Goal: Task Accomplishment & Management: Manage account settings

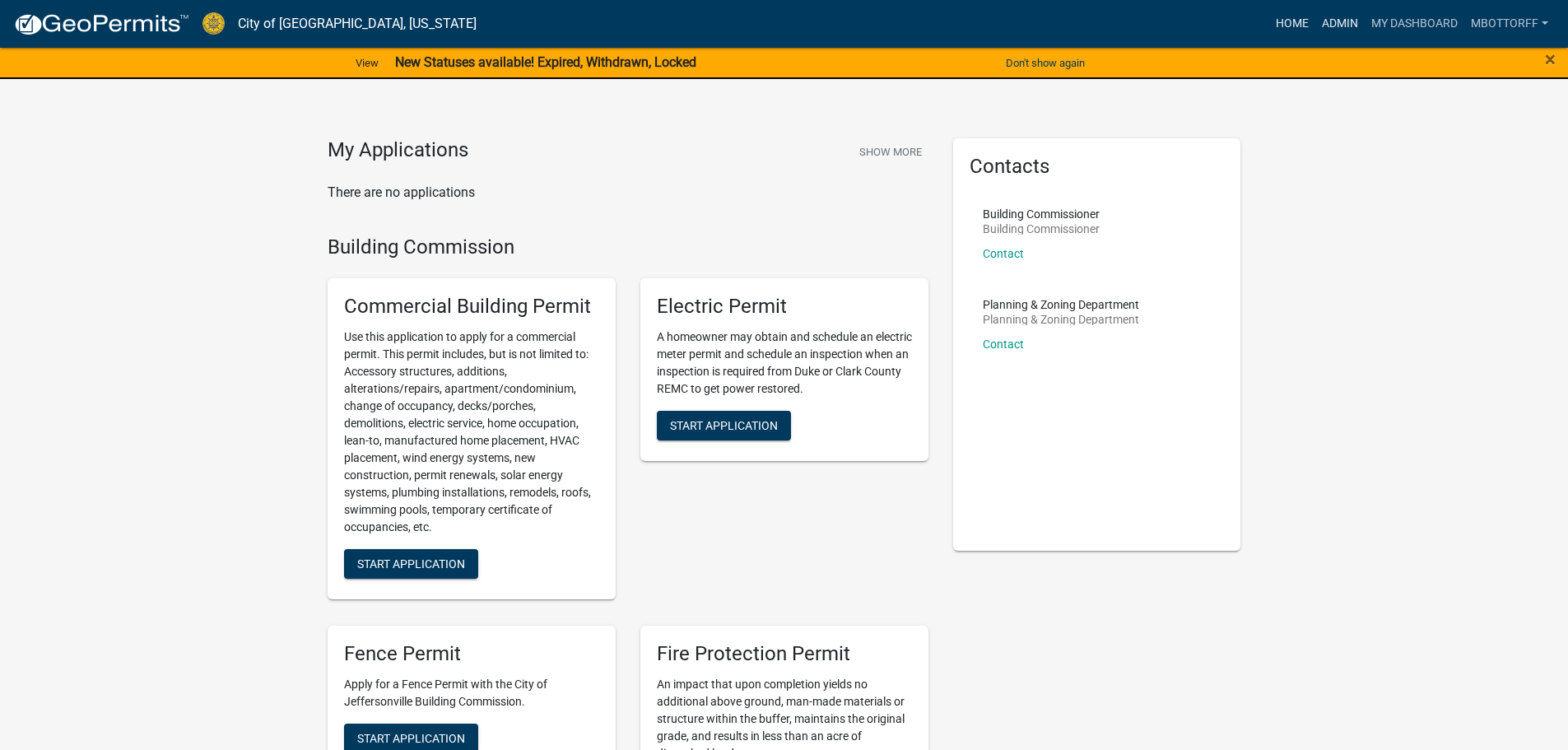
drag, startPoint x: 1333, startPoint y: 26, endPoint x: 1312, endPoint y: 32, distance: 21.8
click at [1333, 26] on link "Admin" at bounding box center [1339, 24] width 49 height 31
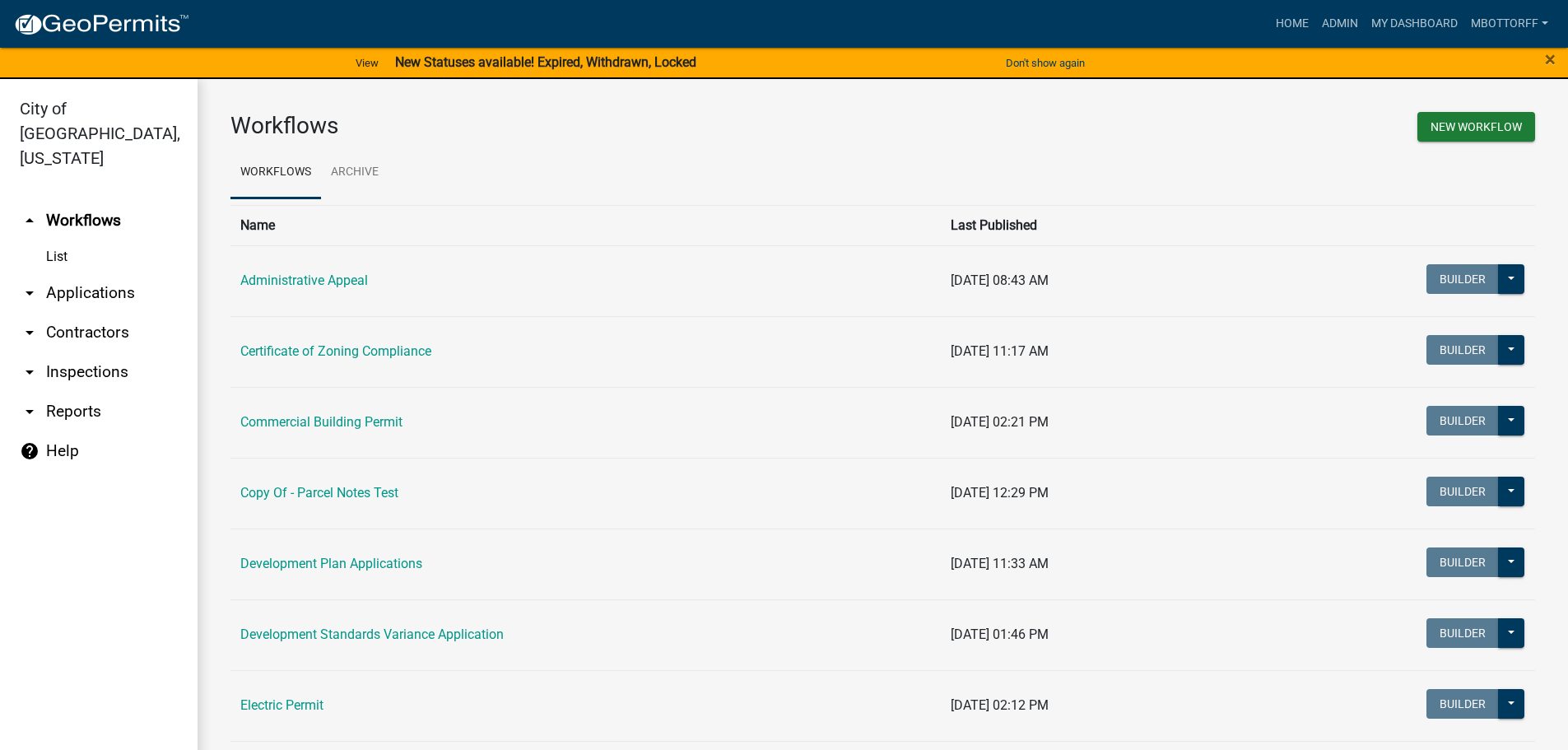
click at [67, 273] on link "arrow_drop_down Applications" at bounding box center [98, 293] width 198 height 40
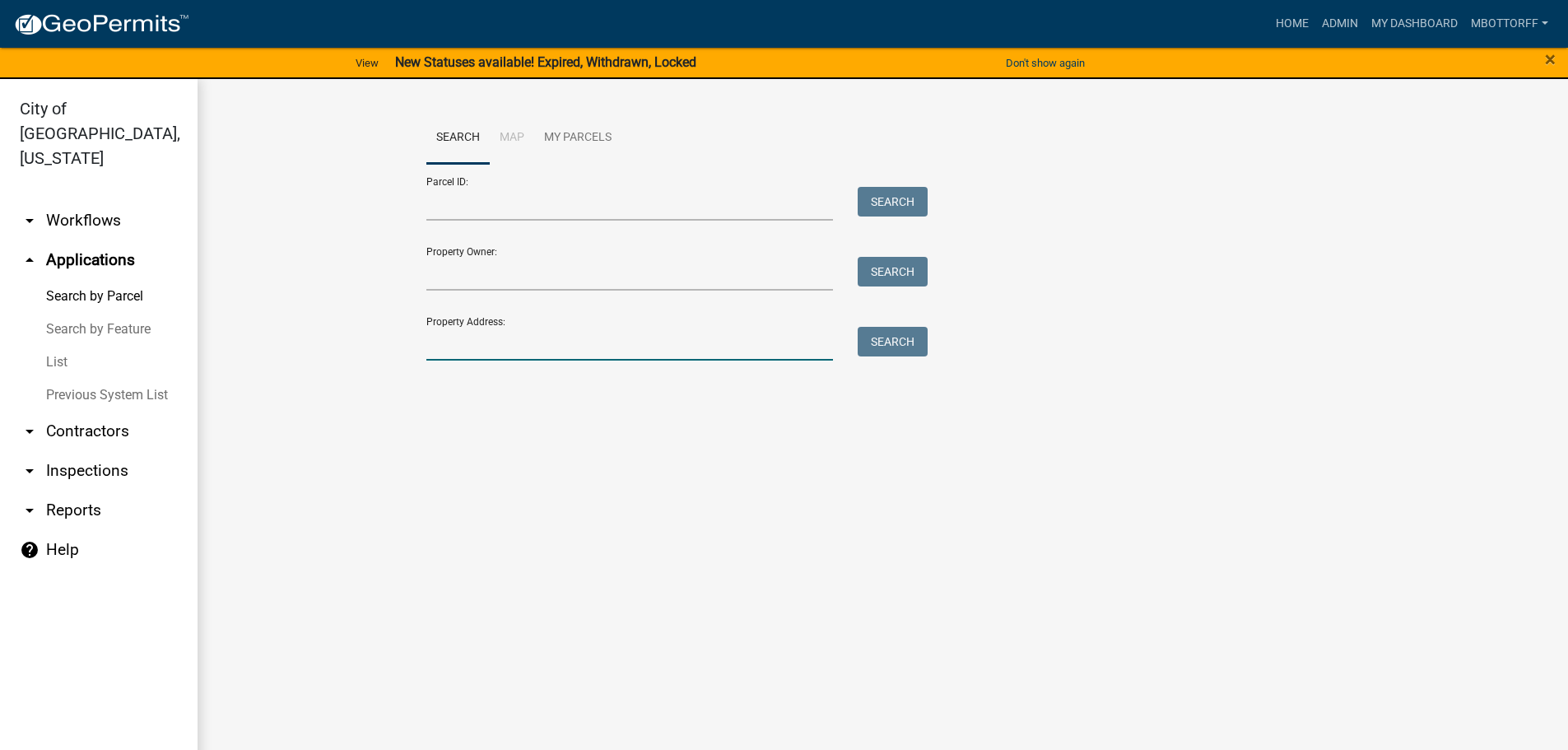
click at [518, 340] on input "Property Address:" at bounding box center [629, 344] width 407 height 34
type input "922 nac"
click at [904, 337] on button "Search" at bounding box center [892, 341] width 70 height 29
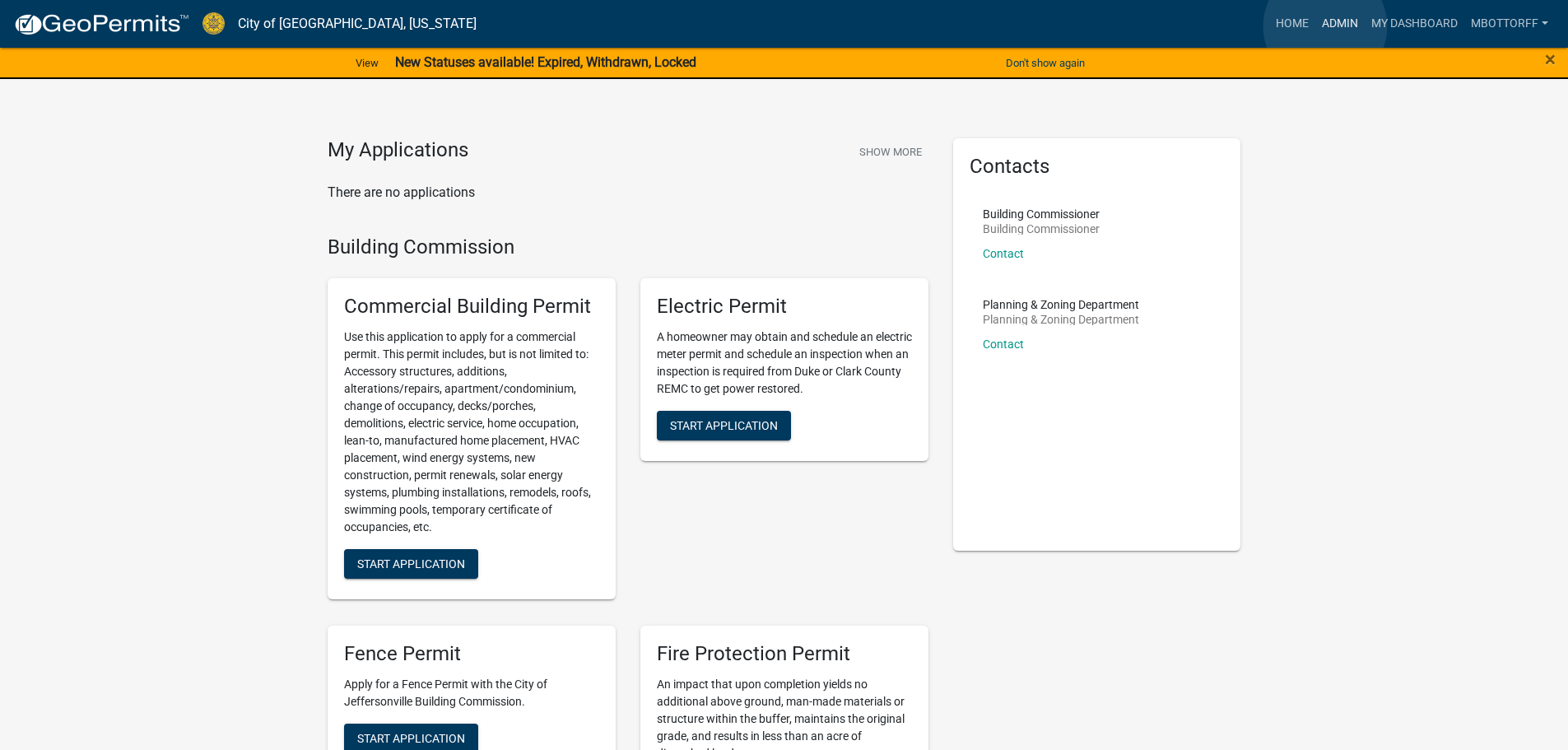
click at [1325, 26] on link "Admin" at bounding box center [1339, 24] width 49 height 31
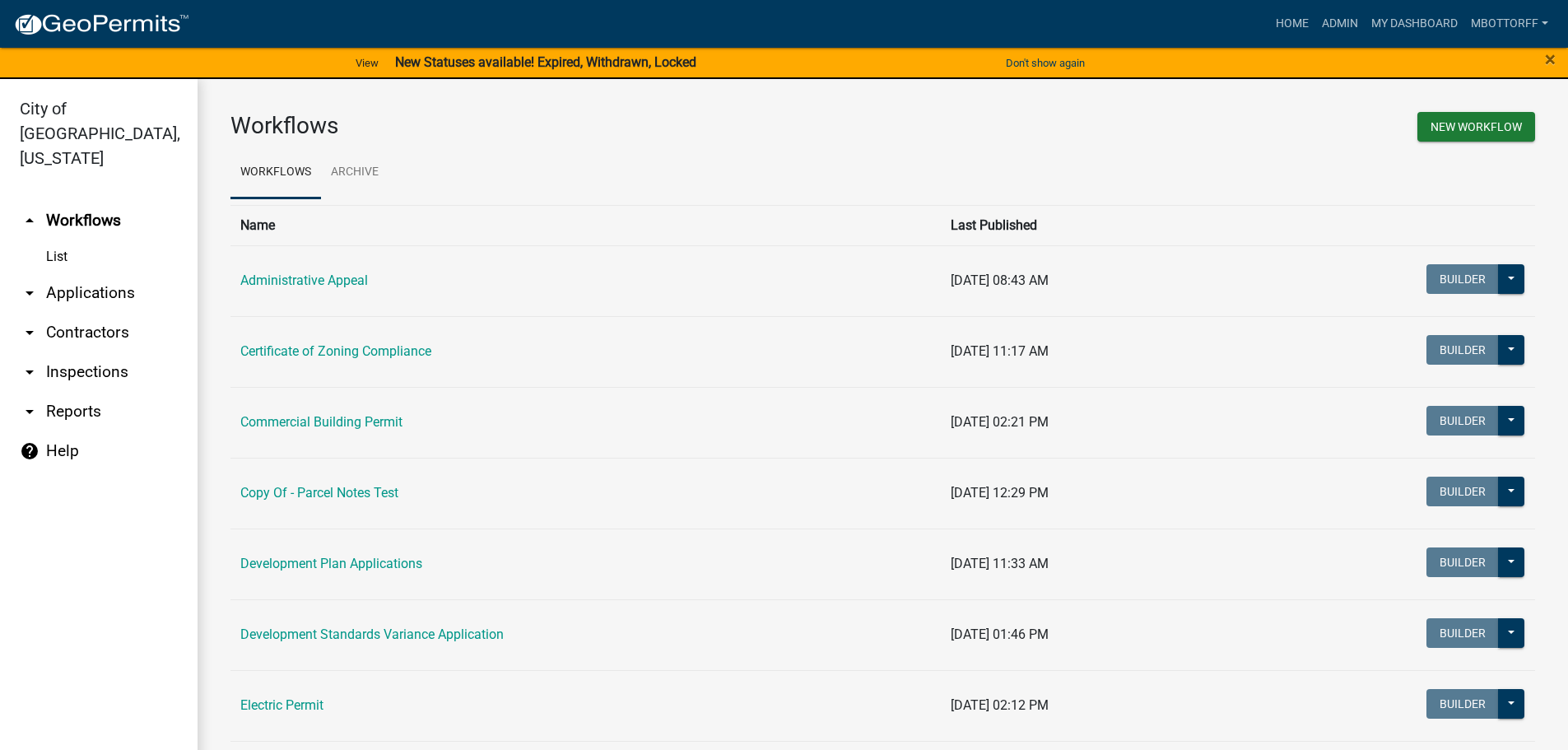
click at [69, 273] on link "arrow_drop_down Applications" at bounding box center [98, 293] width 198 height 40
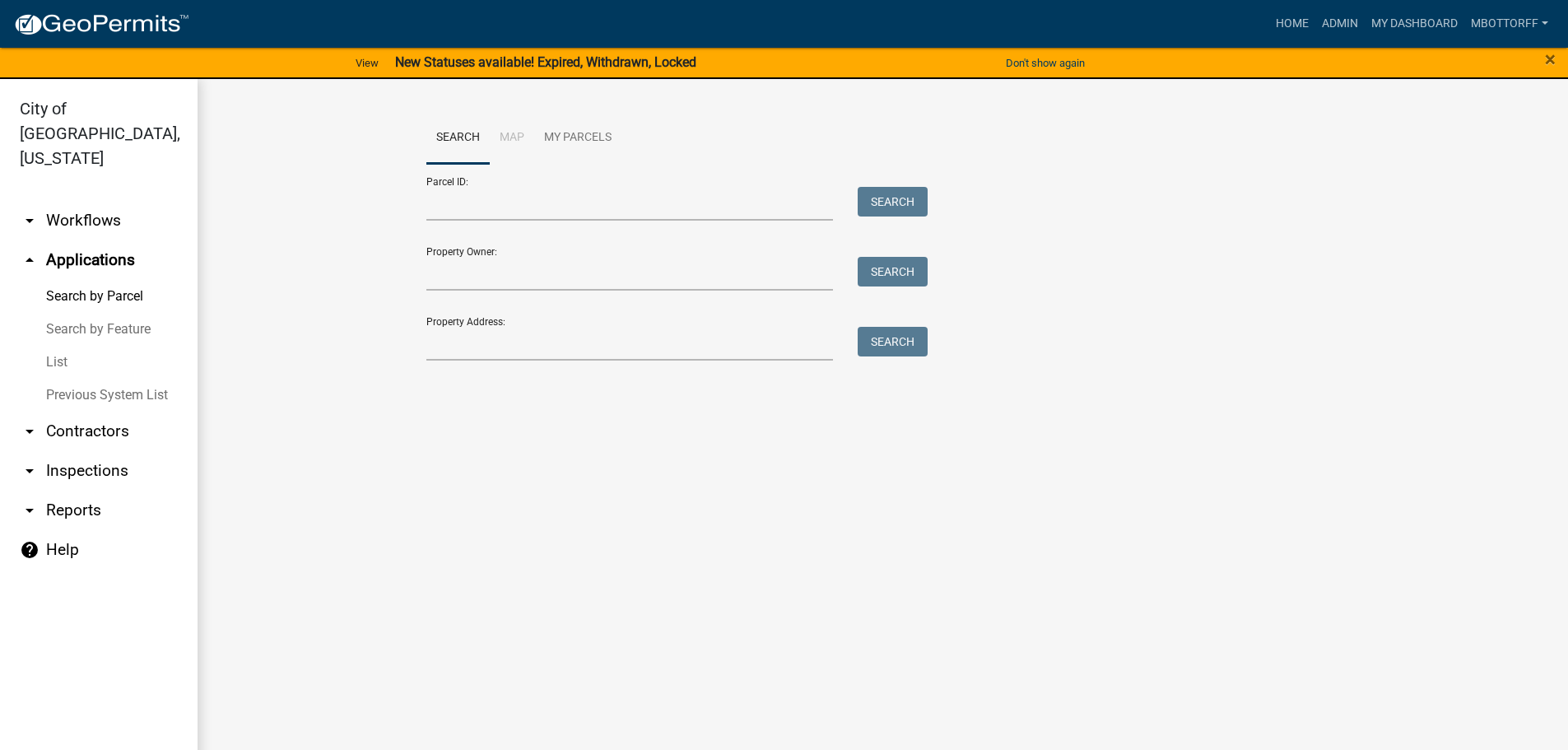
click at [60, 346] on link "List" at bounding box center [98, 362] width 198 height 33
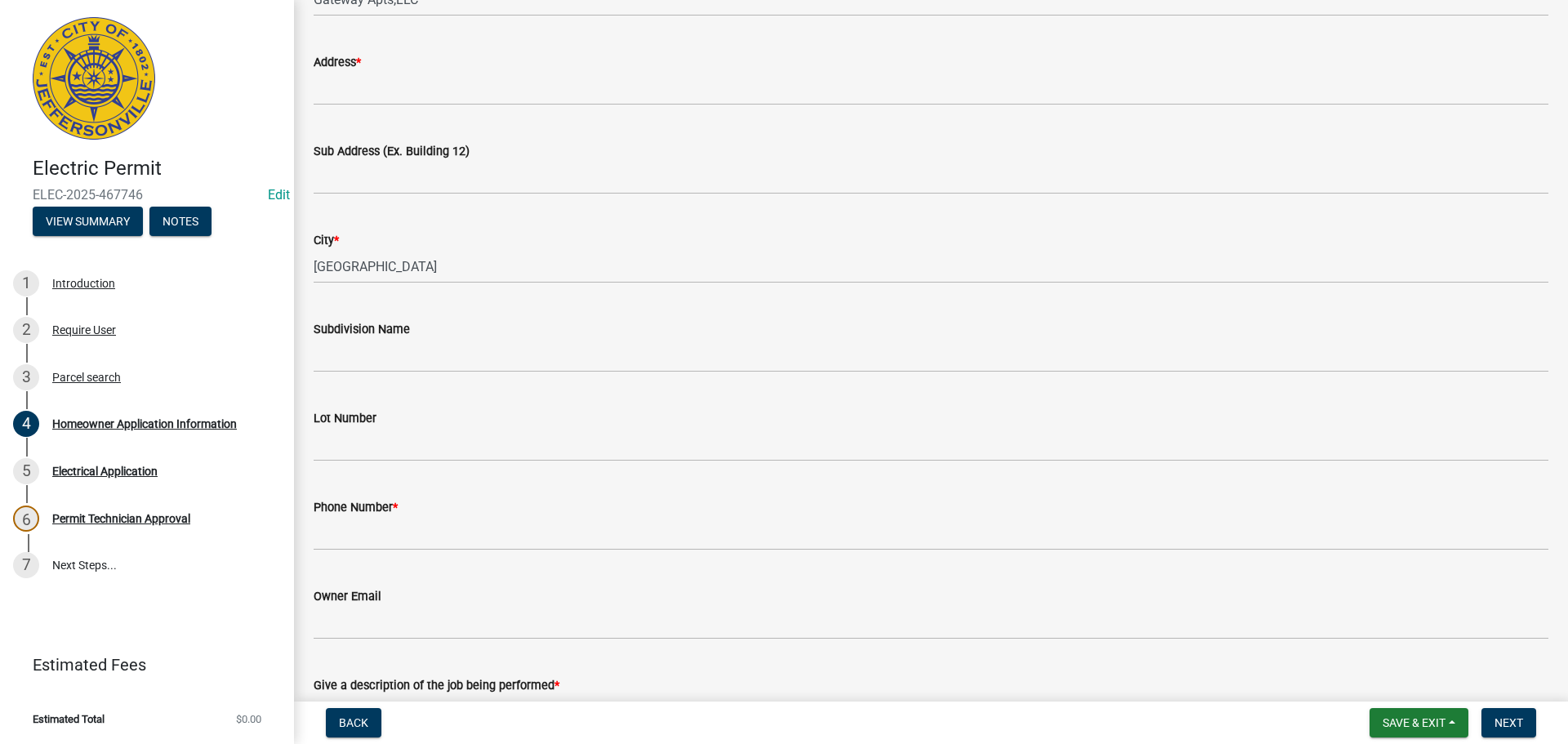
scroll to position [56, 0]
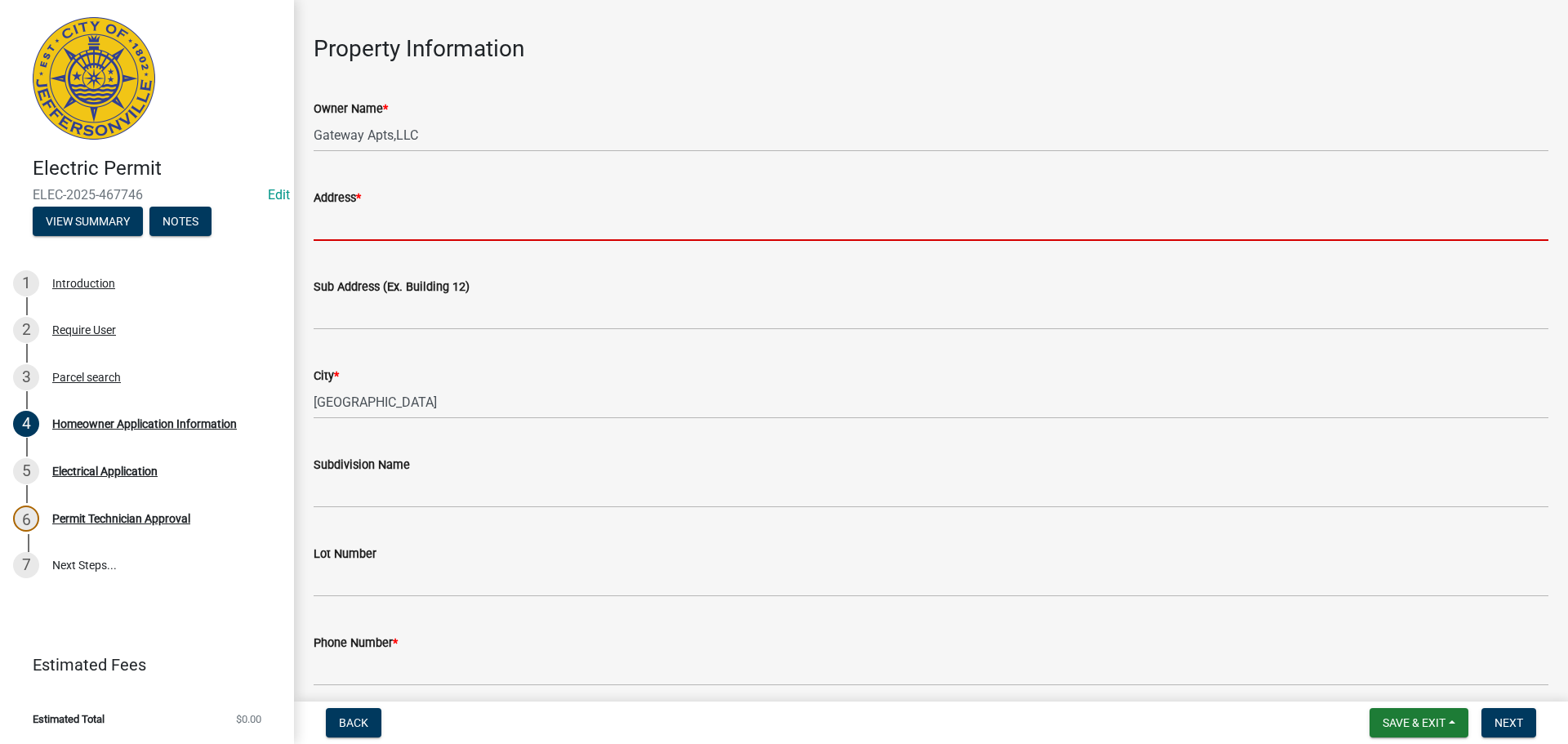
click at [387, 232] on input "Address *" at bounding box center [930, 224] width 1234 height 34
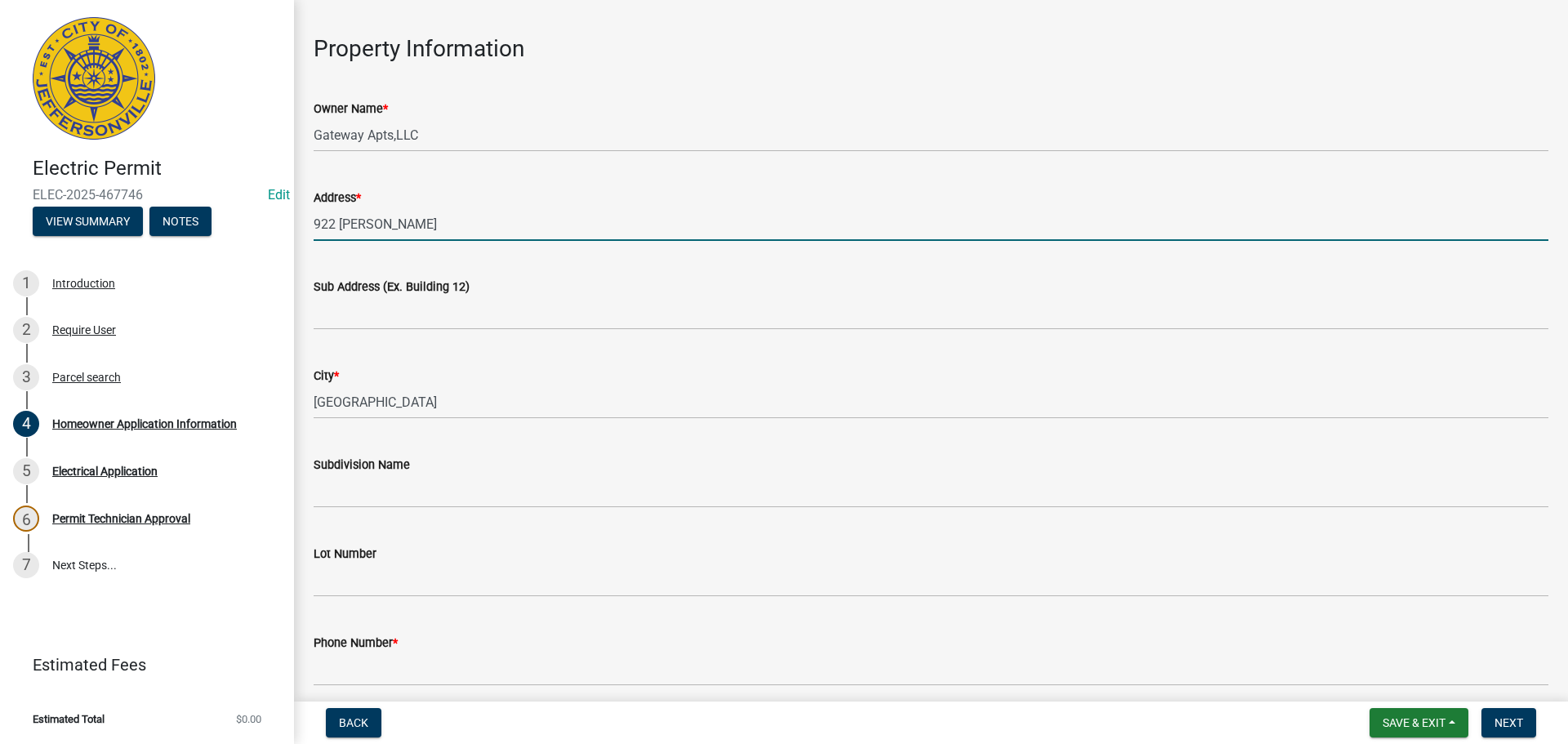
type input "922 NACHAND"
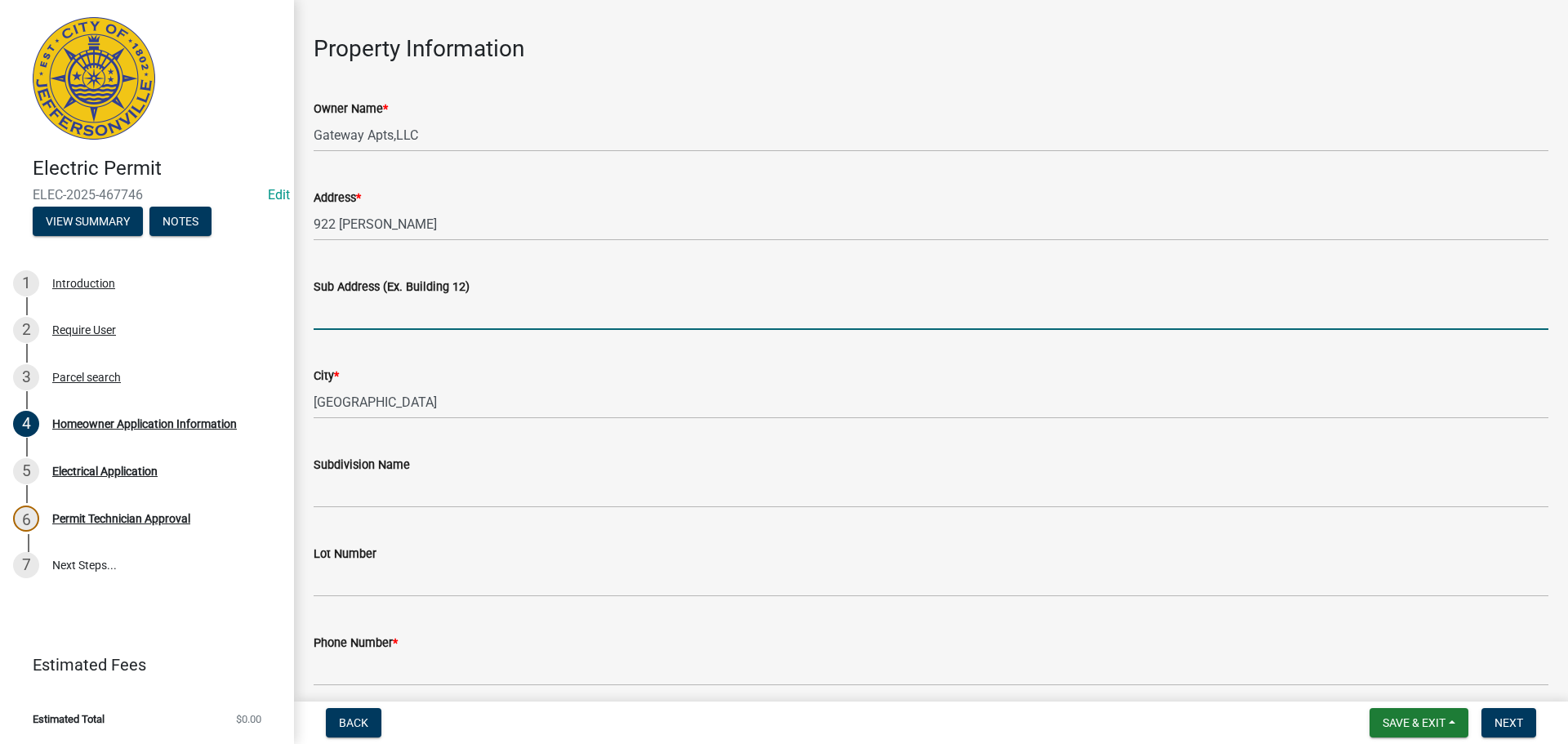
click at [324, 309] on input "Sub Address (Ex. Building 12)" at bounding box center [930, 313] width 1234 height 34
type input "922 NACHAND APT #9"
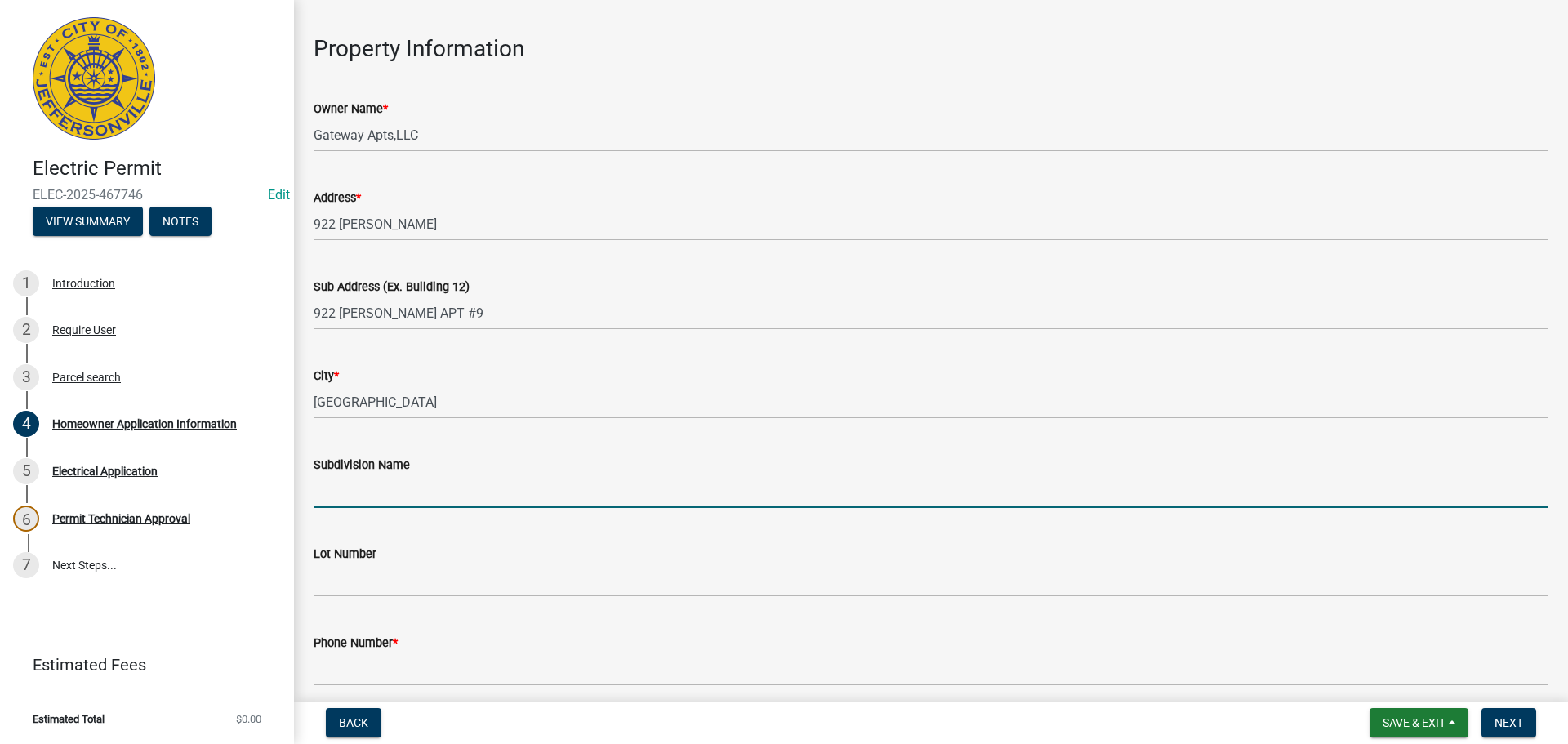
click at [359, 493] on input "Subdivision Name" at bounding box center [930, 492] width 1234 height 34
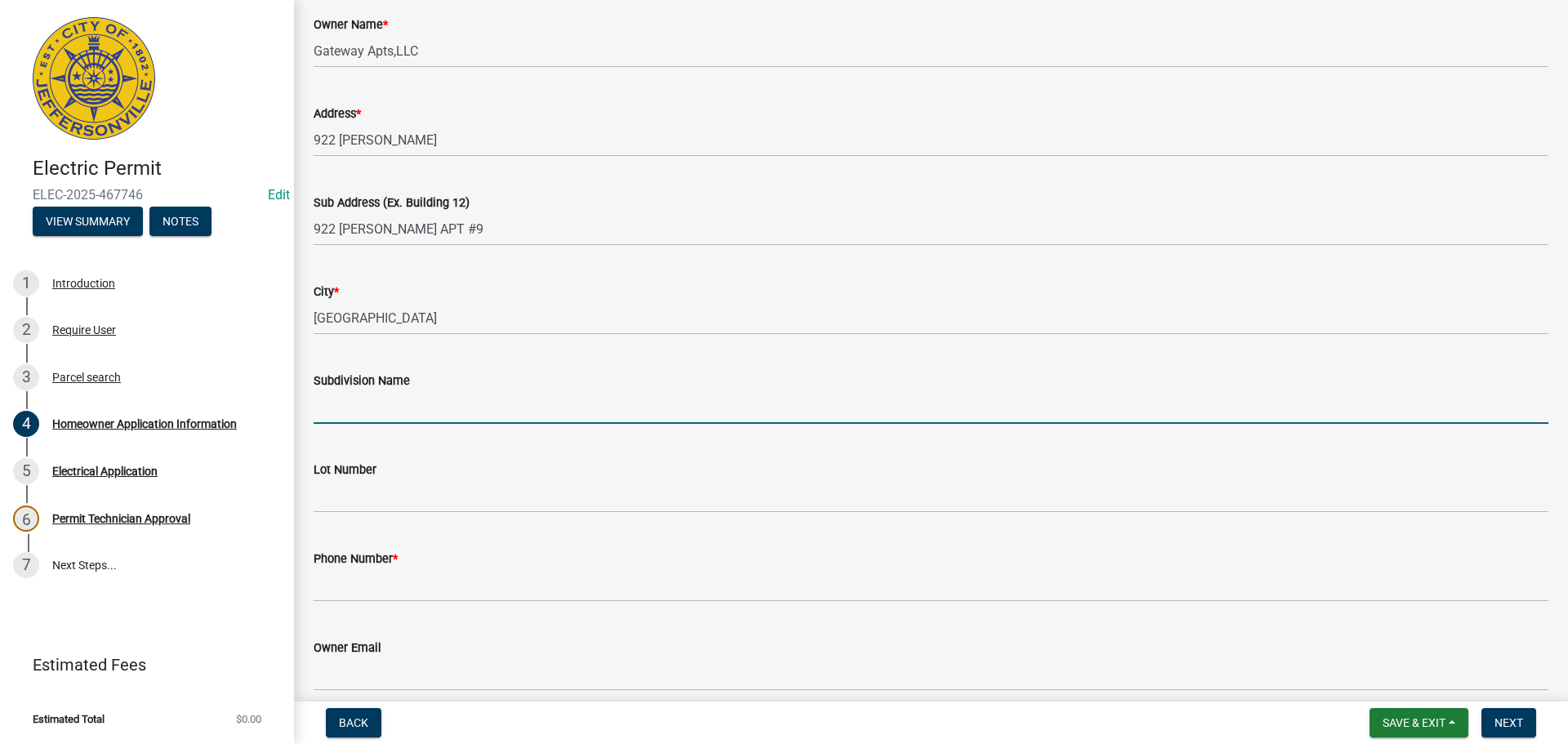
scroll to position [301, 0]
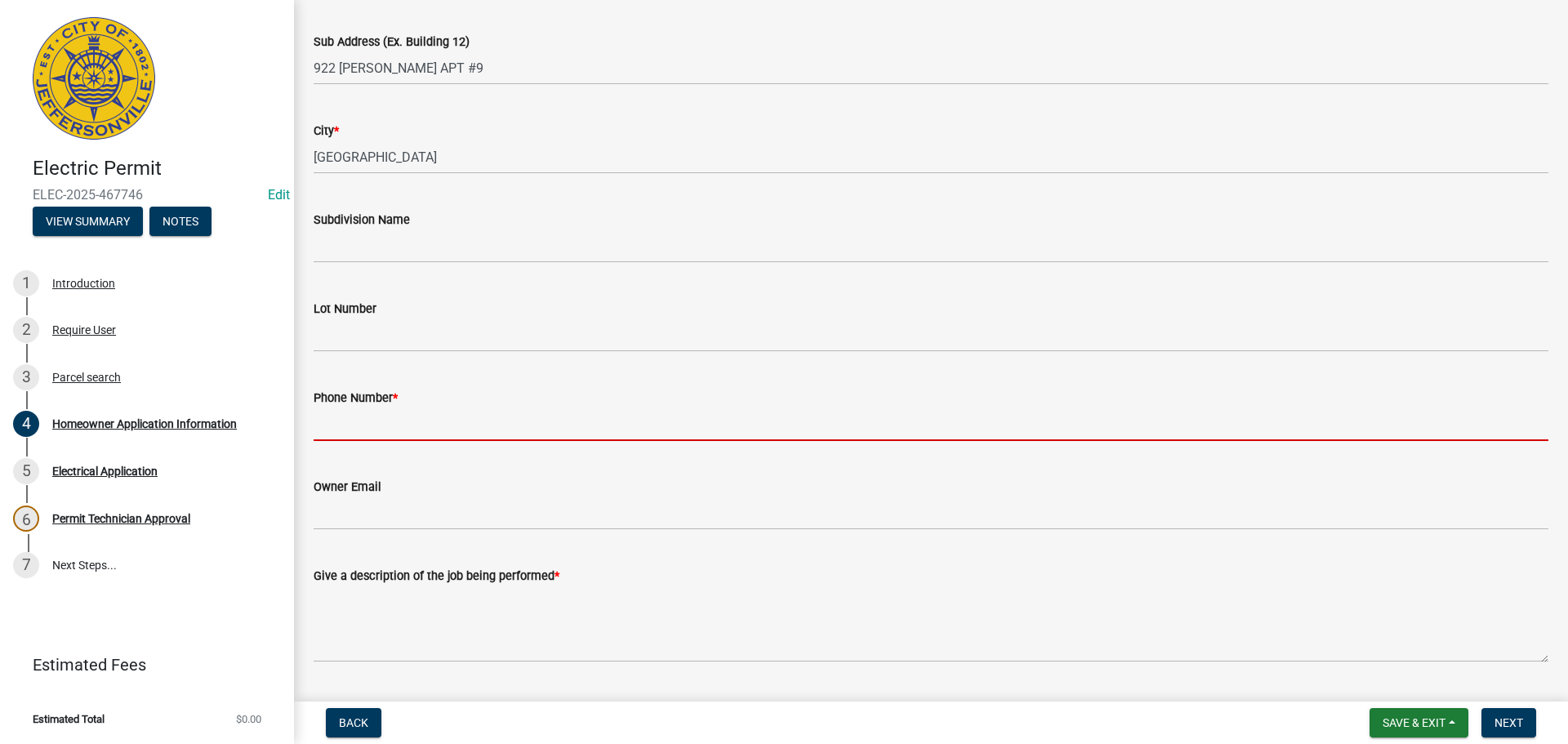
click at [335, 417] on input "Phone Number *" at bounding box center [930, 424] width 1234 height 34
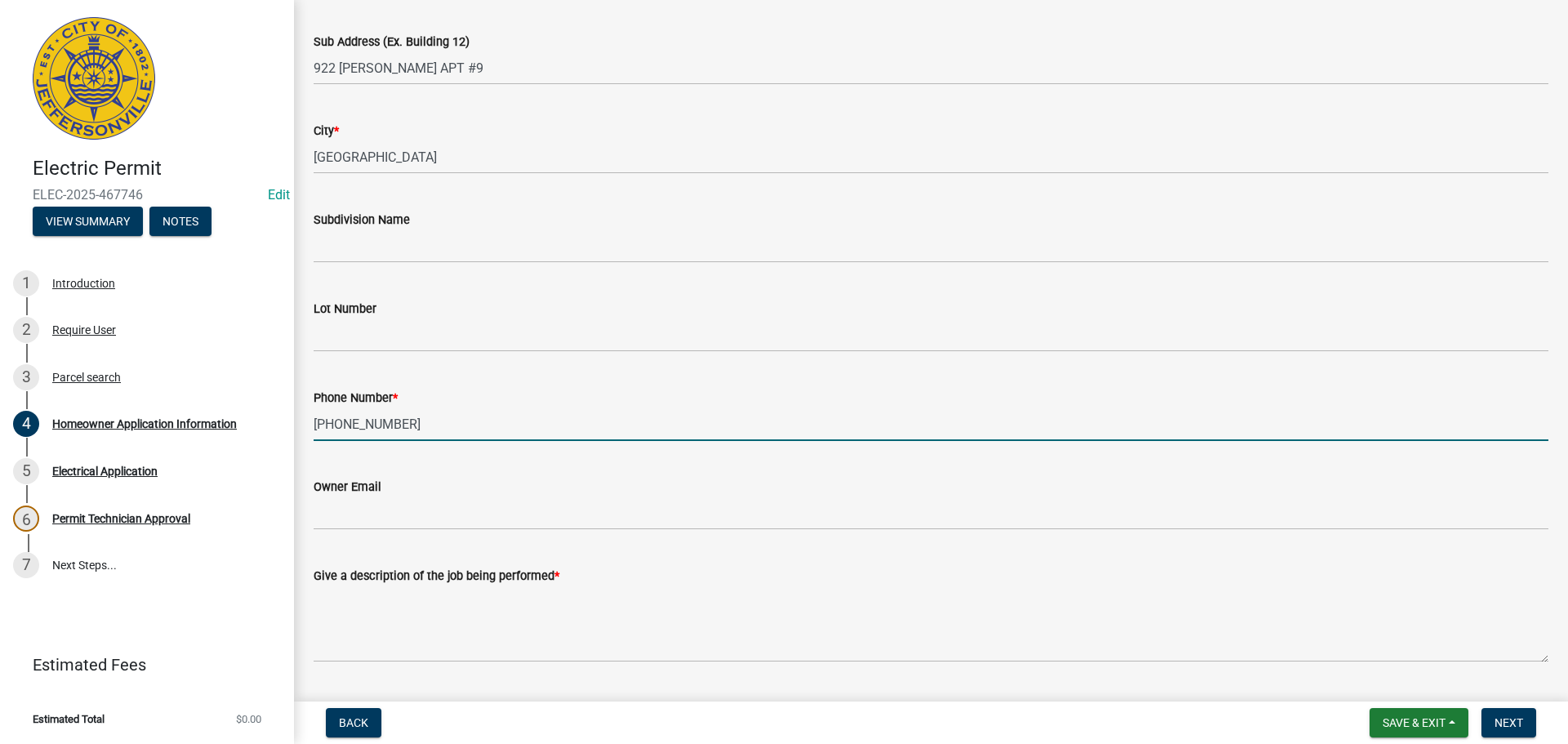
type input "502-417-1818"
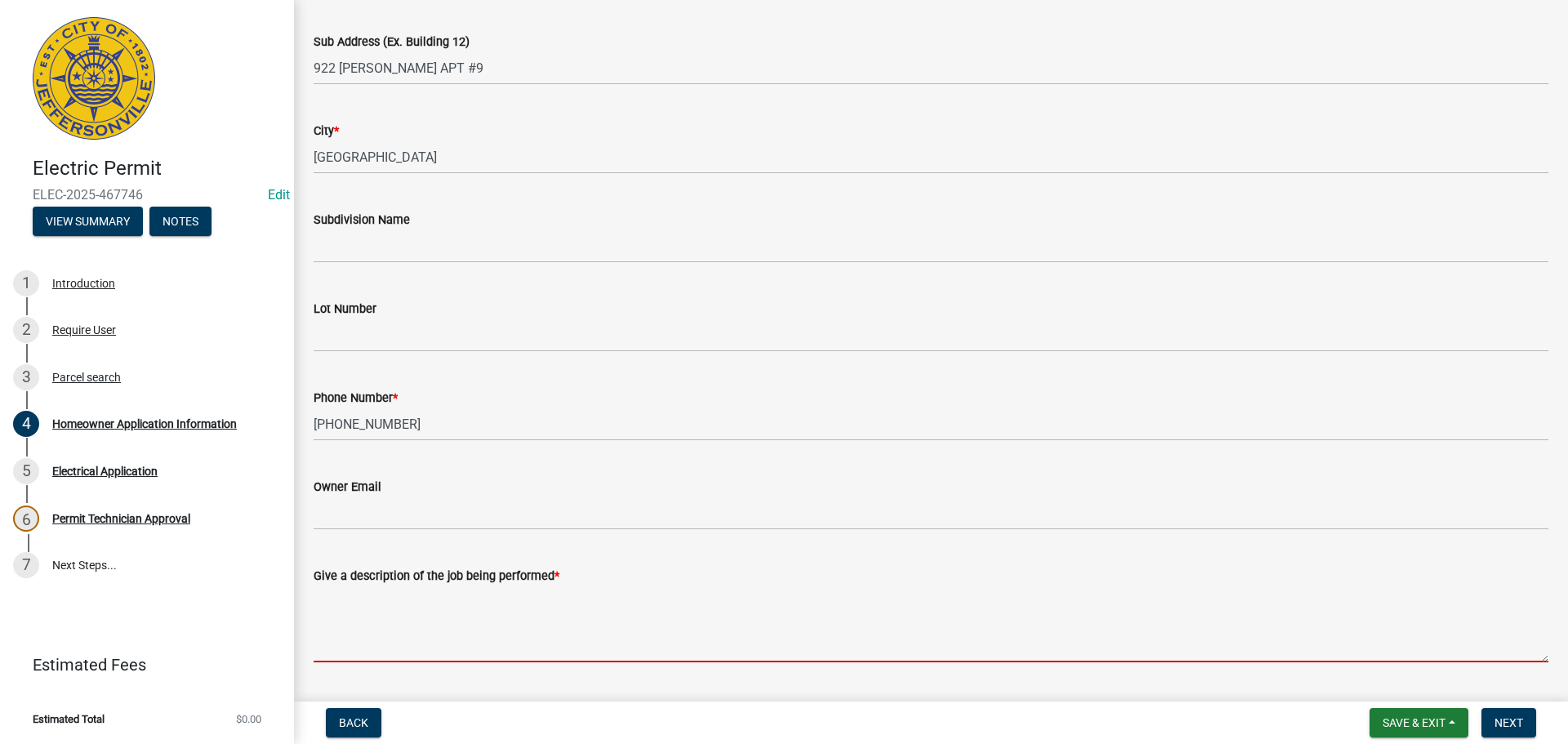
click at [406, 628] on textarea "Give a description of the job being performed *" at bounding box center [930, 624] width 1234 height 77
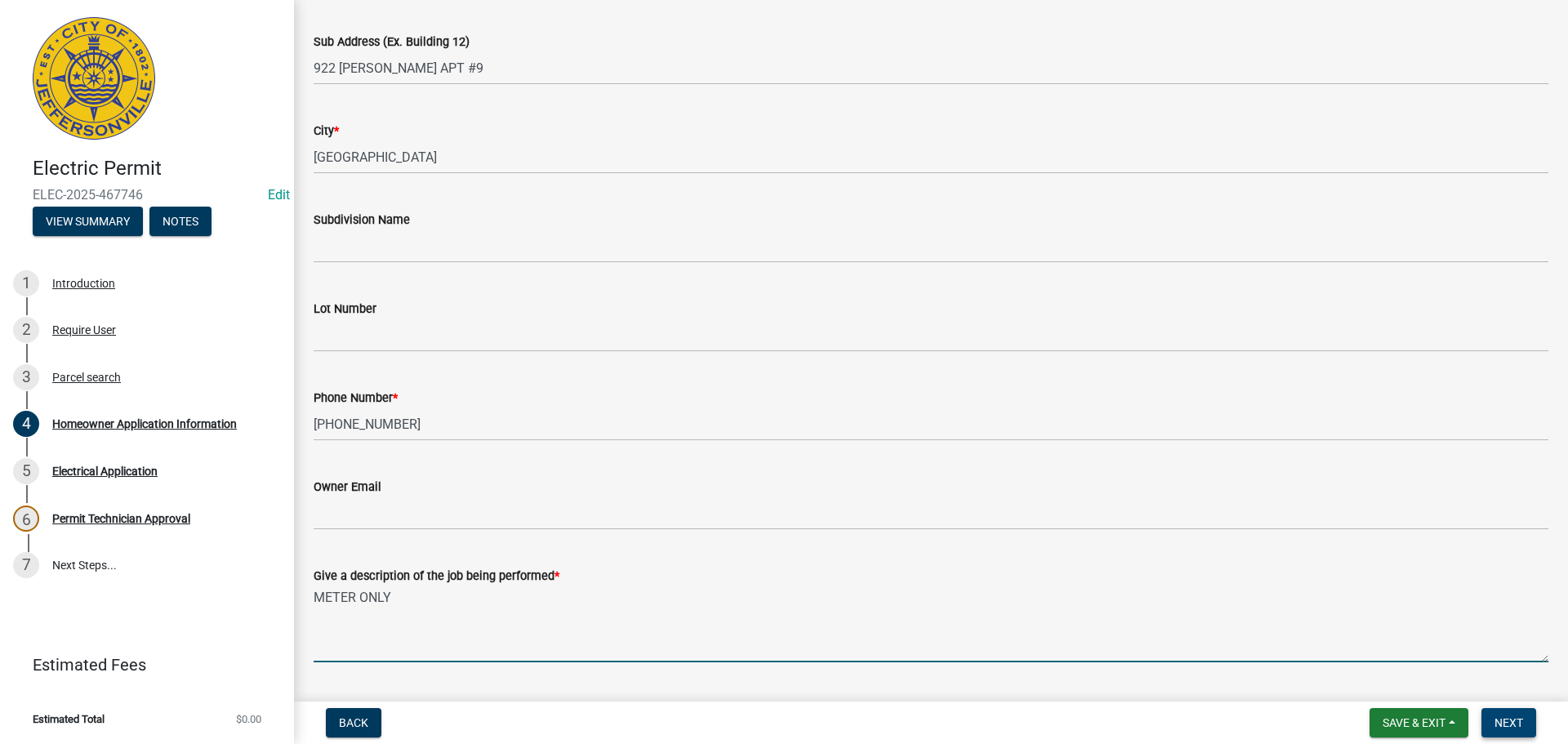
type textarea "METER ONLY"
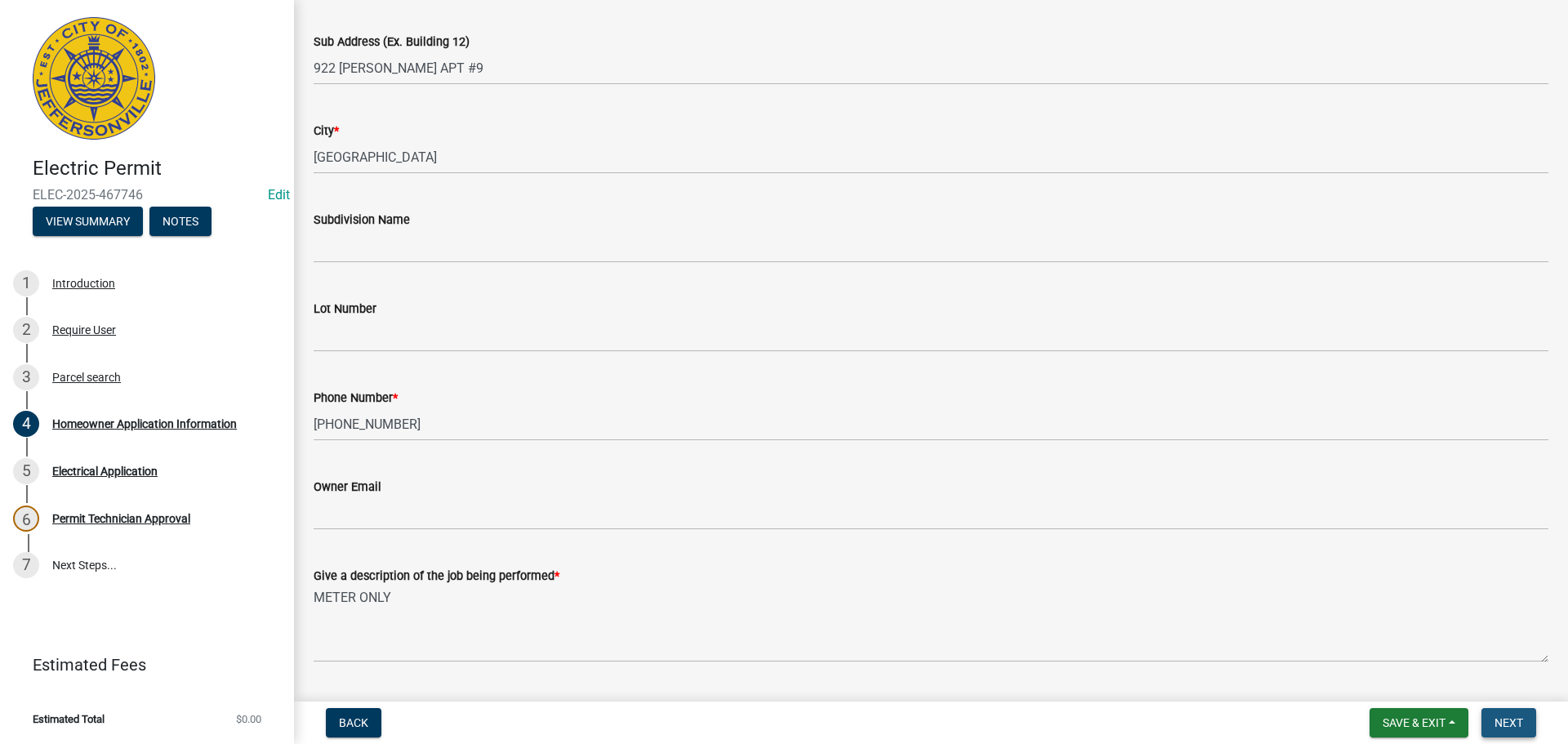
click at [1507, 718] on span "Next" at bounding box center [1508, 723] width 28 height 13
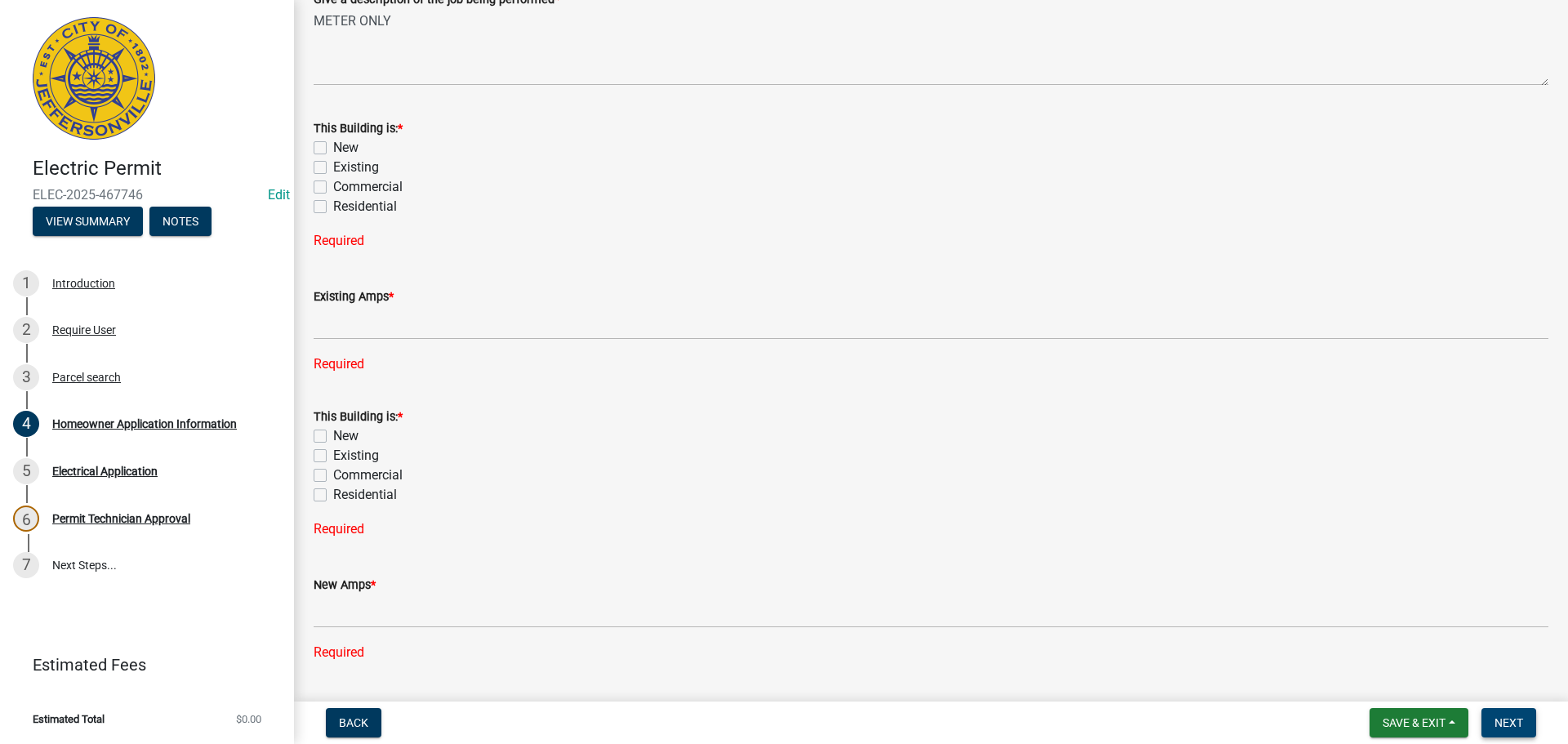
scroll to position [899, 0]
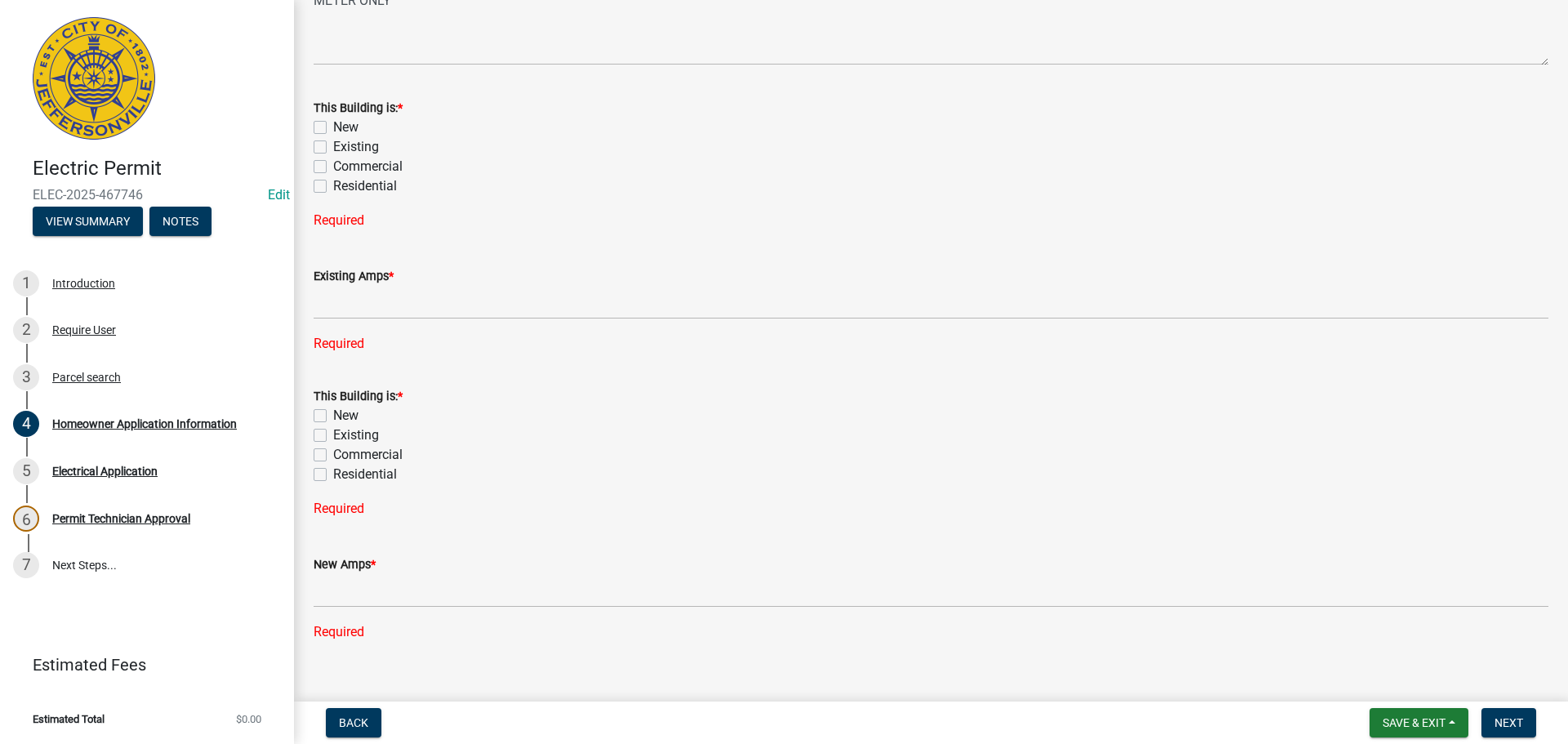
click at [333, 147] on label "Existing" at bounding box center [355, 146] width 46 height 20
click at [333, 147] on input "Existing" at bounding box center [338, 142] width 10 height 10
checkbox input "true"
checkbox input "false"
checkbox input "true"
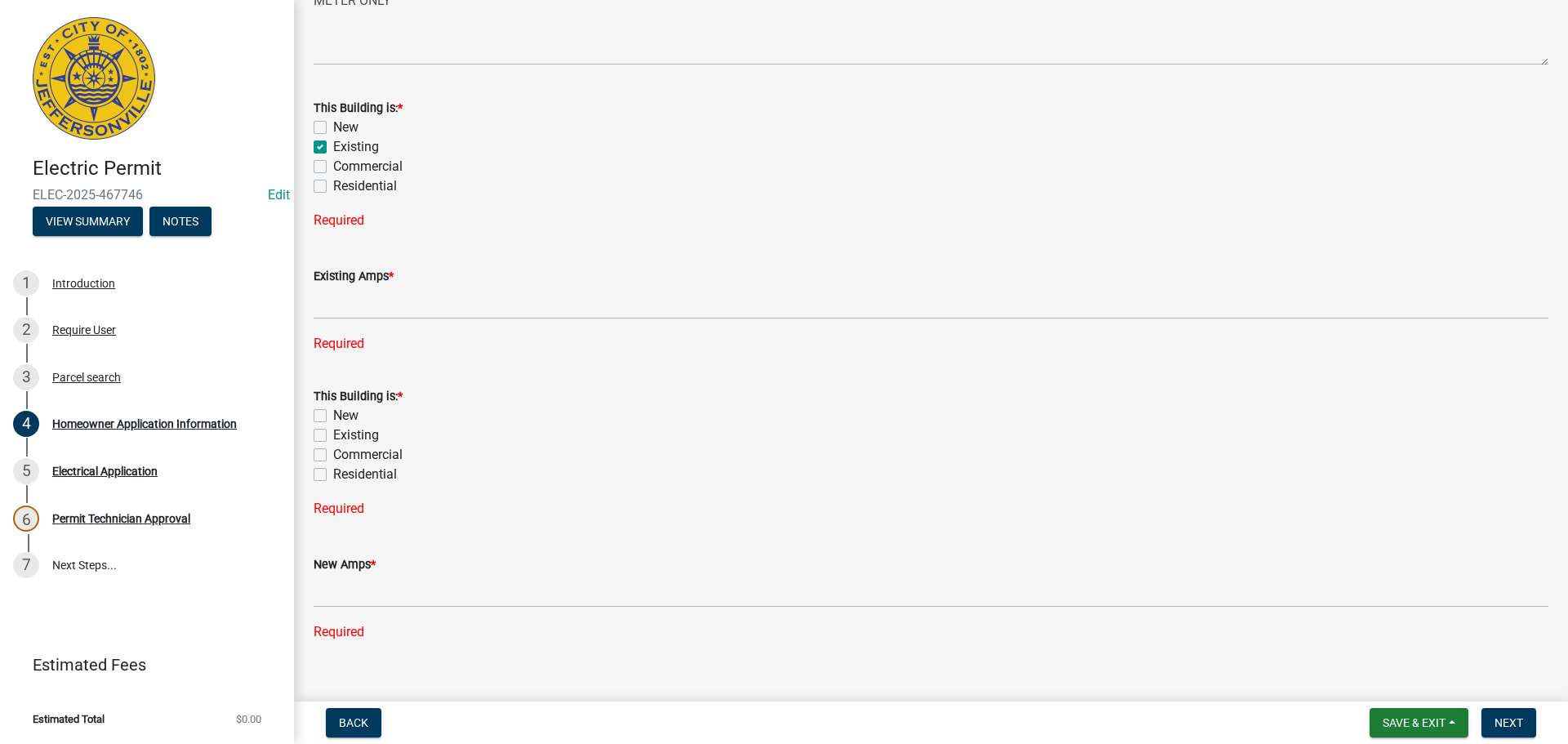
checkbox input "false"
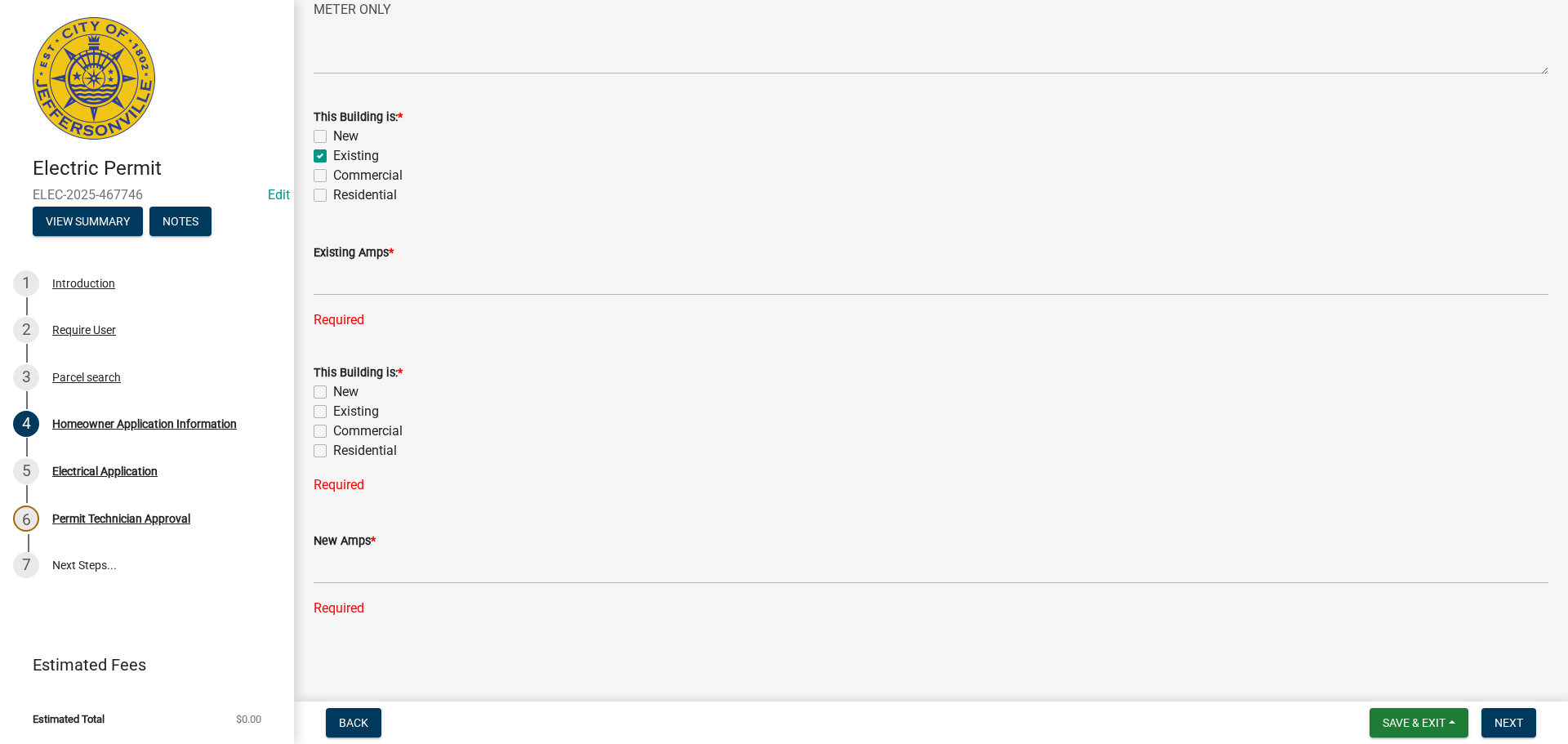
scroll to position [889, 0]
click at [333, 198] on label "Residential" at bounding box center [365, 195] width 64 height 20
click at [333, 196] on input "Residential" at bounding box center [338, 190] width 10 height 10
checkbox input "true"
checkbox input "false"
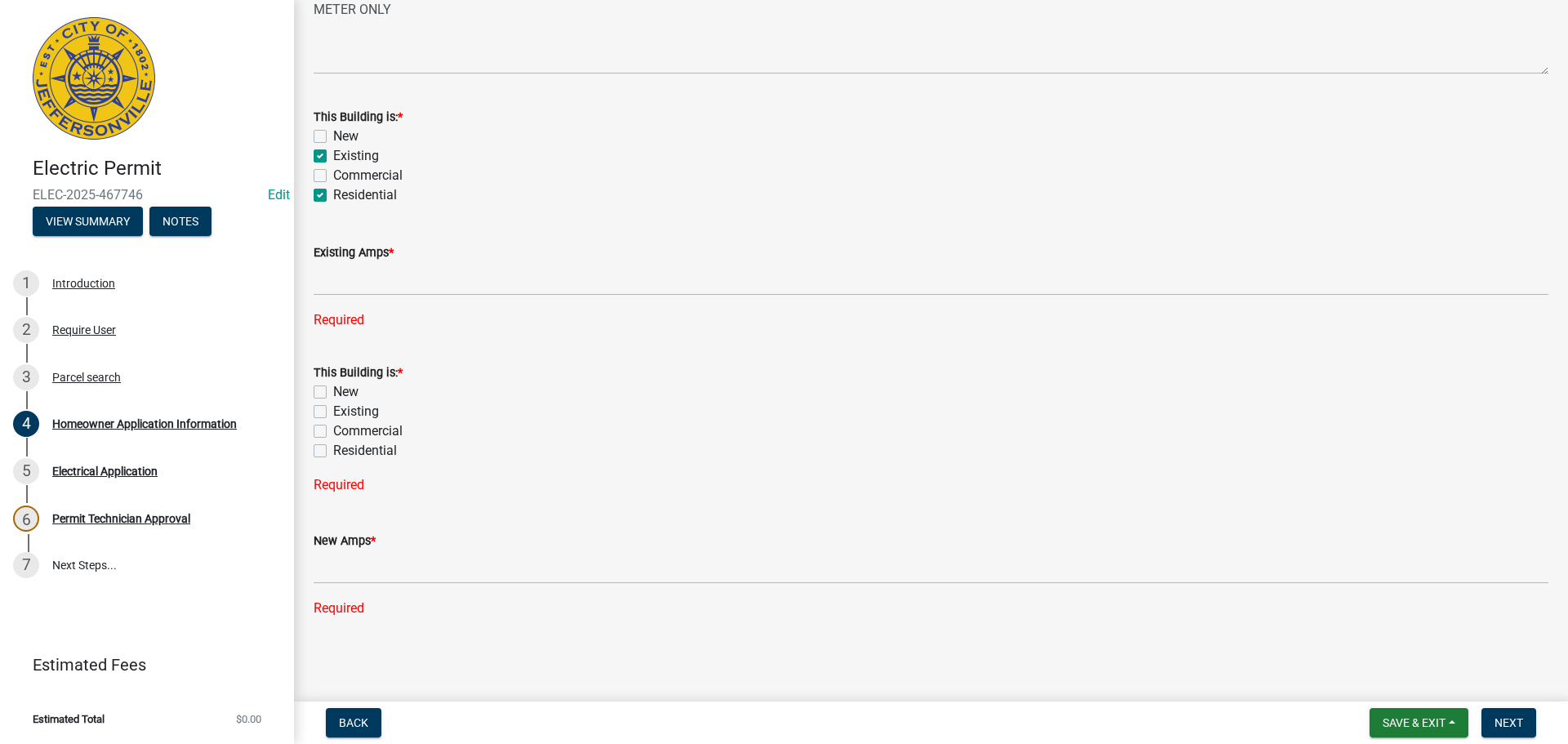
checkbox input "true"
checkbox input "false"
checkbox input "true"
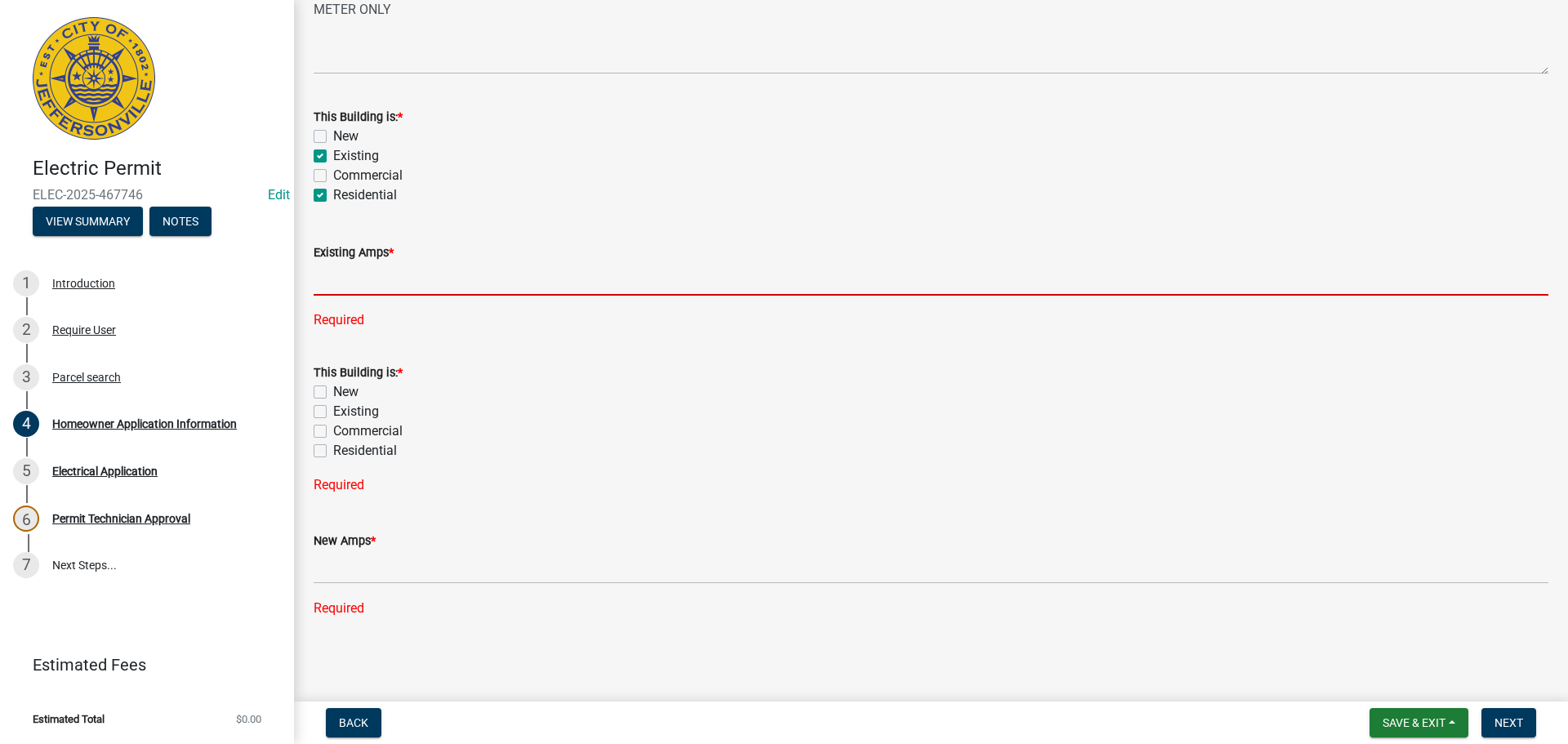
click at [357, 281] on input "text" at bounding box center [930, 279] width 1234 height 34
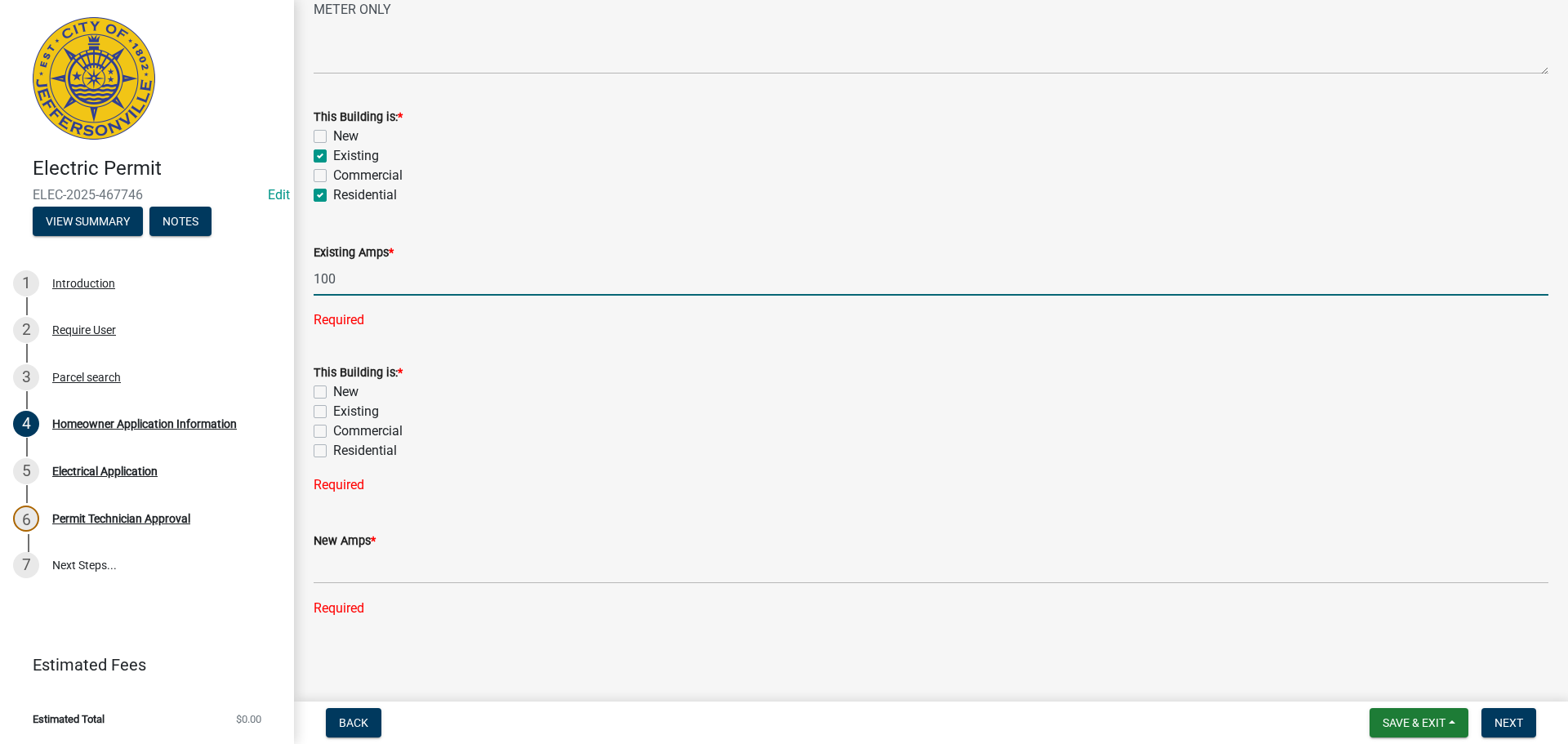
type input "100"
click at [333, 406] on label "Existing" at bounding box center [355, 411] width 46 height 20
click at [333, 406] on input "Existing" at bounding box center [338, 406] width 10 height 10
checkbox input "true"
checkbox input "false"
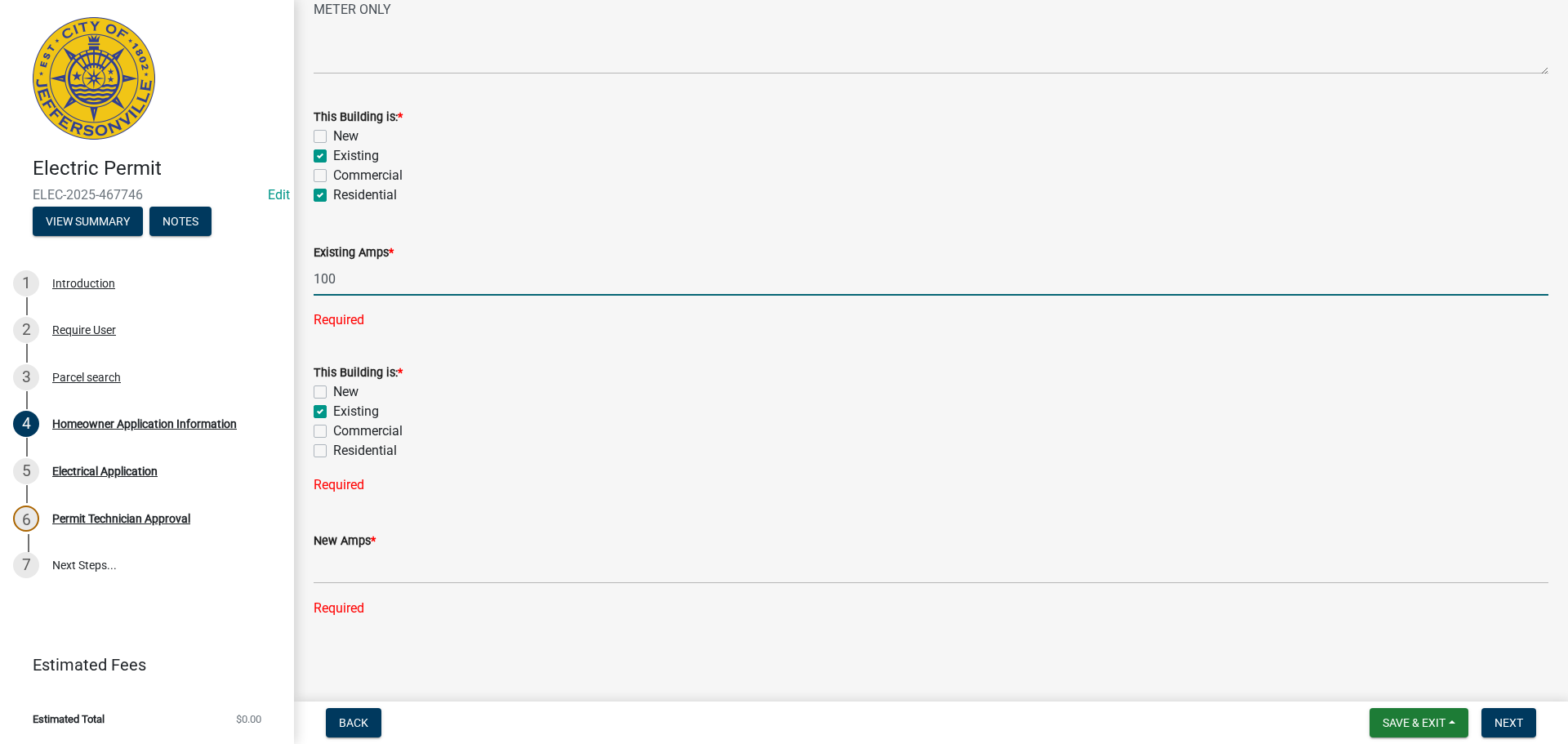
checkbox input "true"
checkbox input "false"
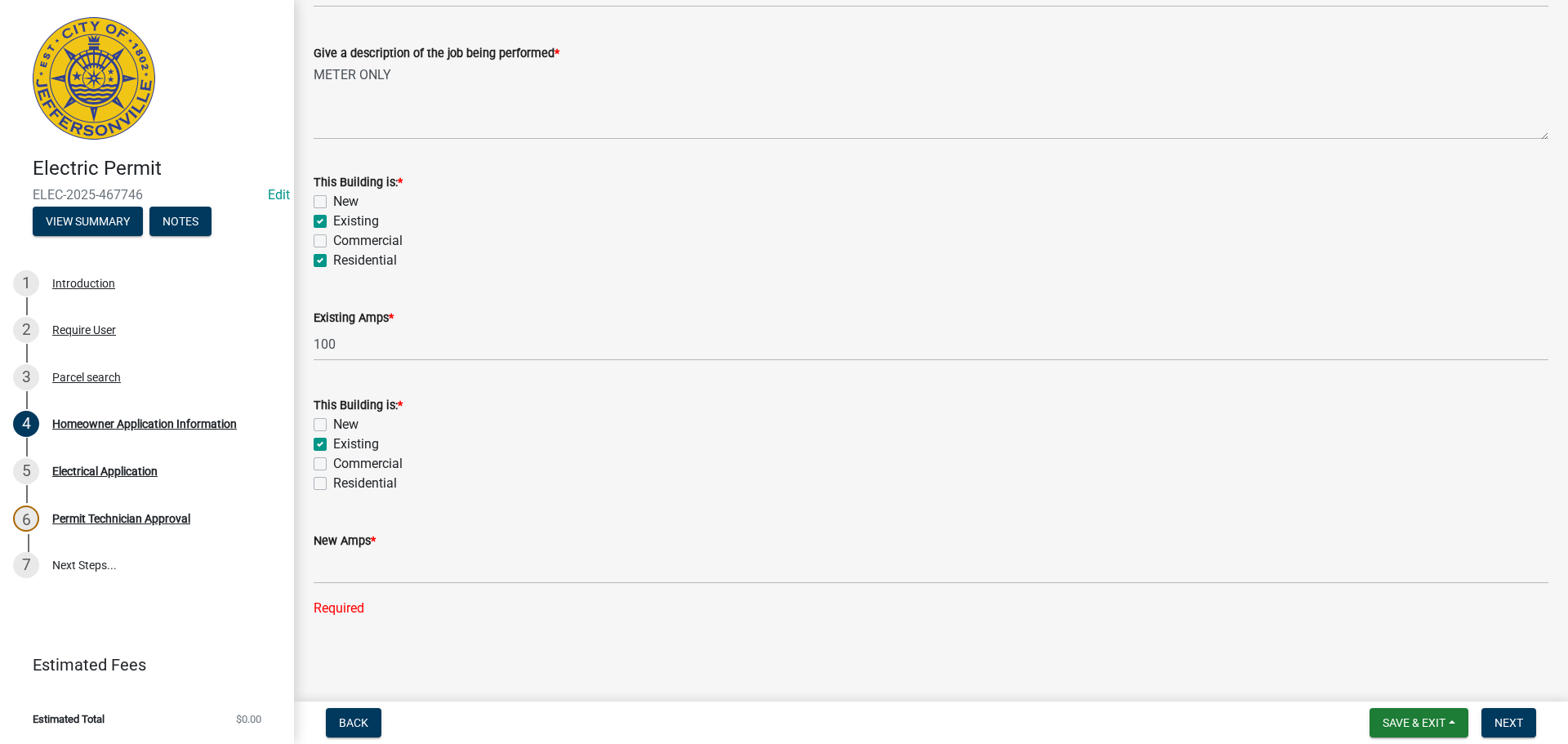
click at [319, 490] on div "Residential" at bounding box center [930, 483] width 1234 height 20
click at [333, 478] on label "Residential" at bounding box center [365, 483] width 64 height 20
click at [333, 478] on input "Residential" at bounding box center [338, 478] width 10 height 10
checkbox input "true"
checkbox input "false"
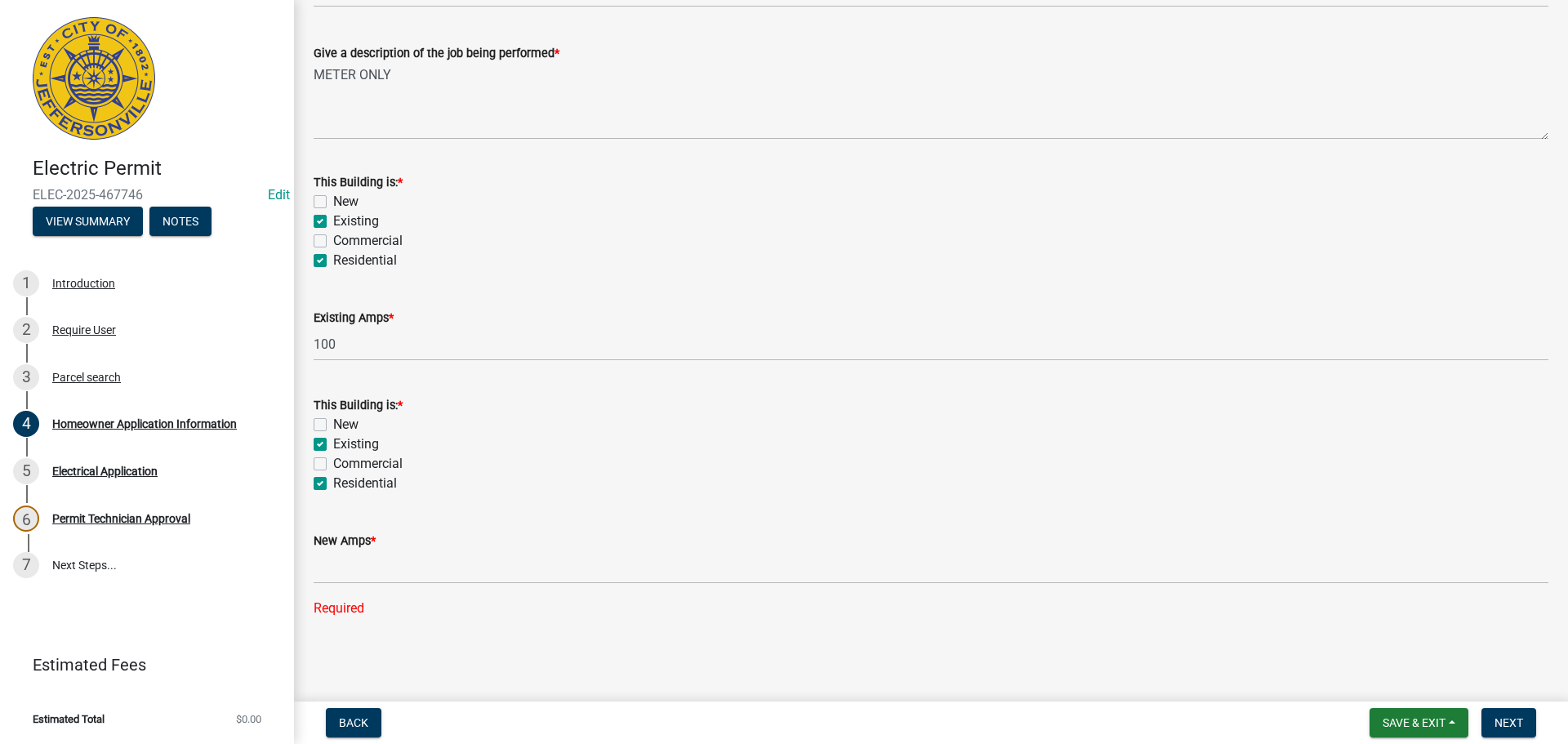
checkbox input "true"
checkbox input "false"
checkbox input "true"
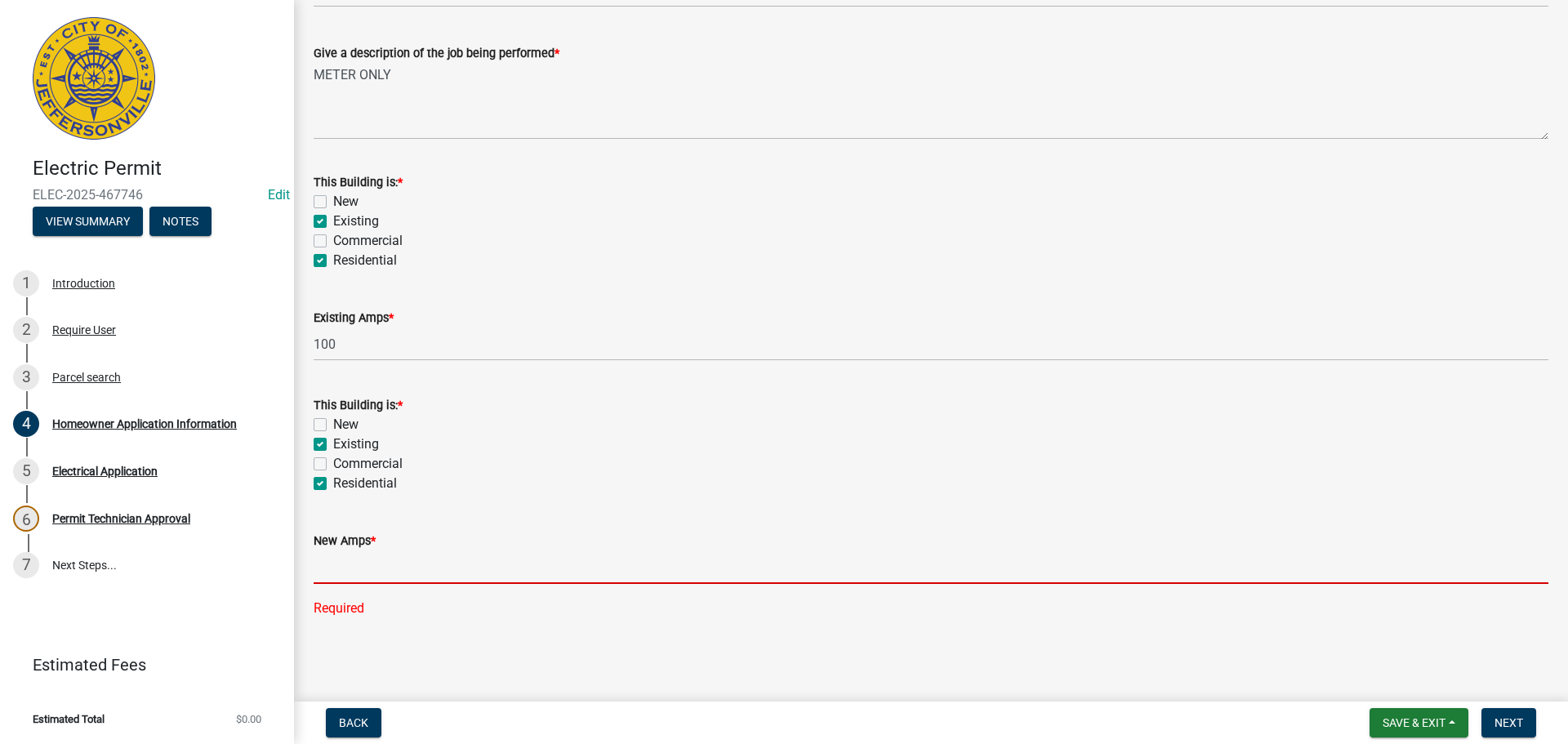
click at [382, 563] on input "text" at bounding box center [930, 568] width 1234 height 34
type input "0"
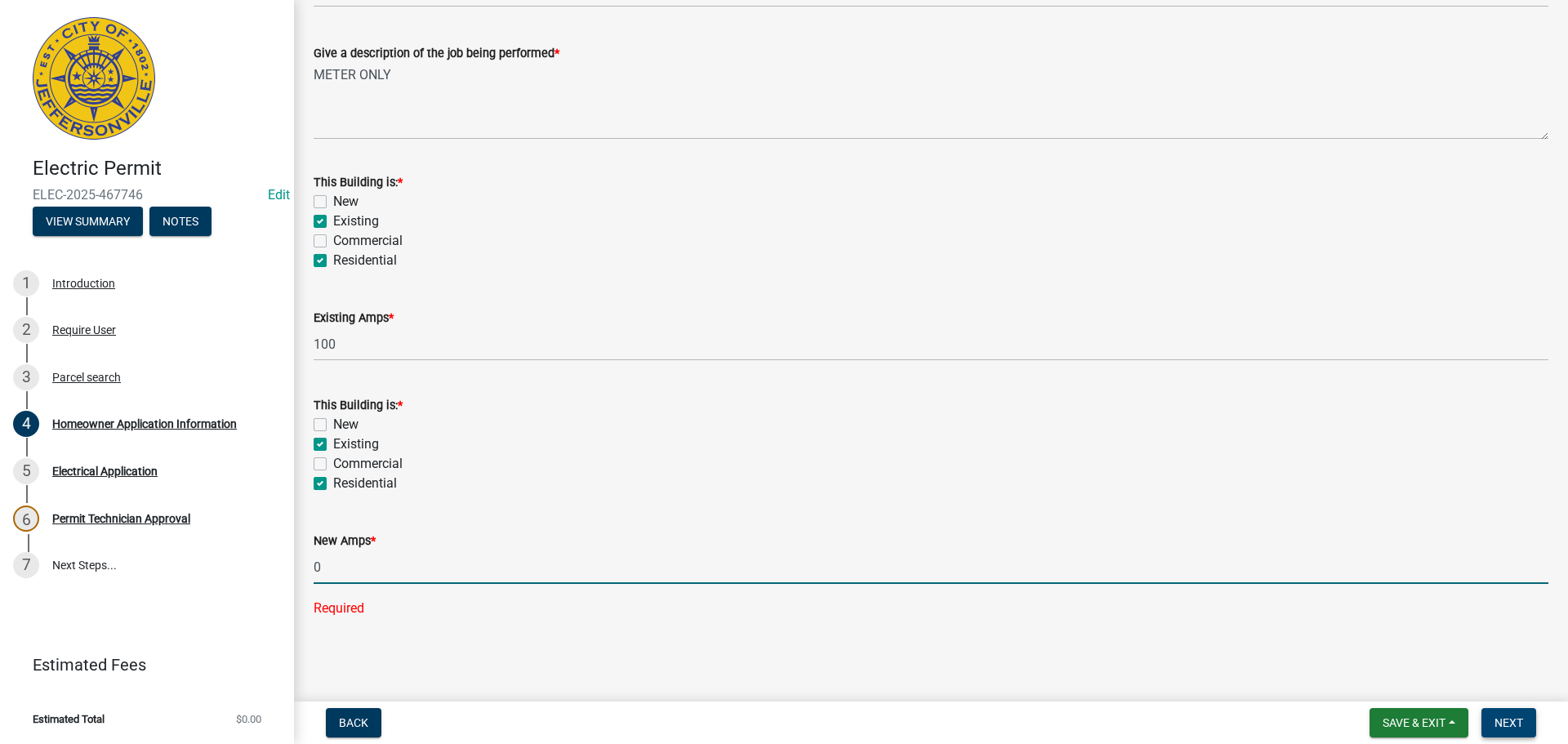
drag, startPoint x: 1499, startPoint y: 718, endPoint x: 1559, endPoint y: 692, distance: 65.4
click at [1500, 717] on span "Next" at bounding box center [1508, 723] width 28 height 13
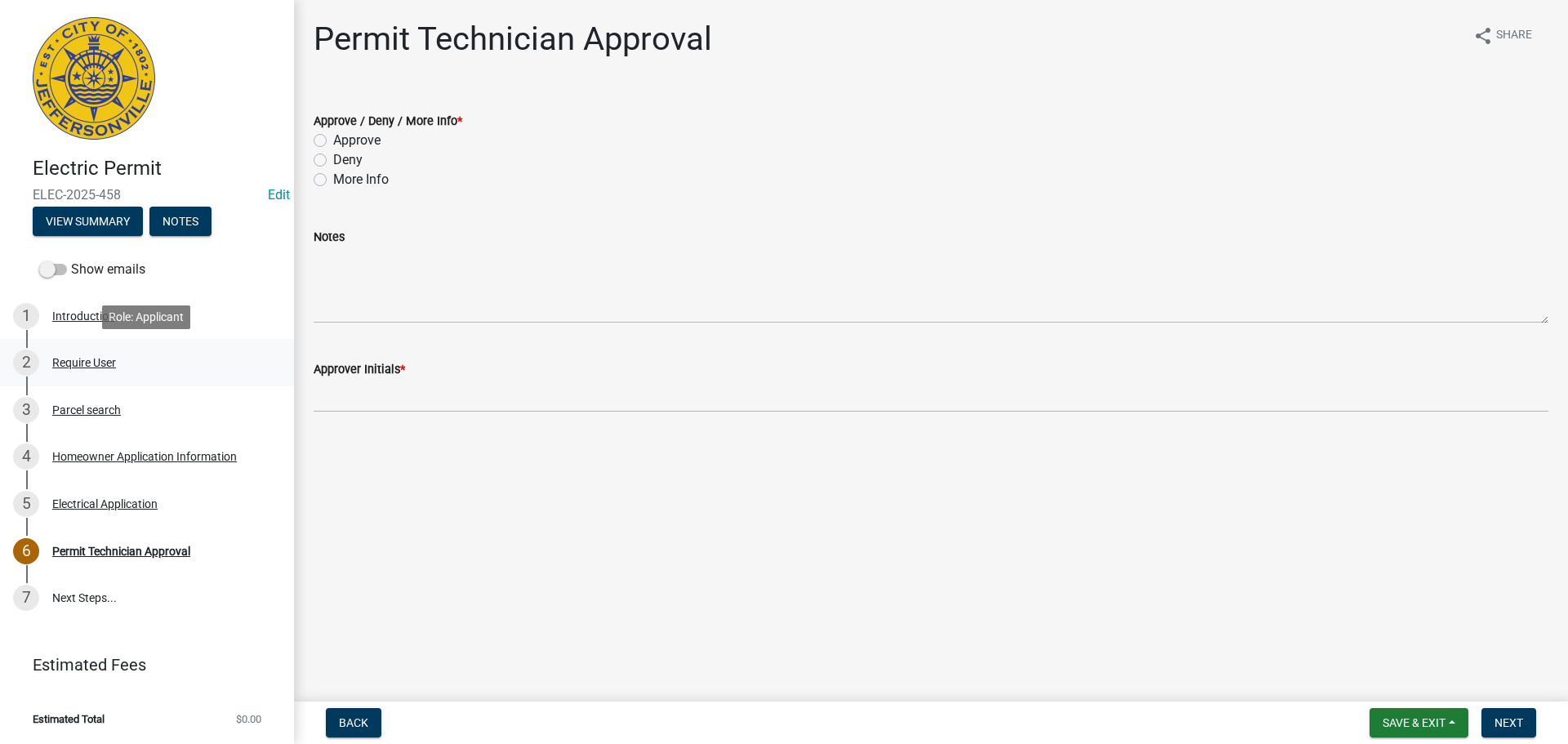
click at [73, 363] on div "Require User" at bounding box center [84, 362] width 64 height 11
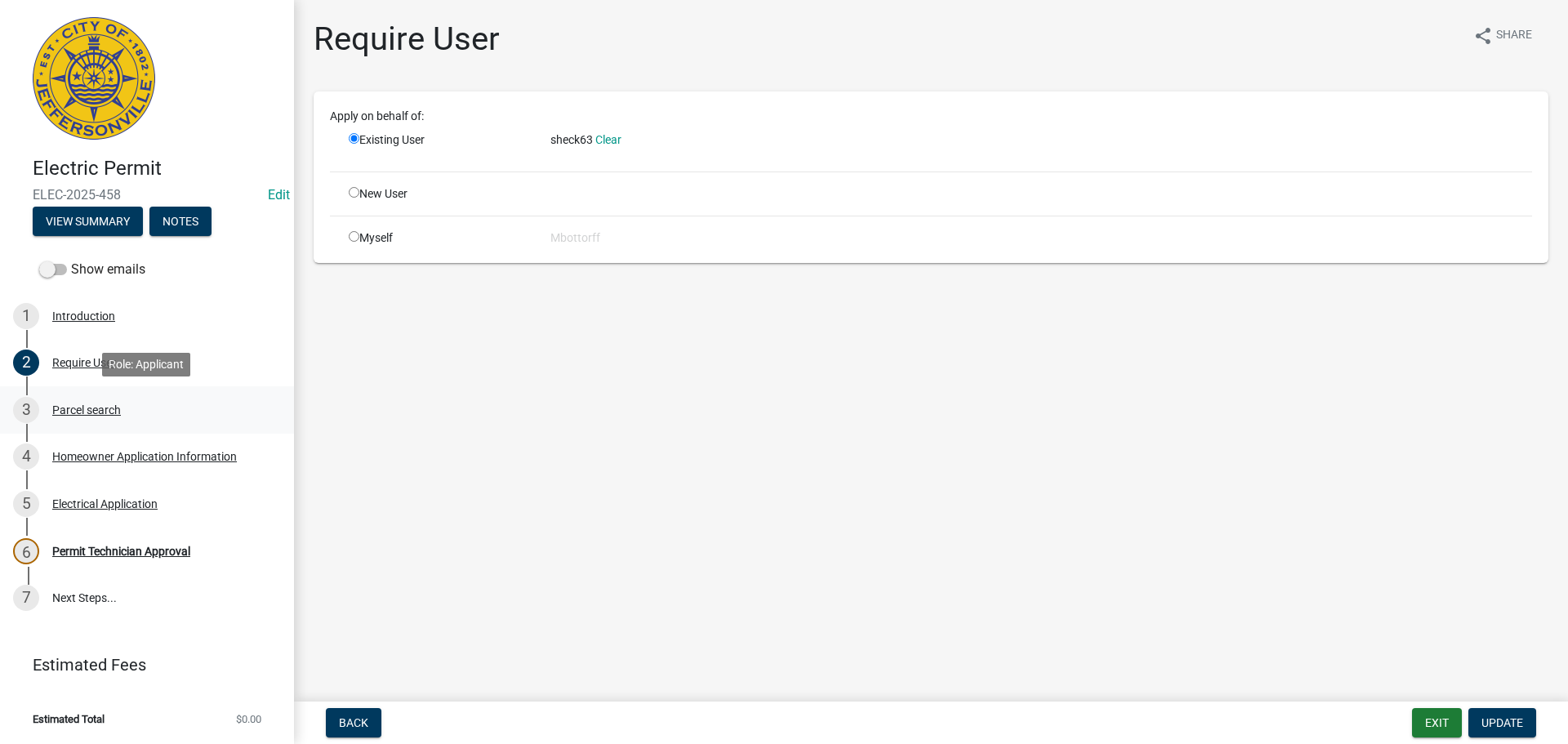
click at [79, 406] on div "Parcel search" at bounding box center [86, 410] width 68 height 11
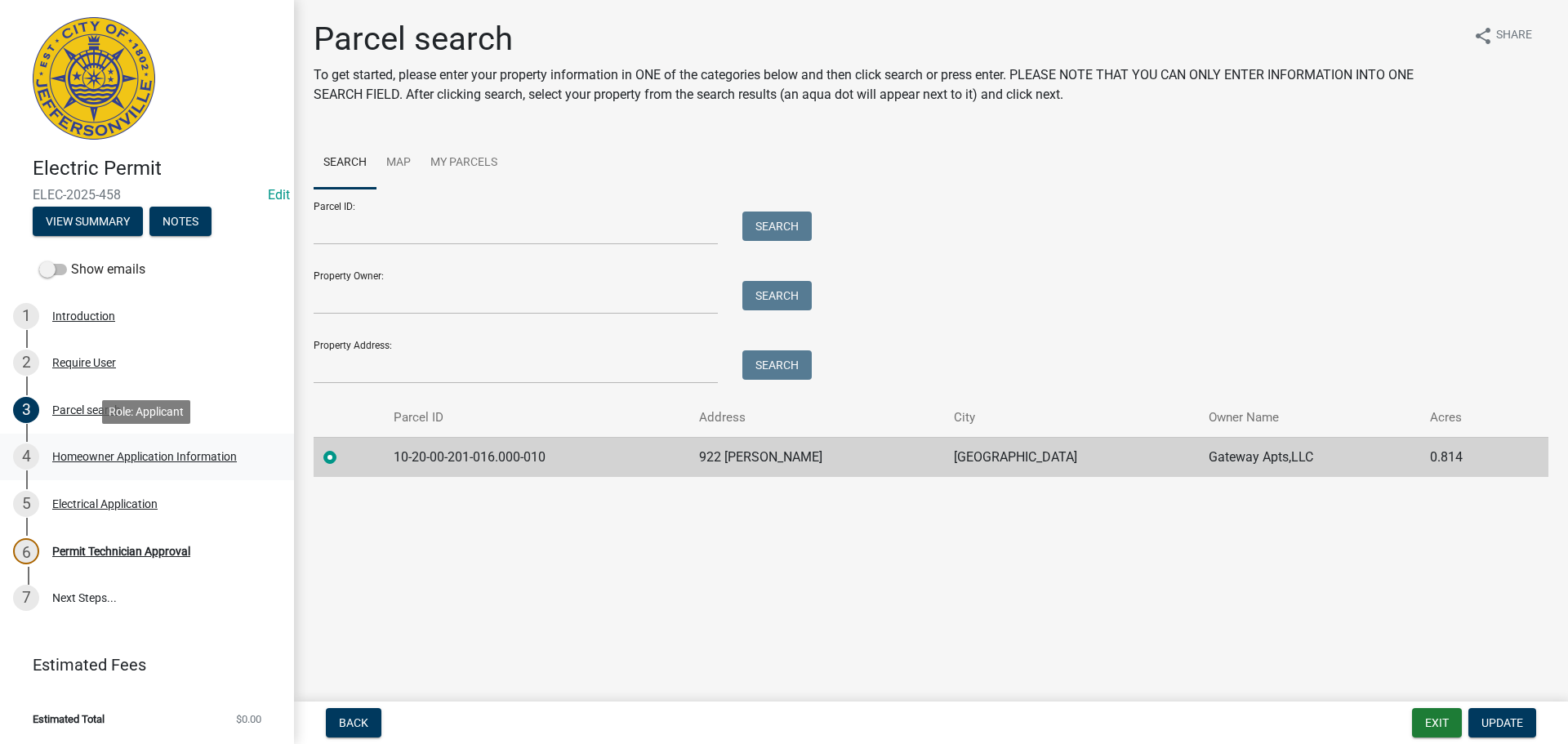
click at [83, 455] on div "Homeowner Application Information" at bounding box center [144, 457] width 185 height 11
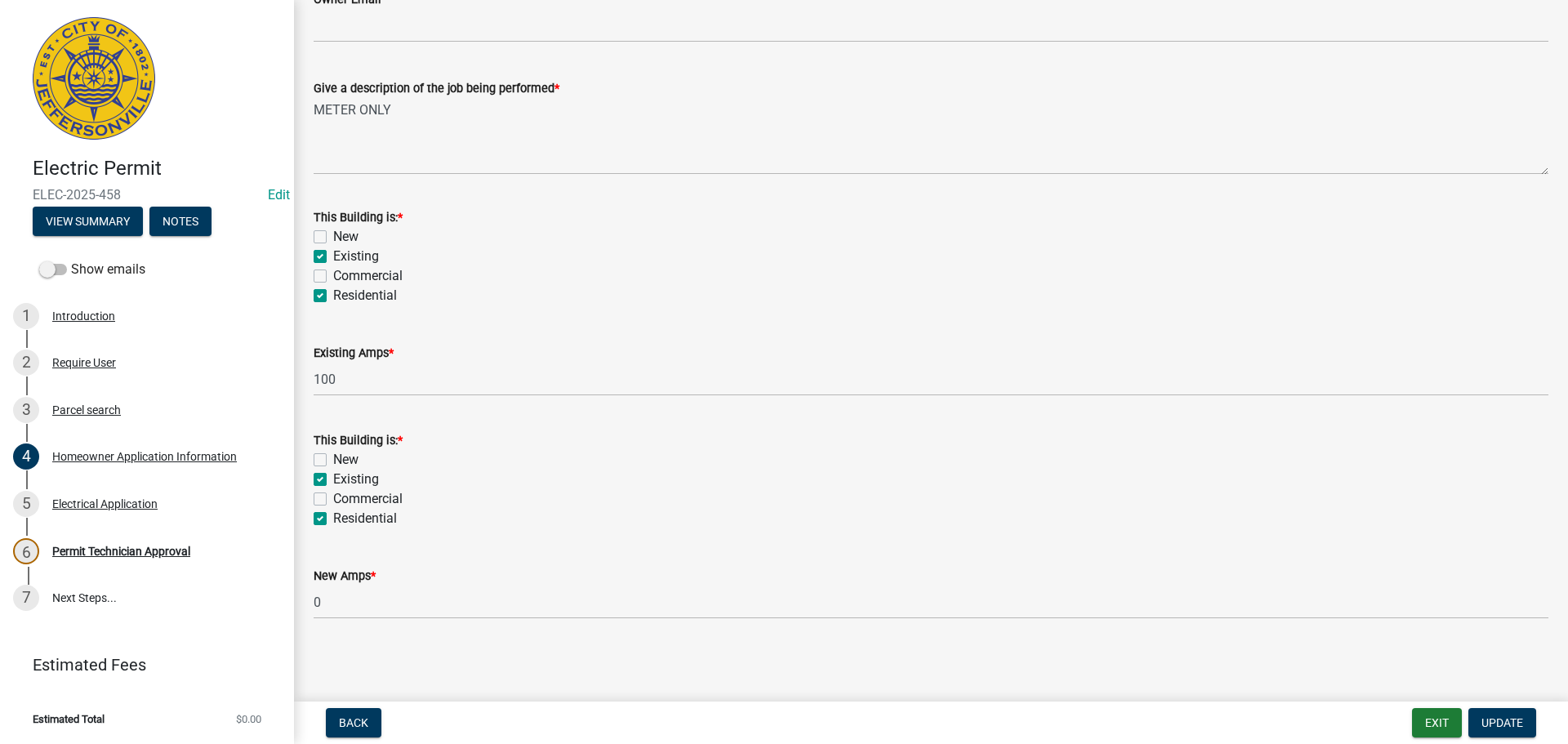
scroll to position [792, 0]
click at [127, 506] on div "Electrical Application" at bounding box center [105, 504] width 105 height 11
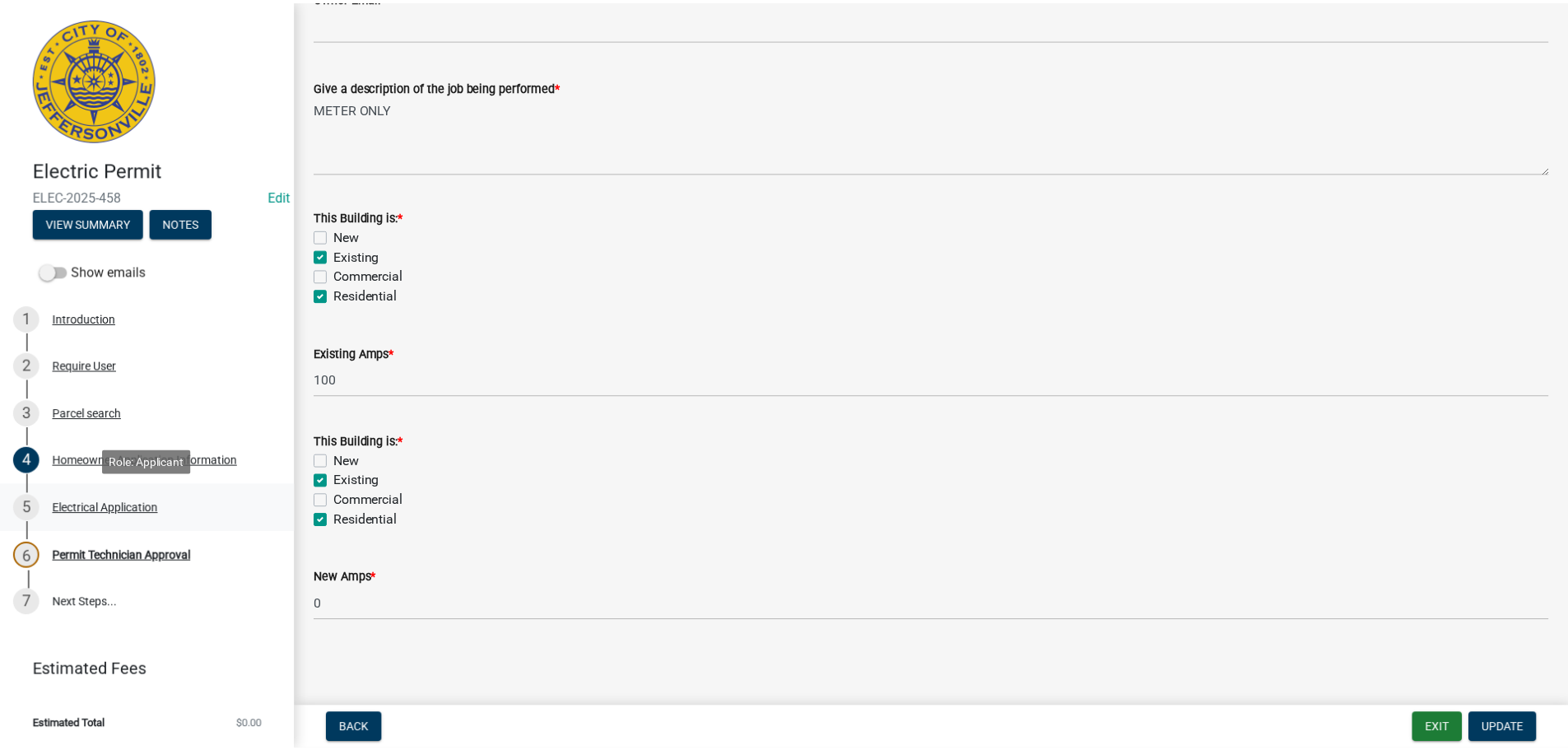
scroll to position [0, 0]
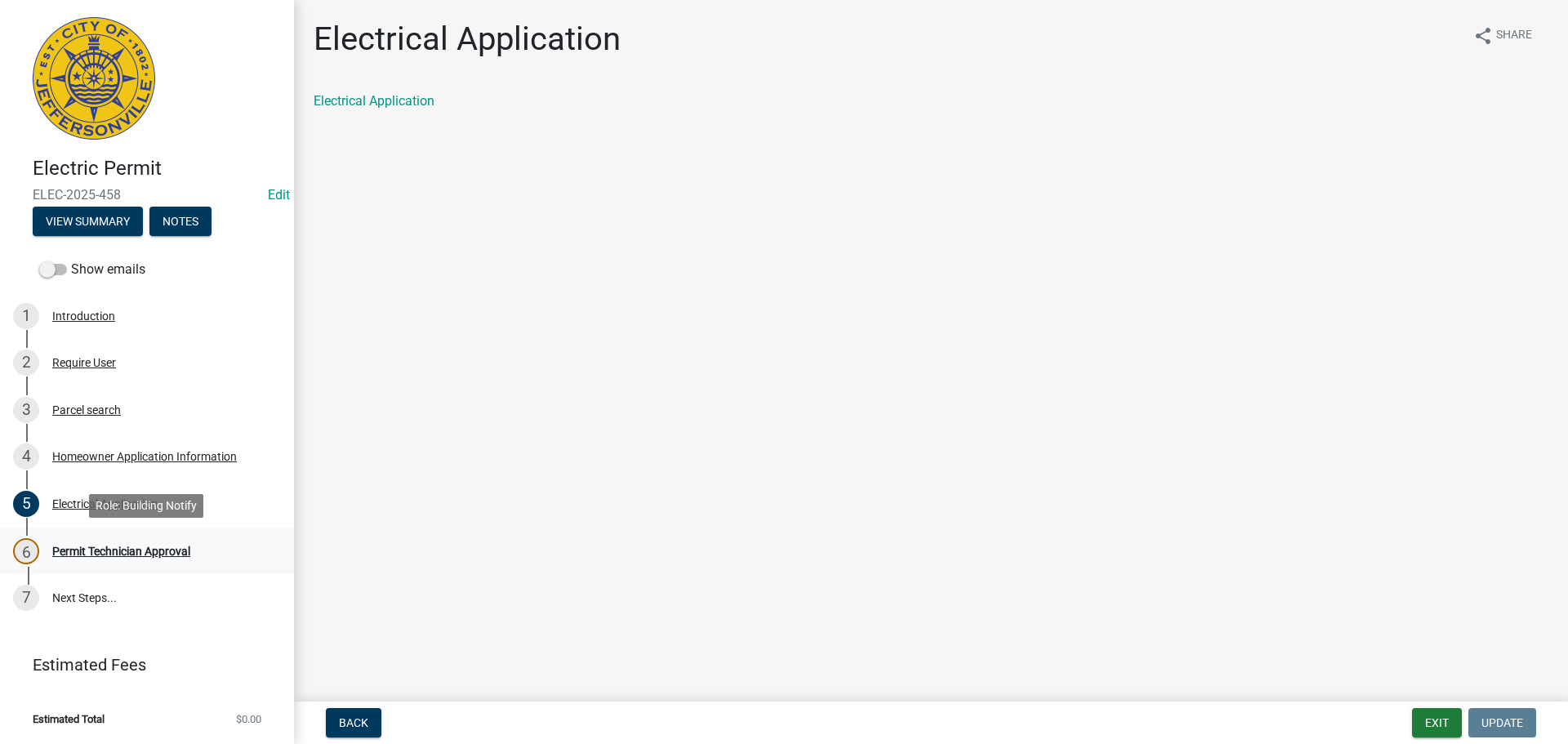
click at [104, 548] on div "Permit Technician Approval" at bounding box center [121, 552] width 138 height 11
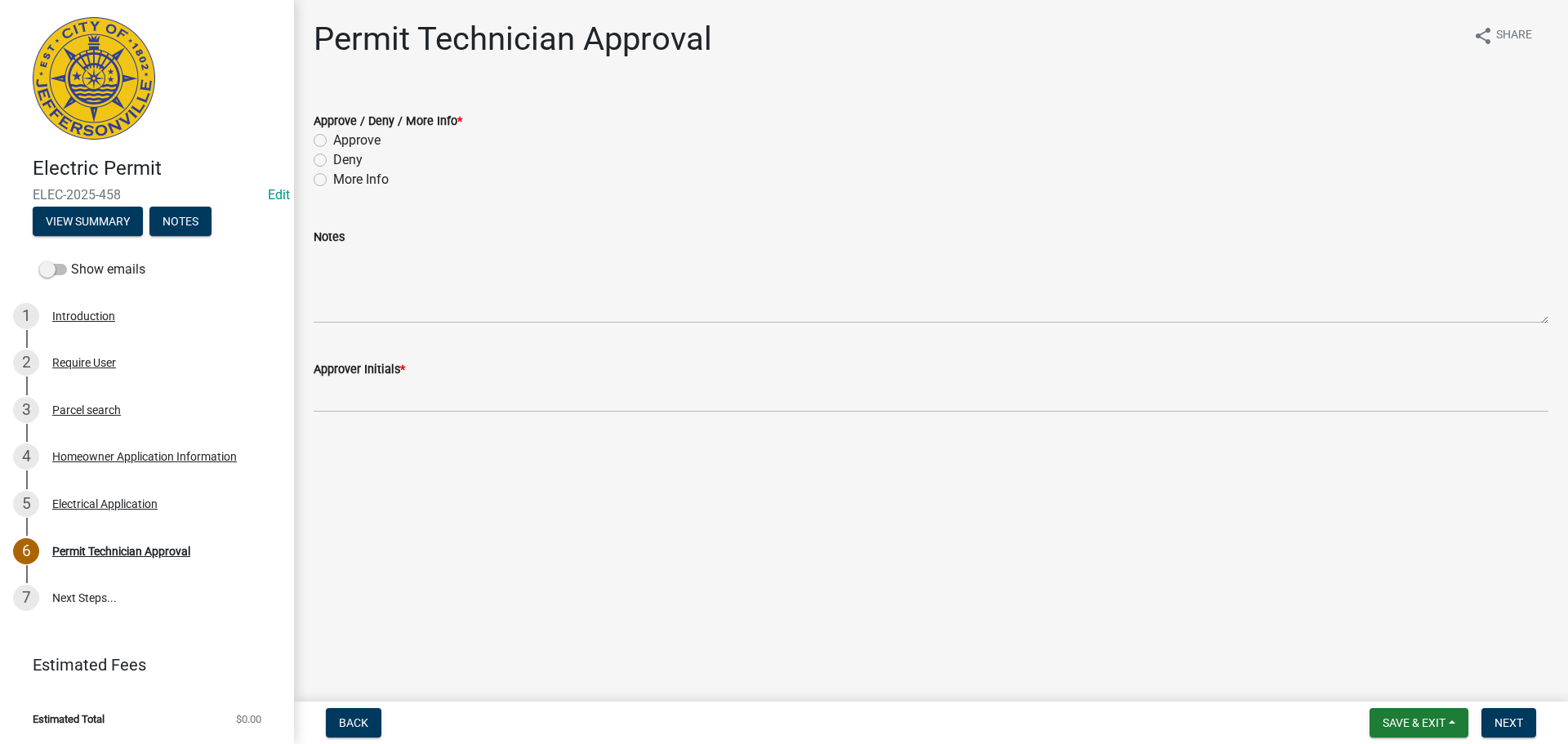
click at [327, 137] on div "Approve" at bounding box center [930, 140] width 1234 height 20
click at [319, 132] on div "Approve" at bounding box center [930, 140] width 1234 height 20
click at [333, 143] on label "Approve" at bounding box center [356, 140] width 47 height 20
click at [333, 142] on input "Approve" at bounding box center [338, 135] width 10 height 10
radio input "true"
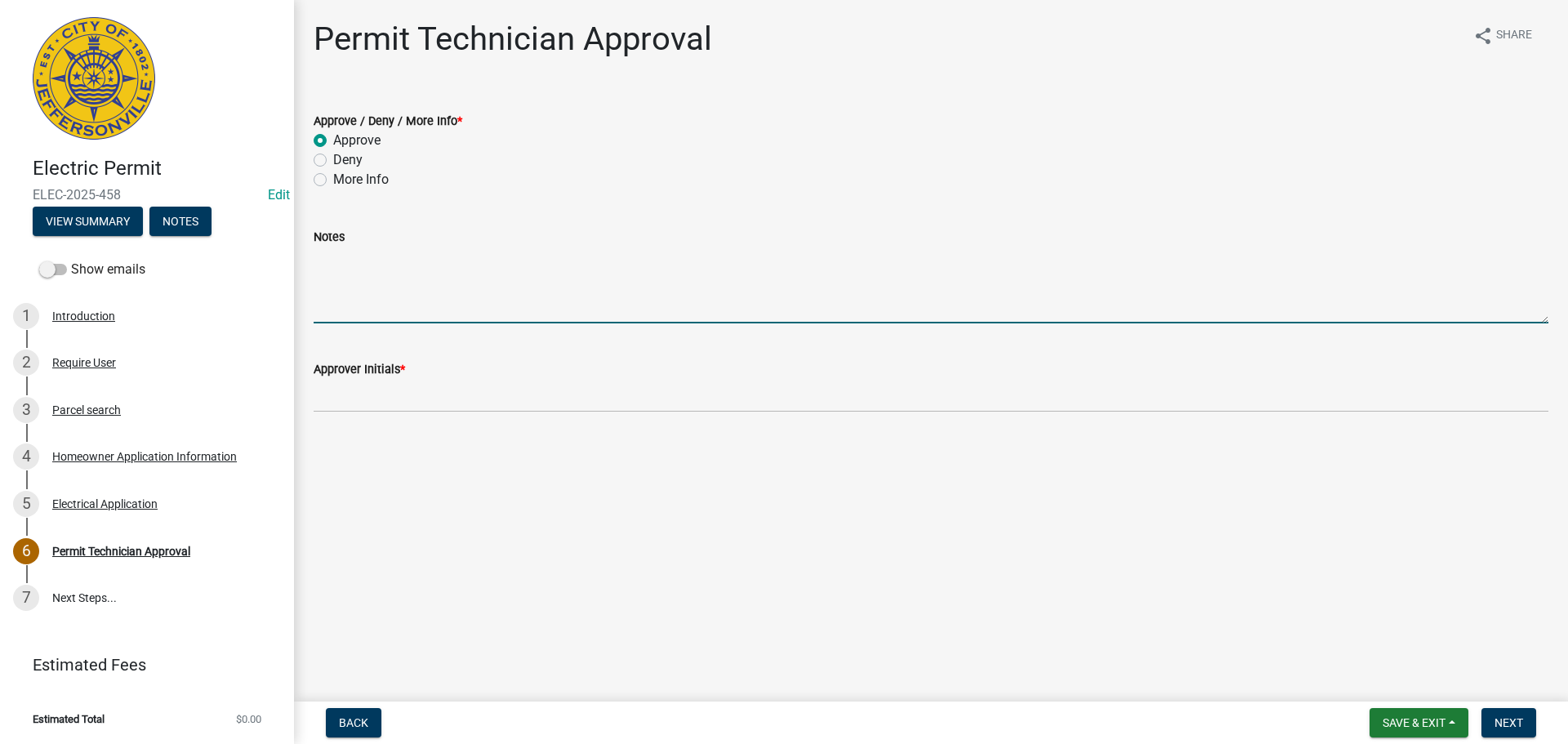
click at [354, 296] on textarea "Notes" at bounding box center [930, 285] width 1234 height 77
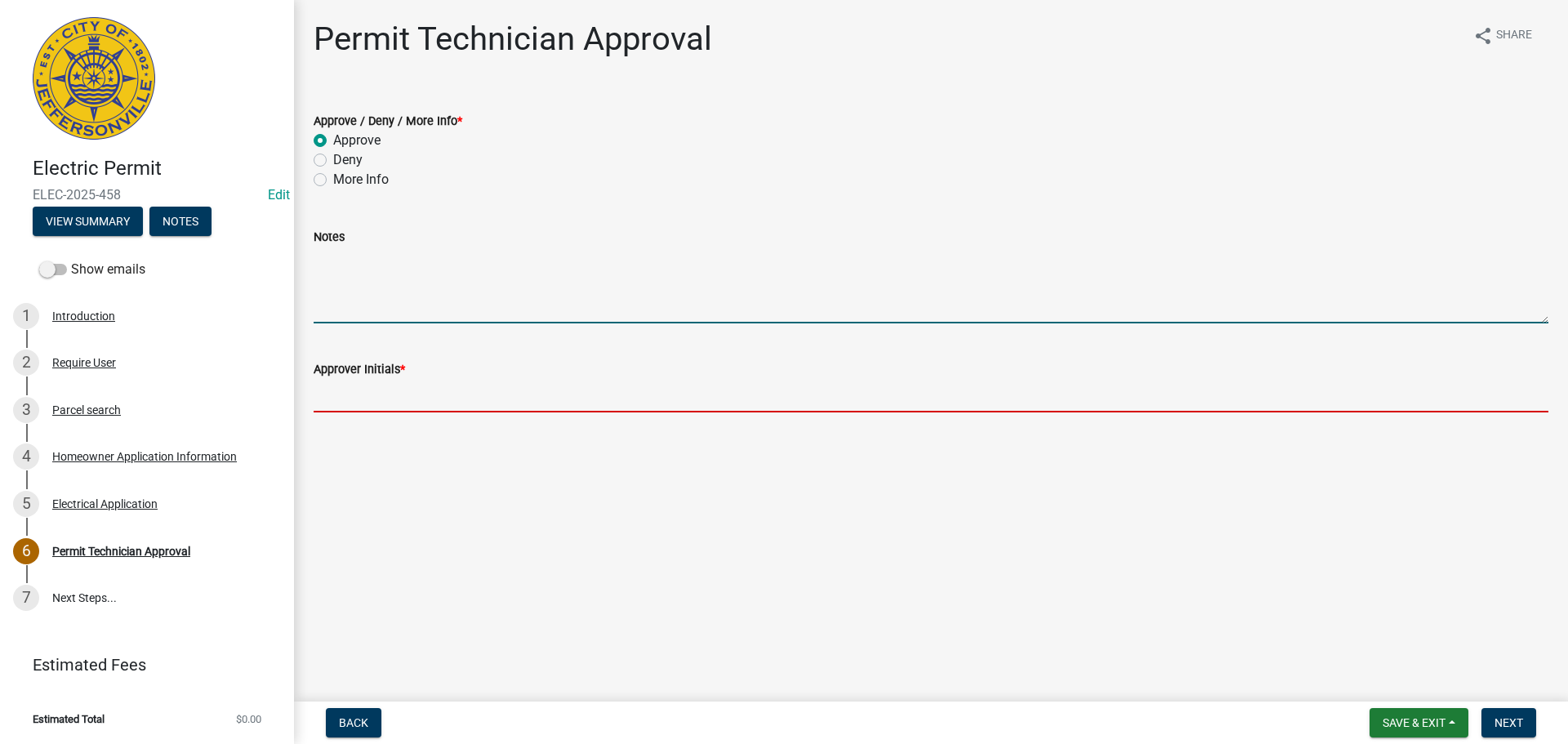
click at [368, 390] on input "Approver Initials *" at bounding box center [930, 396] width 1234 height 34
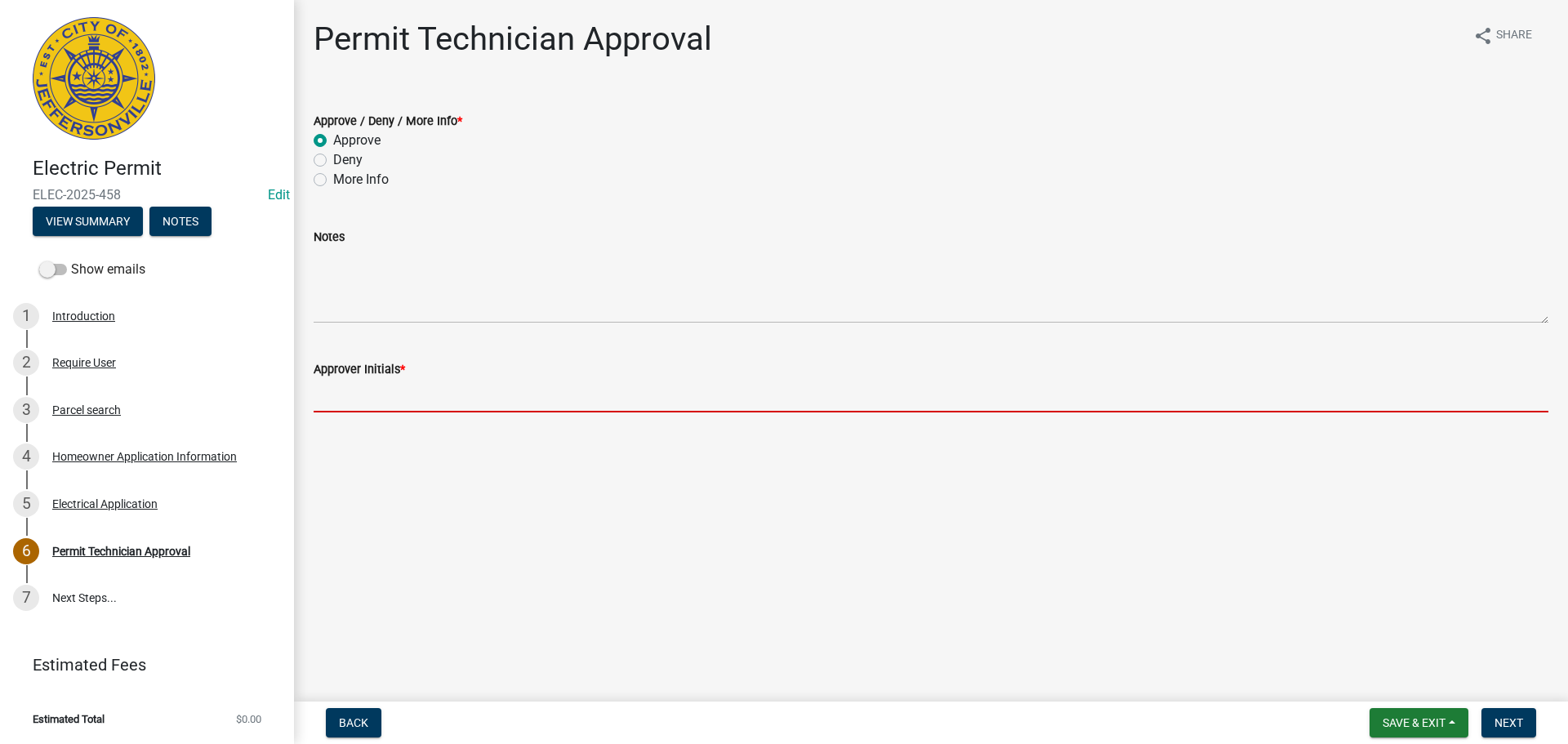
type input "MJB"
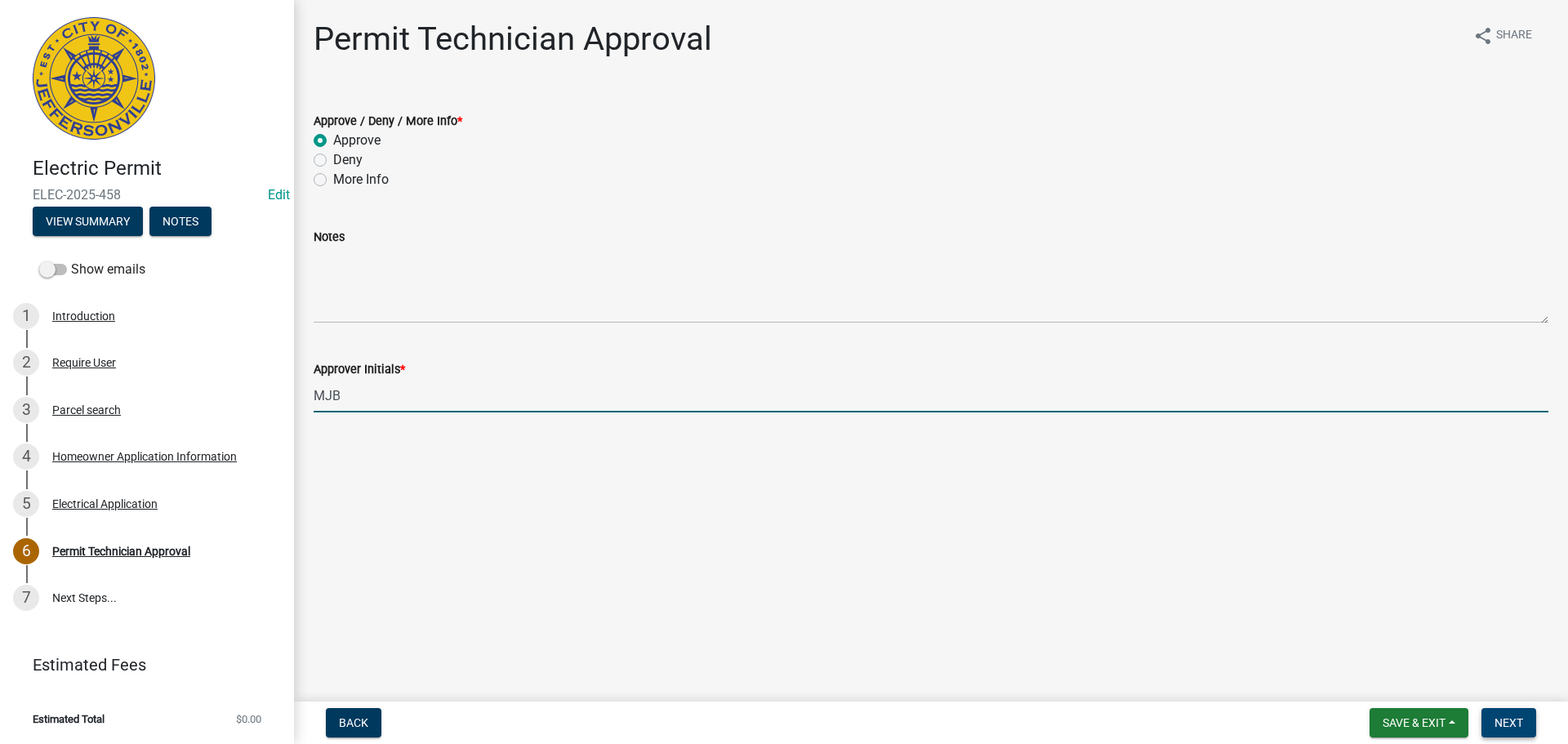
click at [1513, 722] on span "Next" at bounding box center [1508, 723] width 28 height 13
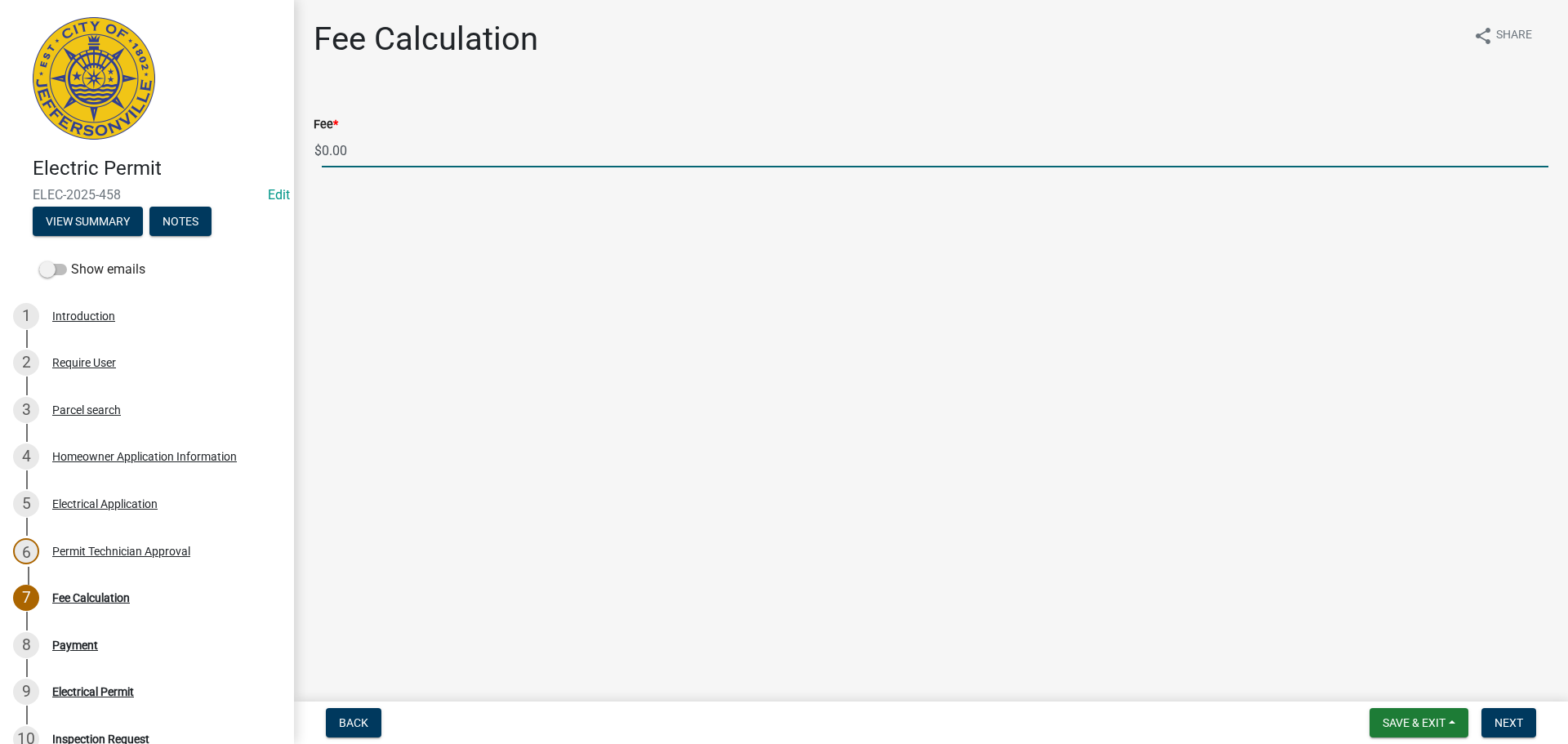
click at [370, 154] on input "0.00" at bounding box center [935, 151] width 1227 height 34
type input "0"
type input "35.00"
click at [1506, 715] on button "Next" at bounding box center [1508, 722] width 54 height 29
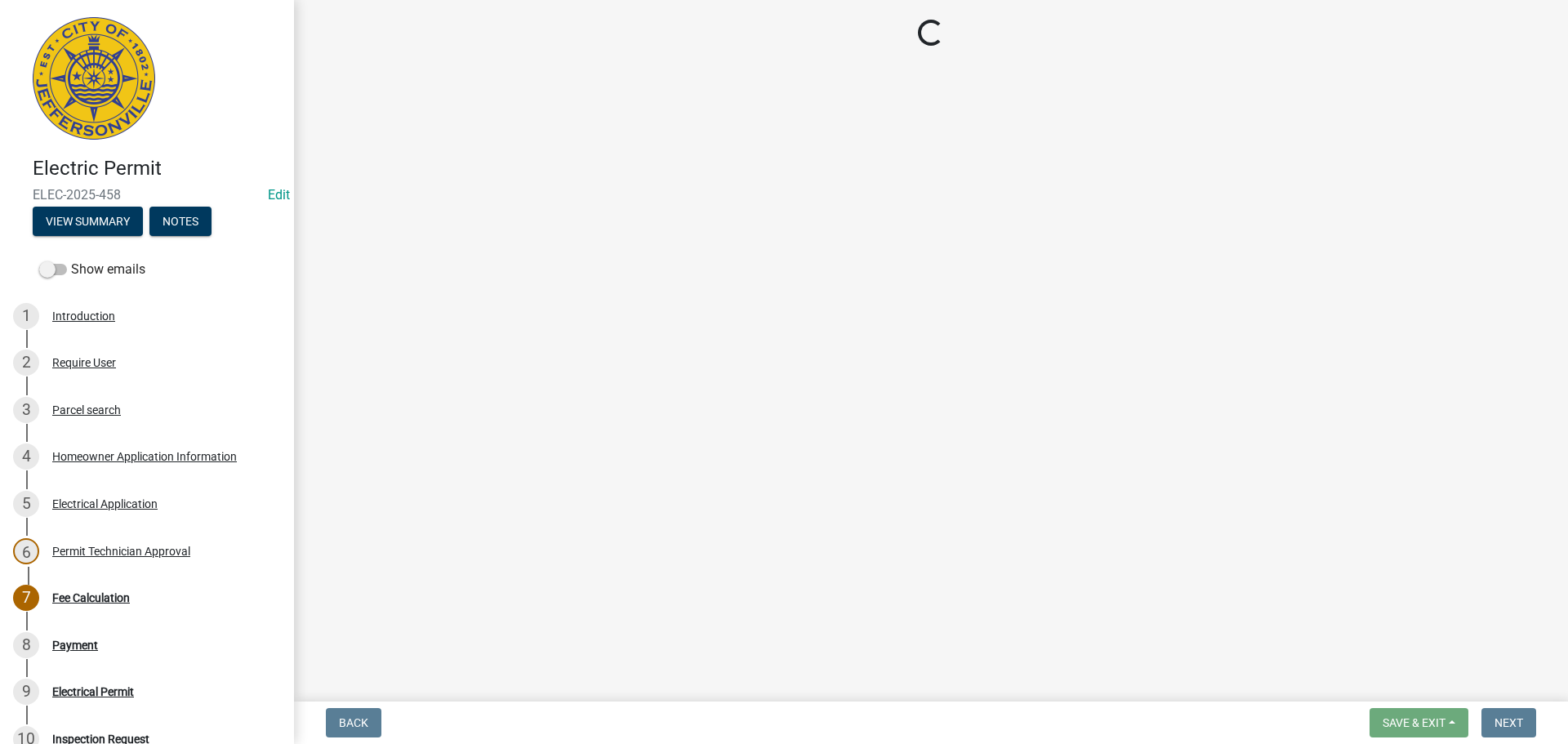
select select "3: 3"
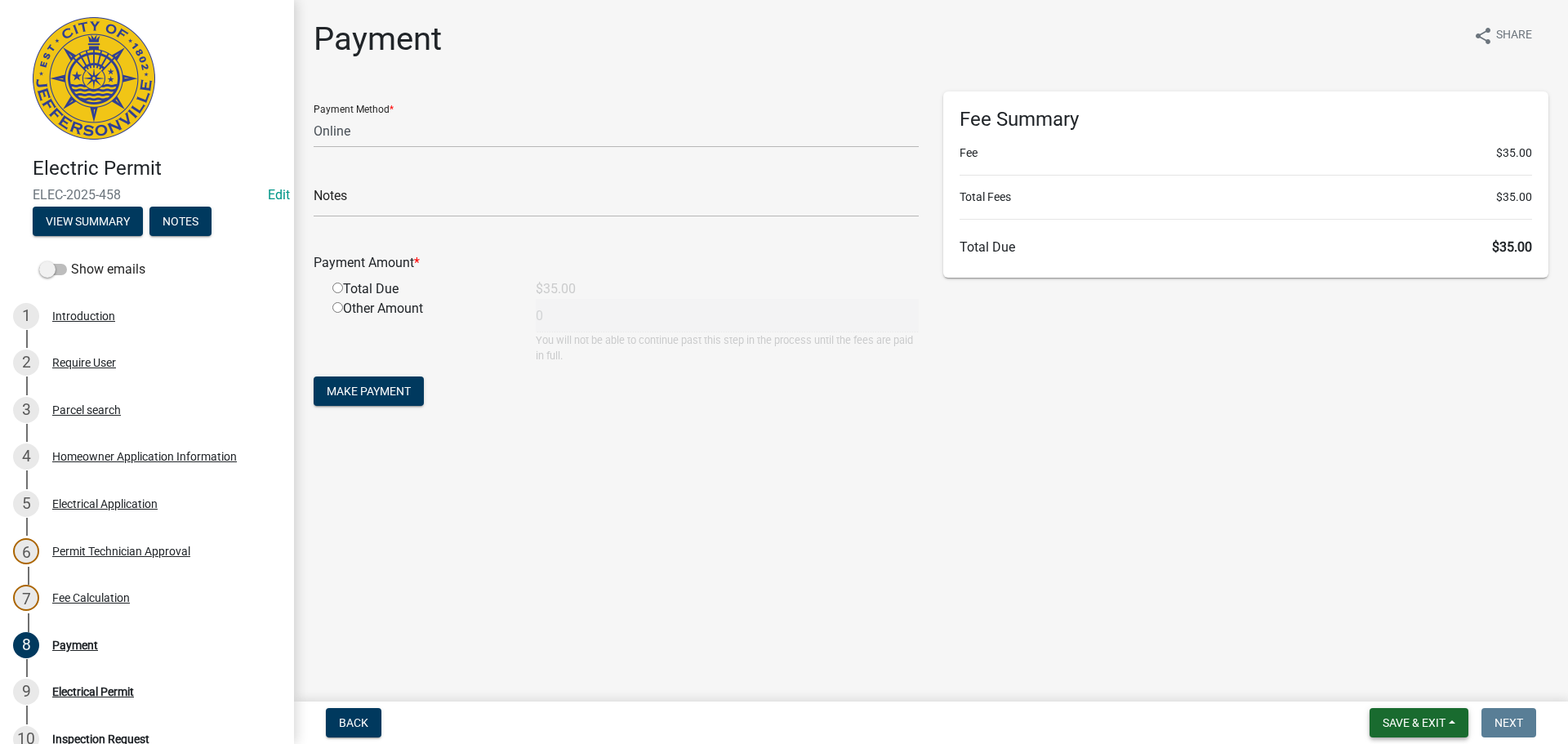
click at [1398, 718] on span "Save & Exit" at bounding box center [1413, 723] width 63 height 13
click at [1386, 679] on button "Save & Exit" at bounding box center [1402, 680] width 130 height 39
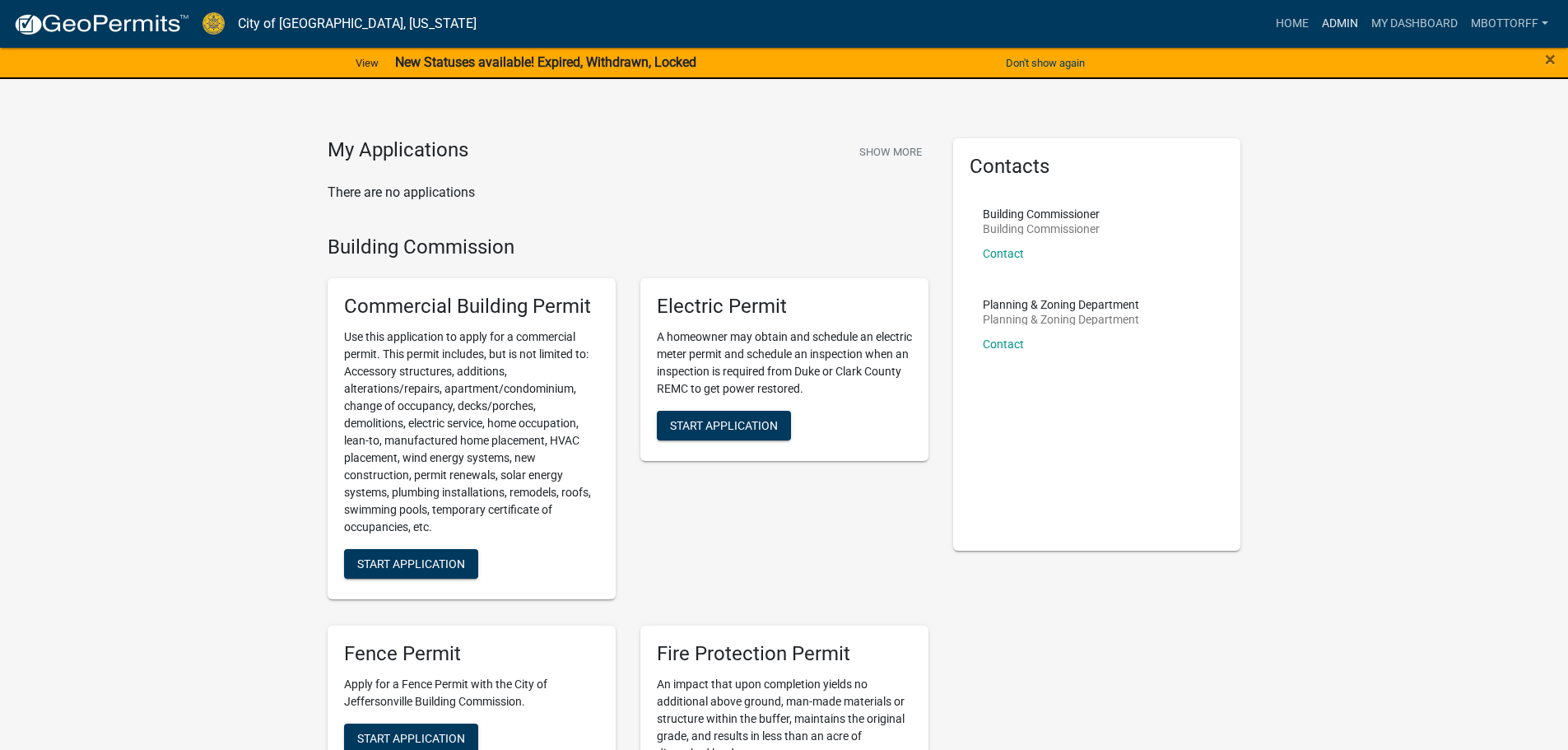
click at [1340, 24] on link "Admin" at bounding box center [1339, 24] width 49 height 31
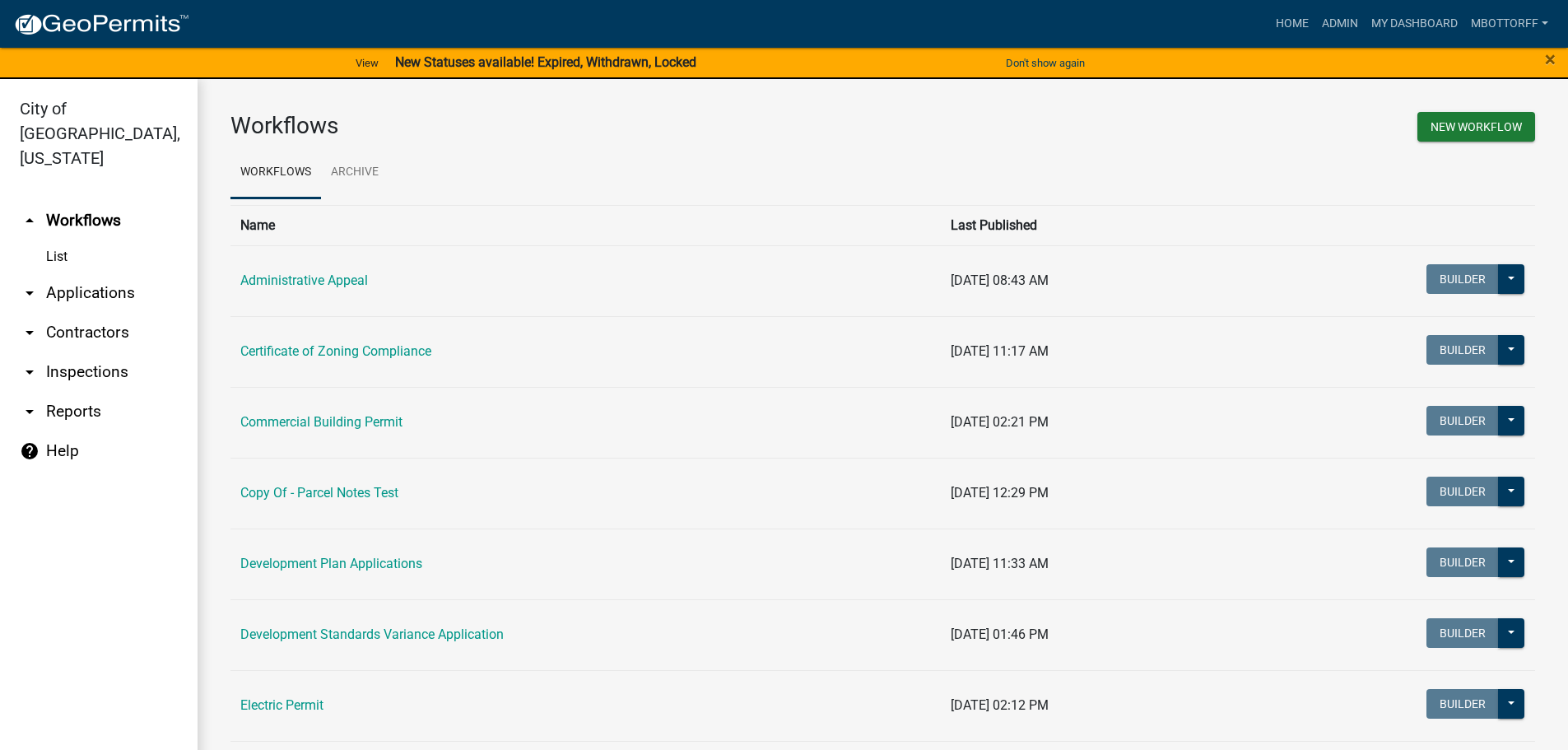
click at [76, 313] on link "arrow_drop_down Contractors" at bounding box center [98, 333] width 198 height 40
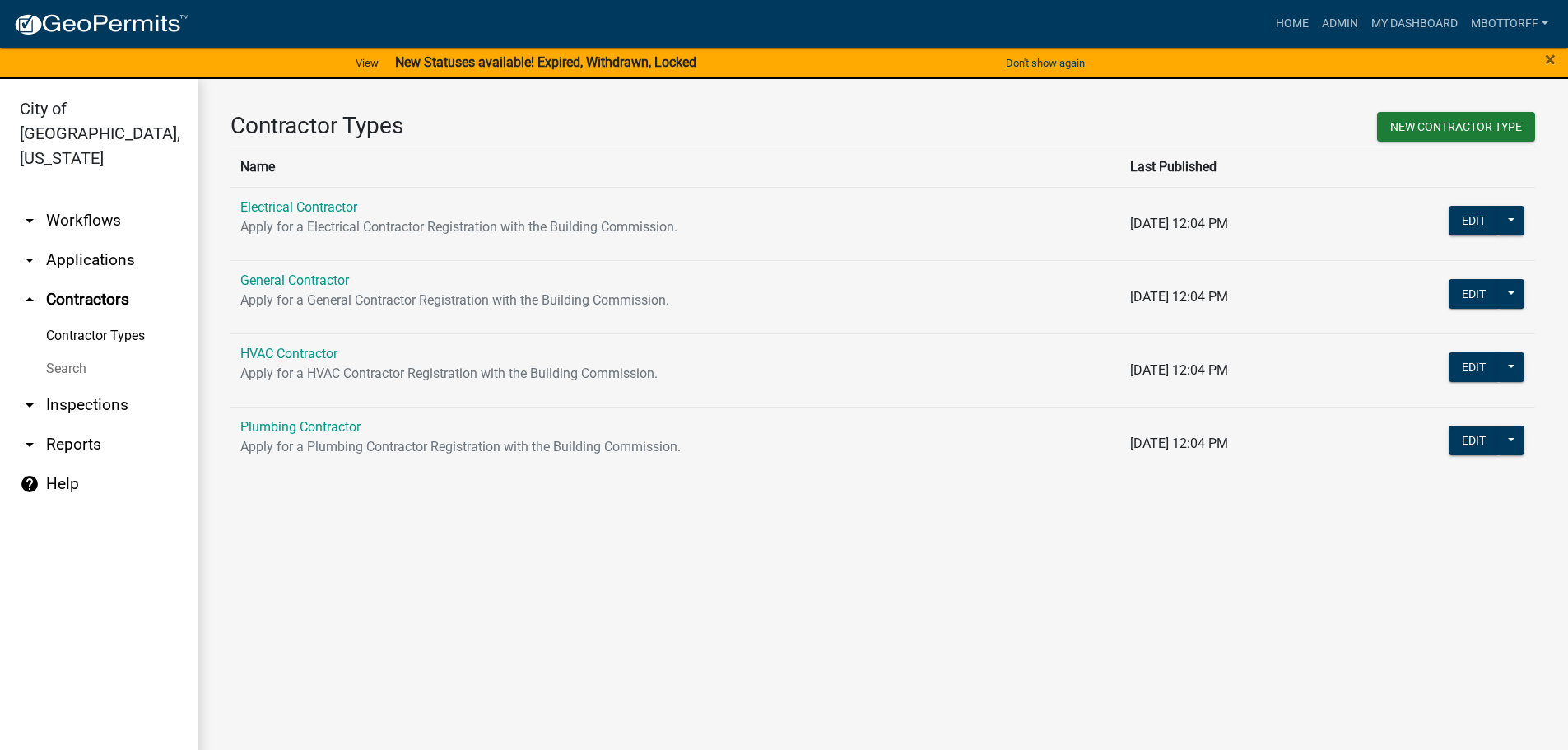
click at [70, 353] on link "Search" at bounding box center [98, 369] width 198 height 33
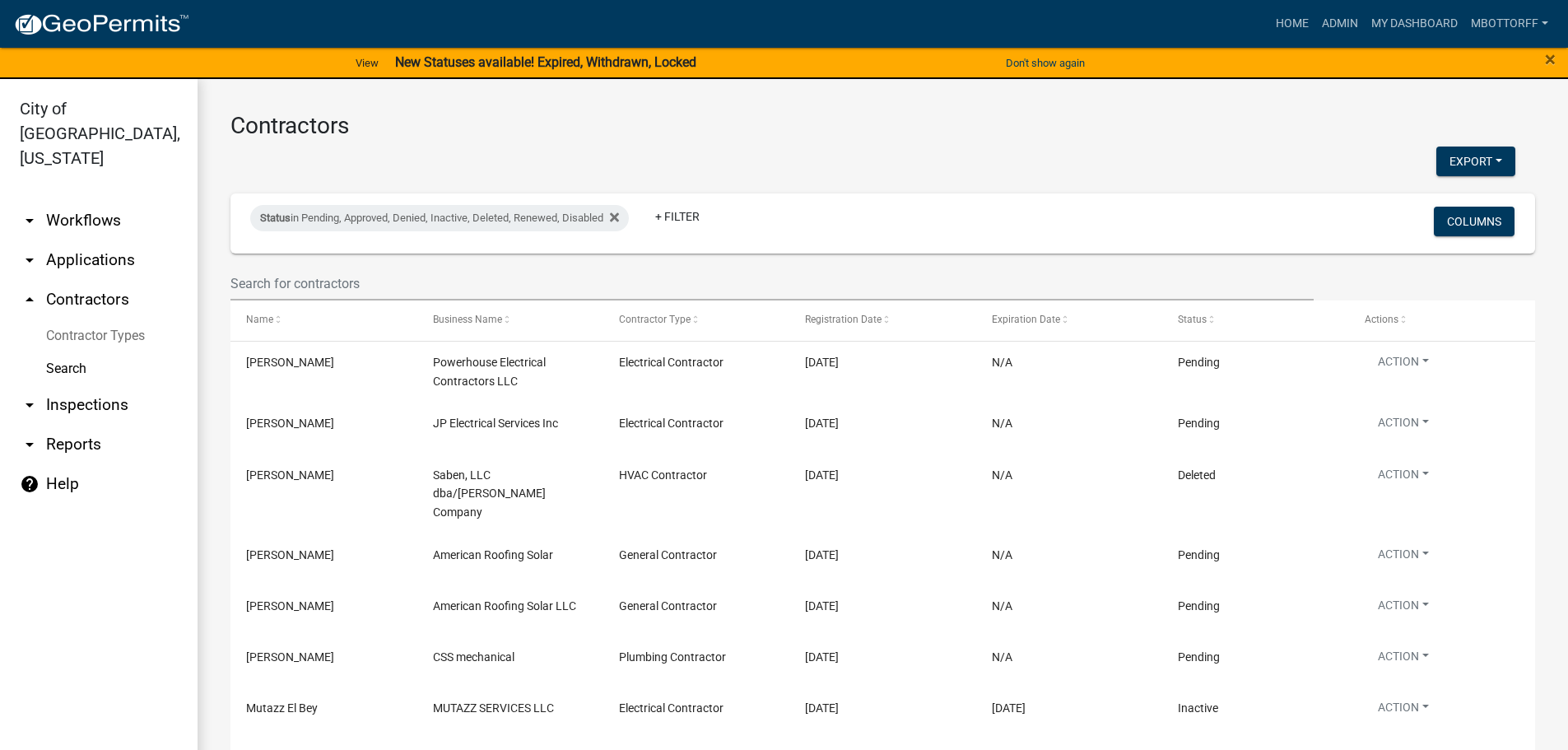
click at [64, 353] on link "Search" at bounding box center [98, 369] width 198 height 33
click at [93, 320] on link "Contractor Types" at bounding box center [98, 336] width 198 height 33
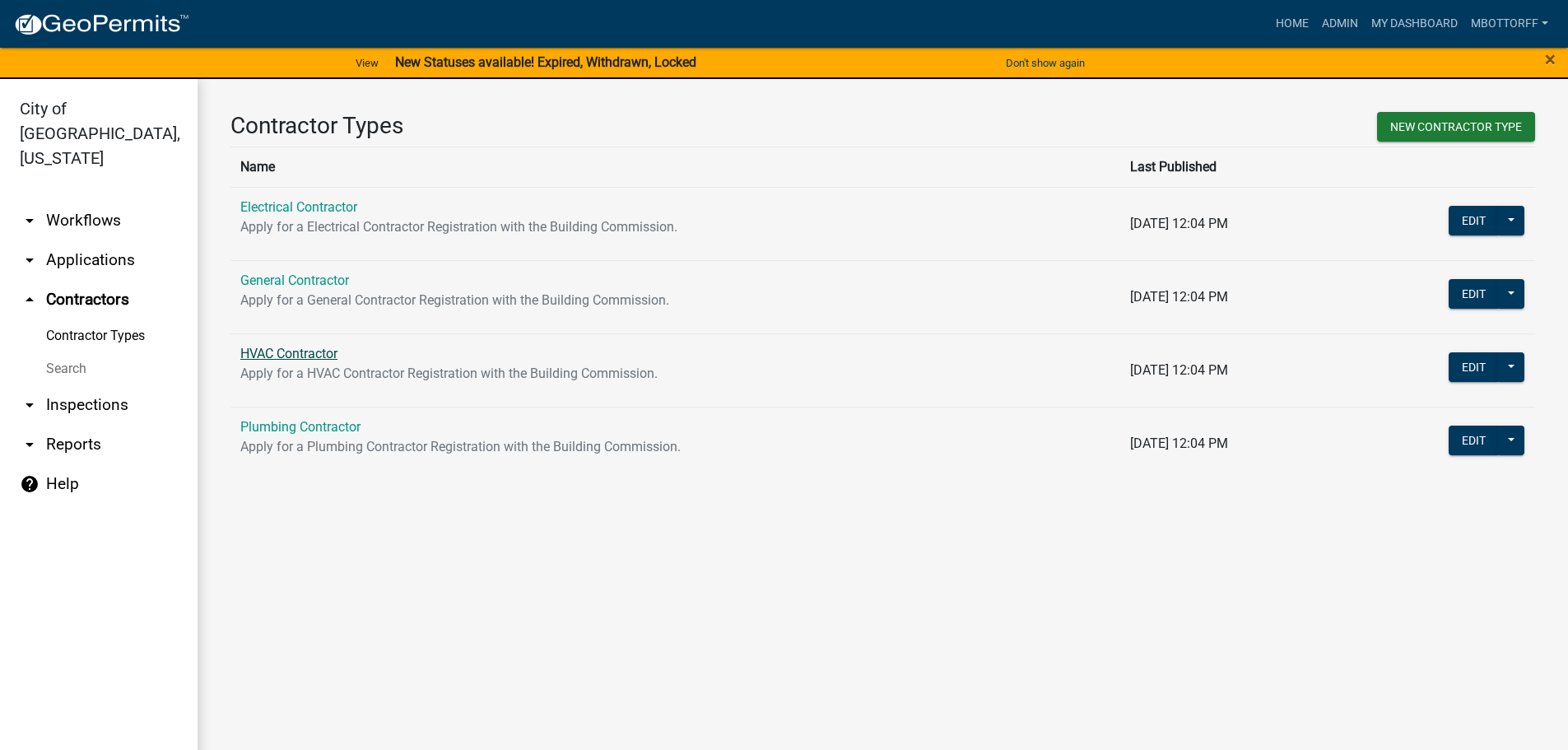
click at [296, 346] on link "HVAC Contractor" at bounding box center [288, 354] width 97 height 16
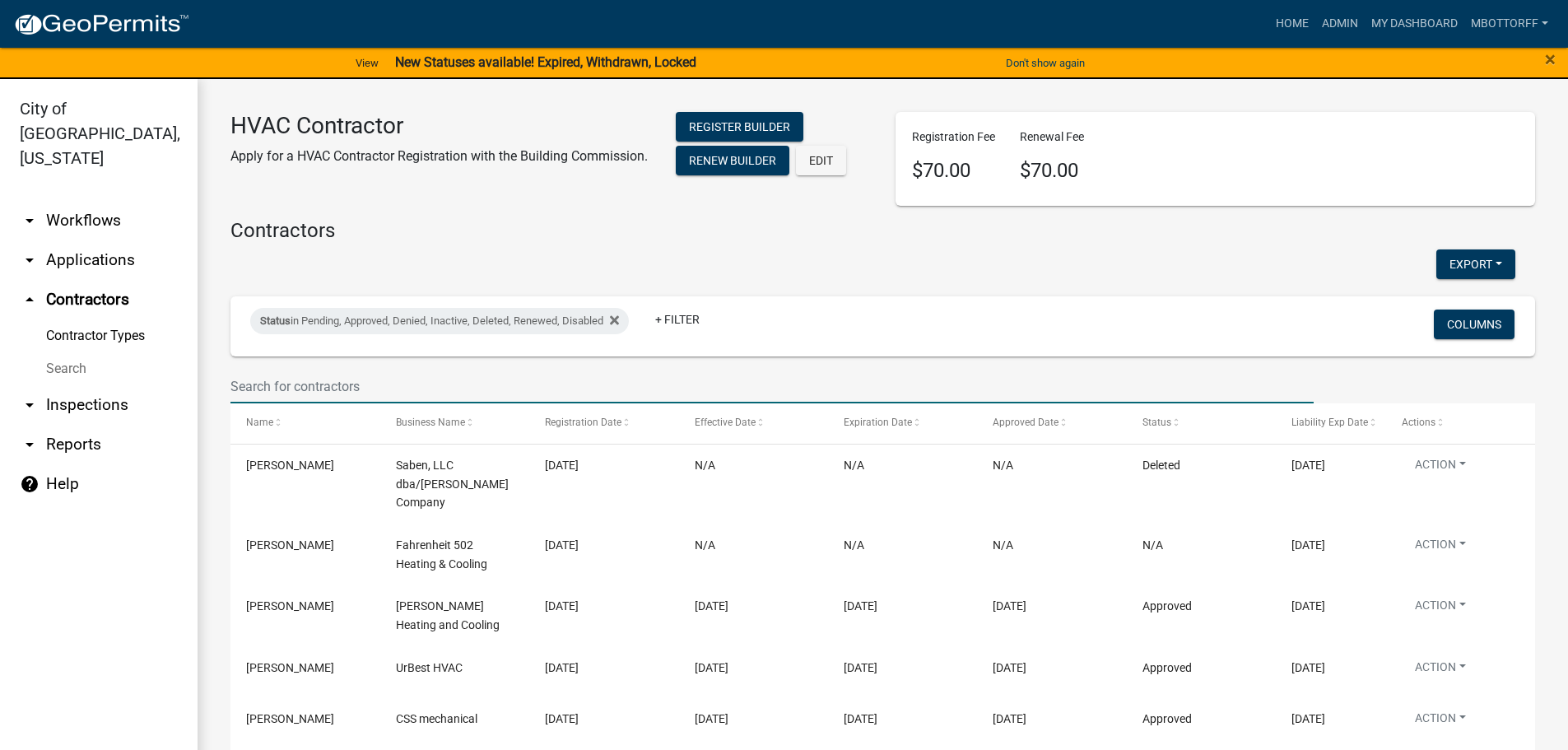
click at [288, 385] on input "text" at bounding box center [772, 387] width 1083 height 34
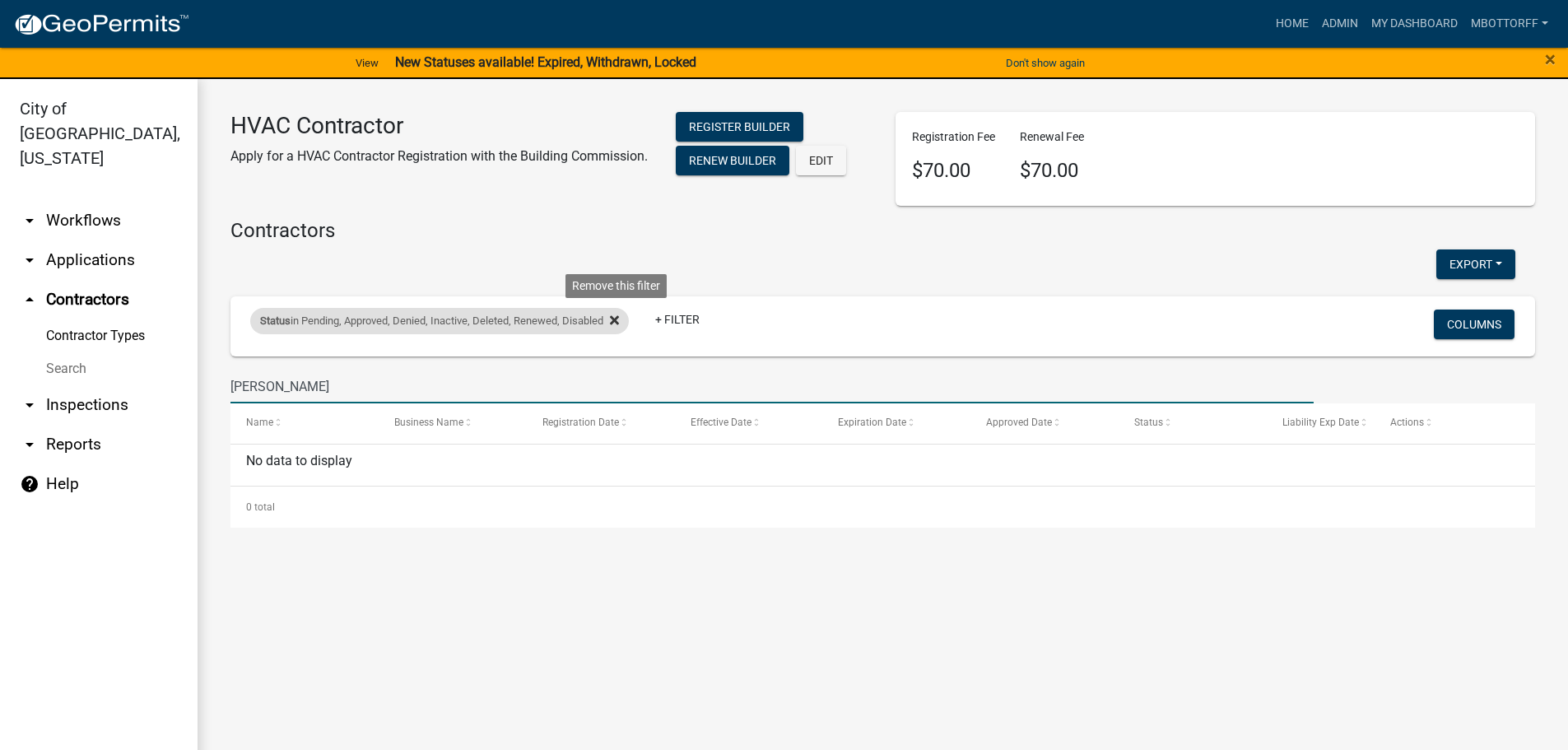
type input "CRAIN"
click at [619, 322] on icon at bounding box center [614, 321] width 9 height 9
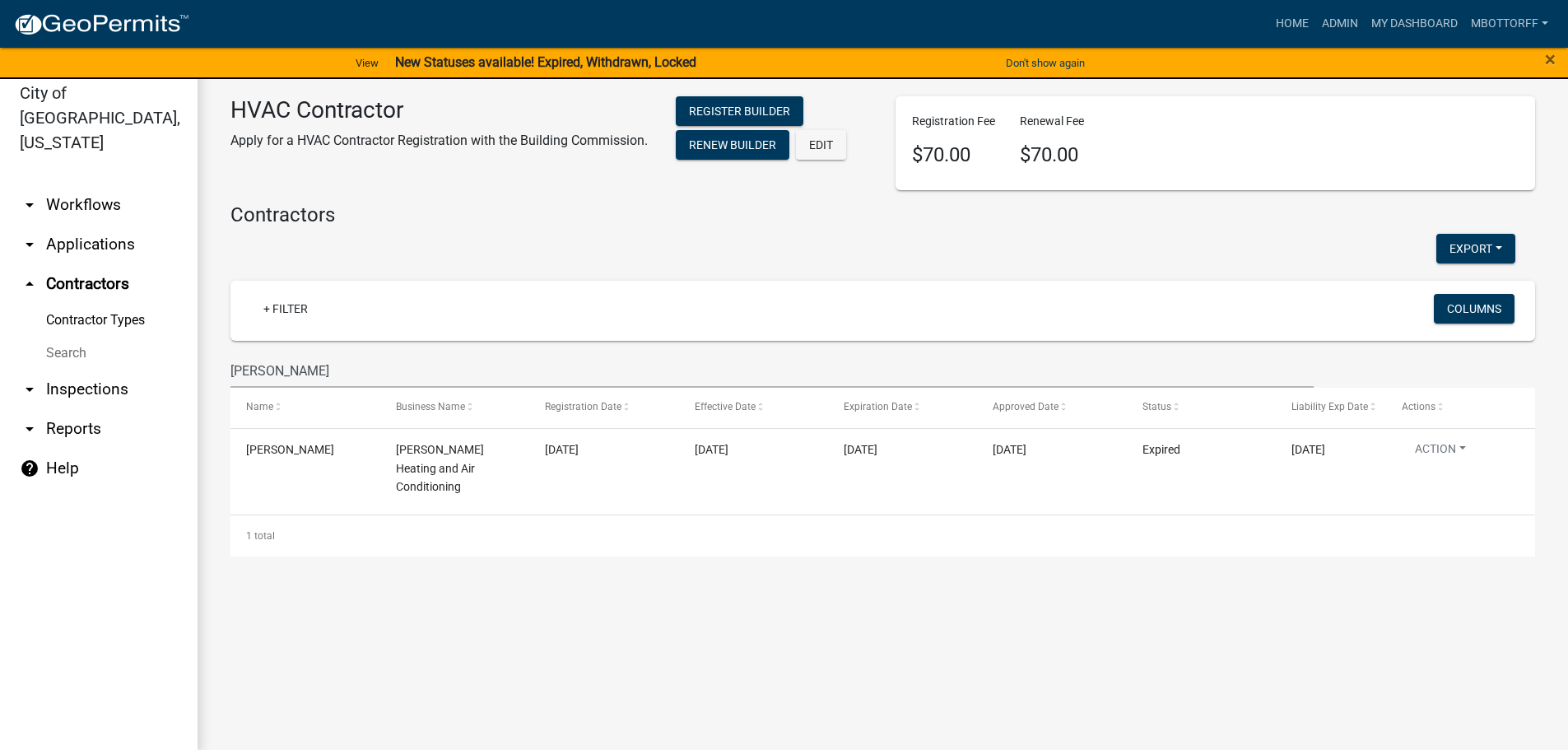
scroll to position [20, 0]
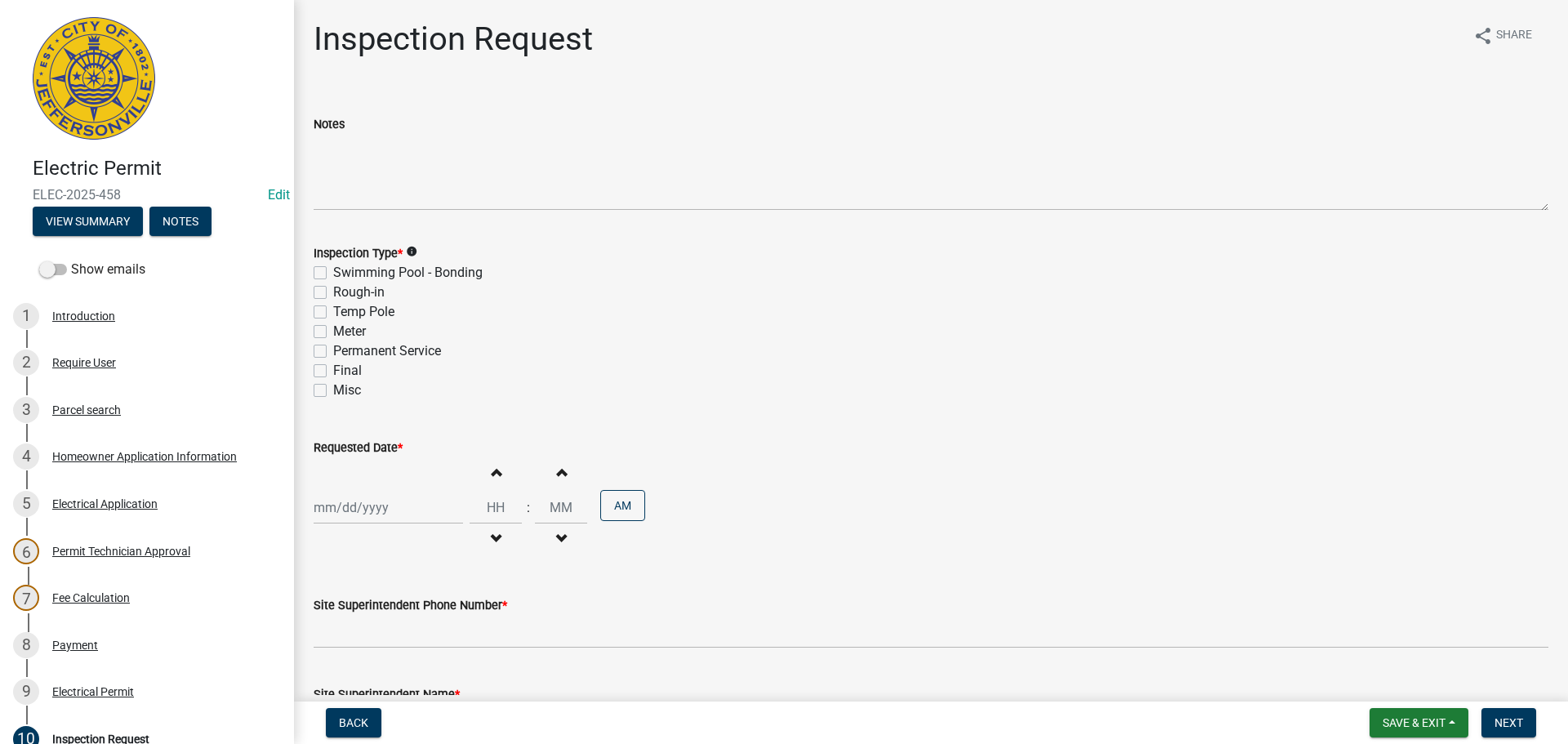
click at [333, 331] on label "Meter" at bounding box center [349, 331] width 33 height 20
click at [333, 331] on input "Meter" at bounding box center [338, 326] width 10 height 10
checkbox input "true"
checkbox input "false"
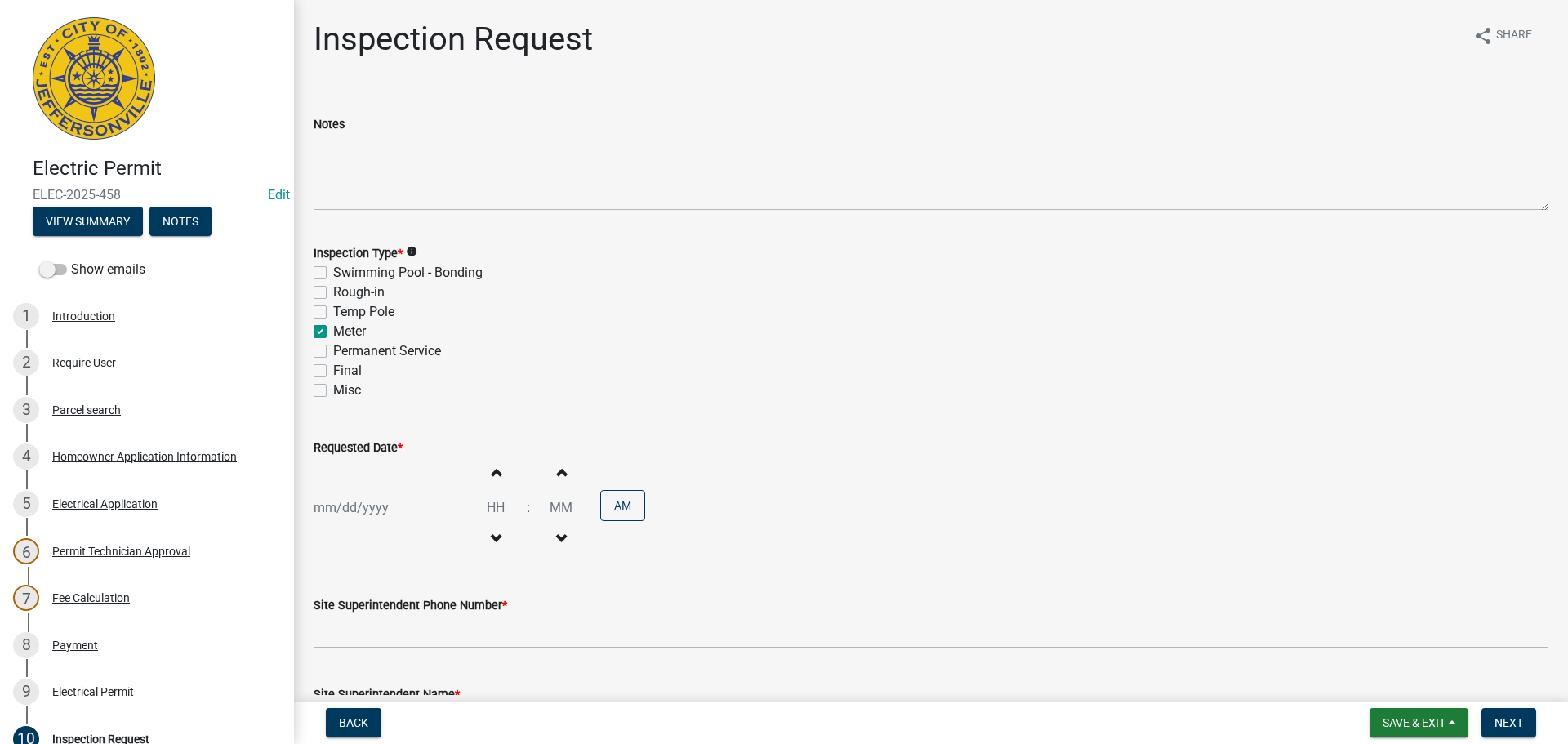
checkbox input "false"
checkbox input "true"
checkbox input "false"
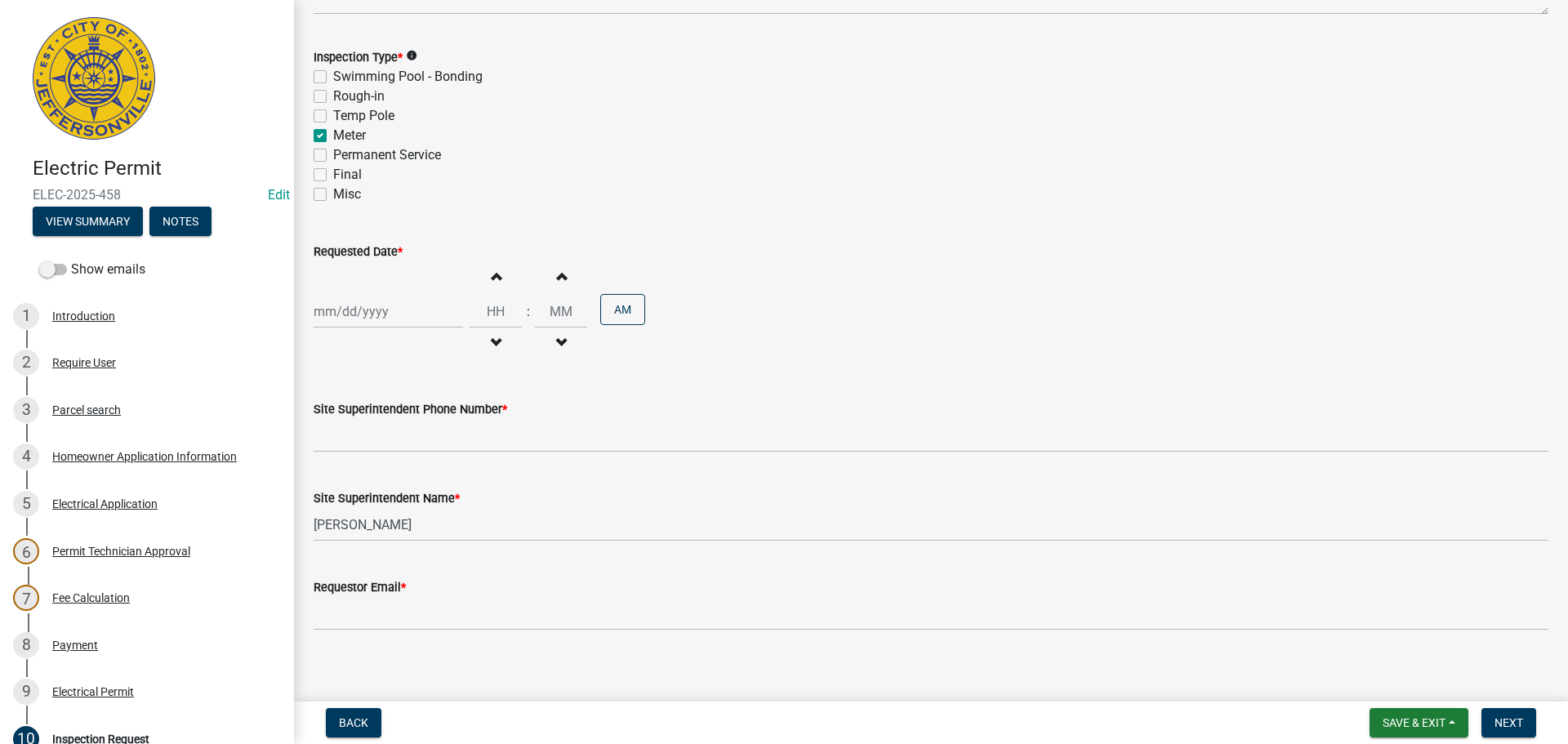
scroll to position [208, 0]
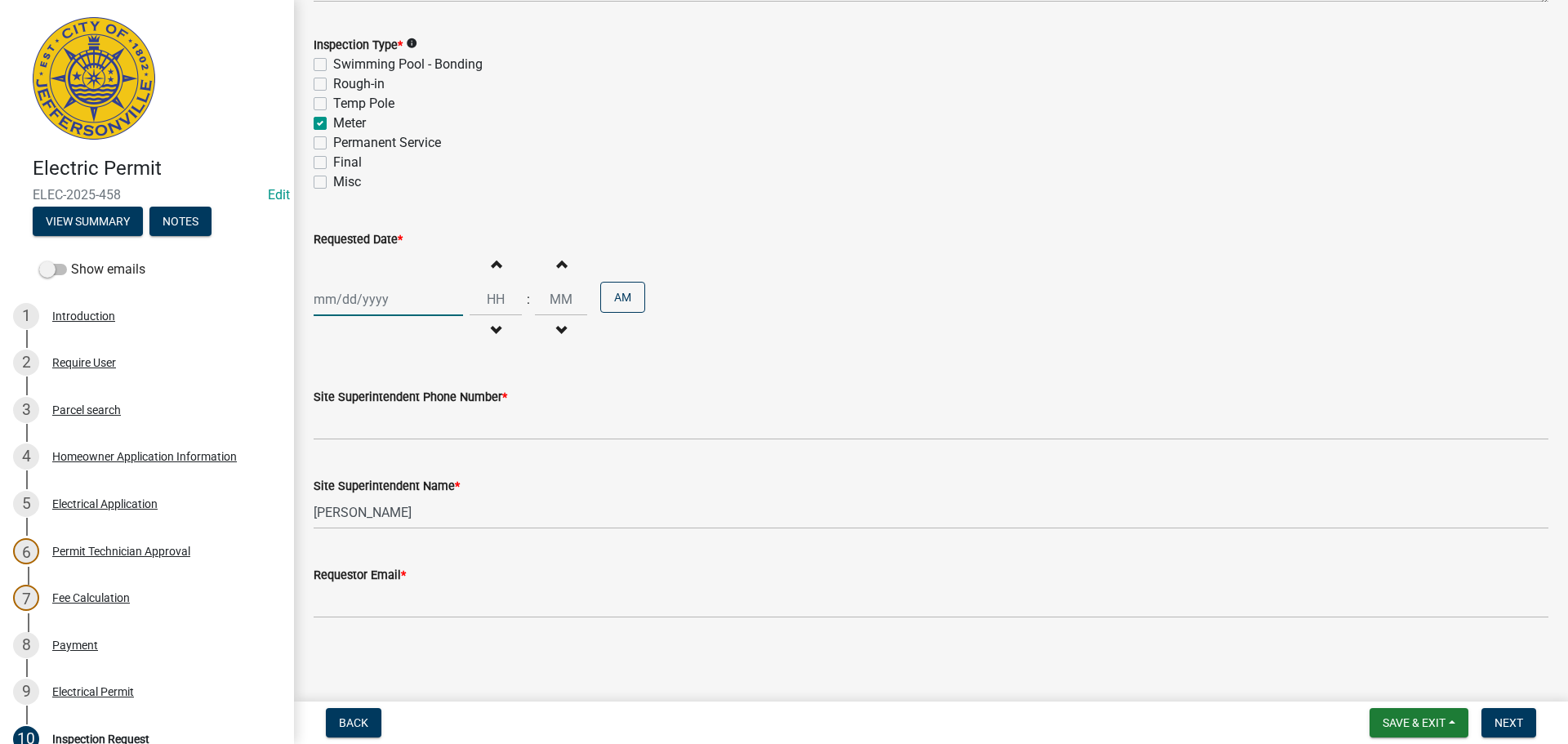
select select "8"
select select "2025"
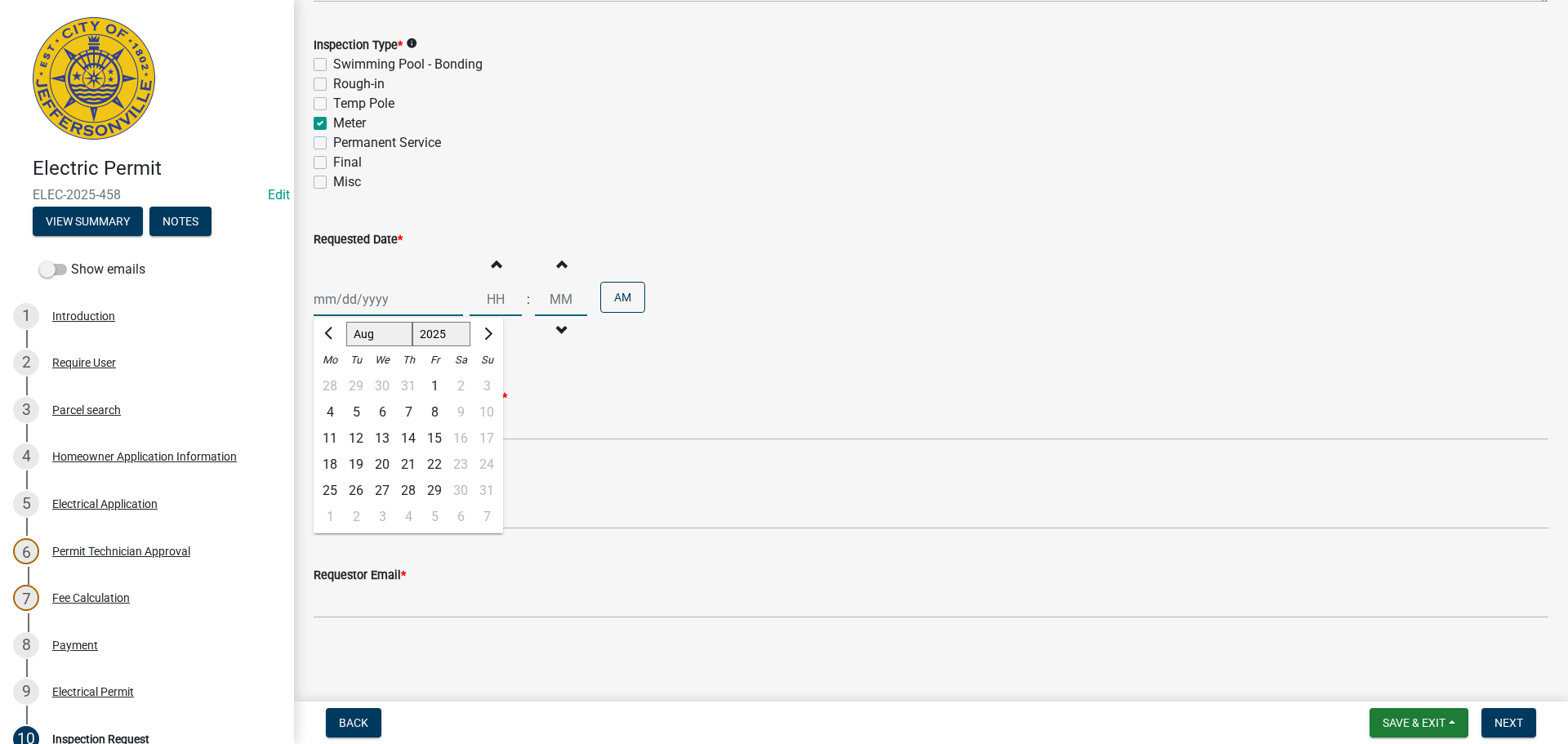
click at [354, 305] on div "Jan Feb Mar Apr May Jun Jul Aug Sep Oct Nov Dec 1525 1526 1527 1528 1529 1530 1…" at bounding box center [387, 299] width 149 height 34
click at [331, 487] on div "25" at bounding box center [330, 491] width 26 height 26
type input "08/25/2025"
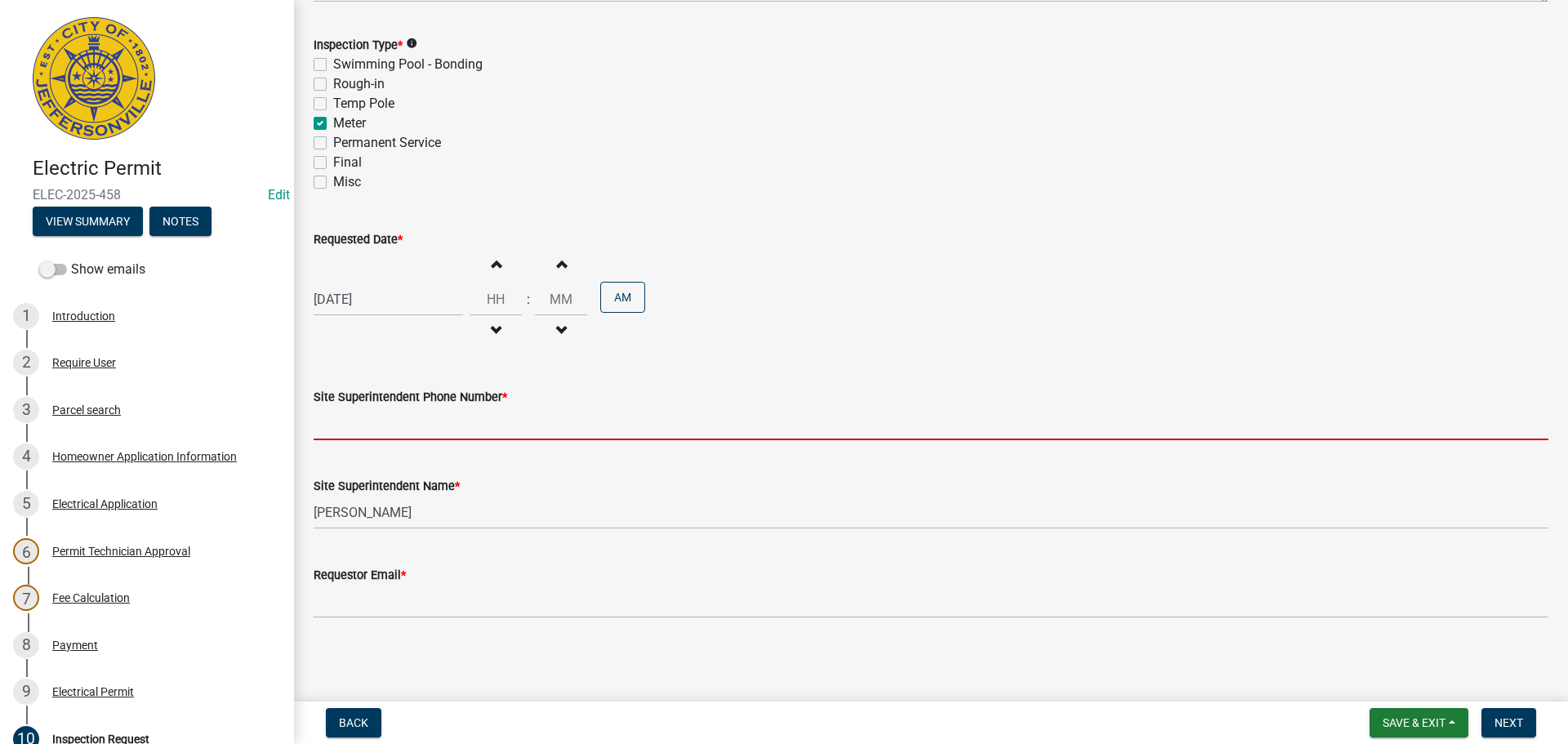
click at [392, 419] on input "Site Superintendent Phone Number *" at bounding box center [930, 424] width 1234 height 34
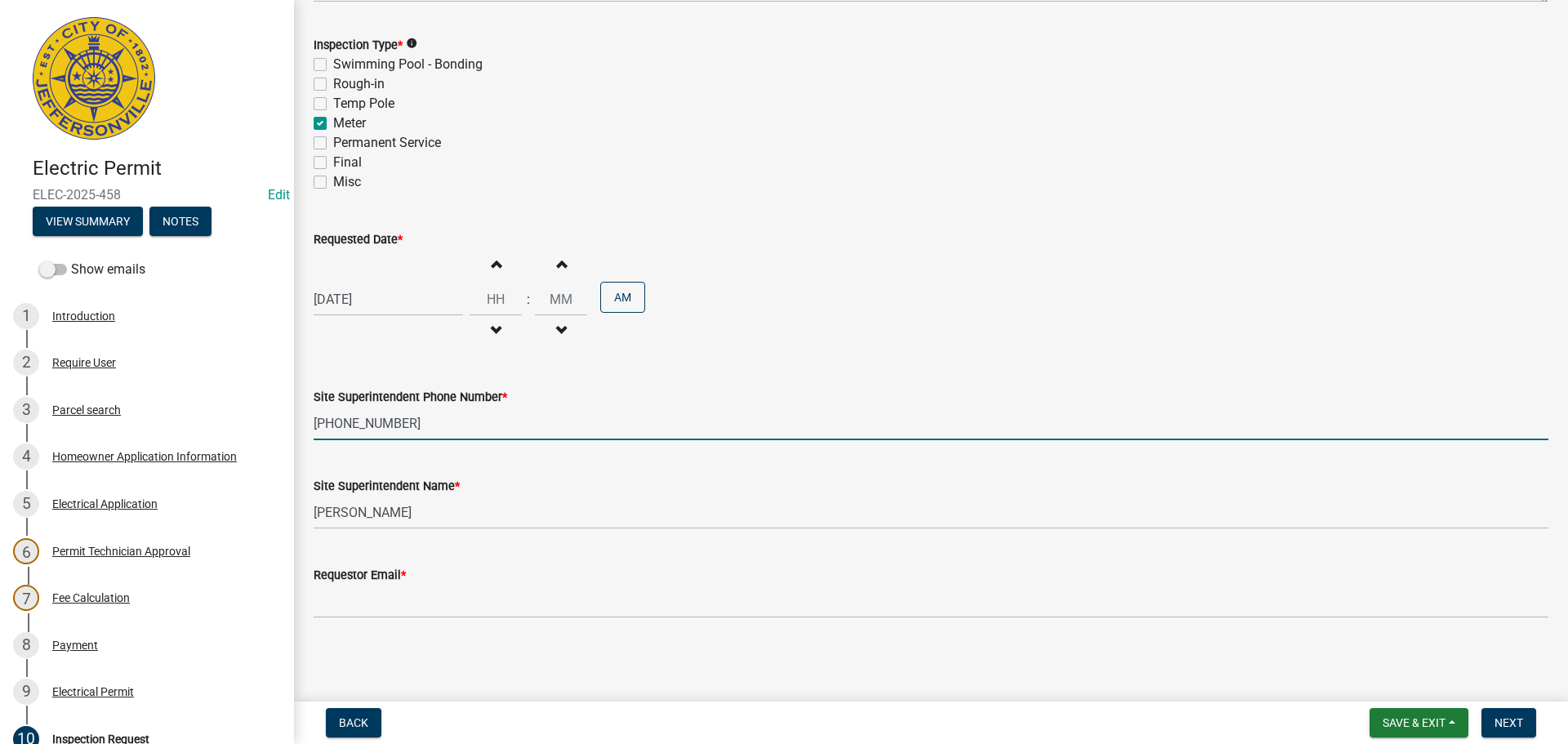
type input "502-417-1818"
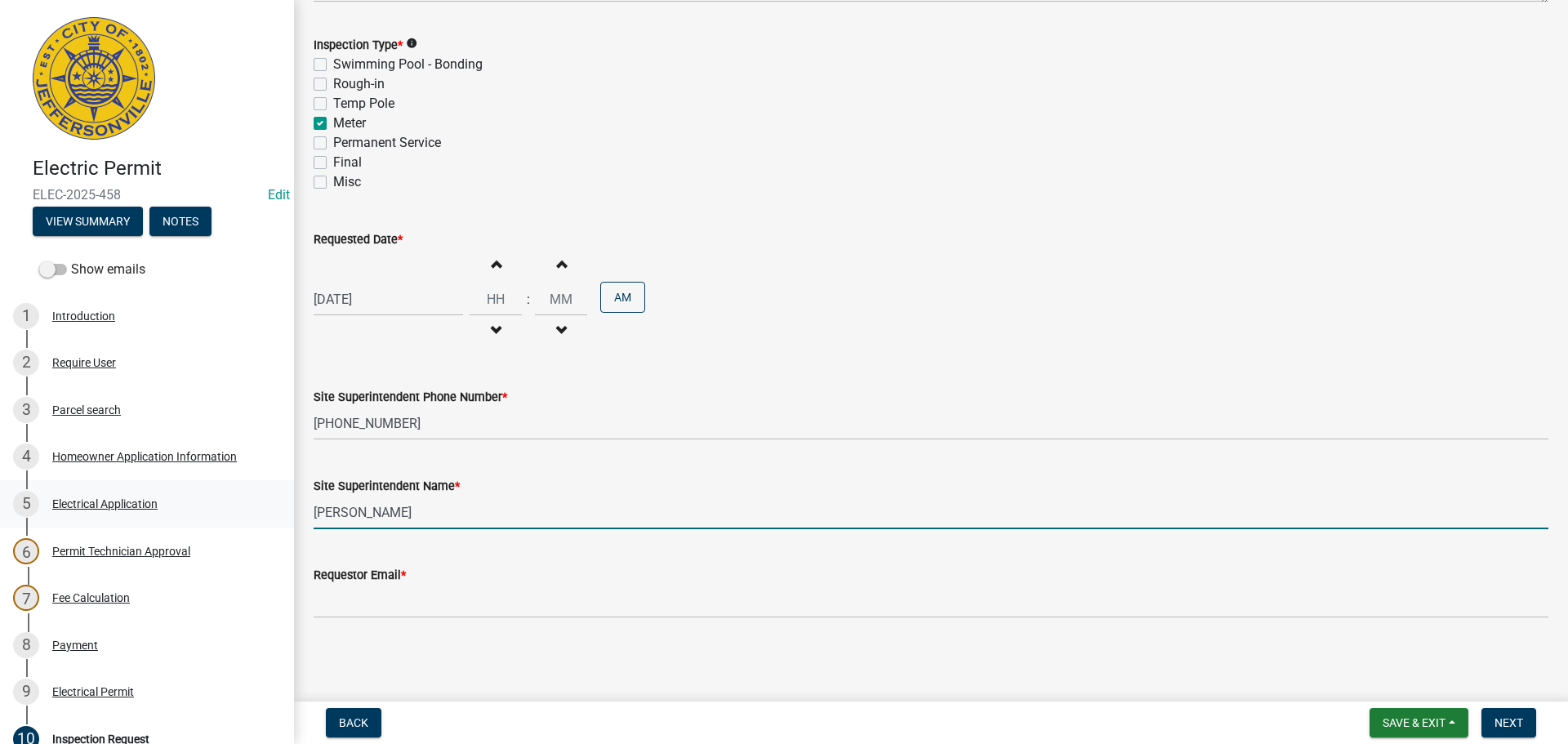
drag, startPoint x: 407, startPoint y: 511, endPoint x: 48, endPoint y: 510, distance: 359.0
click at [112, 518] on div "Electric Permit ELEC-2025-458 Edit View Summary Notes Show emails 1 Introductio…" at bounding box center [784, 372] width 1568 height 744
type input "MIKE"
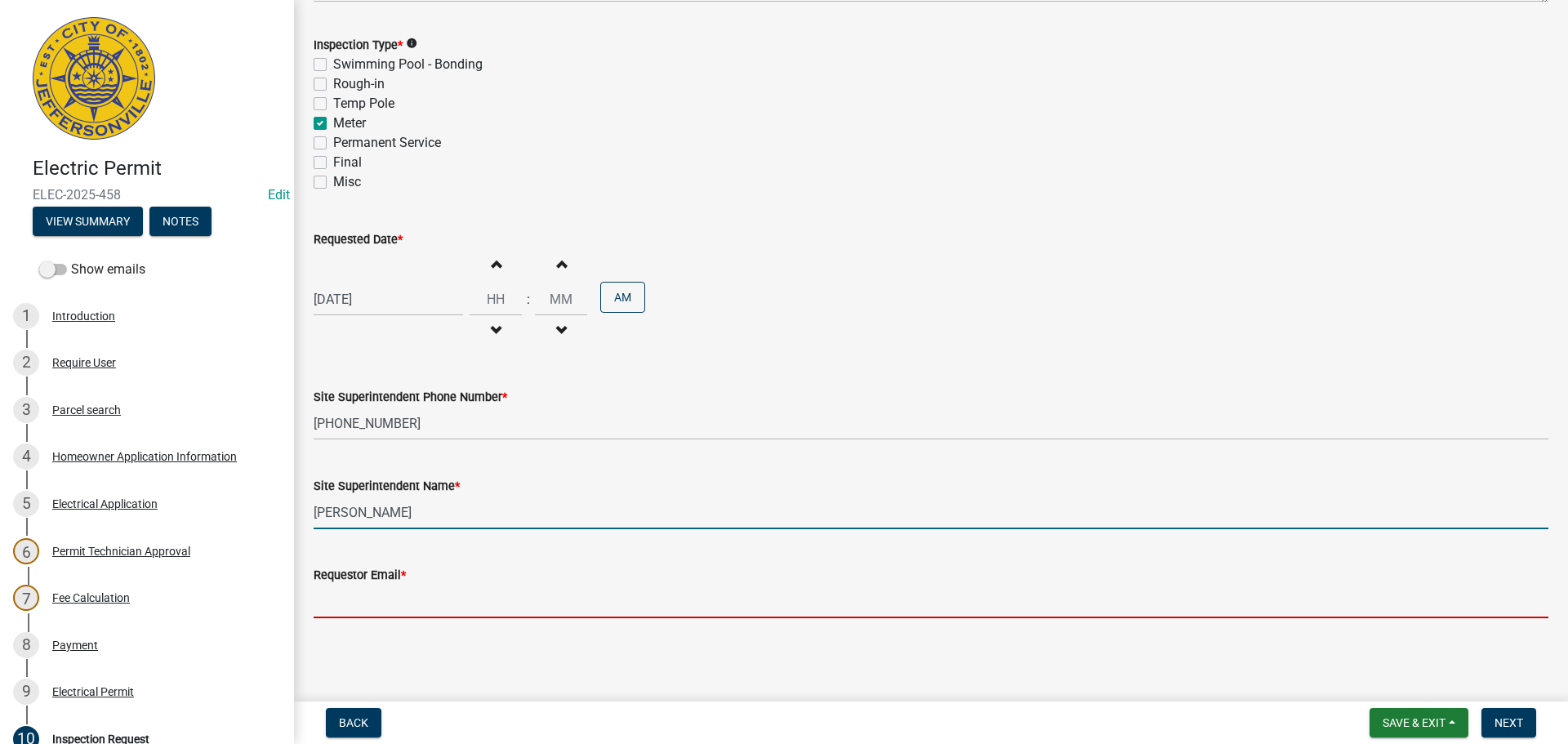
click at [348, 605] on input "Requestor Email *" at bounding box center [930, 601] width 1234 height 34
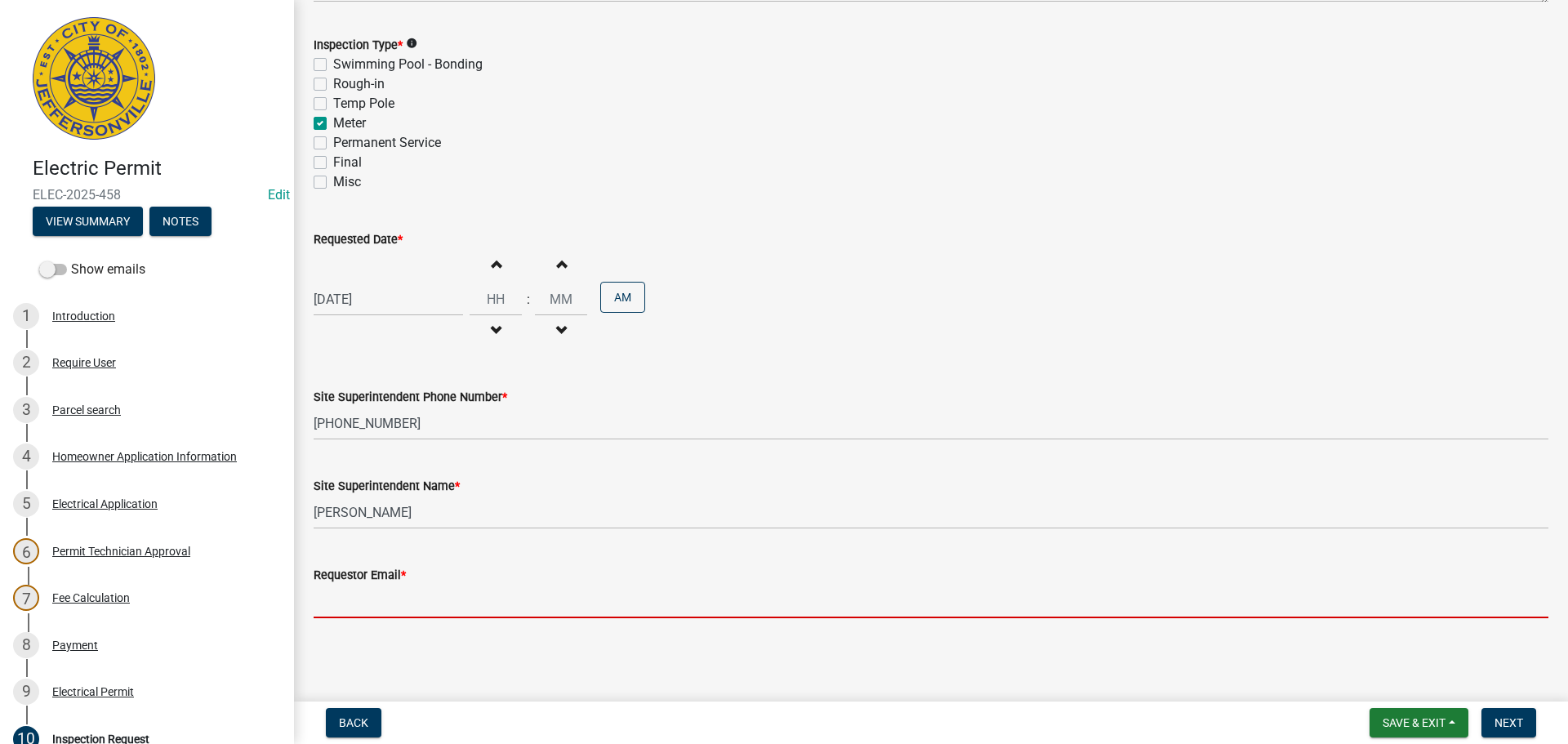
type input "mbottorff@cityofjeff.net"
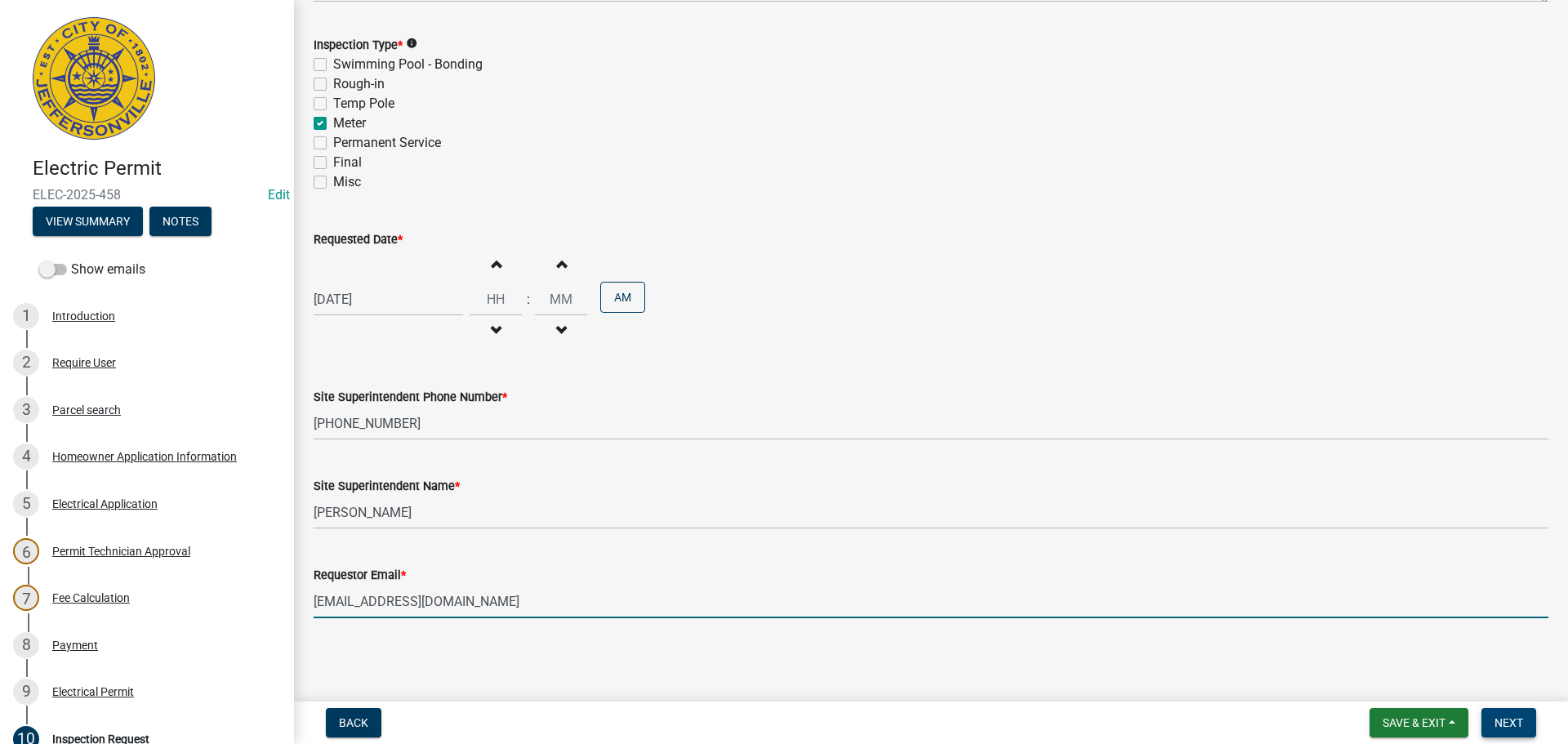
click at [1505, 720] on span "Next" at bounding box center [1508, 723] width 28 height 13
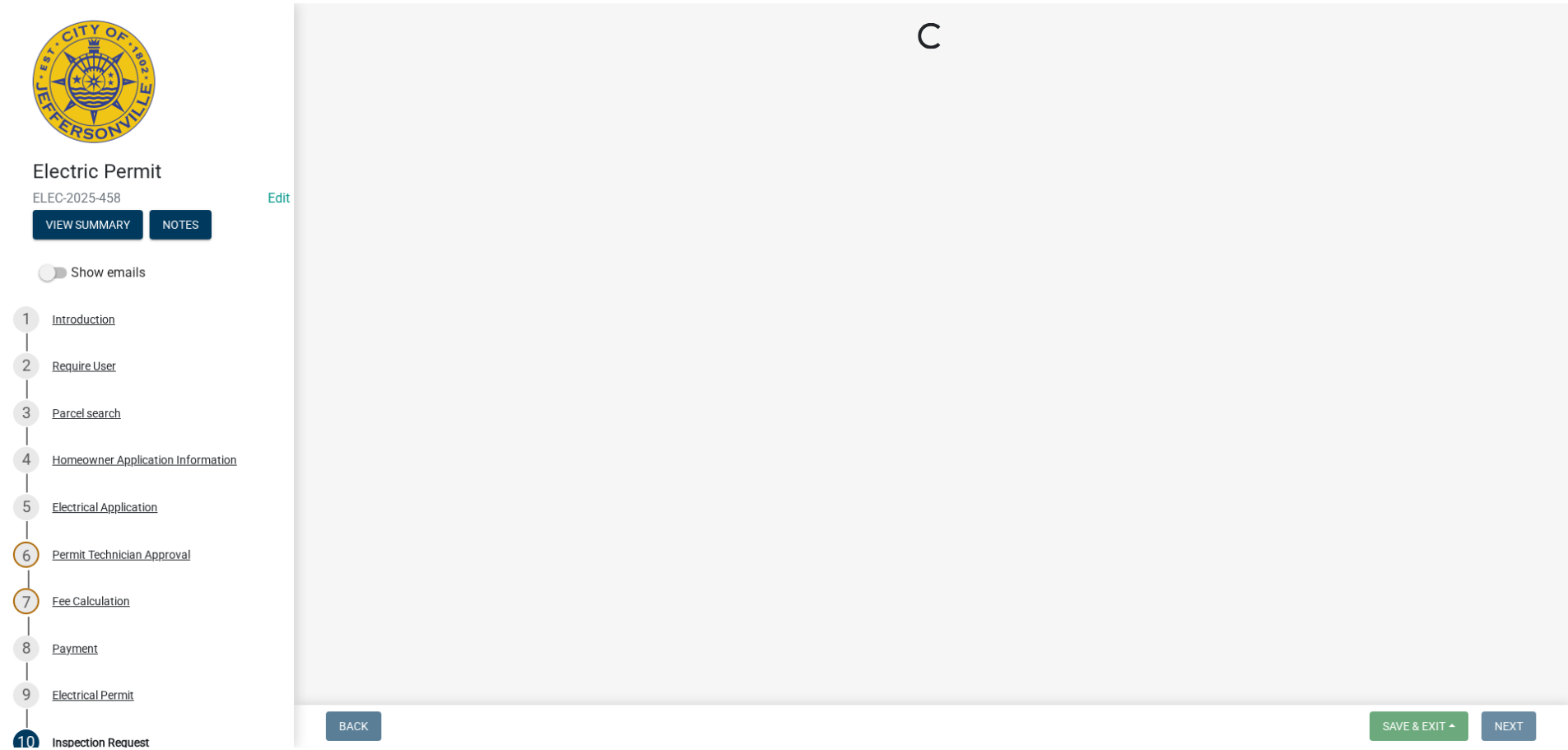
scroll to position [0, 0]
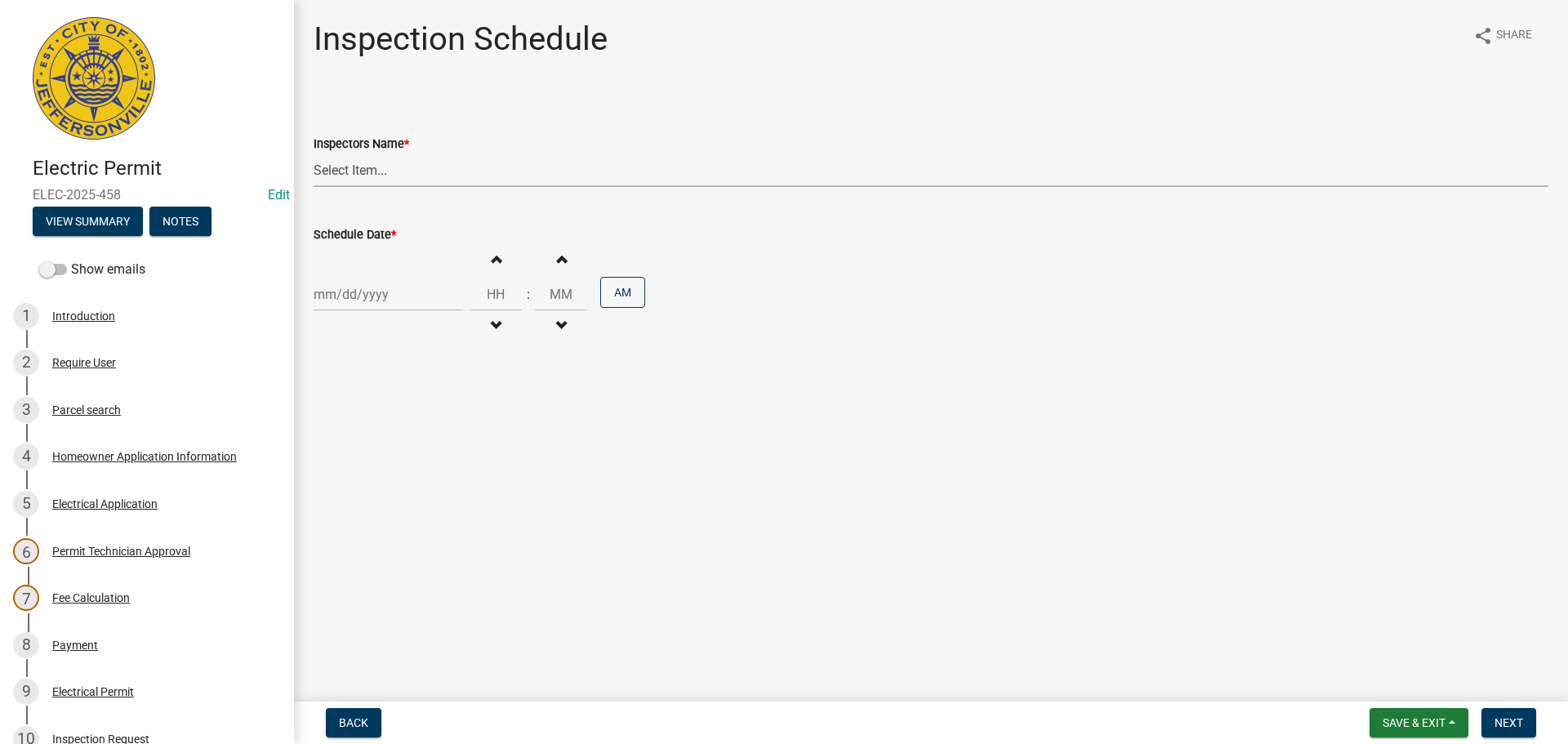
click at [338, 170] on select "Select Item... jramsey (Jeremy Ramsey) MaryFrey (Mary Frey) mkruer (Mike Kruer)…" at bounding box center [930, 171] width 1234 height 34
select select "36a8b8f0-2ef8-43e9-ae06-718f51af8d36"
click at [313, 154] on select "Select Item... jramsey (Jeremy Ramsey) MaryFrey (Mary Frey) mkruer (Mike Kruer)…" at bounding box center [930, 171] width 1234 height 34
click at [340, 297] on div at bounding box center [387, 295] width 149 height 34
select select "8"
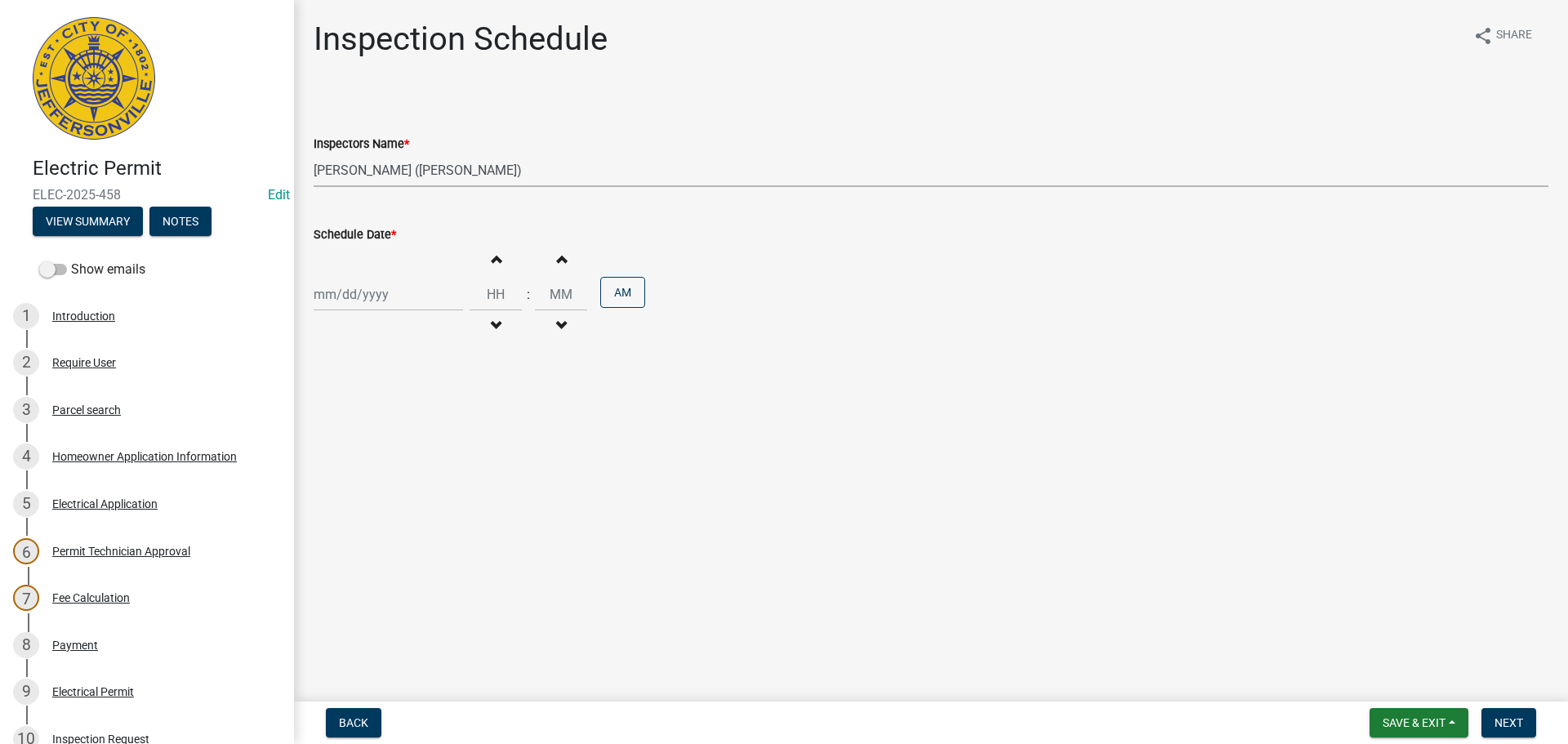
select select "2025"
drag, startPoint x: 329, startPoint y: 481, endPoint x: 498, endPoint y: 501, distance: 170.2
click at [336, 481] on div "25" at bounding box center [330, 486] width 26 height 26
type input "08/25/2025"
click at [1495, 731] on button "Next" at bounding box center [1508, 722] width 54 height 29
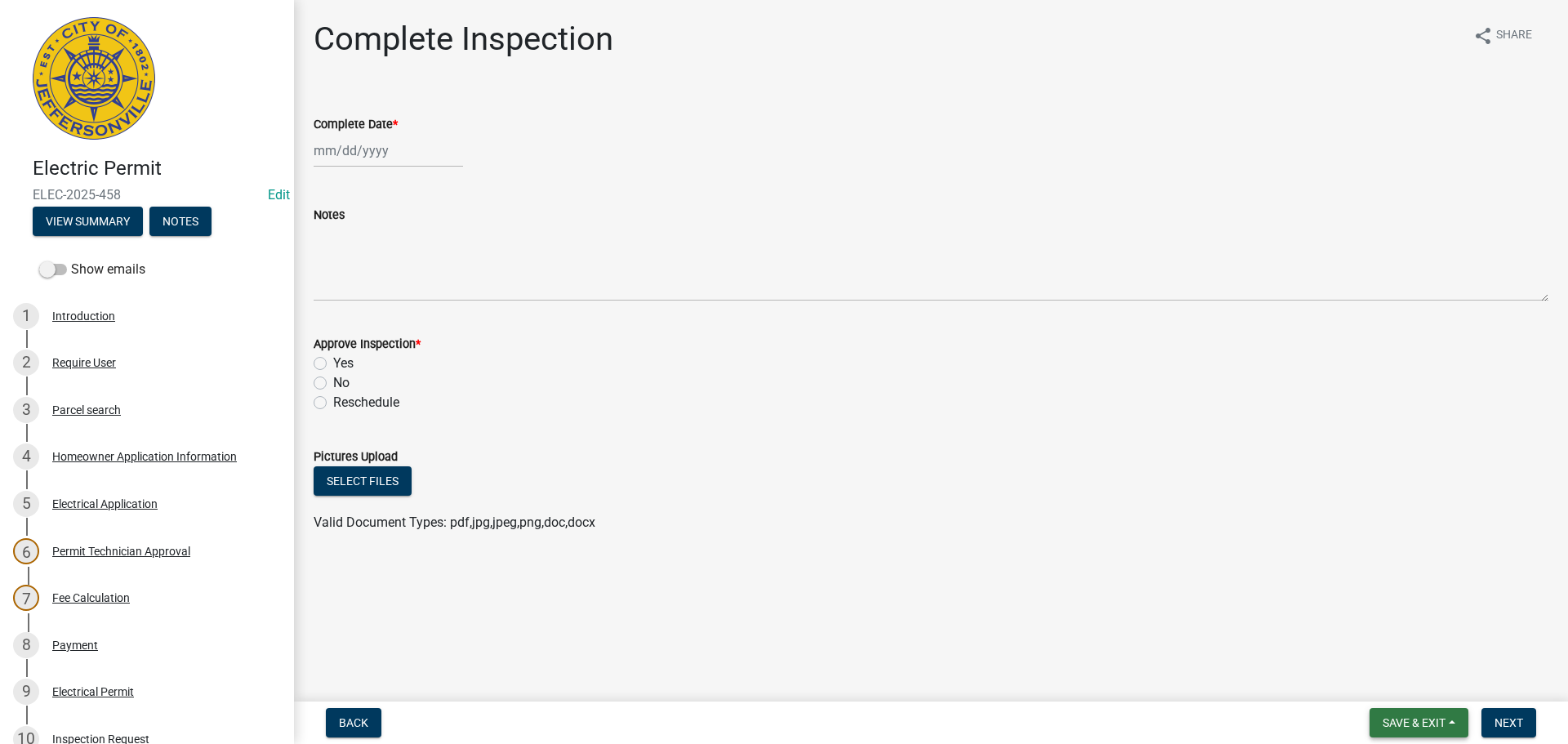
click at [1431, 717] on span "Save & Exit" at bounding box center [1413, 723] width 63 height 13
click at [1393, 686] on button "Save & Exit" at bounding box center [1402, 680] width 130 height 39
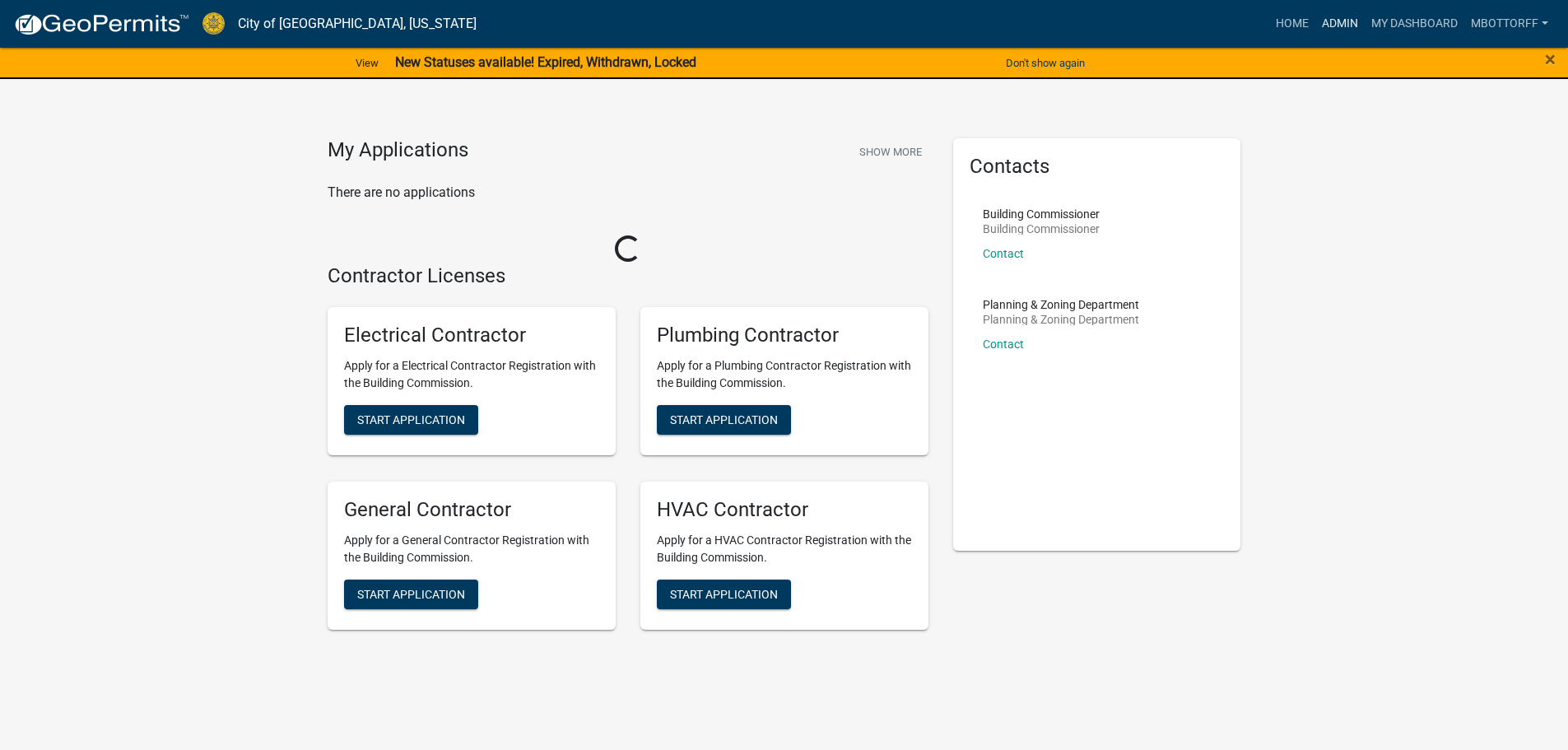
click at [1334, 25] on link "Admin" at bounding box center [1339, 24] width 49 height 31
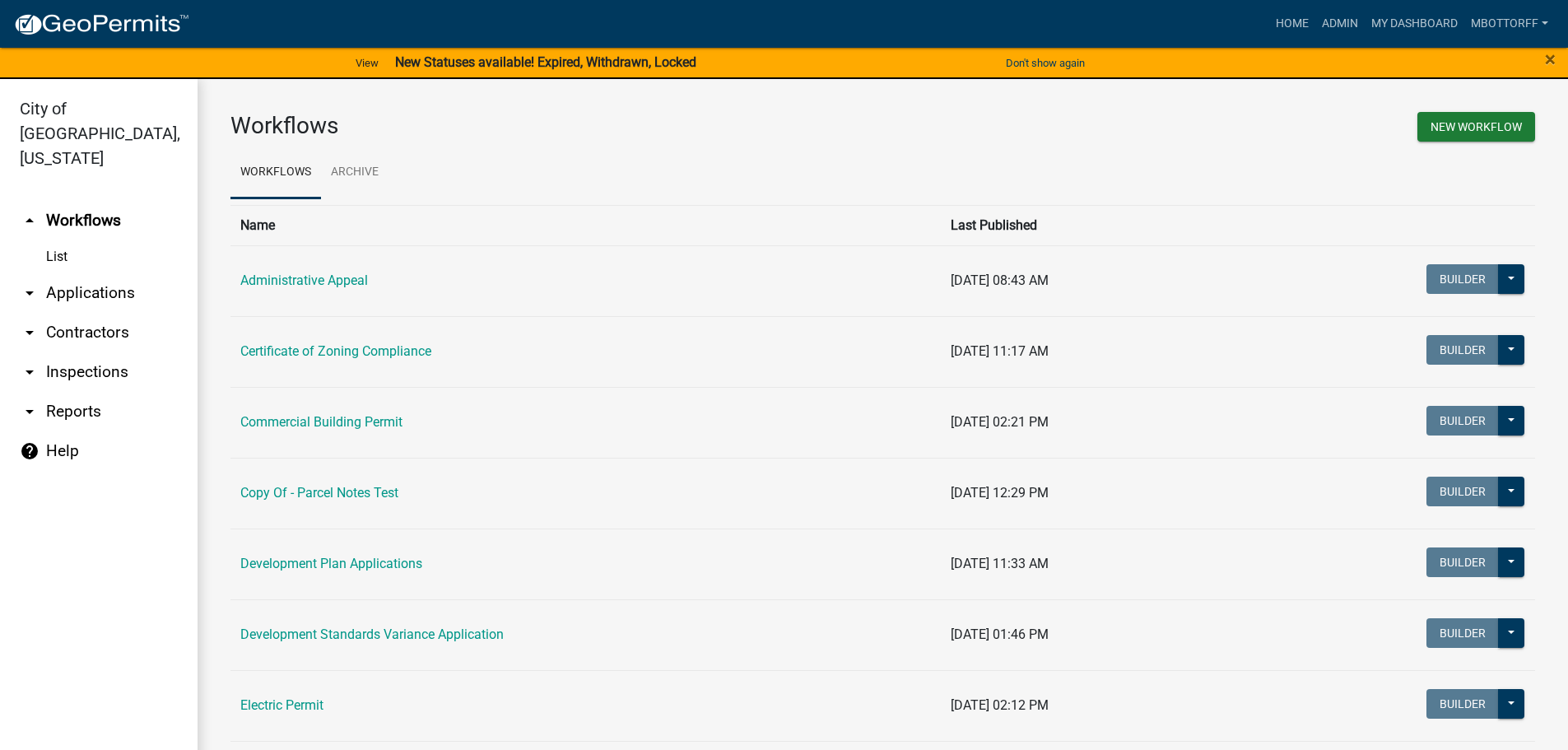
click at [98, 273] on link "arrow_drop_down Applications" at bounding box center [98, 293] width 198 height 40
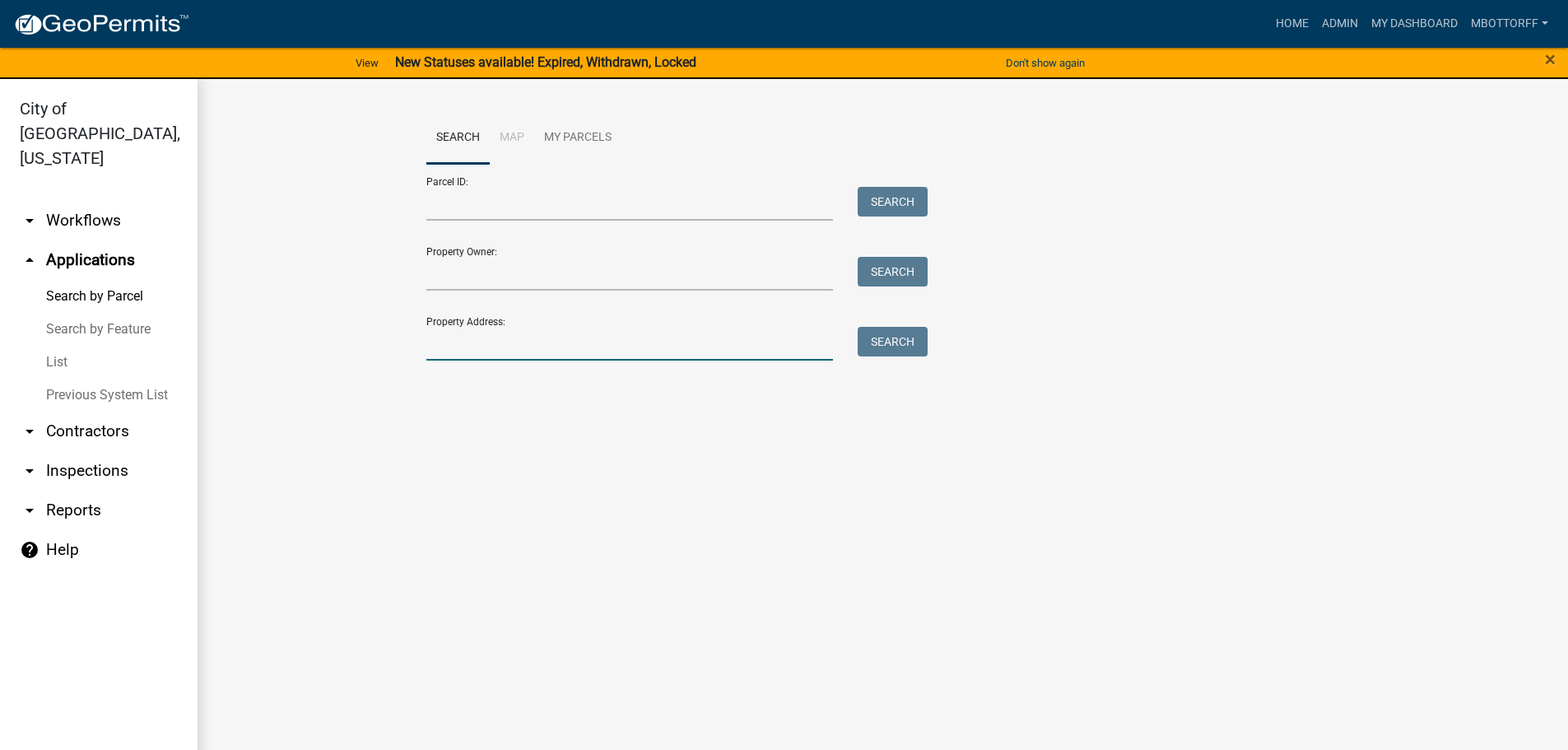
click at [468, 340] on input "Property Address:" at bounding box center [629, 344] width 407 height 34
type input "3206 RIVER"
click at [909, 339] on button "Search" at bounding box center [892, 341] width 70 height 29
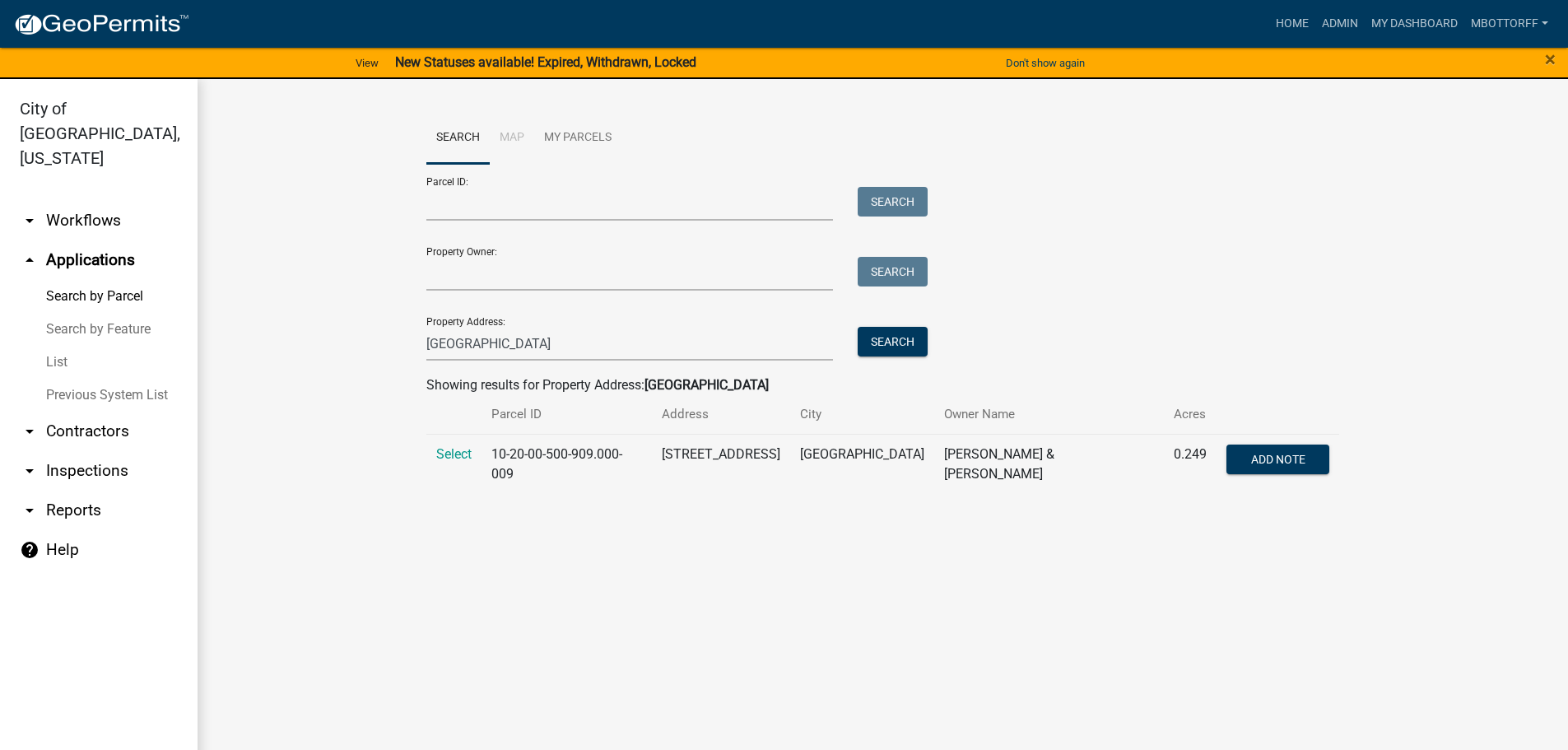
click at [473, 449] on td "Select" at bounding box center [454, 464] width 55 height 61
click at [461, 453] on span "Select" at bounding box center [453, 454] width 35 height 16
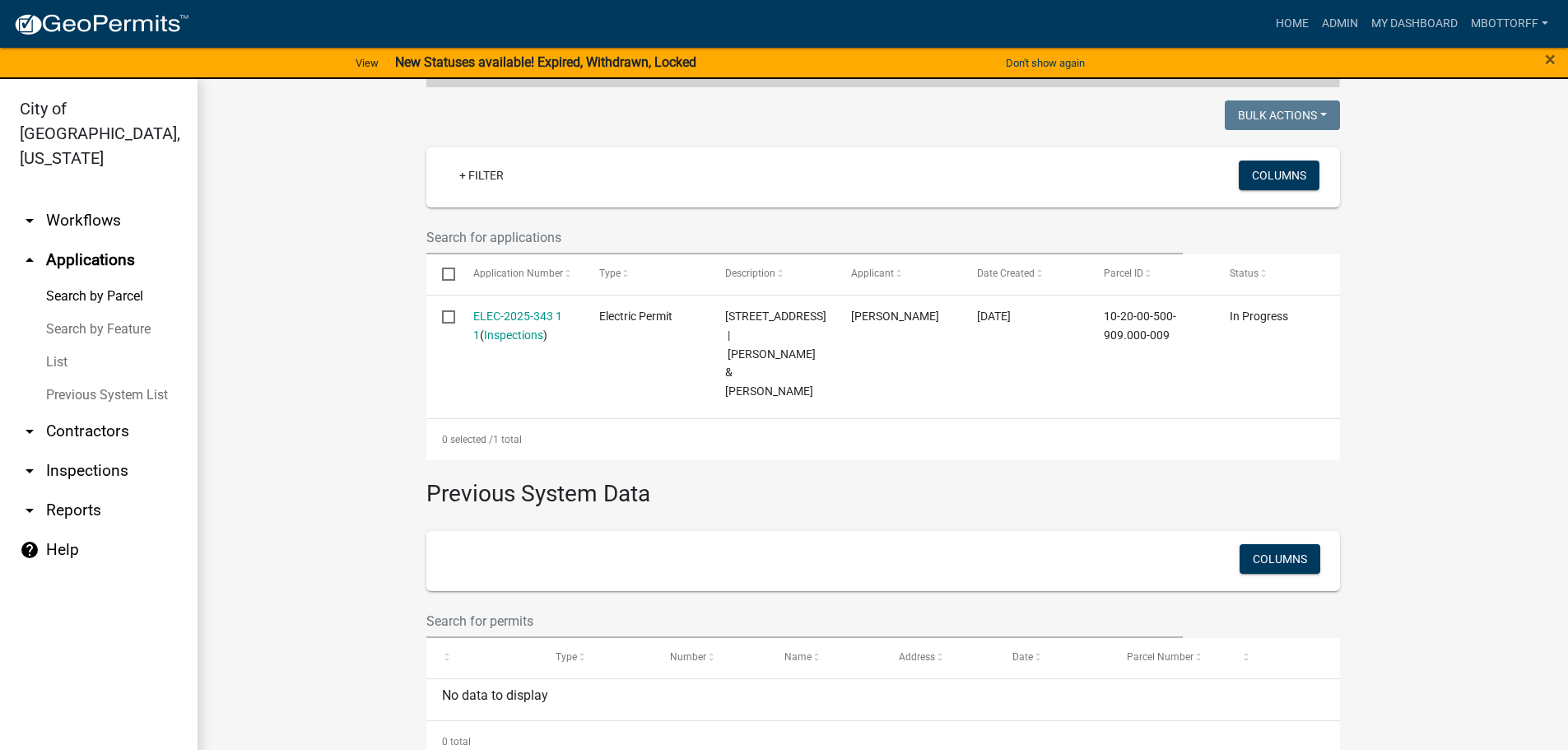
scroll to position [408, 0]
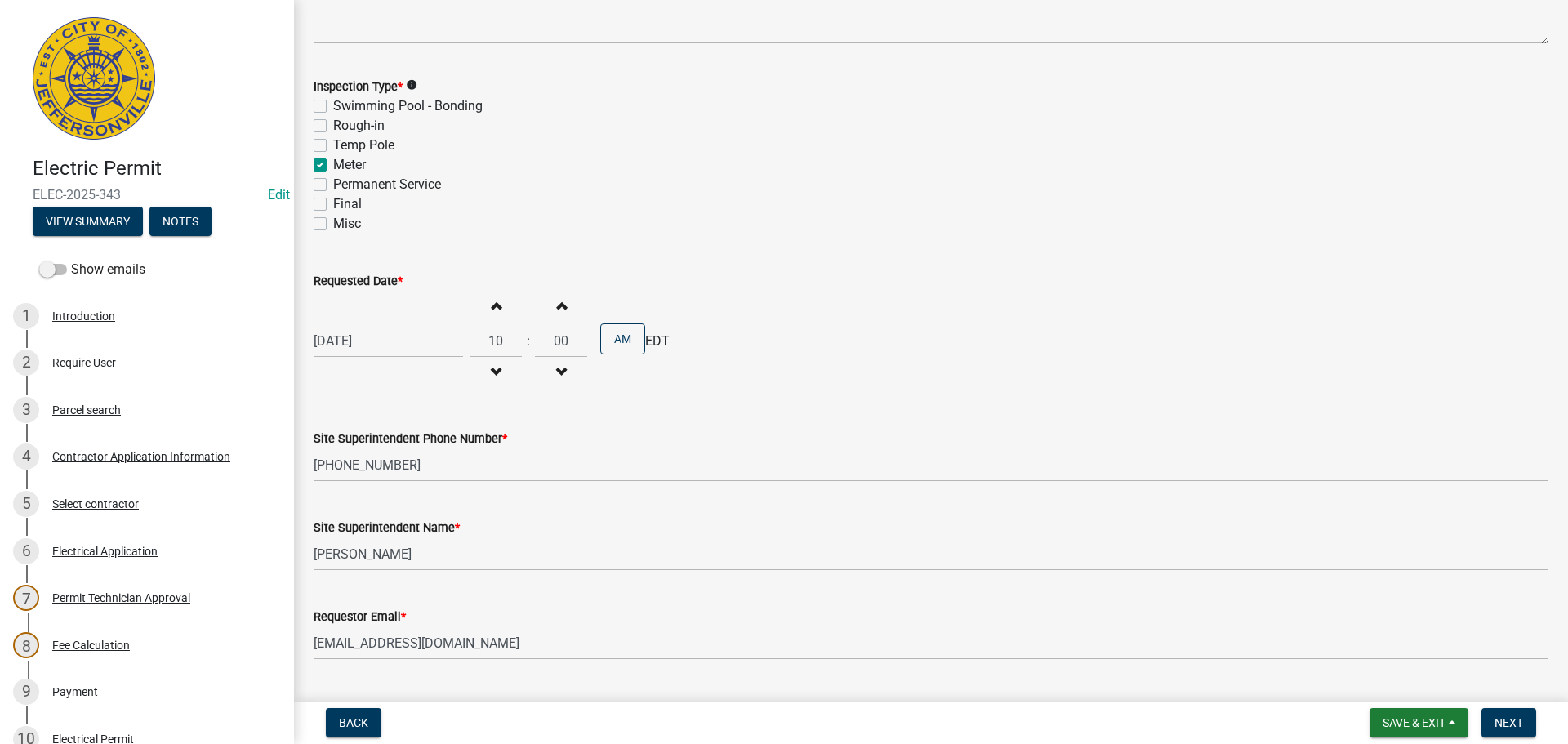
scroll to position [208, 0]
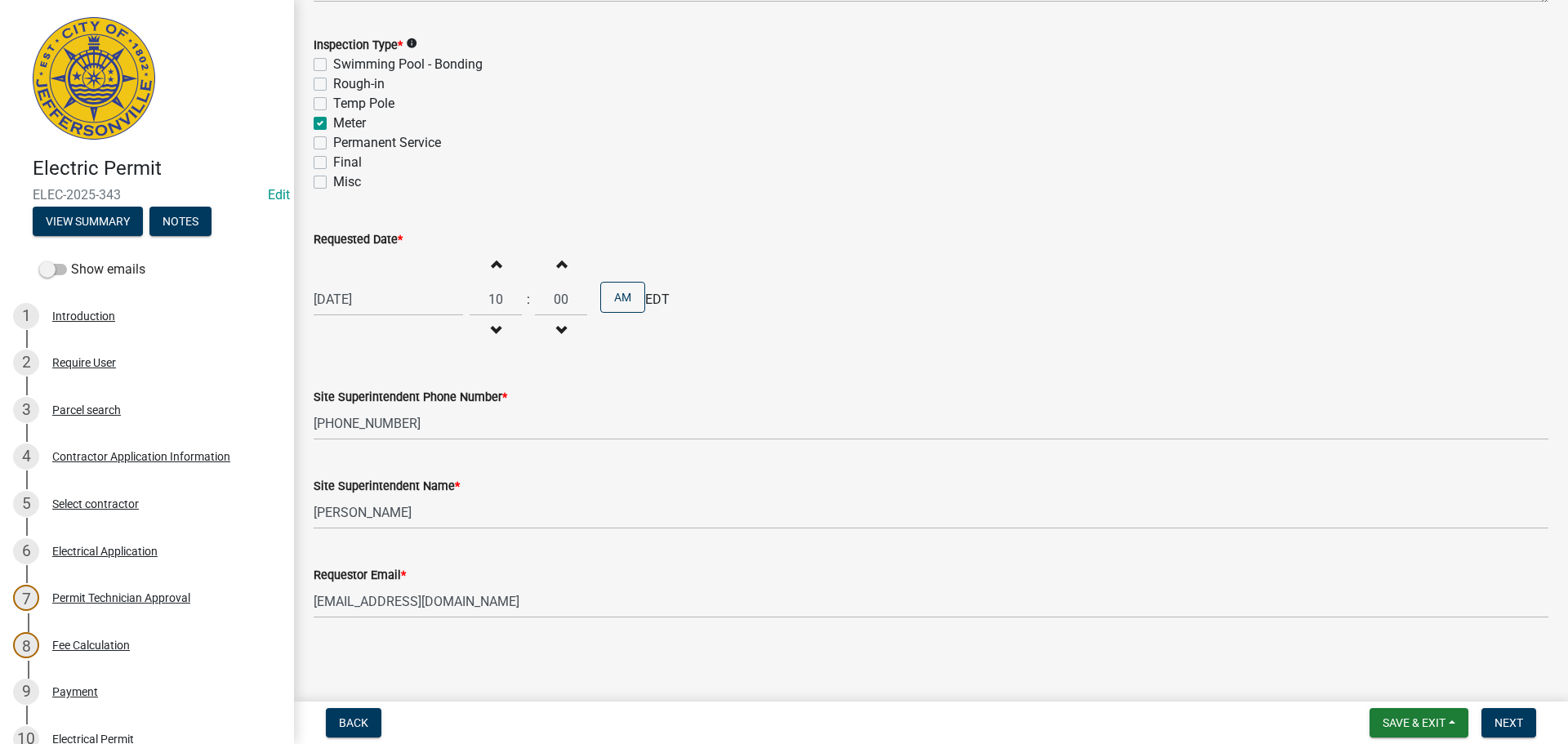
click at [379, 297] on div "[DATE]" at bounding box center [387, 299] width 149 height 34
select select "6"
select select "2025"
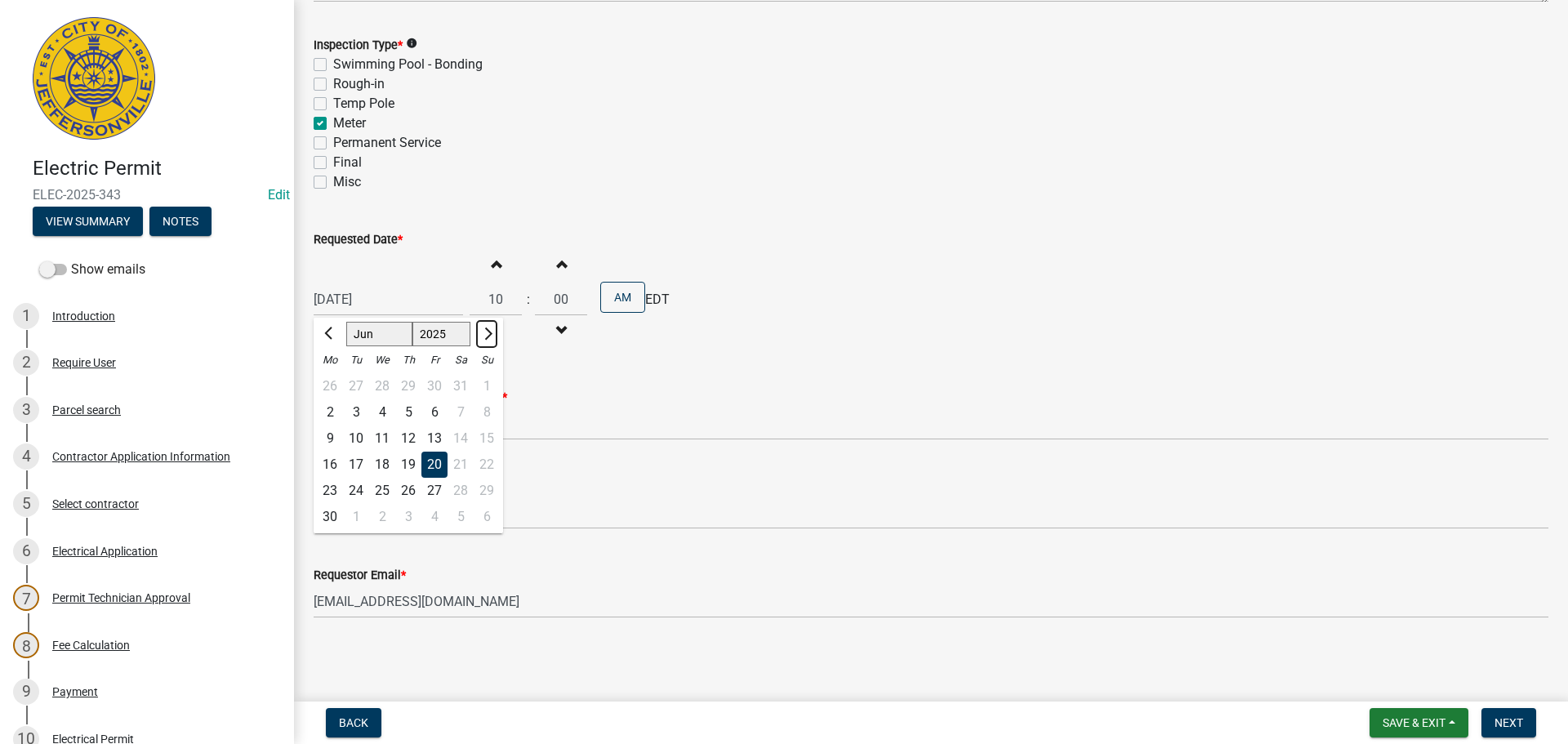
click at [488, 332] on span "Next month" at bounding box center [486, 333] width 12 height 12
select select "8"
click at [432, 466] on div "22" at bounding box center [434, 464] width 26 height 26
type input "08/22/2025"
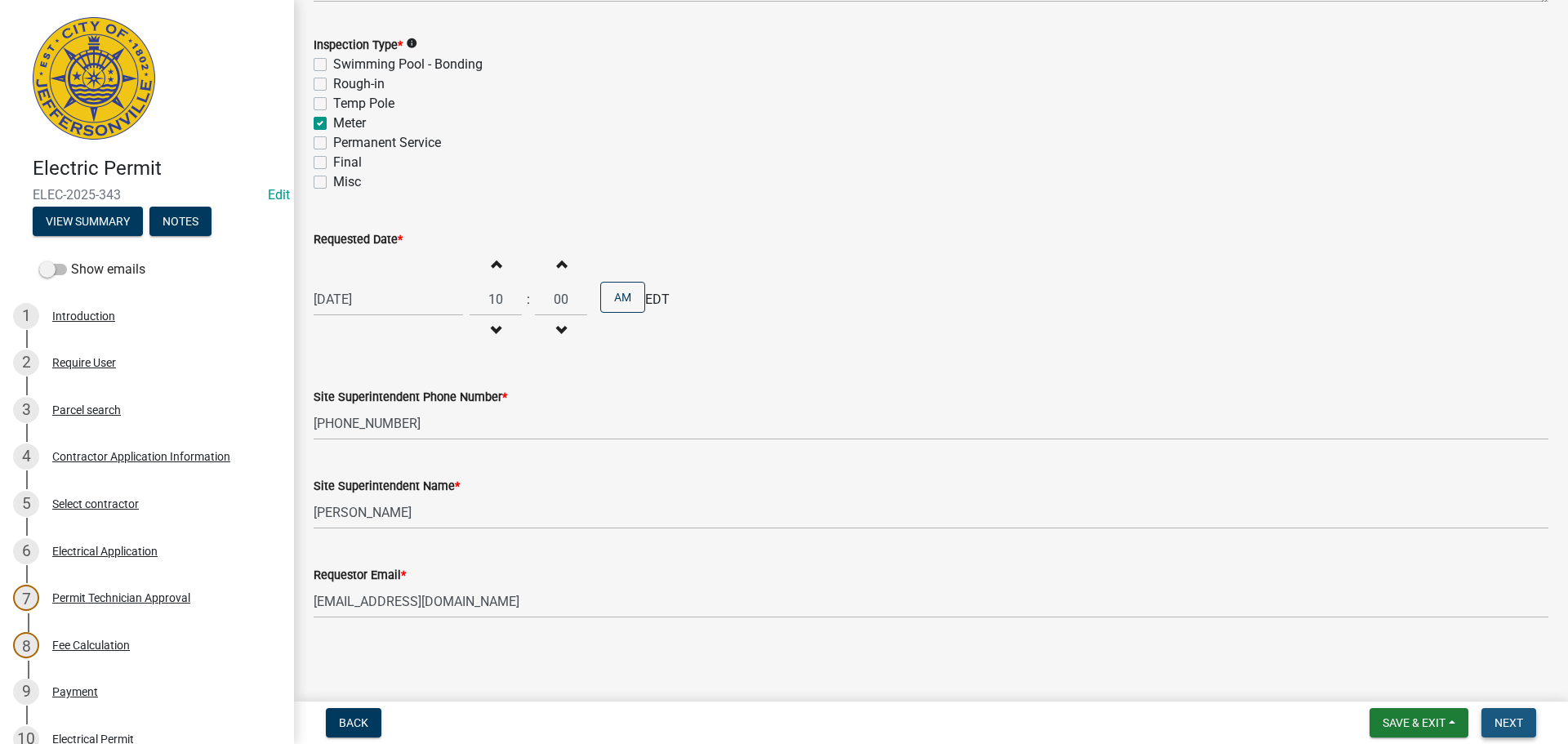
click at [1506, 718] on span "Next" at bounding box center [1508, 723] width 28 height 13
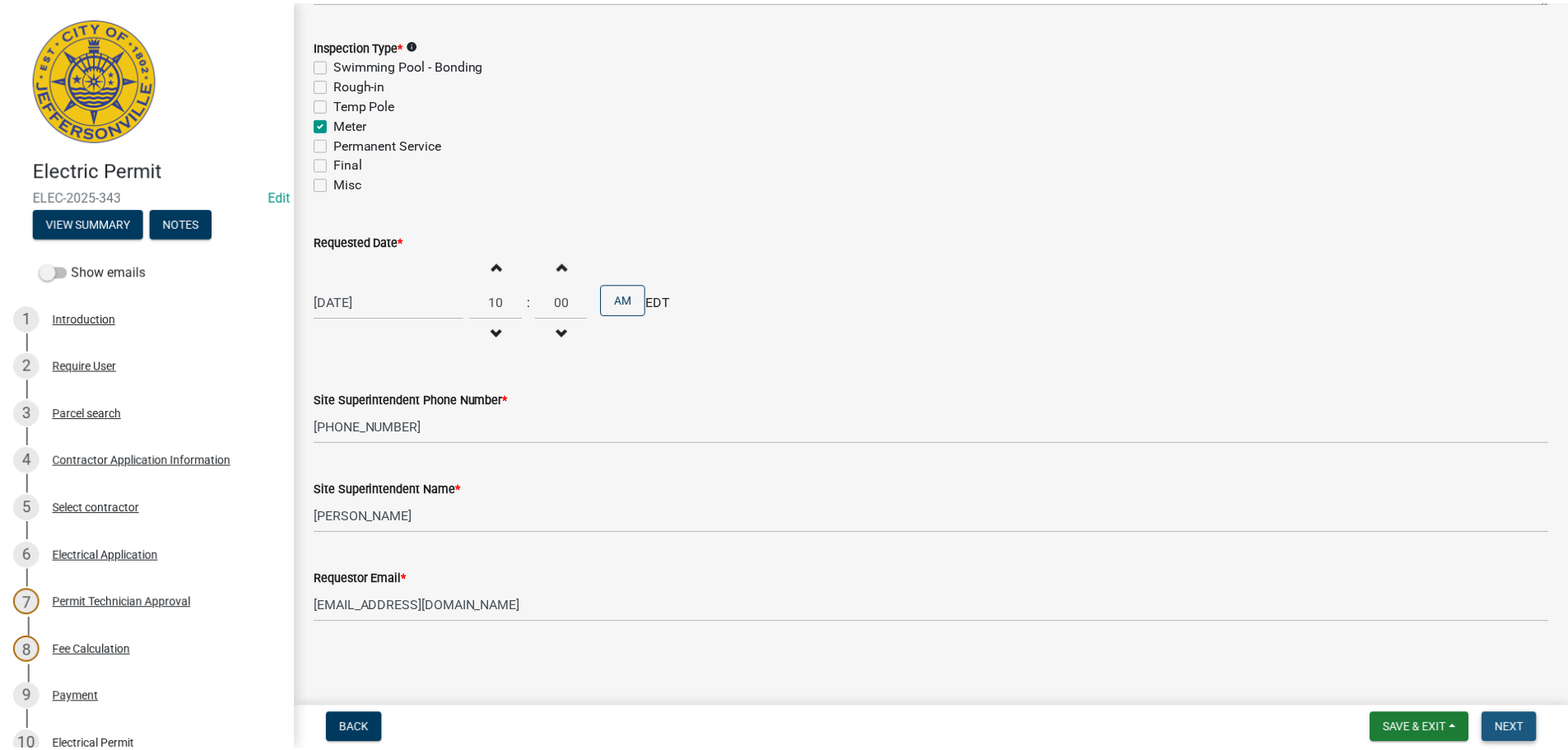
scroll to position [0, 0]
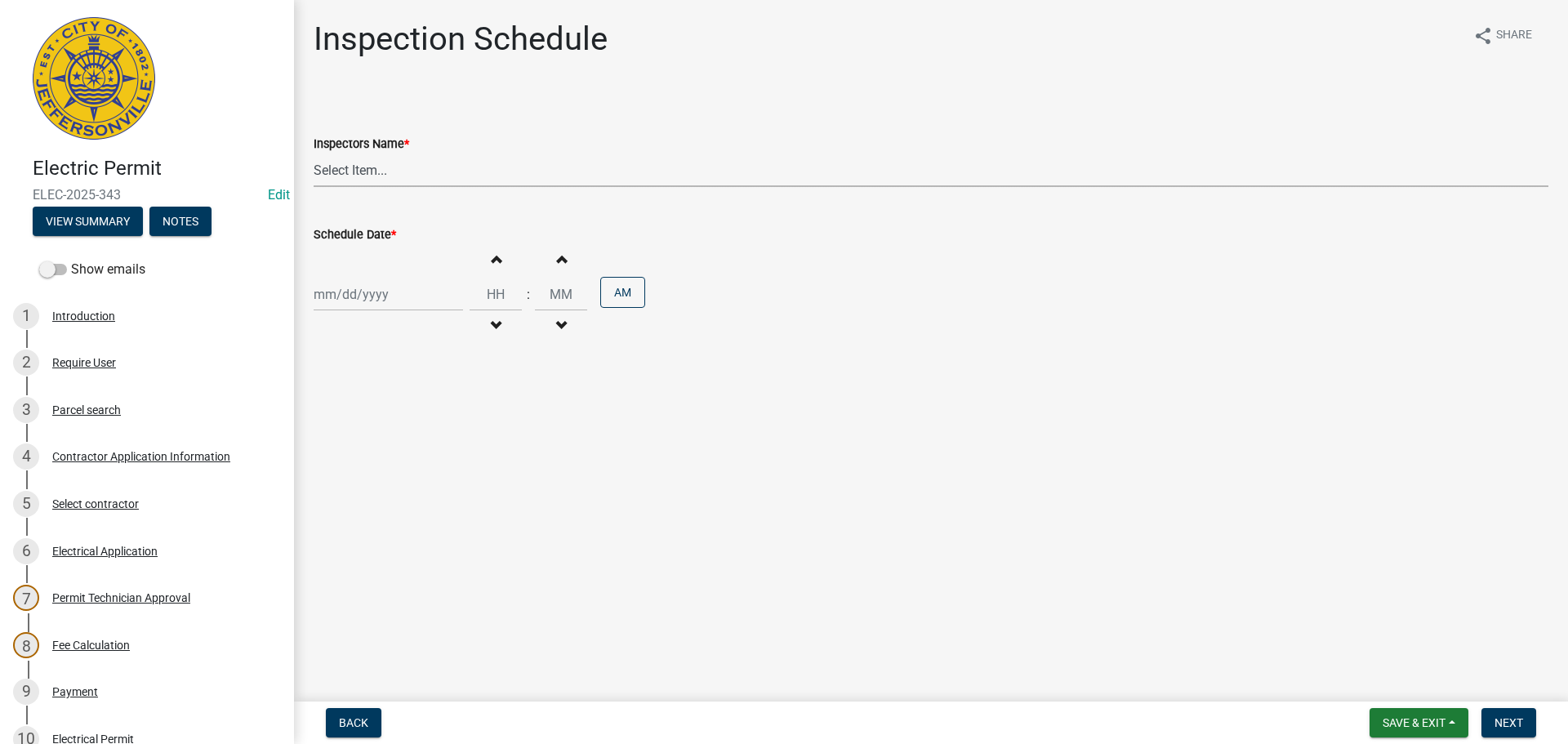
click at [354, 169] on select "Select Item... jramsey (Jeremy Ramsey) MaryFrey (Mary Frey) mkruer (Mike Kruer)…" at bounding box center [930, 171] width 1234 height 34
select select "36a8b8f0-2ef8-43e9-ae06-718f51af8d36"
click at [313, 154] on select "Select Item... jramsey (Jeremy Ramsey) MaryFrey (Mary Frey) mkruer (Mike Kruer)…" at bounding box center [930, 171] width 1234 height 34
click at [348, 295] on div at bounding box center [387, 295] width 149 height 34
select select "8"
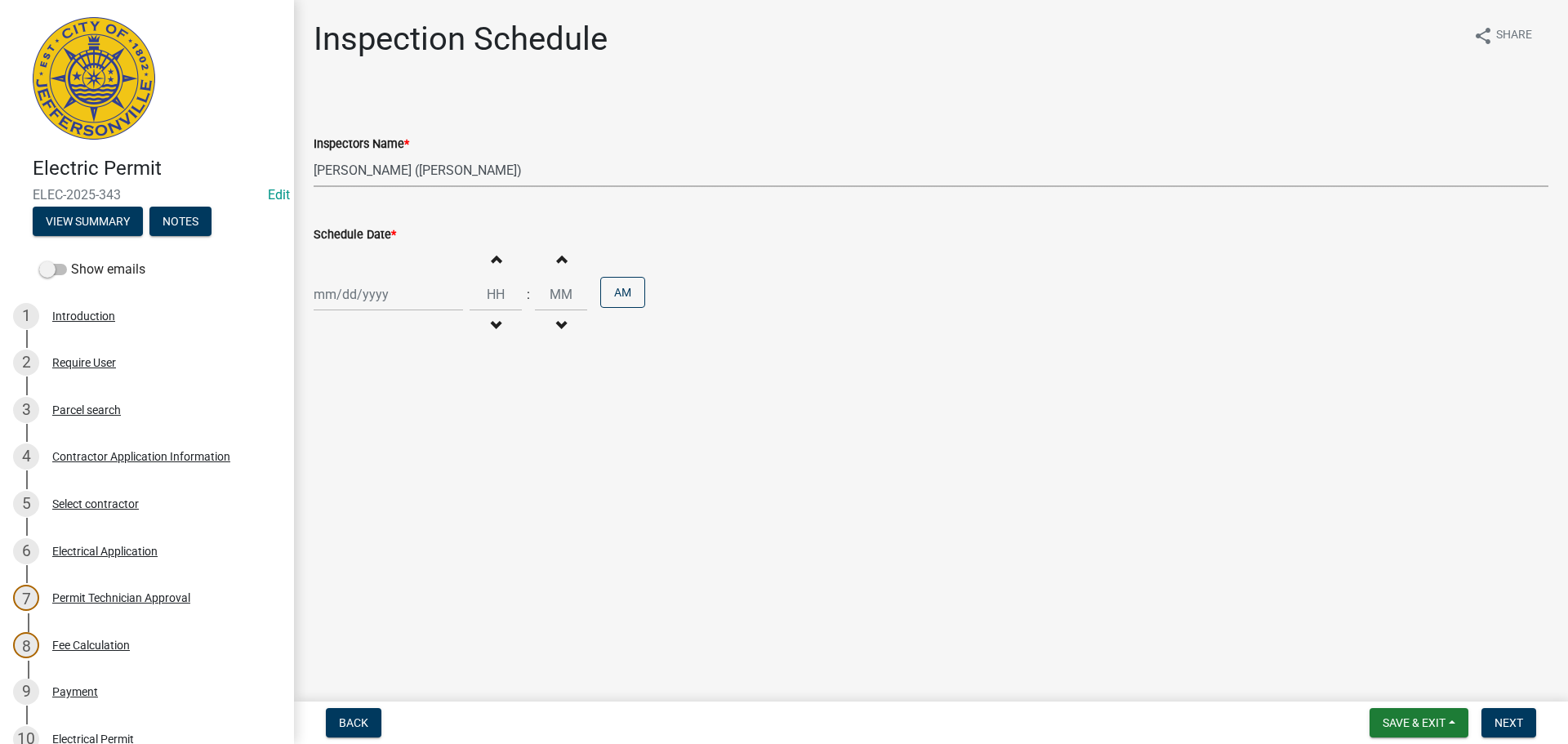
select select "2025"
click at [546, 468] on main "Inspection Schedule share Share Inspectors Name * Select Item... jramsey (Jerem…" at bounding box center [930, 347] width 1274 height 695
click at [387, 307] on div at bounding box center [387, 295] width 149 height 34
select select "8"
select select "2025"
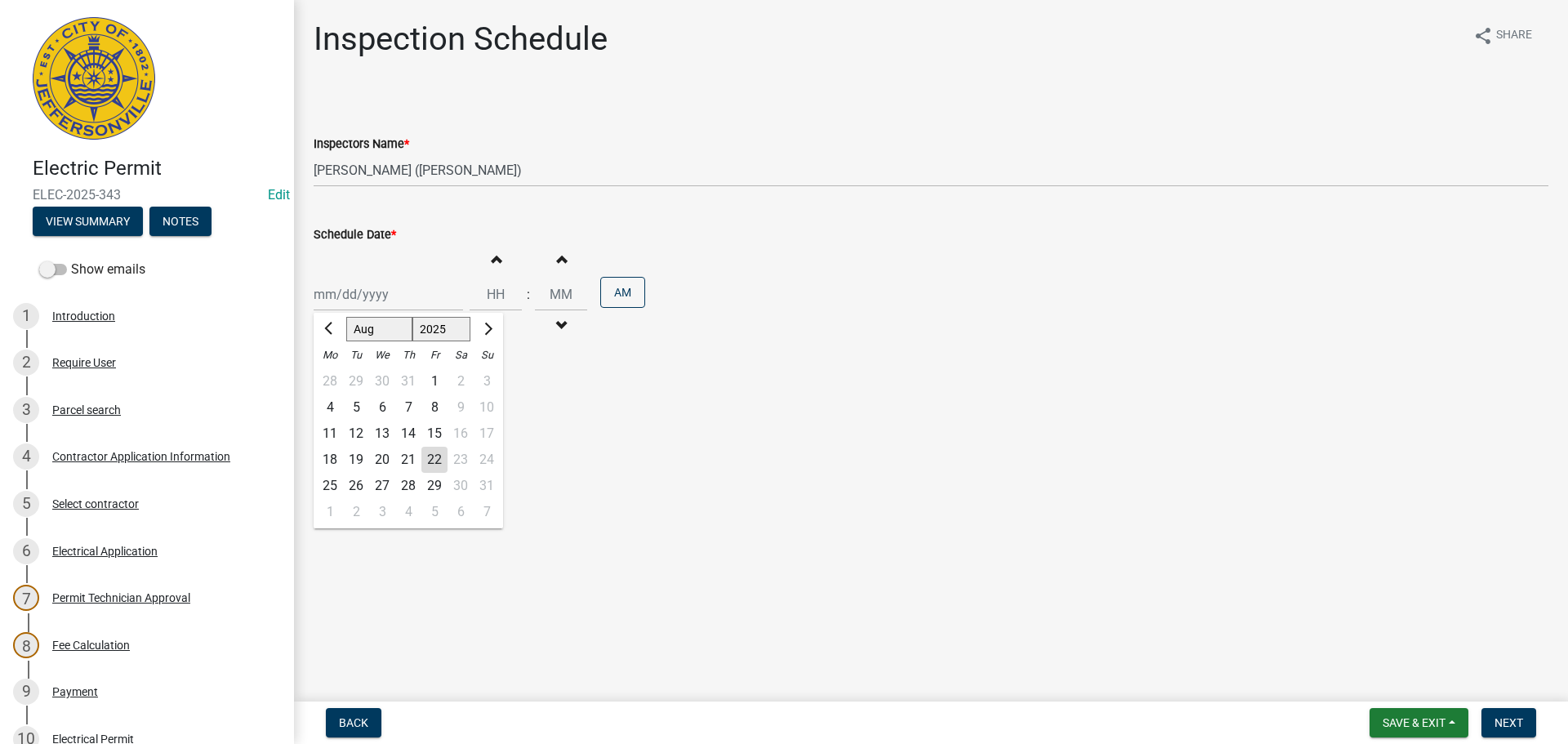
click at [442, 457] on div "22" at bounding box center [434, 460] width 26 height 26
type input "08/22/2025"
click at [1517, 726] on span "Next" at bounding box center [1508, 723] width 28 height 13
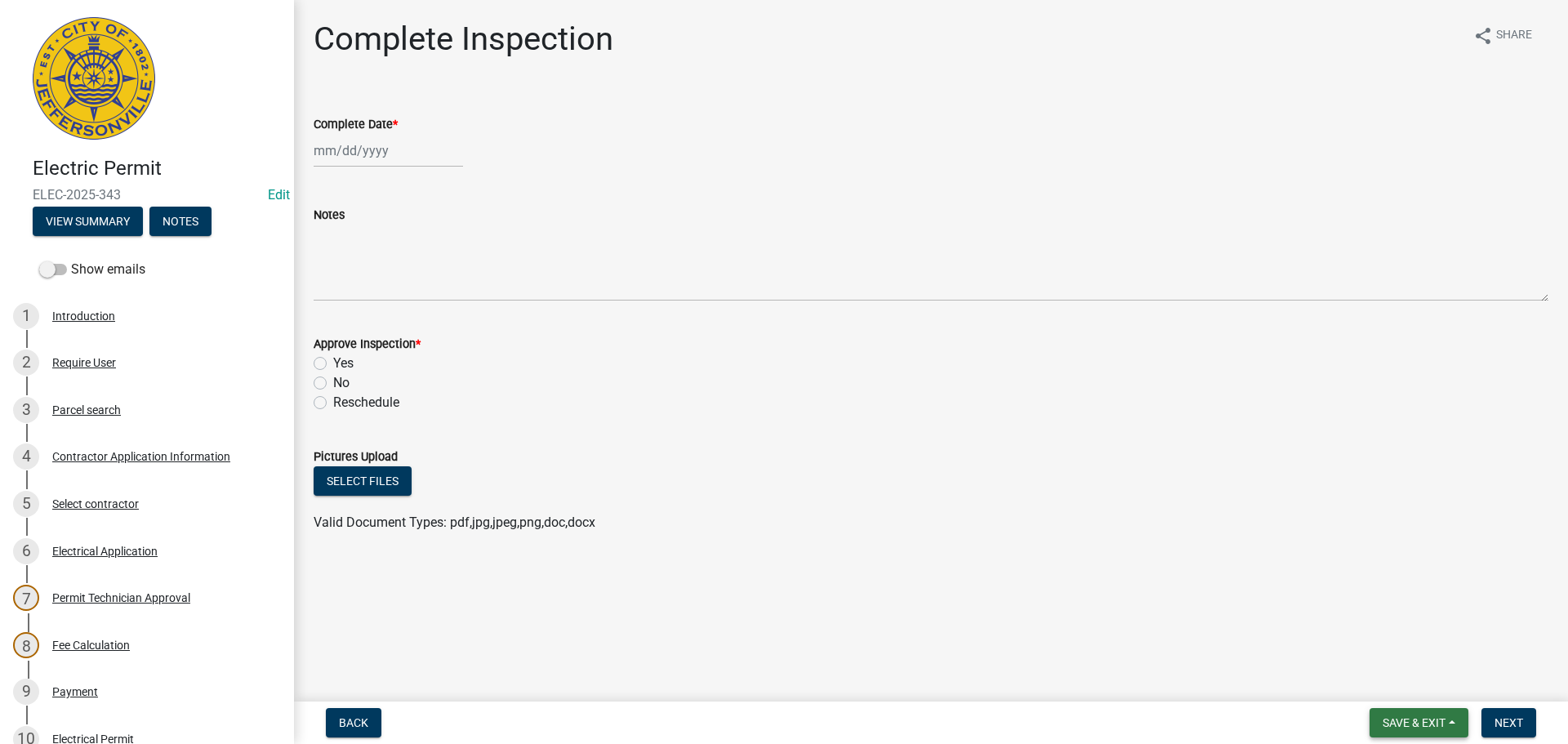
click at [1407, 722] on span "Save & Exit" at bounding box center [1413, 723] width 63 height 13
click at [1378, 683] on button "Save & Exit" at bounding box center [1402, 680] width 130 height 39
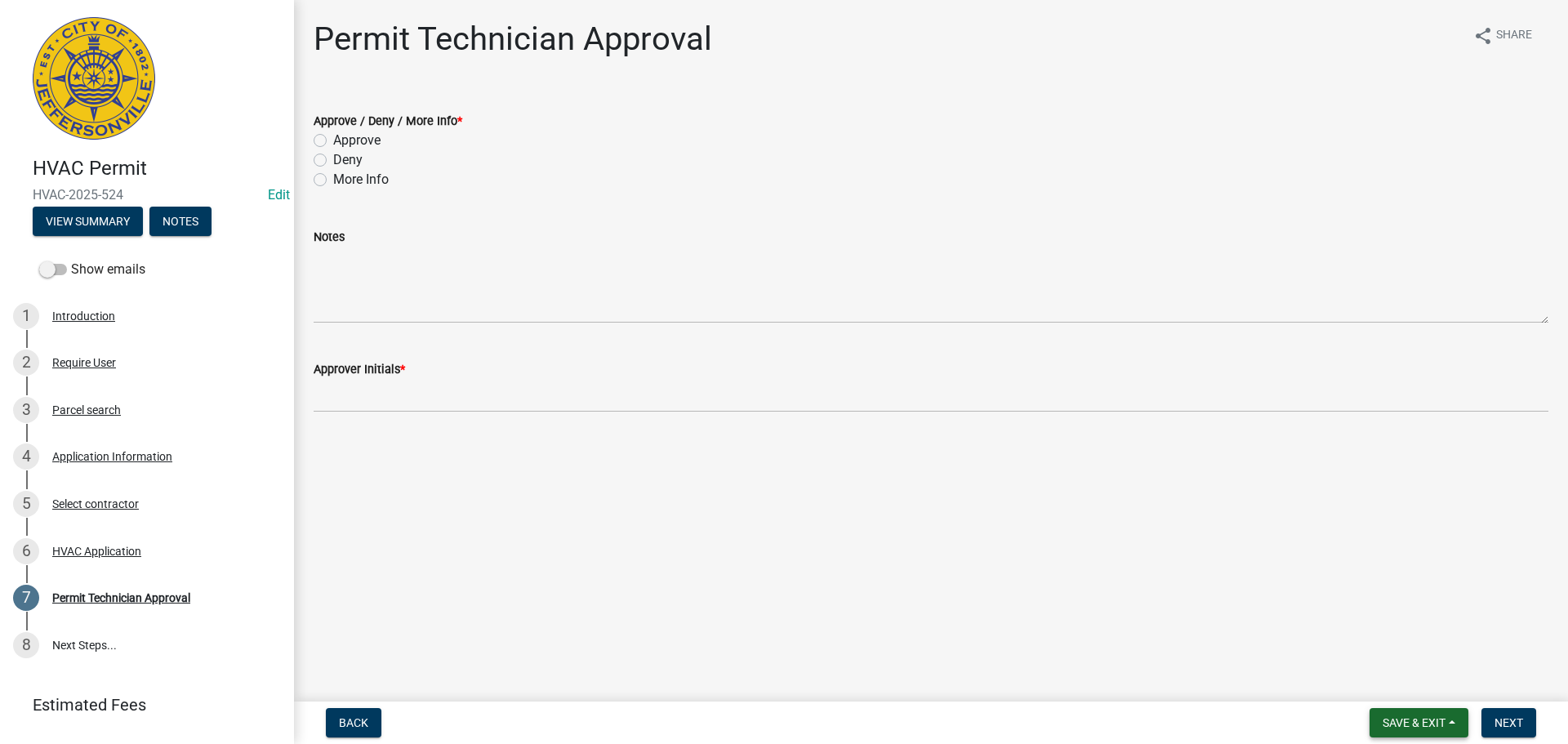
click at [1425, 720] on span "Save & Exit" at bounding box center [1413, 723] width 63 height 13
click at [1407, 681] on button "Save & Exit" at bounding box center [1402, 680] width 130 height 39
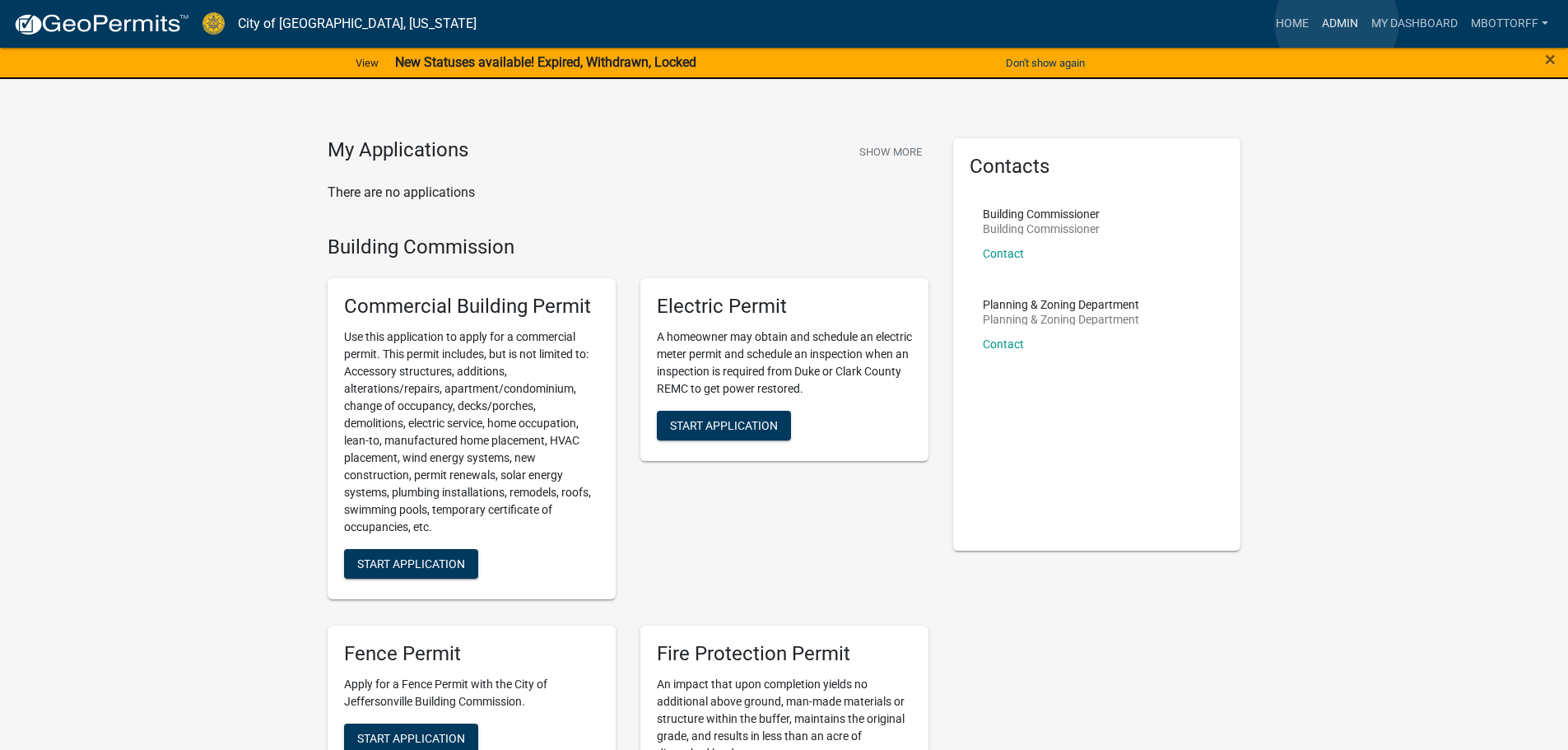
click at [1336, 23] on link "Admin" at bounding box center [1339, 24] width 49 height 31
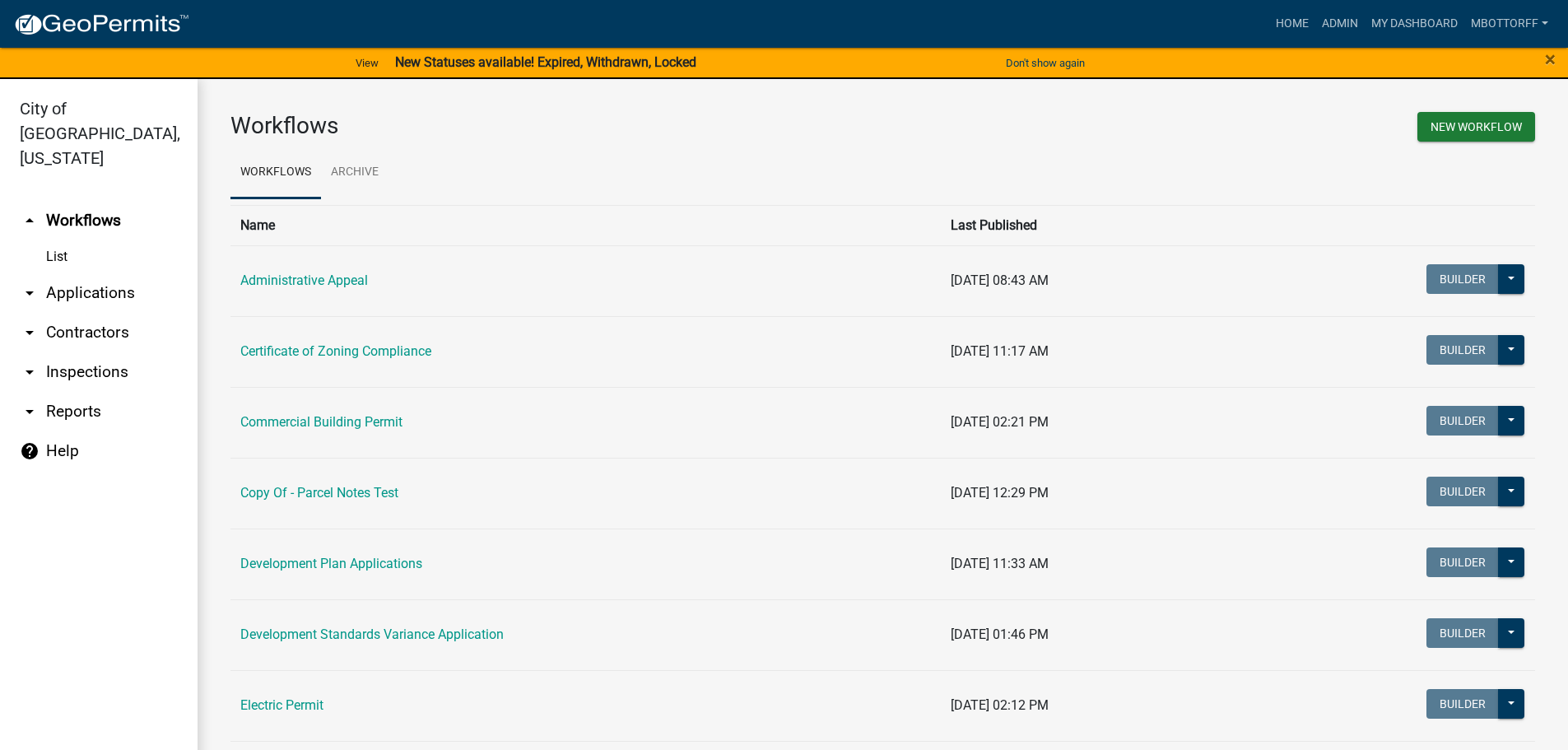
click at [73, 353] on link "arrow_drop_down Inspections" at bounding box center [98, 373] width 198 height 40
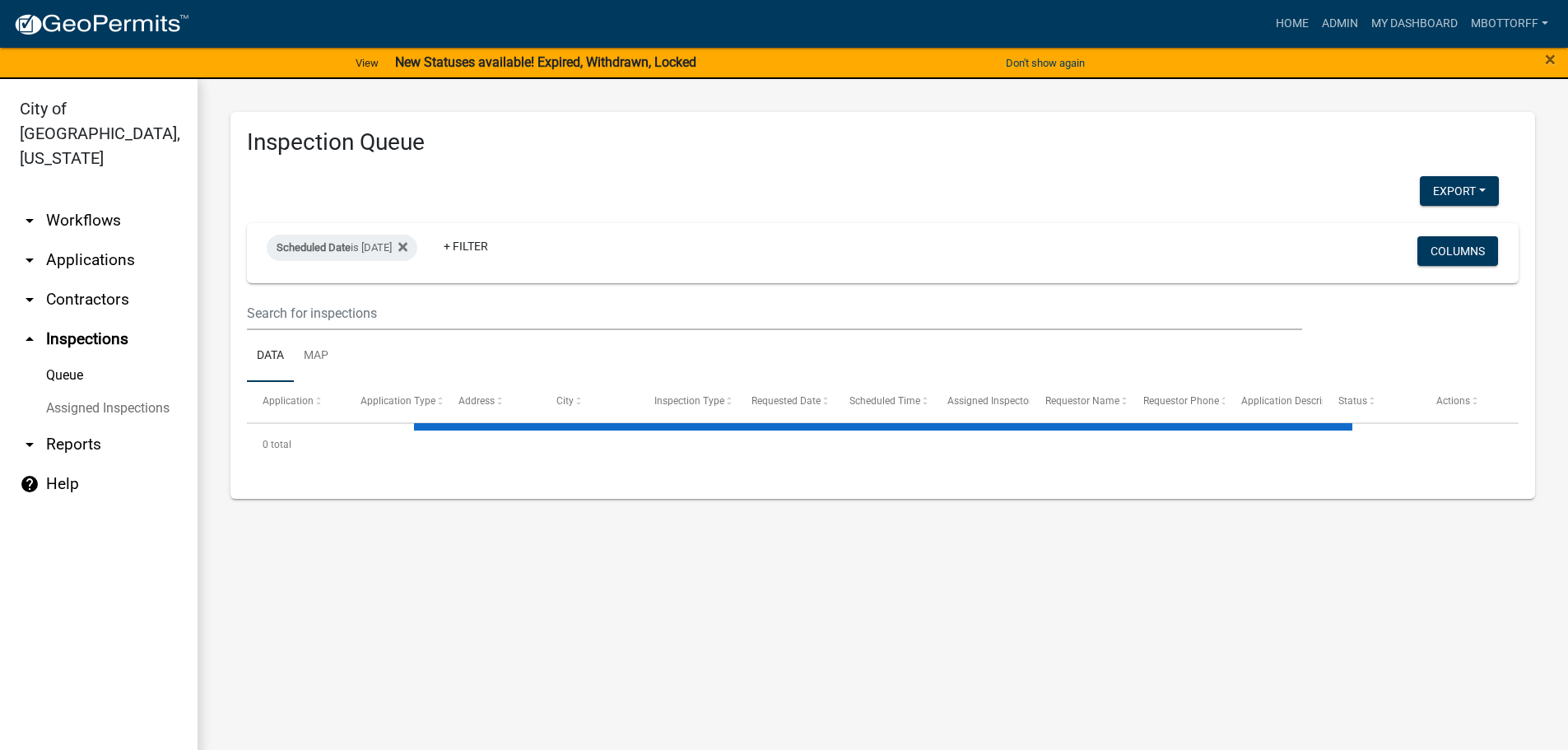
select select "3: 100"
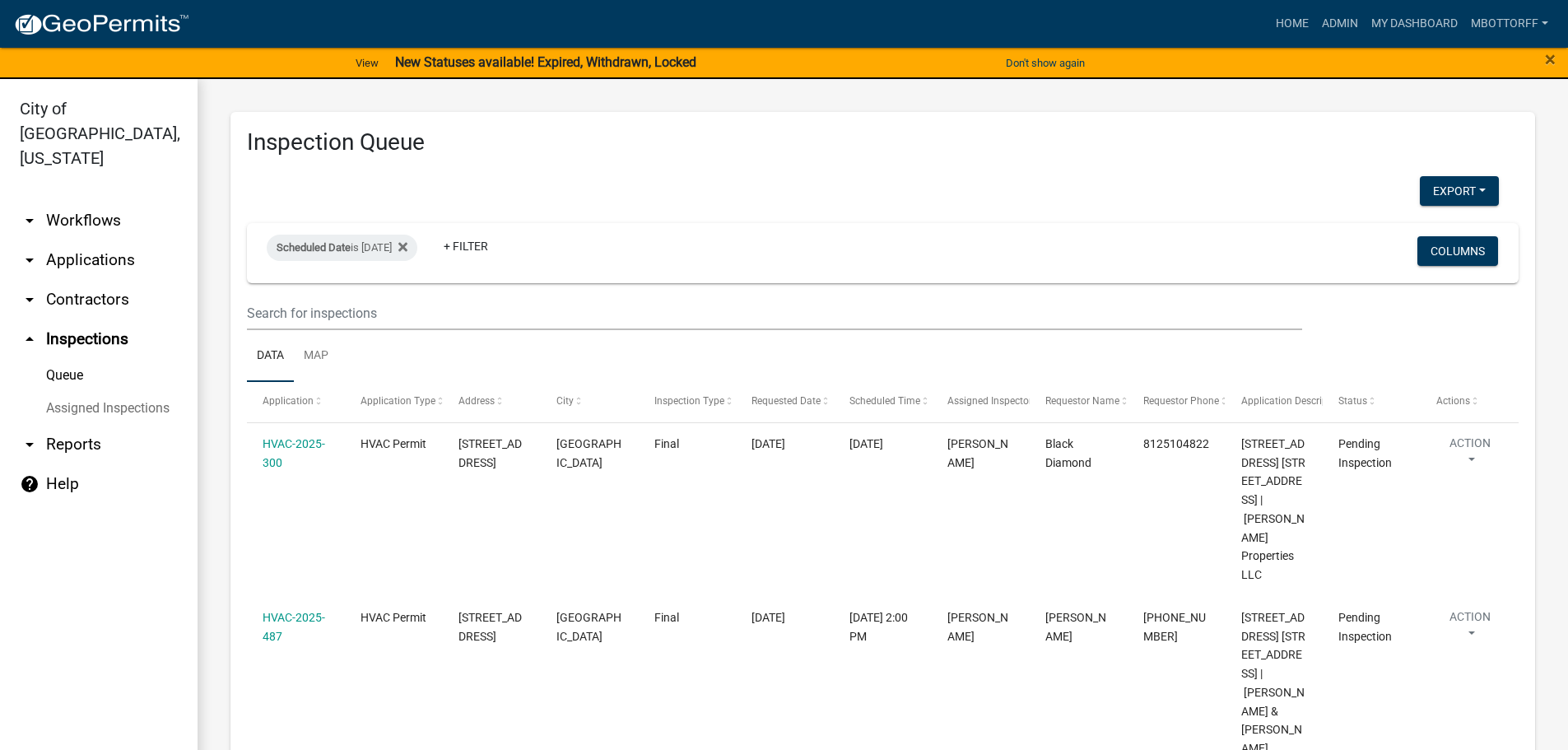
click at [129, 392] on link "Assigned Inspections" at bounding box center [98, 408] width 198 height 33
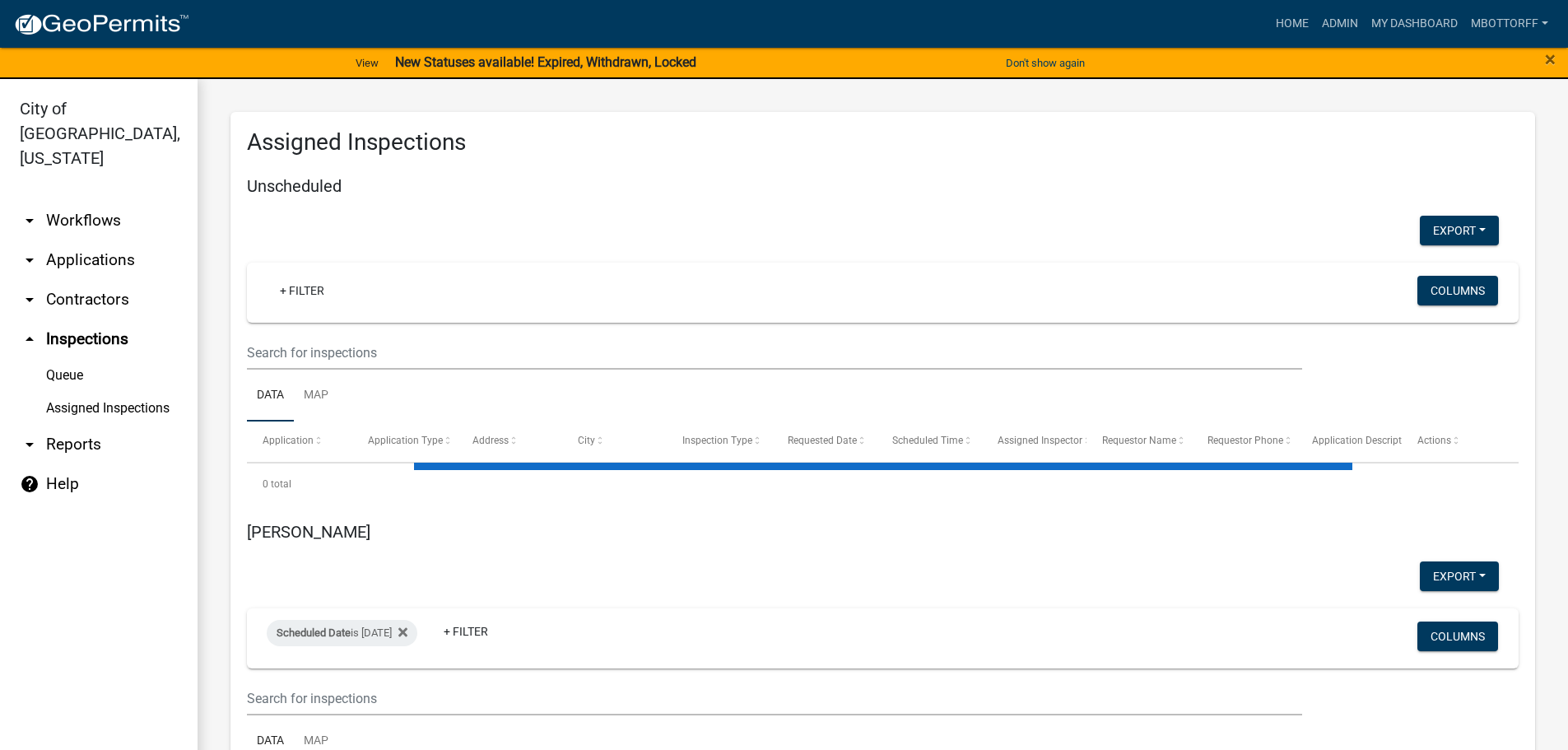
select select "1: 25"
select select "3: 100"
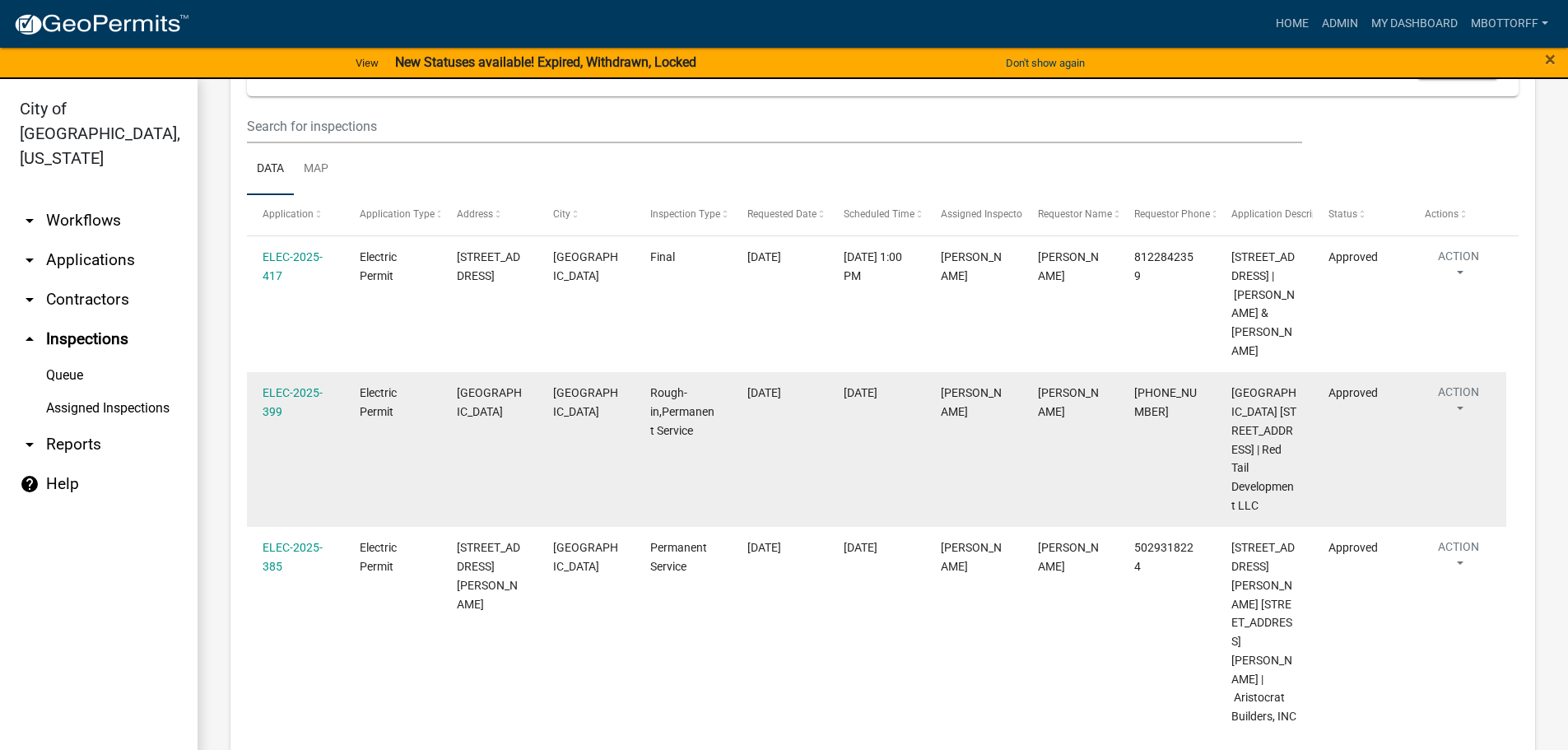
scroll to position [5391, 0]
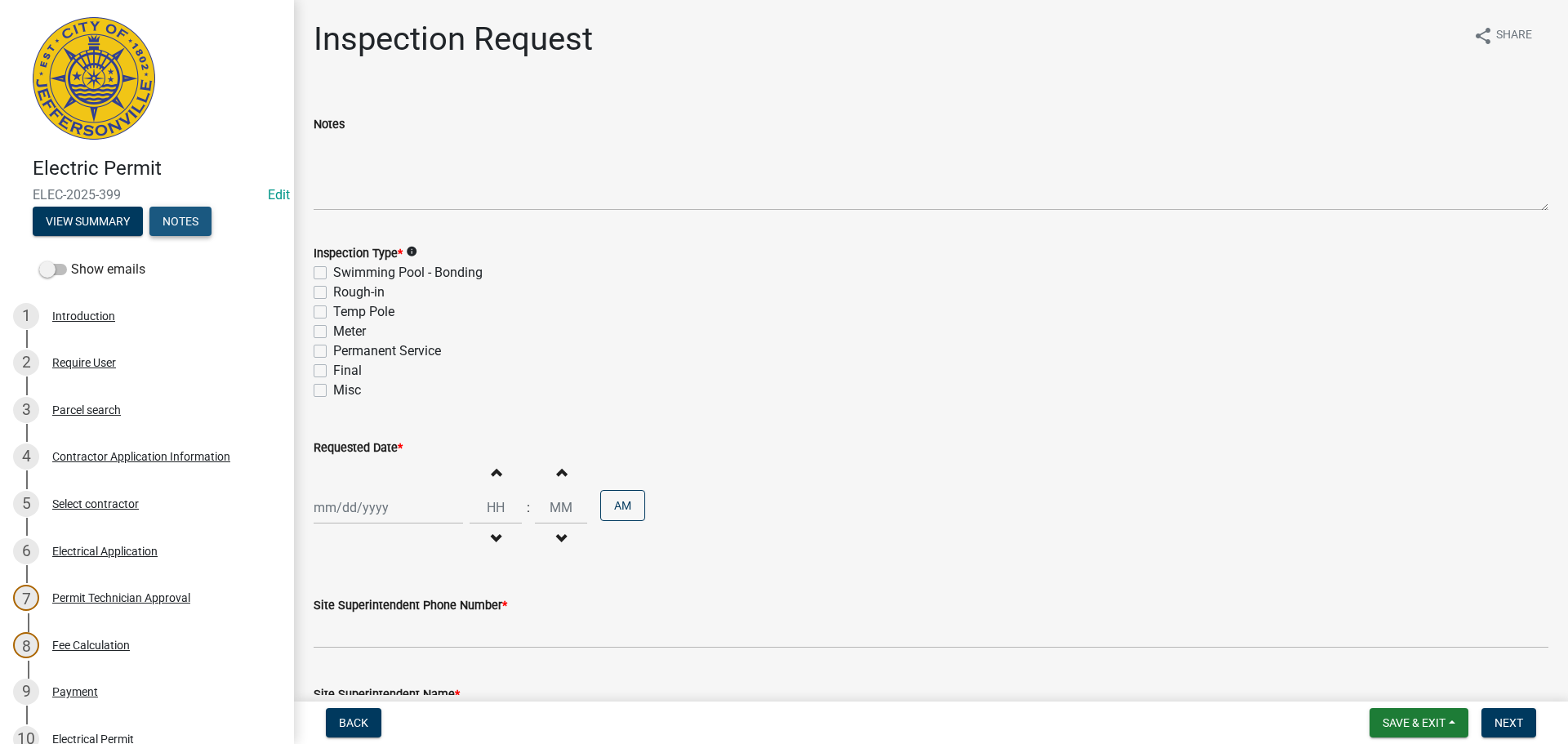
click at [180, 223] on button "Notes" at bounding box center [180, 220] width 62 height 29
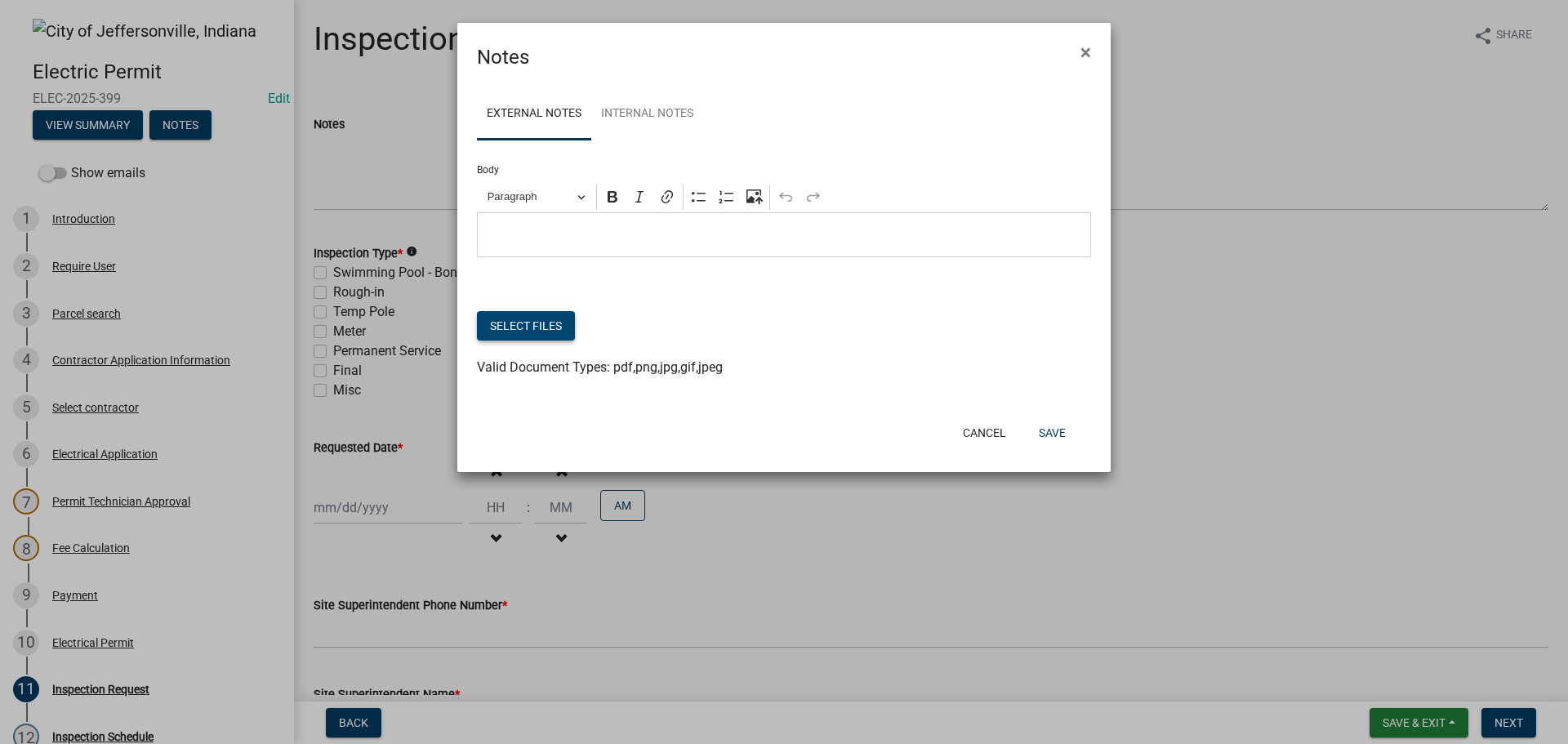
click at [512, 327] on button "Select files" at bounding box center [525, 326] width 98 height 29
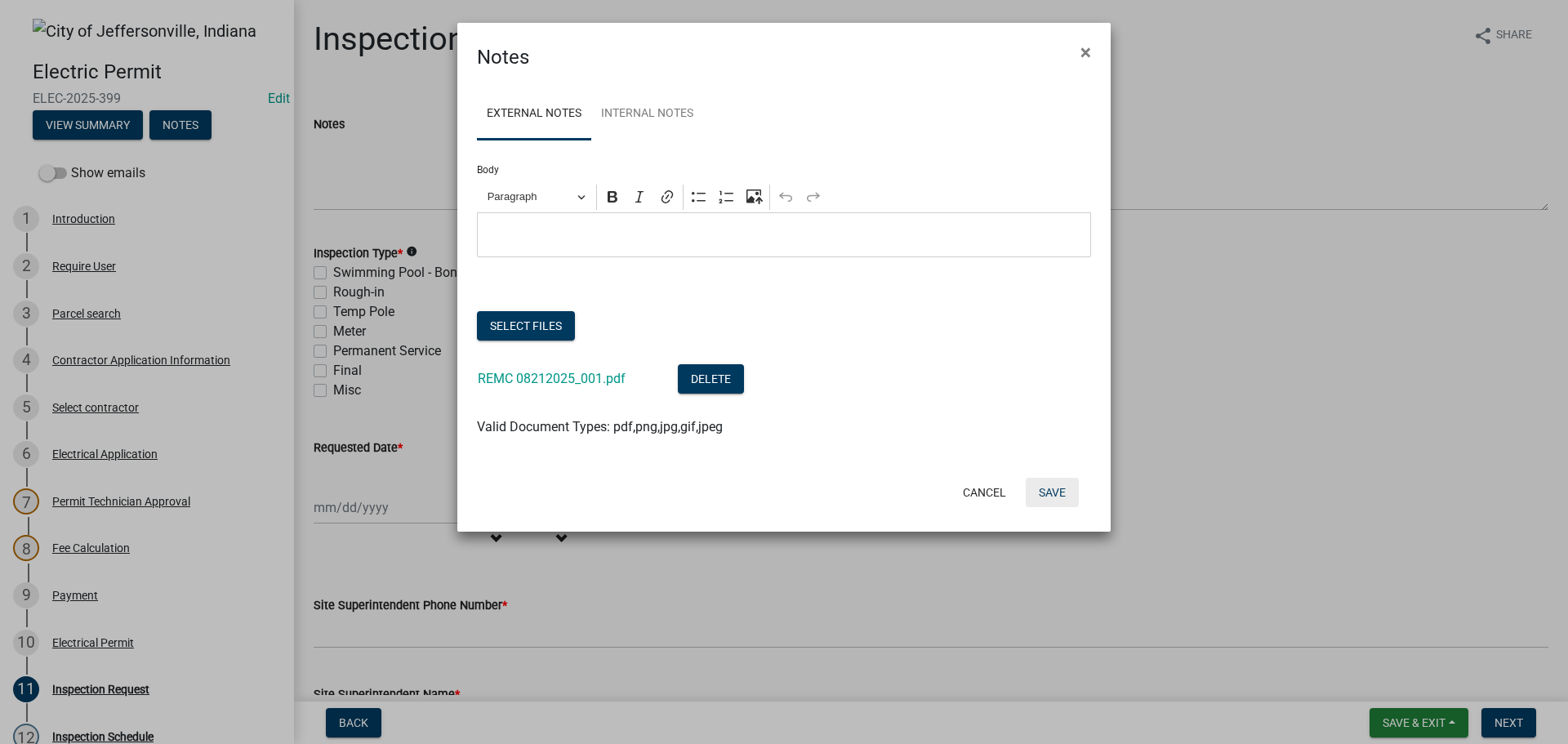
click at [1062, 491] on button "Save" at bounding box center [1052, 492] width 53 height 29
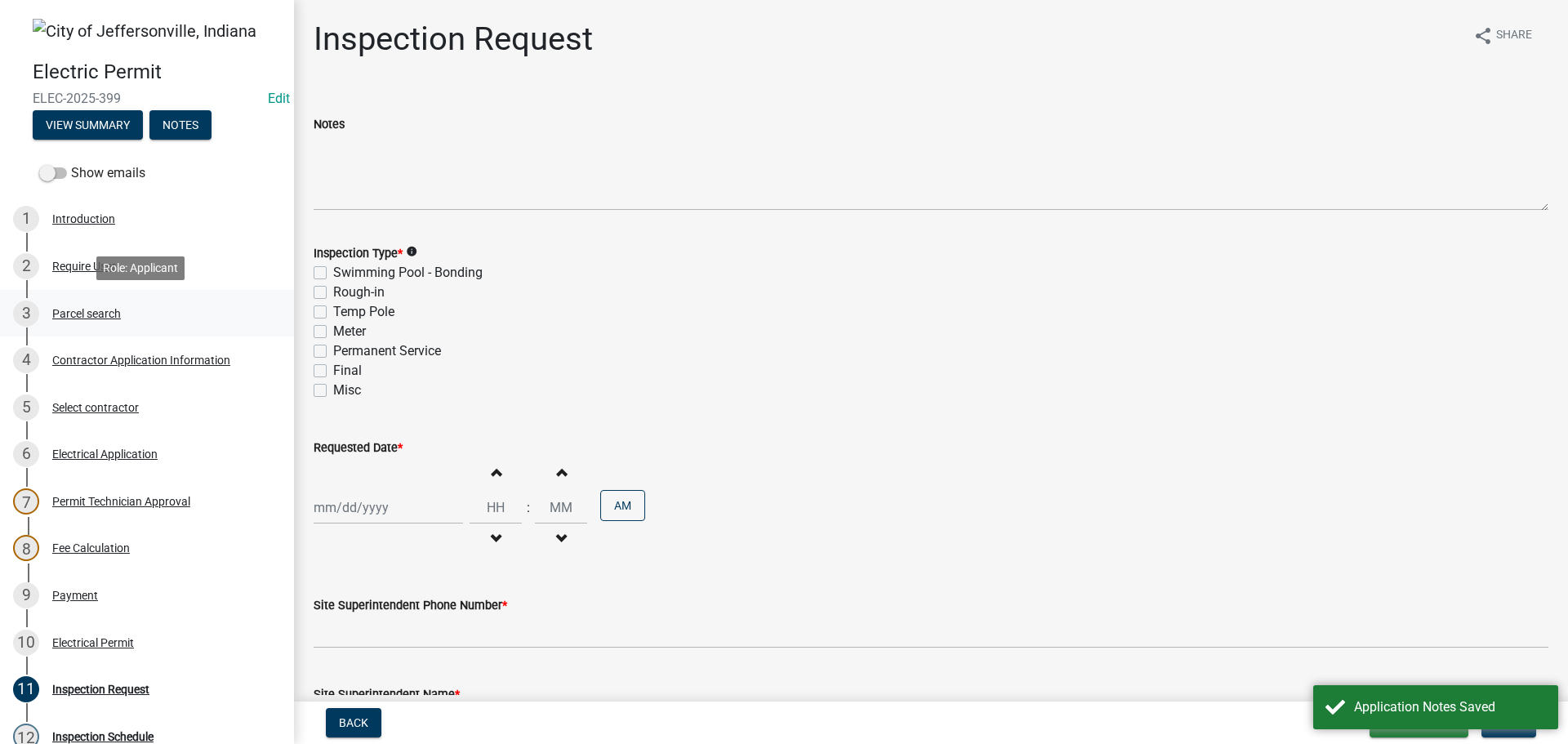
click at [81, 311] on div "Parcel search" at bounding box center [86, 313] width 68 height 11
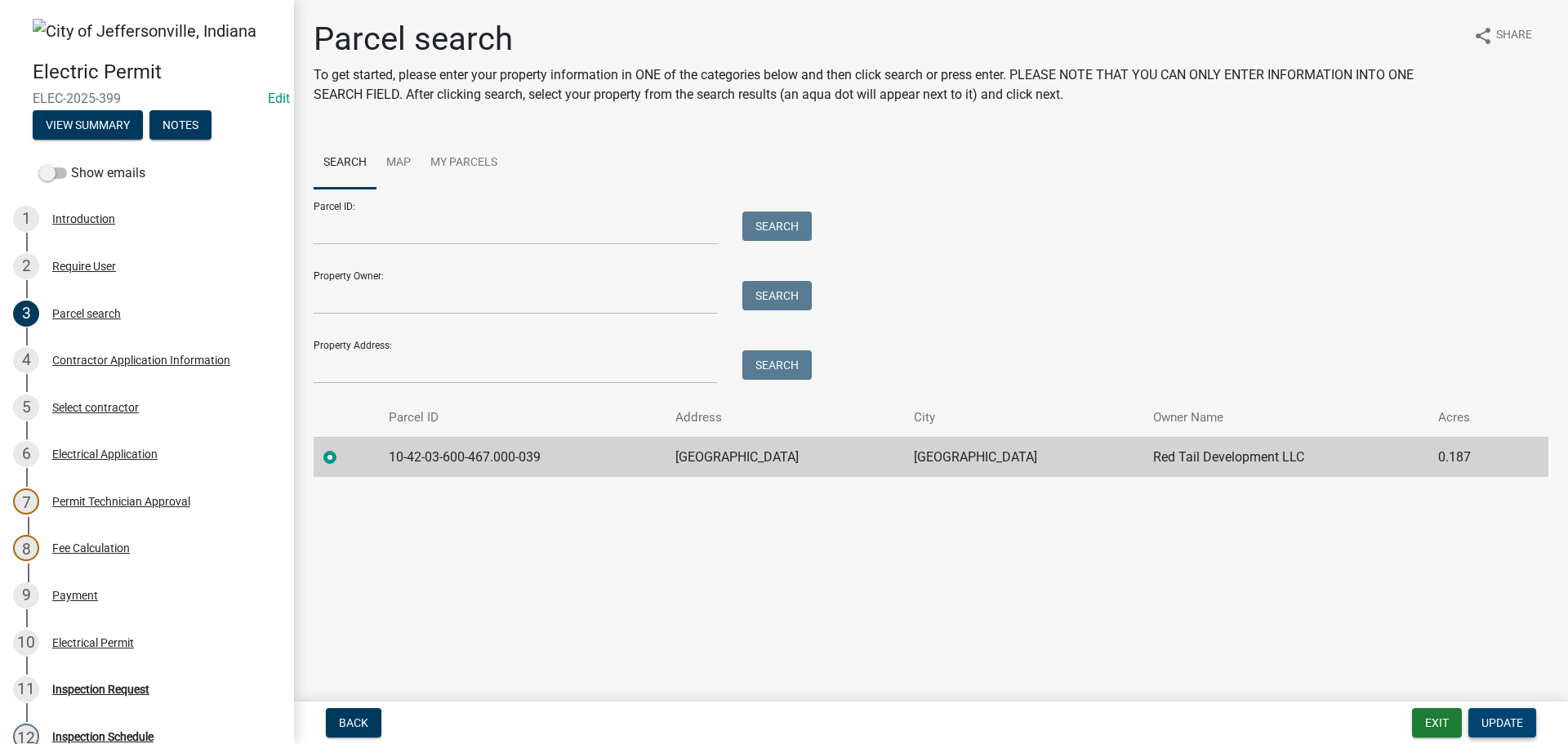
click at [1499, 723] on span "Update" at bounding box center [1501, 723] width 41 height 13
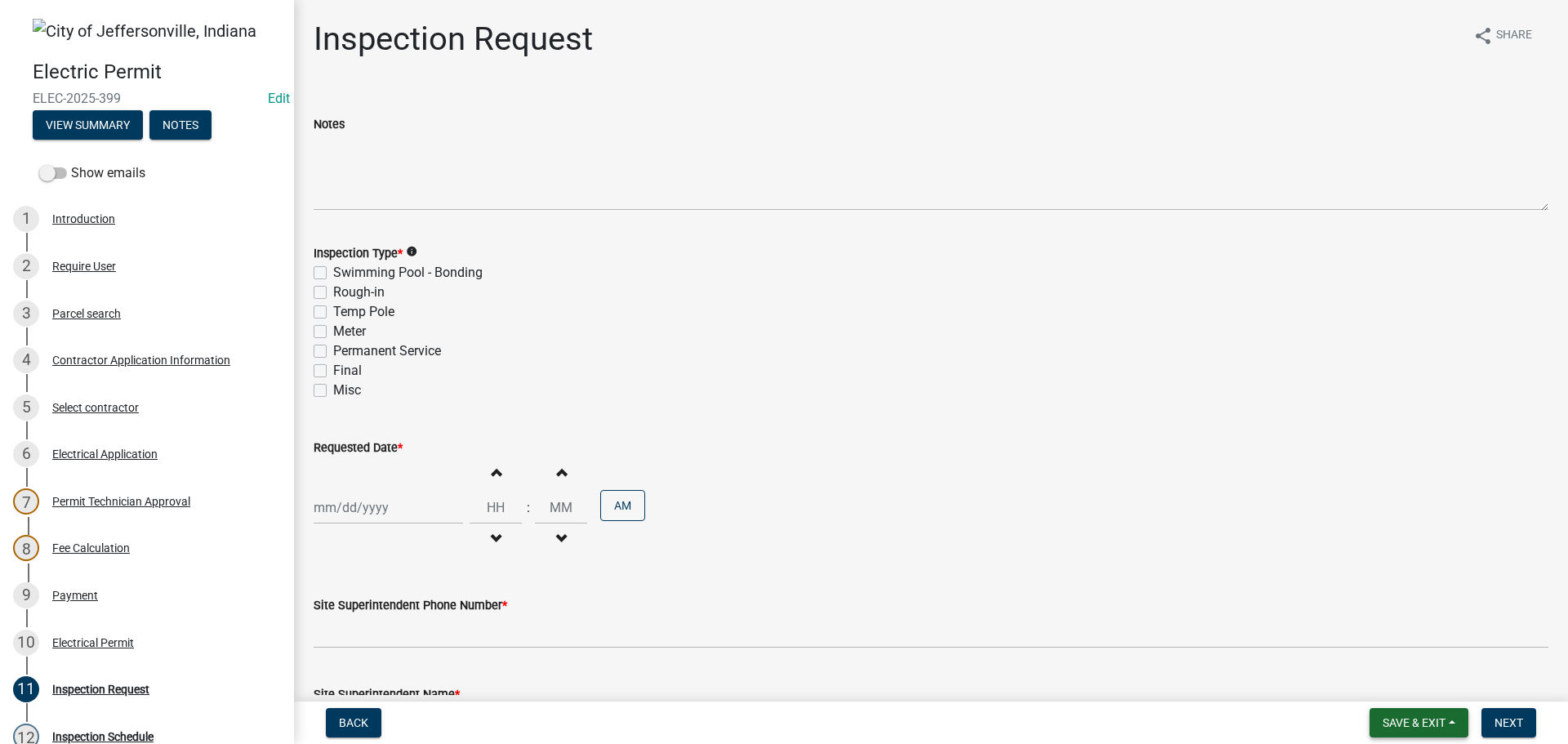
click at [1412, 724] on span "Save & Exit" at bounding box center [1413, 723] width 63 height 13
click at [1364, 691] on button "Save & Exit" at bounding box center [1402, 680] width 130 height 39
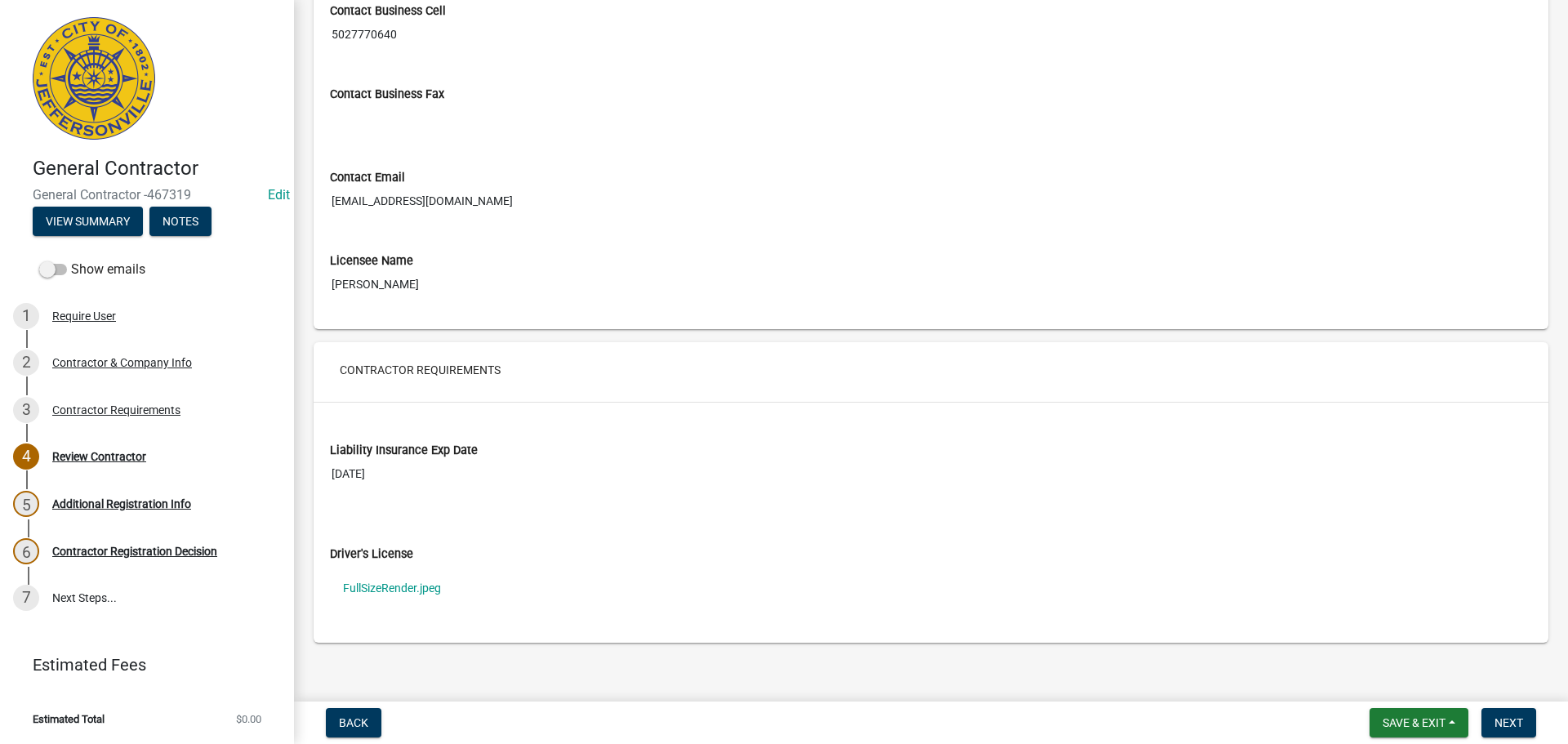
scroll to position [950, 0]
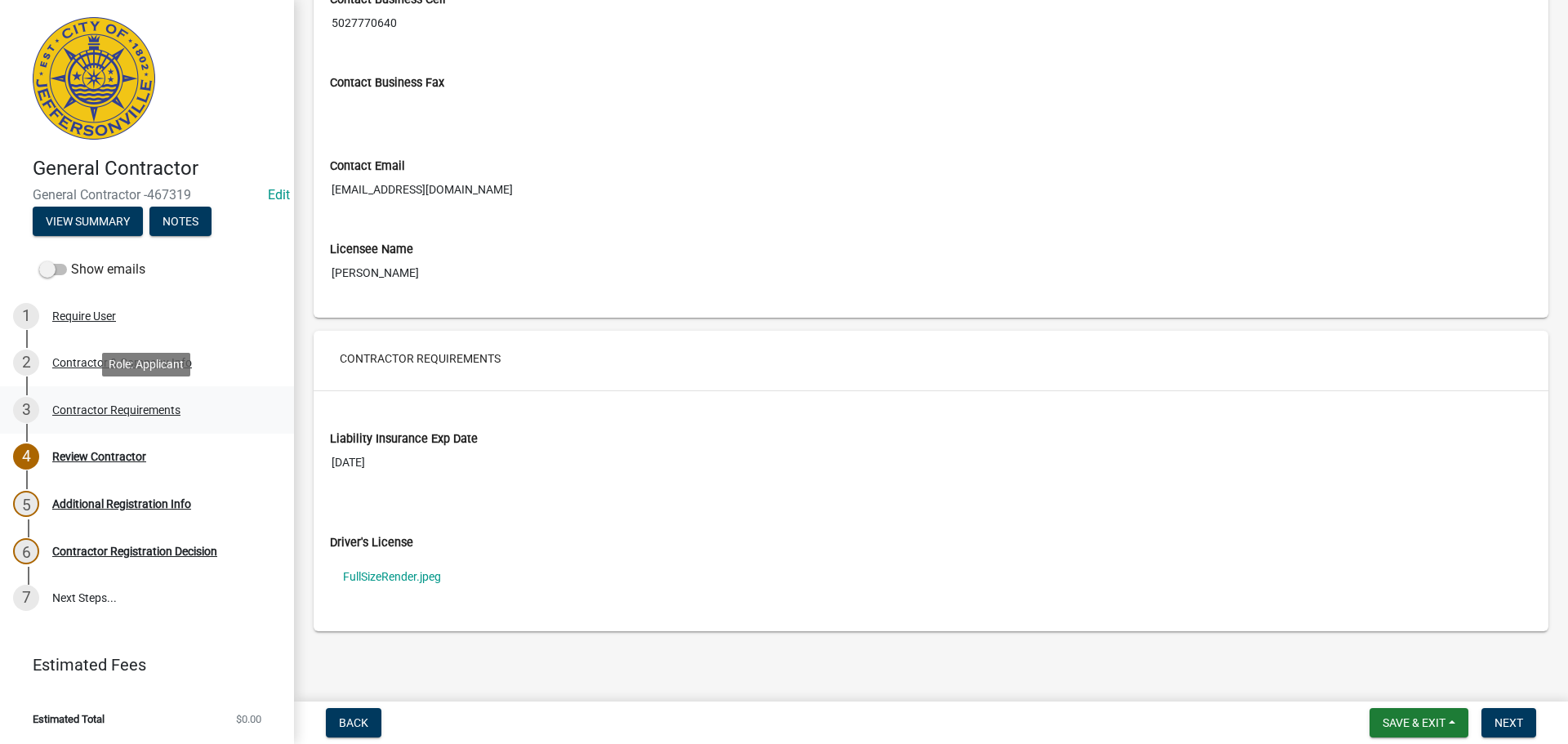
drag, startPoint x: 93, startPoint y: 408, endPoint x: 155, endPoint y: 406, distance: 62.0
click at [94, 408] on div "Contractor Requirements" at bounding box center [116, 410] width 128 height 11
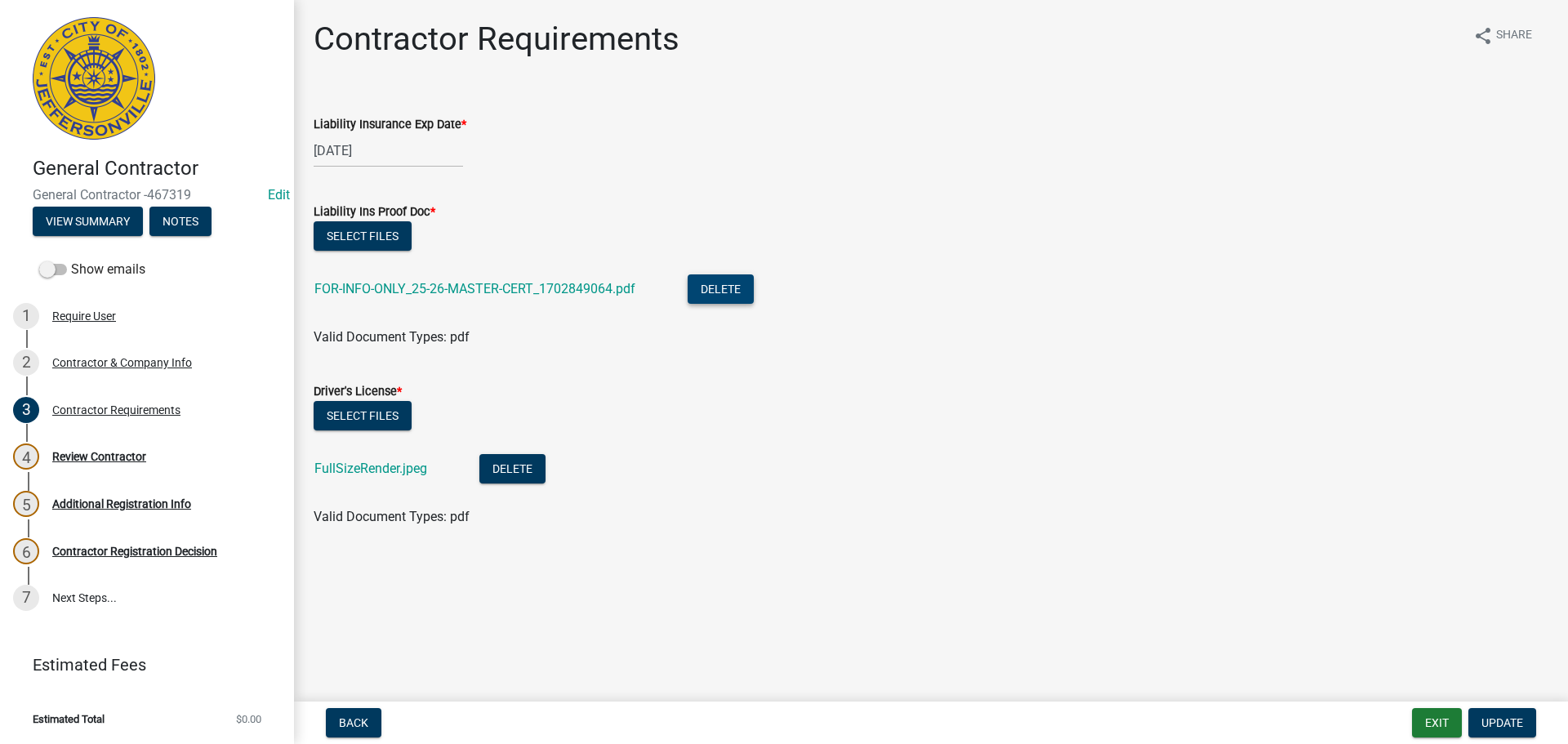
click at [744, 296] on button "Delete" at bounding box center [720, 289] width 67 height 29
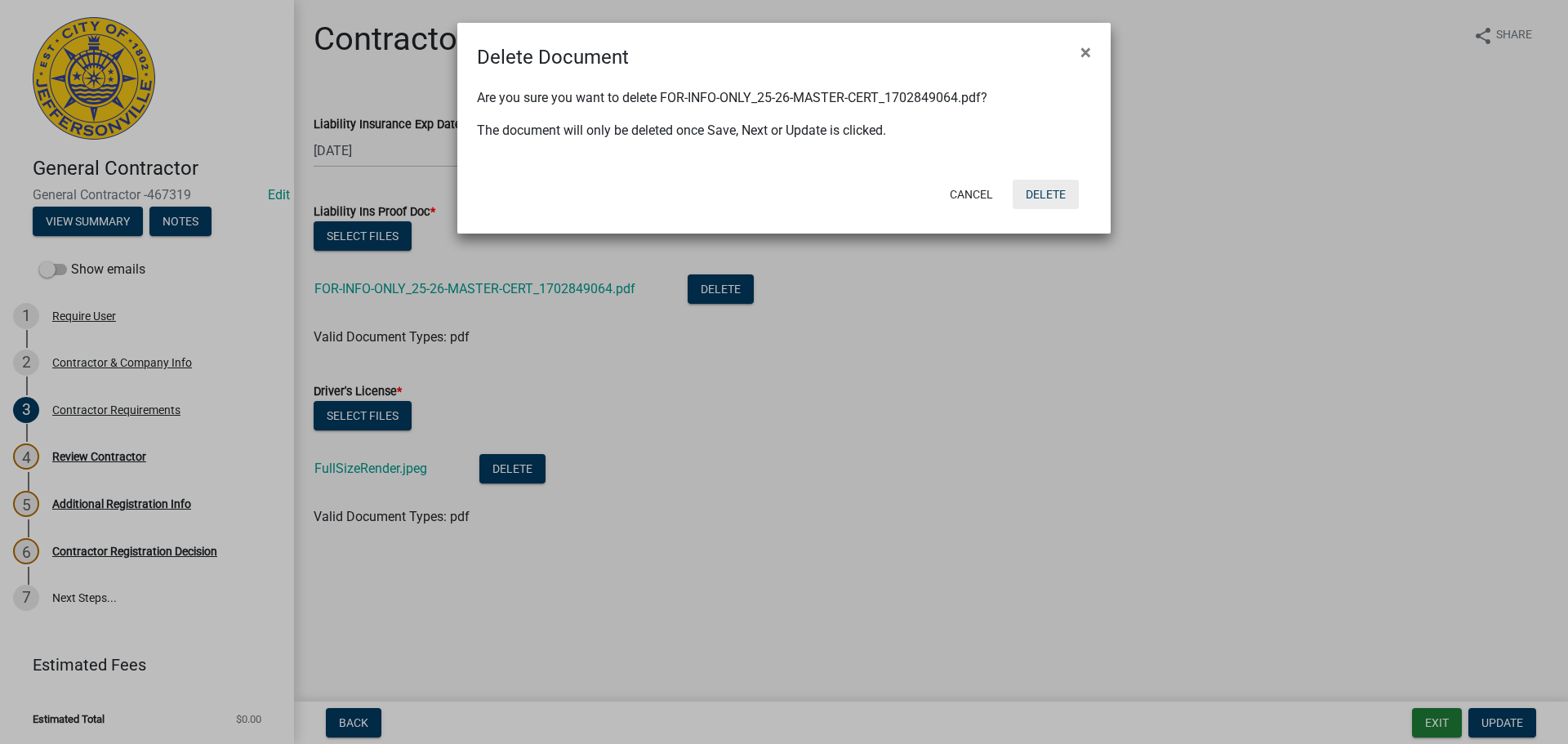
click at [1057, 193] on button "Delete" at bounding box center [1046, 194] width 67 height 29
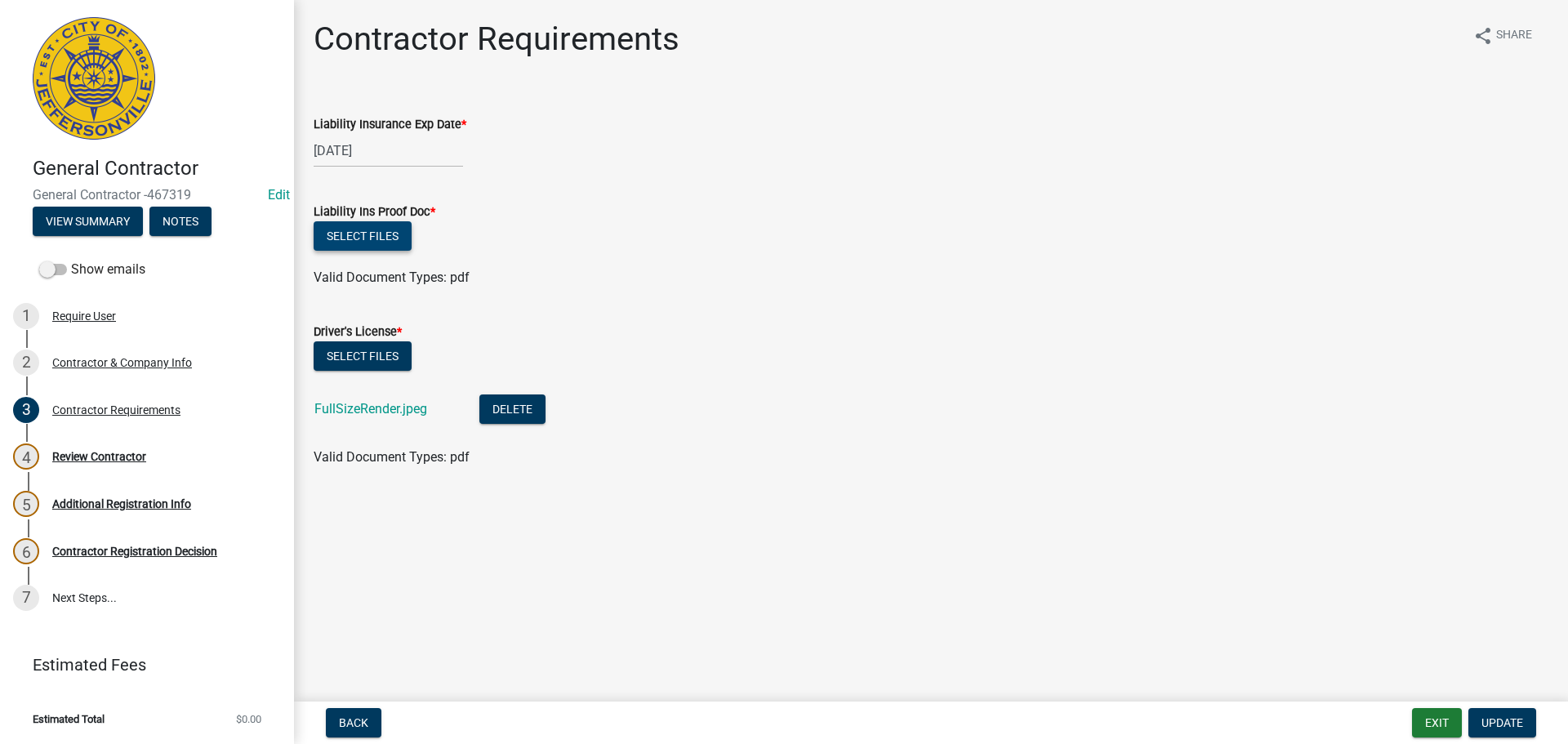
click at [376, 236] on button "Select files" at bounding box center [362, 235] width 98 height 29
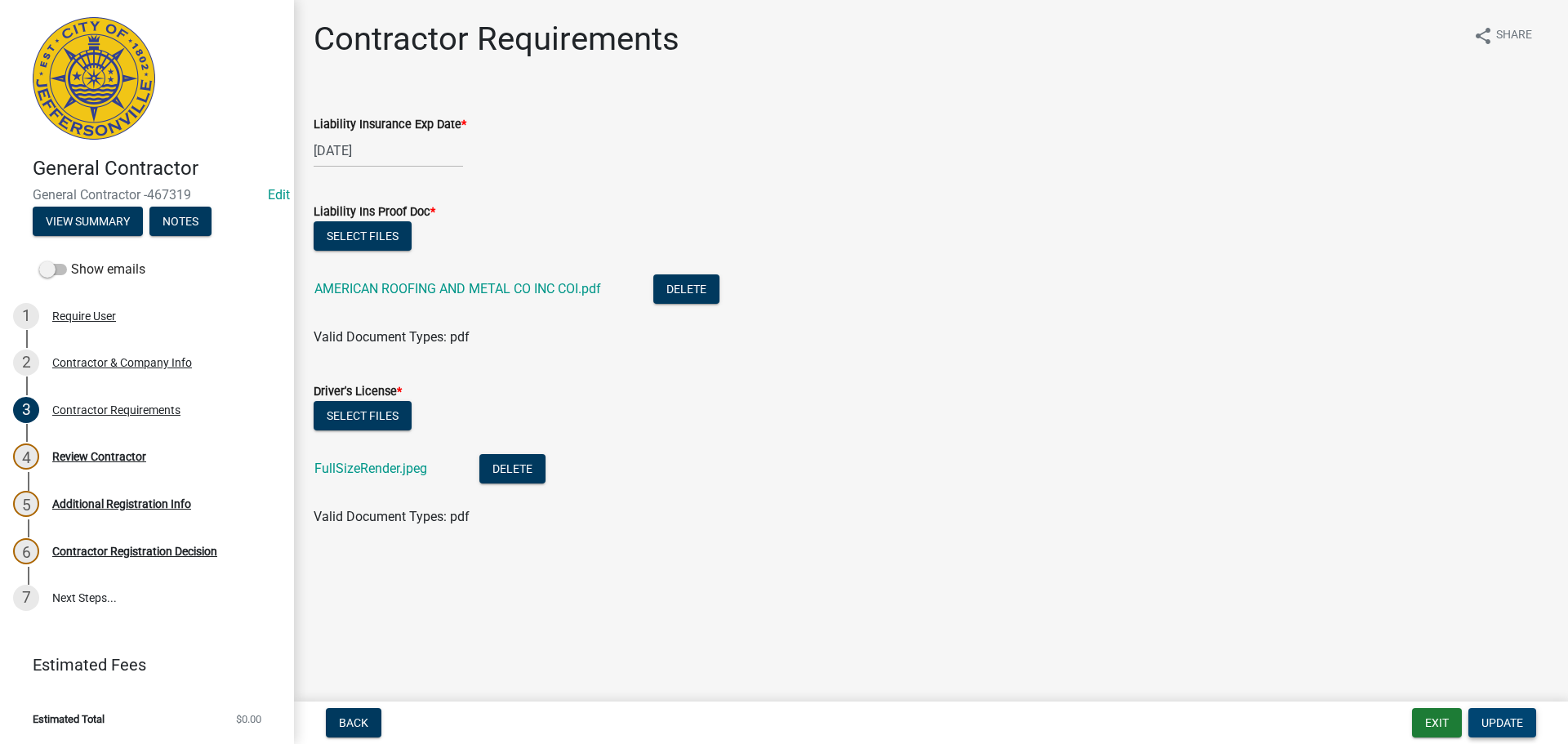
click at [1500, 723] on span "Update" at bounding box center [1501, 723] width 41 height 13
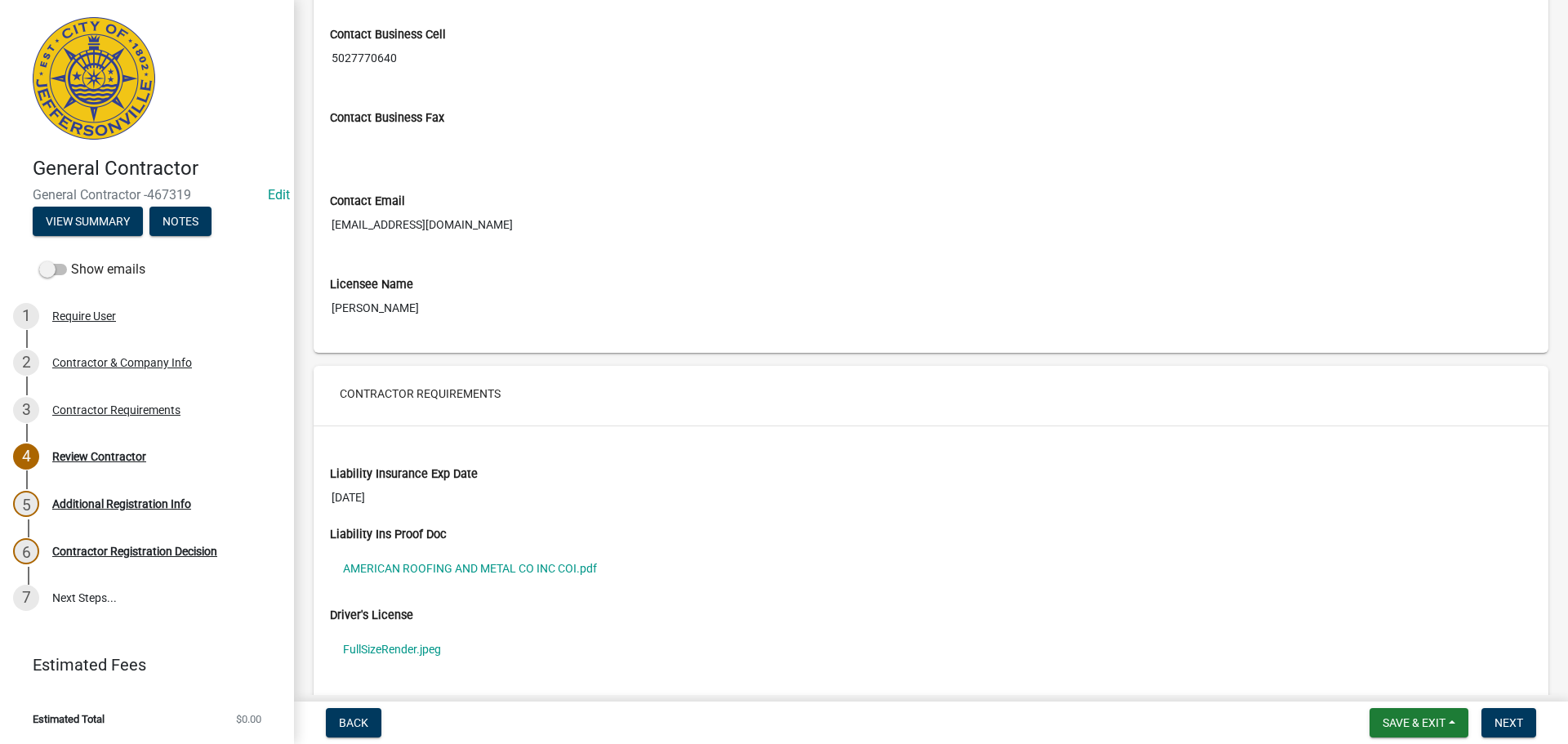
scroll to position [980, 0]
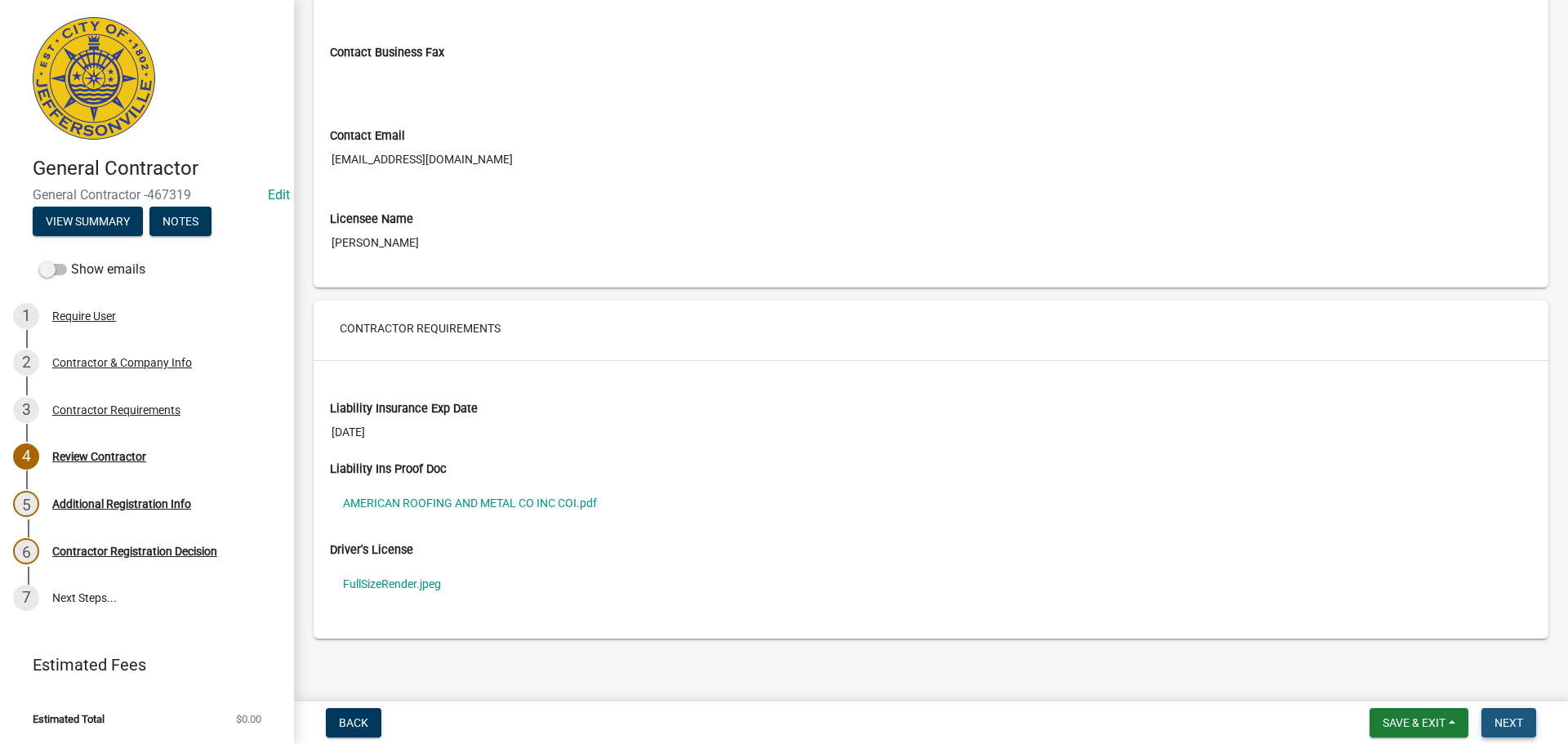
click at [1506, 721] on span "Next" at bounding box center [1508, 723] width 28 height 13
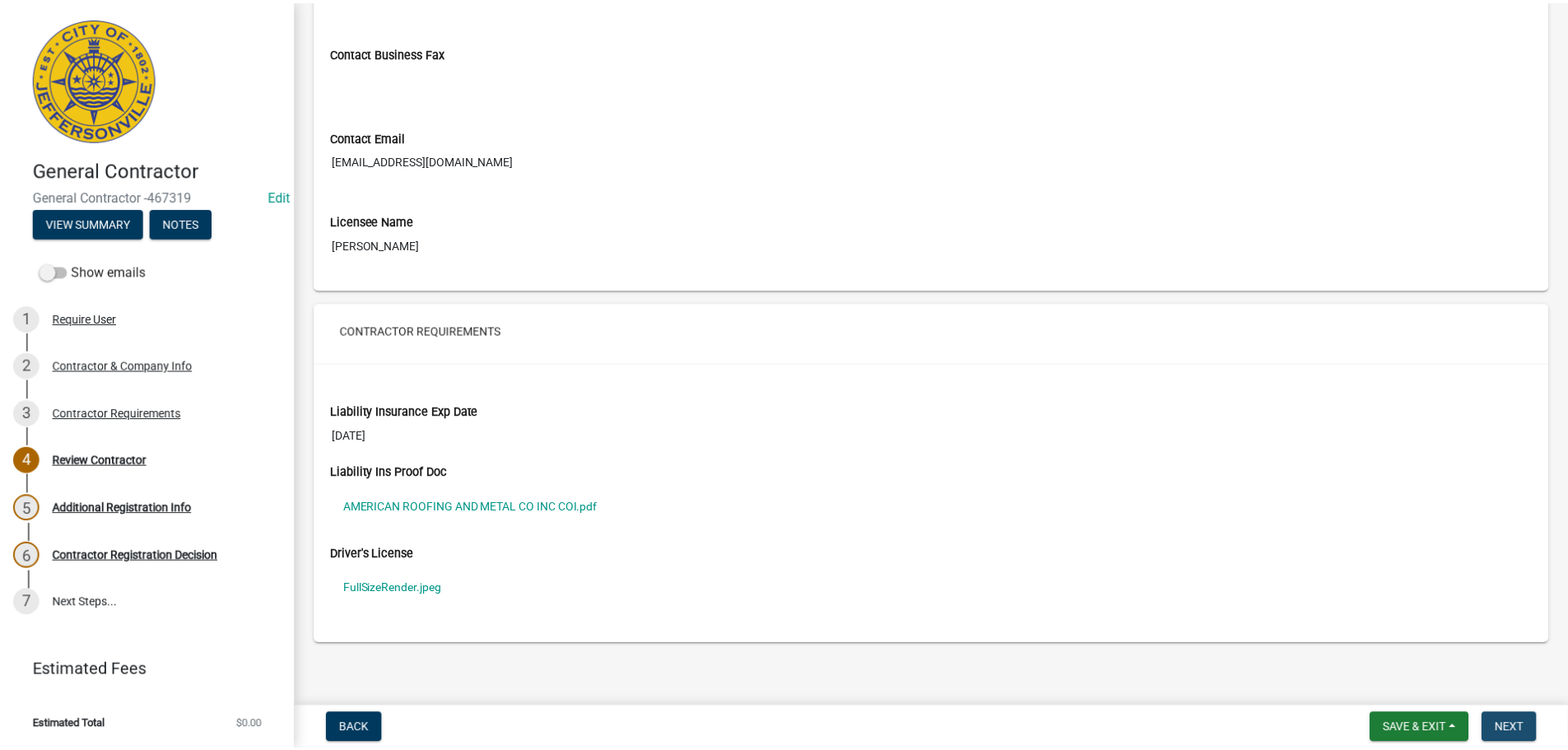
scroll to position [0, 0]
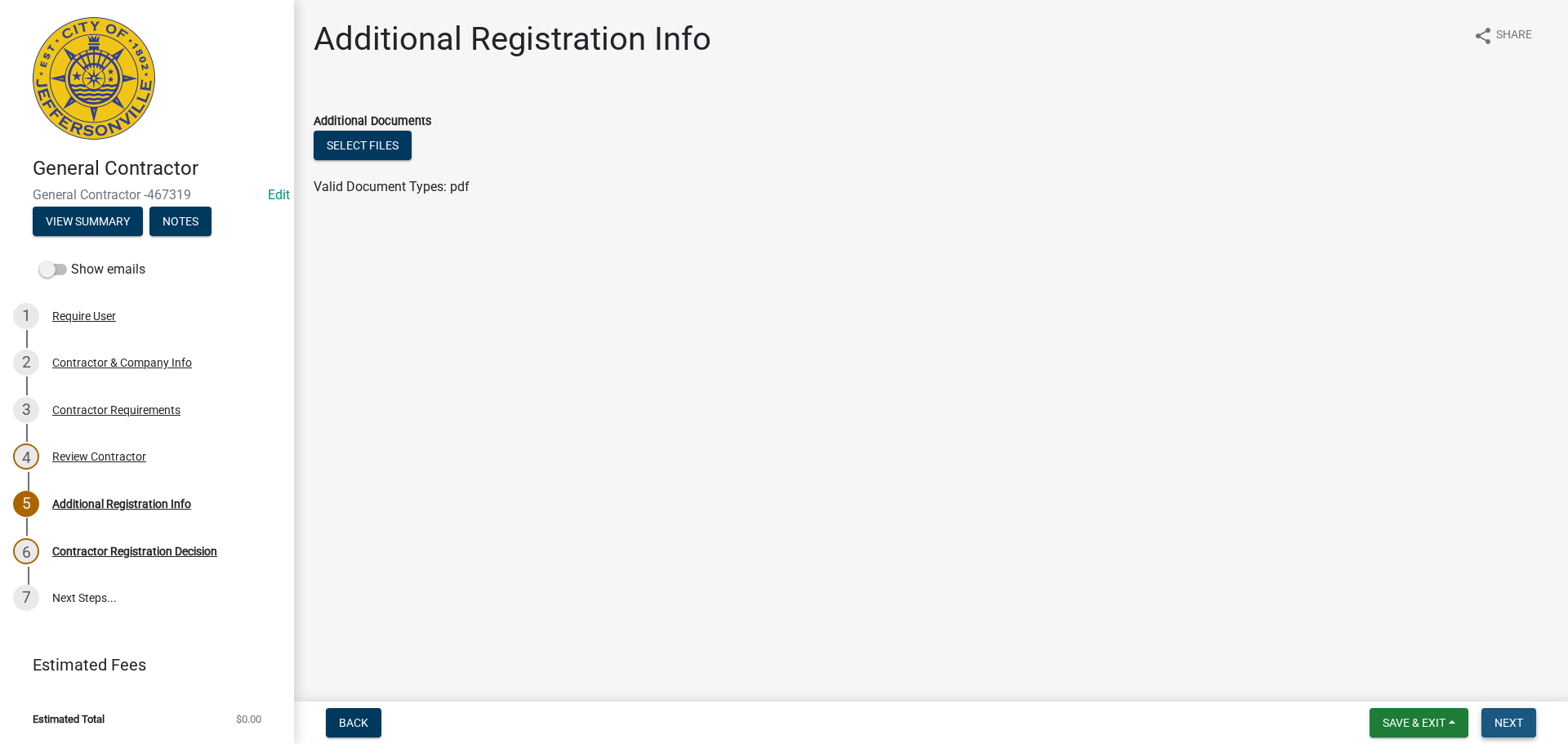
click at [1509, 719] on span "Next" at bounding box center [1508, 723] width 28 height 13
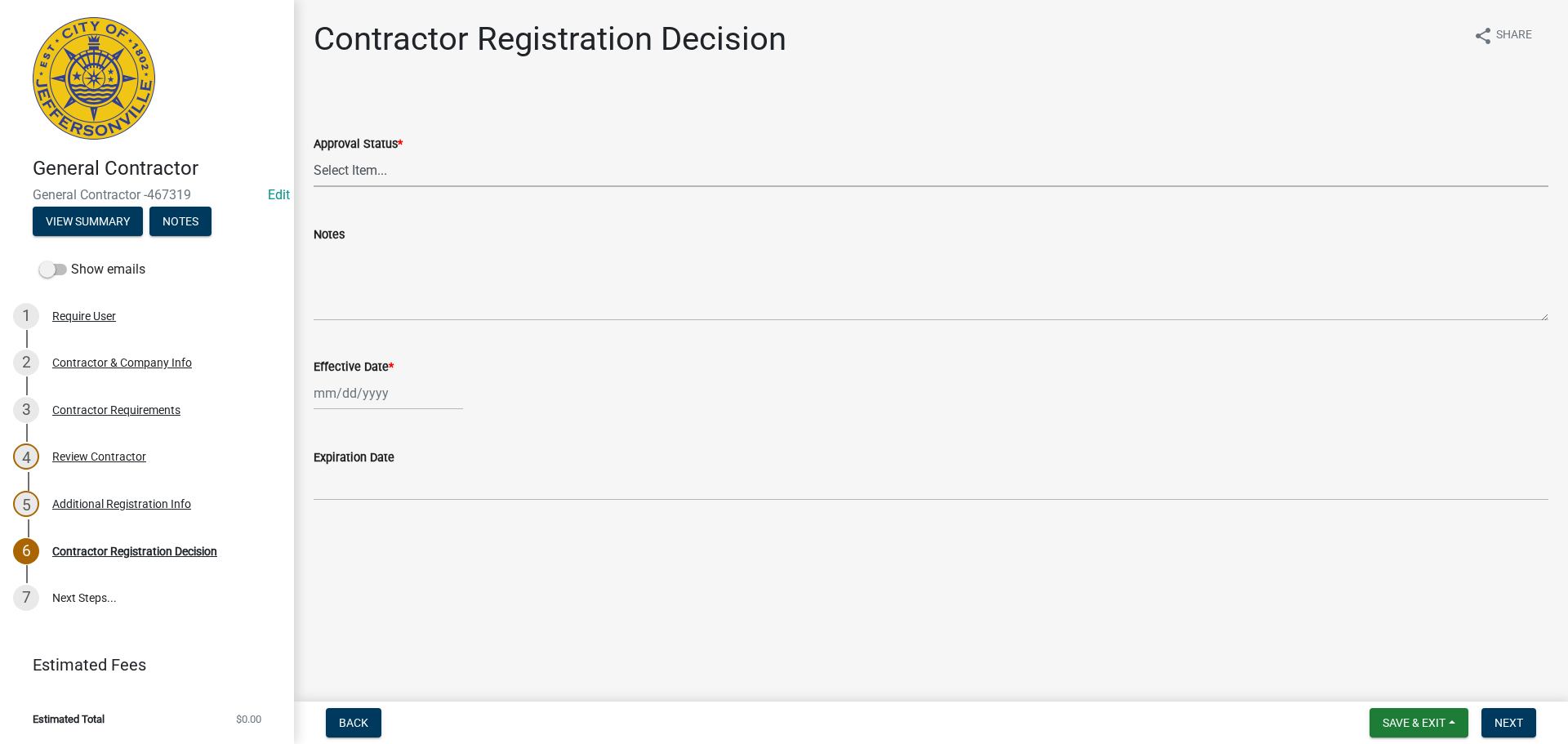
click at [342, 167] on select "Select Item... Approved Denied" at bounding box center [930, 171] width 1234 height 34
click at [313, 154] on select "Select Item... Approved Denied" at bounding box center [930, 171] width 1234 height 34
select select "4b86b809-39dd-4c68-9f3d-fdb3e7050482"
select select "8"
select select "2025"
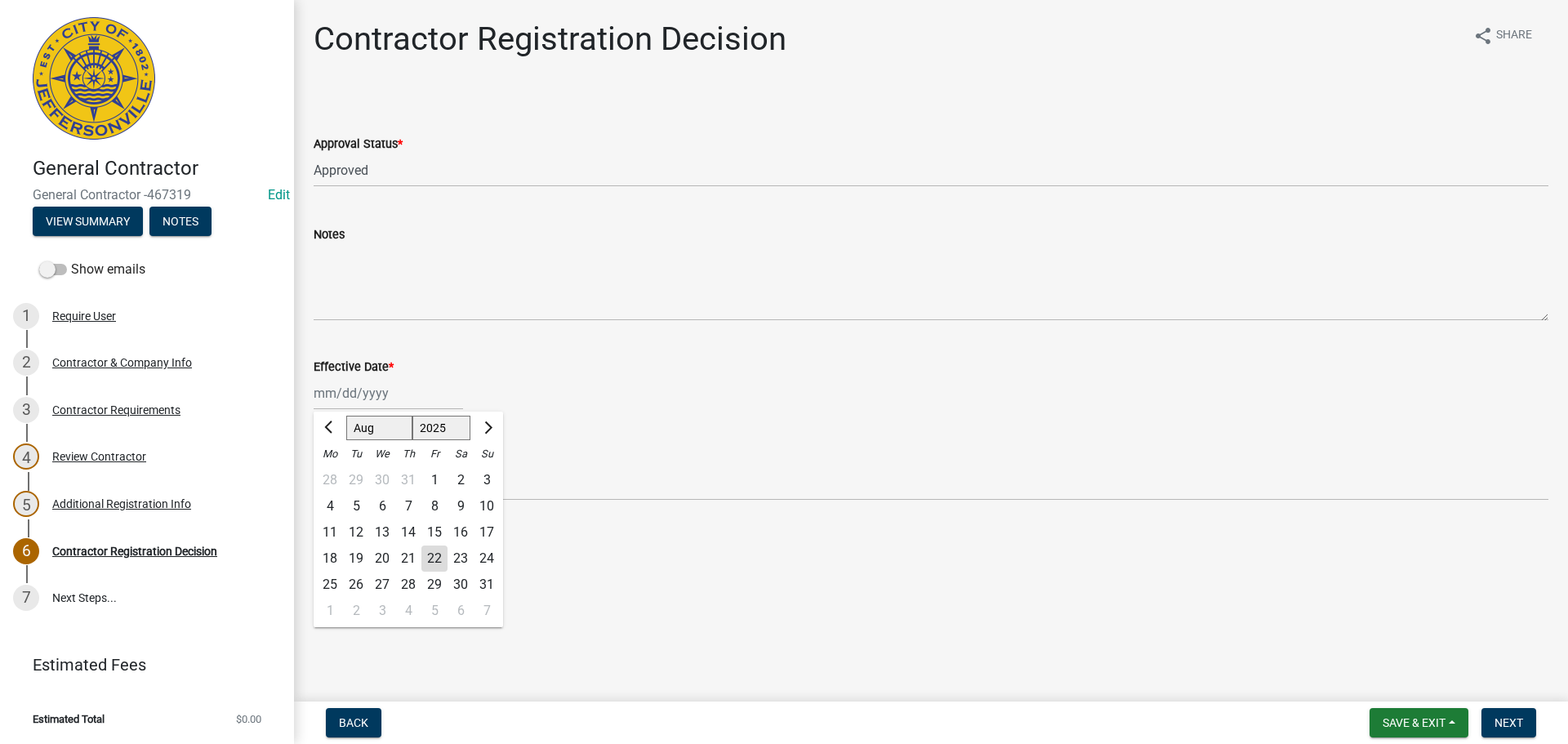
click at [330, 387] on div "[PERSON_NAME] Feb Mar Apr [PERSON_NAME][DATE] Oct Nov [DATE] 1526 1527 1528 152…" at bounding box center [387, 393] width 149 height 34
click at [510, 369] on div "Effective Date *" at bounding box center [930, 366] width 1234 height 20
click at [387, 396] on div at bounding box center [387, 393] width 149 height 34
select select "8"
select select "2025"
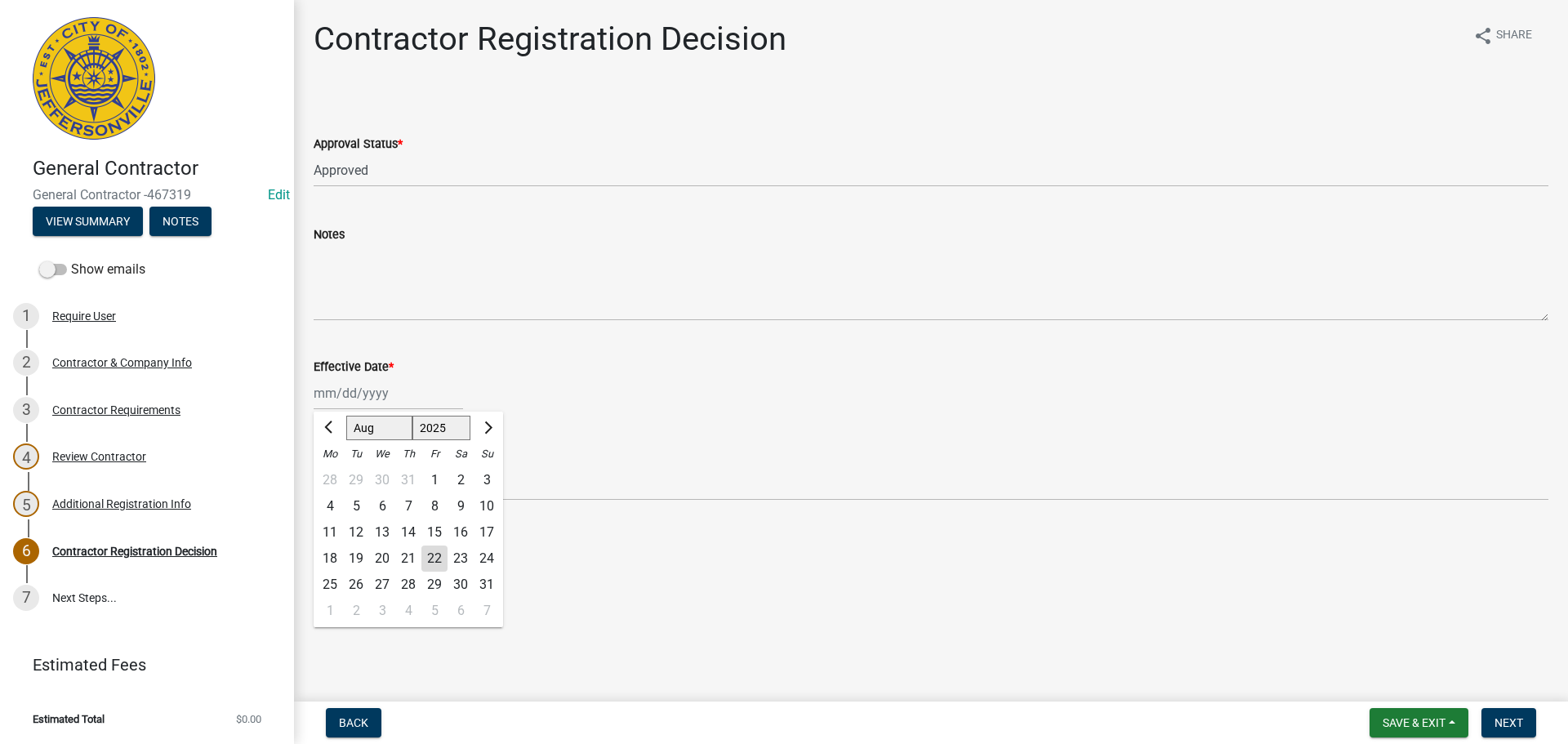
click at [629, 460] on div "Expiration Date" at bounding box center [930, 457] width 1234 height 20
select select "8"
select select "2025"
click at [419, 406] on div "[PERSON_NAME] Feb Mar Apr [PERSON_NAME][DATE] Oct Nov [DATE] 1526 1527 1528 152…" at bounding box center [387, 393] width 149 height 34
click at [432, 558] on div "22" at bounding box center [434, 559] width 26 height 26
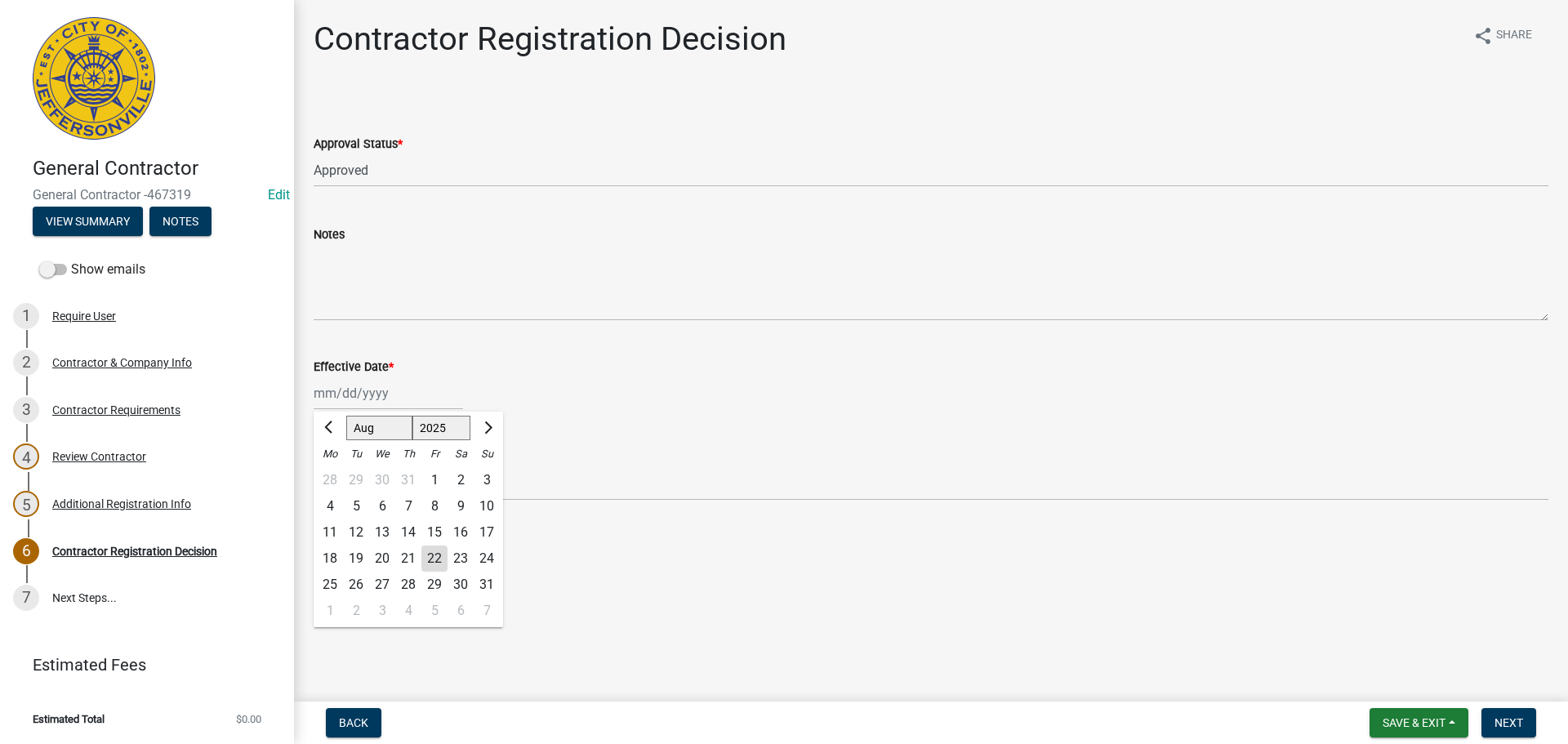
type input "[DATE]"
click at [1513, 725] on span "Next" at bounding box center [1508, 723] width 28 height 13
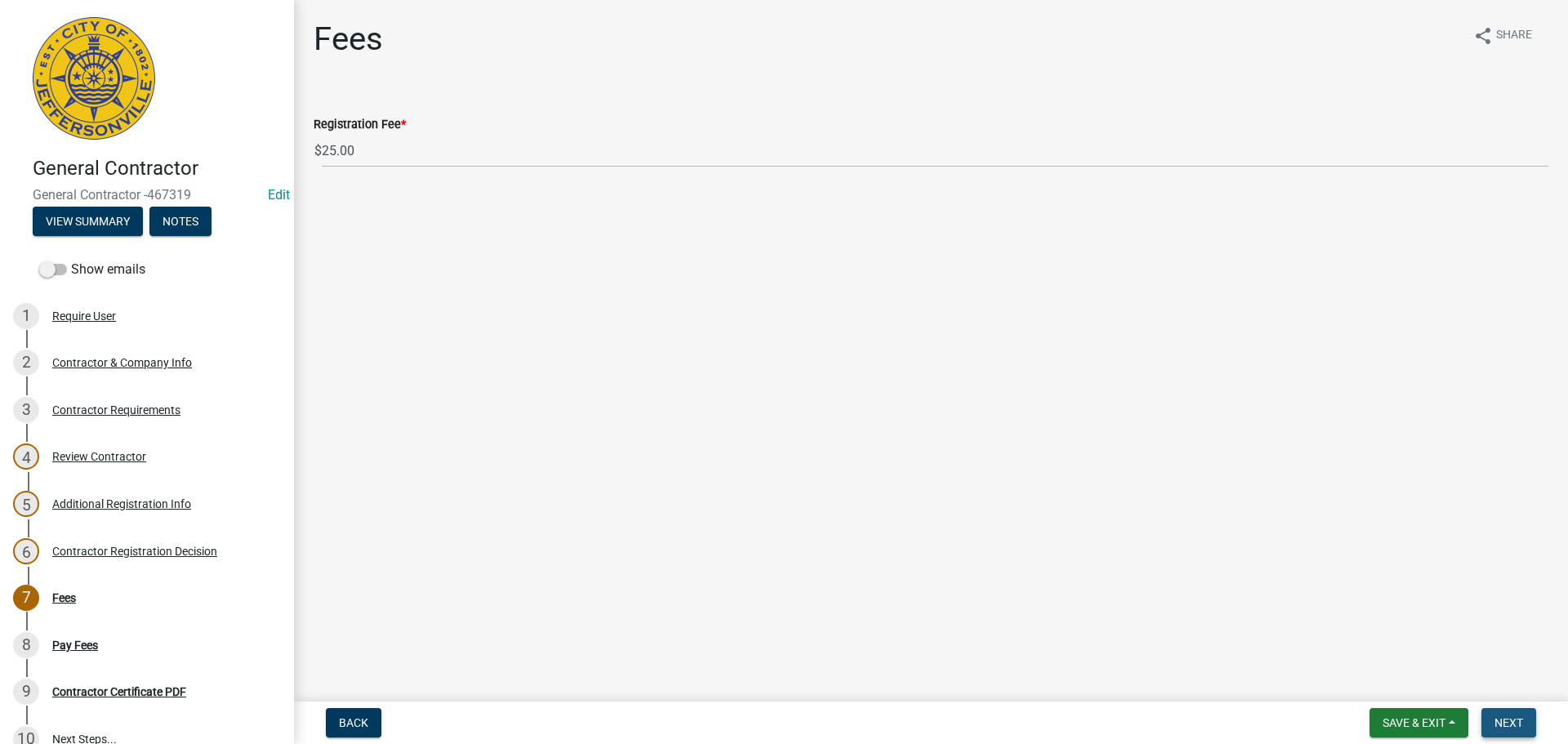
click at [1510, 717] on span "Next" at bounding box center [1508, 723] width 28 height 13
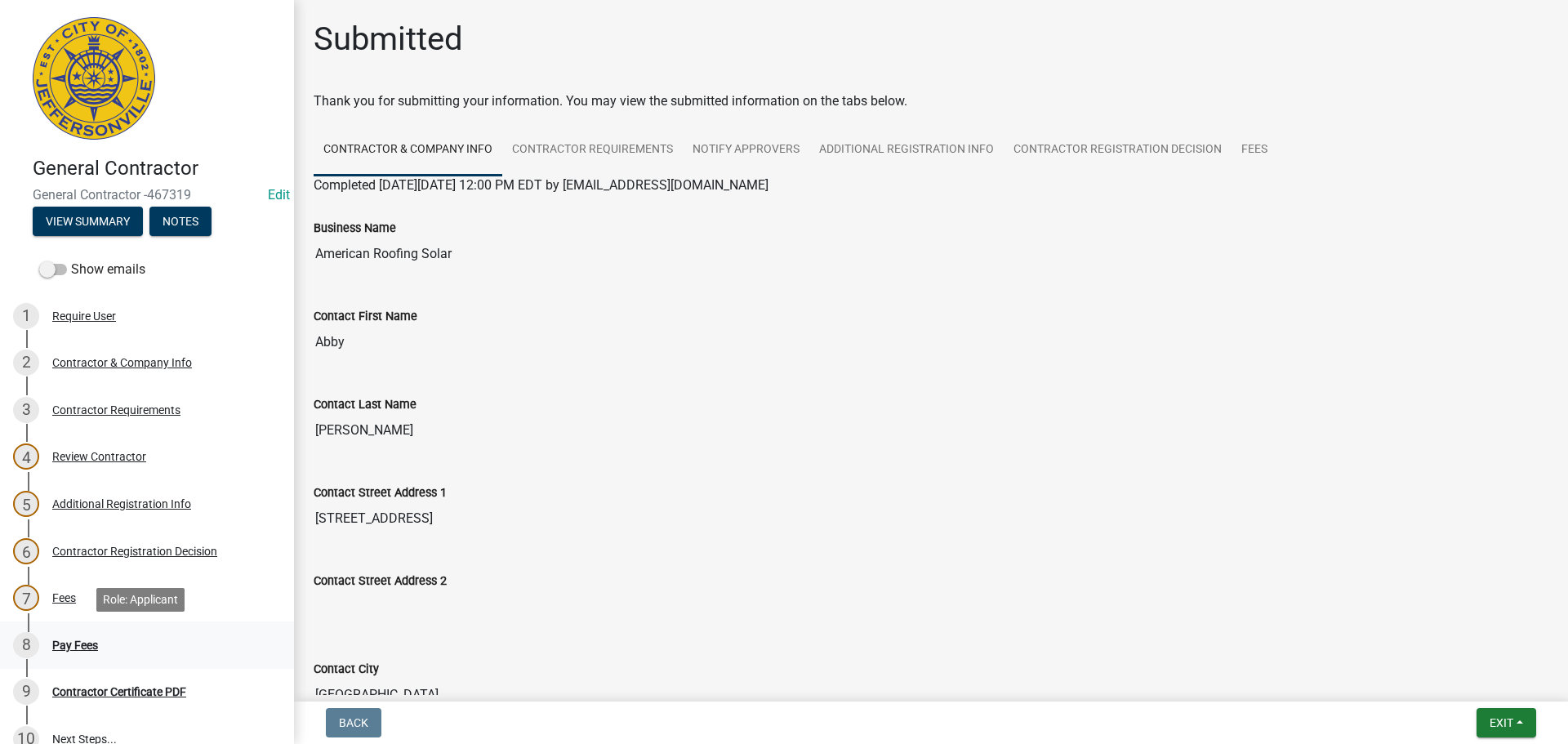
click at [58, 646] on div "Pay Fees" at bounding box center [75, 645] width 46 height 11
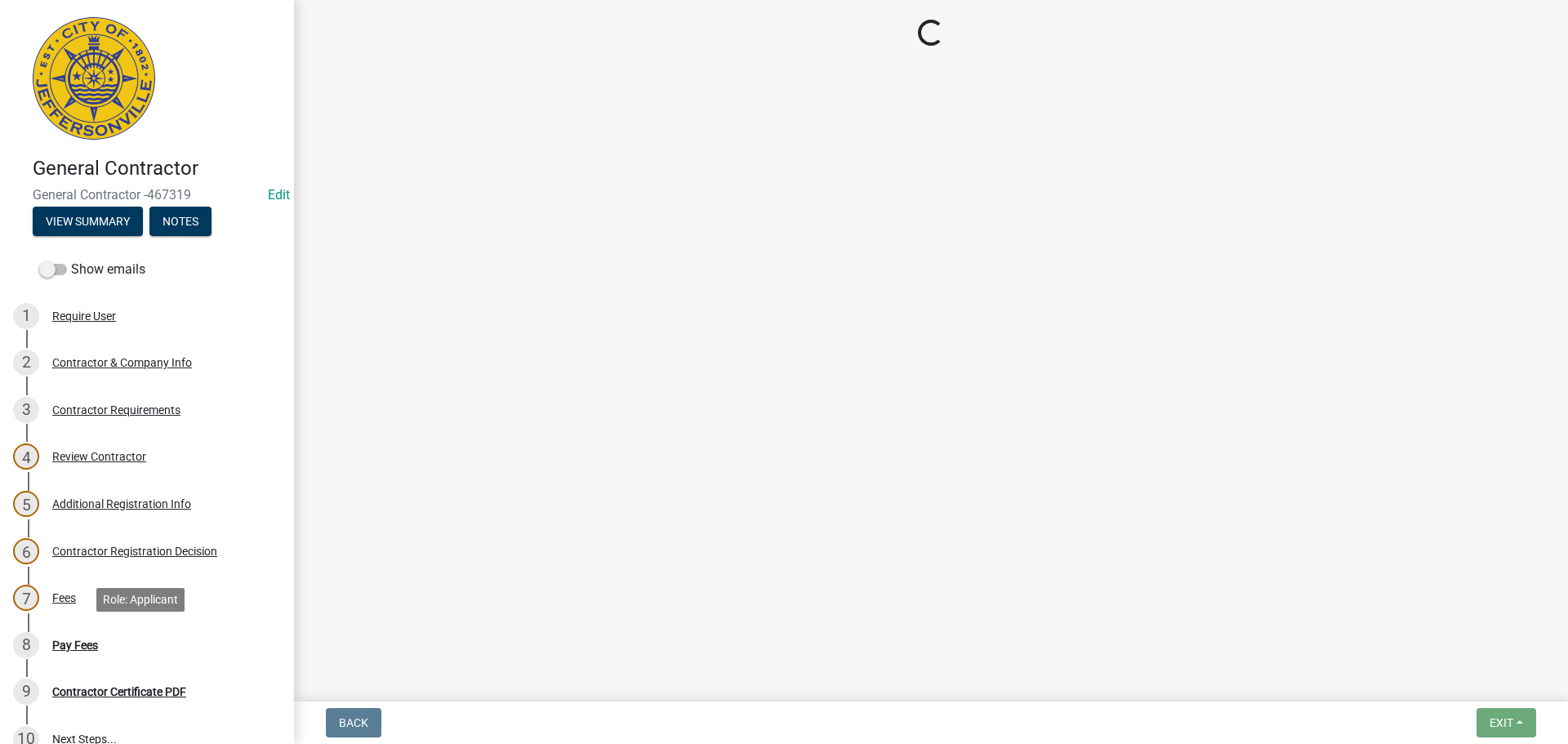
select select "3: 3"
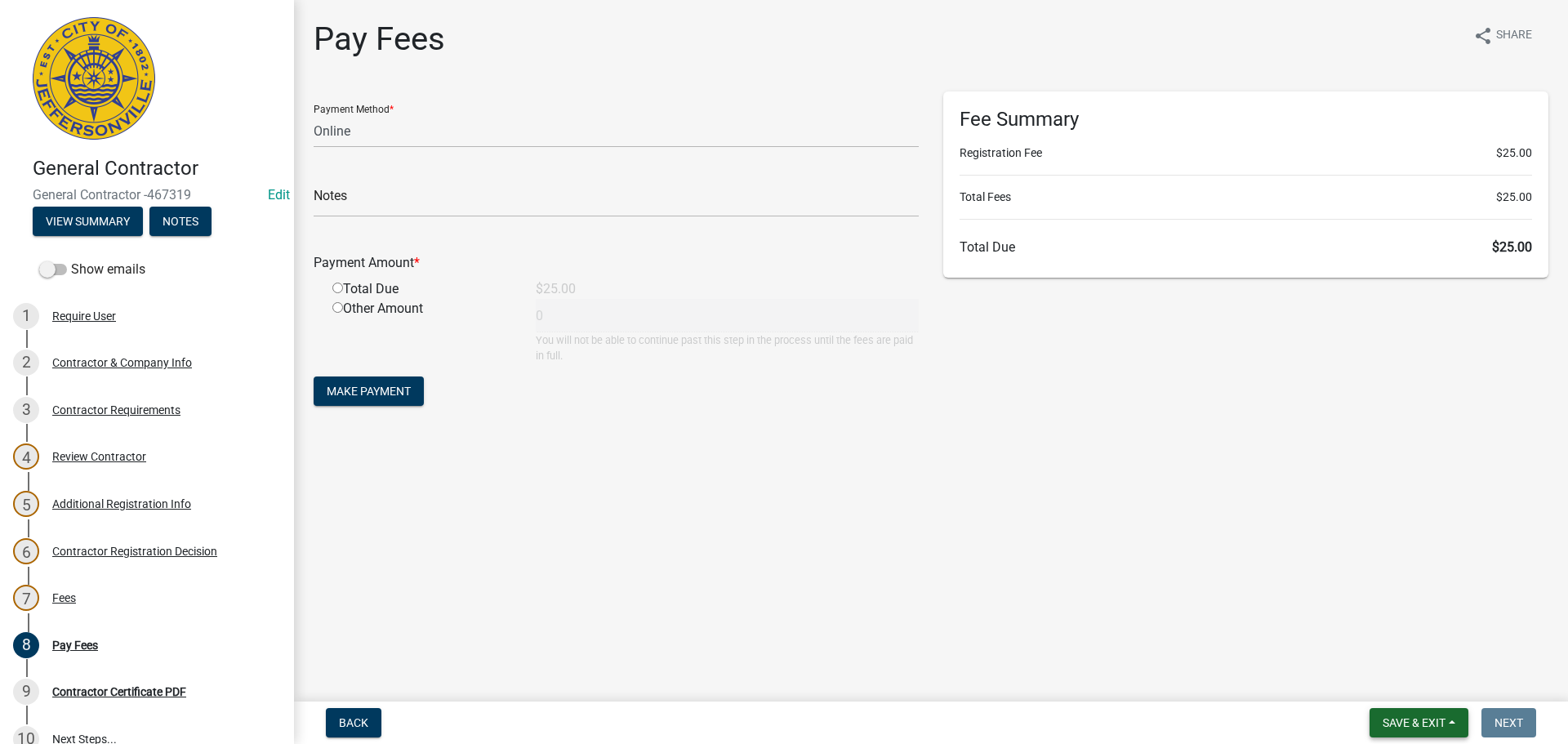
click at [1413, 718] on span "Save & Exit" at bounding box center [1413, 723] width 63 height 13
click at [1396, 685] on button "Save & Exit" at bounding box center [1402, 680] width 130 height 39
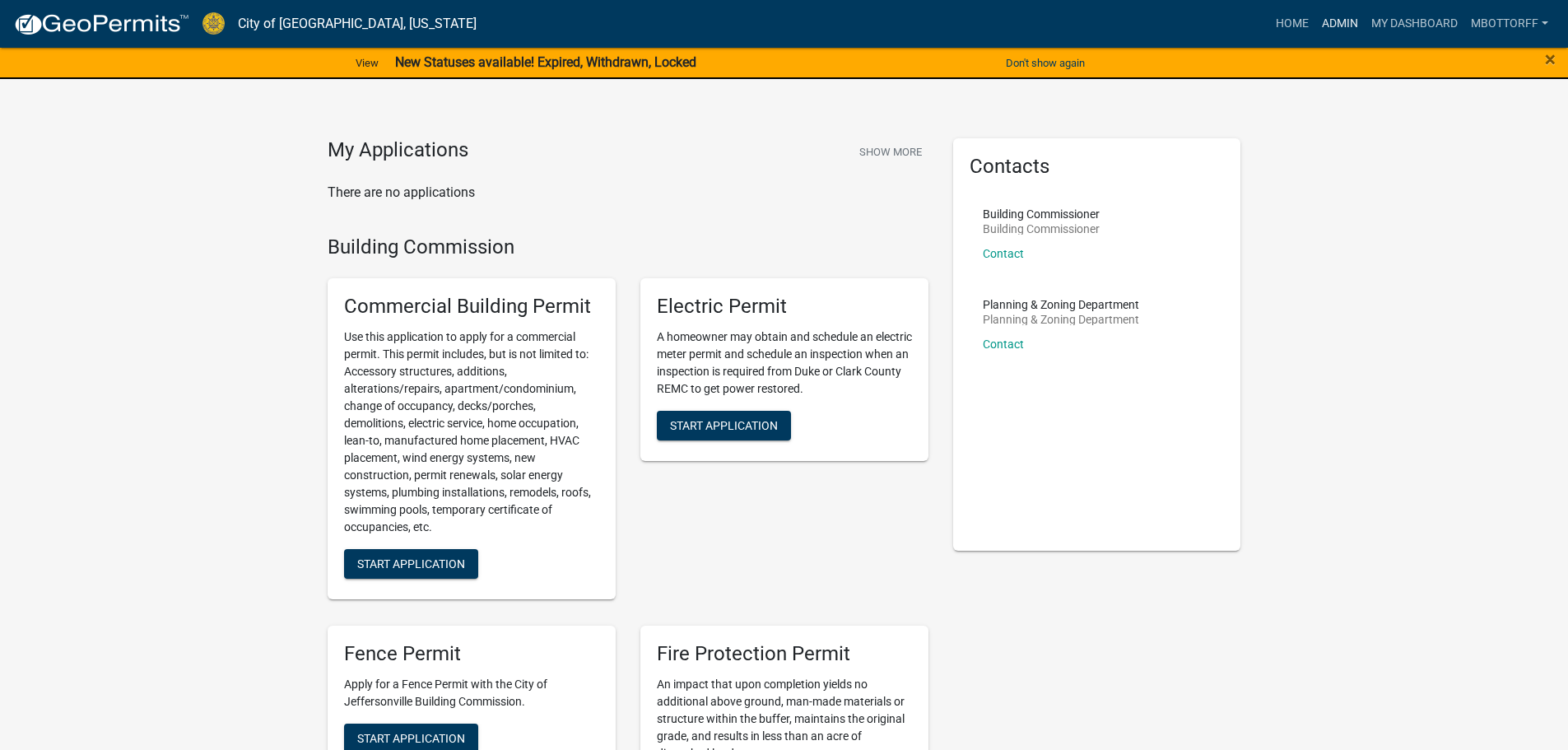
click at [1338, 16] on link "Admin" at bounding box center [1339, 24] width 49 height 31
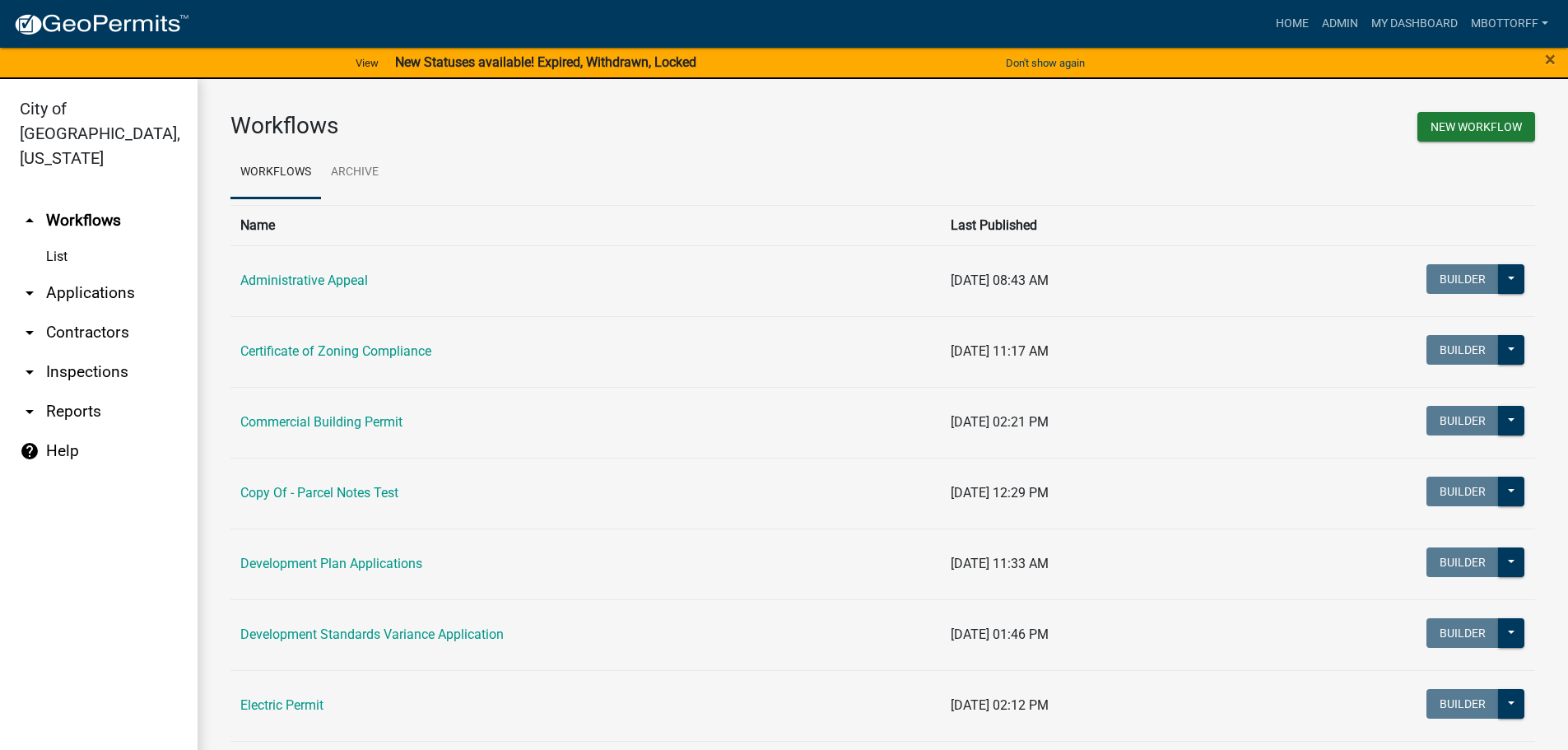
click at [96, 273] on link "arrow_drop_down Applications" at bounding box center [98, 293] width 198 height 40
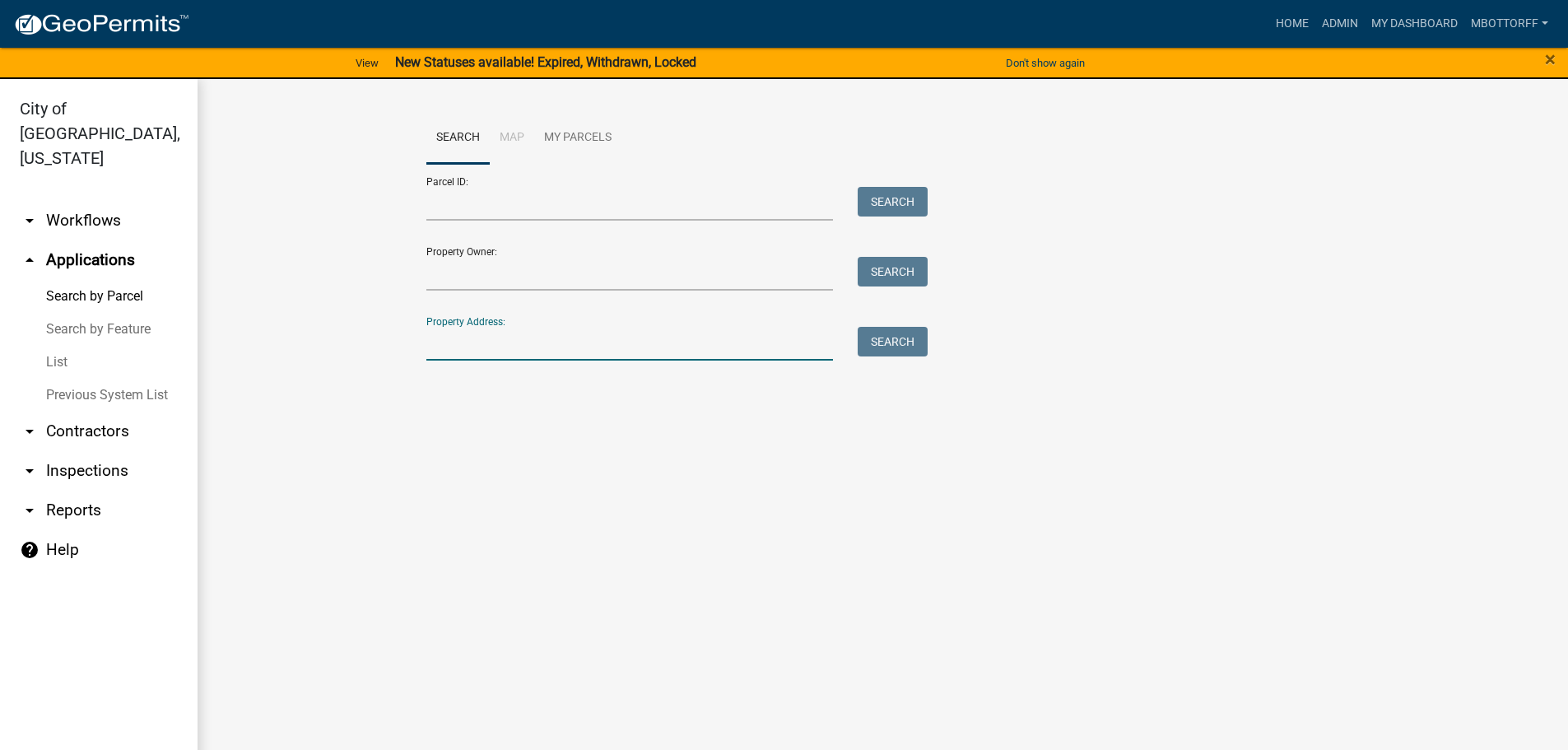
click at [466, 348] on input "Property Address:" at bounding box center [629, 344] width 407 height 34
type input "433 spr"
click at [886, 333] on button "Search" at bounding box center [892, 341] width 70 height 29
click at [86, 201] on link "arrow_drop_down Workflows" at bounding box center [98, 220] width 198 height 40
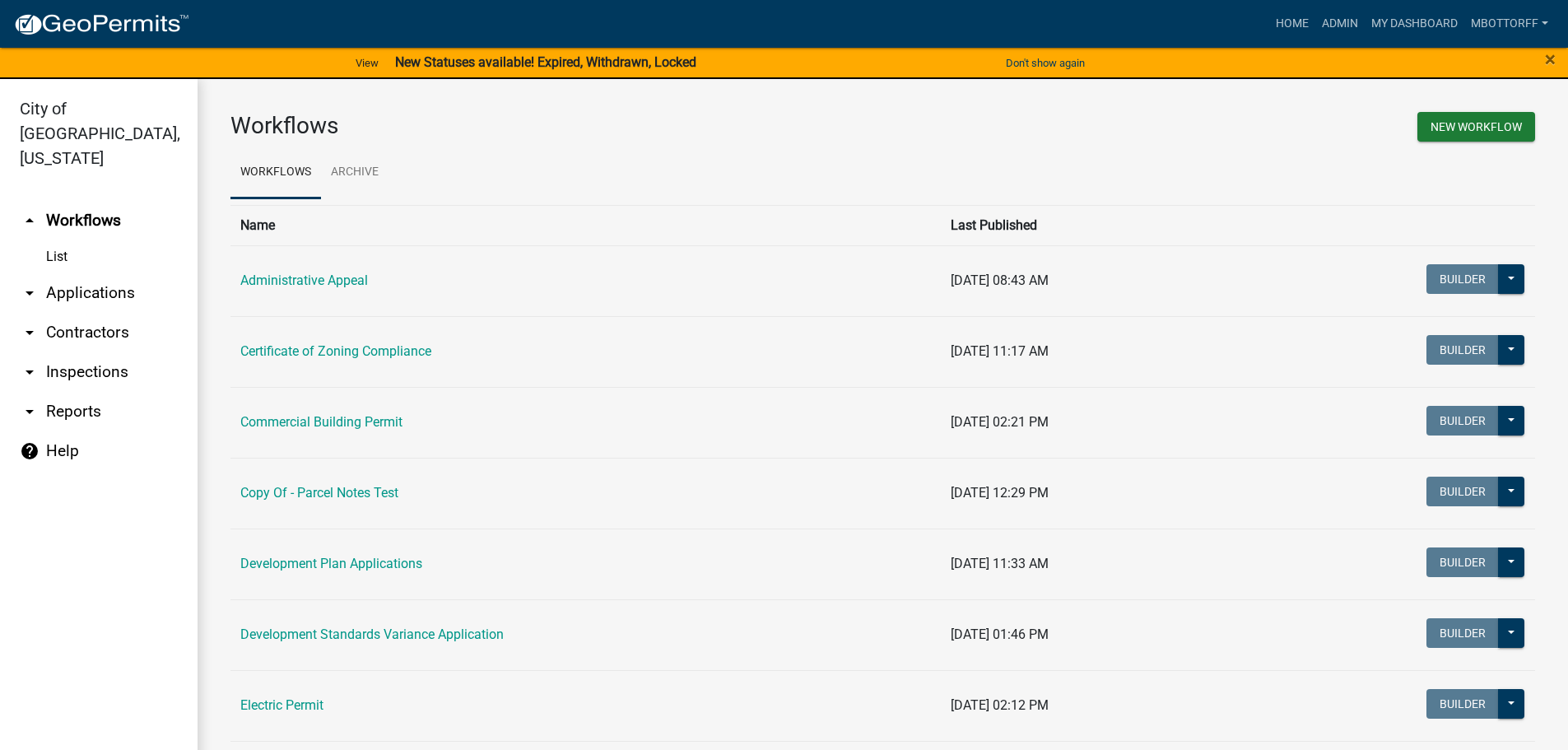
click at [98, 273] on link "arrow_drop_down Applications" at bounding box center [98, 293] width 198 height 40
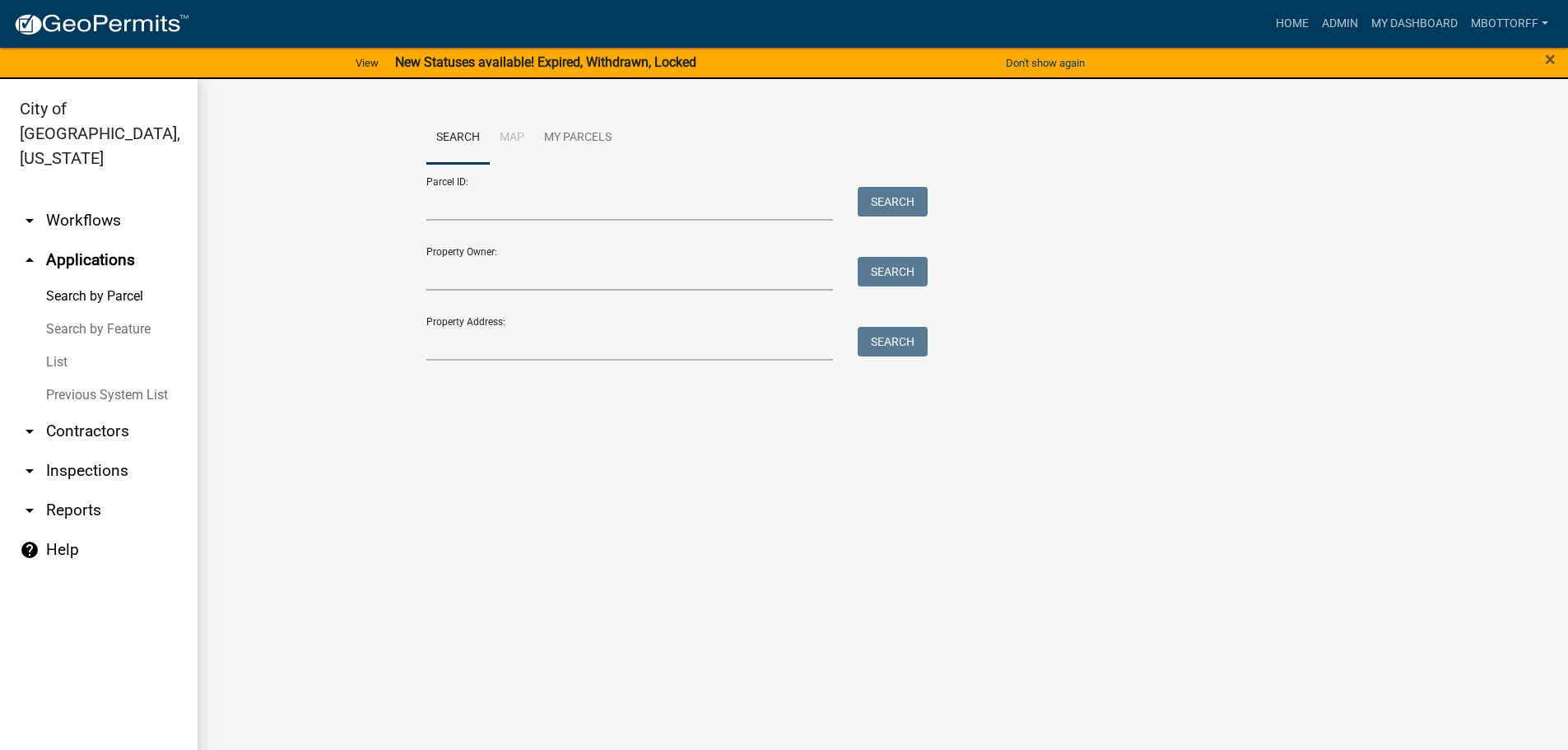
drag, startPoint x: 480, startPoint y: 360, endPoint x: 488, endPoint y: 346, distance: 16.1
click at [480, 358] on div "Search Map My Parcels Parcel ID: Search Property Owner: Search Property Address…" at bounding box center [883, 243] width 939 height 264
click at [491, 344] on input "Property Address:" at bounding box center [629, 344] width 407 height 34
type input "443 SPRING"
click at [896, 341] on button "Search" at bounding box center [892, 341] width 70 height 29
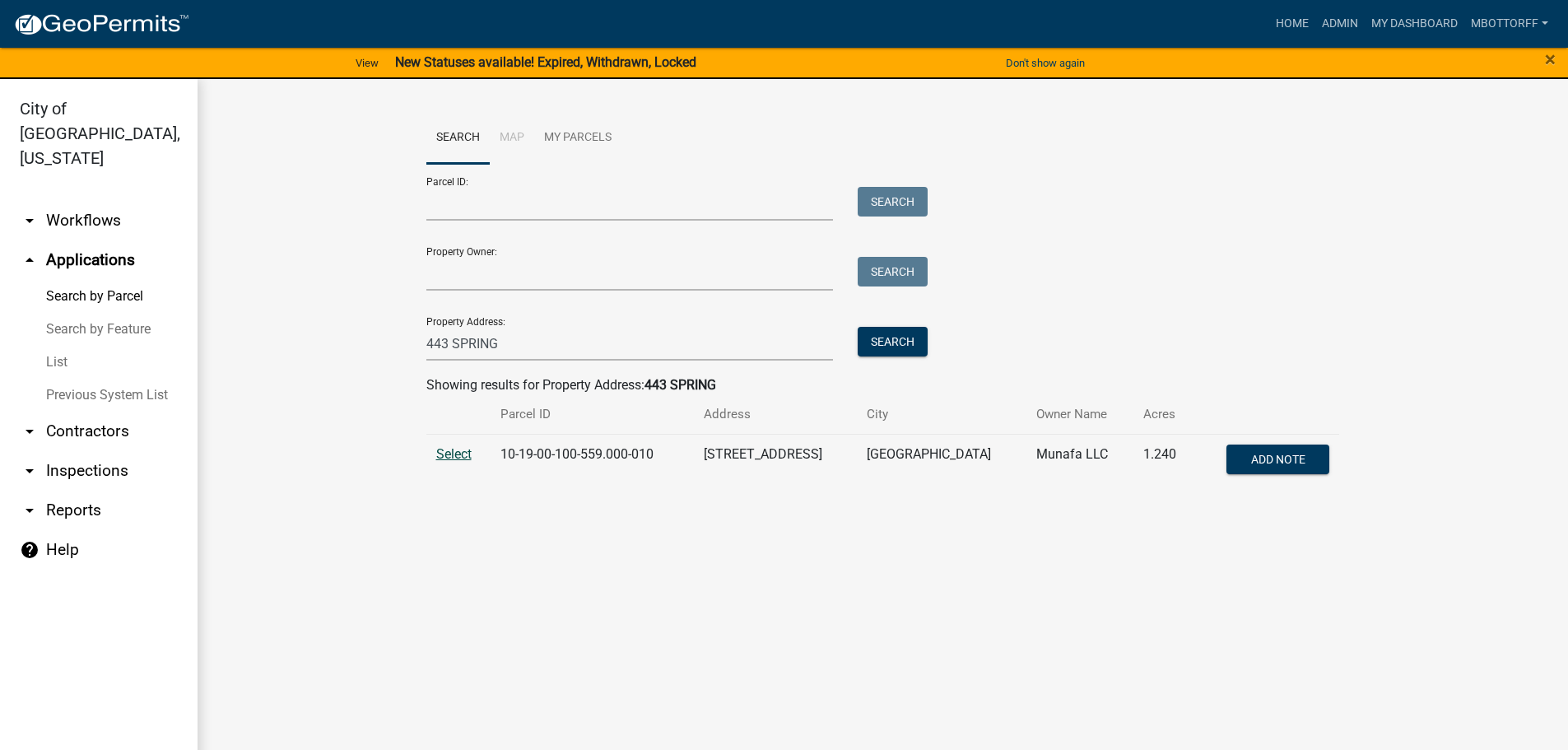
click at [461, 451] on span "Select" at bounding box center [453, 454] width 35 height 16
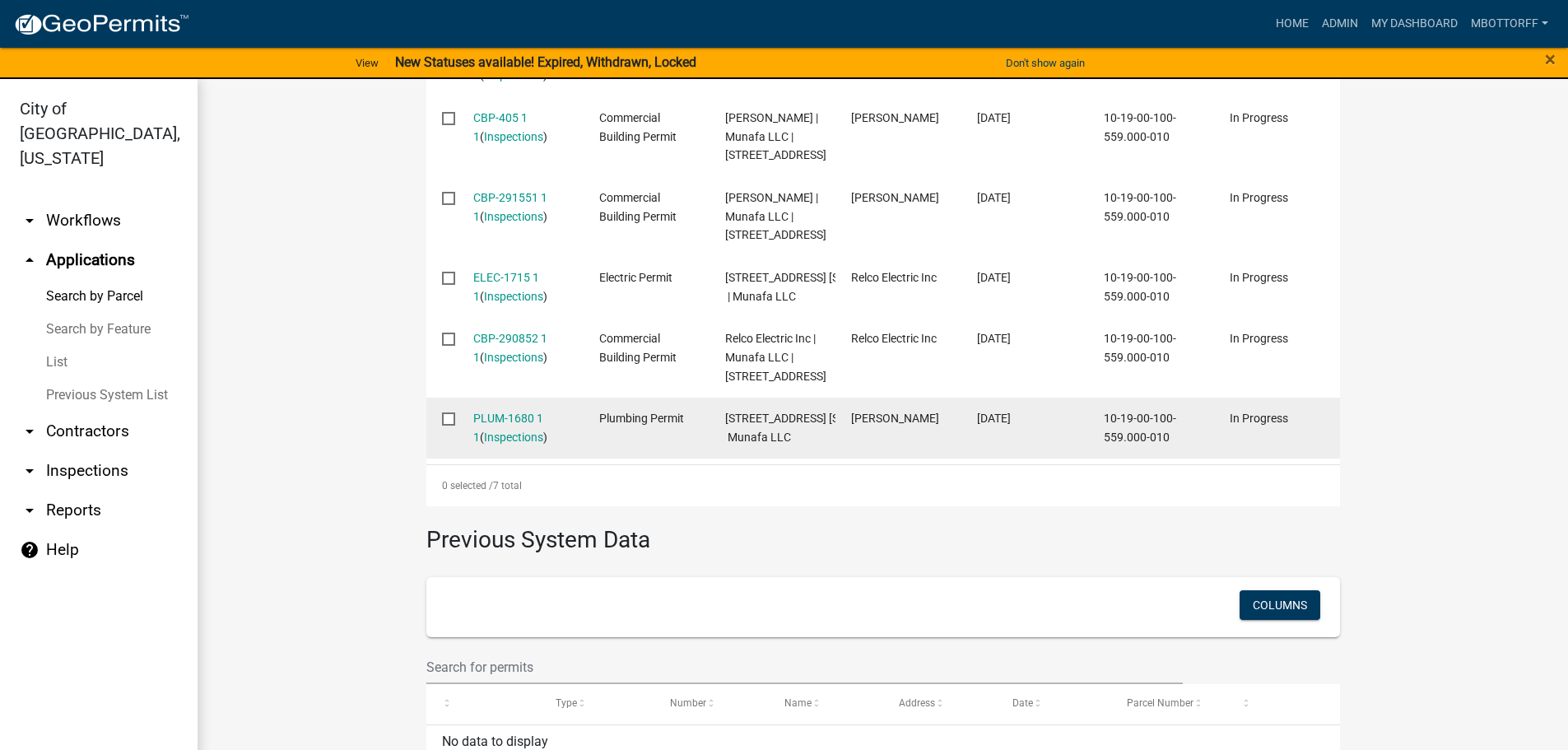
scroll to position [741, 0]
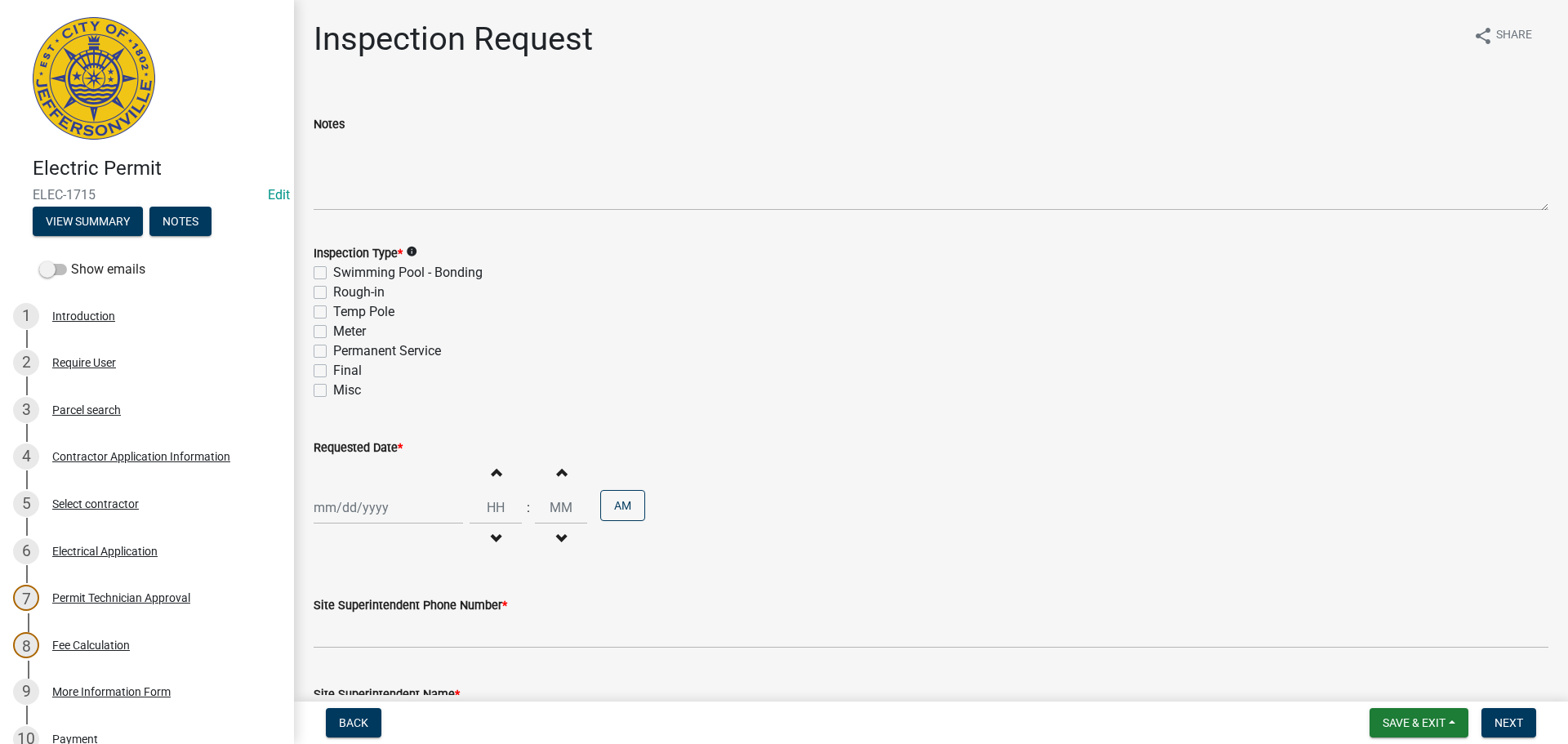
click at [333, 289] on label "Rough-in" at bounding box center [358, 292] width 52 height 20
click at [333, 289] on input "Rough-in" at bounding box center [338, 287] width 10 height 10
checkbox input "true"
checkbox input "false"
checkbox input "true"
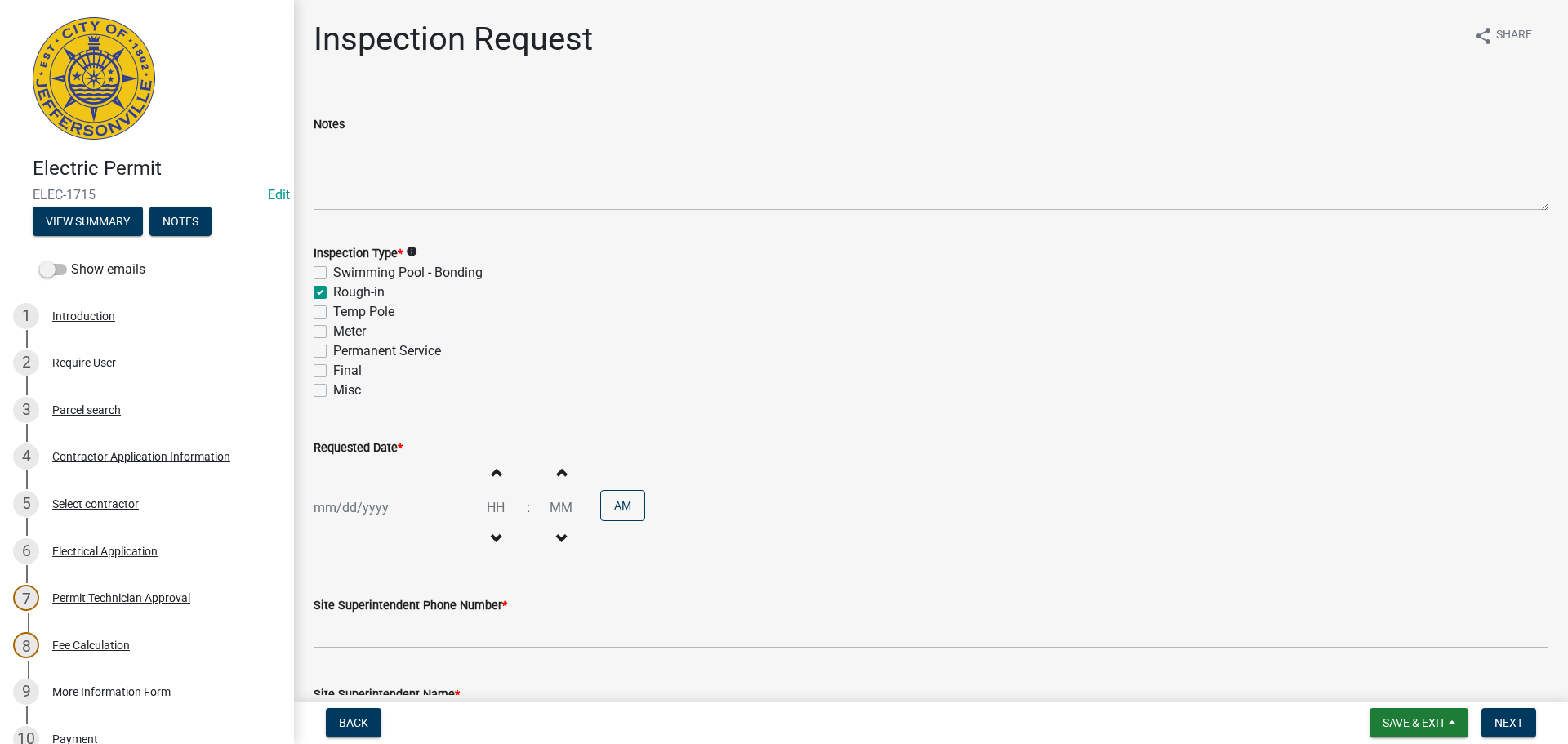
checkbox input "false"
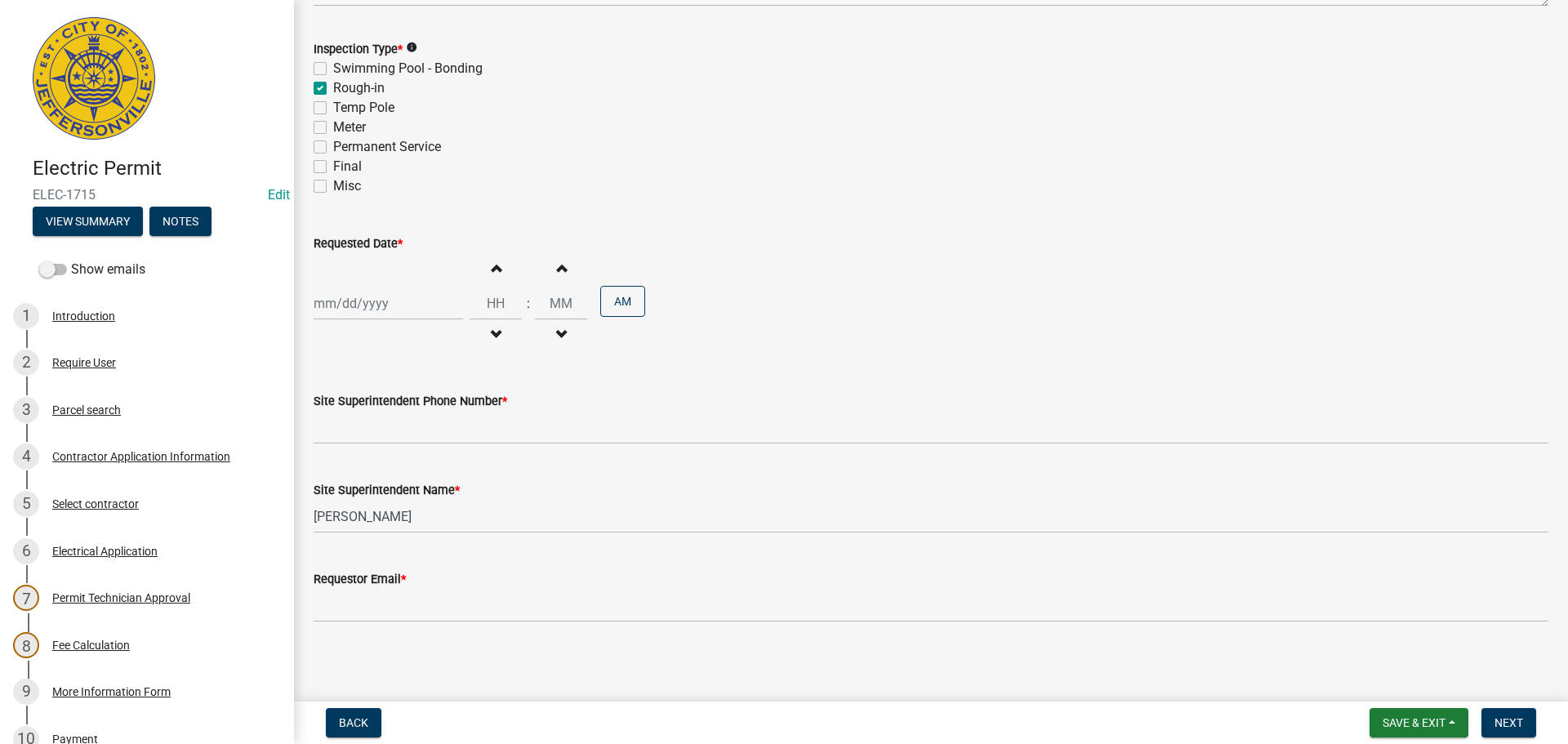
scroll to position [208, 0]
select select "8"
select select "2025"
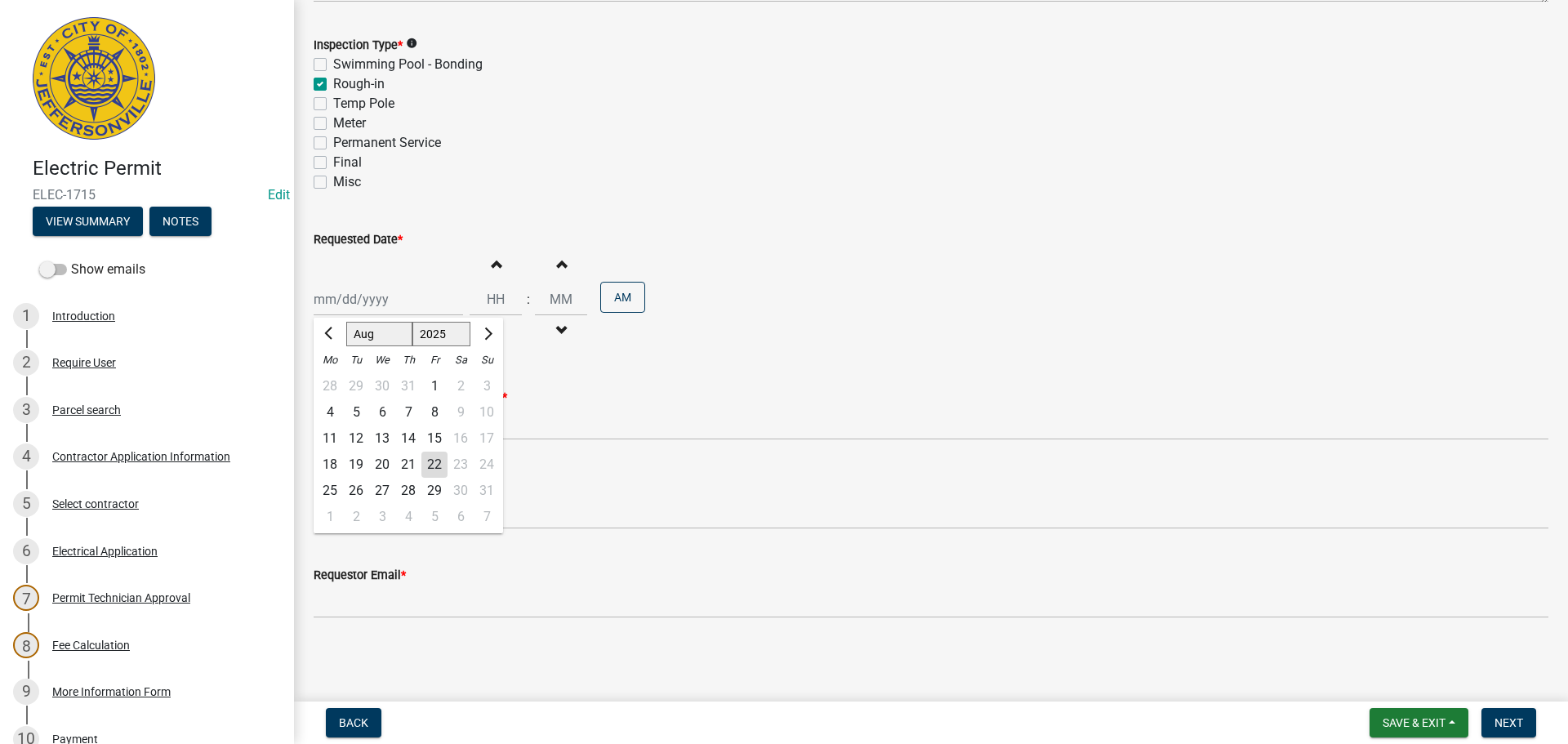
click at [356, 297] on div "Jan Feb Mar Apr May Jun Jul Aug Sep Oct Nov Dec 1525 1526 1527 1528 1529 1530 1…" at bounding box center [387, 299] width 149 height 34
click at [330, 488] on div "25" at bounding box center [330, 491] width 26 height 26
type input "[DATE]"
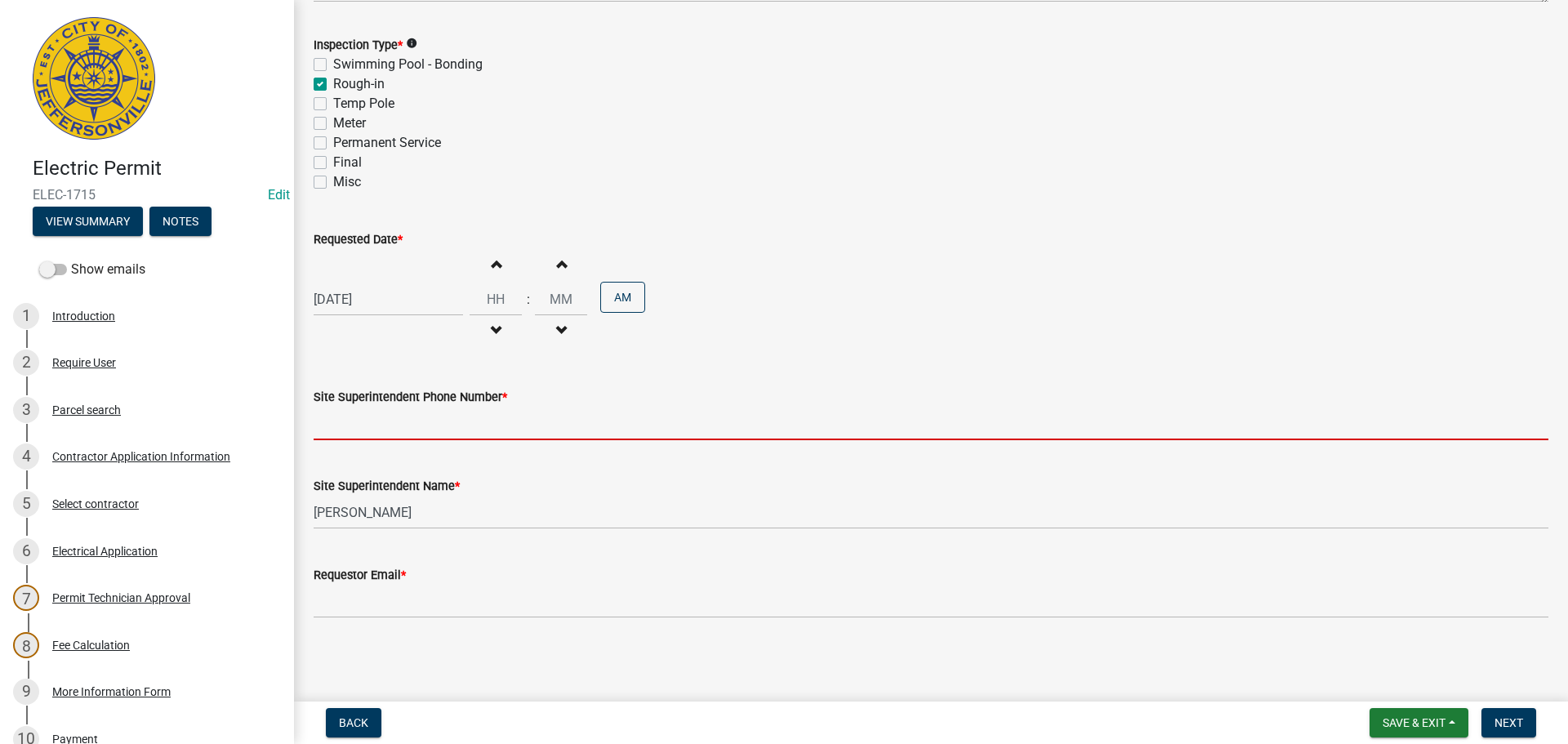
click at [413, 427] on input "Site Superintendent Phone Number *" at bounding box center [930, 424] width 1234 height 34
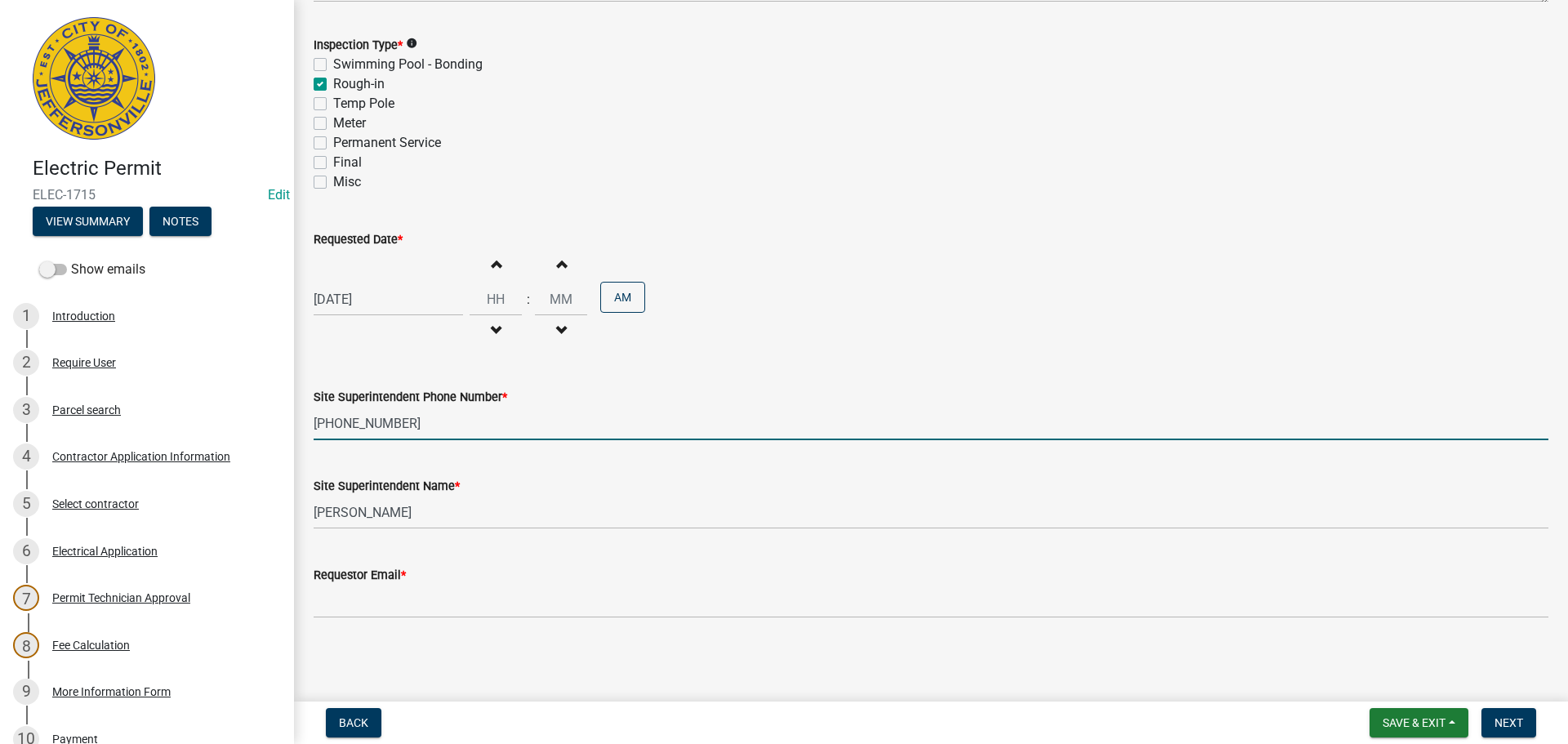
type input "[PHONE_NUMBER]"
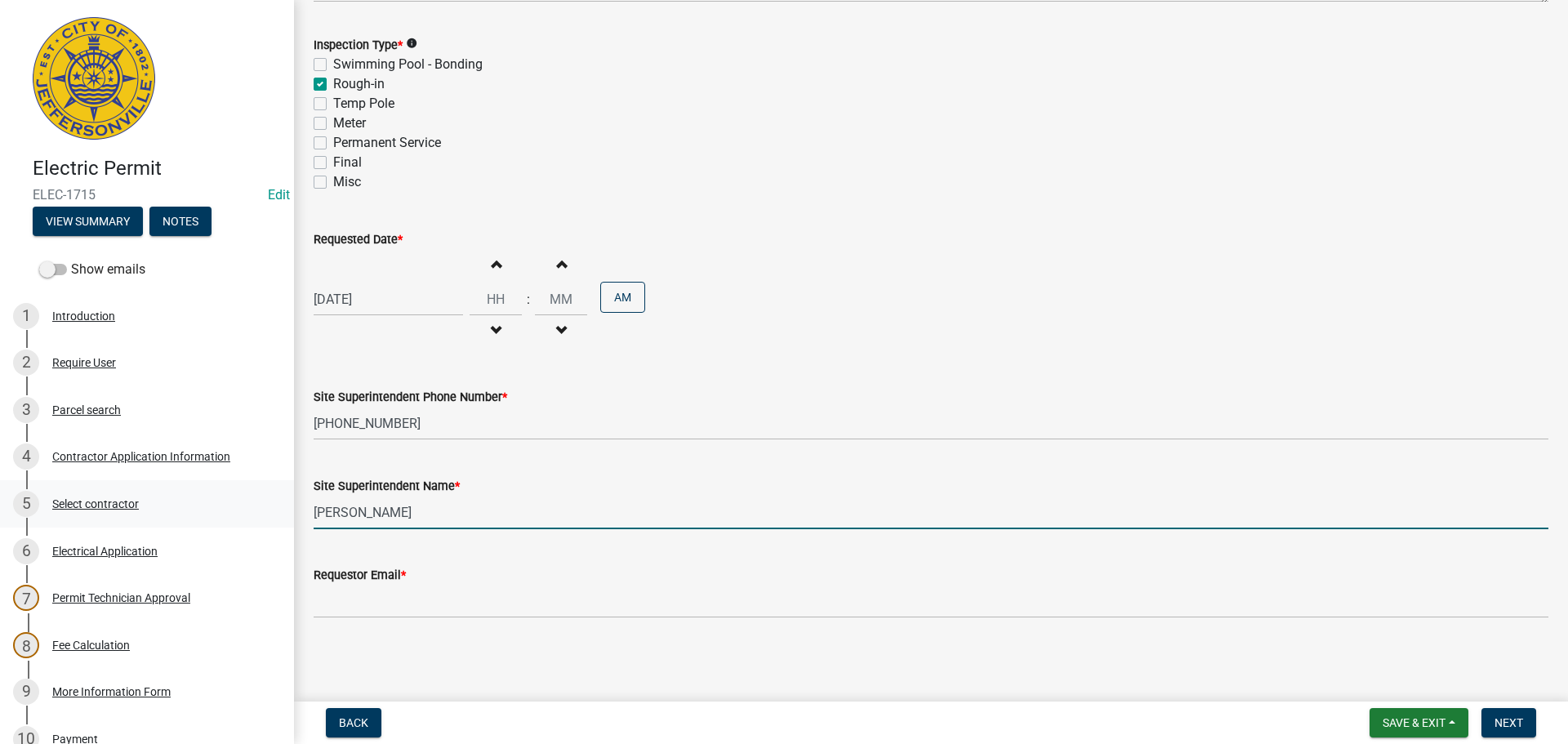
drag, startPoint x: 417, startPoint y: 521, endPoint x: 165, endPoint y: 509, distance: 252.3
click at [177, 487] on div "Electric Permit ELEC-1715 Edit View Summary Notes Show emails 1 Introduction 2 …" at bounding box center [784, 372] width 1568 height 744
type input "[PERSON_NAME]"
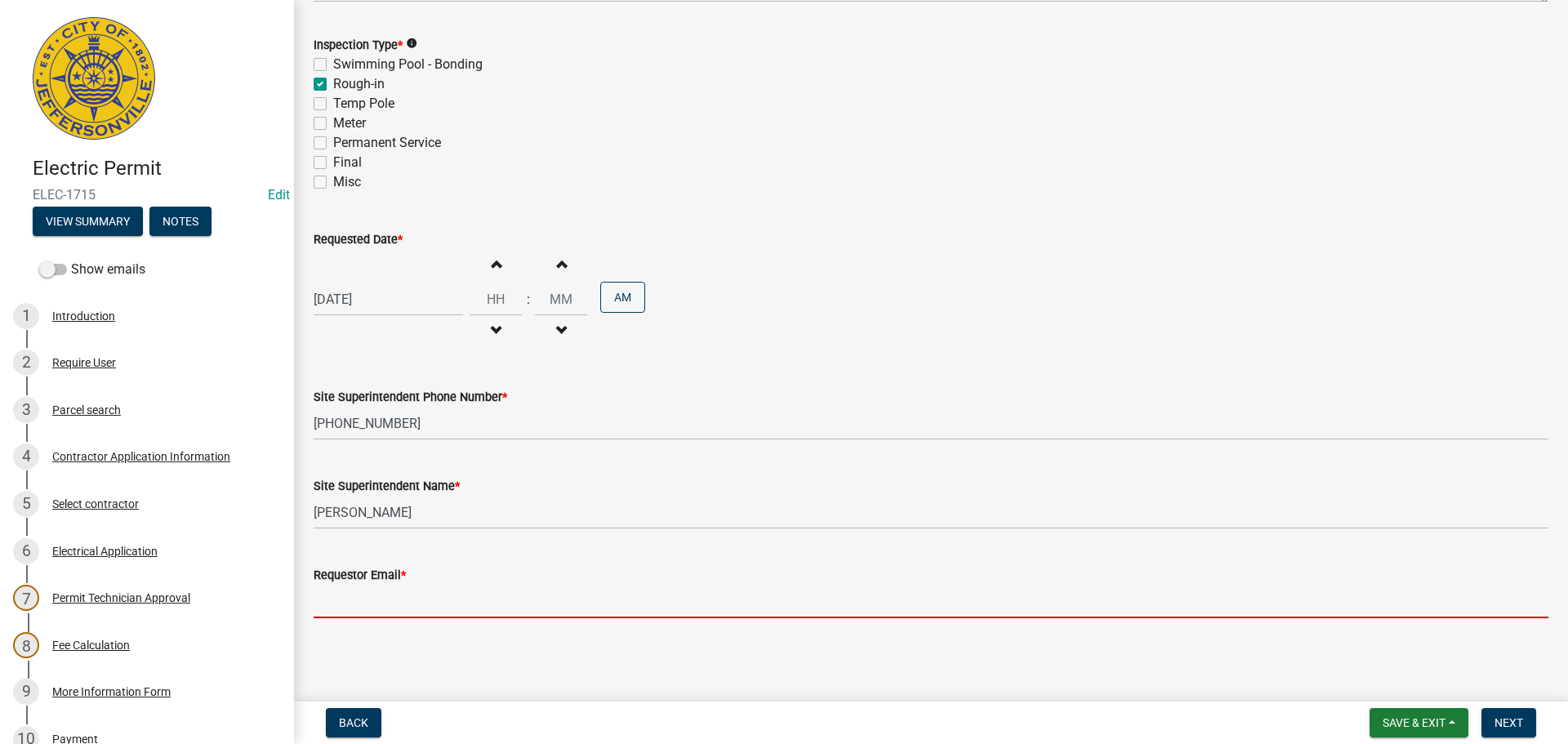
click at [388, 596] on input "Requestor Email *" at bounding box center [930, 601] width 1234 height 34
type input "[EMAIL_ADDRESS][DOMAIN_NAME]"
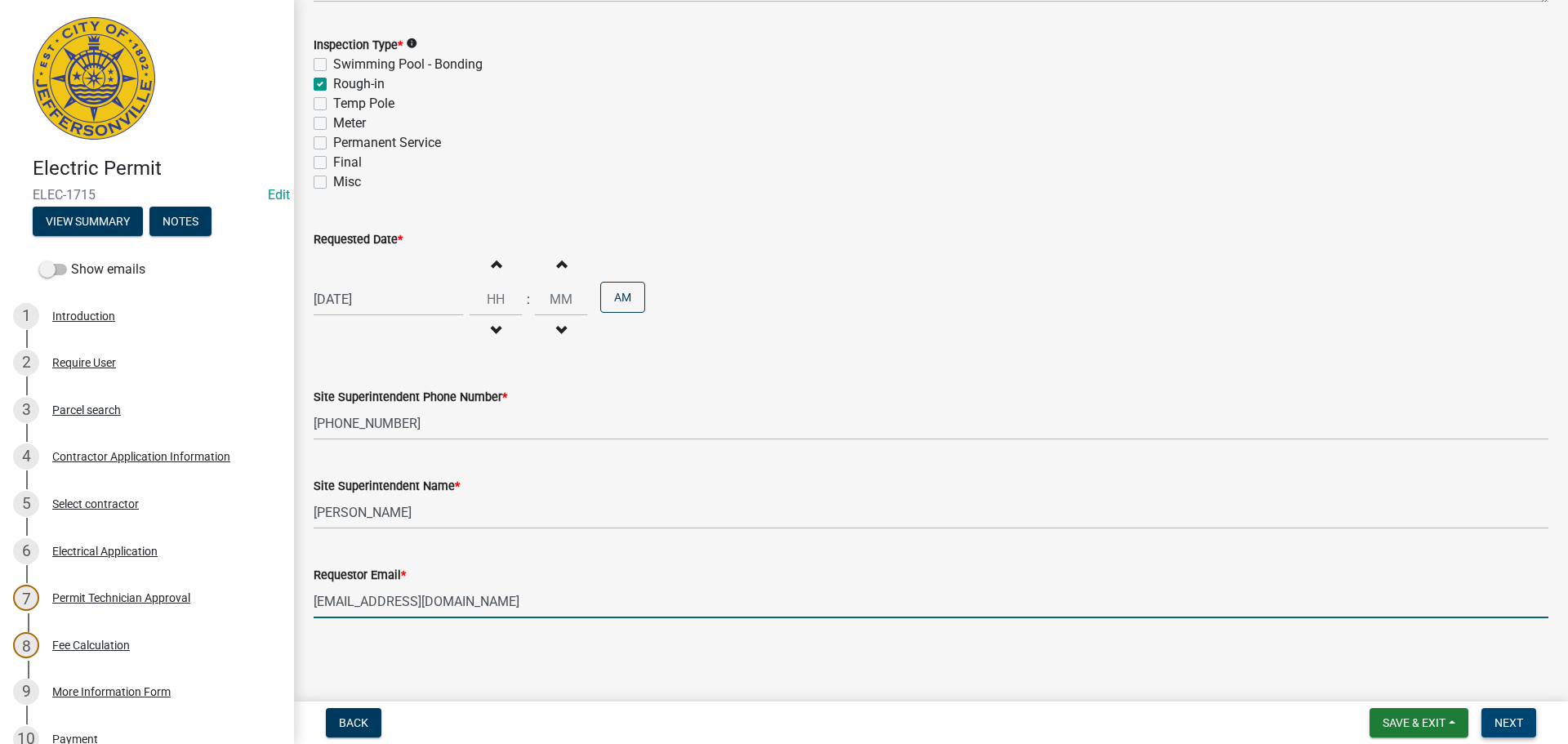
click at [1513, 724] on span "Next" at bounding box center [1508, 723] width 28 height 13
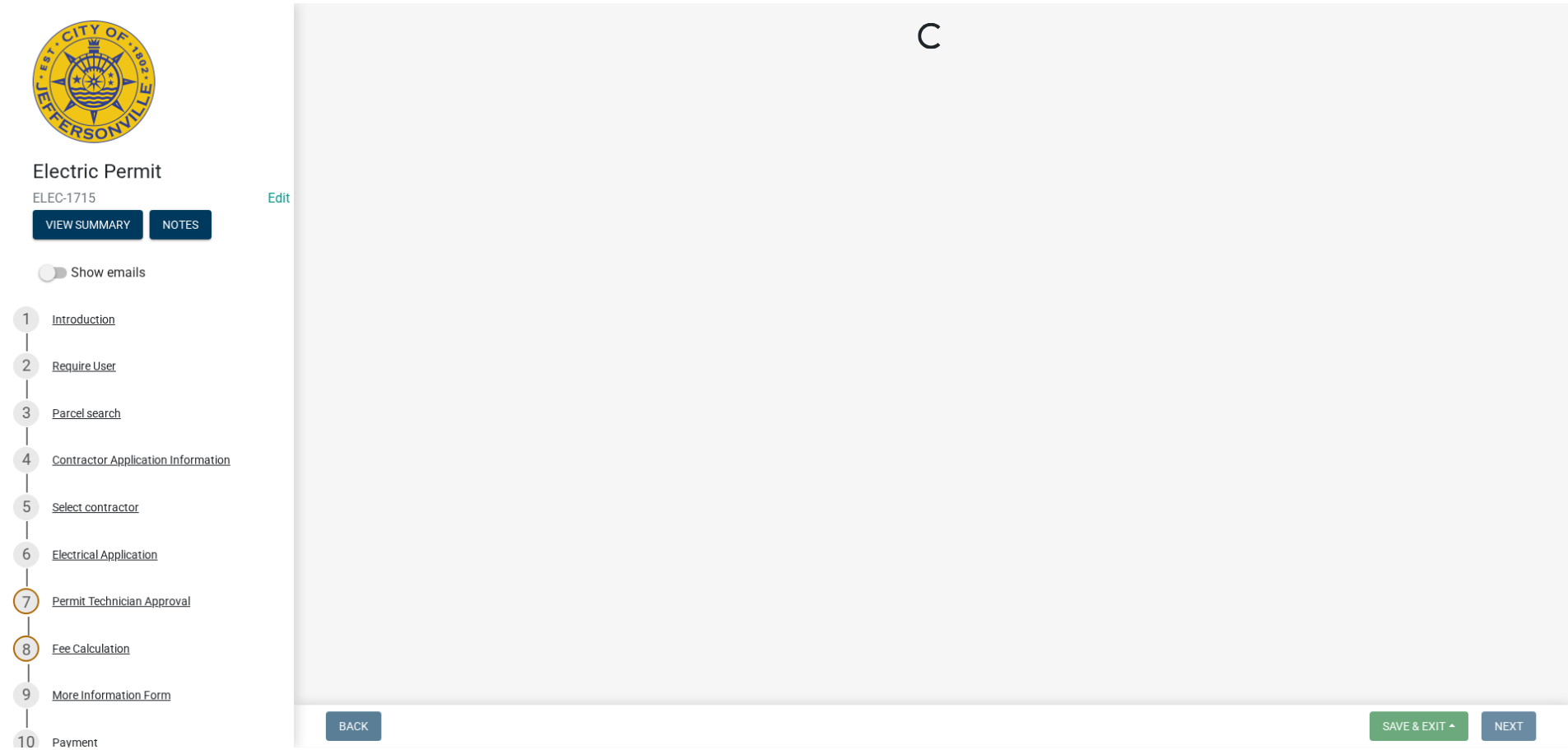
scroll to position [0, 0]
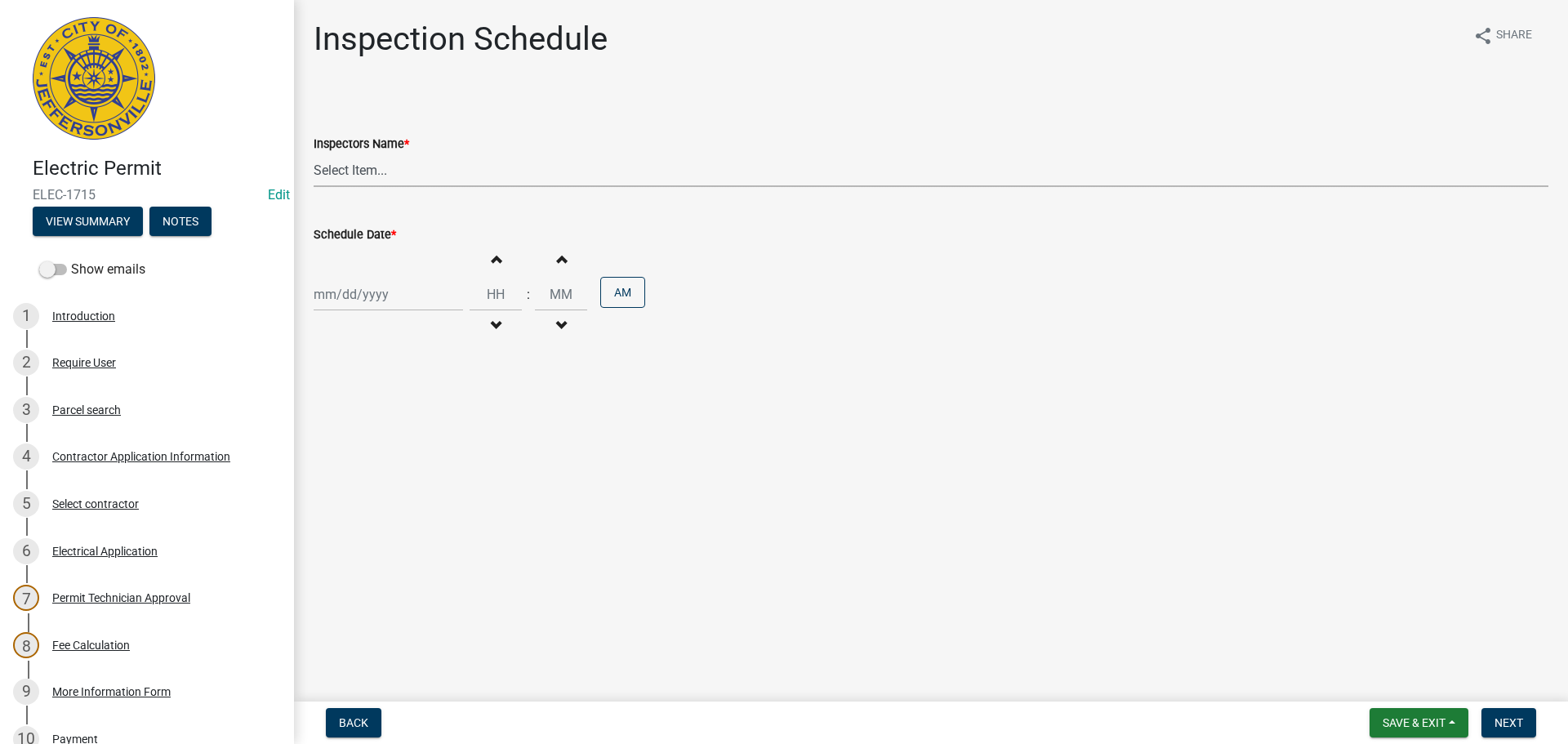
click at [339, 175] on select "Select Item... jramsey (Jeremy Ramsey) MaryFrey (Mary Frey) mkruer (Mike Kruer)…" at bounding box center [930, 171] width 1234 height 34
select select "36a8b8f0-2ef8-43e9-ae06-718f51af8d36"
click at [313, 154] on select "Select Item... jramsey (Jeremy Ramsey) MaryFrey (Mary Frey) mkruer (Mike Kruer)…" at bounding box center [930, 171] width 1234 height 34
click at [347, 295] on div at bounding box center [387, 295] width 149 height 34
select select "8"
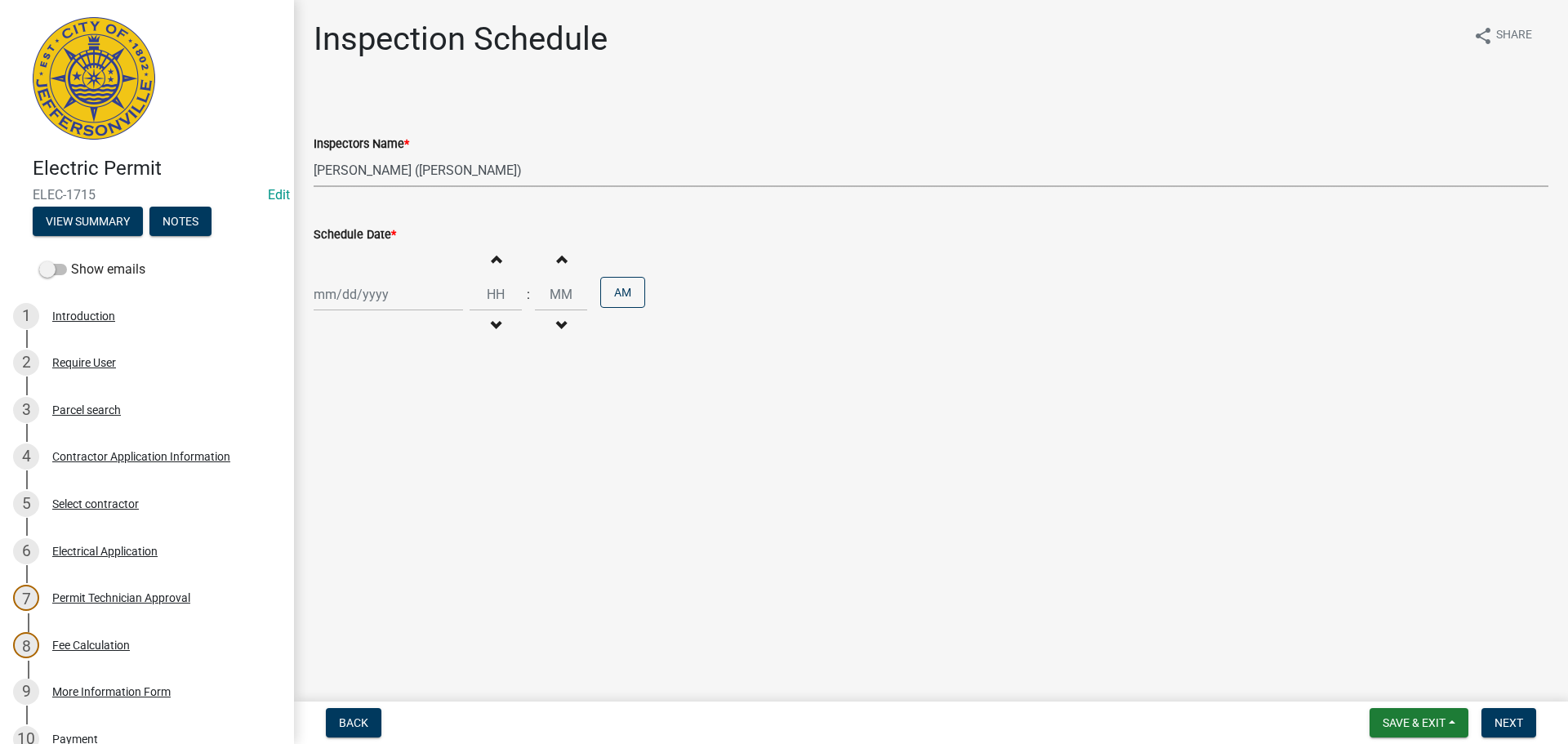
select select "2025"
click at [332, 484] on div "25" at bounding box center [330, 486] width 26 height 26
type input "08/25/2025"
click at [1511, 720] on span "Next" at bounding box center [1508, 723] width 28 height 13
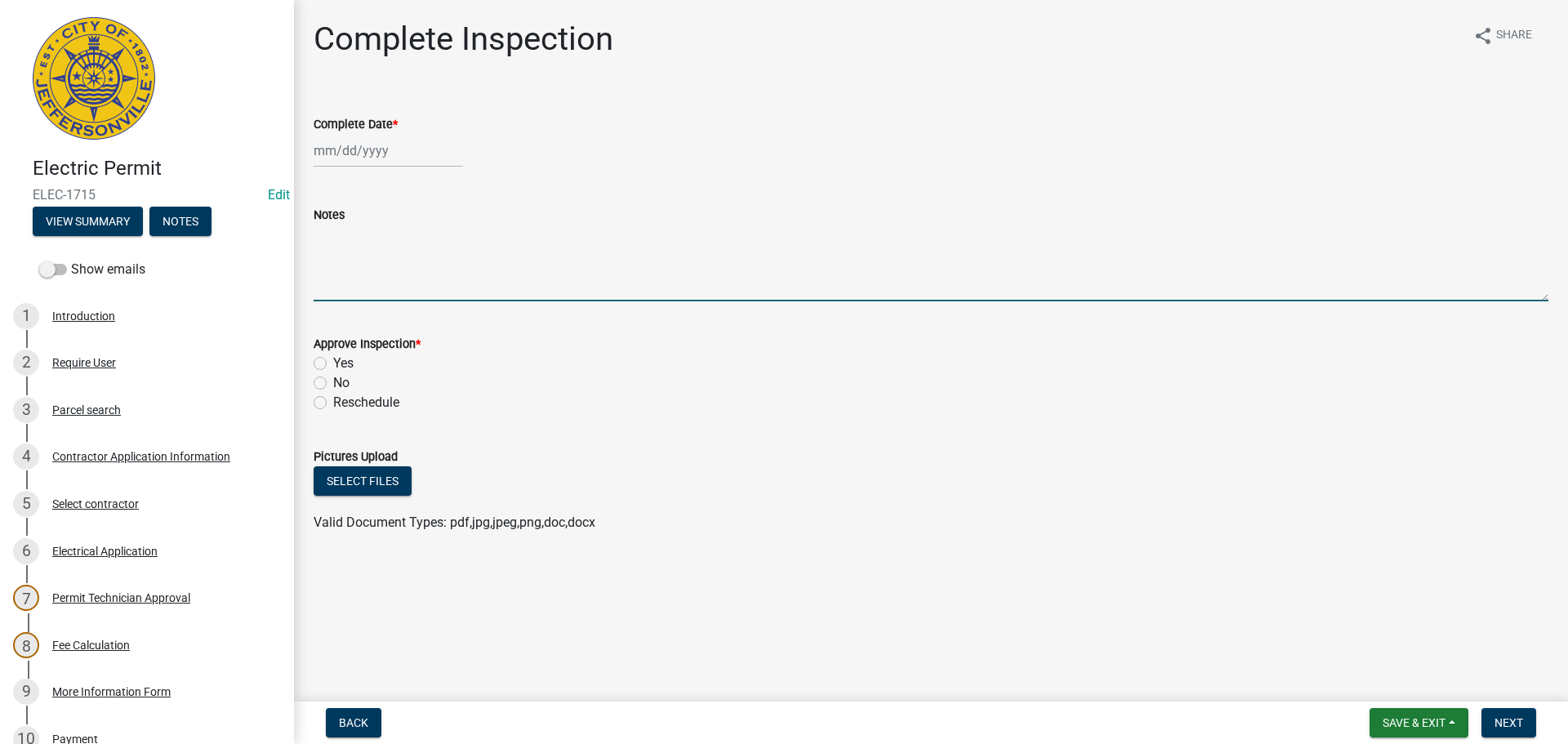
click at [358, 259] on textarea "Notes" at bounding box center [930, 263] width 1234 height 77
type textarea "above ceiling 3rd floor"
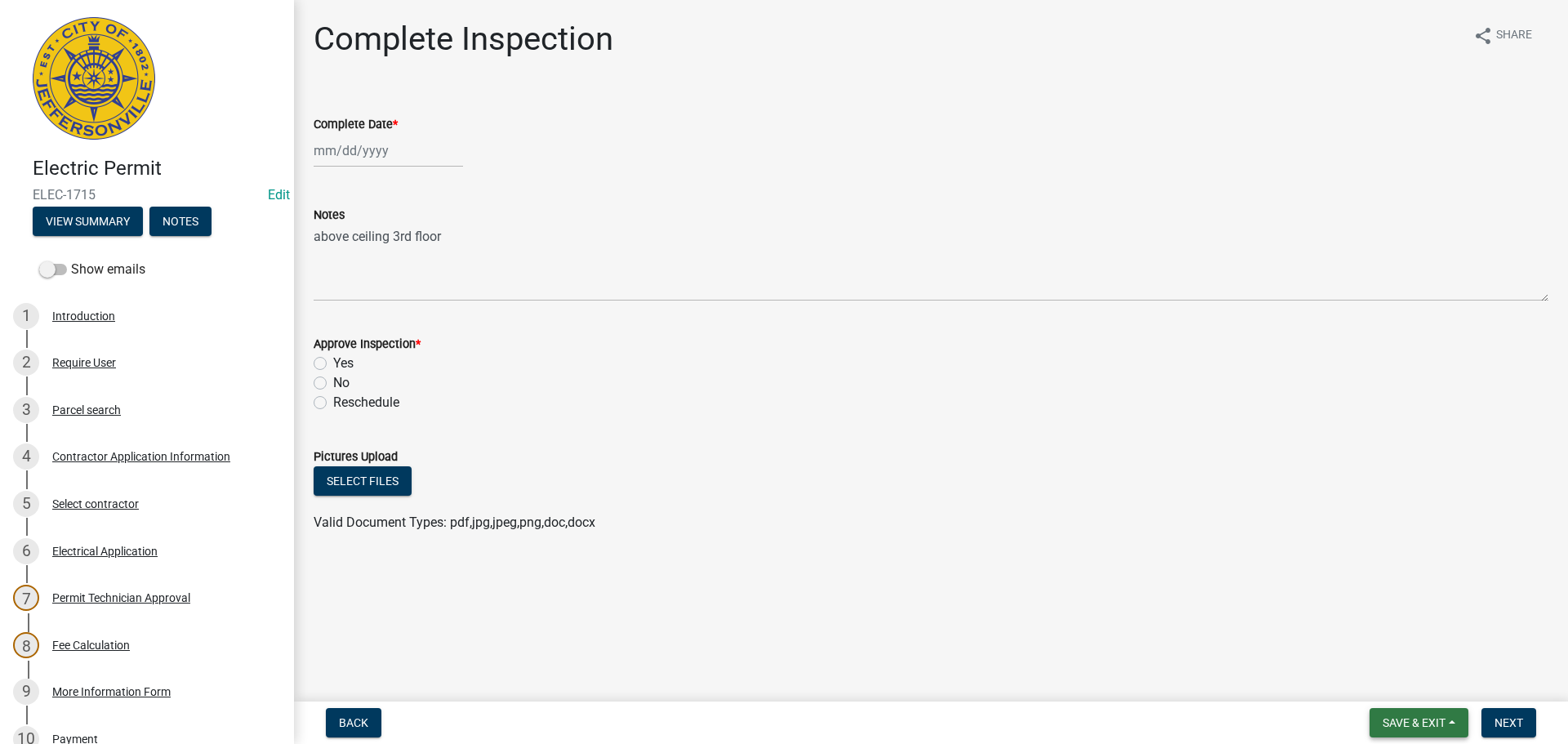
click at [1395, 721] on span "Save & Exit" at bounding box center [1413, 723] width 63 height 13
click at [1389, 680] on button "Save & Exit" at bounding box center [1402, 680] width 130 height 39
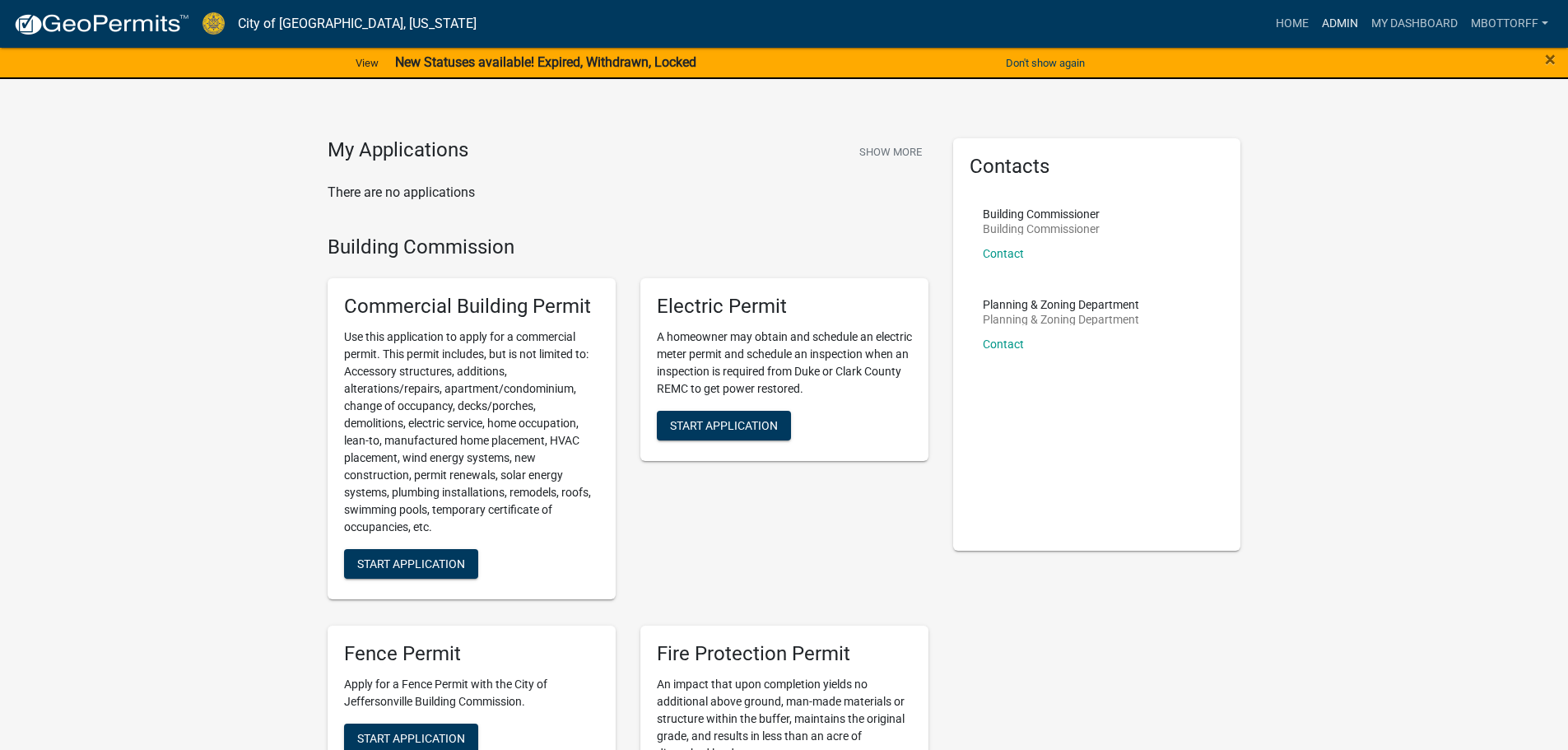
click at [1342, 20] on link "Admin" at bounding box center [1339, 24] width 49 height 31
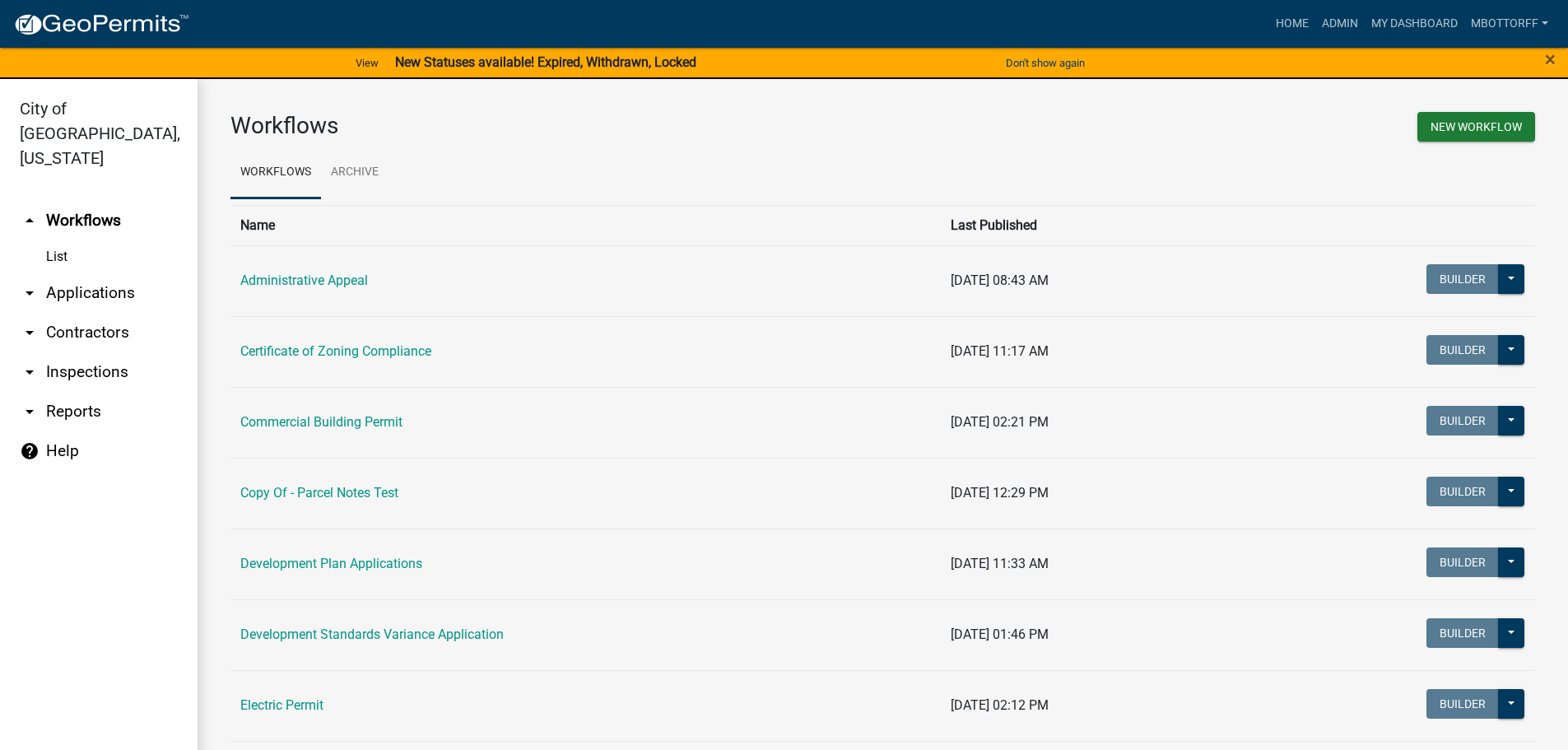
drag, startPoint x: 70, startPoint y: 348, endPoint x: 84, endPoint y: 352, distance: 14.6
click at [71, 353] on link "arrow_drop_down Inspections" at bounding box center [98, 373] width 198 height 40
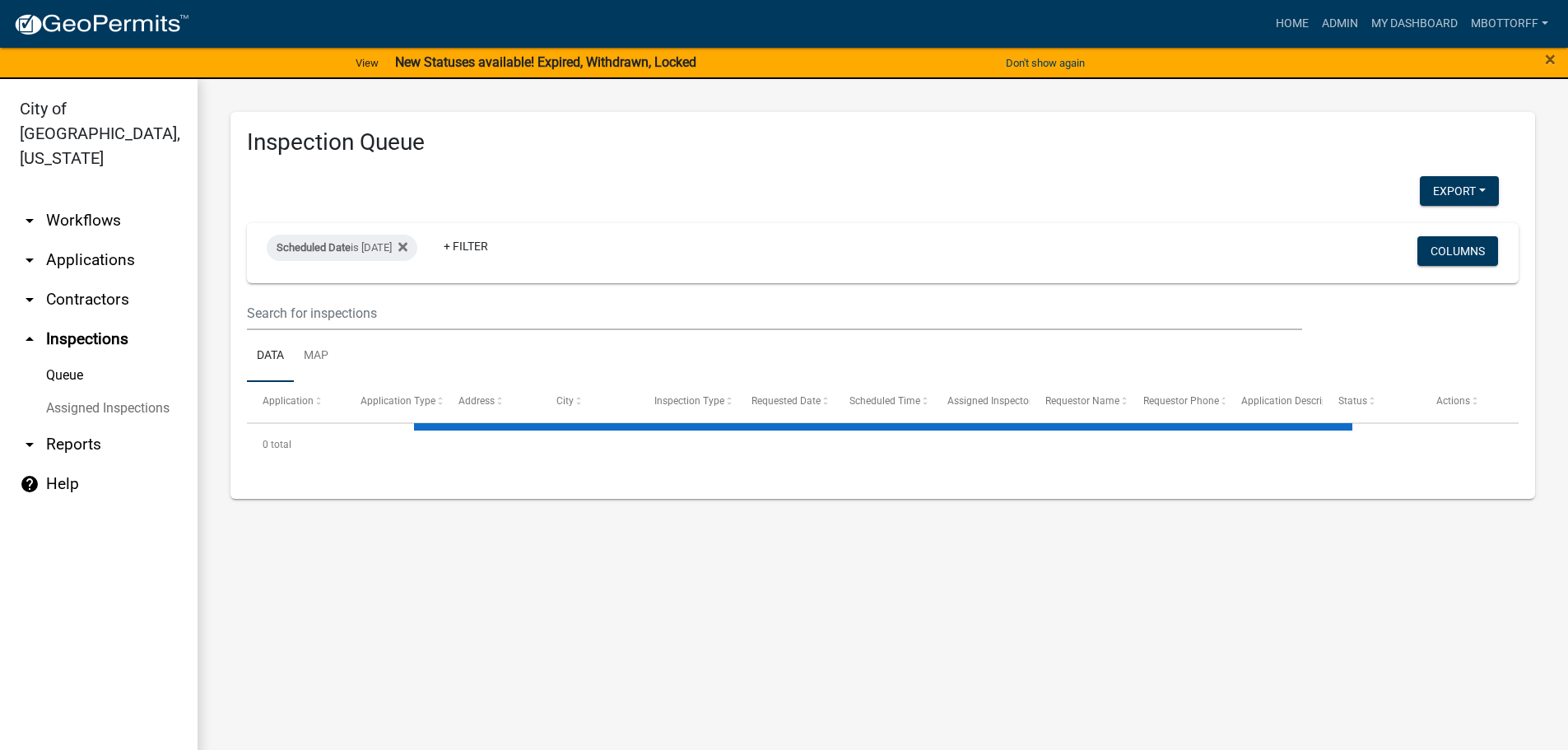
select select "3: 100"
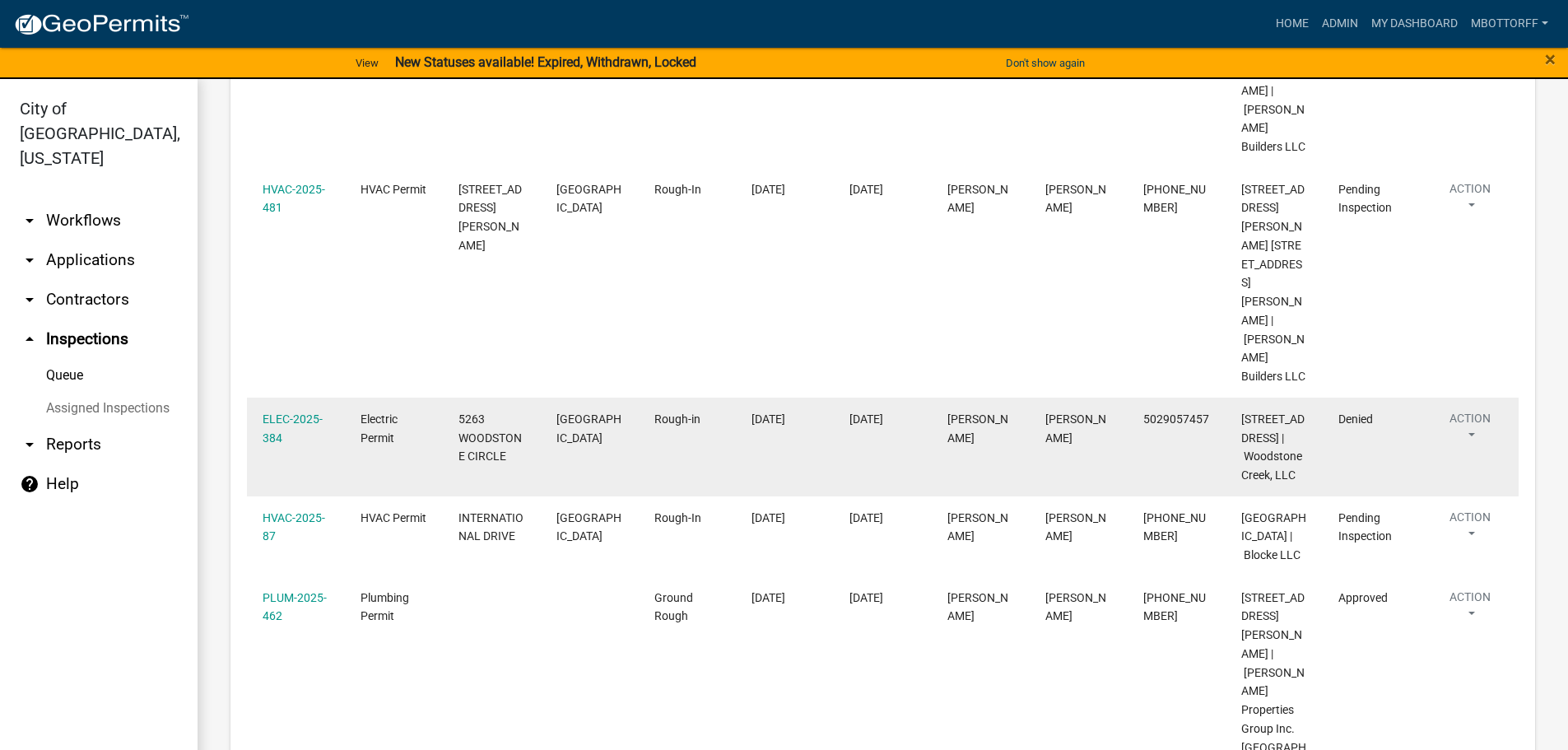
scroll to position [1729, 0]
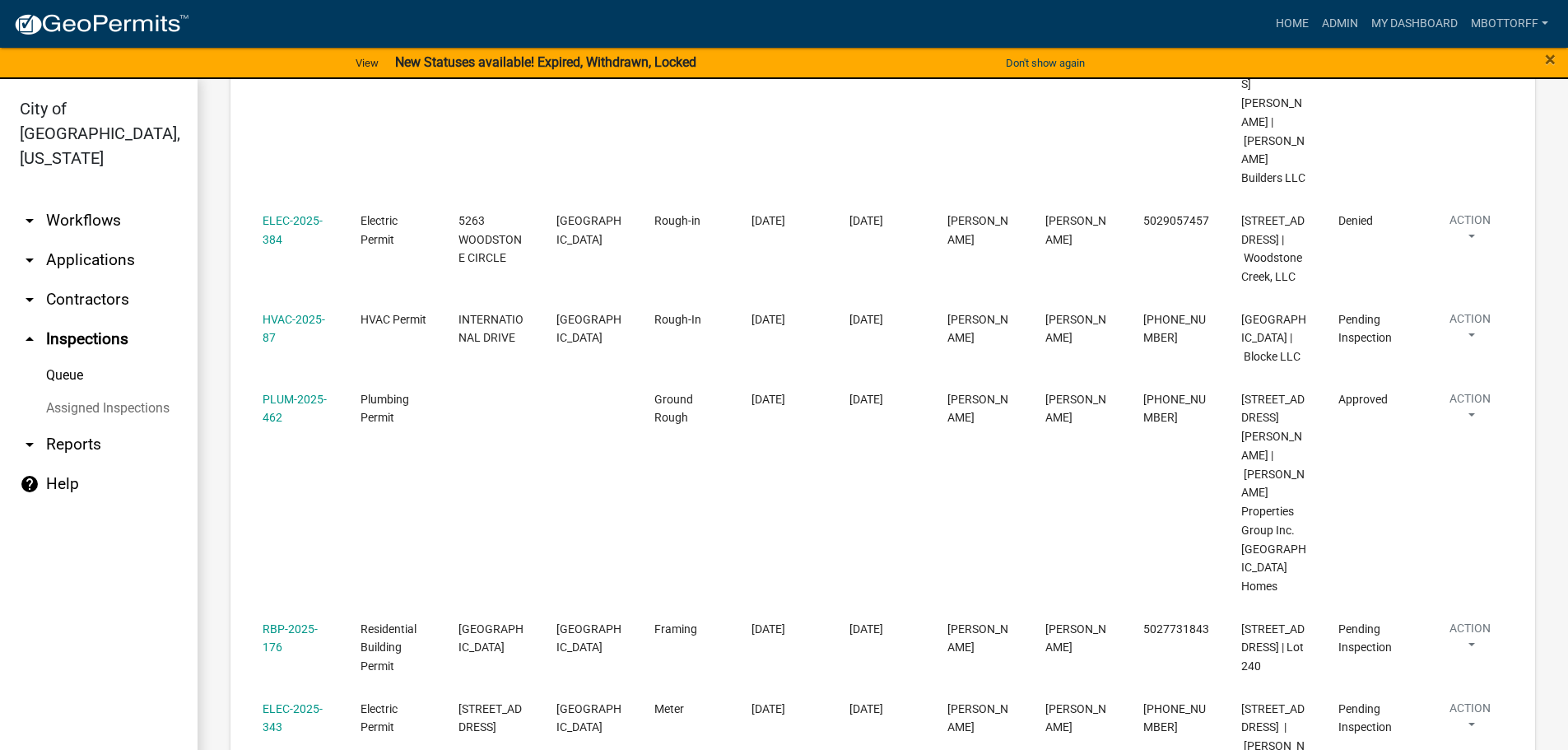
click at [112, 392] on link "Assigned Inspections" at bounding box center [98, 408] width 198 height 33
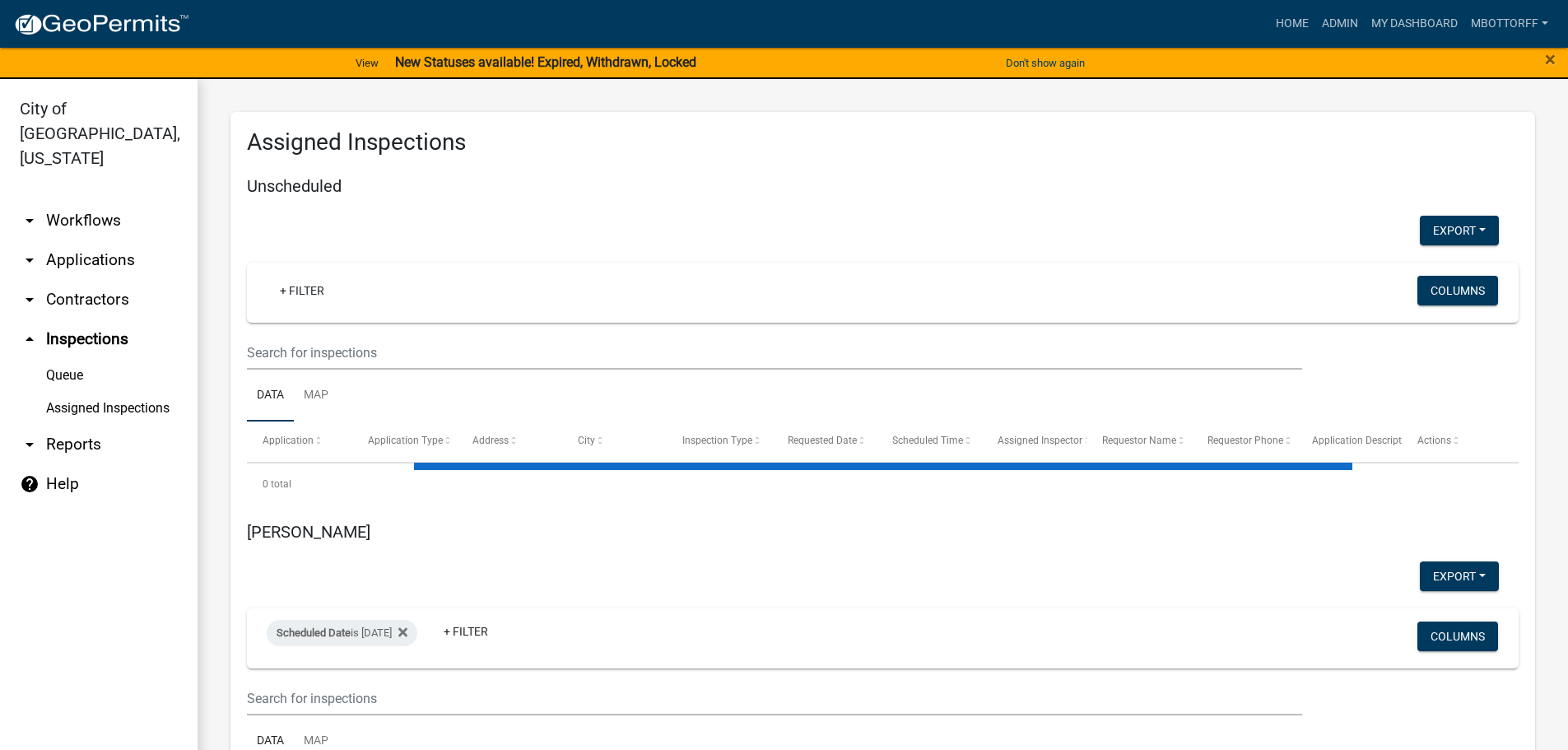
select select "1: 25"
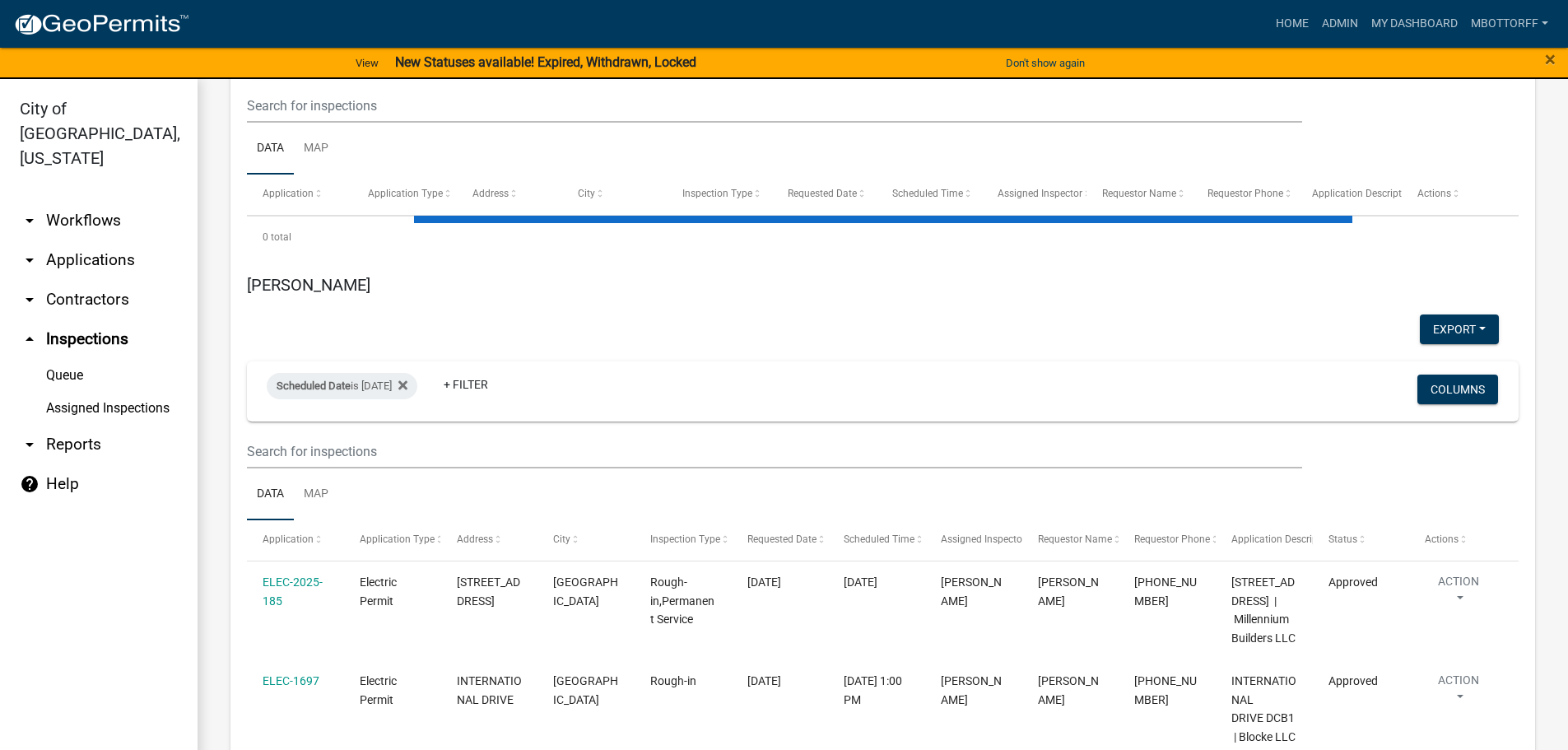
select select "3: 100"
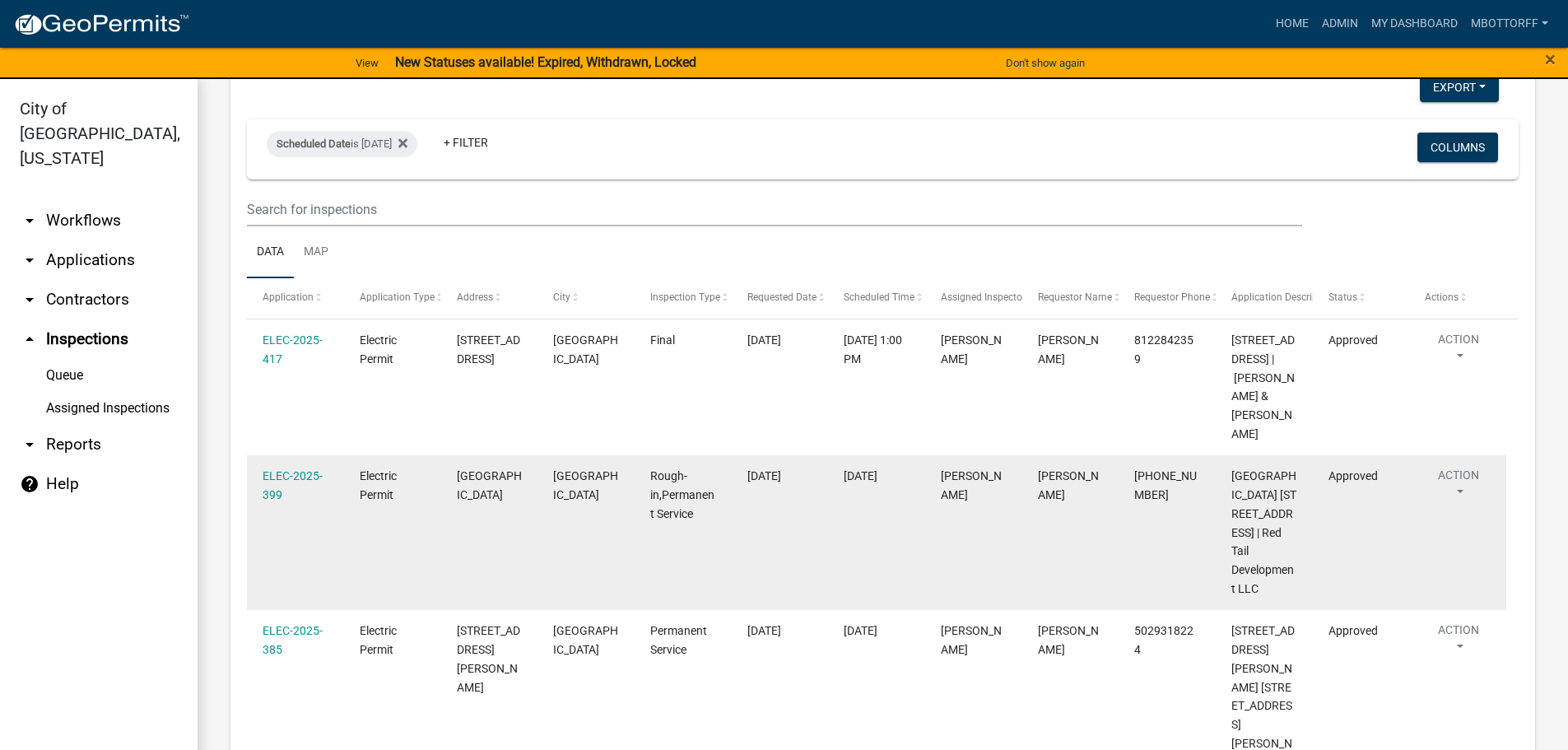
scroll to position [5352, 0]
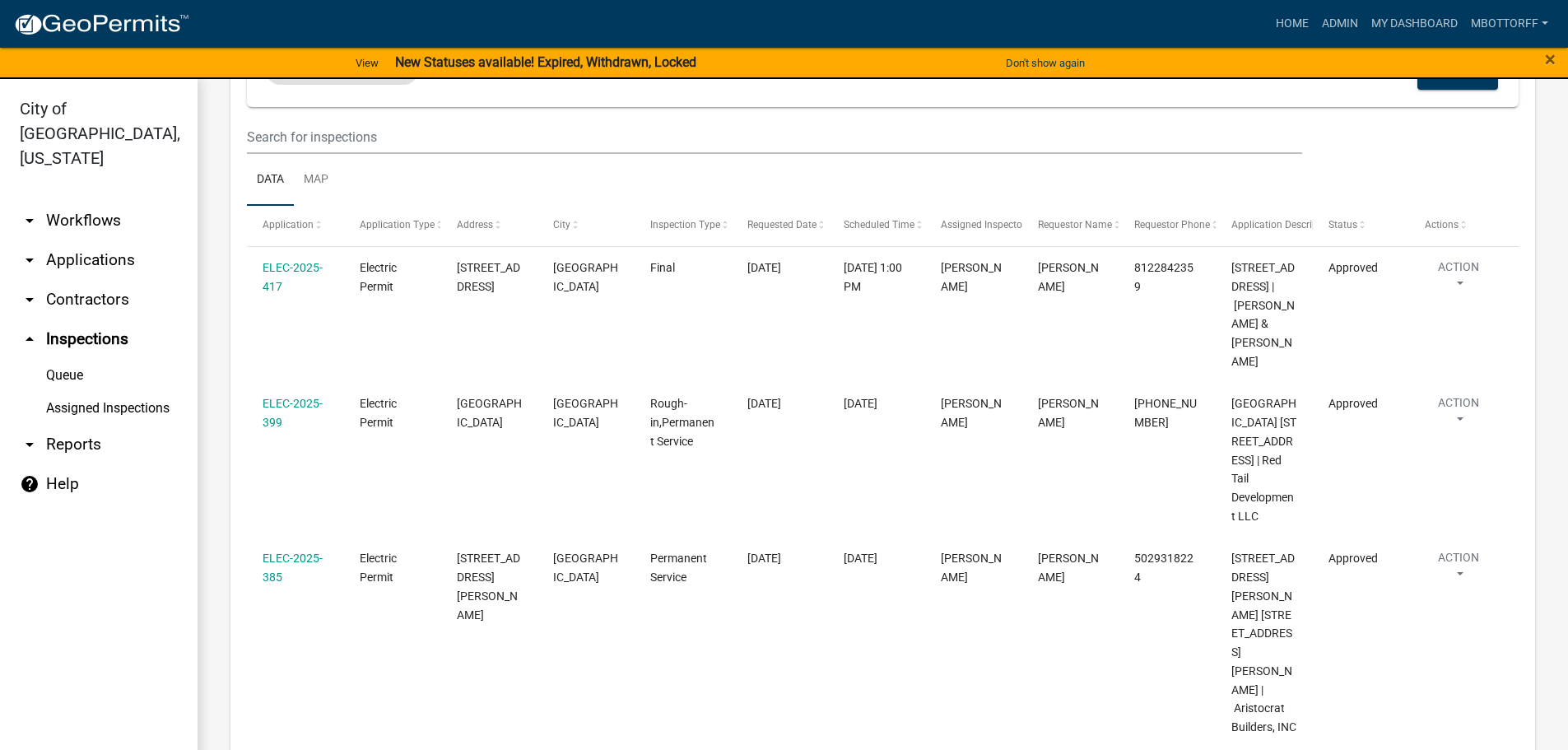
click at [373, 85] on div "Scheduled Date is [DATE]" at bounding box center [341, 72] width 150 height 26
click at [405, 168] on input "[DATE]" at bounding box center [356, 171] width 115 height 34
type input "[DATE]"
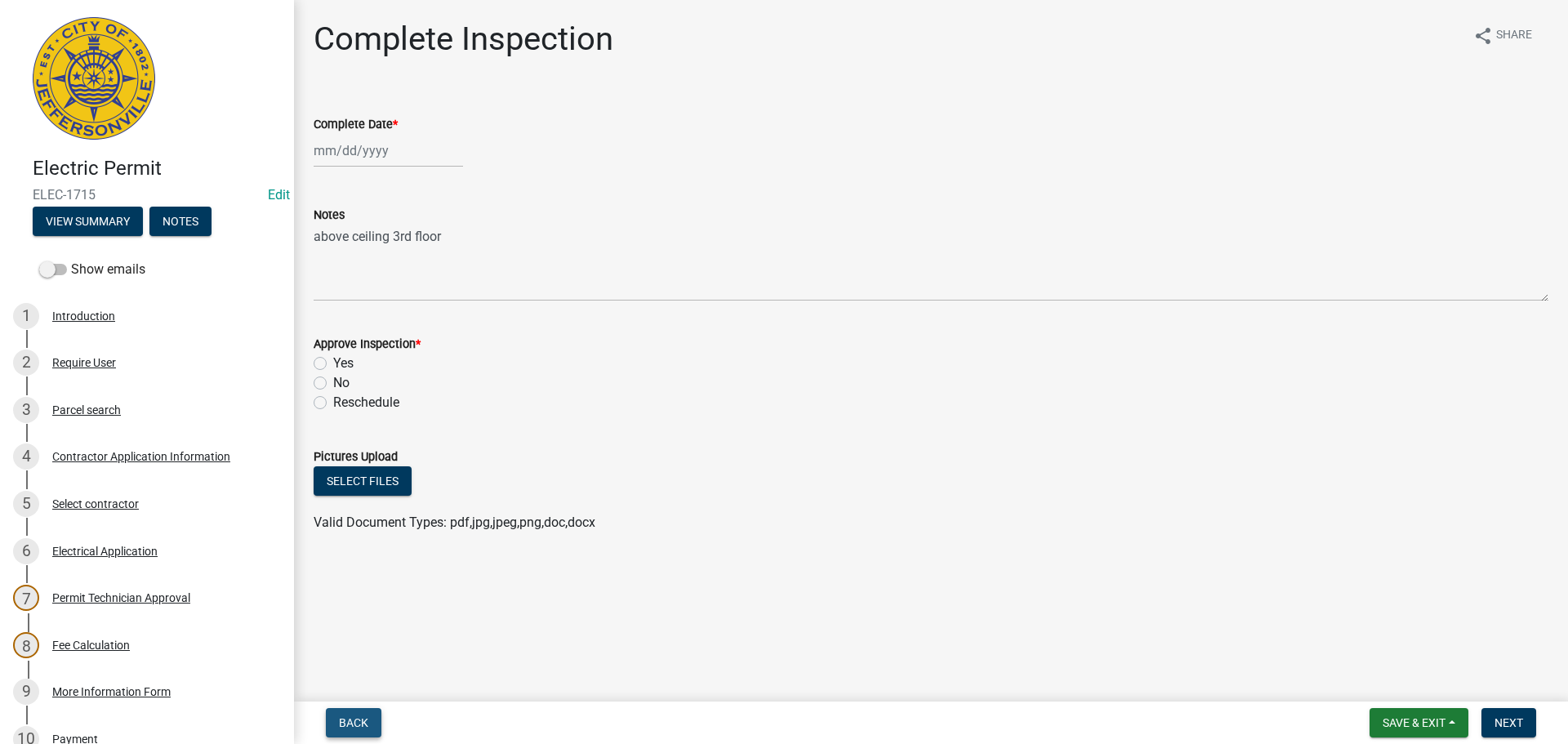
click at [344, 723] on span "Back" at bounding box center [353, 723] width 29 height 13
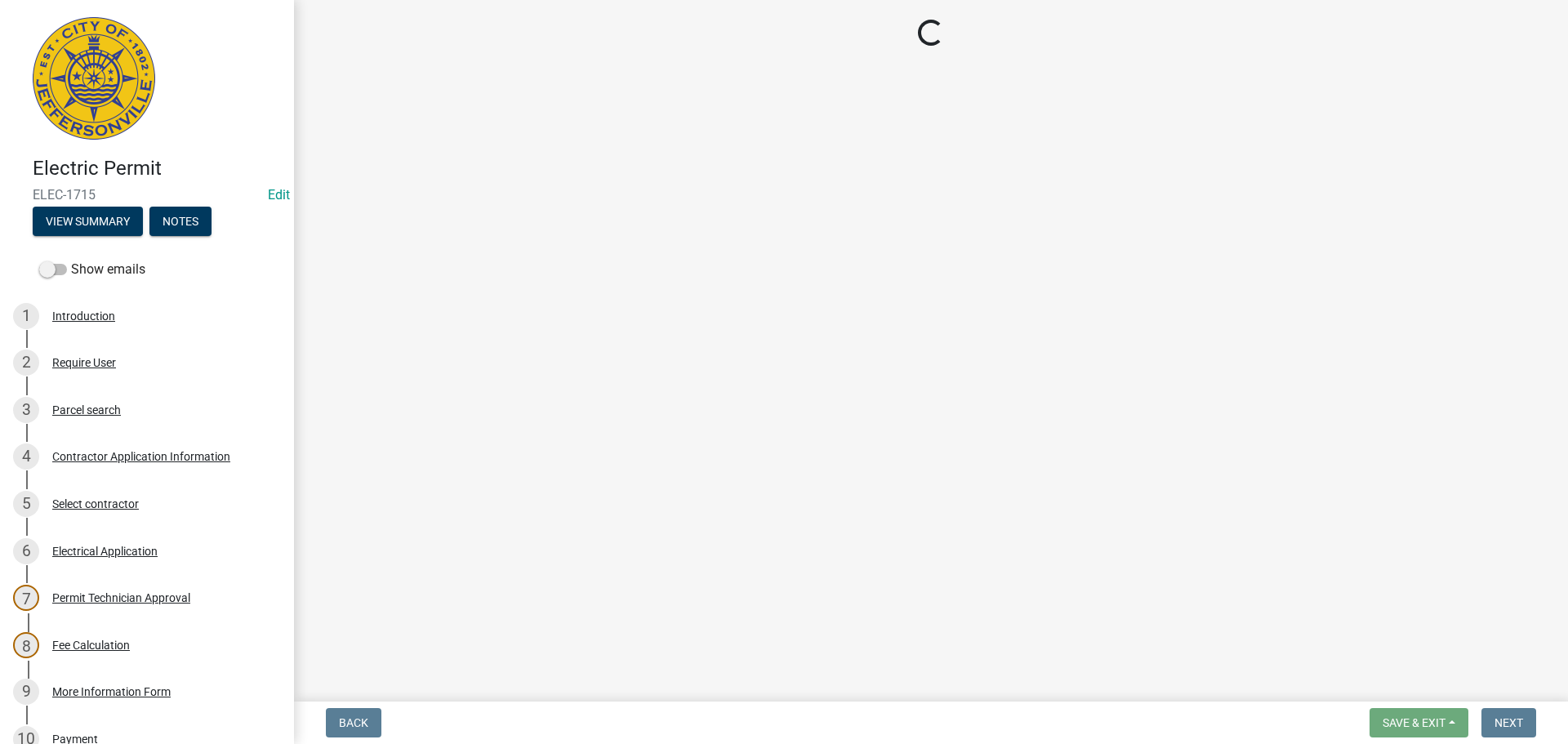
select select "36a8b8f0-2ef8-43e9-ae06-718f51af8d36"
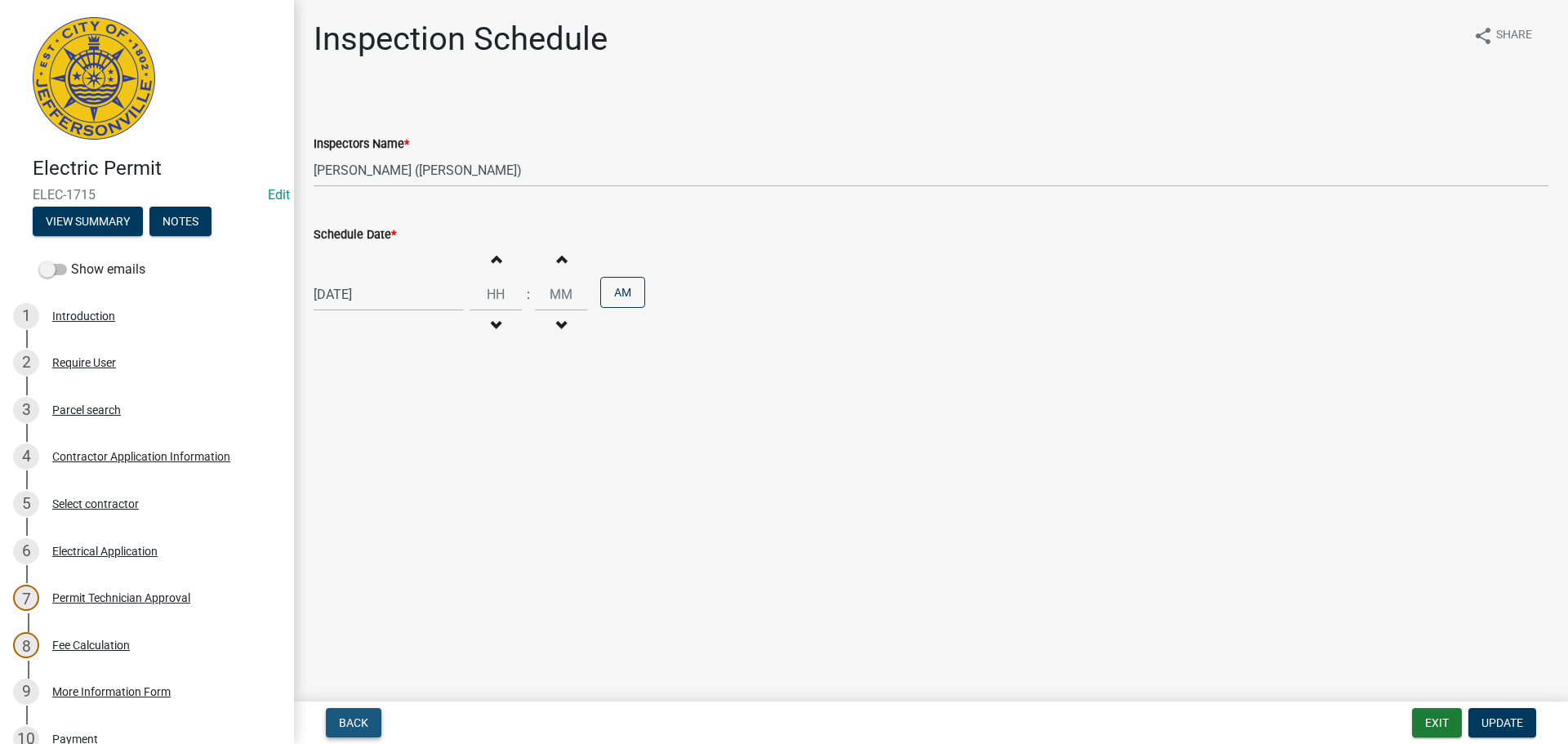
drag, startPoint x: 339, startPoint y: 720, endPoint x: 605, endPoint y: 538, distance: 322.3
click at [341, 719] on span "Back" at bounding box center [353, 723] width 29 height 13
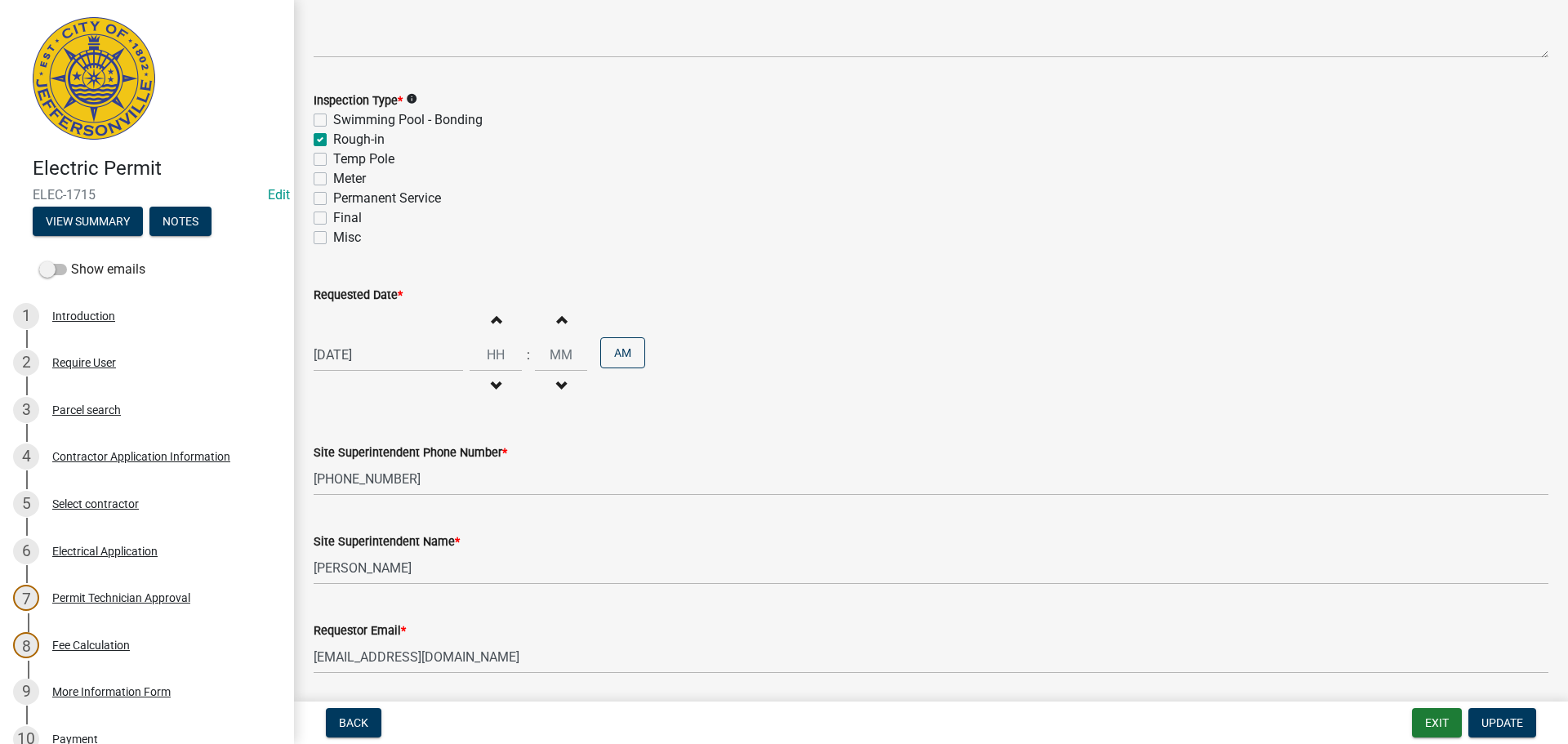
scroll to position [163, 0]
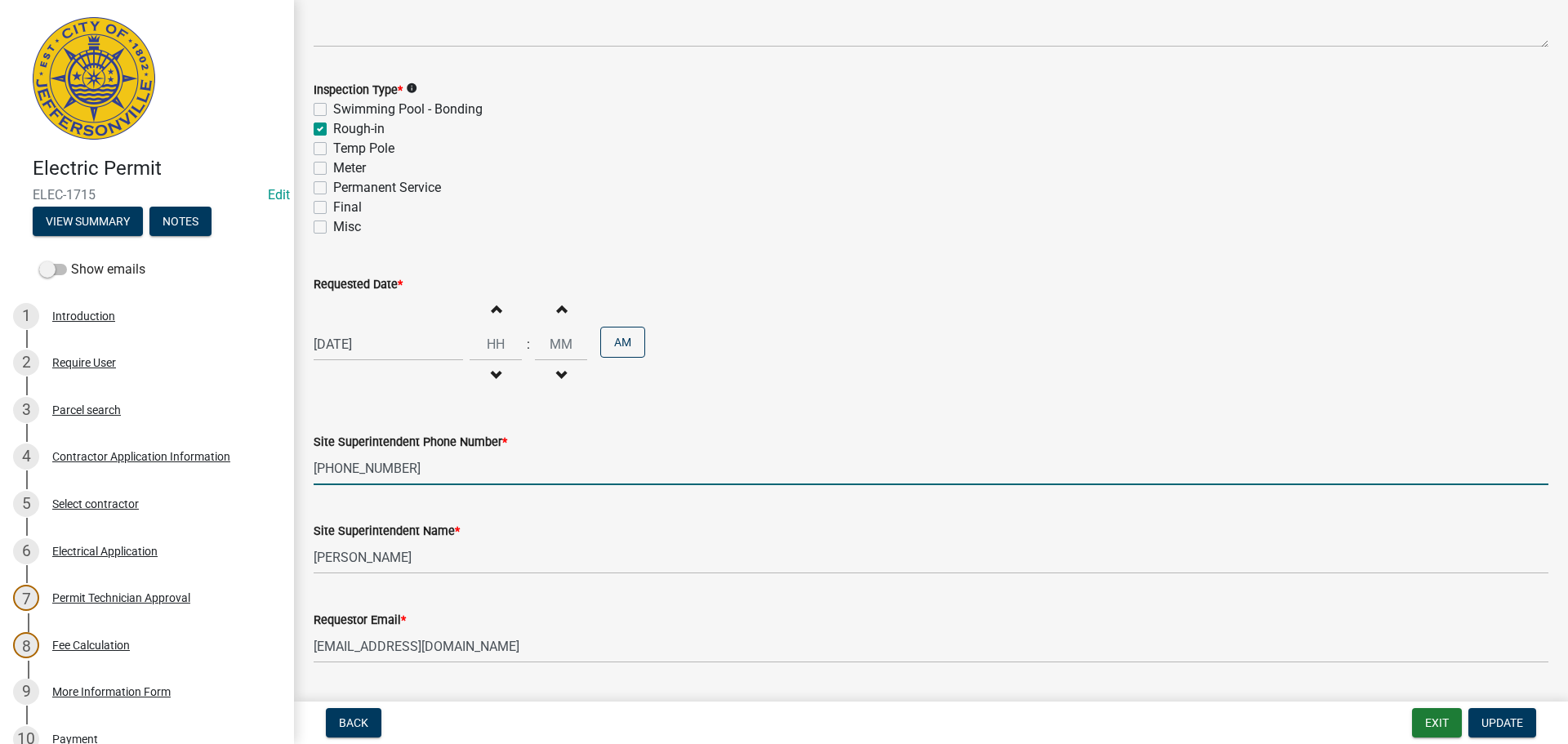
click at [410, 471] on input "[PHONE_NUMBER]" at bounding box center [930, 468] width 1234 height 34
type input "[PHONE_NUMBER]"
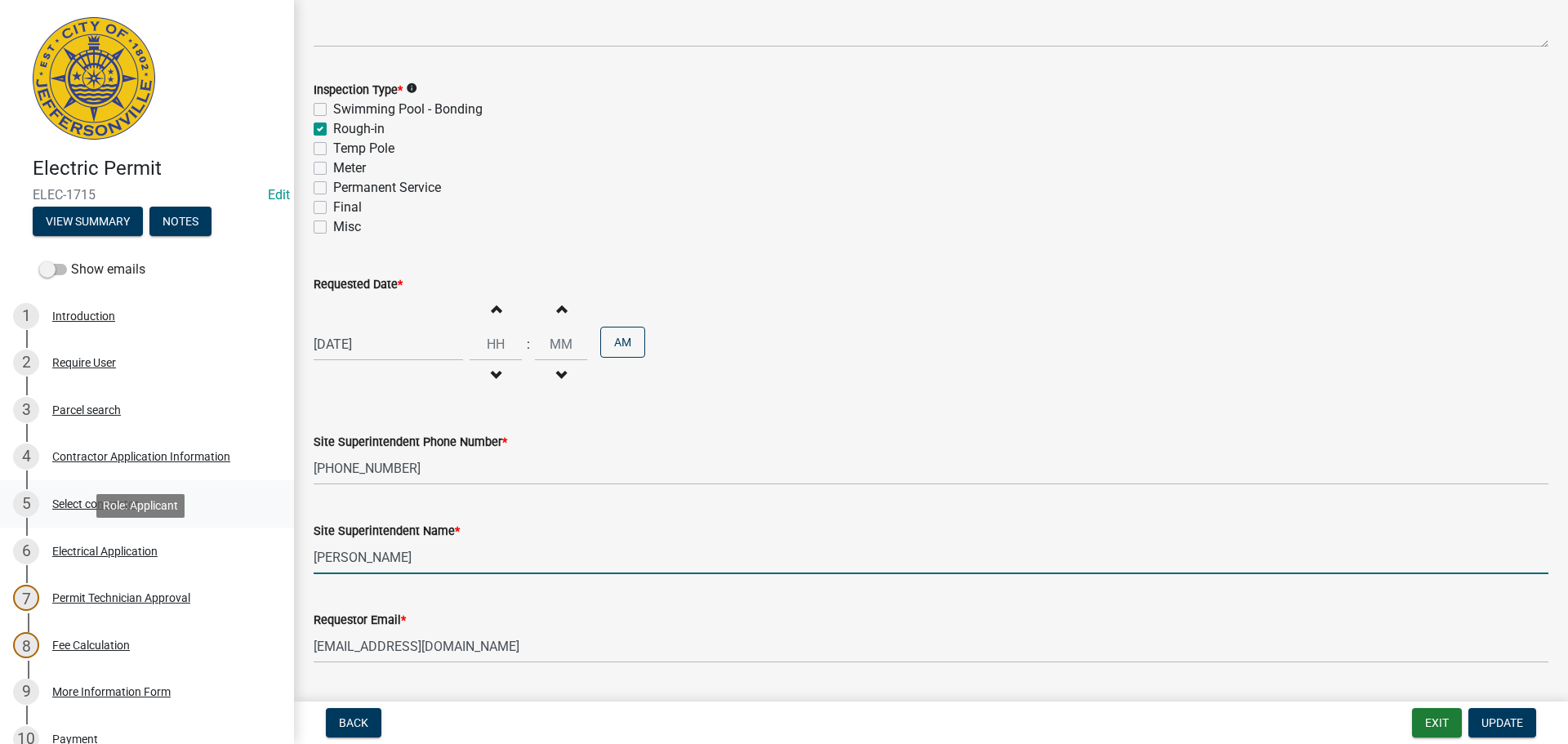
drag, startPoint x: 391, startPoint y: 559, endPoint x: 66, endPoint y: 511, distance: 328.5
click at [98, 515] on div "Electric Permit ELEC-1715 Edit View Summary Notes Show emails 1 Introduction 2 …" at bounding box center [784, 372] width 1568 height 744
type input "r"
type input "[PERSON_NAME]"
click at [1517, 722] on span "Update" at bounding box center [1501, 723] width 41 height 13
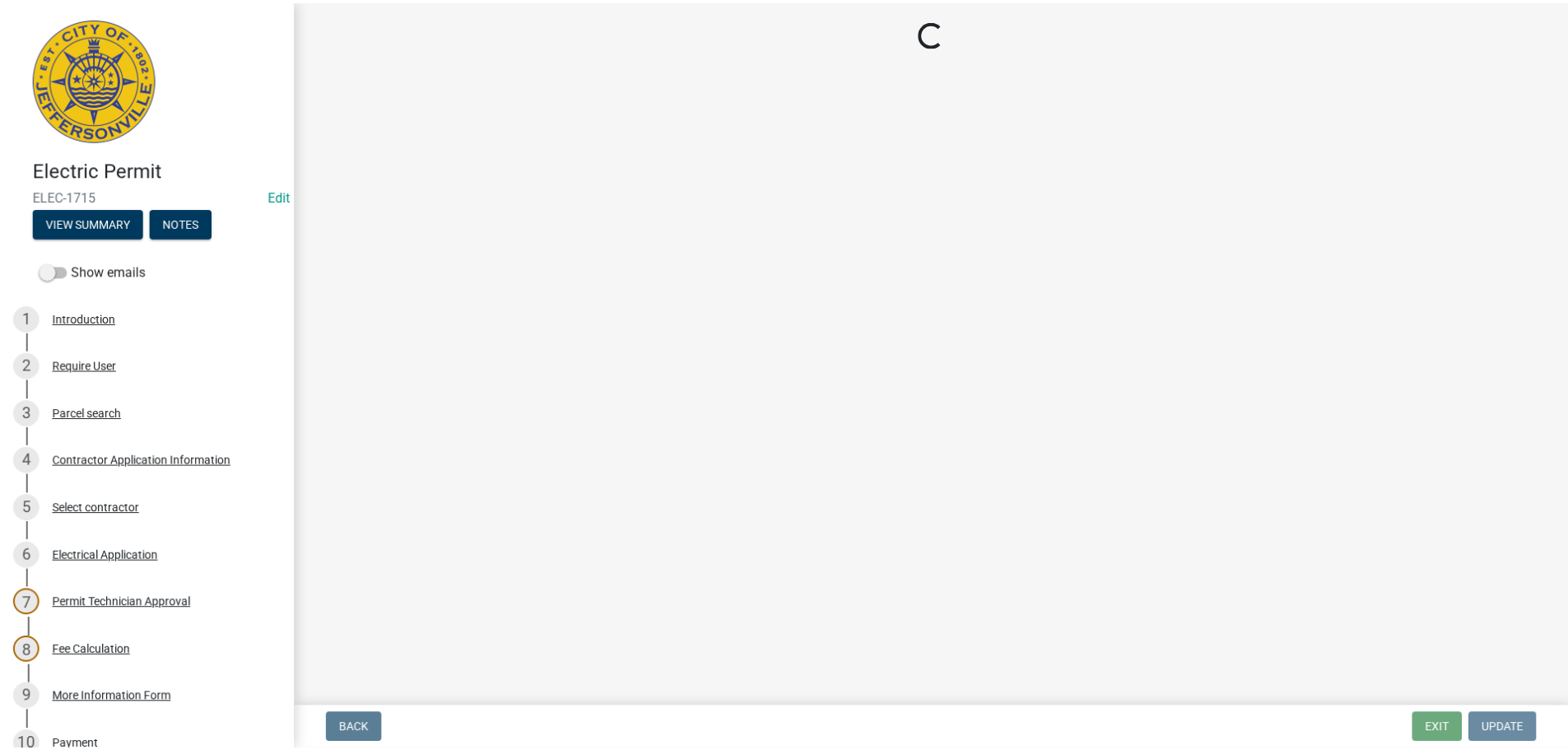
scroll to position [0, 0]
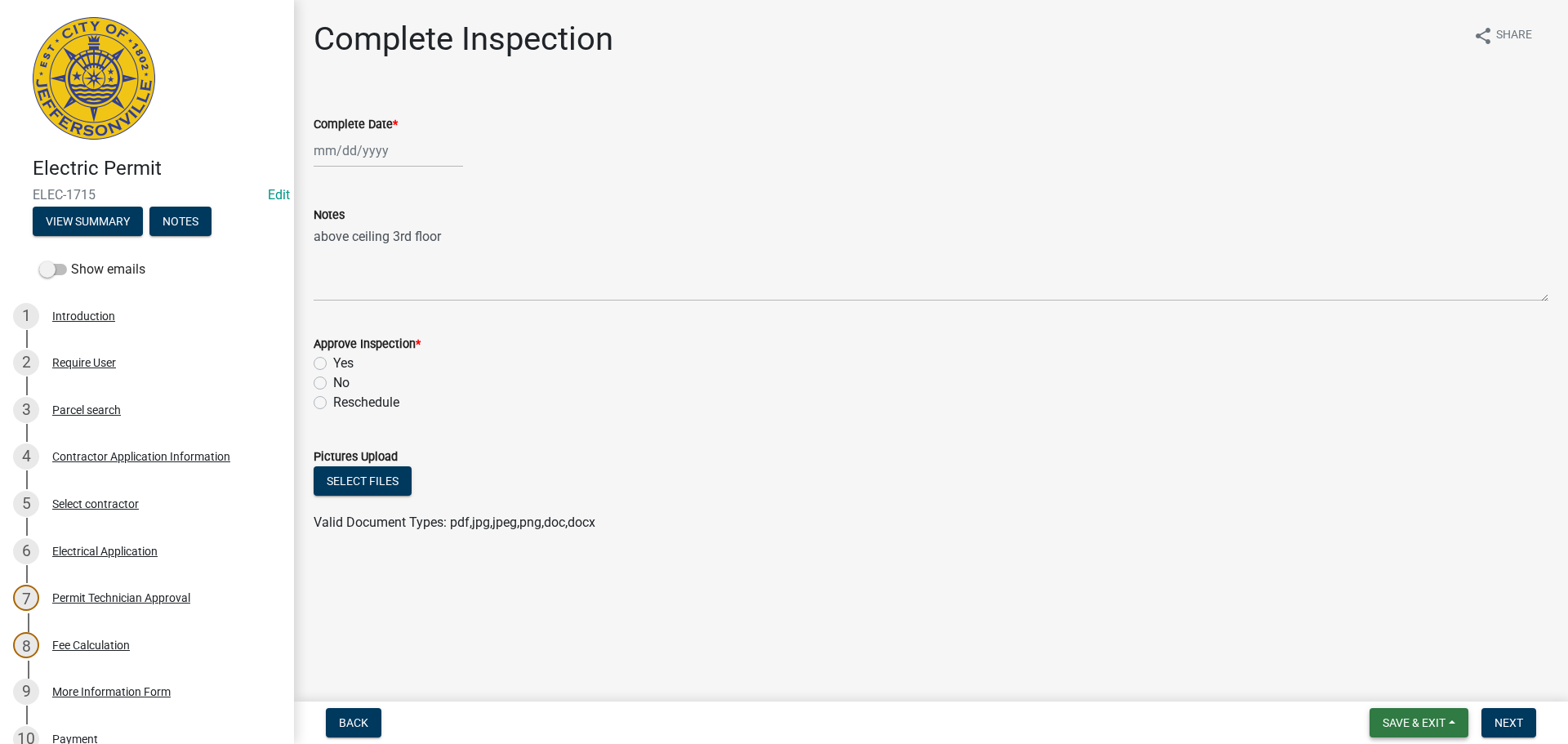
click at [1414, 719] on span "Save & Exit" at bounding box center [1413, 723] width 63 height 13
click at [1386, 688] on button "Save & Exit" at bounding box center [1402, 680] width 130 height 39
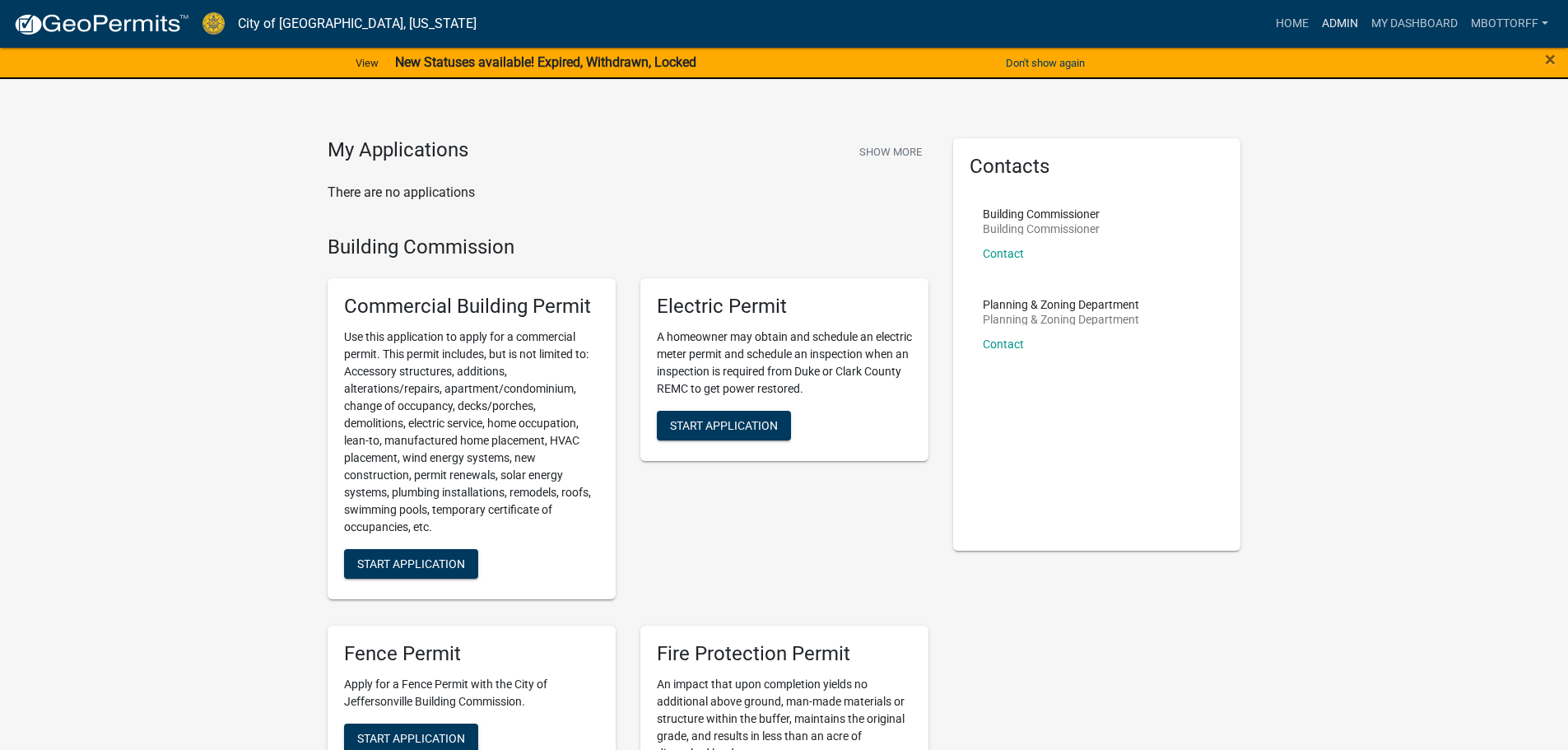
drag, startPoint x: 1339, startPoint y: 23, endPoint x: 1141, endPoint y: 29, distance: 198.1
click at [1339, 23] on link "Admin" at bounding box center [1339, 24] width 49 height 31
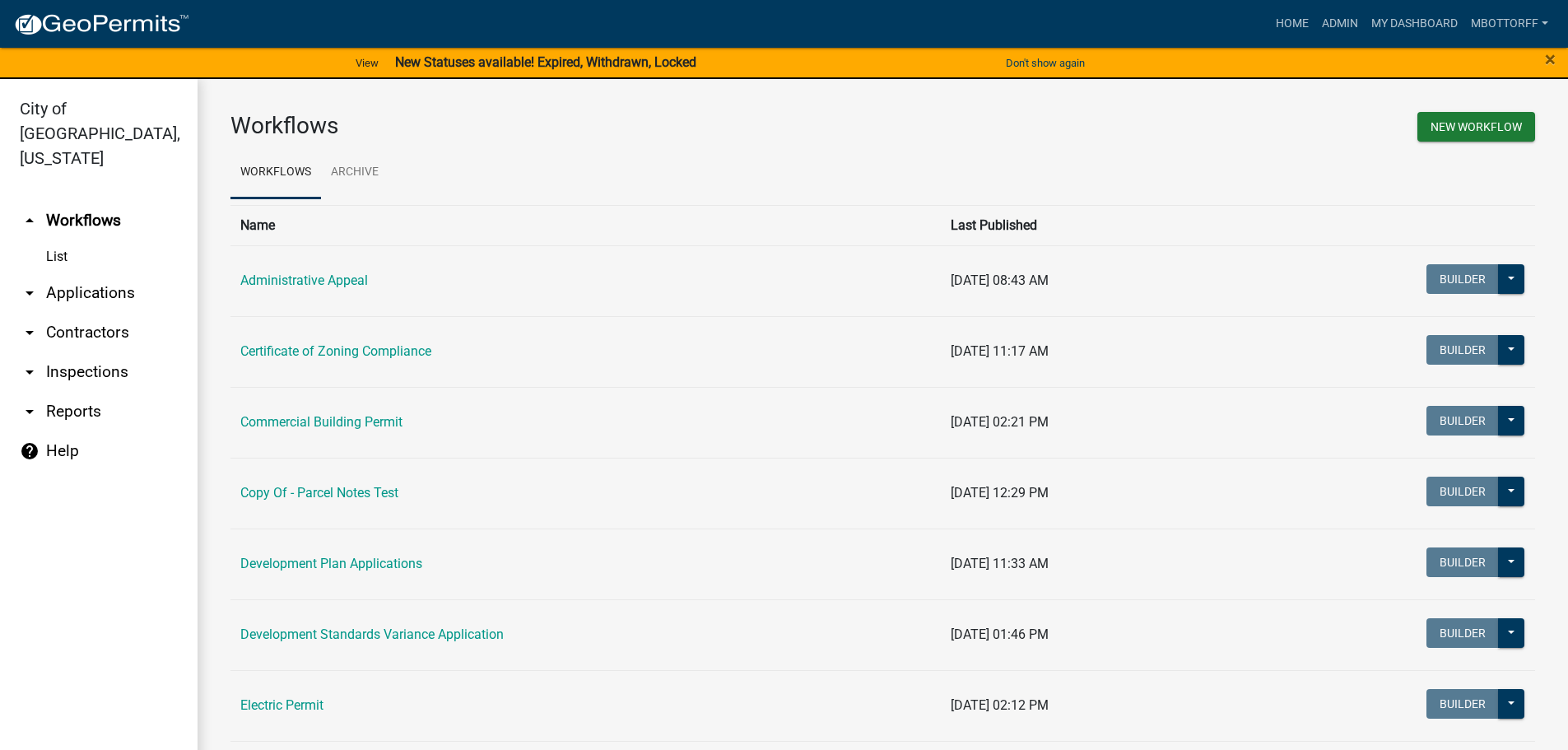
click at [71, 273] on link "arrow_drop_down Applications" at bounding box center [98, 293] width 198 height 40
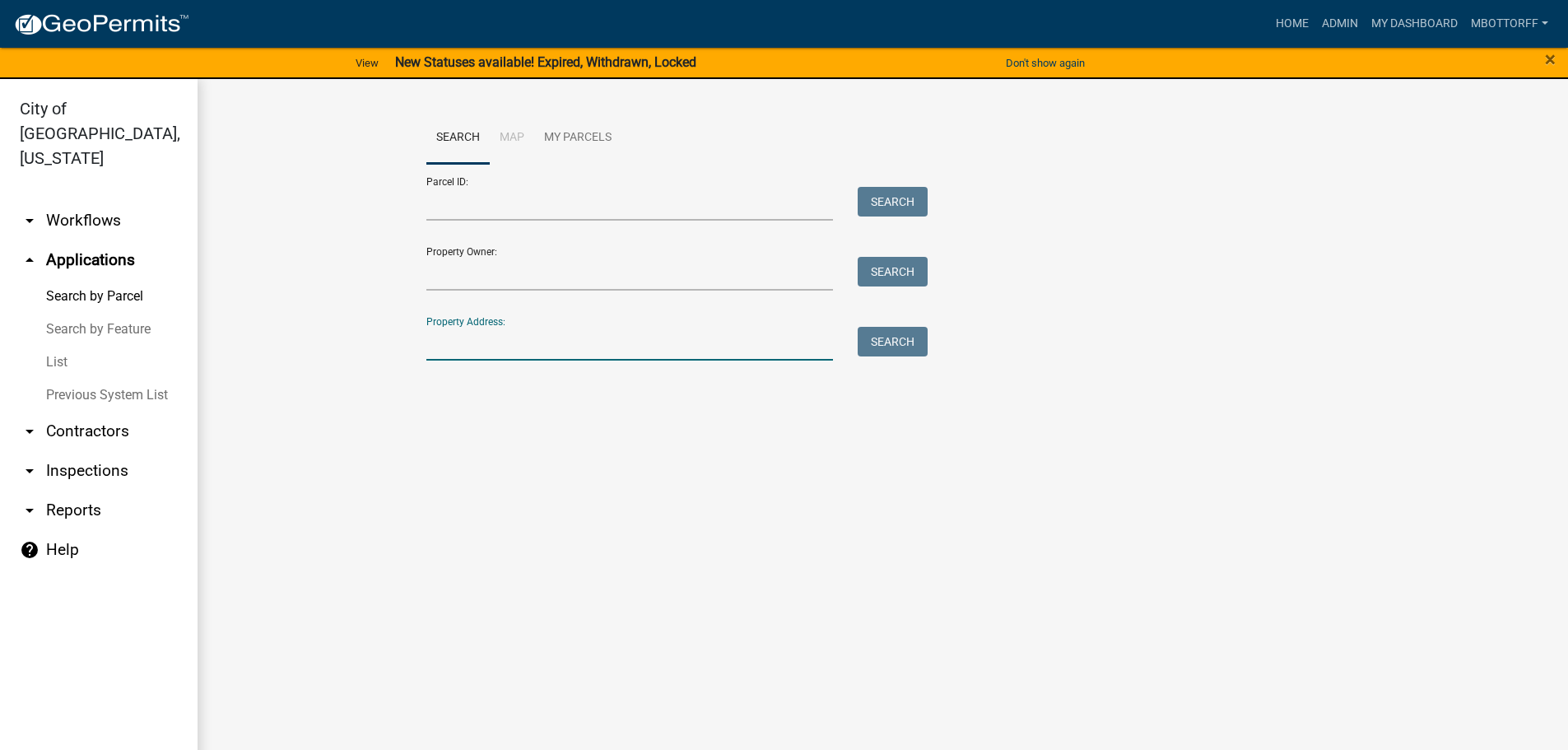
click at [484, 339] on input "Property Address:" at bounding box center [629, 344] width 407 height 34
type input "55 vi"
click at [912, 344] on button "Search" at bounding box center [892, 341] width 70 height 29
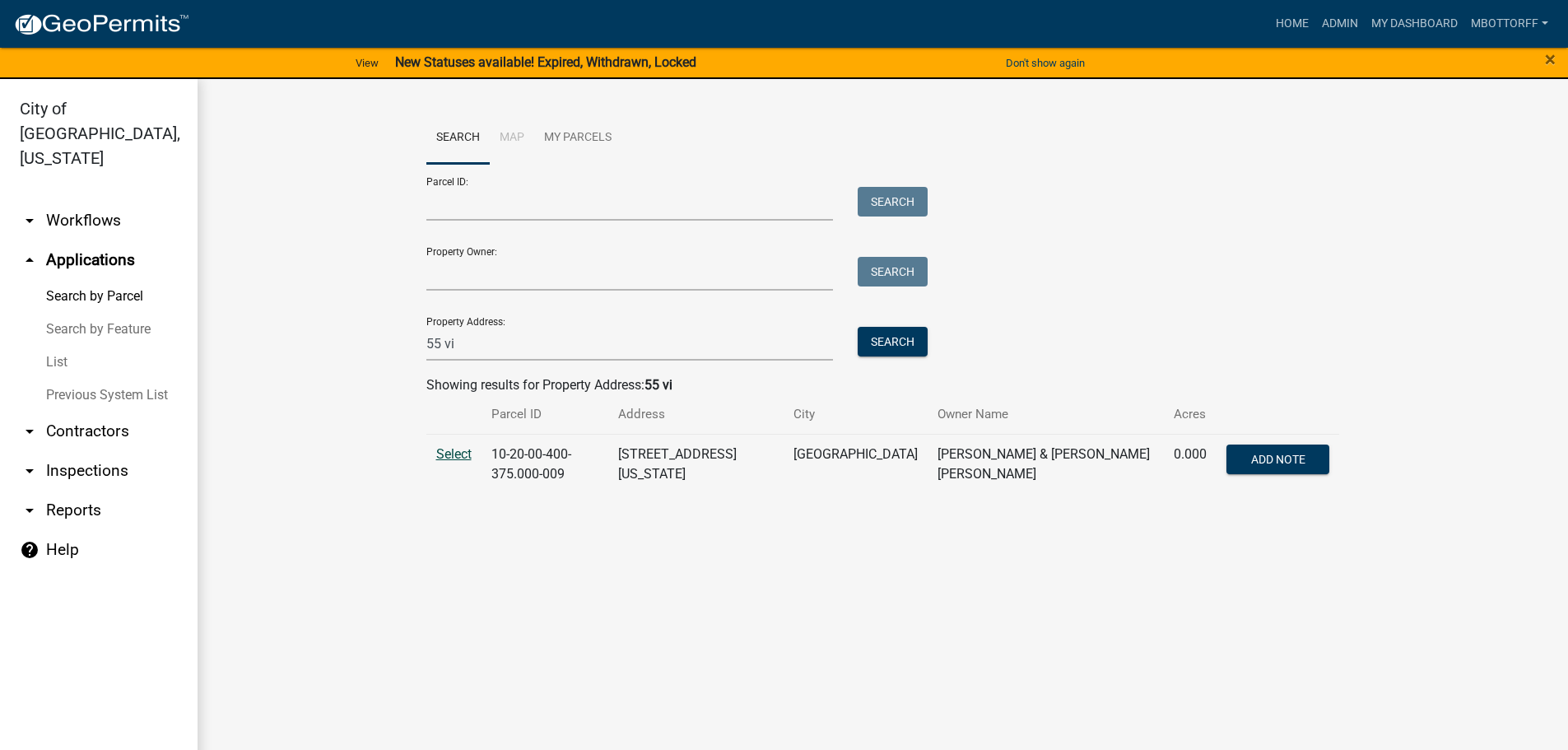
click at [457, 456] on span "Select" at bounding box center [453, 454] width 35 height 16
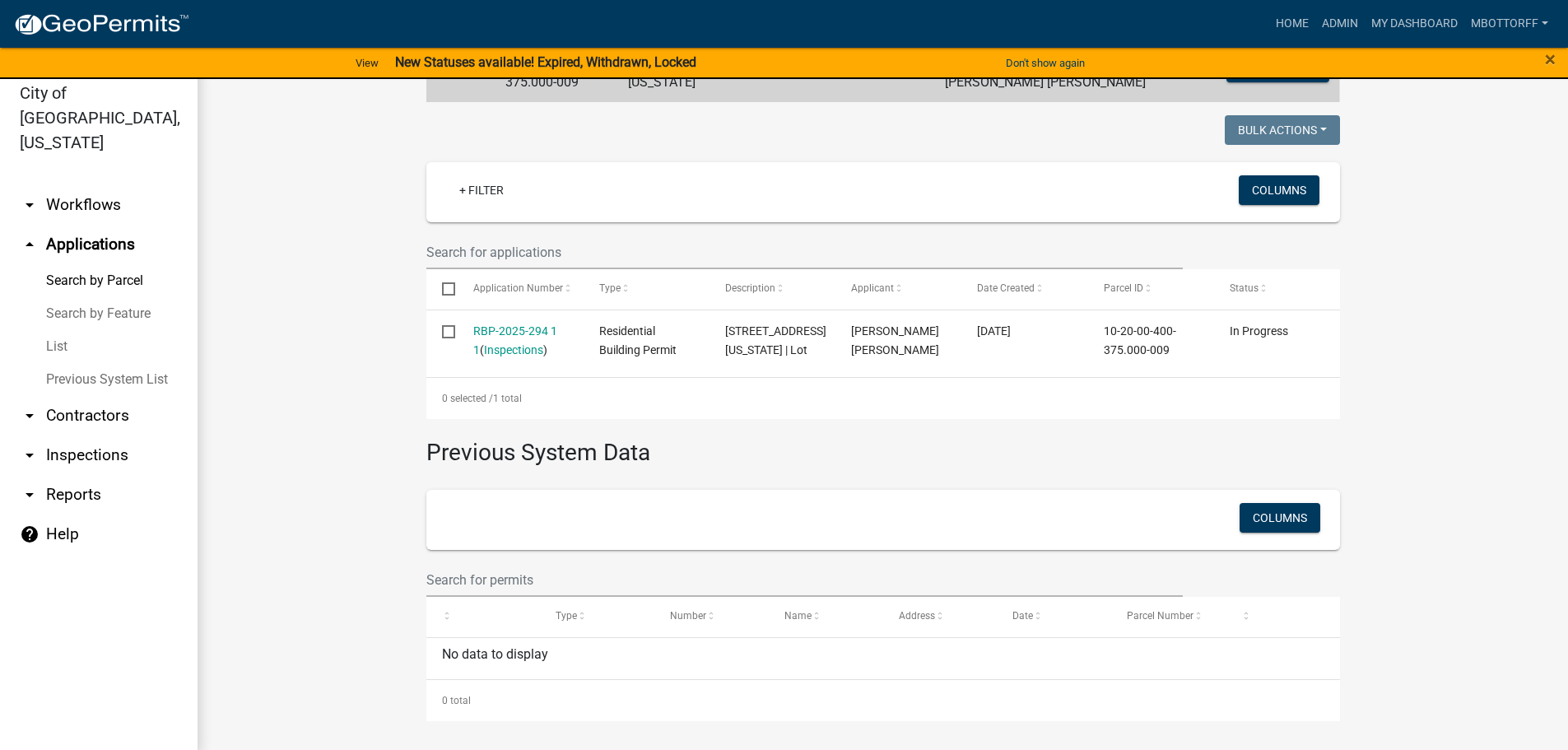
scroll to position [20, 0]
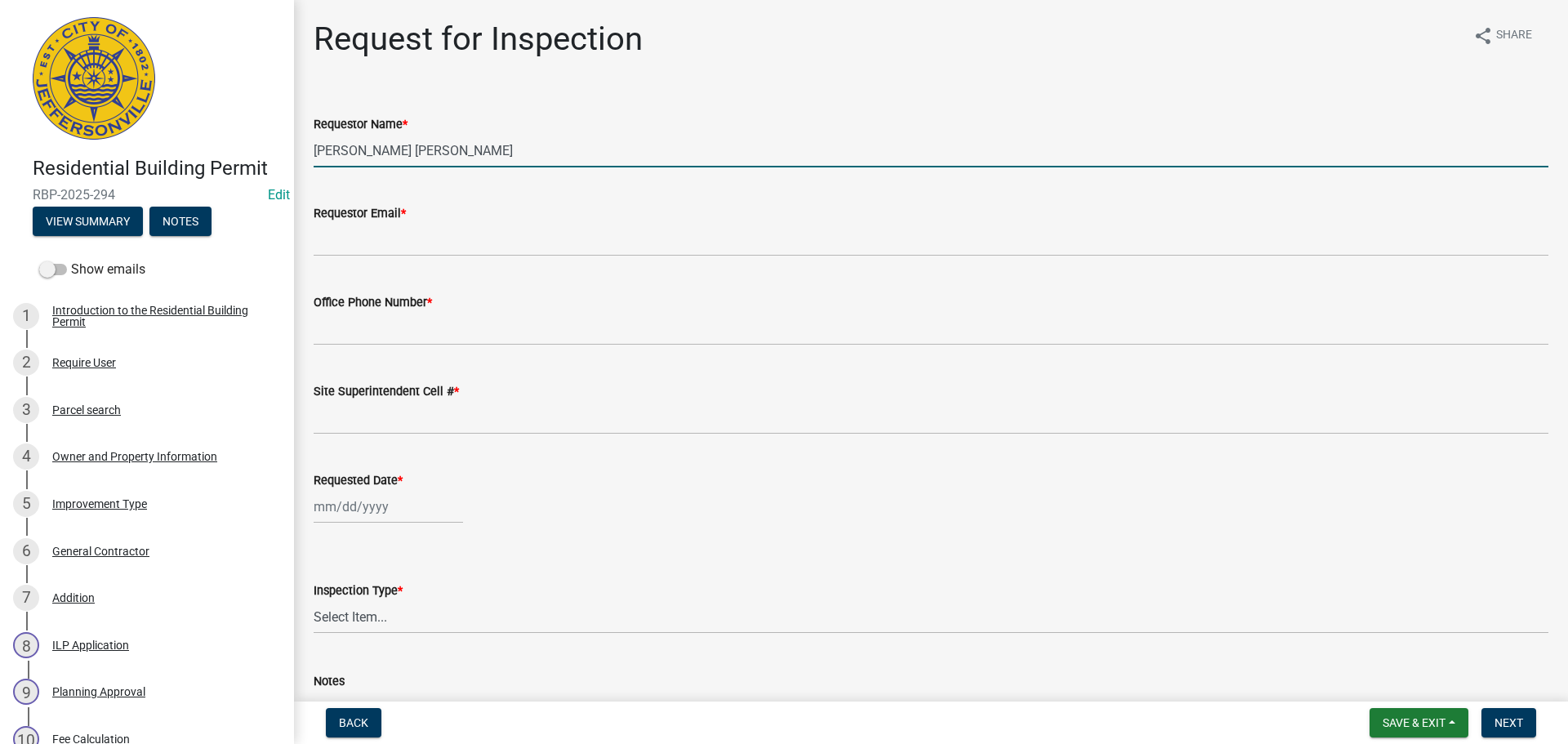
click at [384, 153] on input "[PERSON_NAME] [PERSON_NAME]" at bounding box center [930, 151] width 1234 height 34
type input "[PERSON_NAME]"
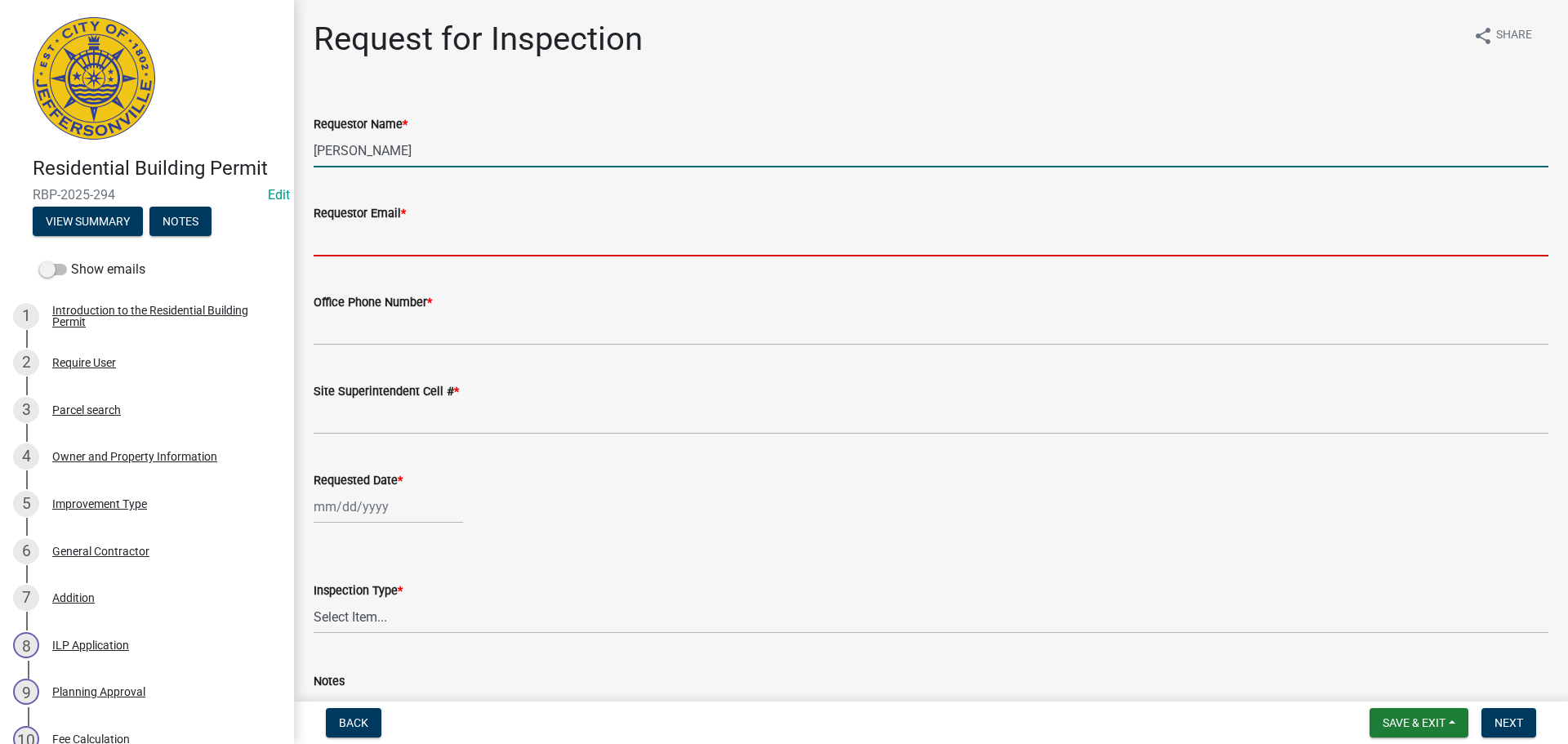
click at [369, 231] on input "Requestor Email *" at bounding box center [930, 240] width 1234 height 34
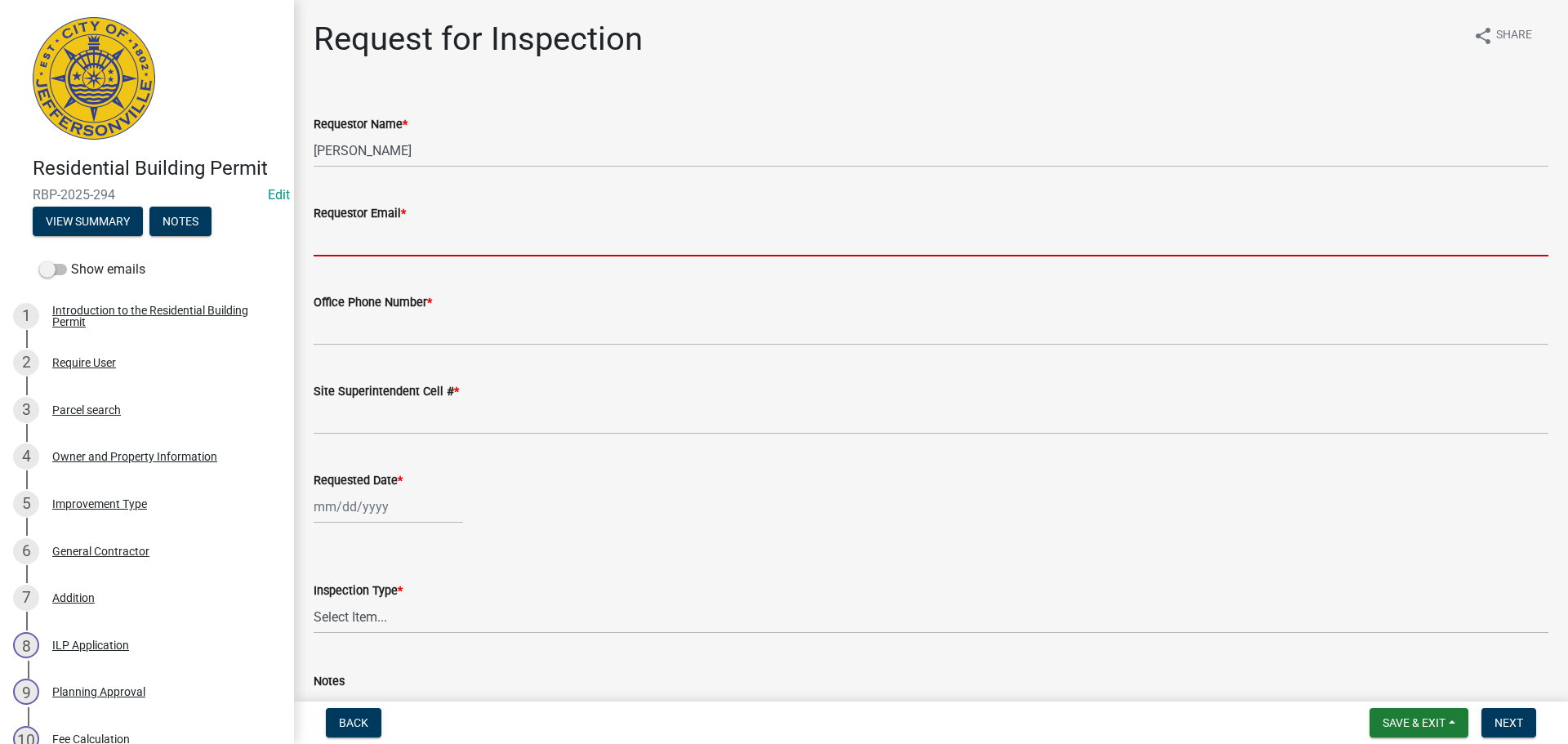
type input "[EMAIL_ADDRESS][DOMAIN_NAME]"
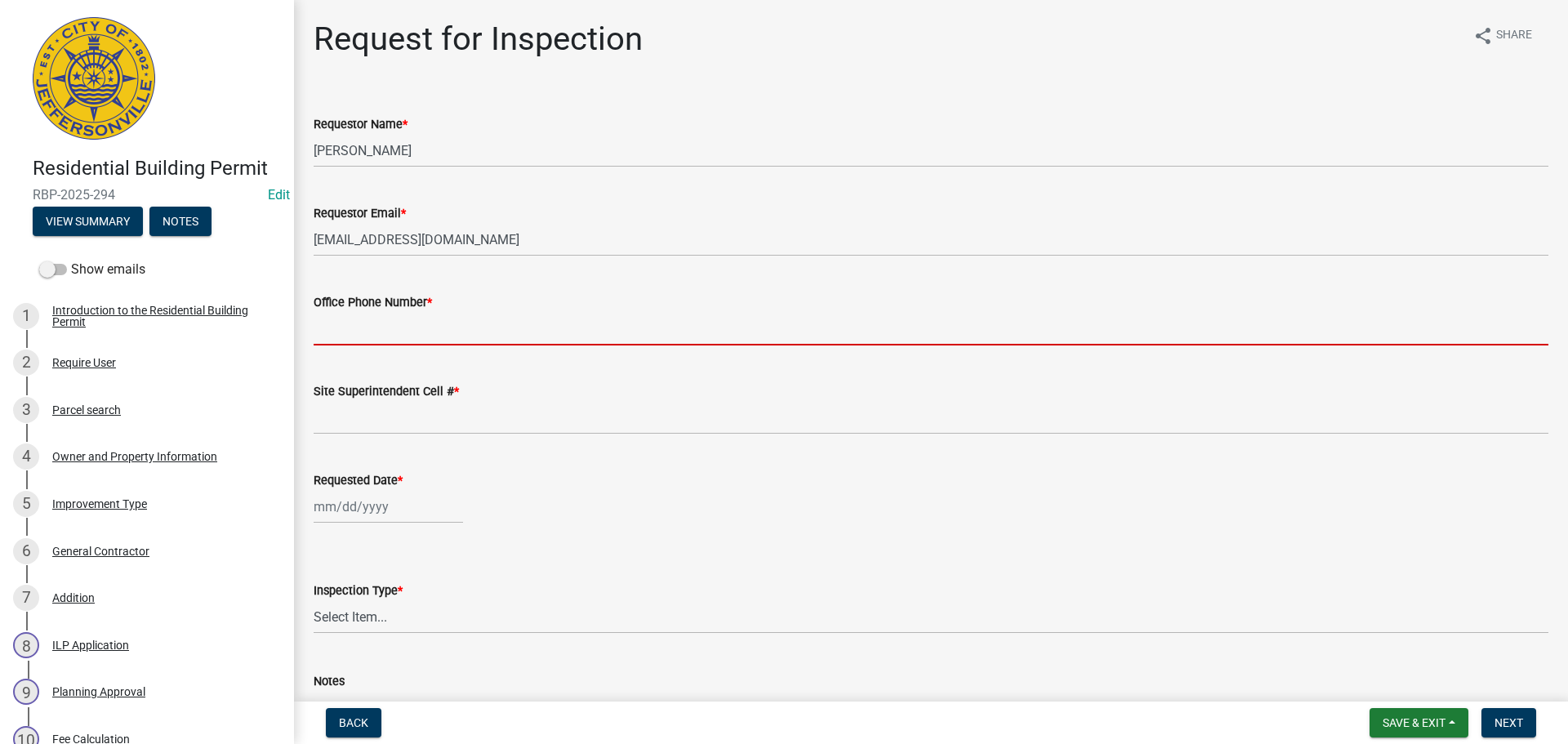
click at [380, 323] on input "Office Phone Number *" at bounding box center [930, 329] width 1234 height 34
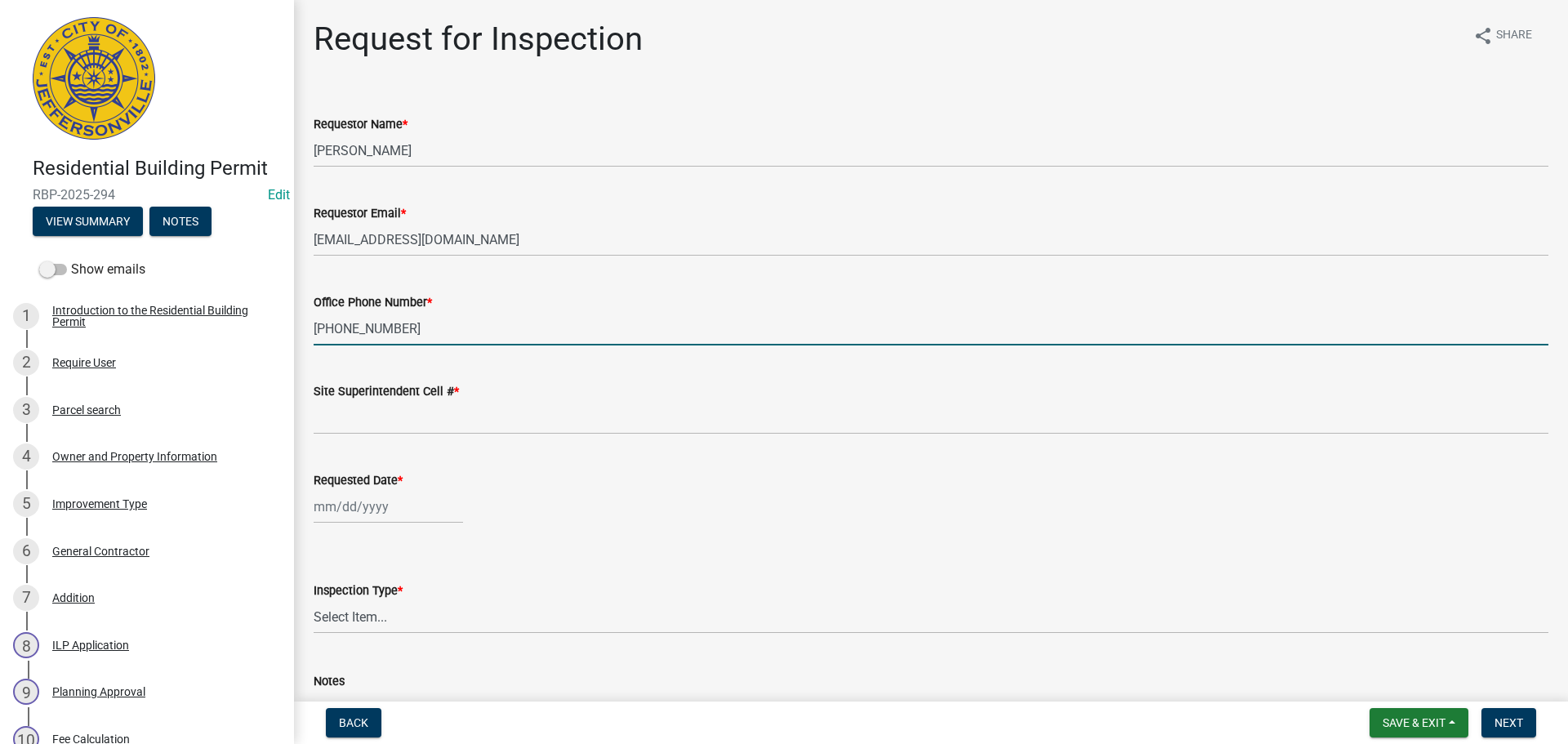
type input "502-269-2220"
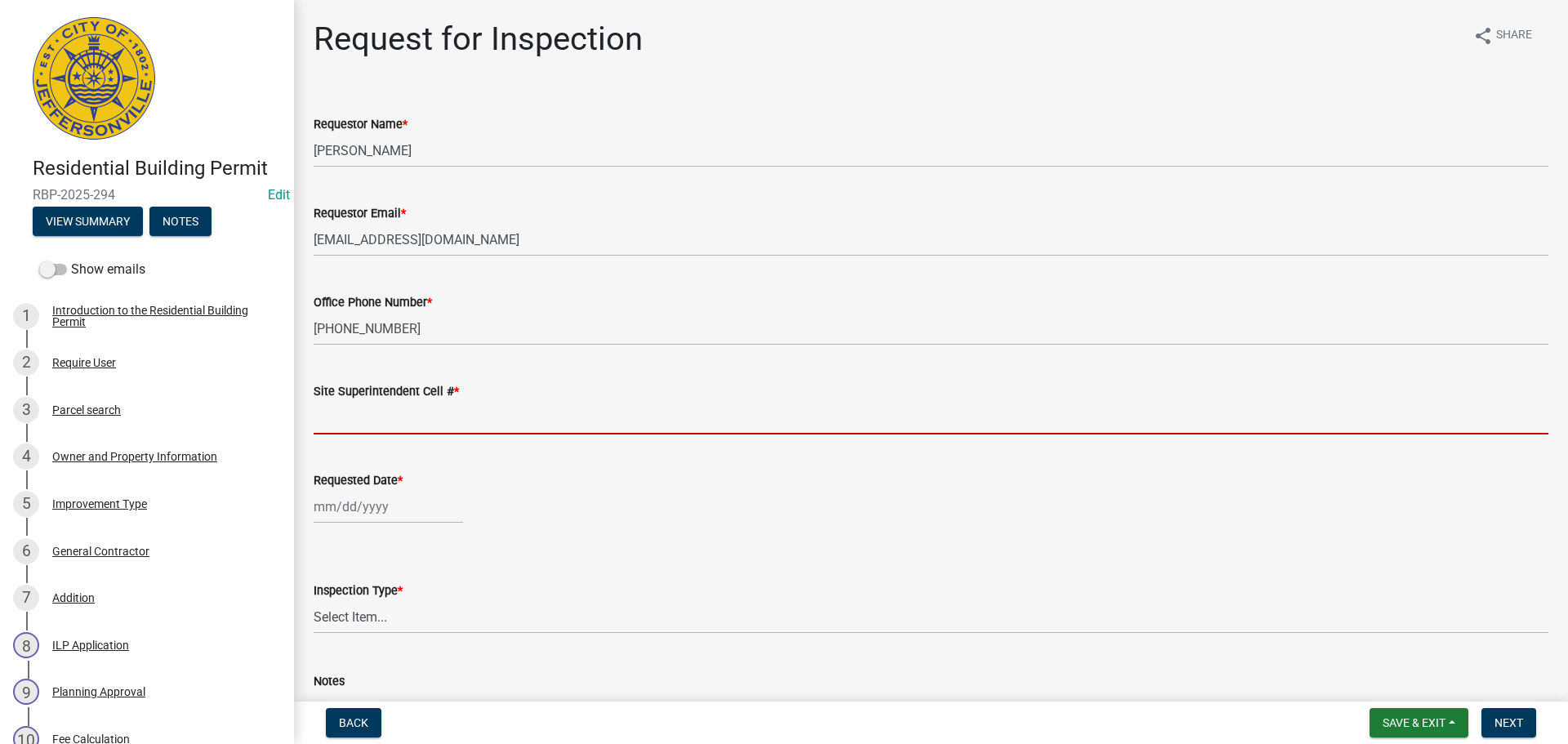
drag, startPoint x: 373, startPoint y: 416, endPoint x: 391, endPoint y: 429, distance: 22.2
click at [374, 415] on input "Site Superintendent Cell # *" at bounding box center [930, 418] width 1234 height 34
type input "SAME"
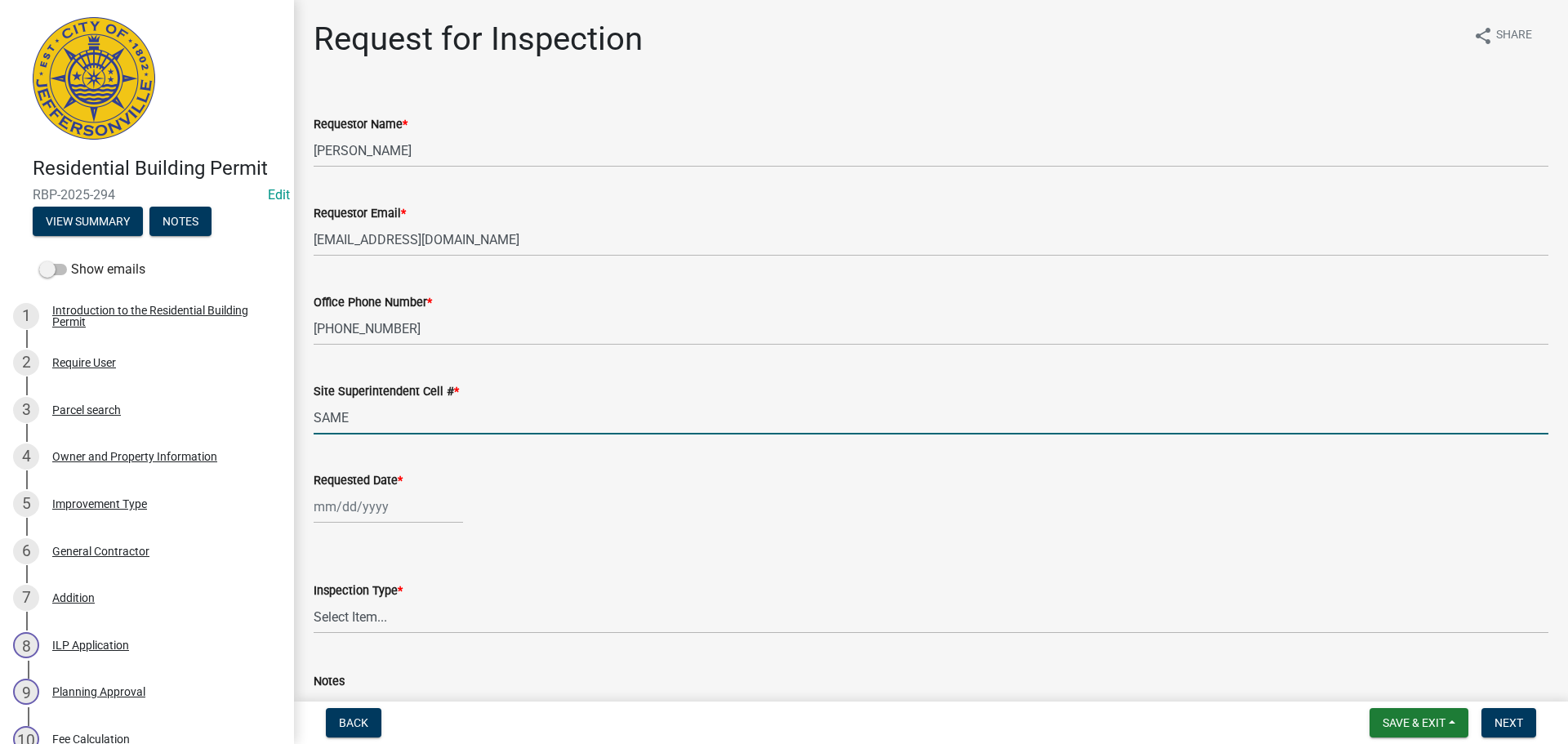
click at [357, 511] on div at bounding box center [387, 507] width 149 height 34
select select "8"
select select "2025"
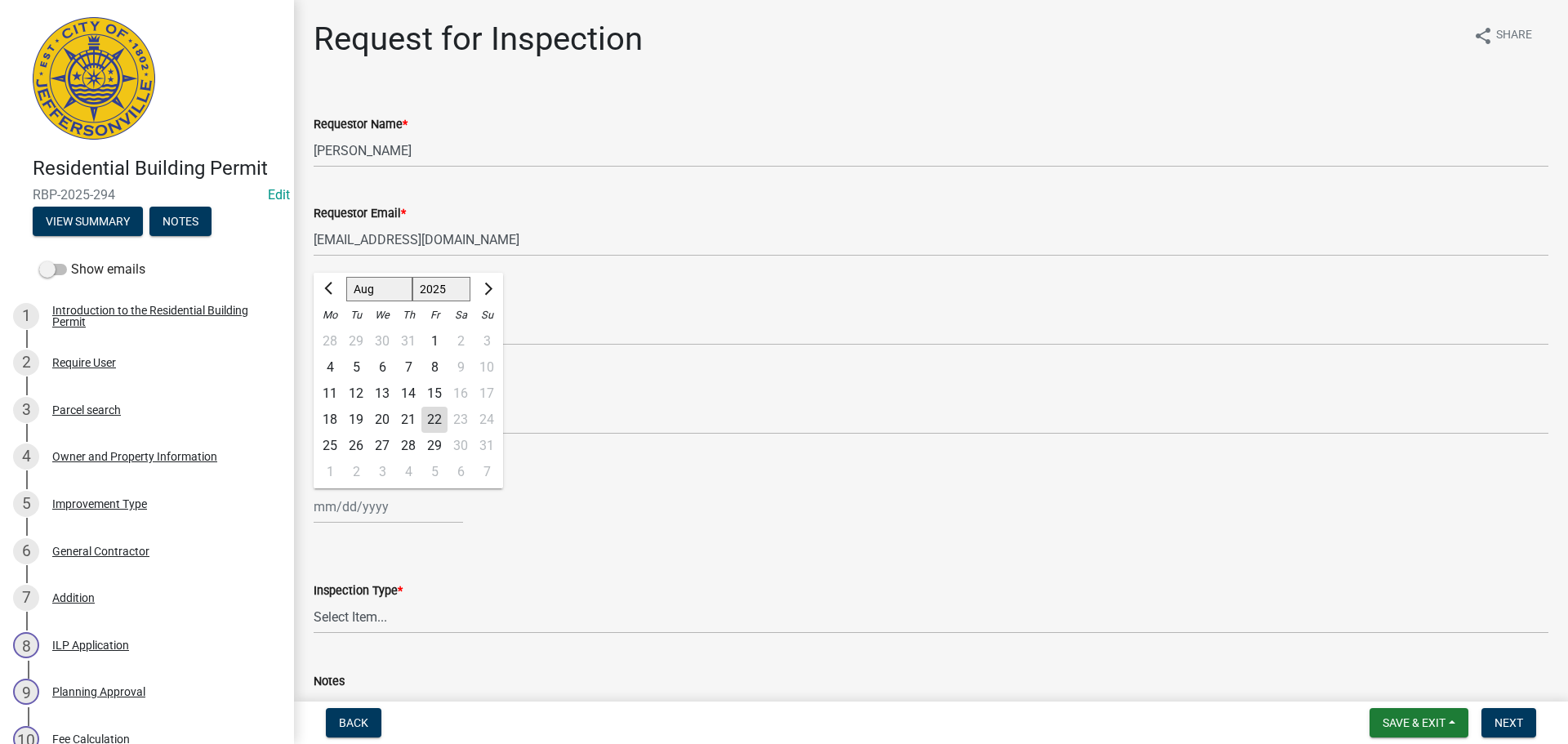
click at [429, 419] on div "22" at bounding box center [434, 420] width 26 height 26
type input "[DATE]"
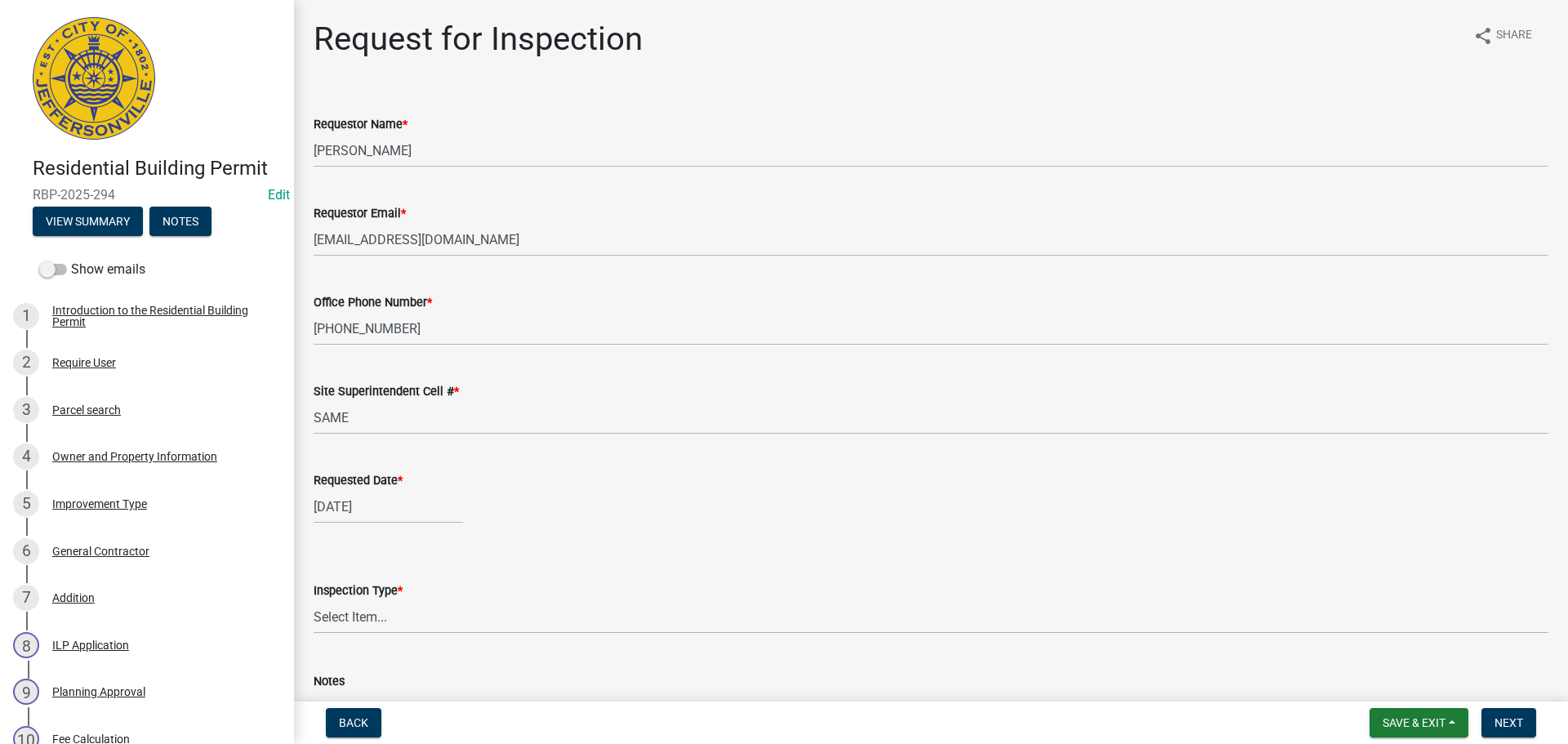
select select "8"
select select "2025"
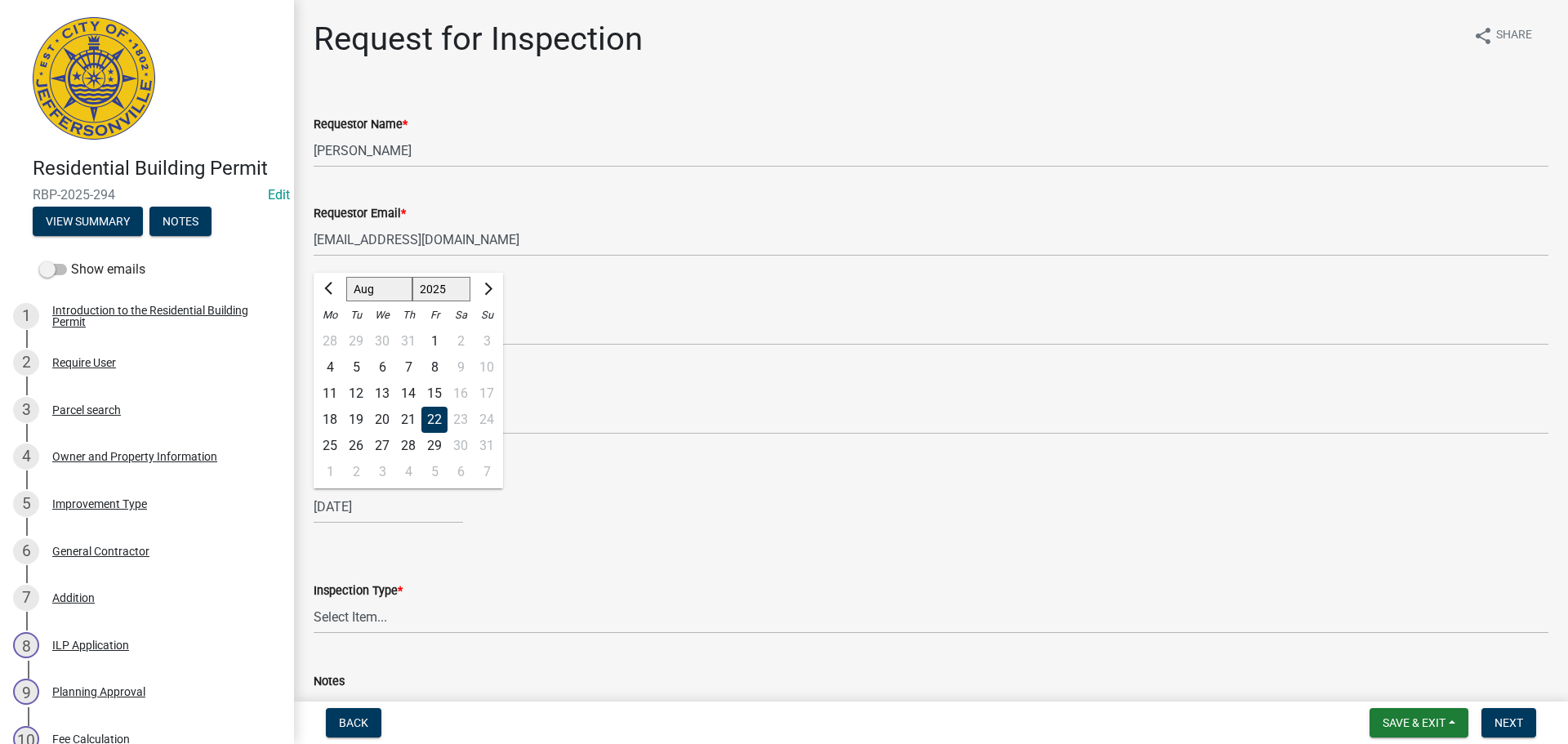
drag, startPoint x: 337, startPoint y: 510, endPoint x: 344, endPoint y: 515, distance: 8.6
click at [338, 510] on div "08/22/2025 Jan Feb Mar Apr May Jun Jul Aug Sep Oct Nov Dec 1525 1526 1527 1528 …" at bounding box center [387, 507] width 149 height 34
click at [335, 445] on div "25" at bounding box center [330, 446] width 26 height 26
type input "[DATE]"
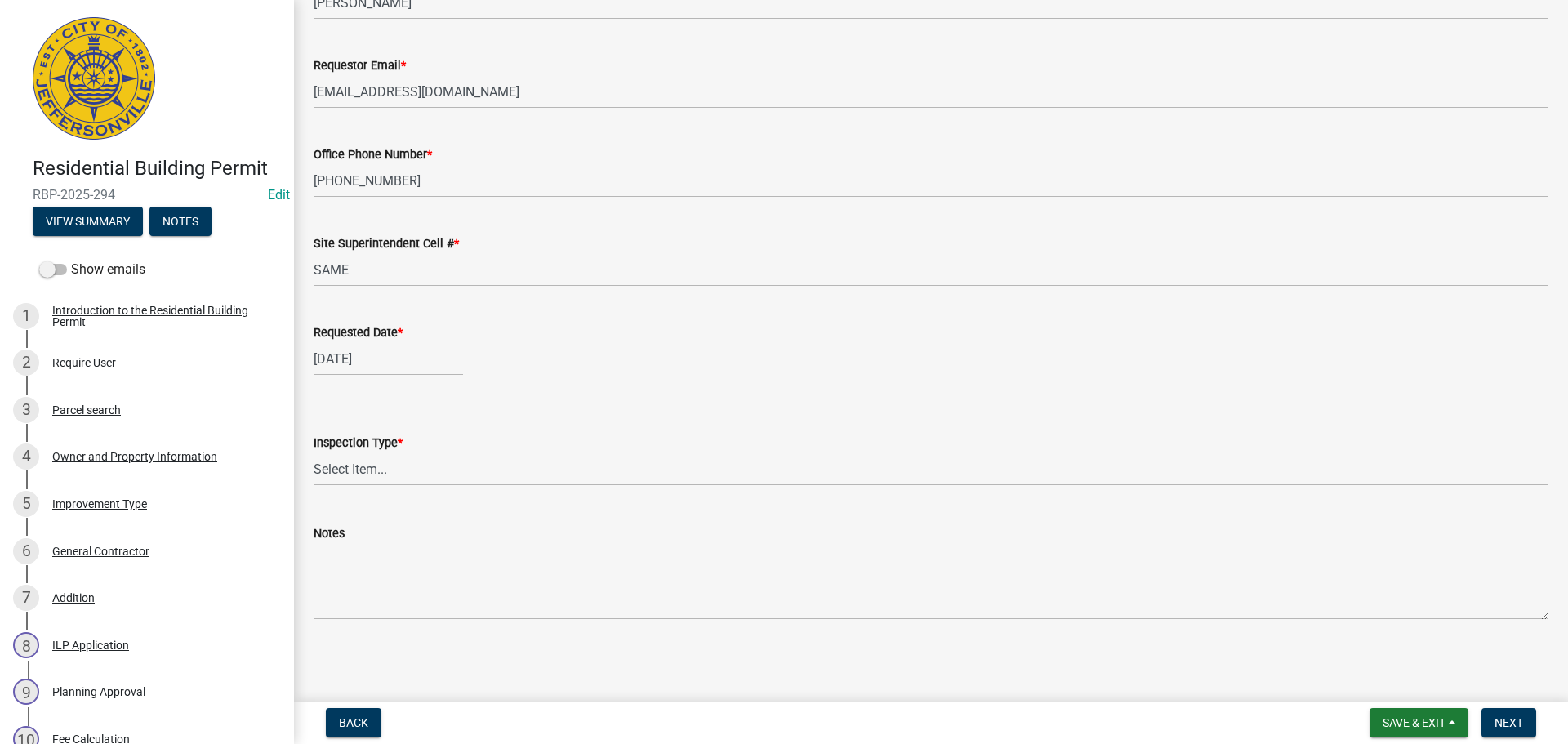
scroll to position [149, 0]
drag, startPoint x: 314, startPoint y: 466, endPoint x: 331, endPoint y: 472, distance: 18.0
click at [314, 466] on select "Select Item... Footer Foundation Framing Final" at bounding box center [930, 468] width 1234 height 34
click at [313, 451] on select "Select Item... Footer Foundation Framing Final" at bounding box center [930, 468] width 1234 height 34
select select "5905b6c6-73a3-4561-9a25-e231032c58c8"
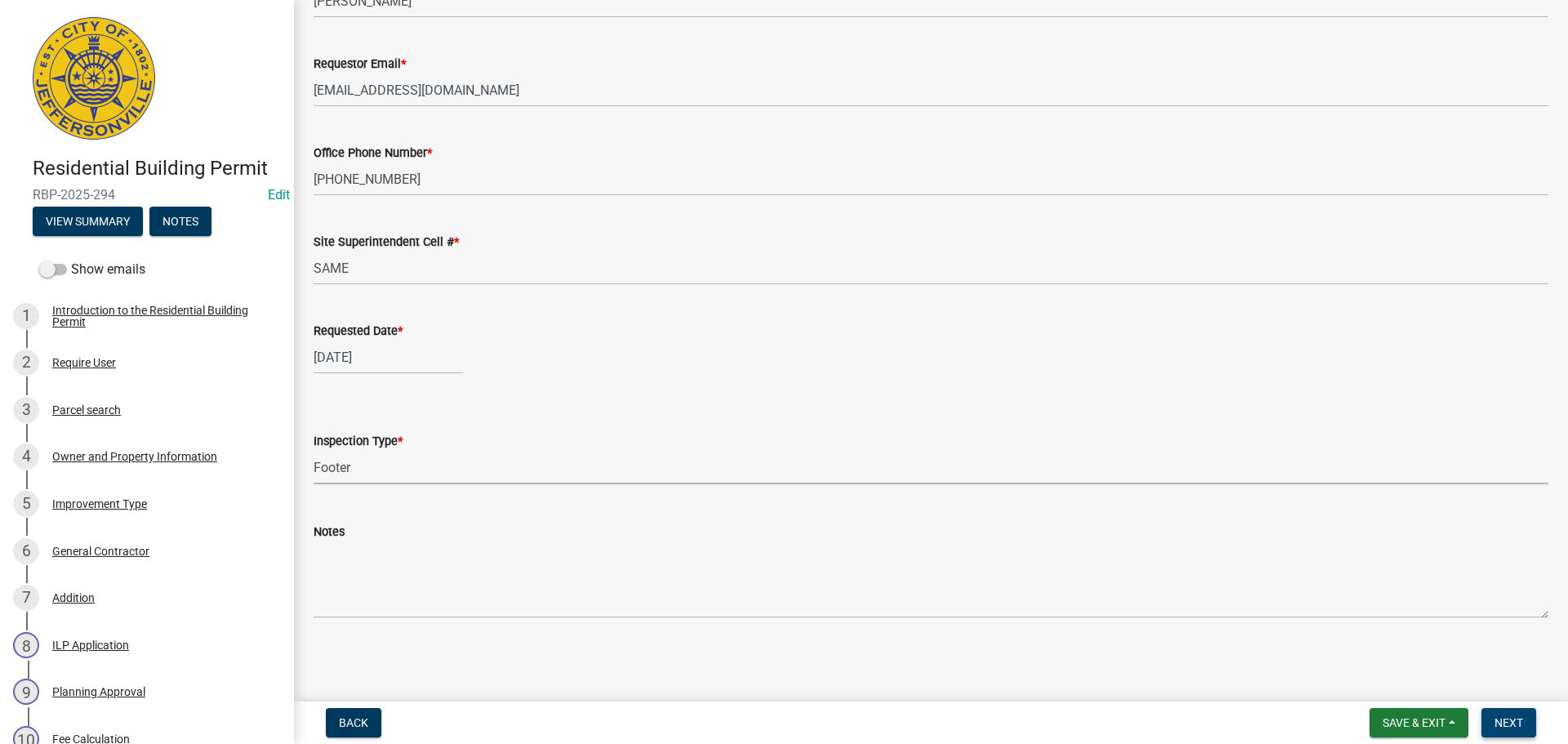
click at [1500, 713] on button "Next" at bounding box center [1508, 722] width 54 height 29
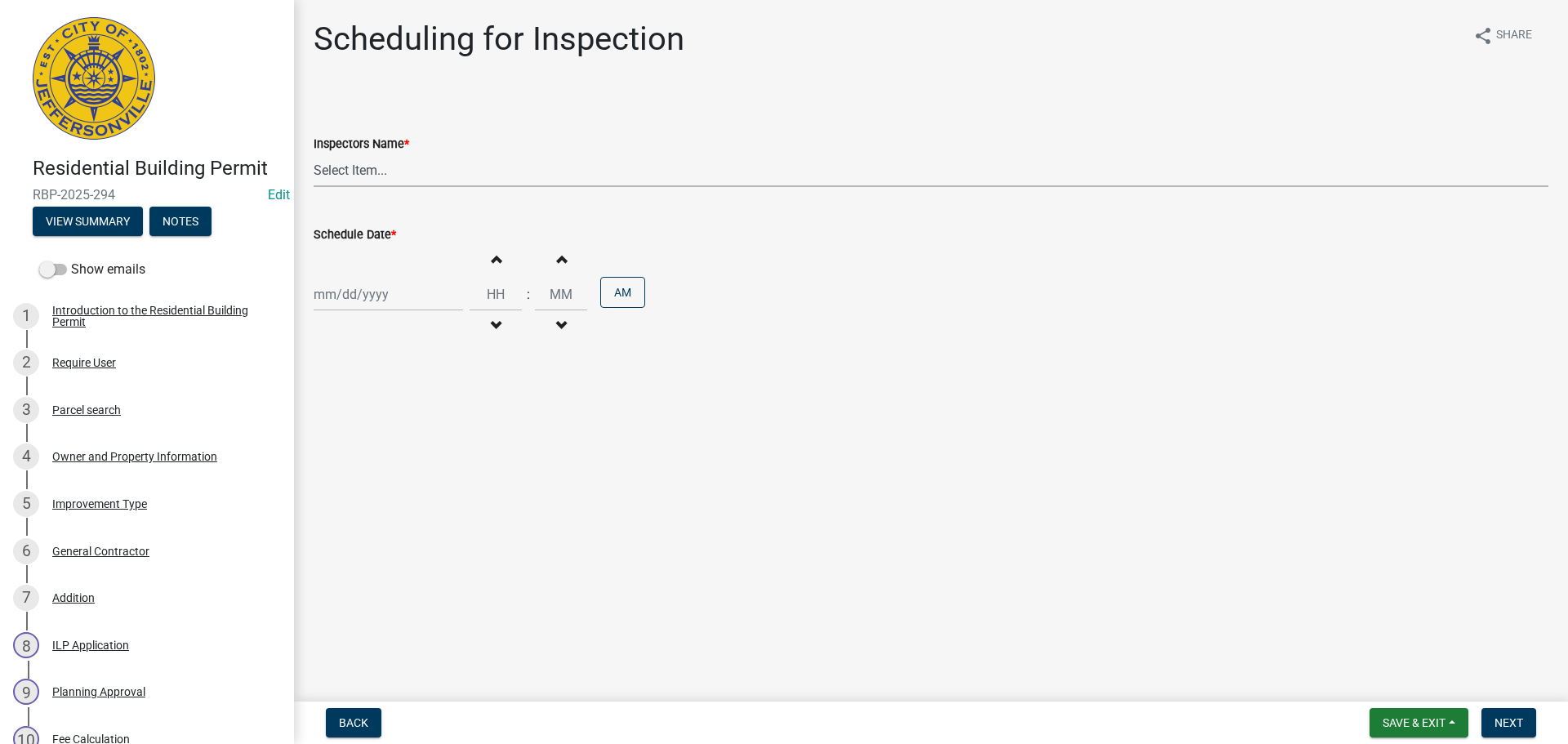
click at [363, 172] on select "Select Item... [PERSON_NAME] ([PERSON_NAME]) [PERSON_NAME] ([PERSON_NAME]) mkru…" at bounding box center [930, 171] width 1234 height 34
select select "7b0b9f25-f402-4148-9522-9b9b34b3e885"
click at [313, 154] on select "Select Item... [PERSON_NAME] ([PERSON_NAME]) [PERSON_NAME] ([PERSON_NAME]) mkru…" at bounding box center [930, 171] width 1234 height 34
click at [337, 307] on div at bounding box center [387, 295] width 149 height 34
select select "8"
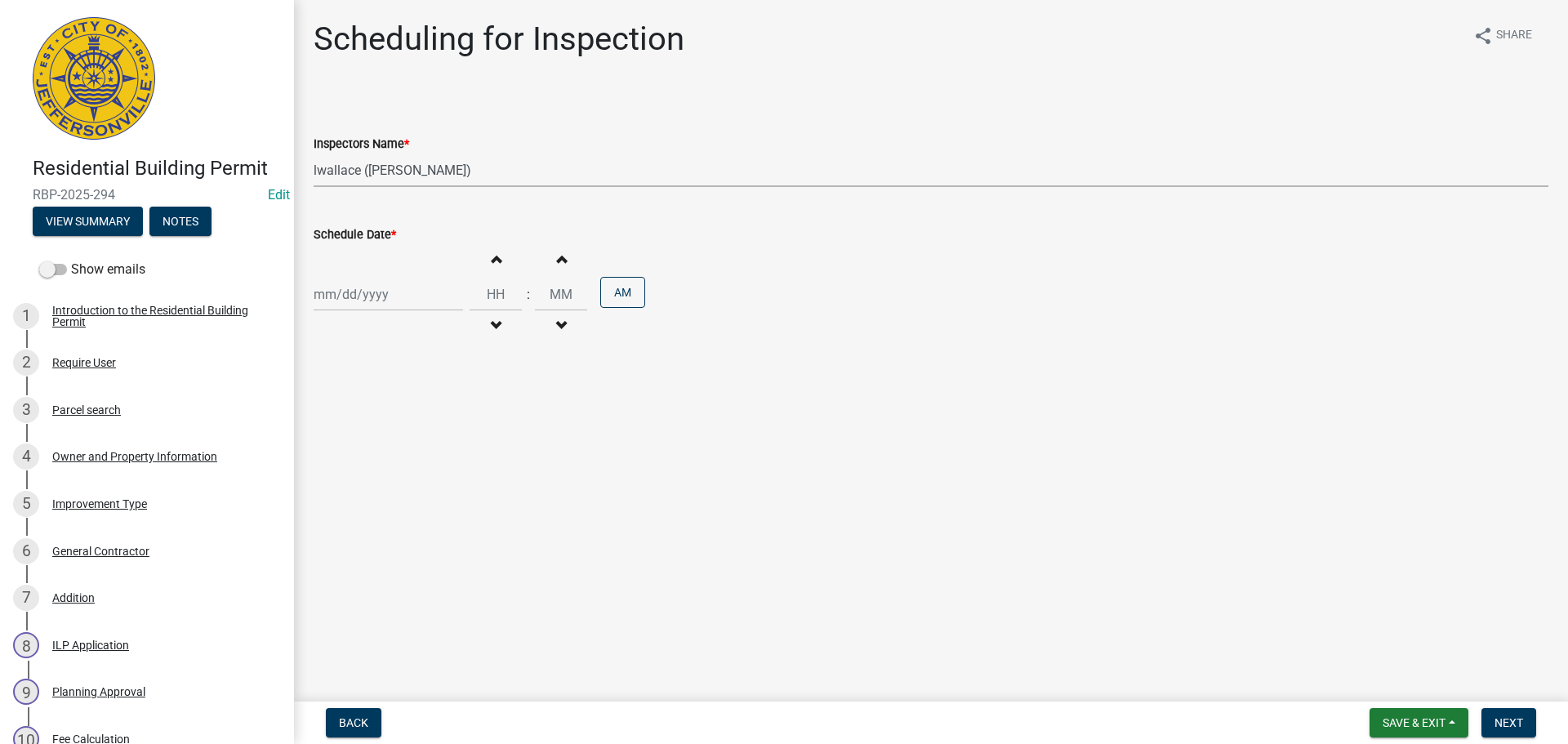
select select "2025"
click at [330, 485] on div "25" at bounding box center [330, 486] width 26 height 26
type input "08/25/2025"
click at [496, 294] on input "Hours" at bounding box center [496, 295] width 53 height 34
type input "01"
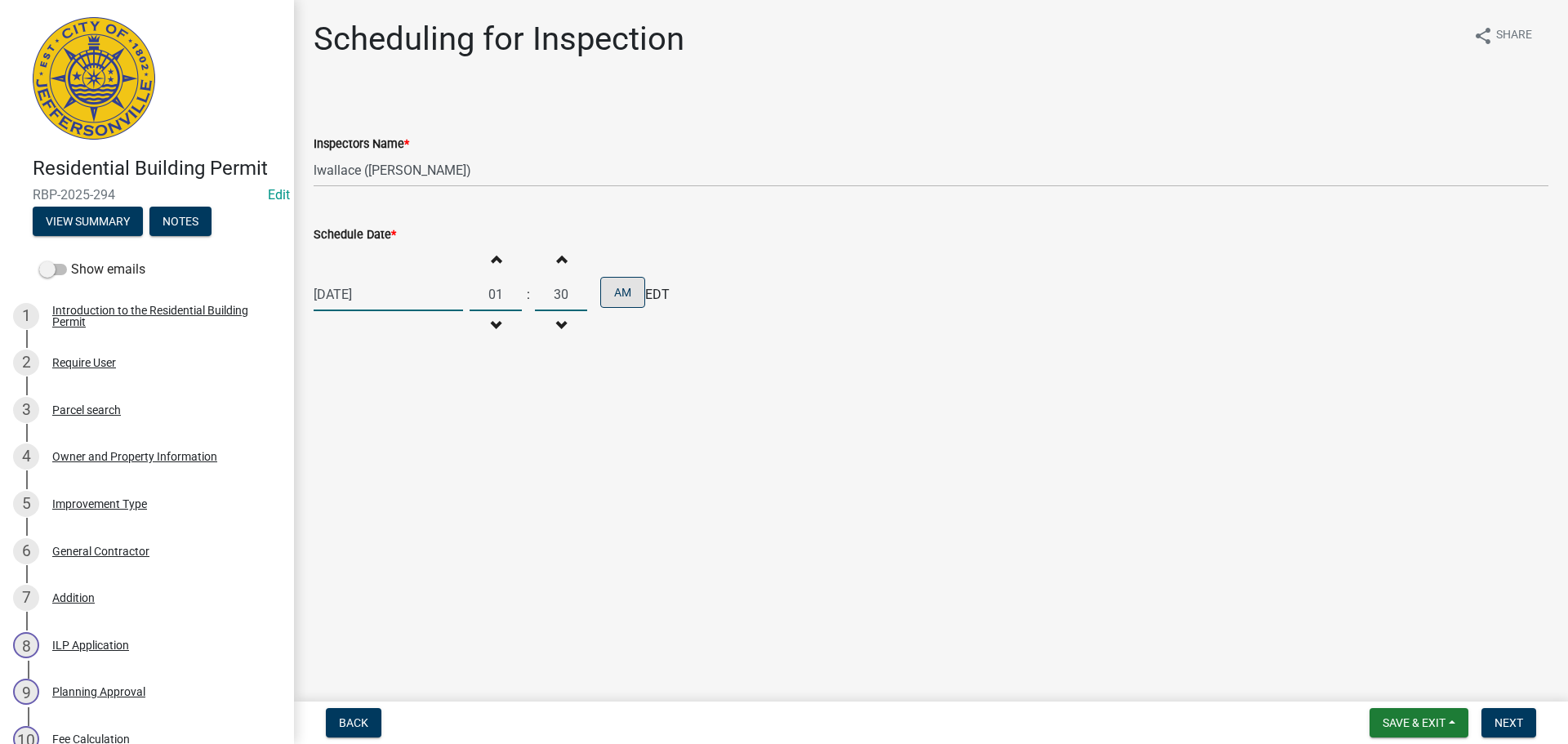
type input "30"
click at [621, 296] on button "AM" at bounding box center [623, 292] width 45 height 31
click at [1502, 721] on span "Next" at bounding box center [1508, 723] width 28 height 13
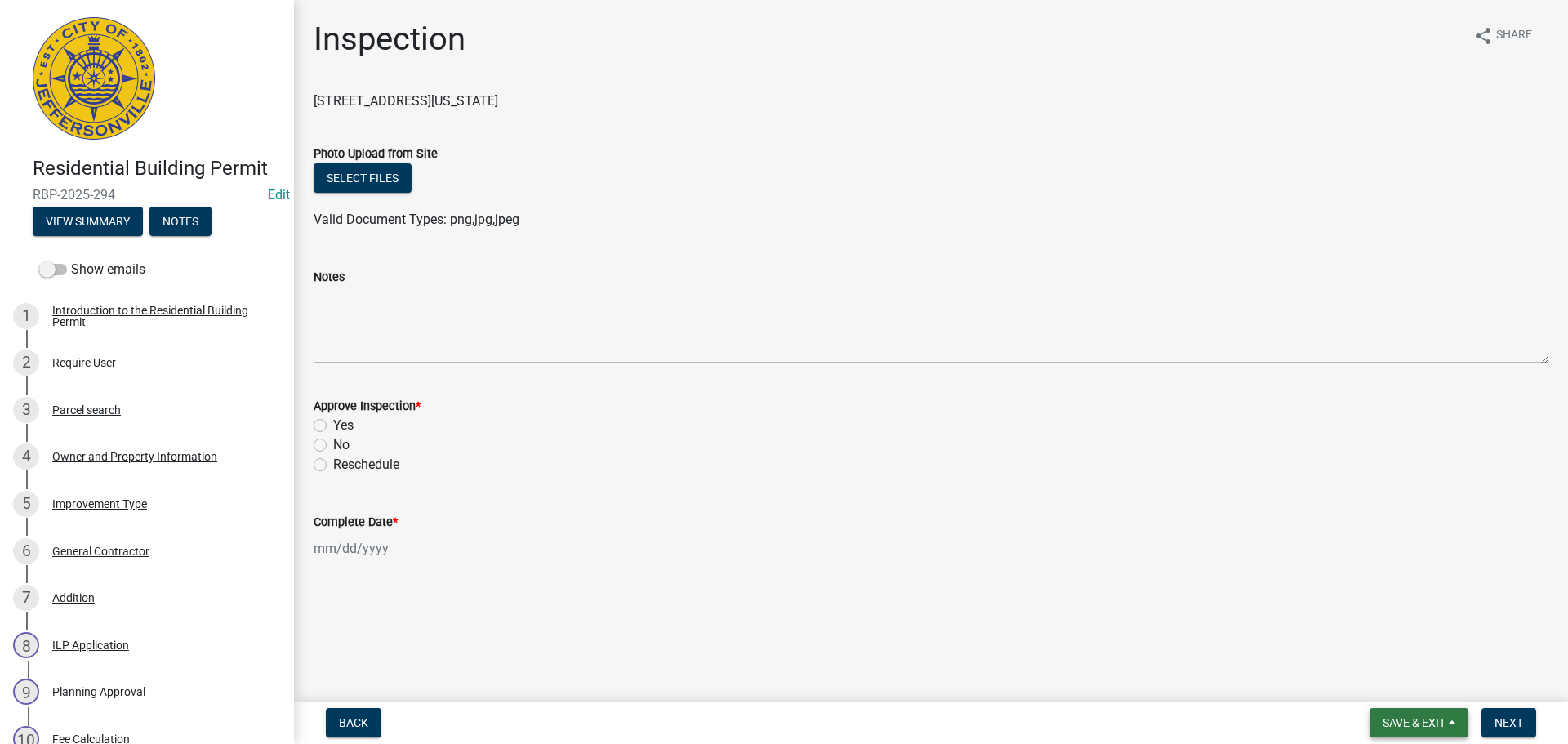
click at [1418, 736] on button "Save & Exit" at bounding box center [1418, 722] width 98 height 29
click at [1407, 679] on button "Save & Exit" at bounding box center [1402, 680] width 130 height 39
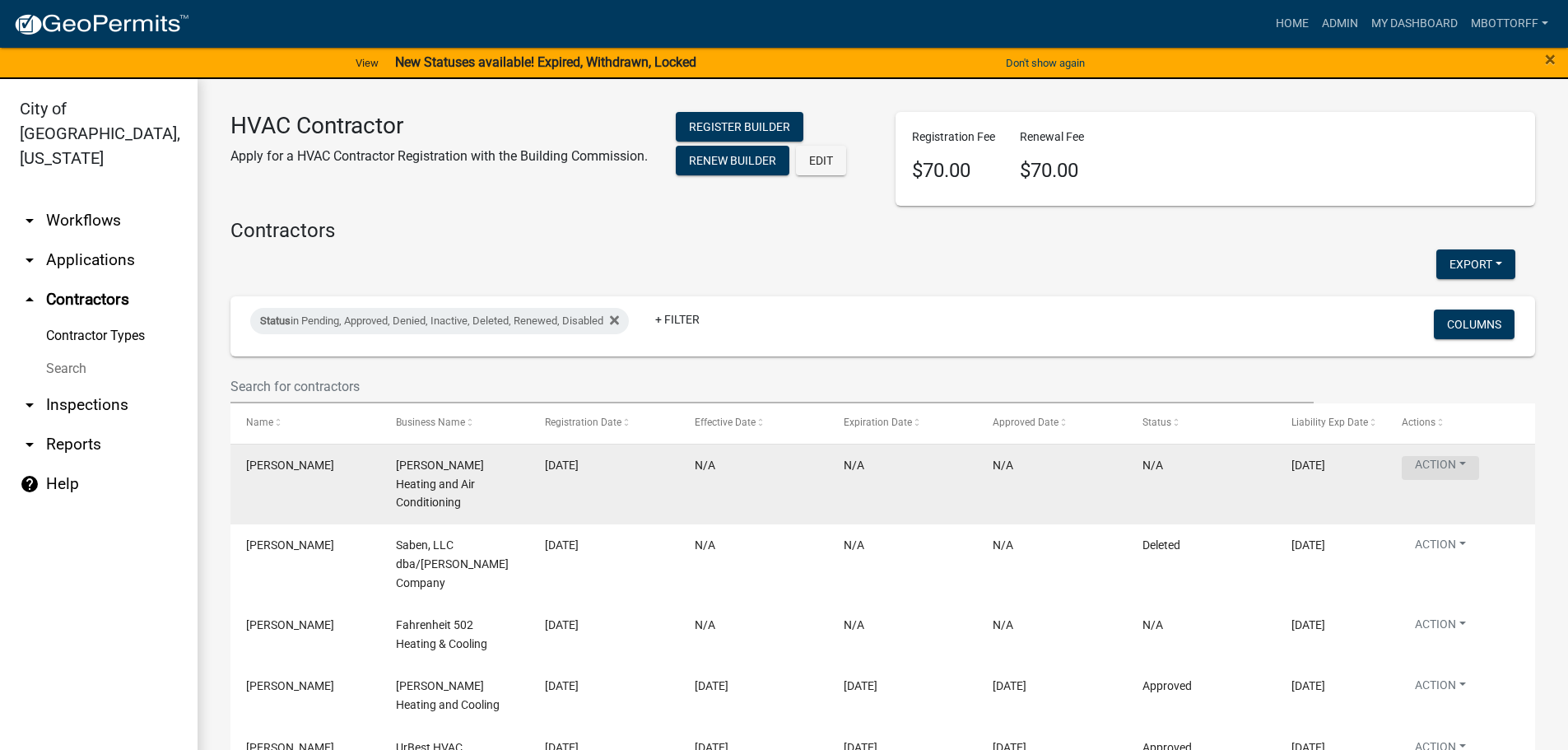
click at [1450, 462] on button "Action" at bounding box center [1440, 467] width 78 height 24
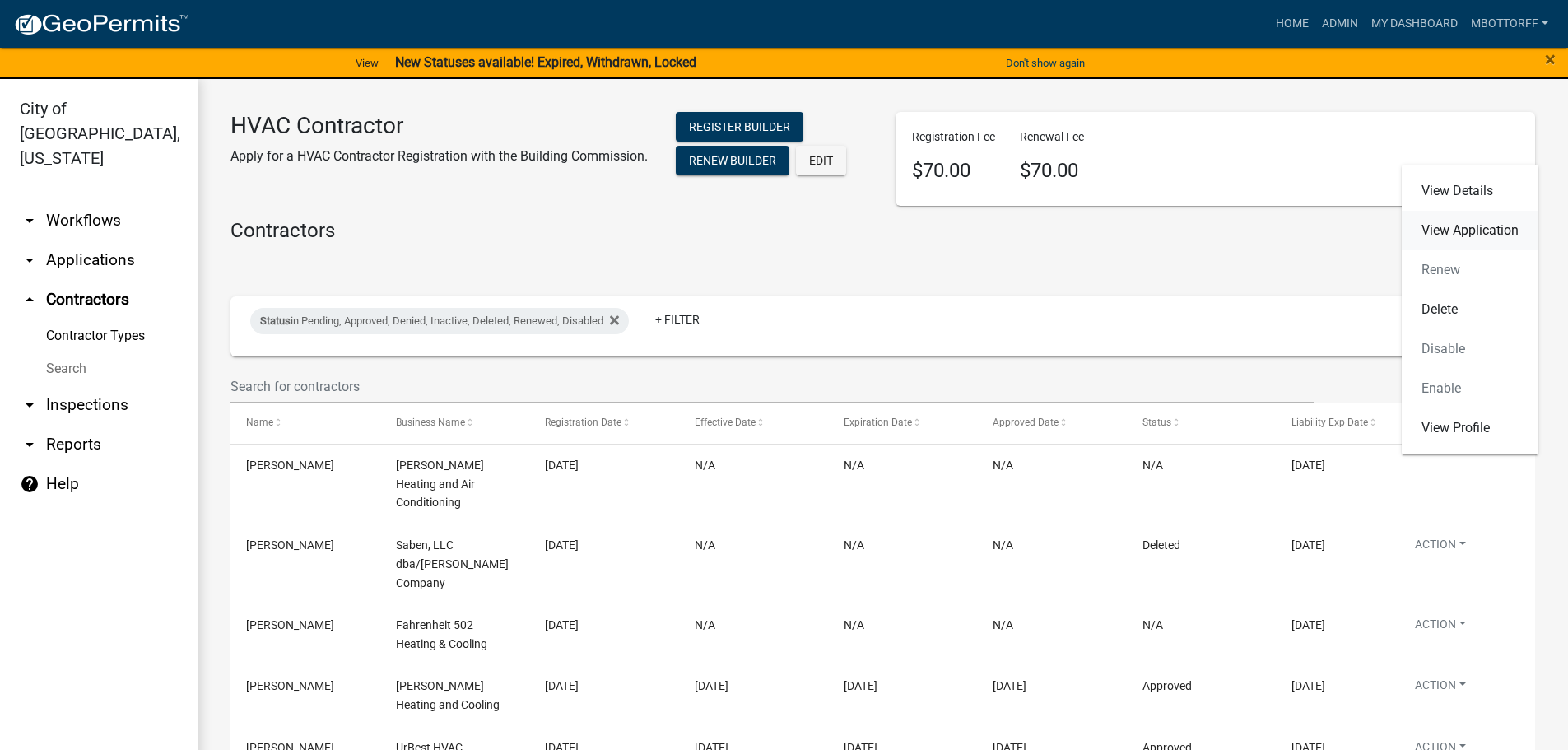
click at [1464, 234] on link "View Application" at bounding box center [1470, 231] width 137 height 40
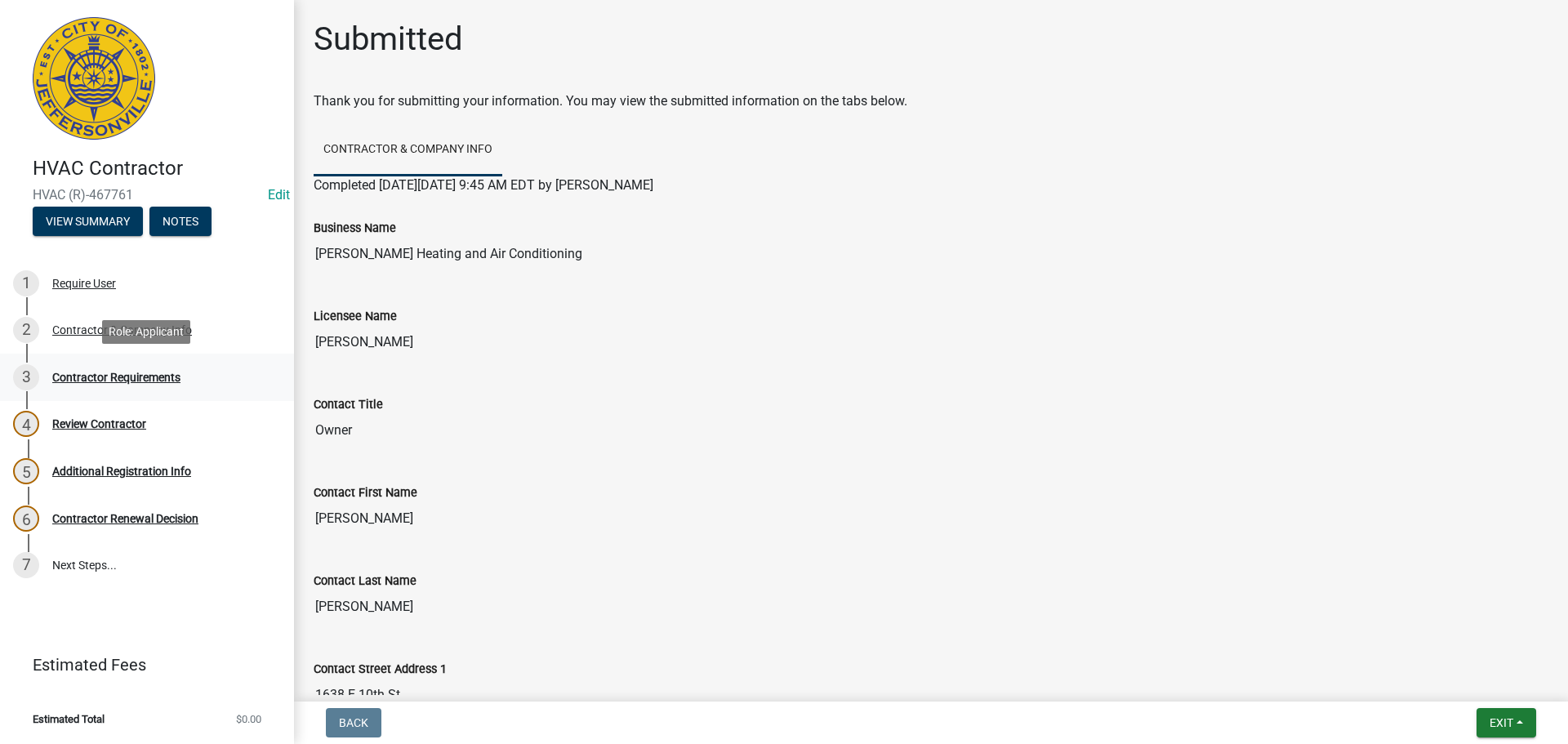
click at [81, 369] on div "3 Contractor Requirements" at bounding box center [141, 377] width 255 height 26
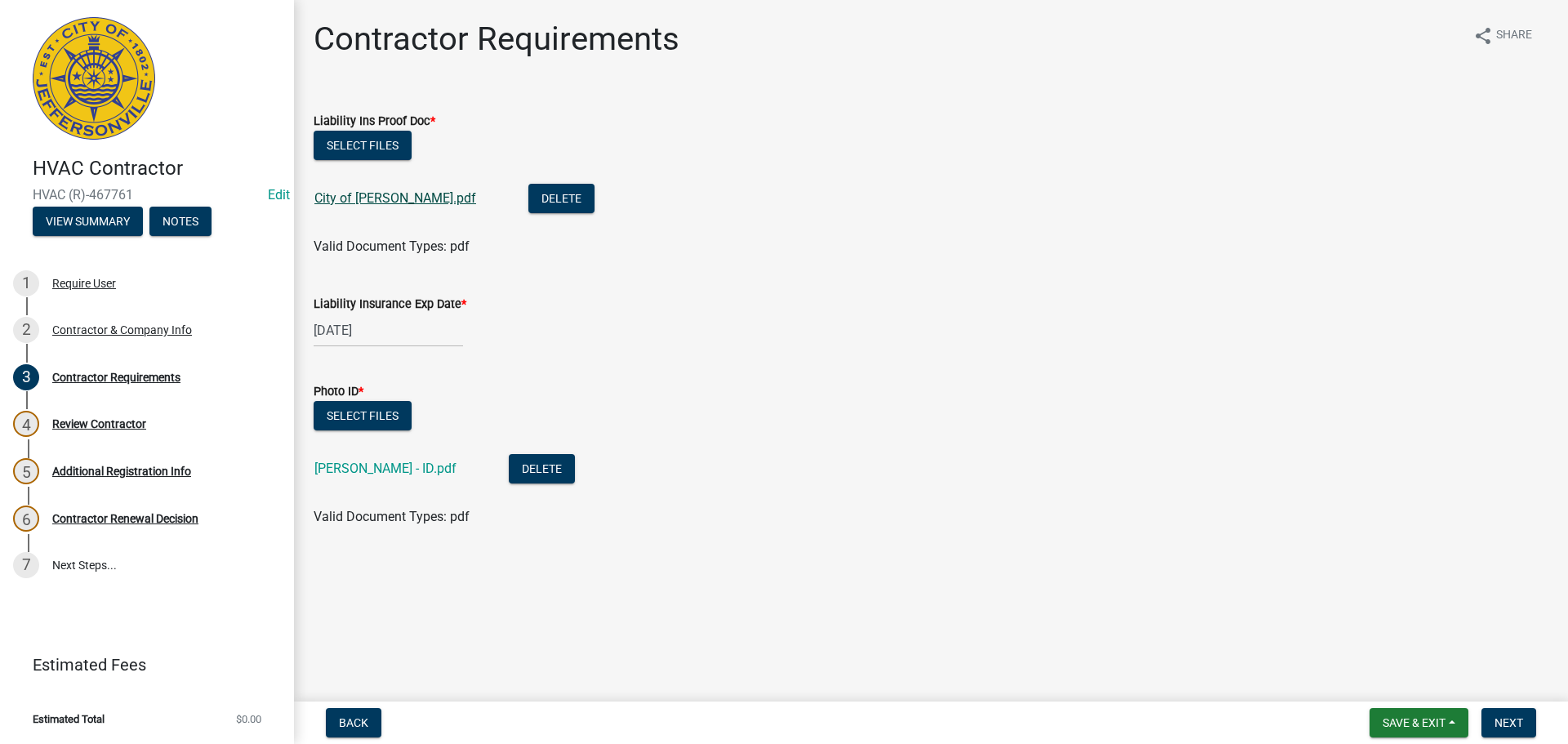
click at [385, 200] on link "City of Jeff - COI.pdf" at bounding box center [395, 198] width 161 height 16
click at [357, 203] on link "City of Jeff - COI.pdf" at bounding box center [395, 198] width 161 height 16
click at [378, 464] on link "Daniel Crain Jr - ID.pdf" at bounding box center [384, 468] width 142 height 16
click at [1516, 719] on span "Next" at bounding box center [1508, 723] width 28 height 13
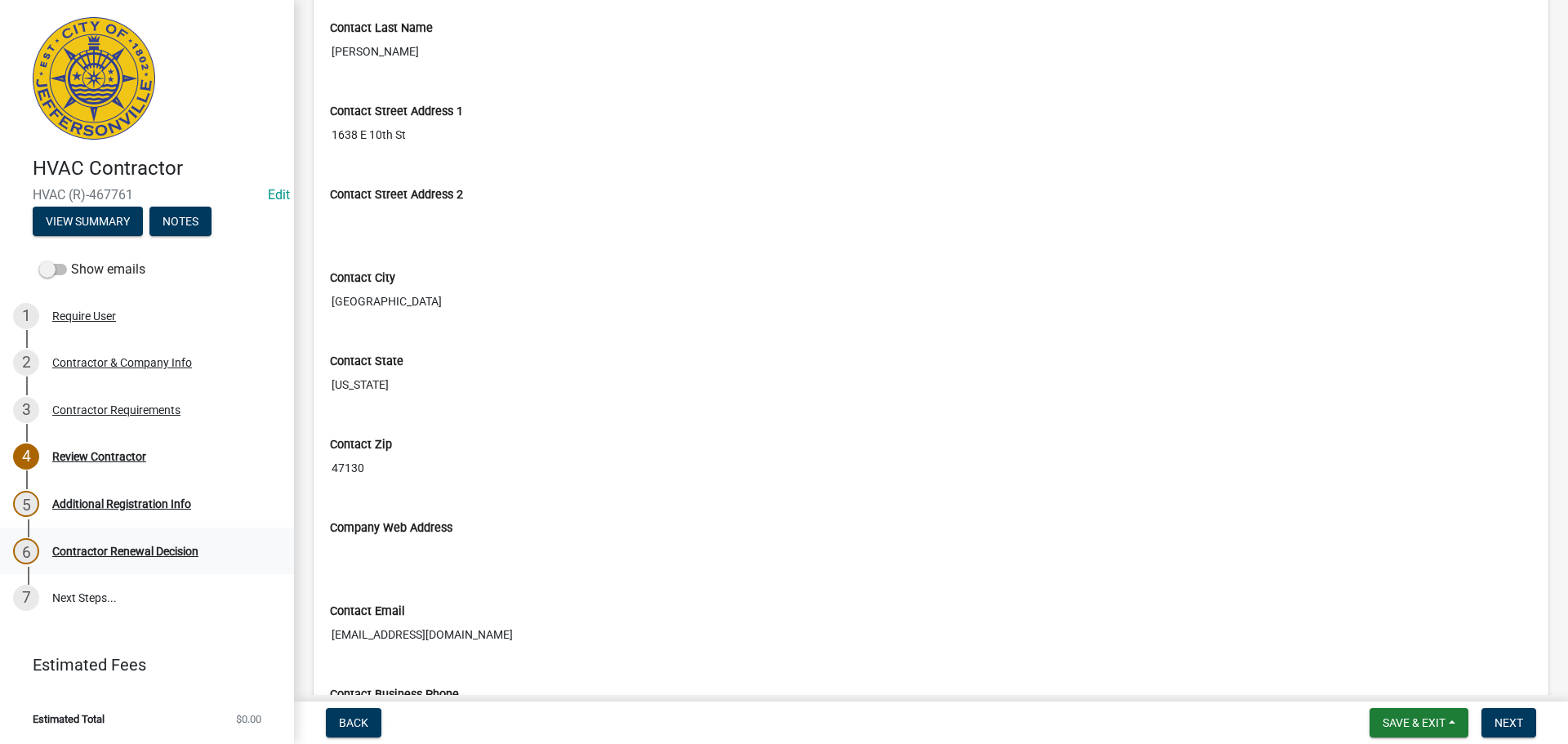
scroll to position [654, 0]
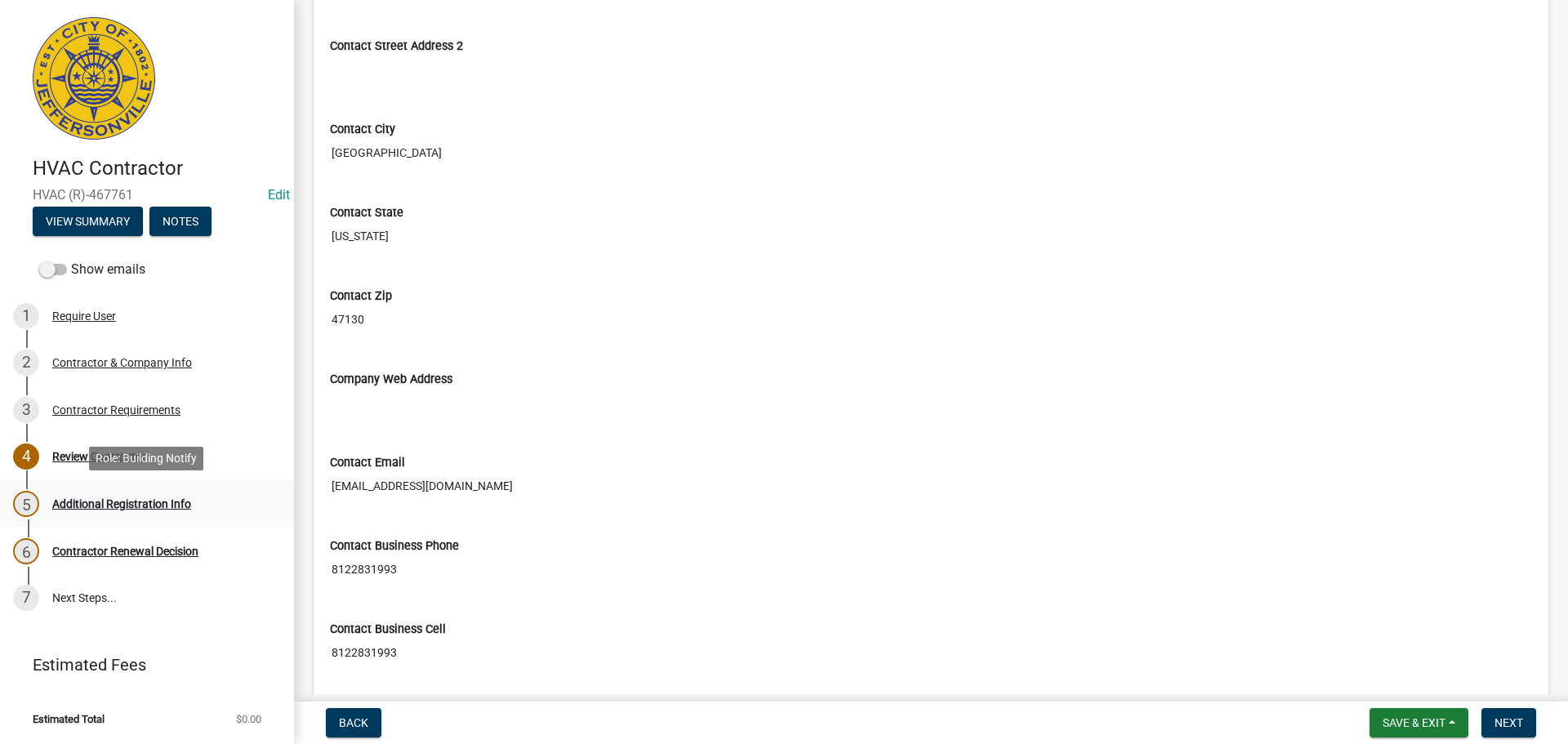
click at [85, 508] on div "Additional Registration Info" at bounding box center [122, 504] width 139 height 11
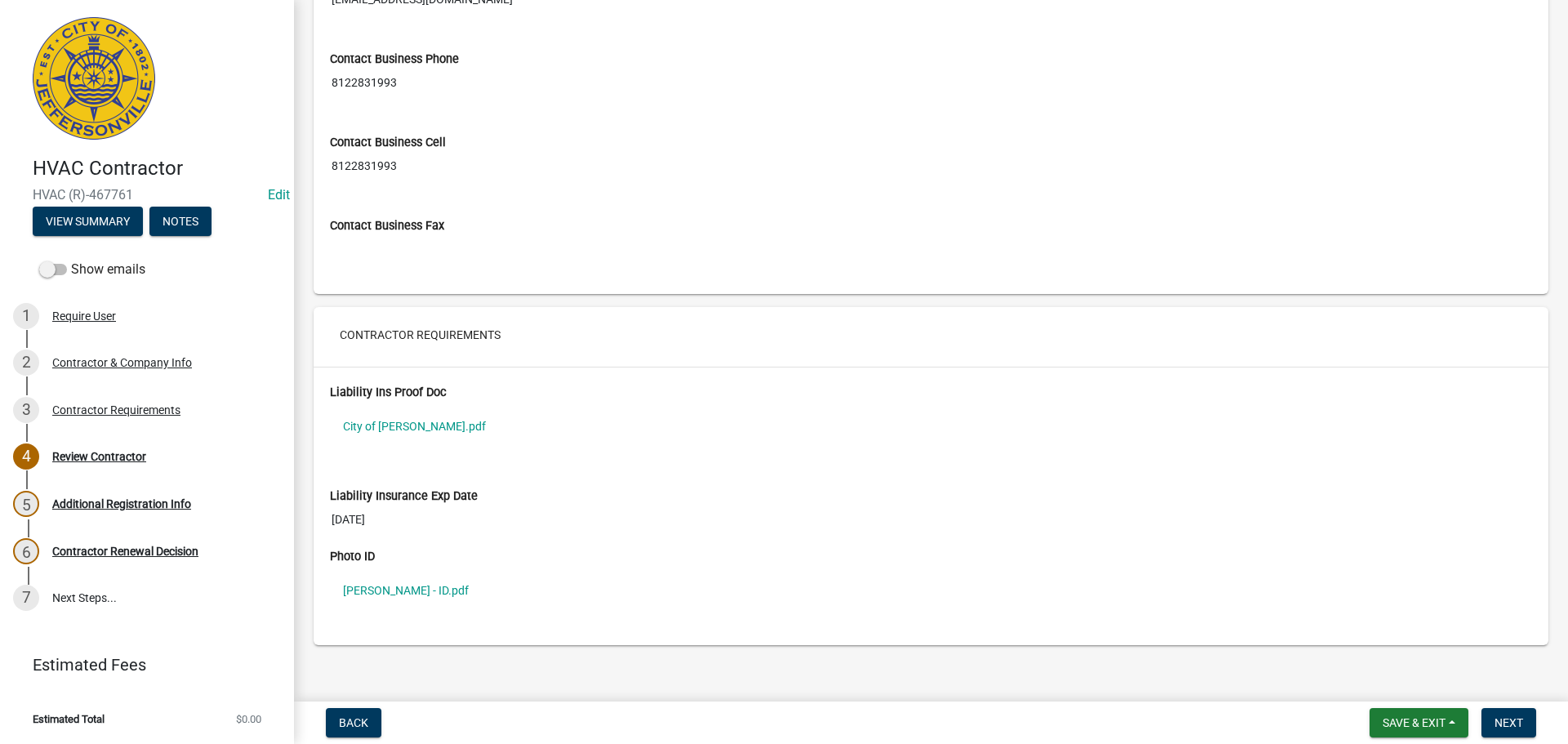
scroll to position [1154, 0]
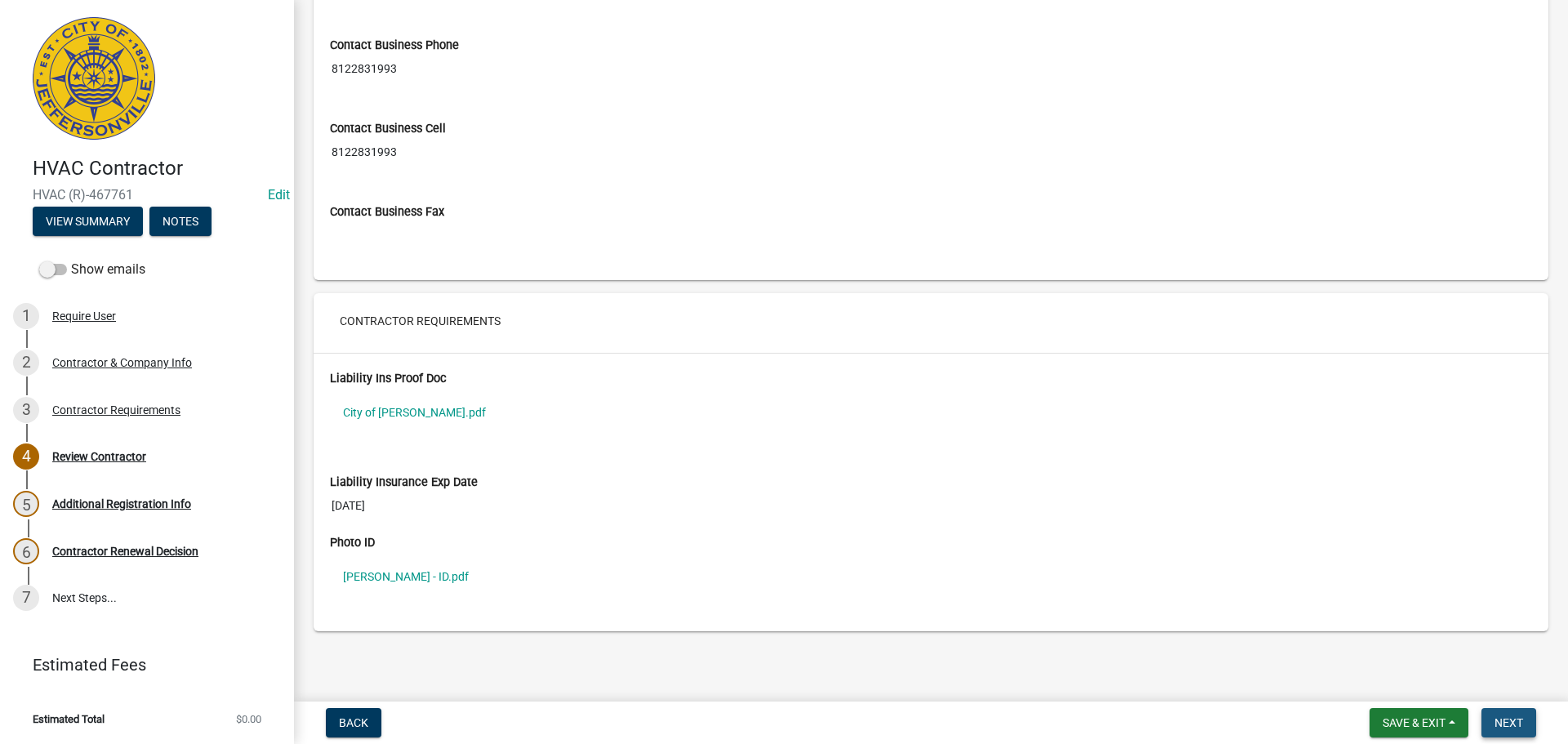
click at [1518, 723] on span "Next" at bounding box center [1508, 723] width 28 height 13
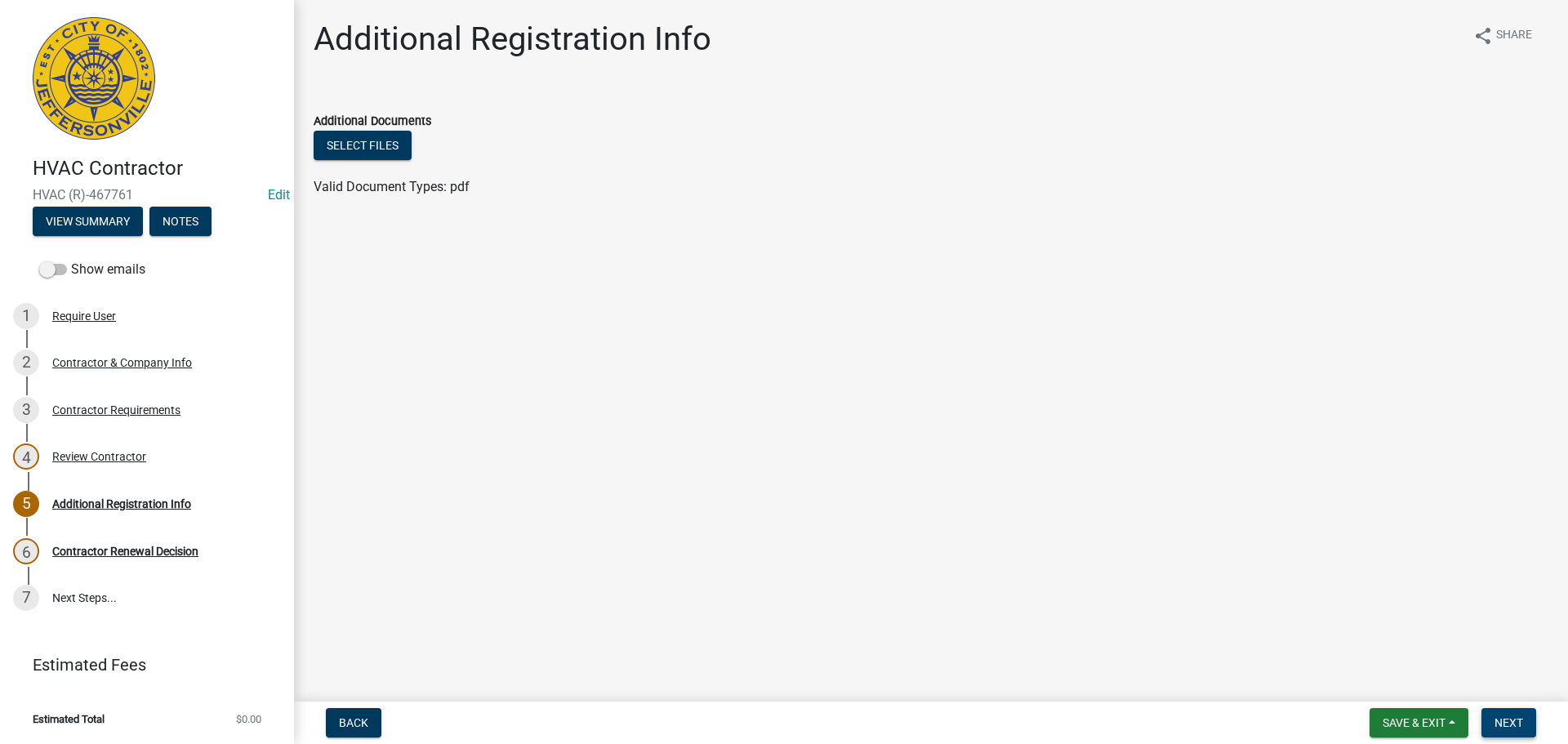
click at [1513, 720] on span "Next" at bounding box center [1508, 723] width 28 height 13
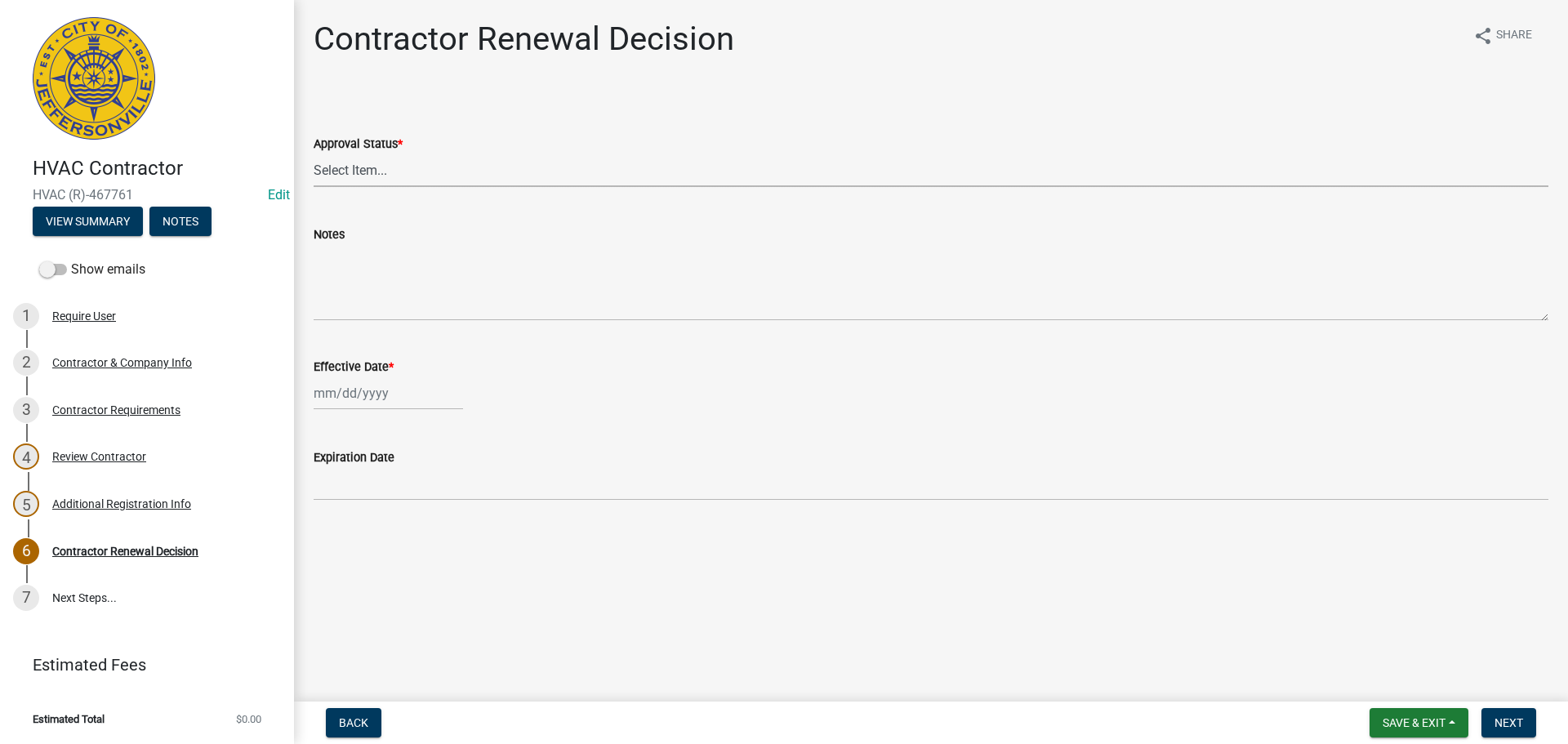
click at [338, 174] on select "Select Item... Approved Denied" at bounding box center [930, 171] width 1234 height 34
click at [313, 154] on select "Select Item... Approved Denied" at bounding box center [930, 171] width 1234 height 34
select select "30db8998-795d-4bbe-8e49-f1ade8865815"
select select "8"
select select "2025"
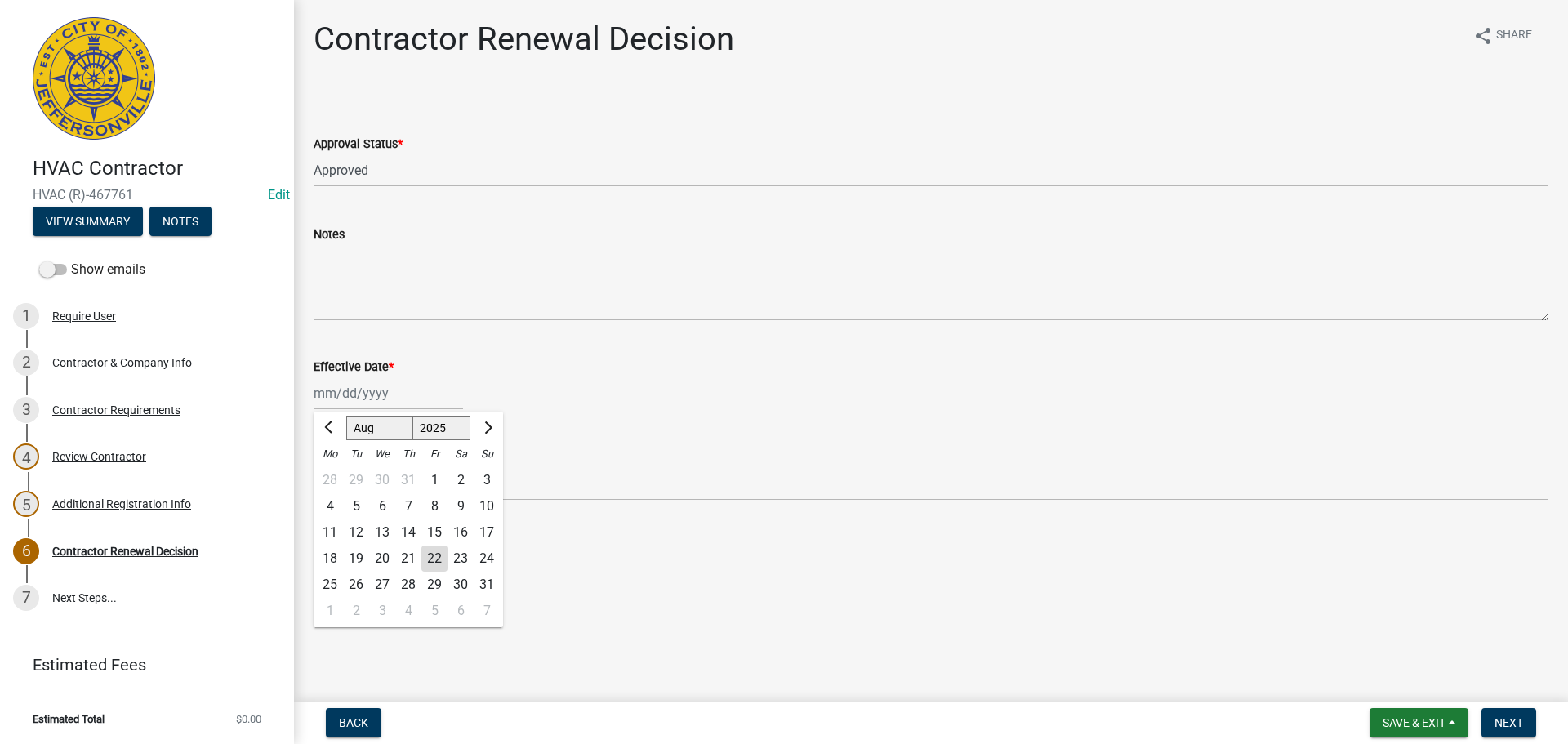
click at [317, 393] on div "Jan Feb Mar Apr May Jun Jul Aug Sep Oct Nov Dec 1525 1526 1527 1528 1529 1530 1…" at bounding box center [387, 393] width 149 height 34
click at [430, 564] on div "22" at bounding box center [434, 559] width 26 height 26
type input "[DATE]"
click at [1513, 727] on span "Next" at bounding box center [1508, 723] width 28 height 13
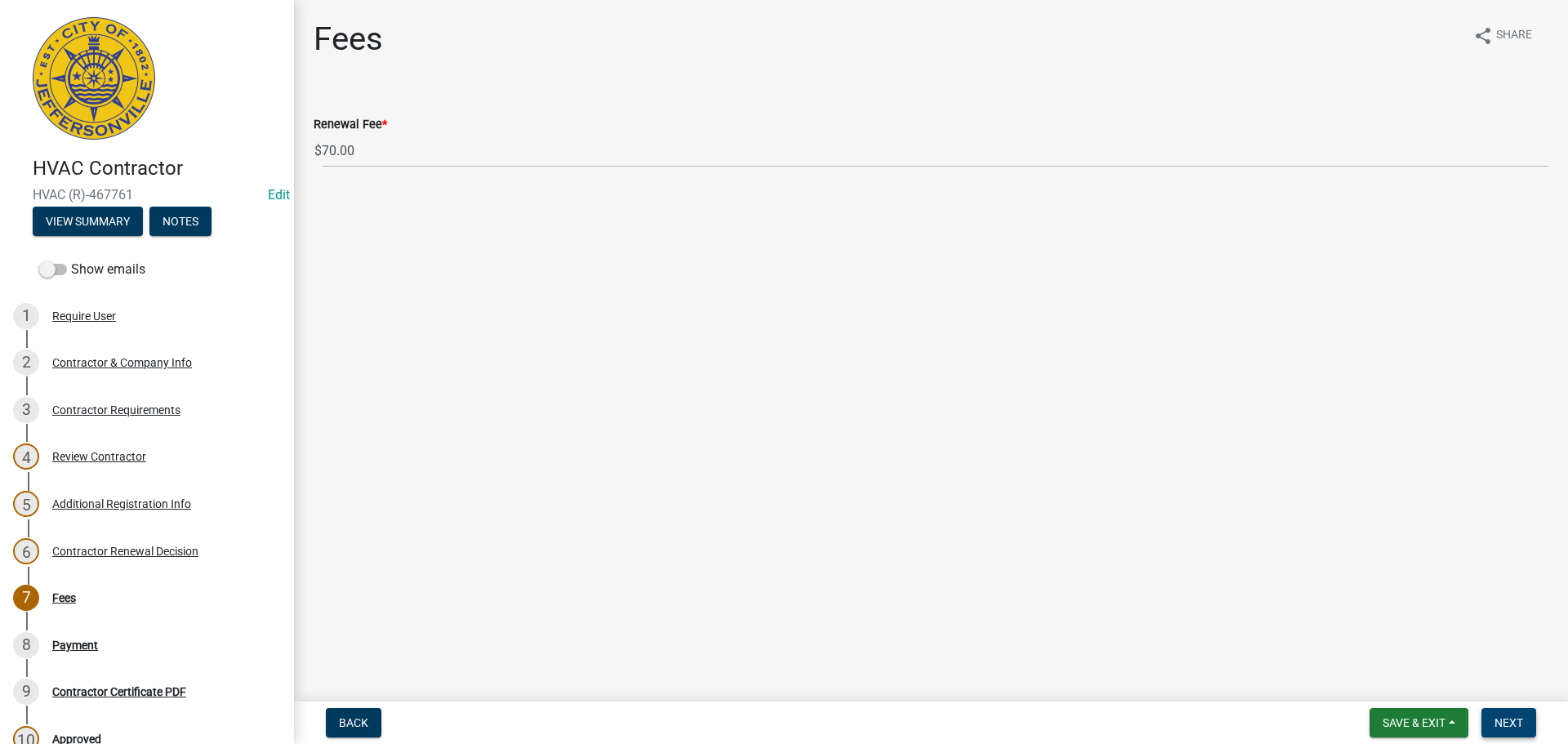
click at [1529, 728] on button "Next" at bounding box center [1508, 722] width 54 height 29
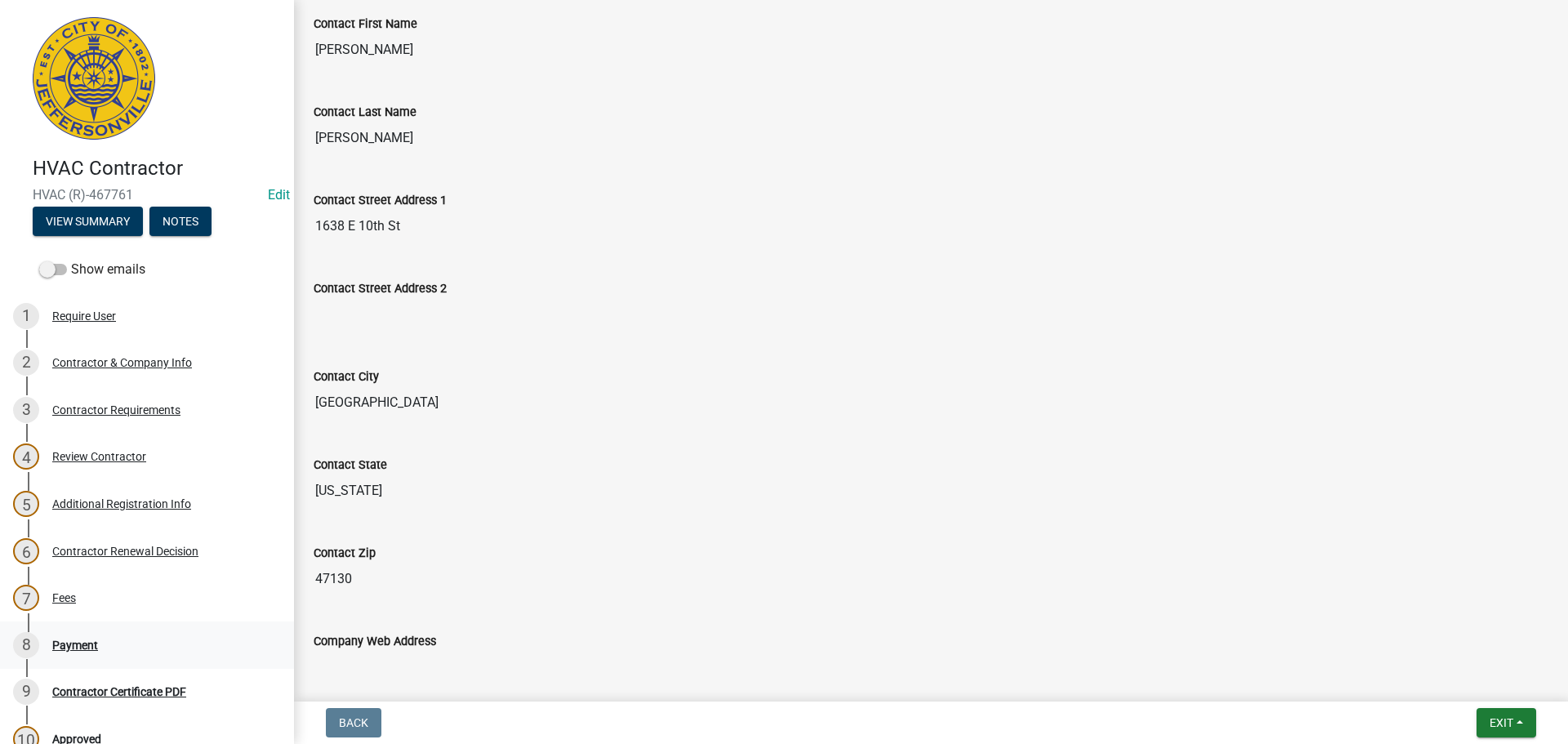
scroll to position [654, 0]
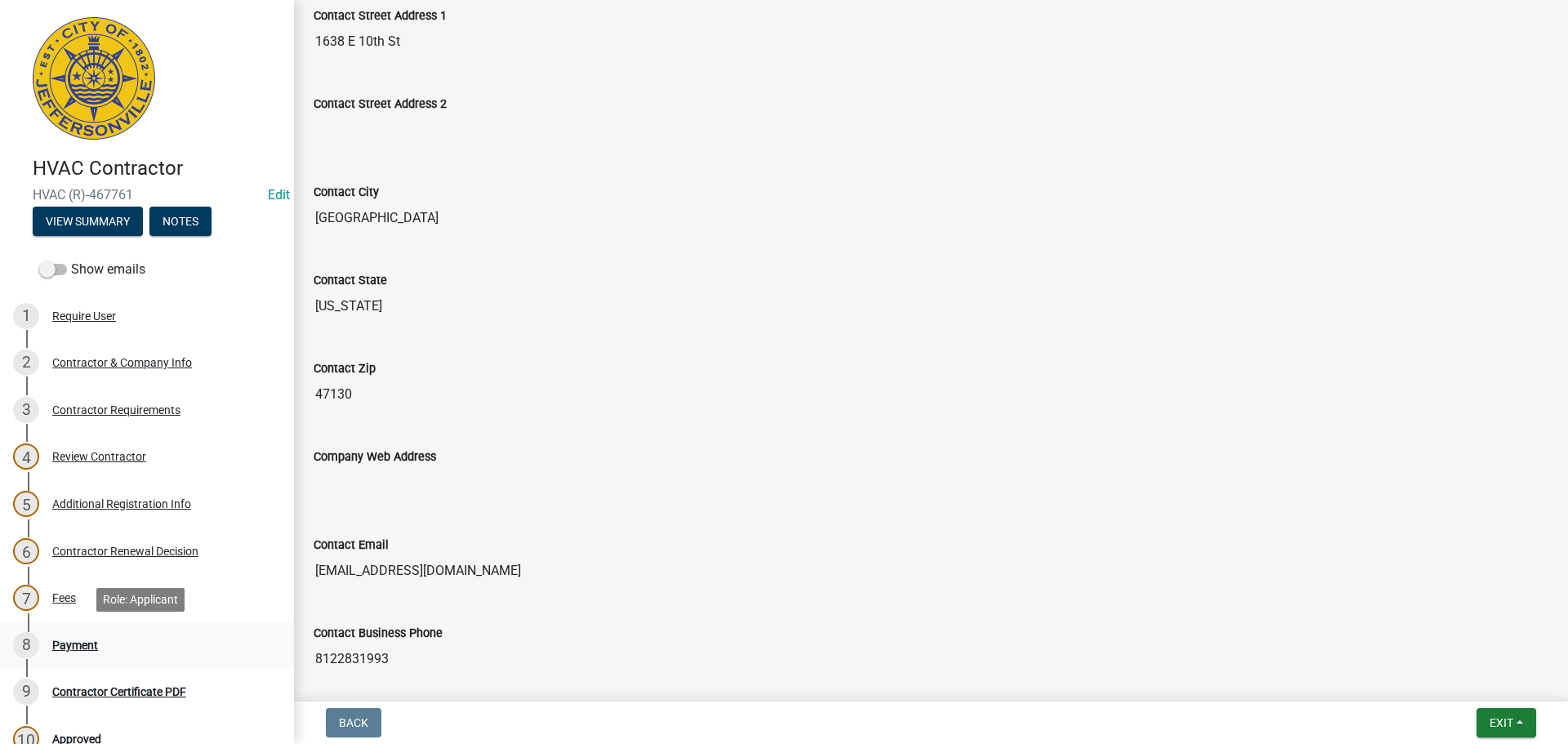
click at [68, 642] on div "Payment" at bounding box center [75, 645] width 46 height 11
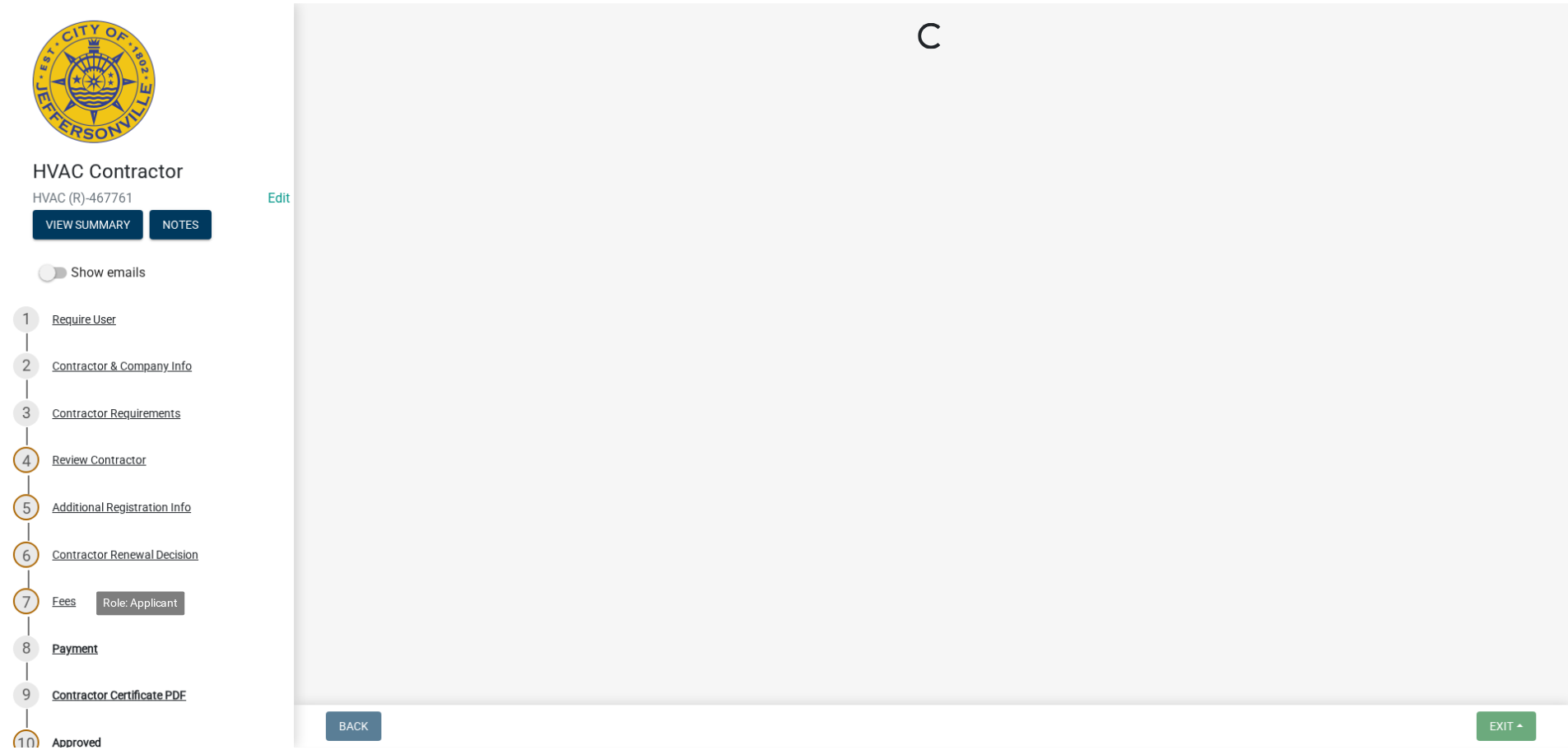
scroll to position [0, 0]
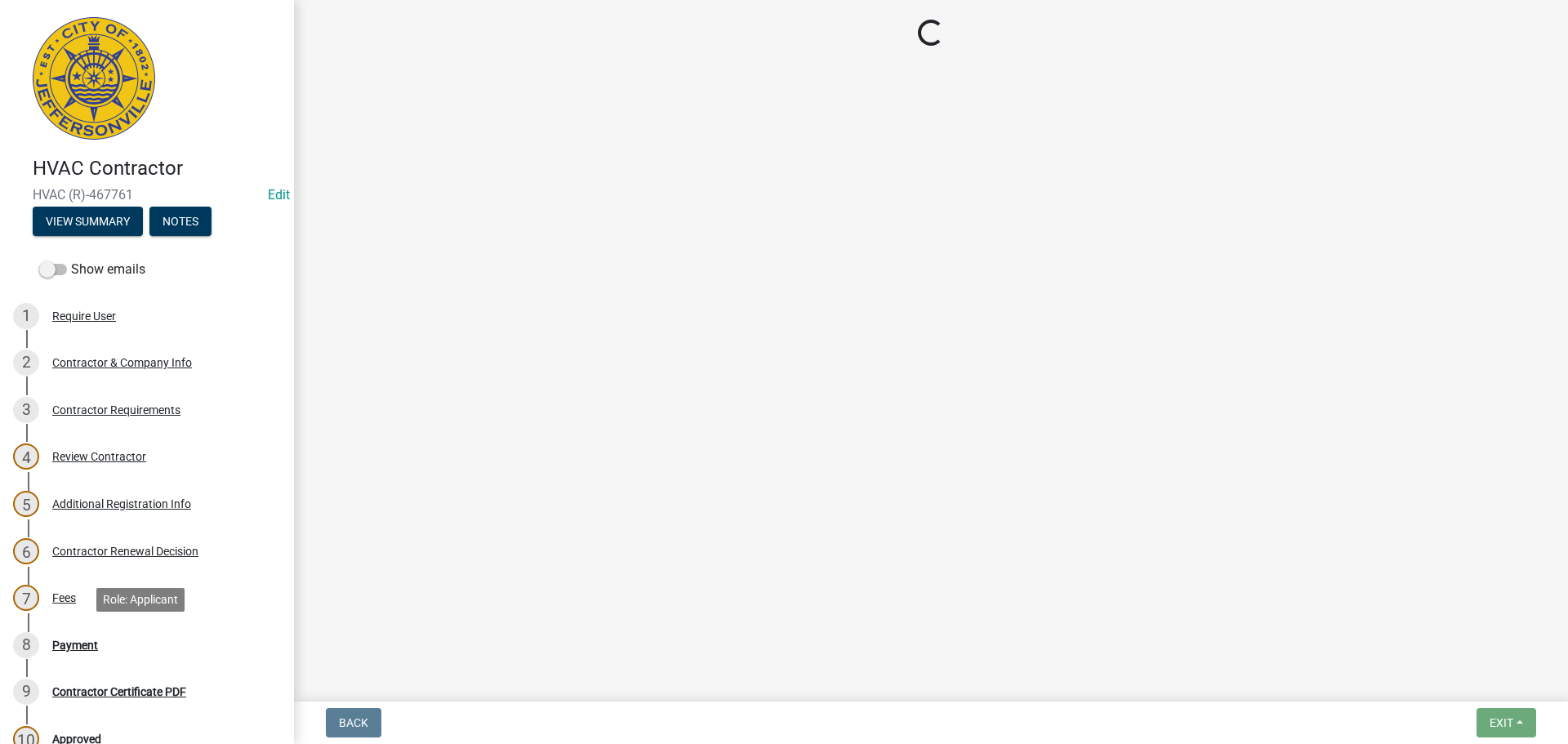
select select "3: 3"
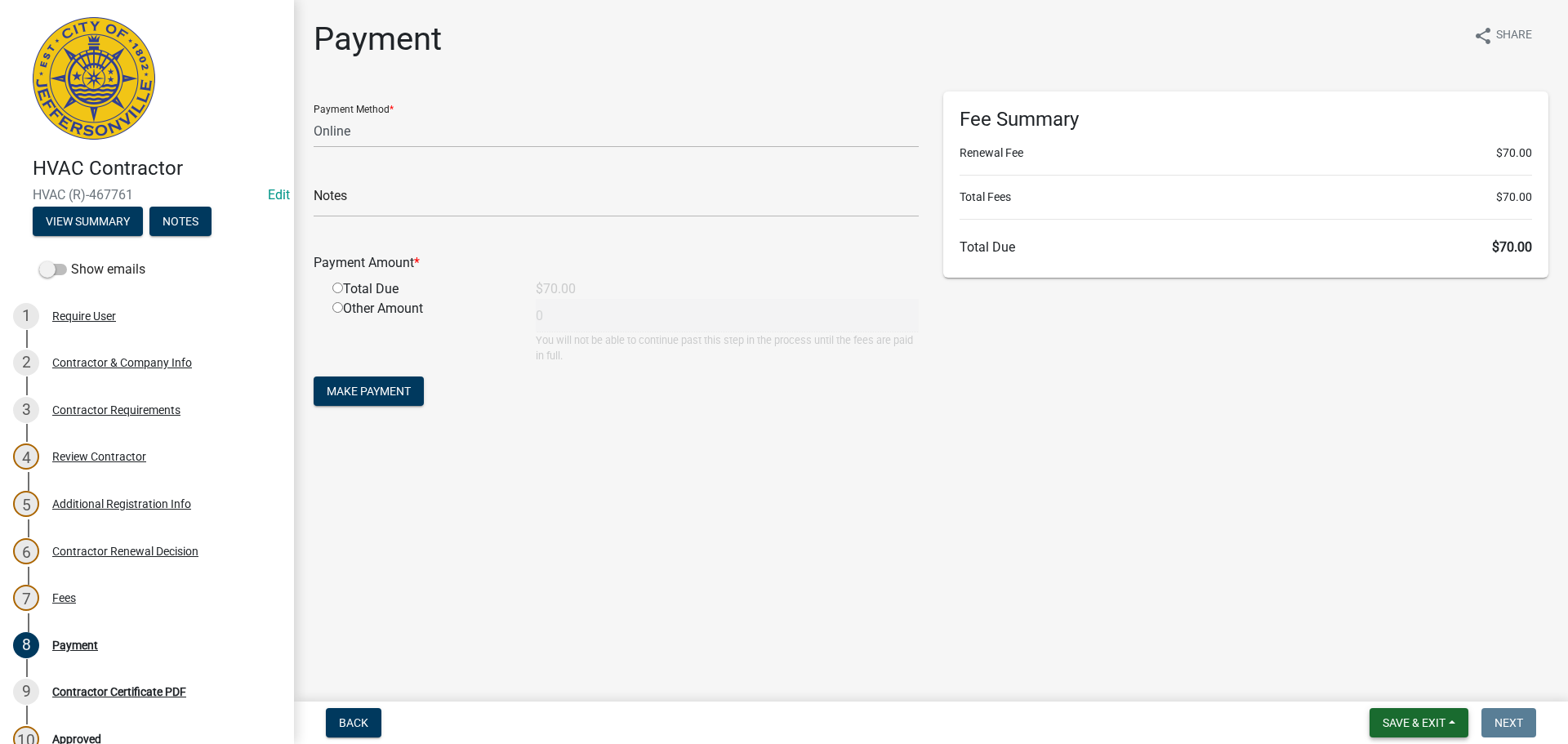
click at [1417, 723] on span "Save & Exit" at bounding box center [1413, 723] width 63 height 13
click at [1398, 686] on button "Save & Exit" at bounding box center [1402, 680] width 130 height 39
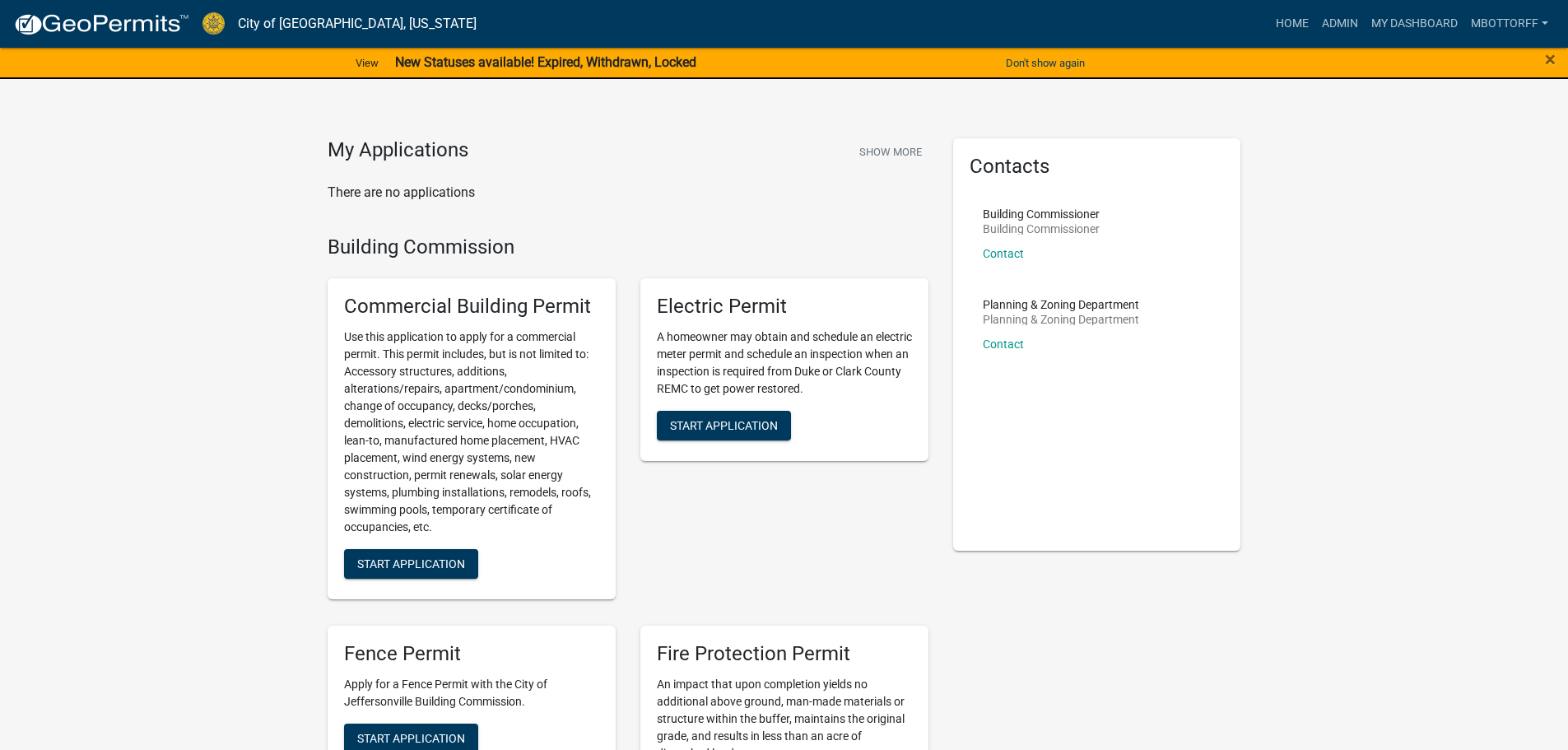
click at [481, 67] on strong "New Statuses available! Expired, Withdrawn, Locked" at bounding box center [545, 61] width 302 height 16
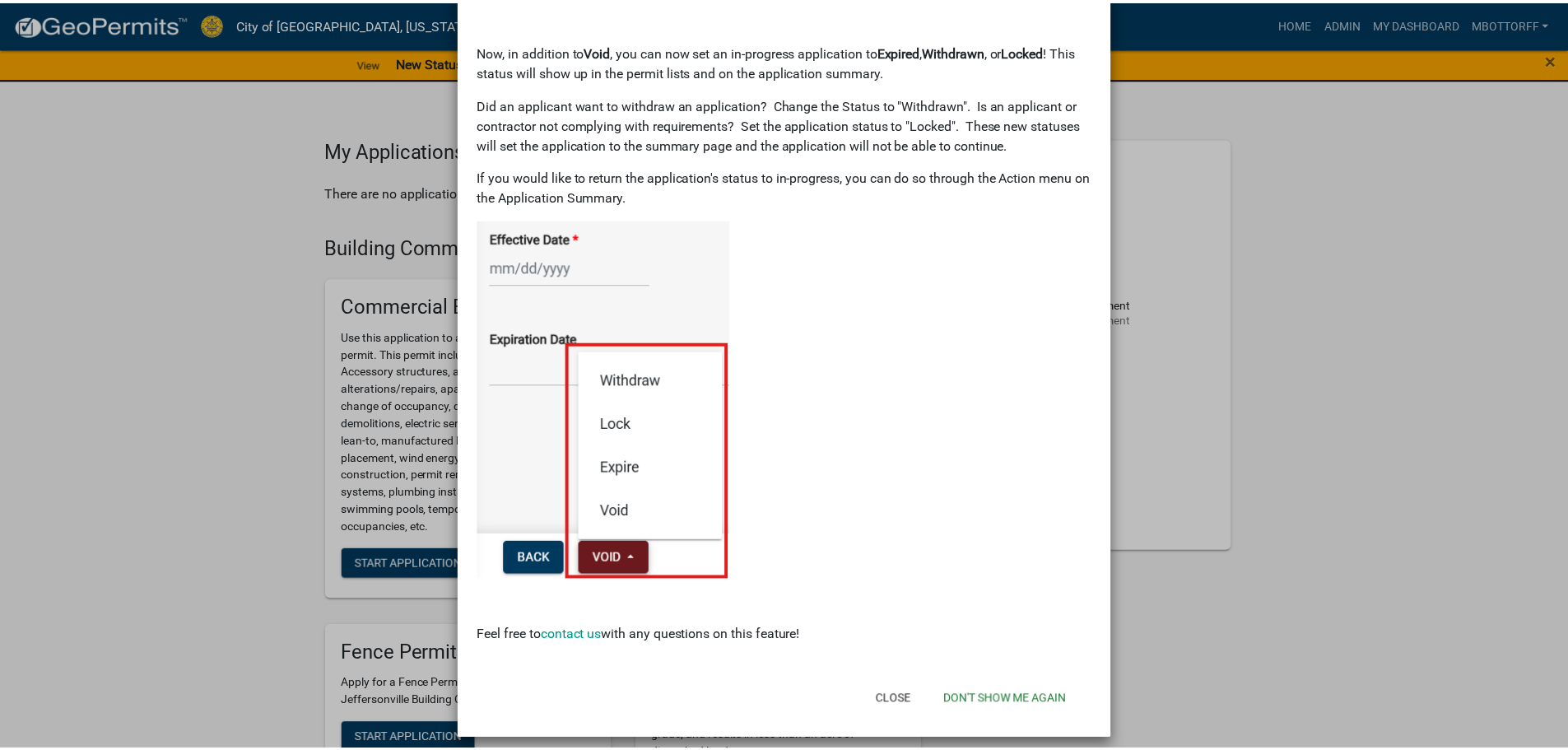
scroll to position [125, 0]
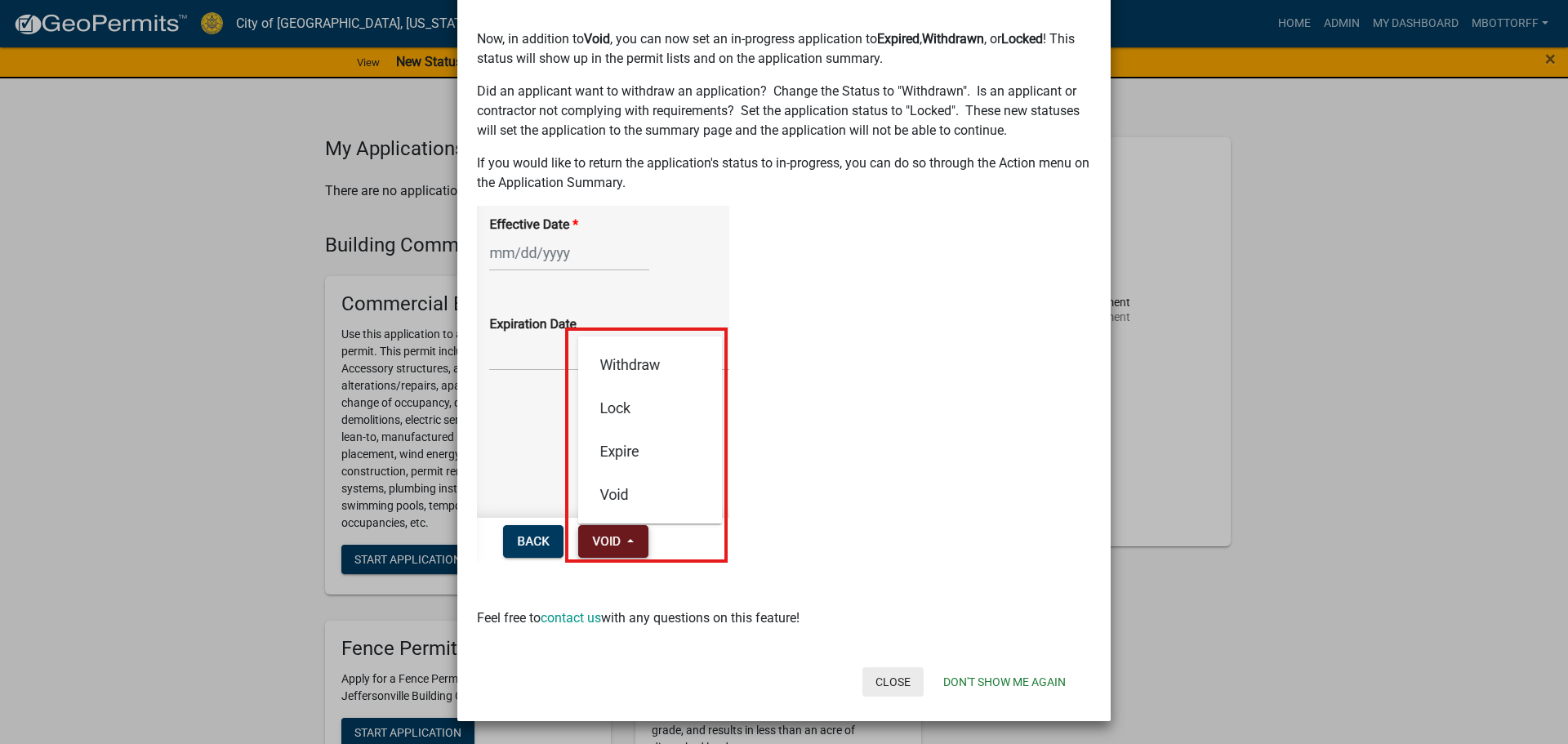
click at [881, 676] on button "Close" at bounding box center [892, 681] width 61 height 29
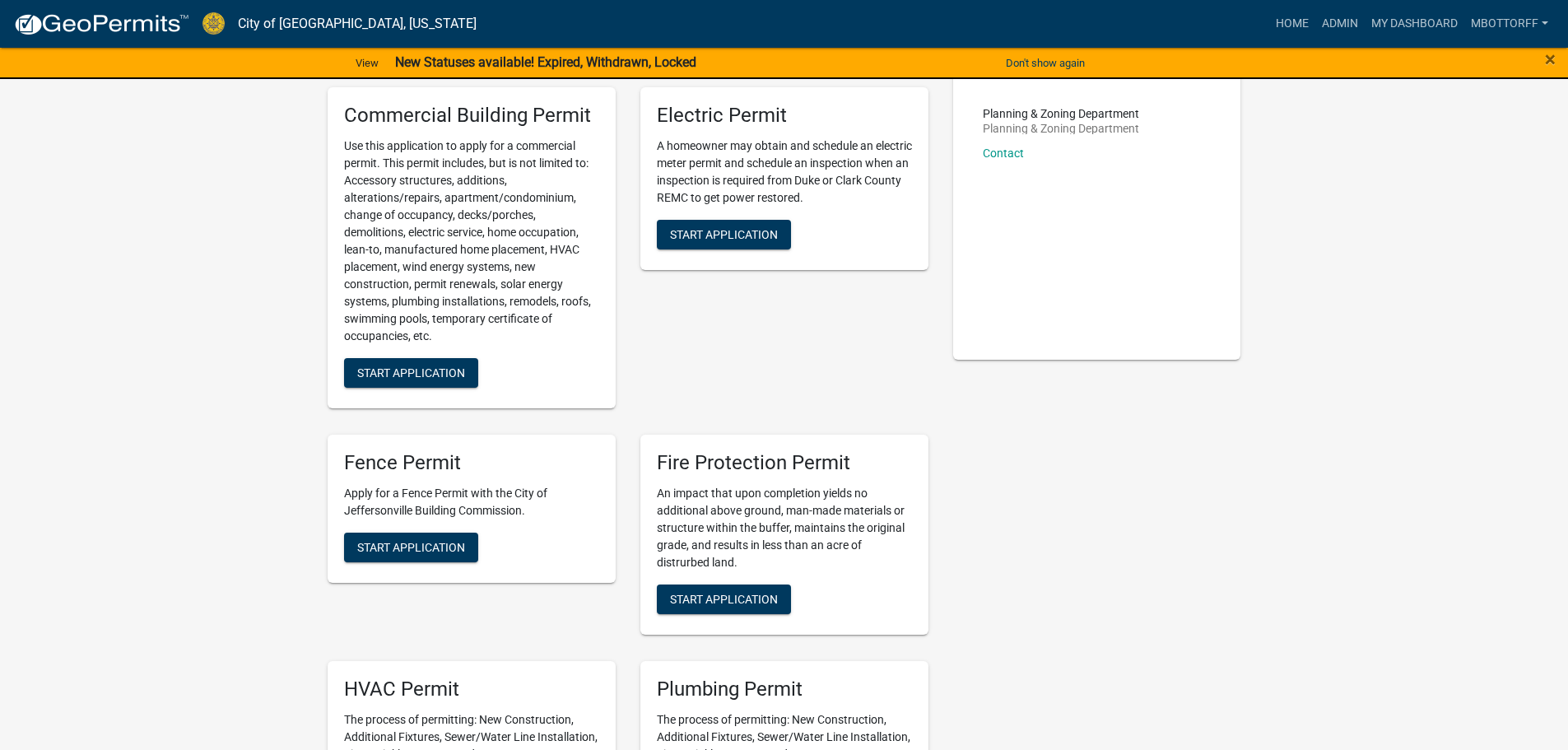
scroll to position [0, 0]
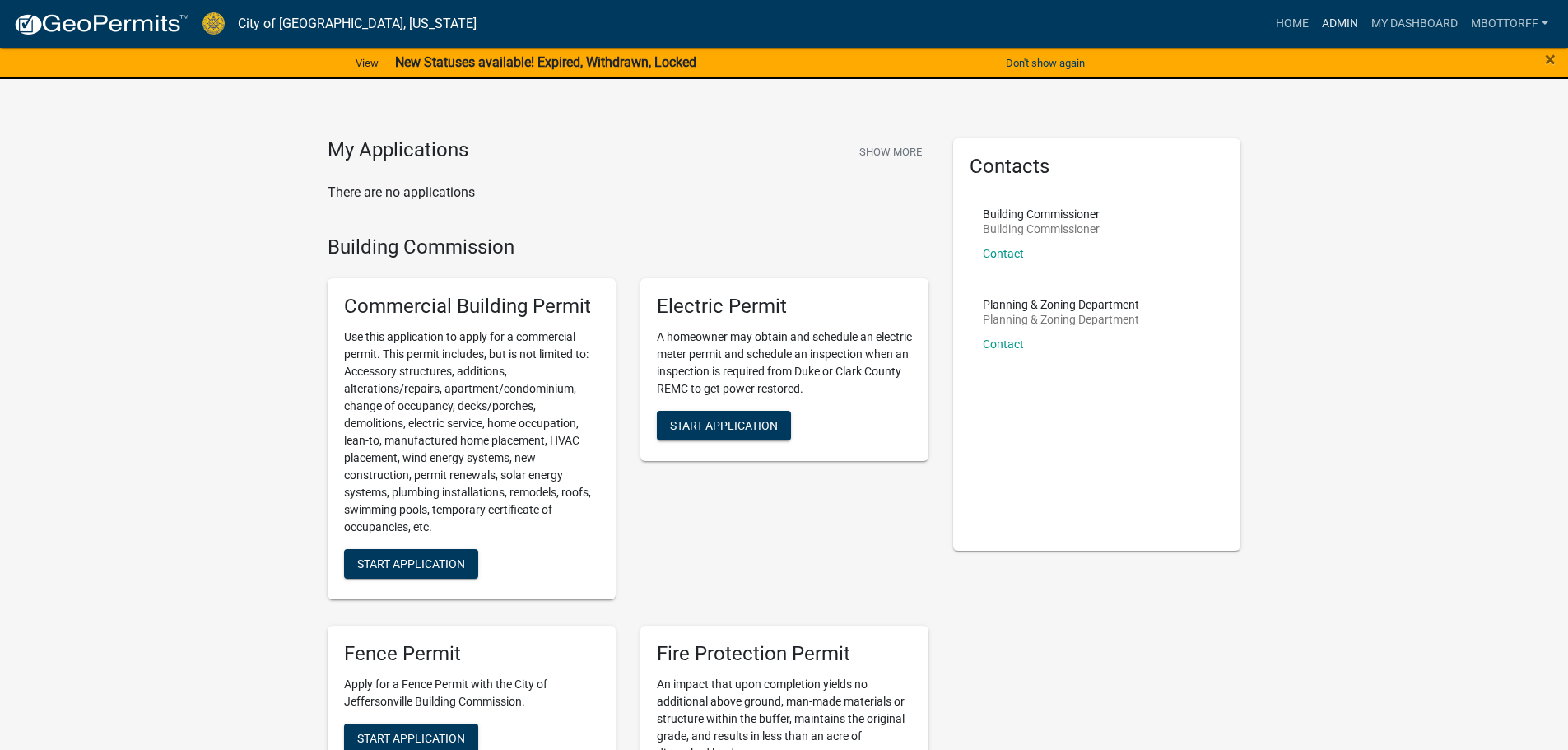
click at [1334, 23] on link "Admin" at bounding box center [1339, 24] width 49 height 31
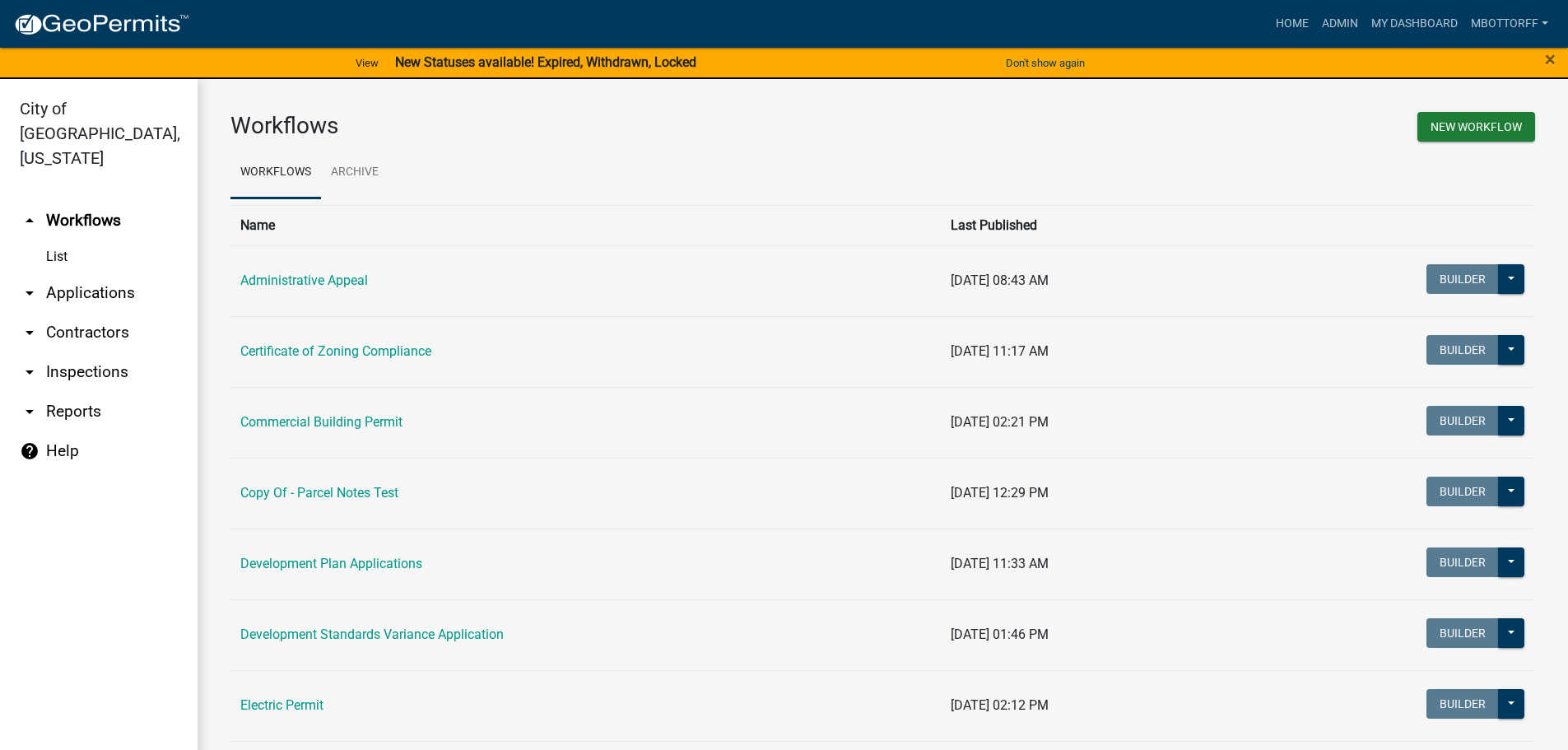
click at [62, 353] on link "arrow_drop_down Inspections" at bounding box center [98, 373] width 198 height 40
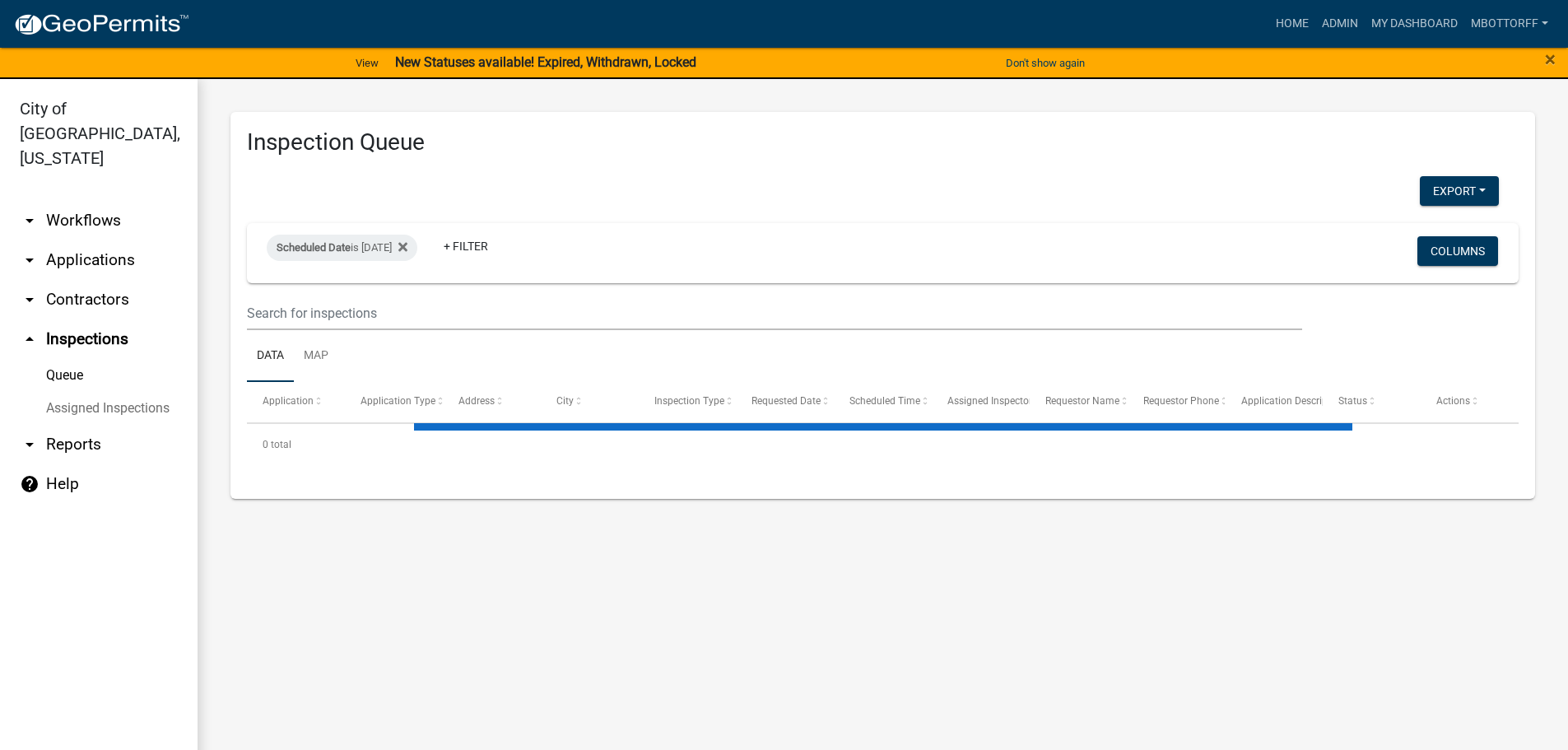
select select "3: 100"
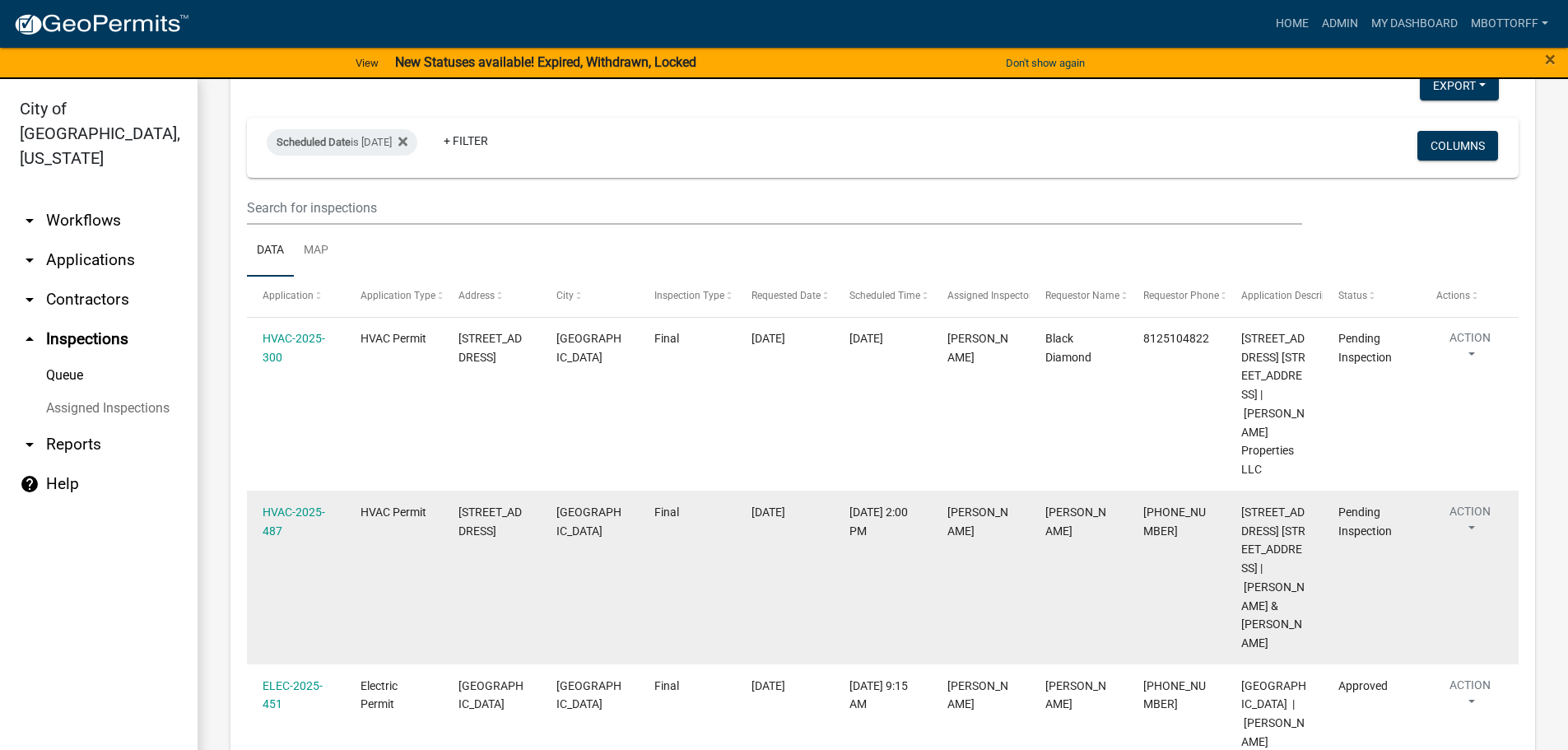
scroll to position [329, 0]
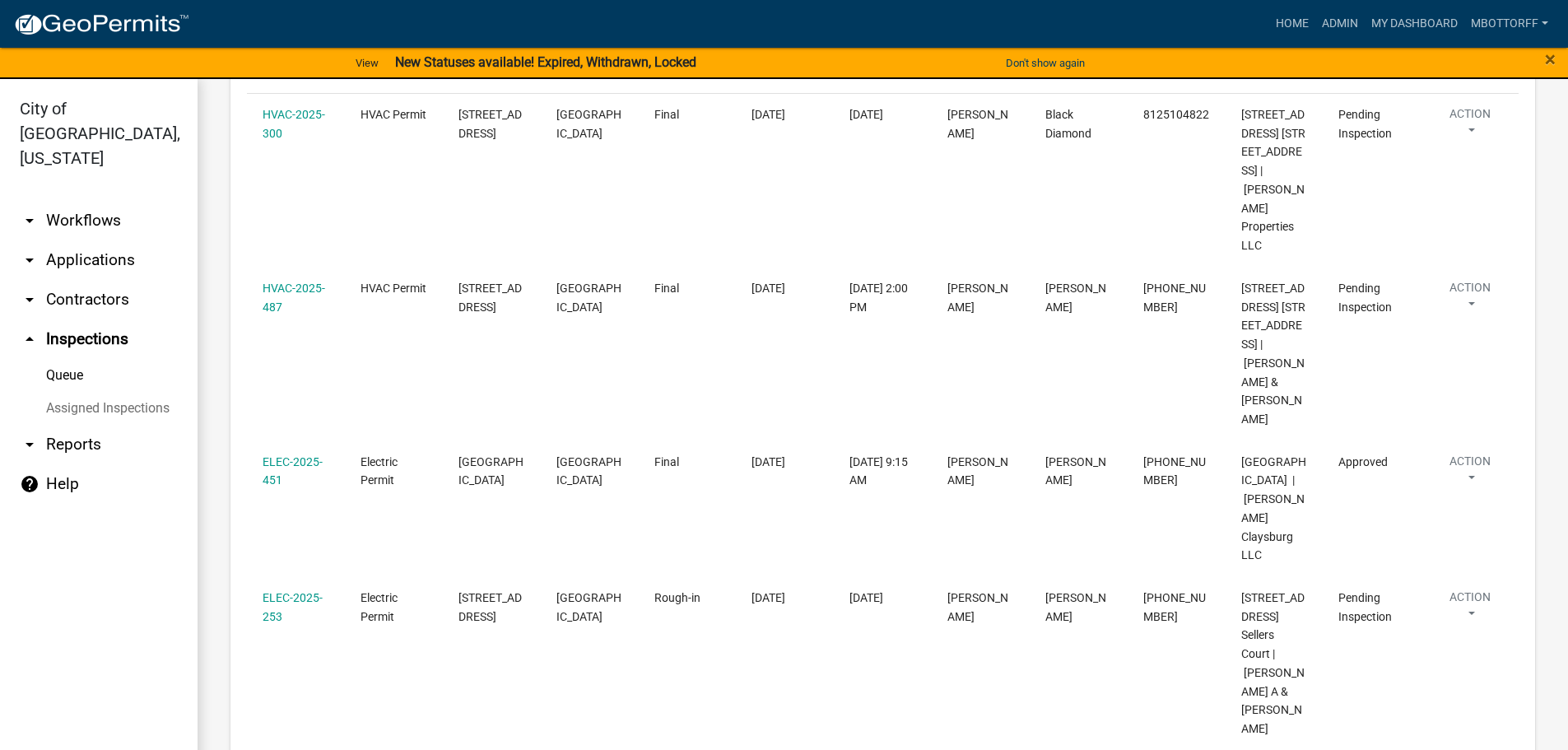
click at [145, 392] on link "Assigned Inspections" at bounding box center [98, 408] width 198 height 33
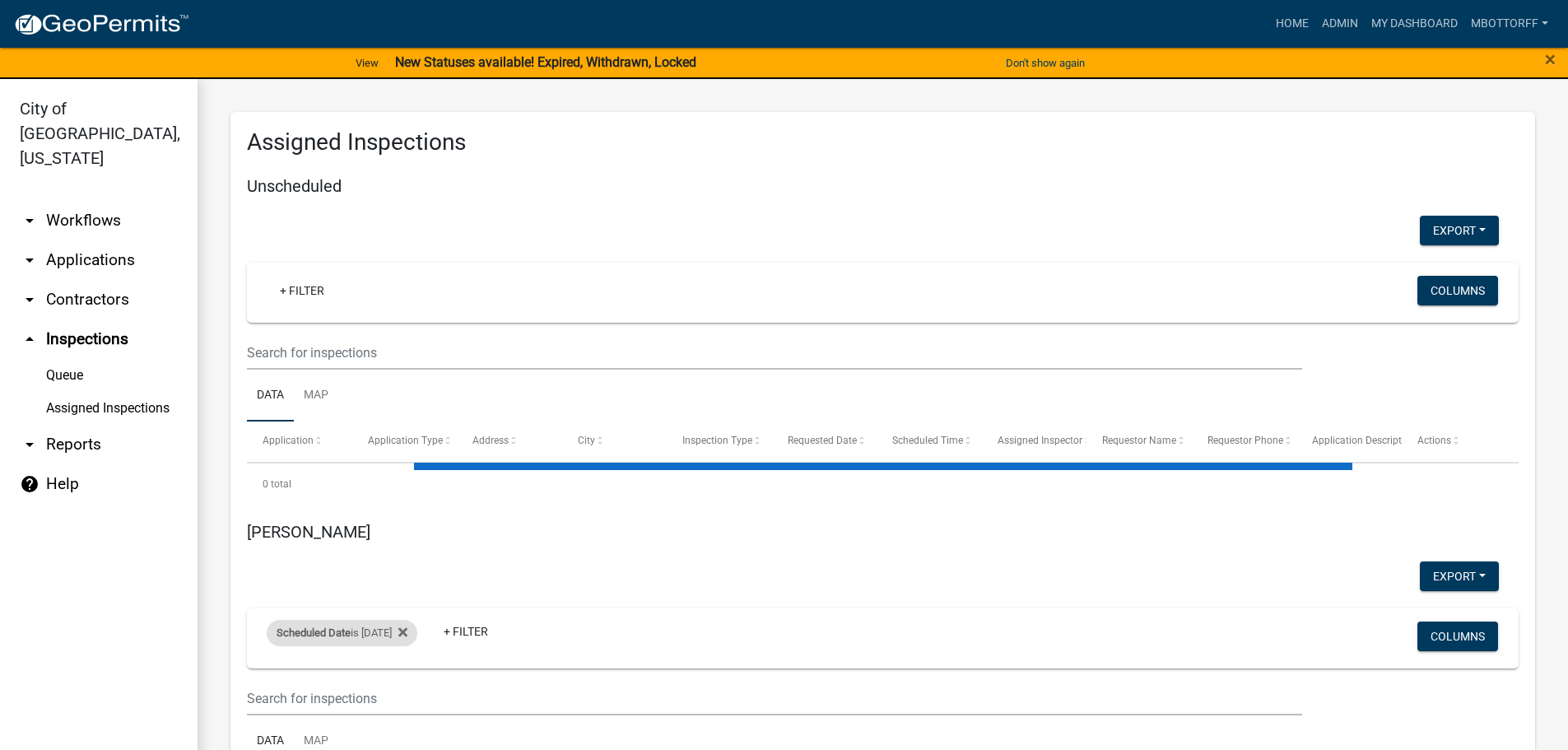
select select "1: 25"
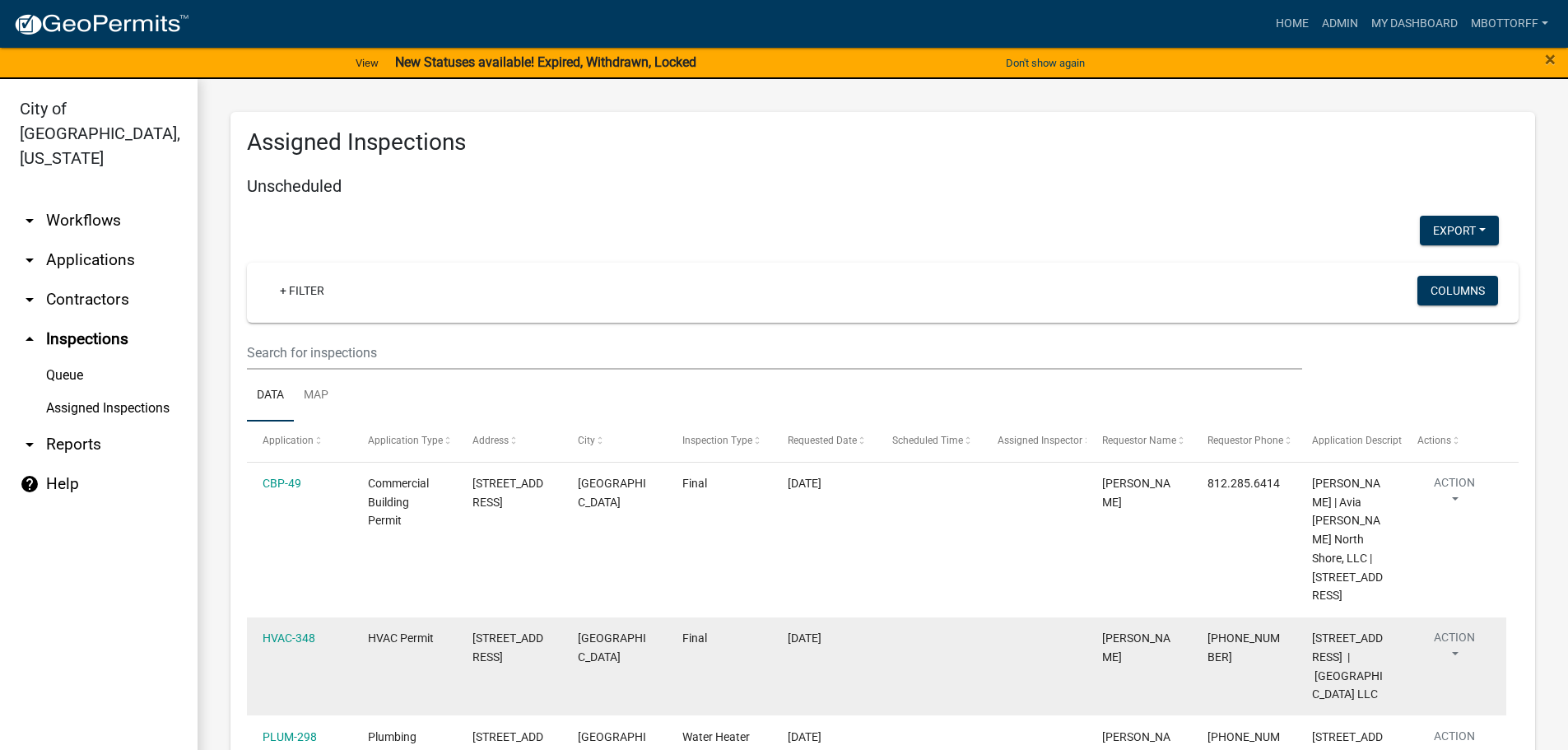
select select "3: 100"
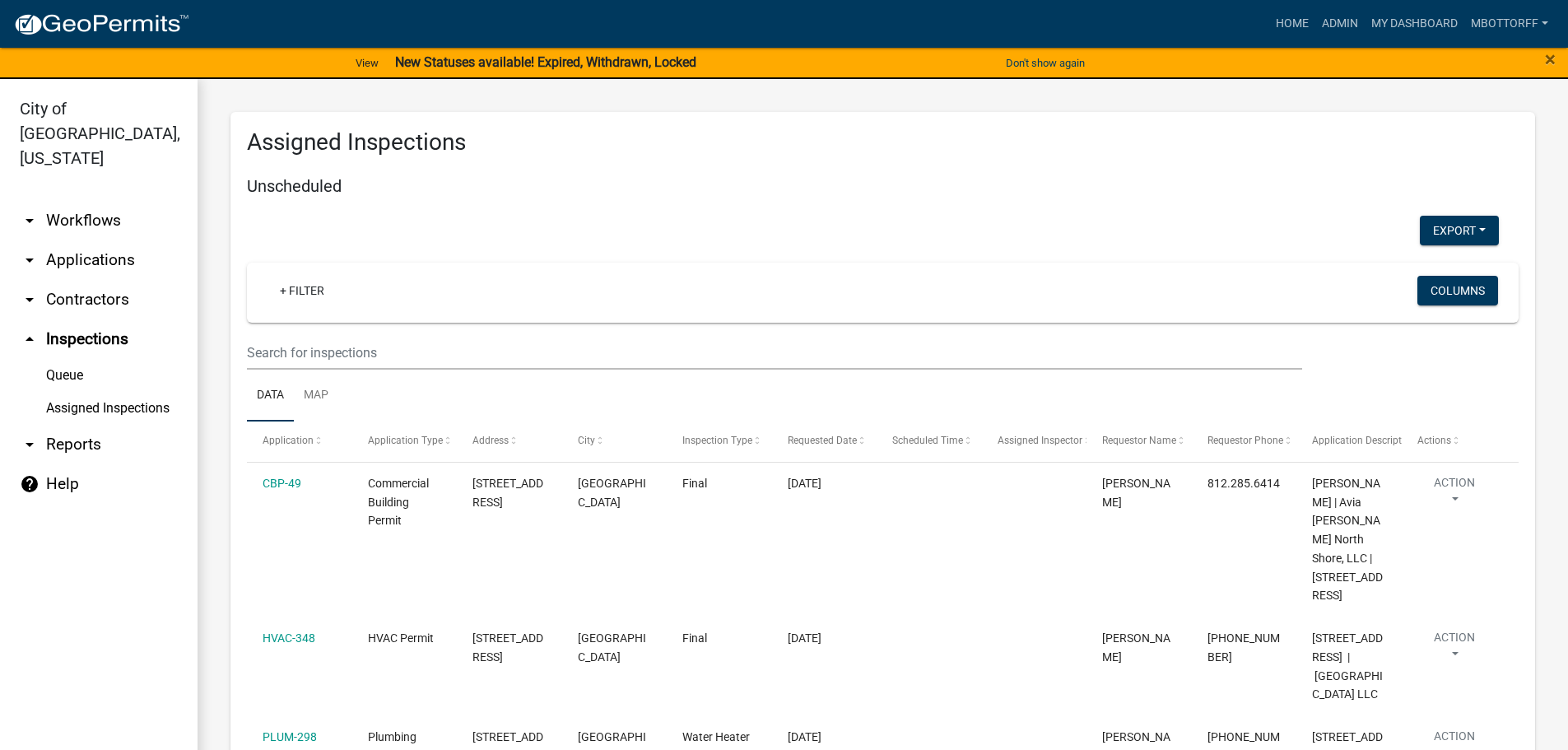
click at [502, 58] on strong "New Statuses available! Expired, Withdrawn, Locked" at bounding box center [545, 61] width 302 height 16
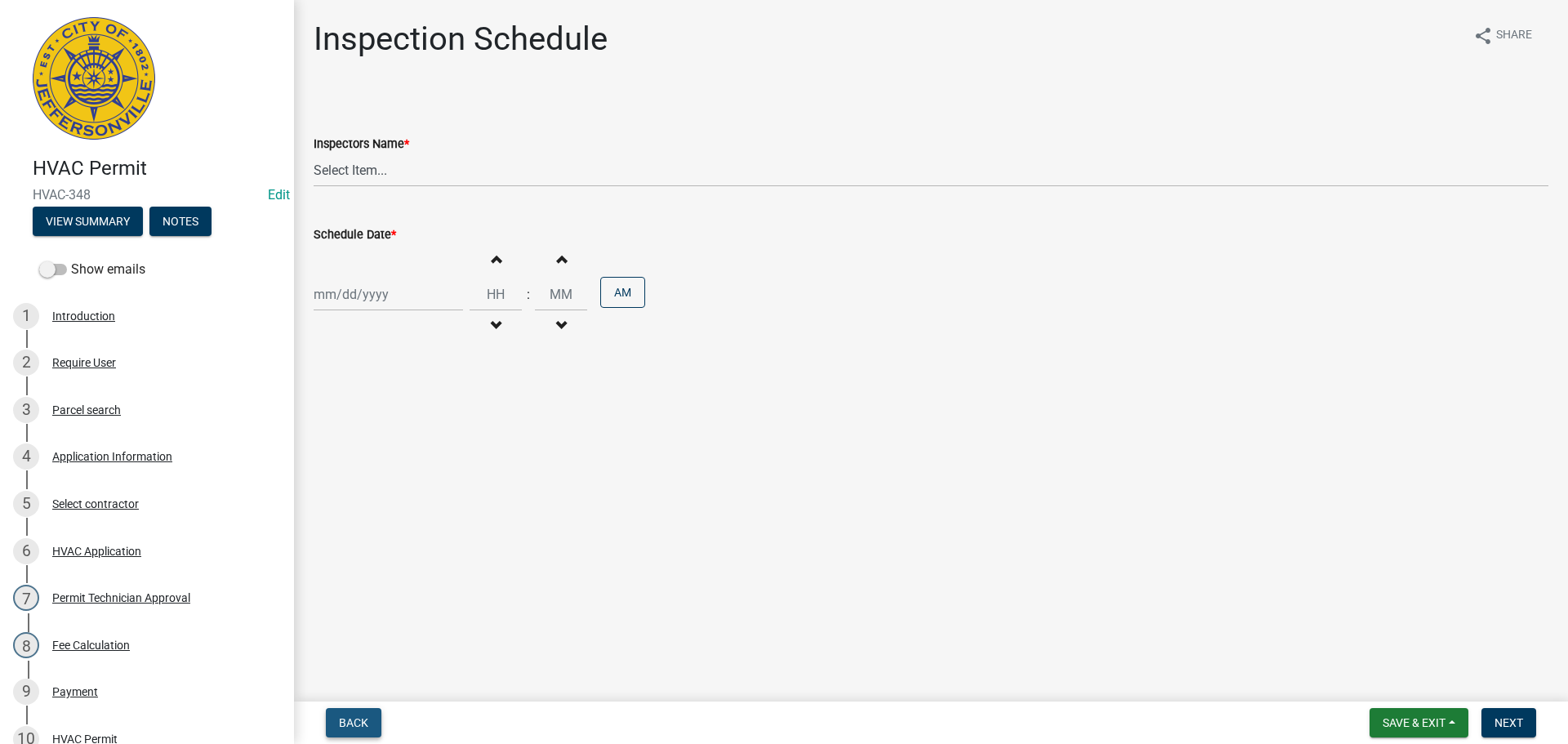
click at [355, 720] on span "Back" at bounding box center [353, 723] width 29 height 13
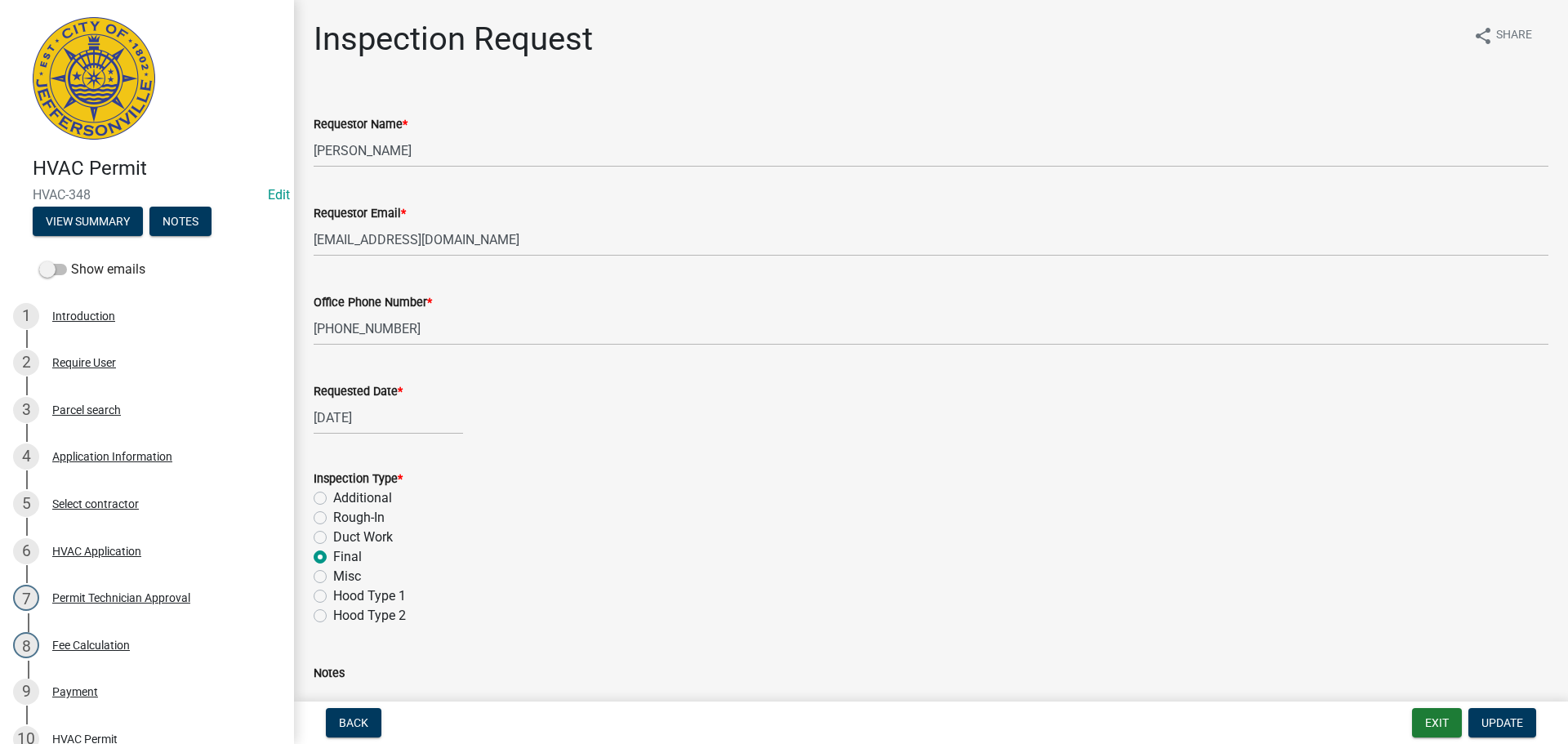
scroll to position [358, 0]
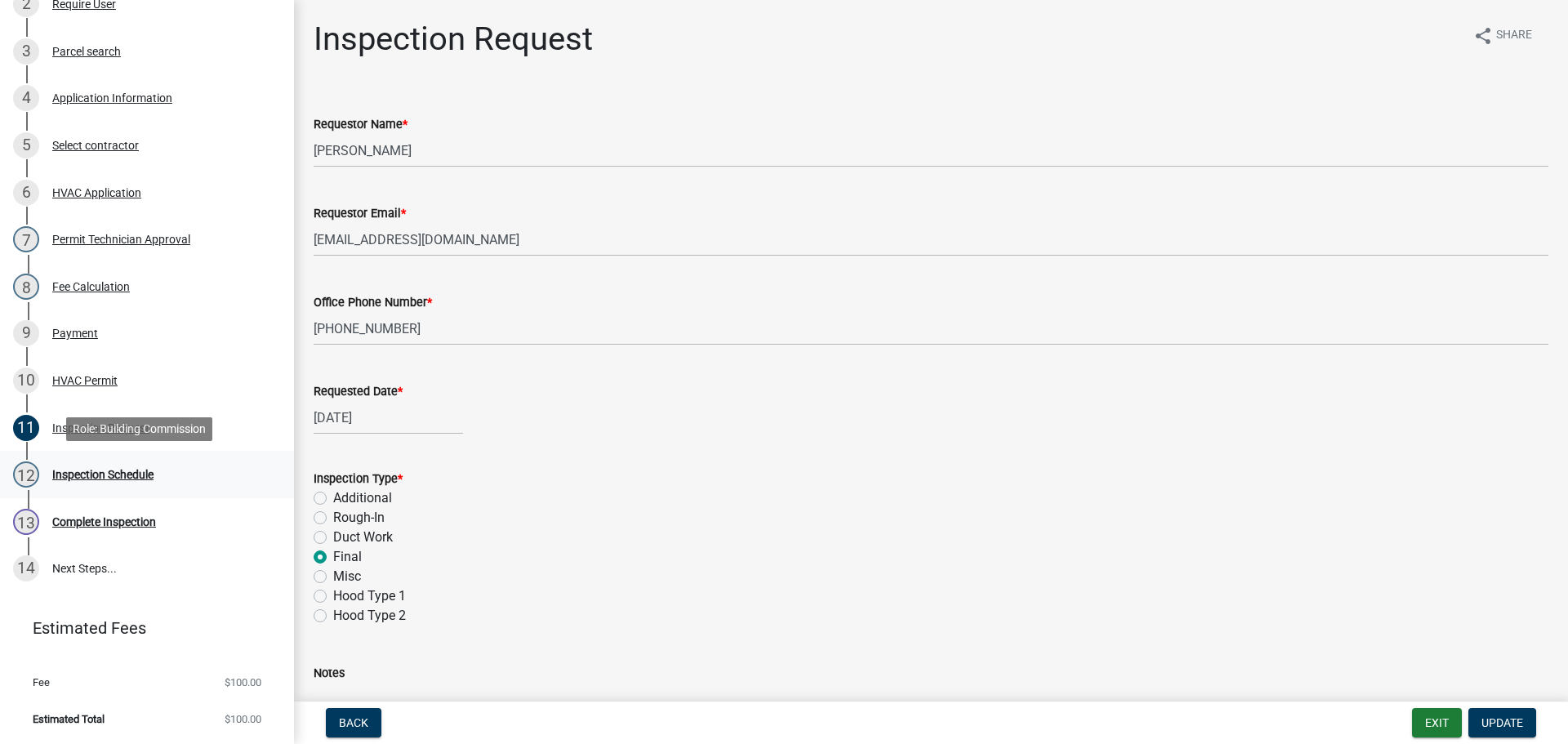
drag, startPoint x: 101, startPoint y: 477, endPoint x: 143, endPoint y: 455, distance: 47.4
click at [101, 476] on div "Inspection Schedule" at bounding box center [103, 475] width 101 height 11
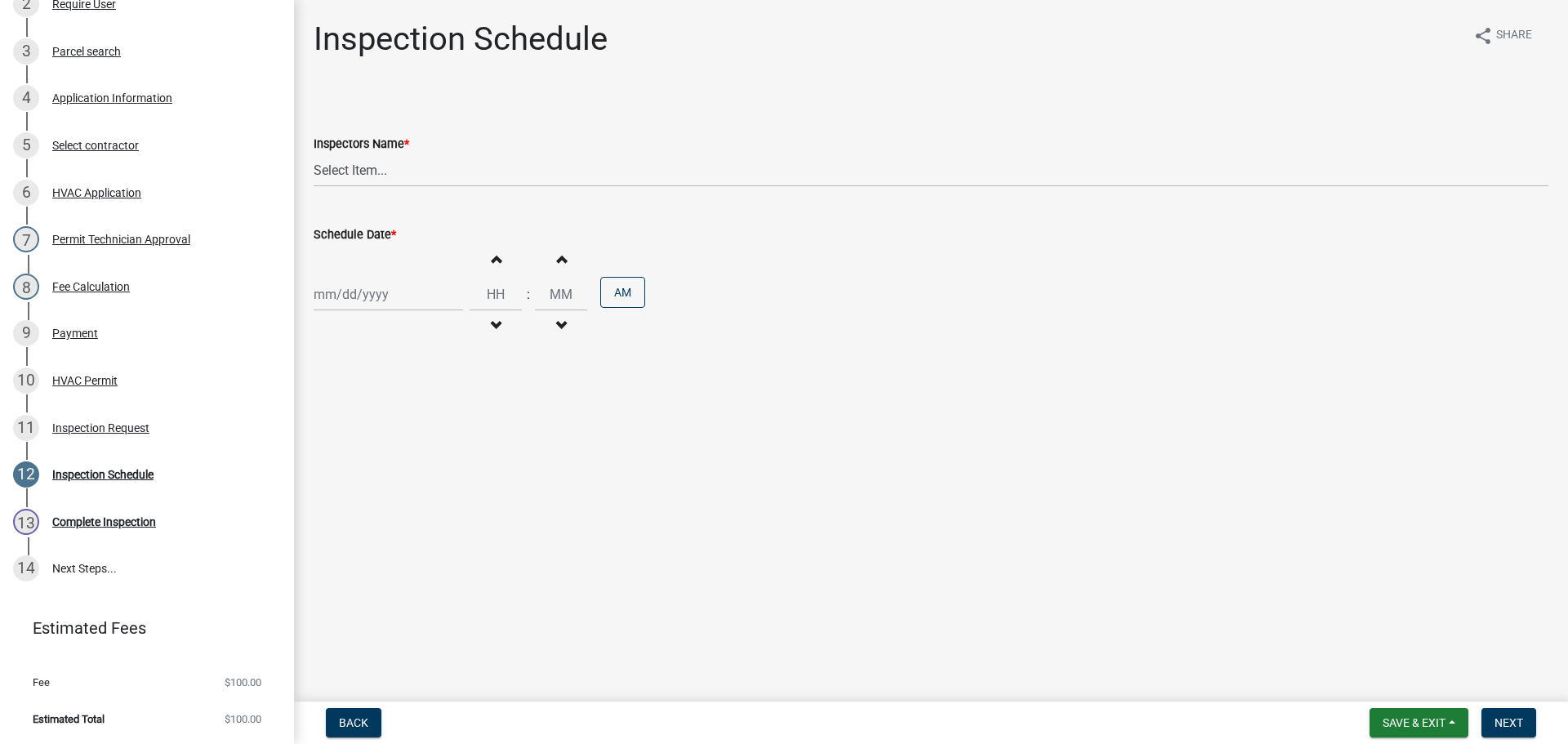
click at [361, 293] on div at bounding box center [387, 295] width 149 height 34
select select "8"
select select "2025"
click at [355, 170] on select "Select Item... [PERSON_NAME] ([PERSON_NAME]) [PERSON_NAME] ([PERSON_NAME]) mkru…" at bounding box center [930, 171] width 1234 height 34
click at [686, 495] on main "Inspection Schedule share Share Inspectors Name * Select Item... [PERSON_NAME] …" at bounding box center [930, 347] width 1274 height 695
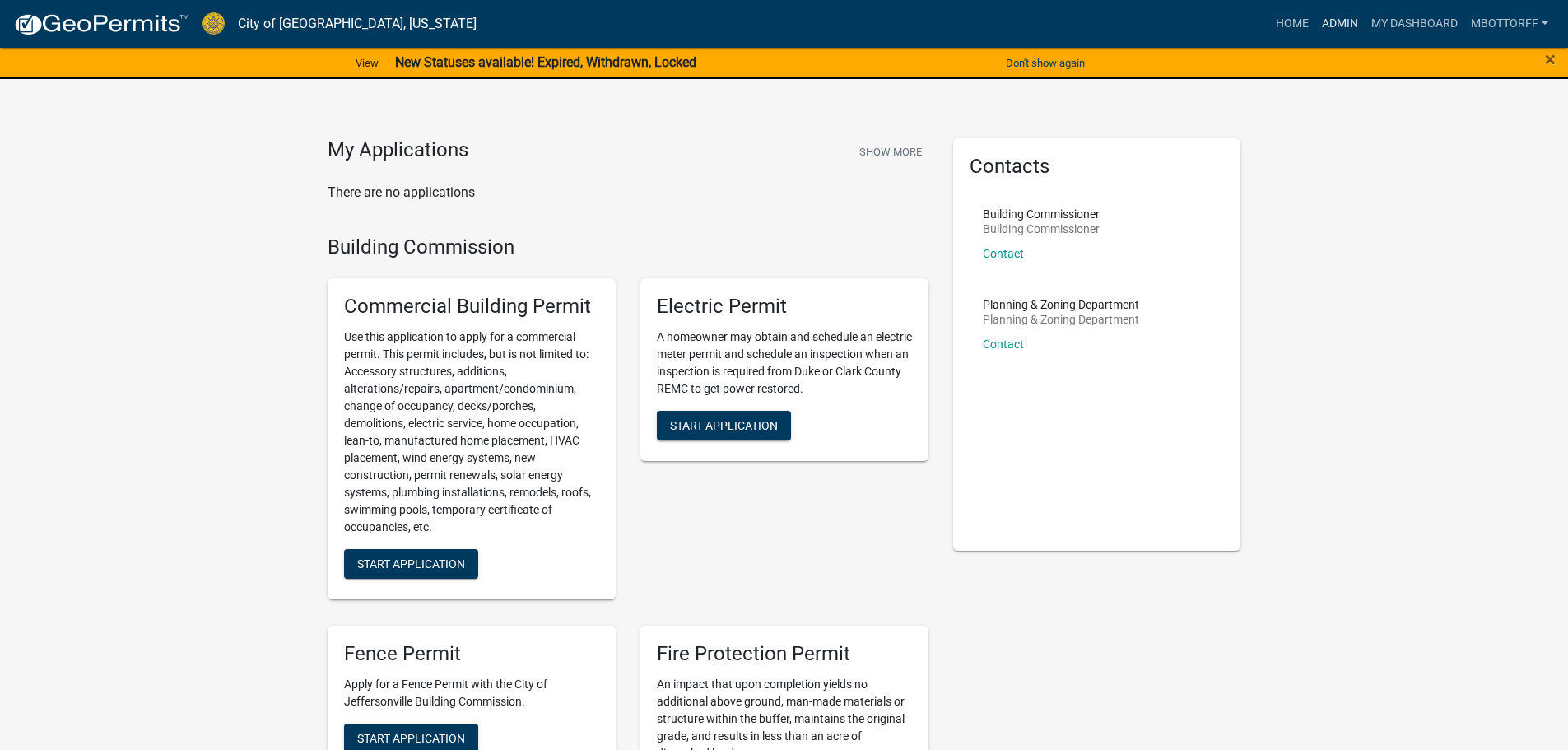
click at [1335, 20] on link "Admin" at bounding box center [1339, 24] width 49 height 31
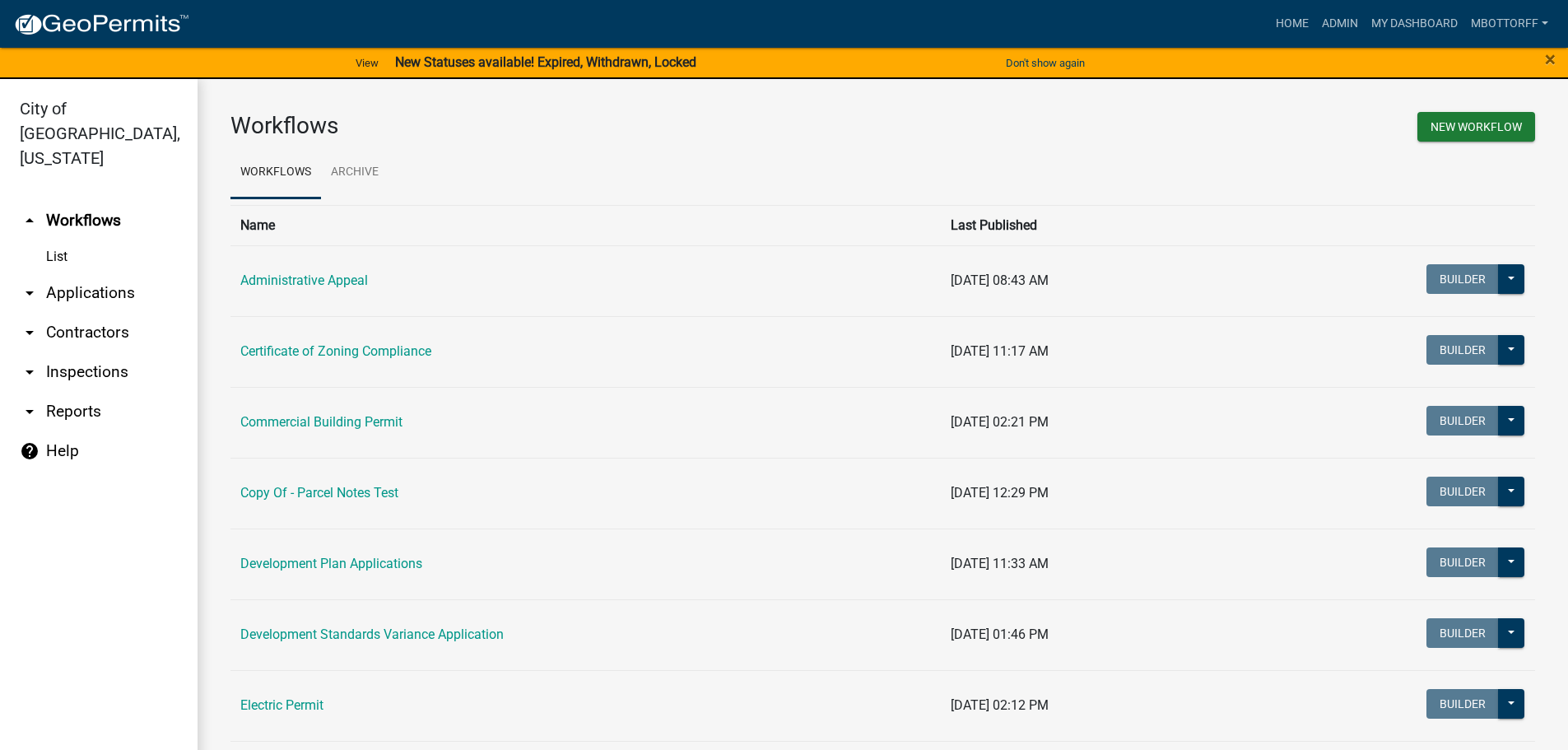
click at [93, 313] on link "arrow_drop_down Contractors" at bounding box center [98, 333] width 198 height 40
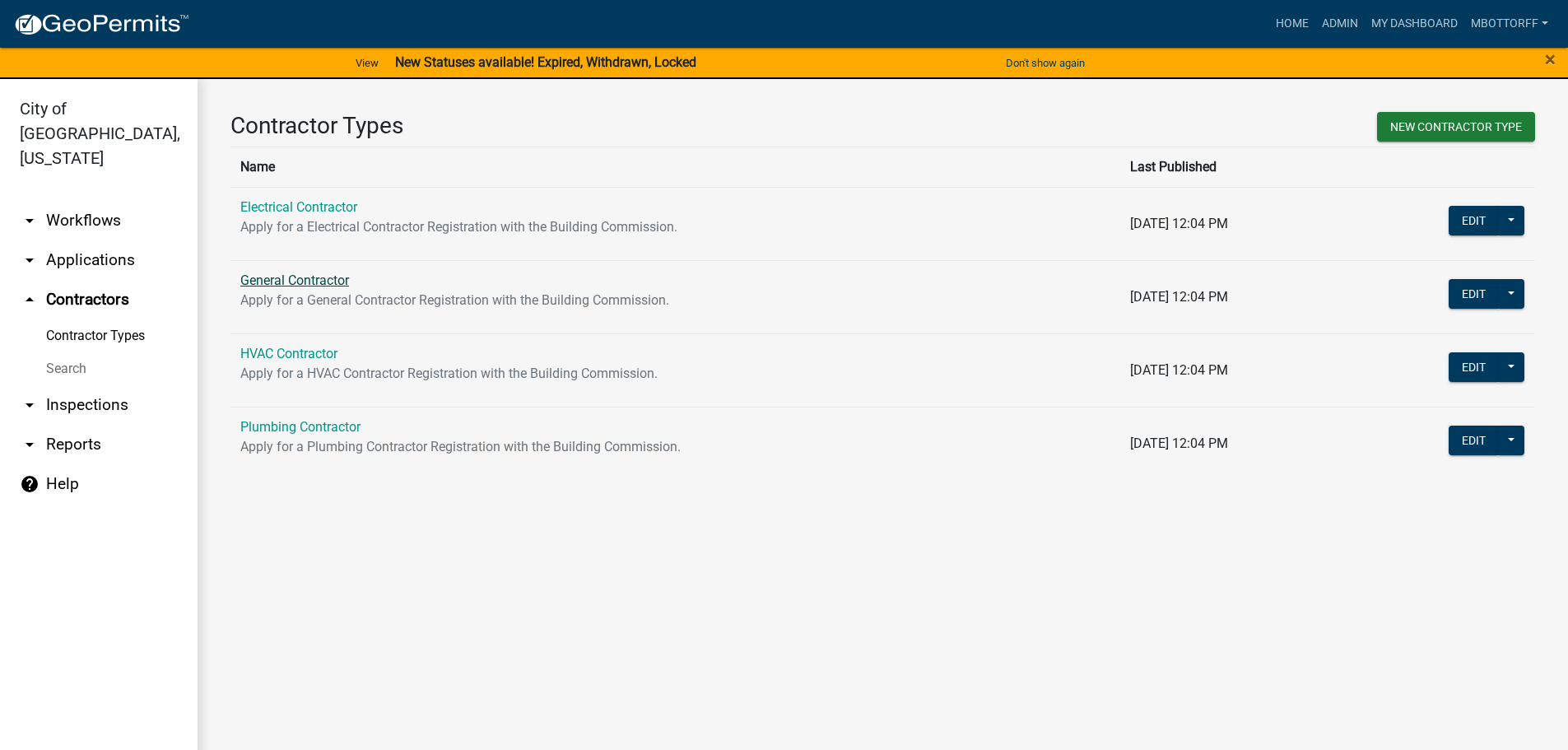
click at [298, 281] on link "General Contractor" at bounding box center [294, 280] width 109 height 16
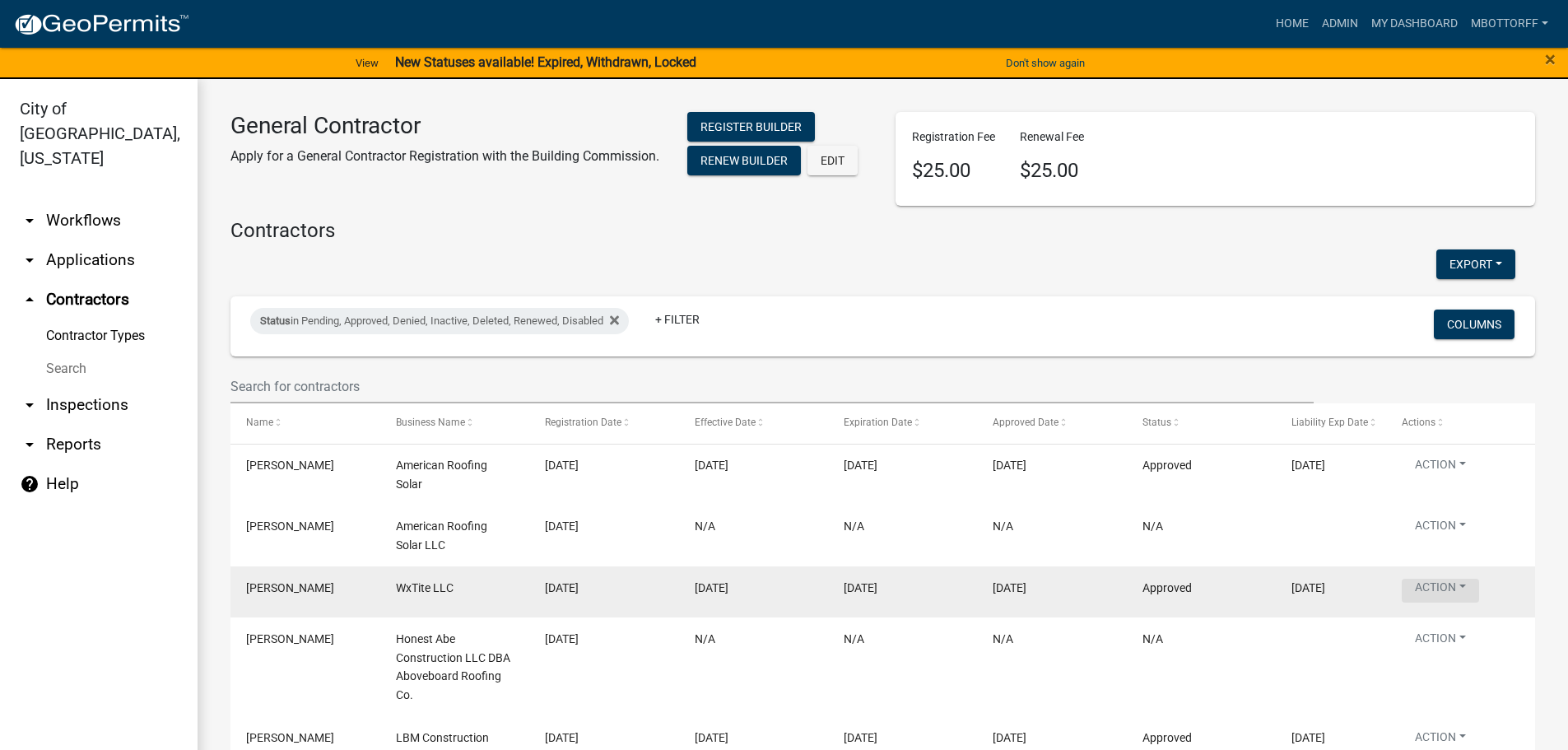
click at [1463, 480] on button "Action" at bounding box center [1440, 467] width 78 height 24
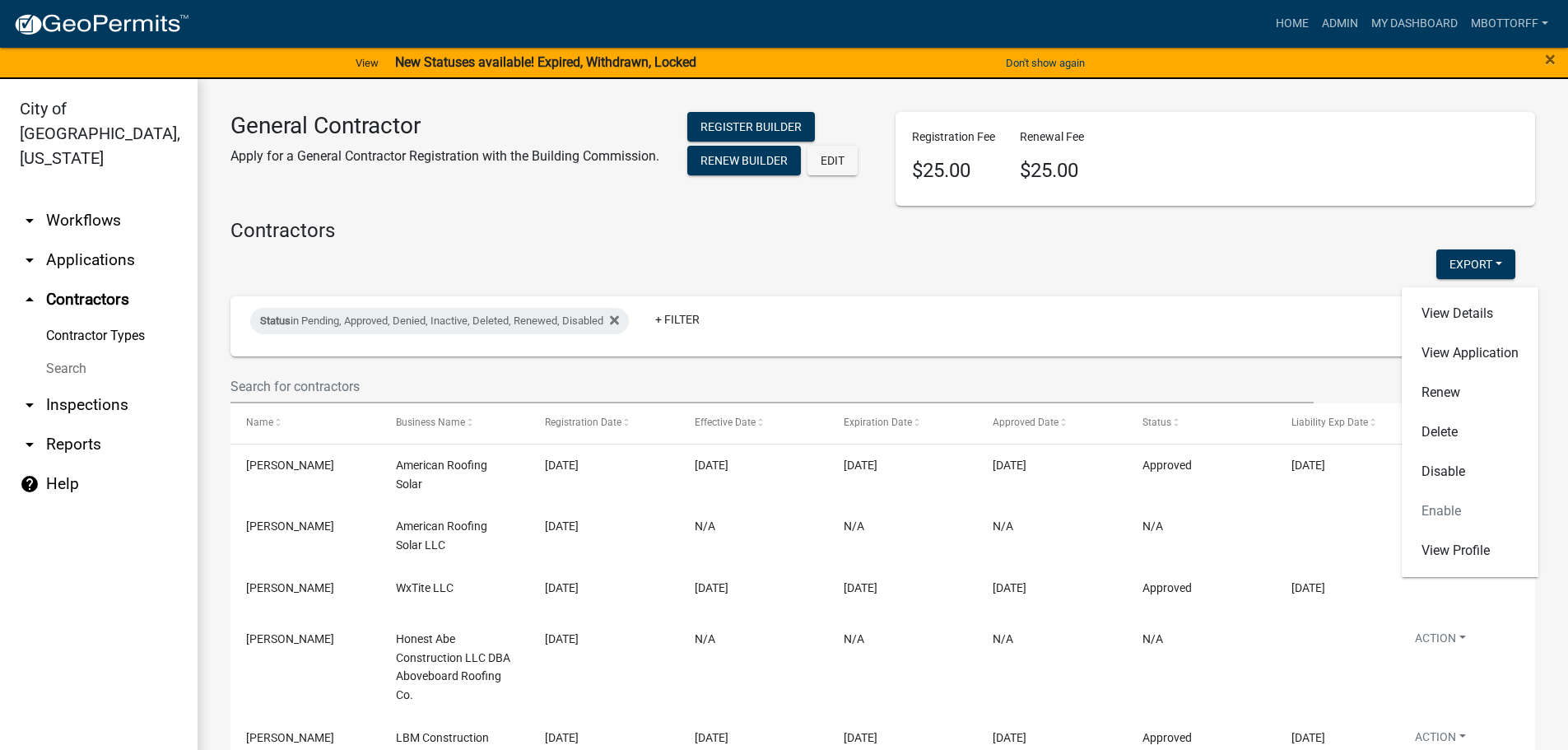
click at [68, 320] on link "Contractor Types" at bounding box center [98, 336] width 198 height 33
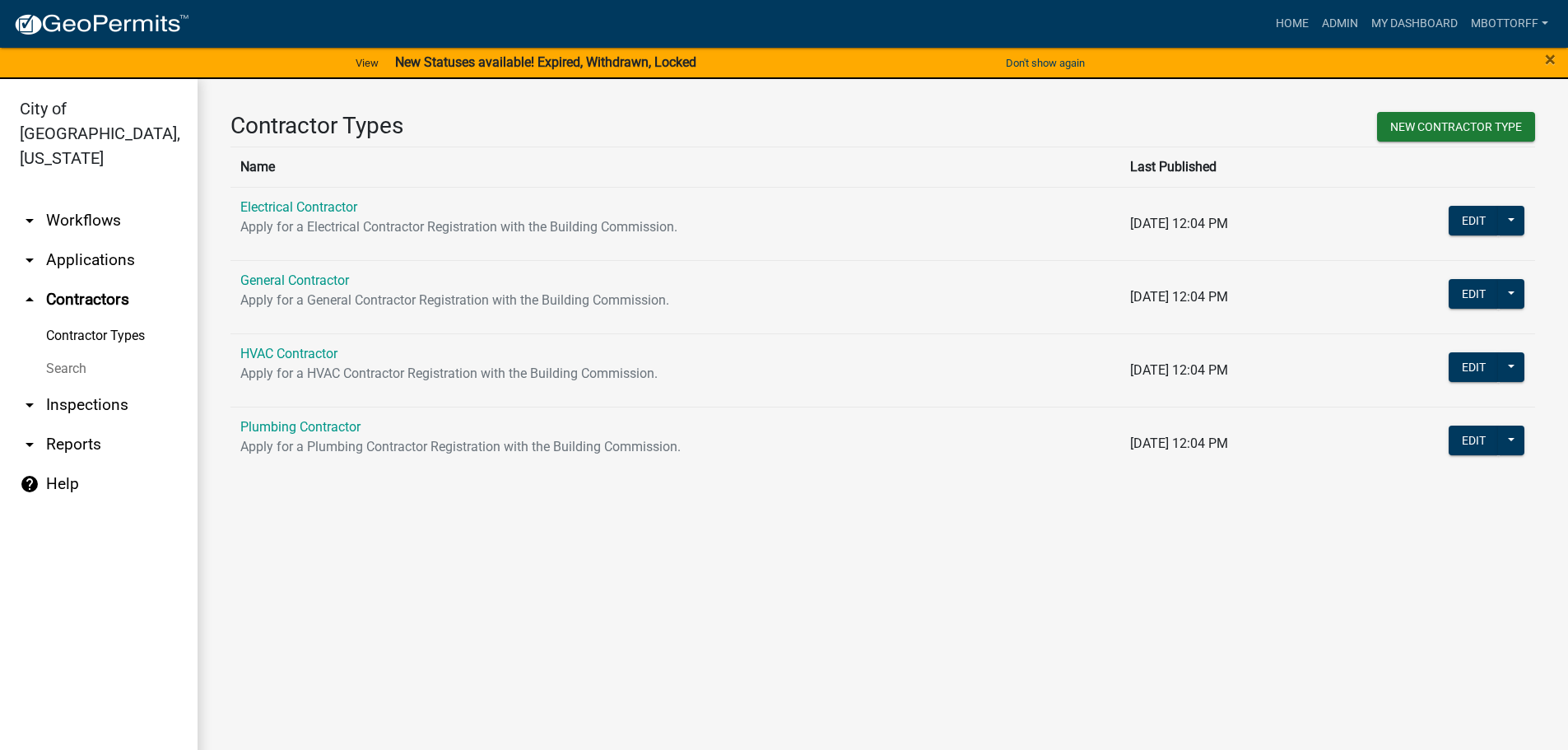
click at [99, 240] on link "arrow_drop_down Applications" at bounding box center [98, 260] width 198 height 40
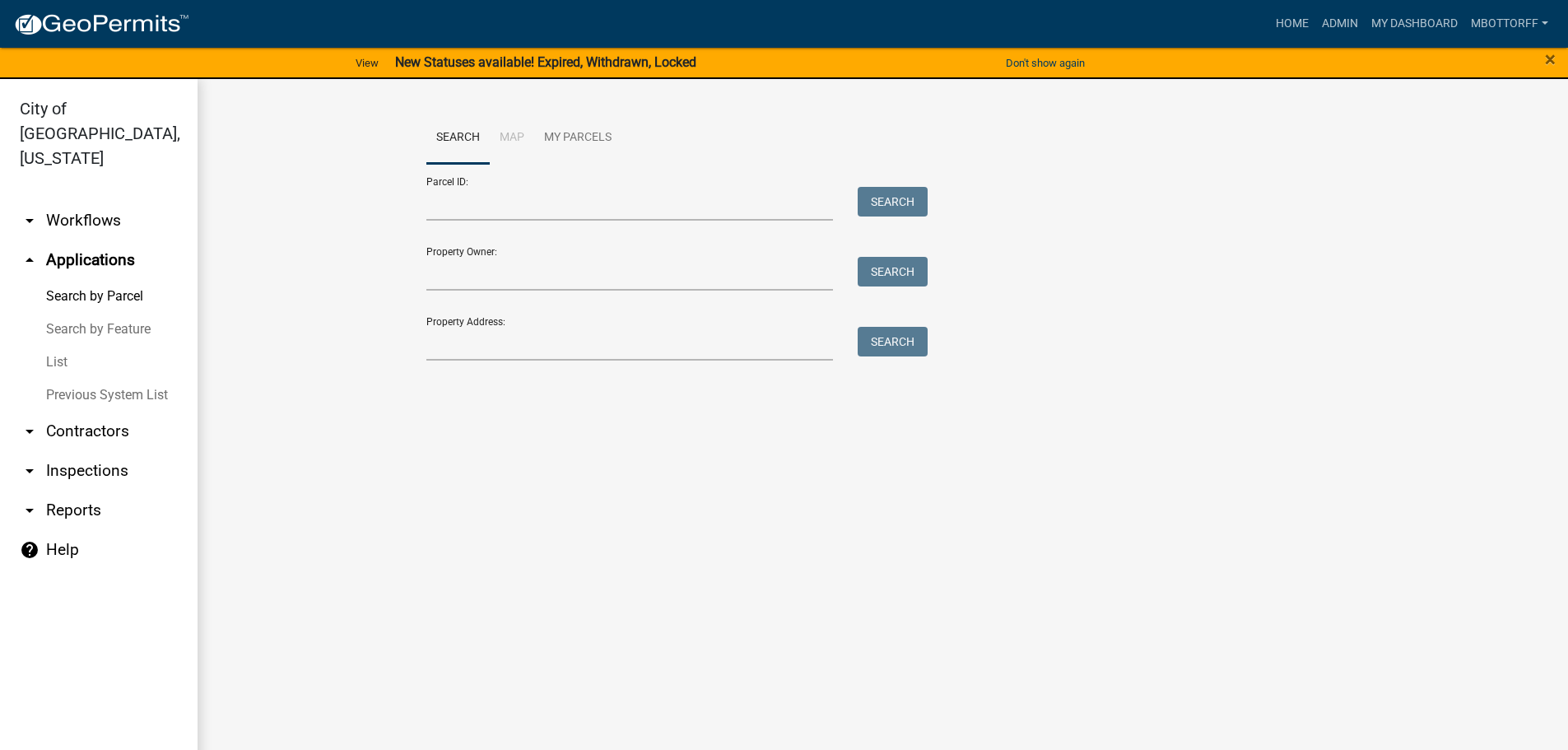
click at [77, 201] on link "arrow_drop_down Workflows" at bounding box center [98, 220] width 198 height 40
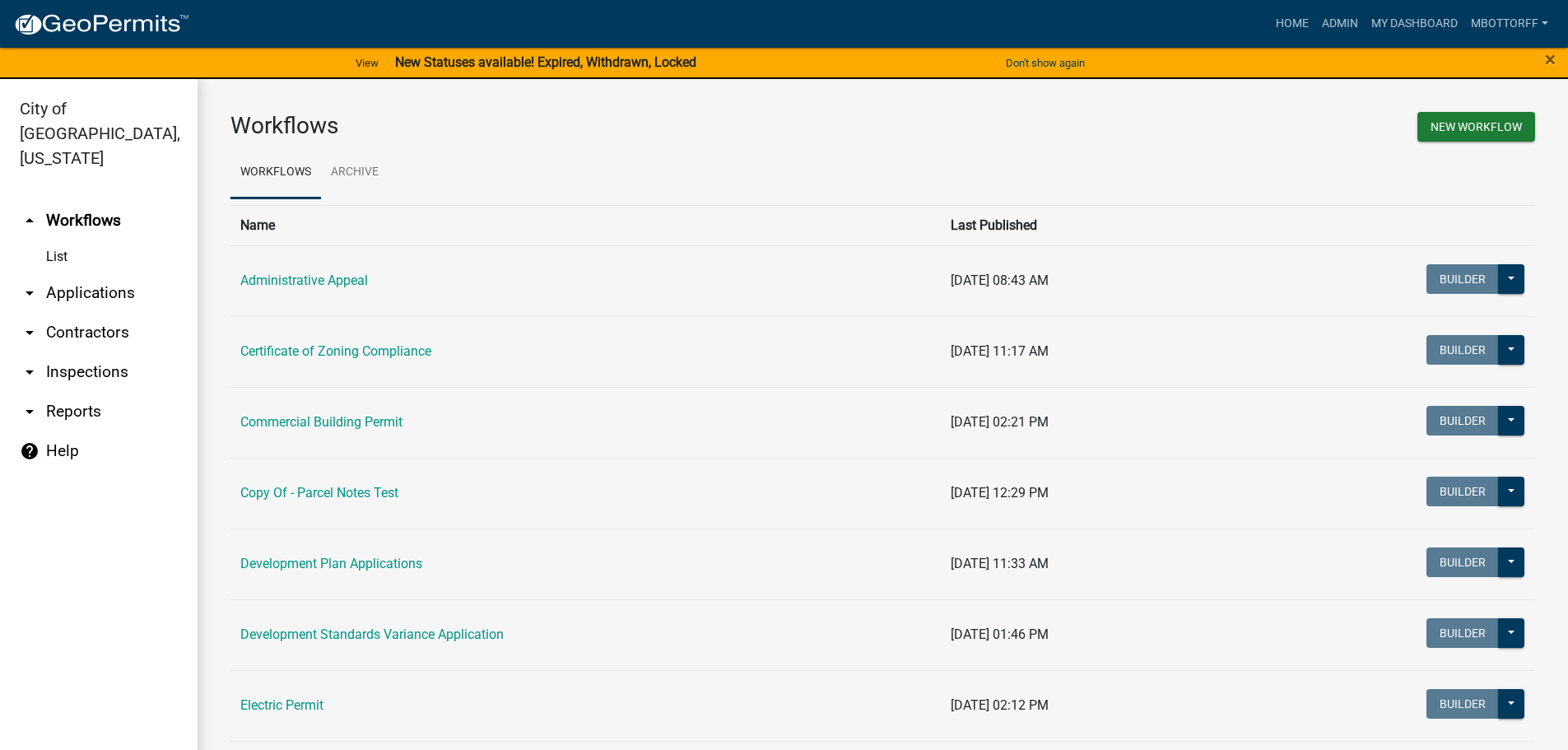
click at [57, 240] on link "List" at bounding box center [98, 256] width 198 height 33
click at [85, 273] on link "arrow_drop_down Applications" at bounding box center [98, 293] width 198 height 40
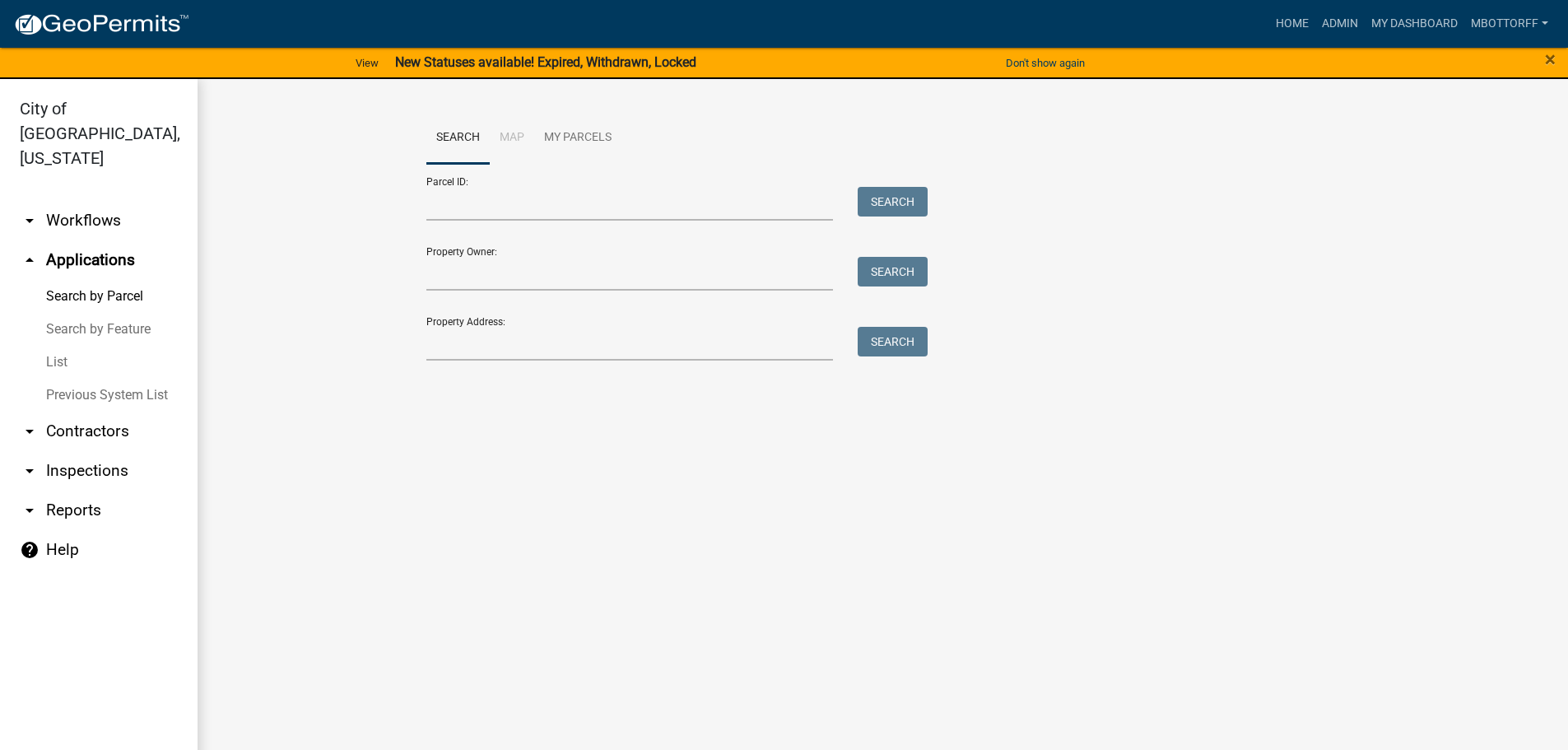
click at [51, 346] on link "List" at bounding box center [98, 362] width 198 height 33
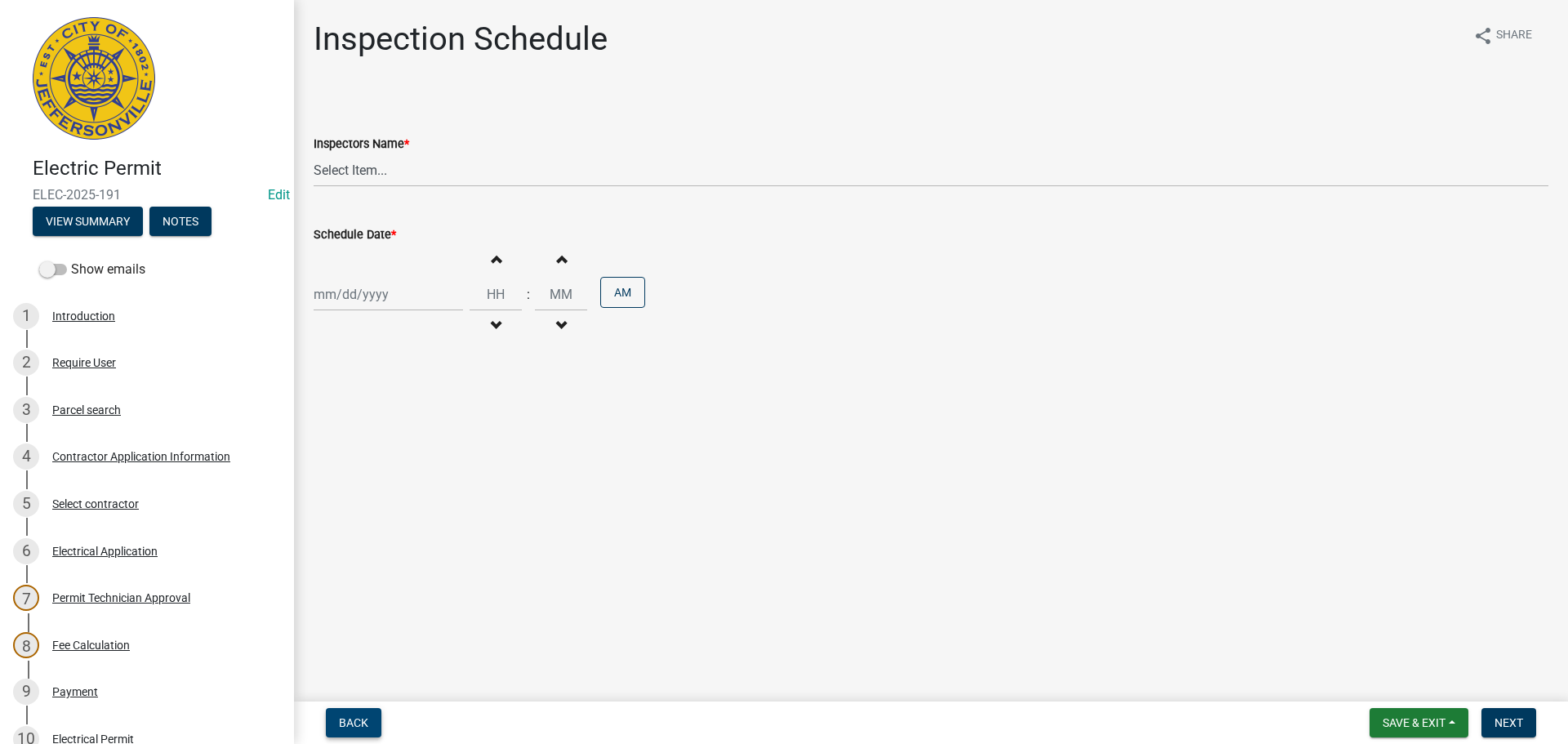
click at [346, 723] on span "Back" at bounding box center [353, 723] width 29 height 13
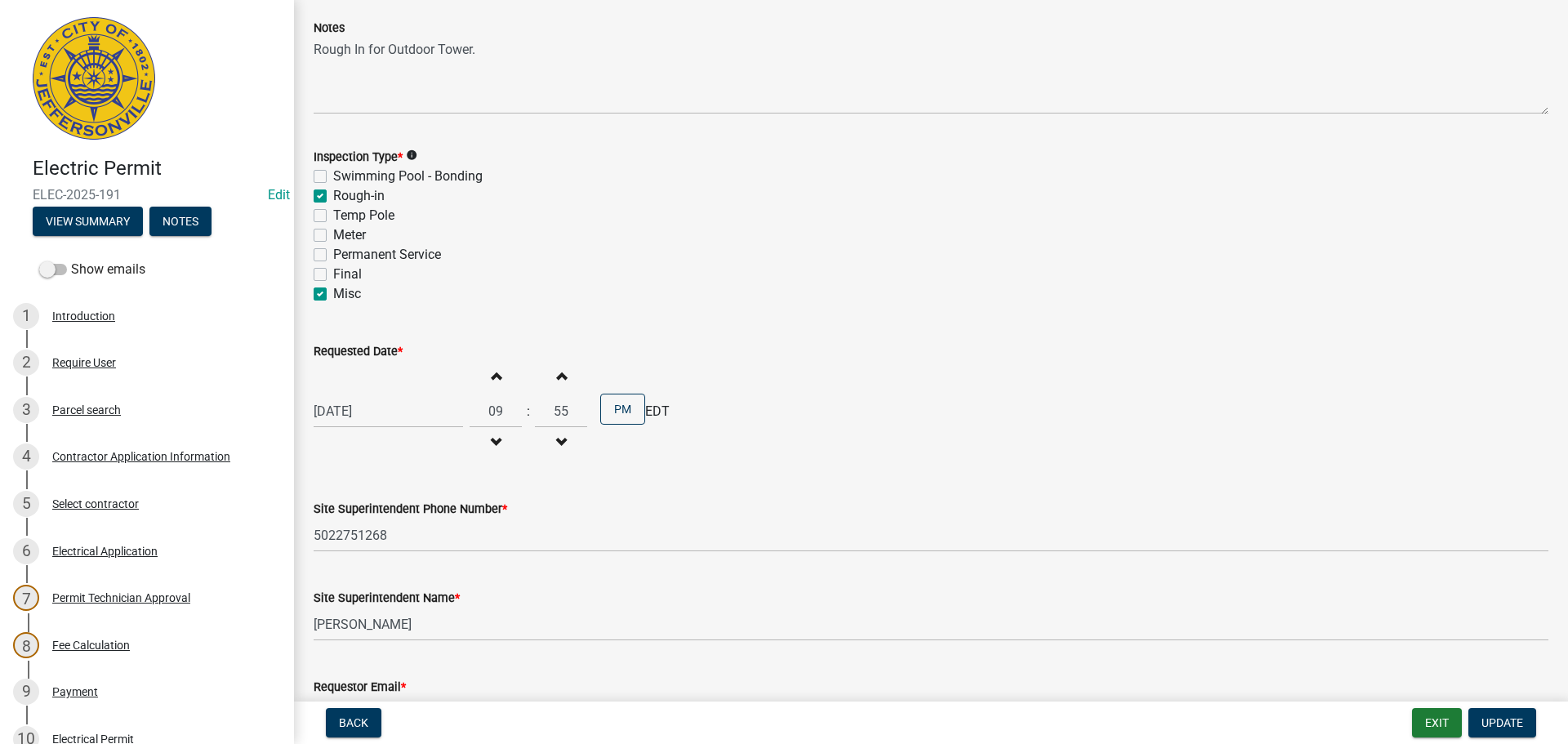
scroll to position [208, 0]
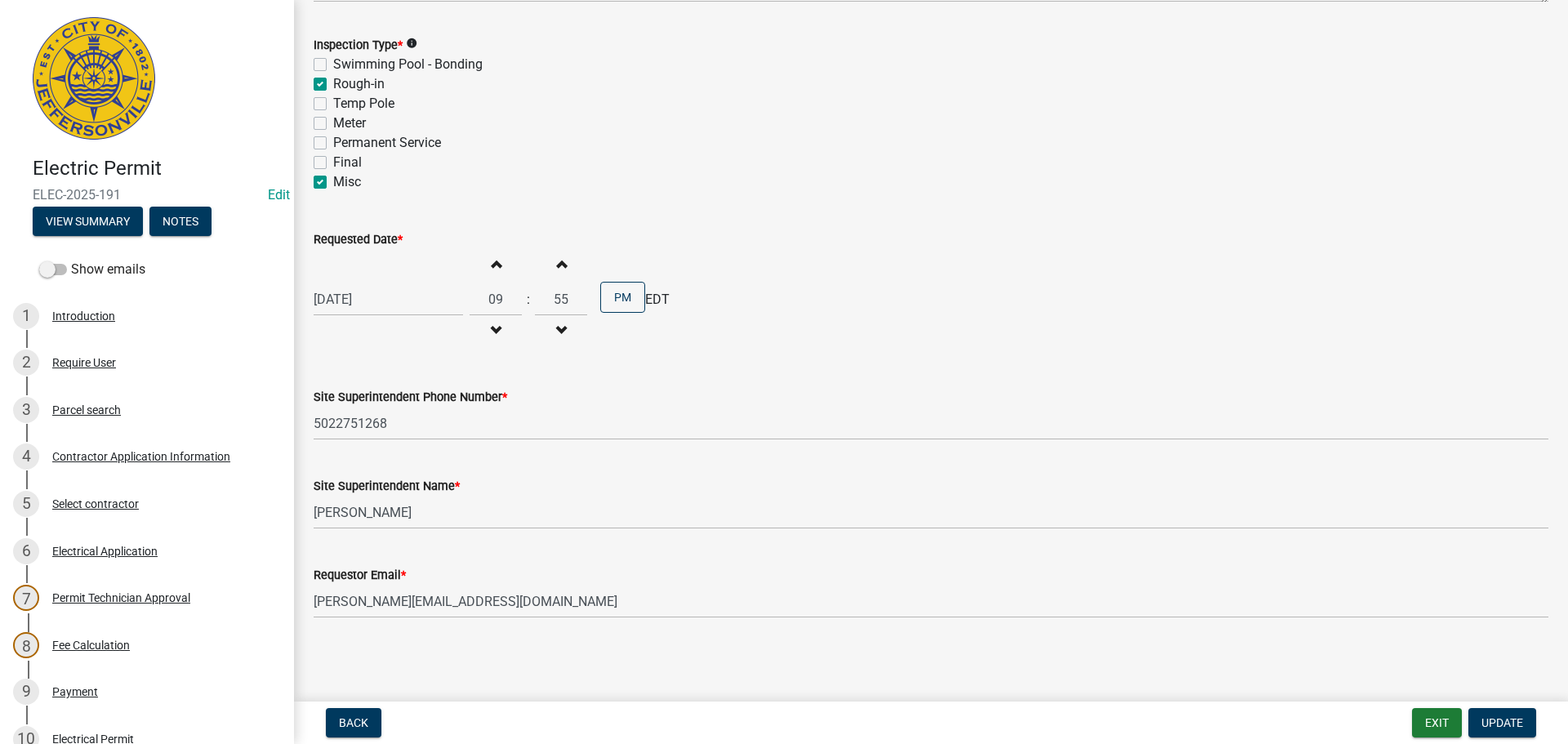
click at [333, 181] on label "Misc" at bounding box center [347, 182] width 28 height 20
click at [333, 181] on input "Misc" at bounding box center [338, 177] width 10 height 10
checkbox input "false"
checkbox input "true"
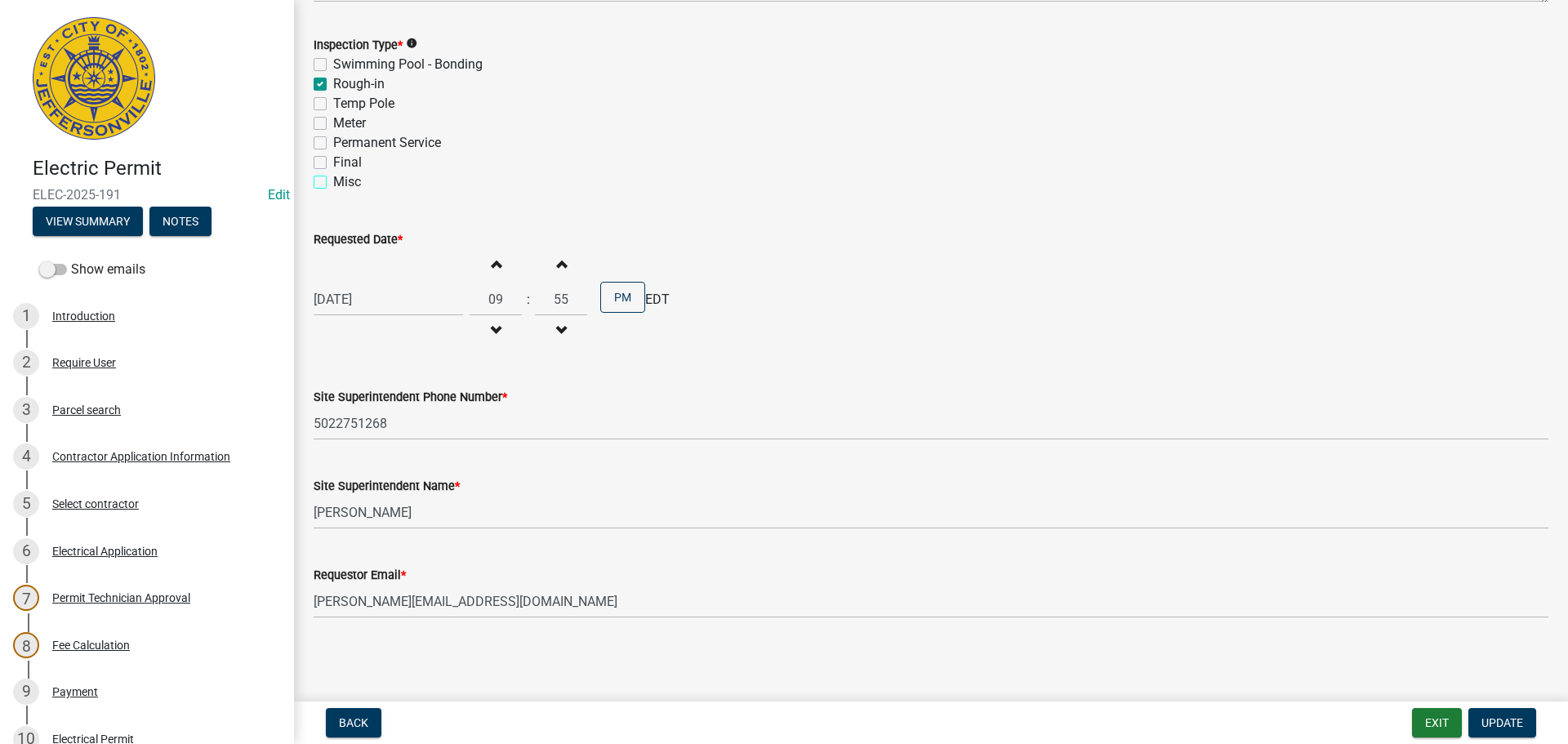
checkbox input "false"
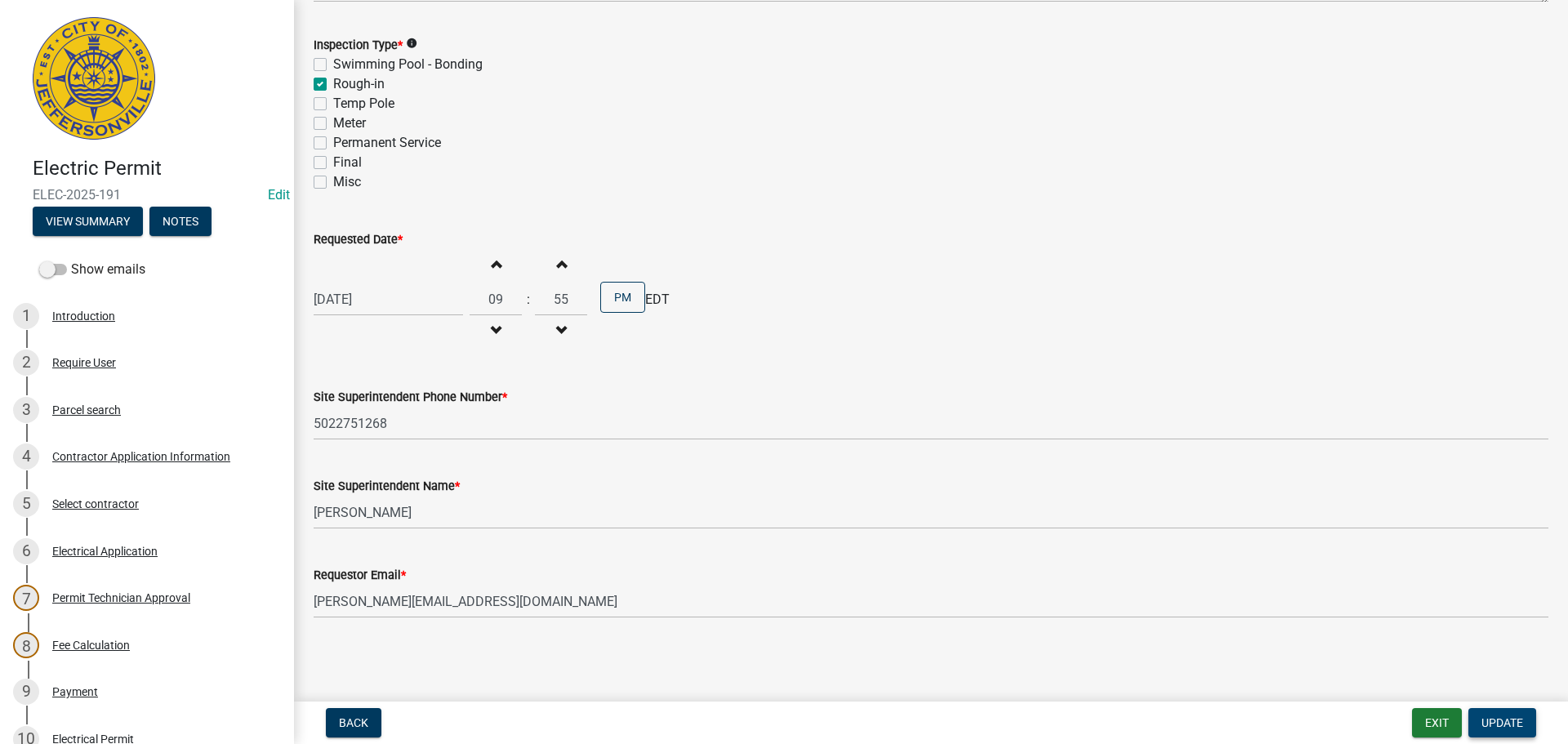
click at [1503, 726] on span "Update" at bounding box center [1501, 723] width 41 height 13
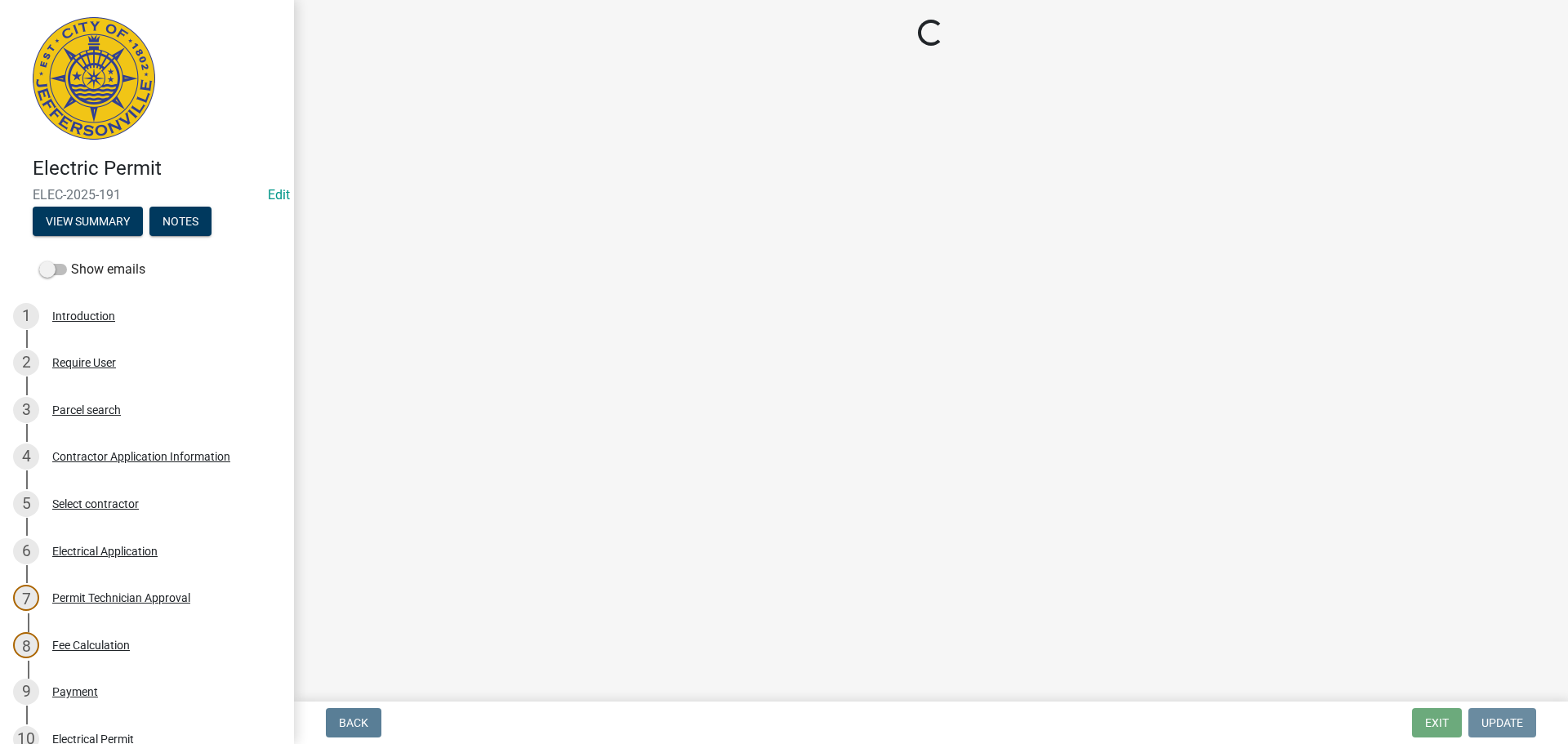
scroll to position [0, 0]
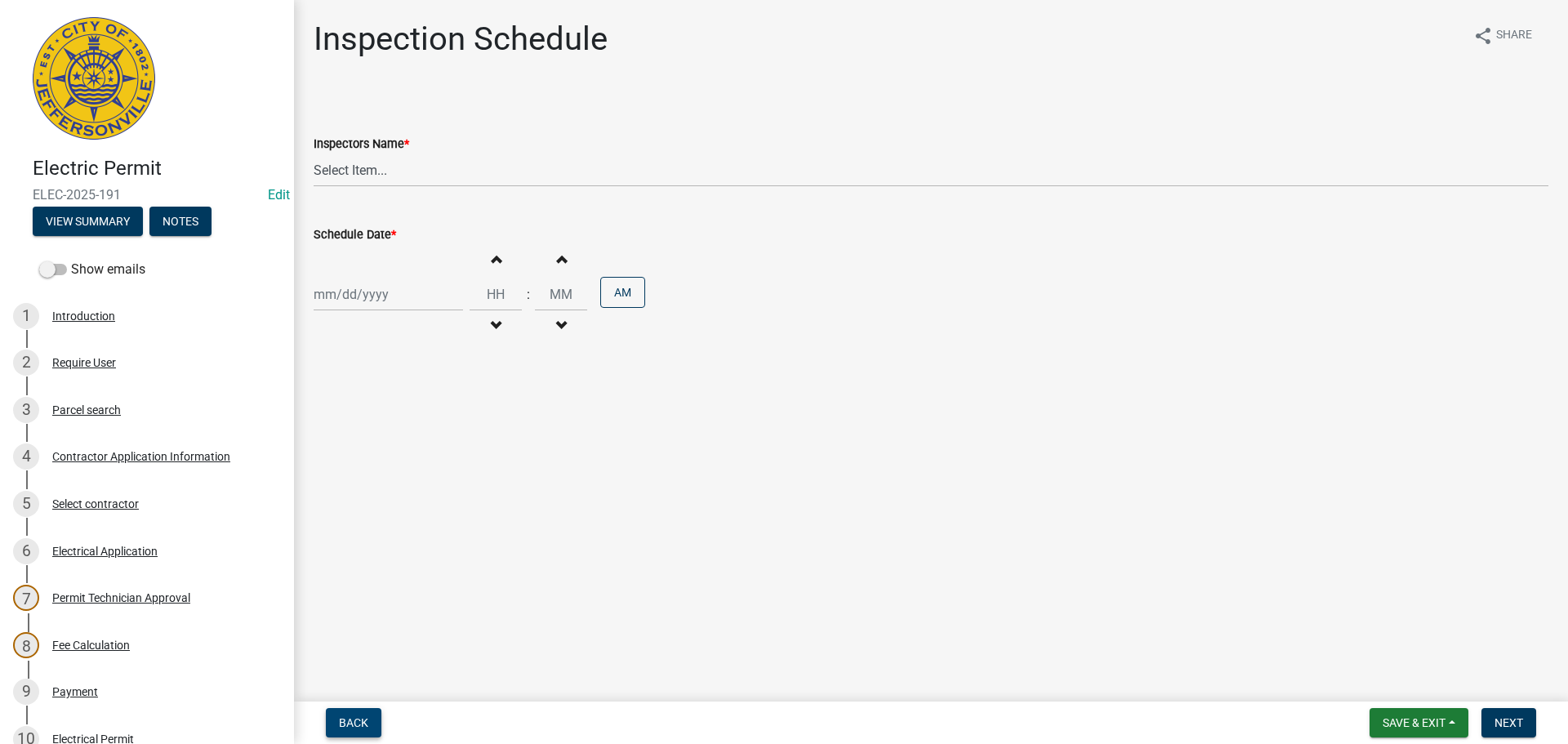
click at [338, 722] on button "Back" at bounding box center [353, 722] width 55 height 29
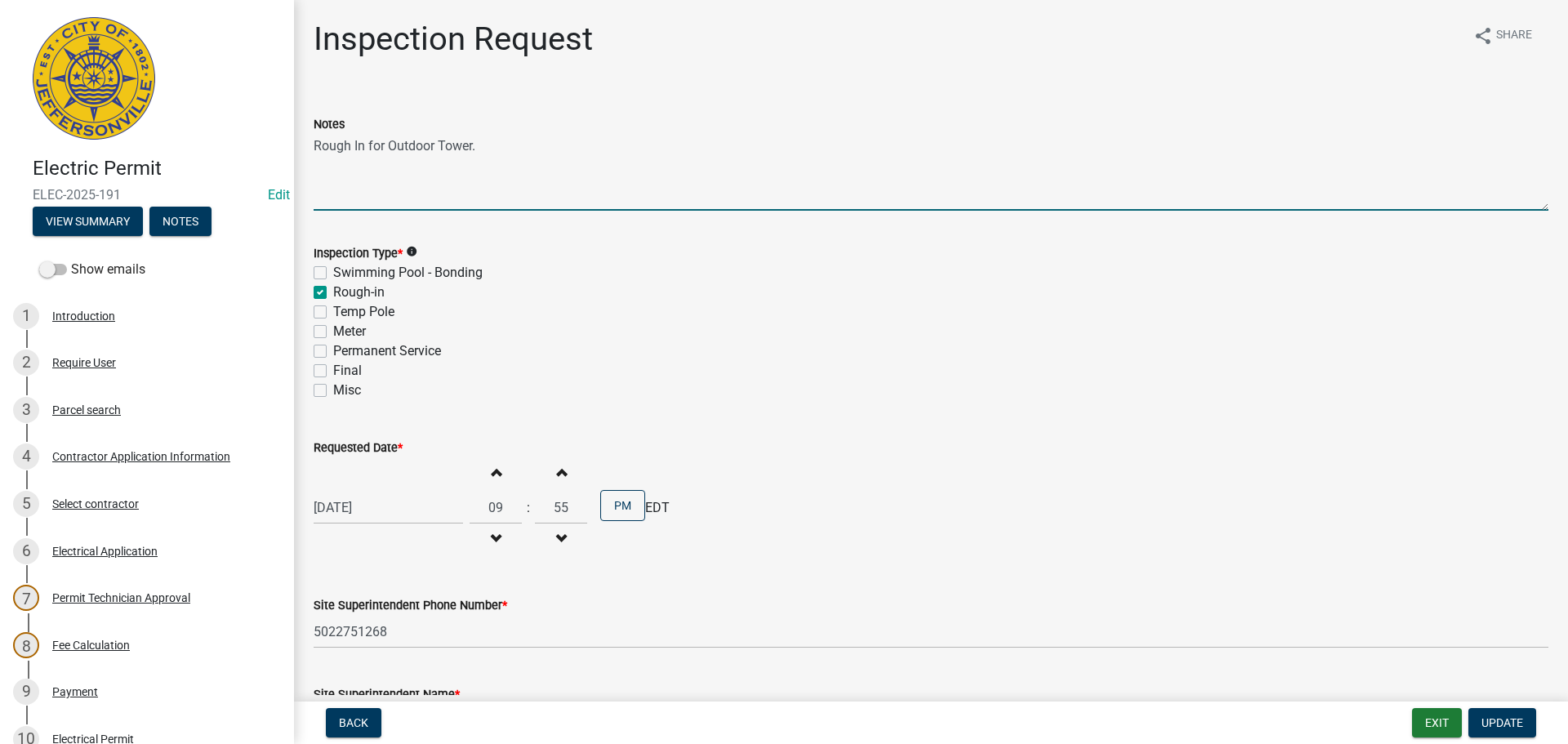
drag, startPoint x: 501, startPoint y: 144, endPoint x: 312, endPoint y: 145, distance: 189.0
click at [312, 145] on div "Notes Rough In for Outdoor Tower." at bounding box center [930, 151] width 1259 height 119
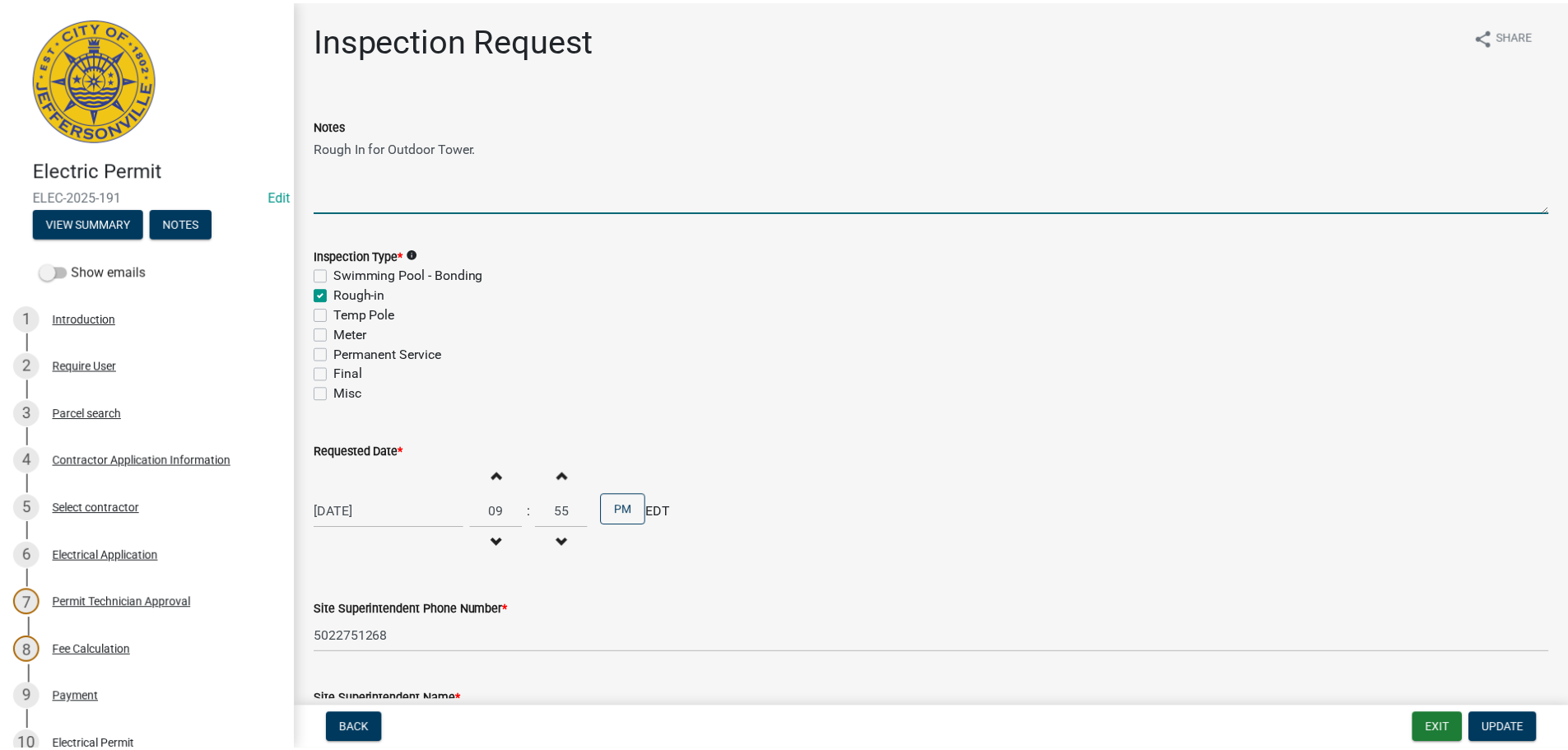
scroll to position [361, 0]
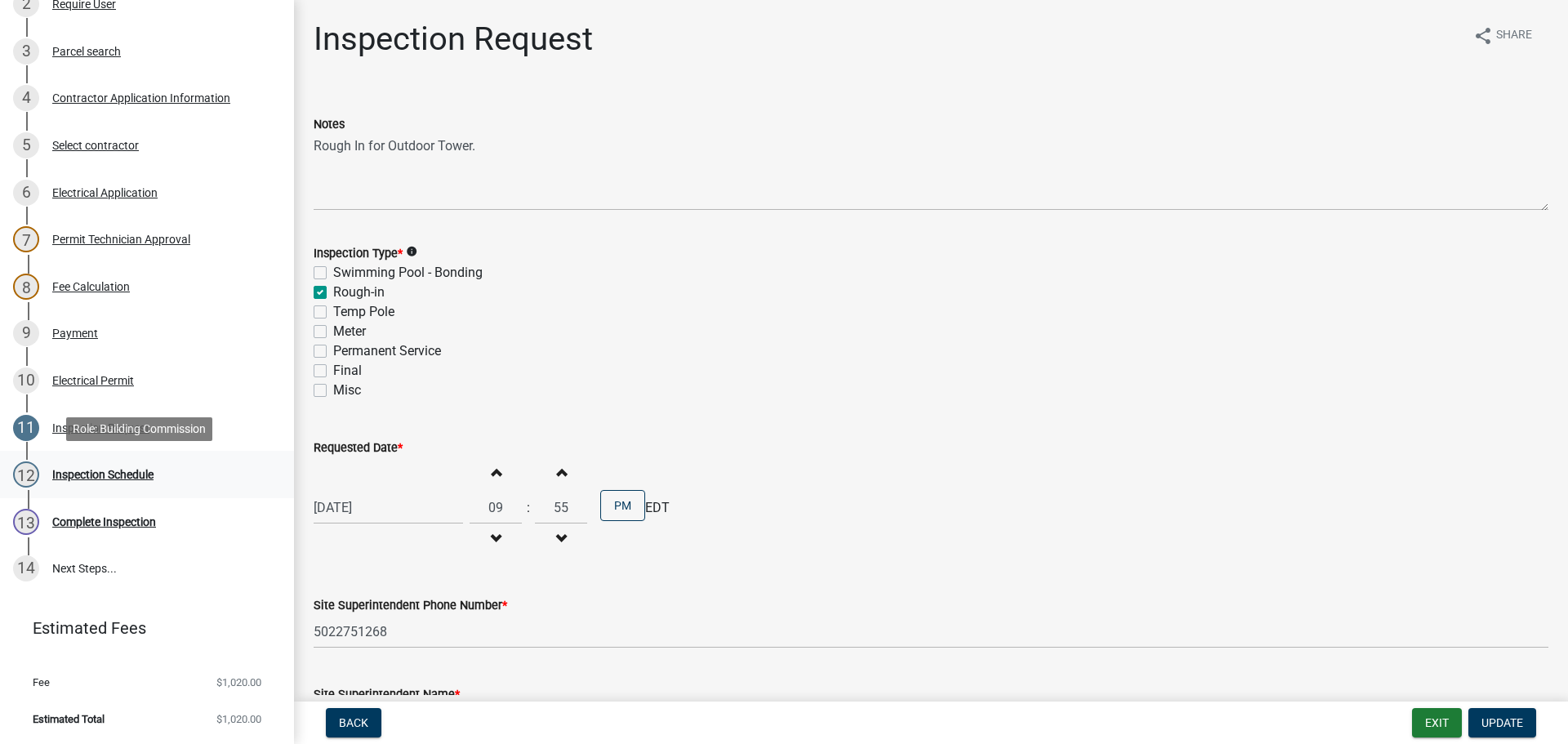
click at [96, 471] on div "Inspection Schedule" at bounding box center [103, 475] width 101 height 11
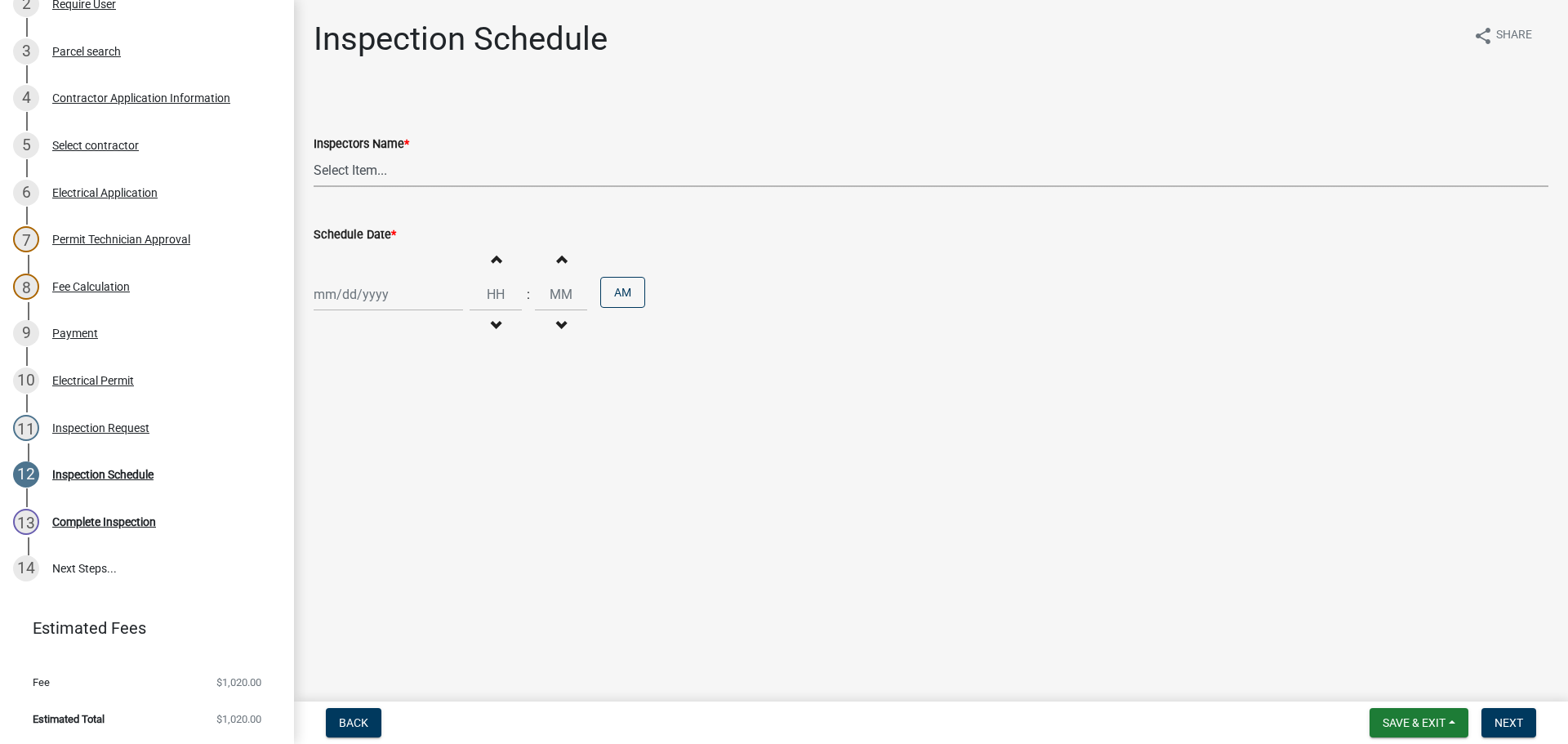
click at [345, 173] on select "Select Item... [PERSON_NAME] ([PERSON_NAME]) [PERSON_NAME] ([PERSON_NAME]) mkru…" at bounding box center [930, 171] width 1234 height 34
select select "36a8b8f0-2ef8-43e9-ae06-718f51af8d36"
click at [313, 154] on select "Select Item... [PERSON_NAME] ([PERSON_NAME]) [PERSON_NAME] ([PERSON_NAME]) mkru…" at bounding box center [930, 171] width 1234 height 34
click at [336, 289] on div at bounding box center [387, 295] width 149 height 34
select select "8"
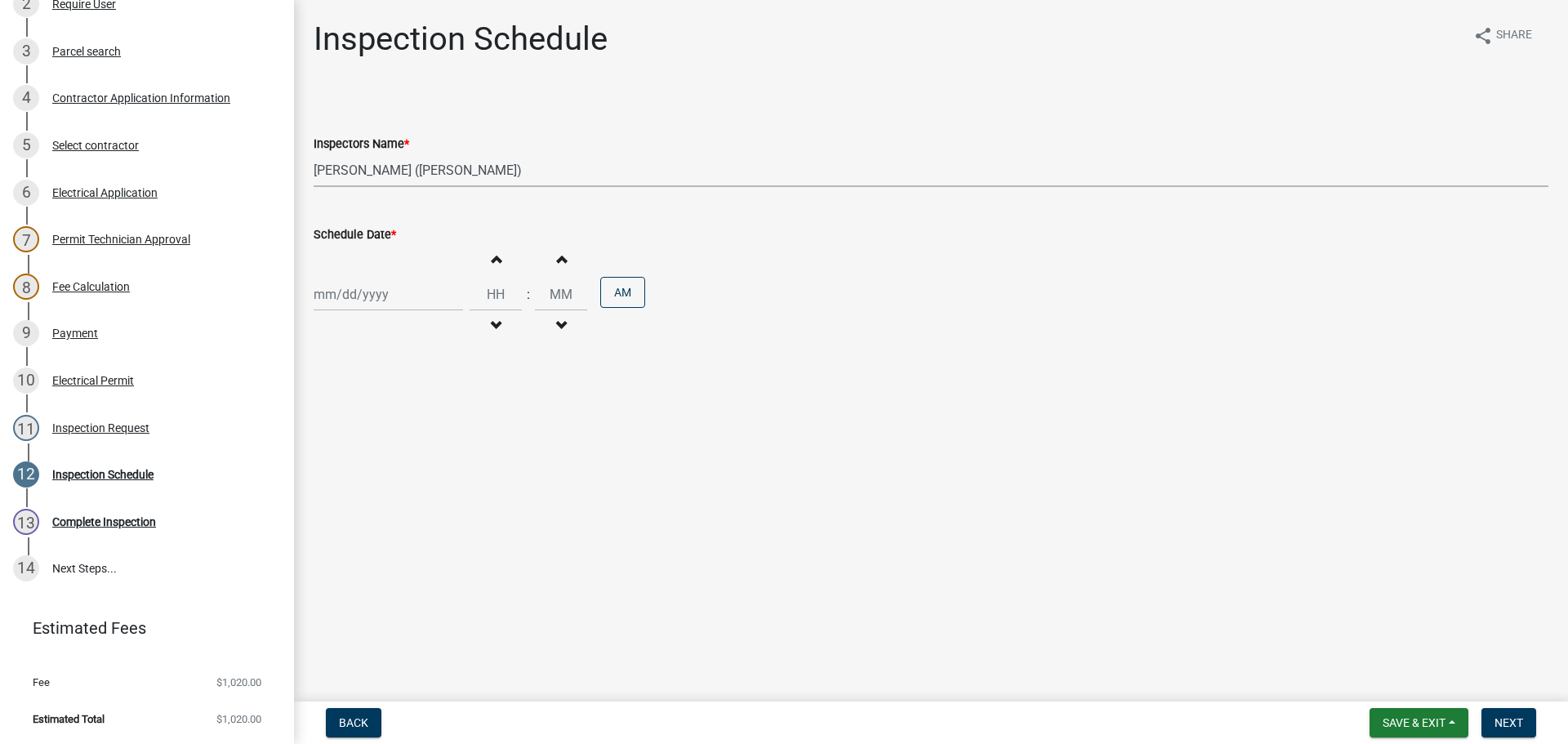
select select "2025"
click at [335, 484] on div "25" at bounding box center [330, 486] width 26 height 26
type input "[DATE]"
click at [1505, 717] on span "Next" at bounding box center [1508, 723] width 28 height 13
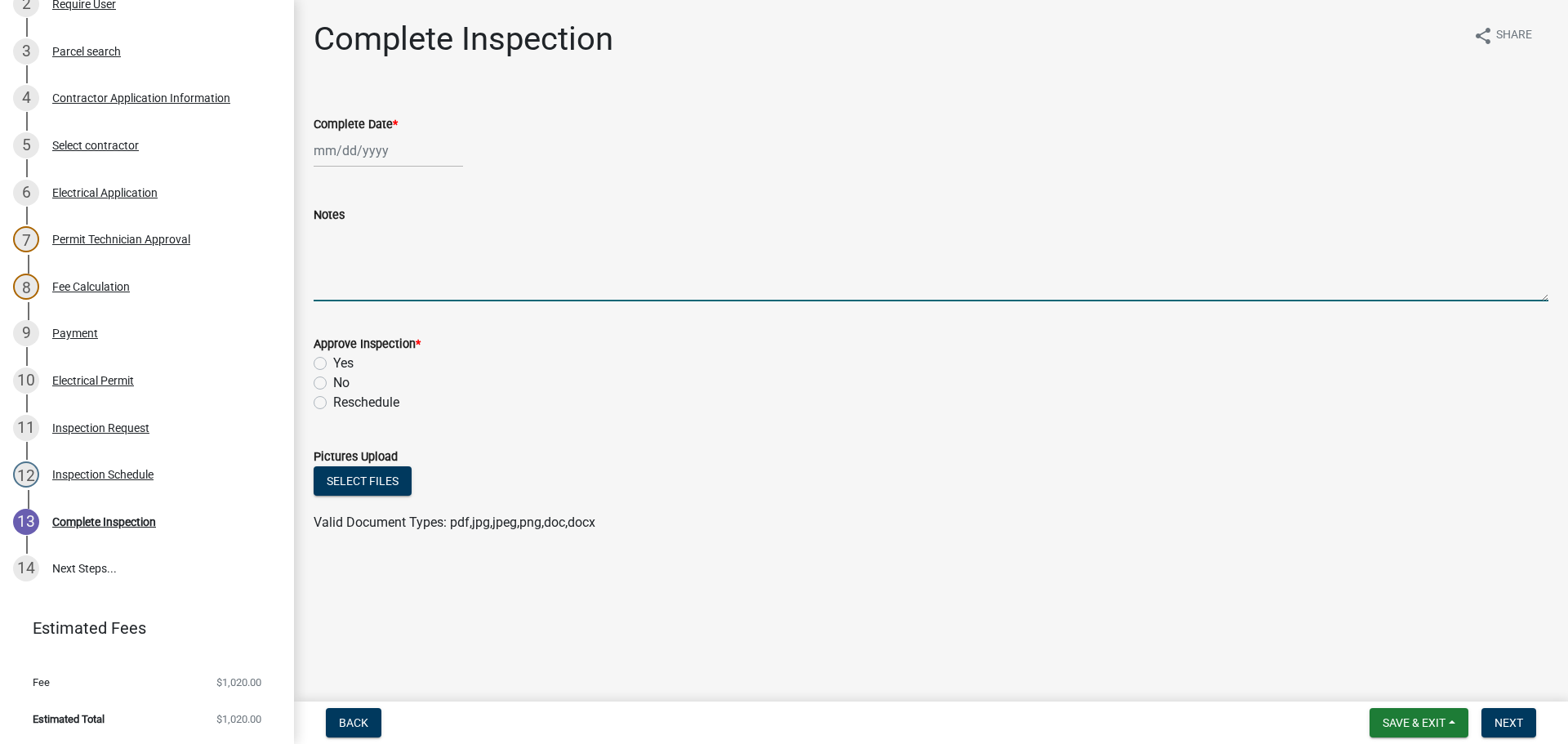
click at [338, 254] on textarea "Notes" at bounding box center [930, 263] width 1234 height 77
paste textarea "Rough In for Outdoor Tower."
type textarea "Rough In for Outdoor Tower."
click at [1419, 720] on span "Save & Exit" at bounding box center [1413, 723] width 63 height 13
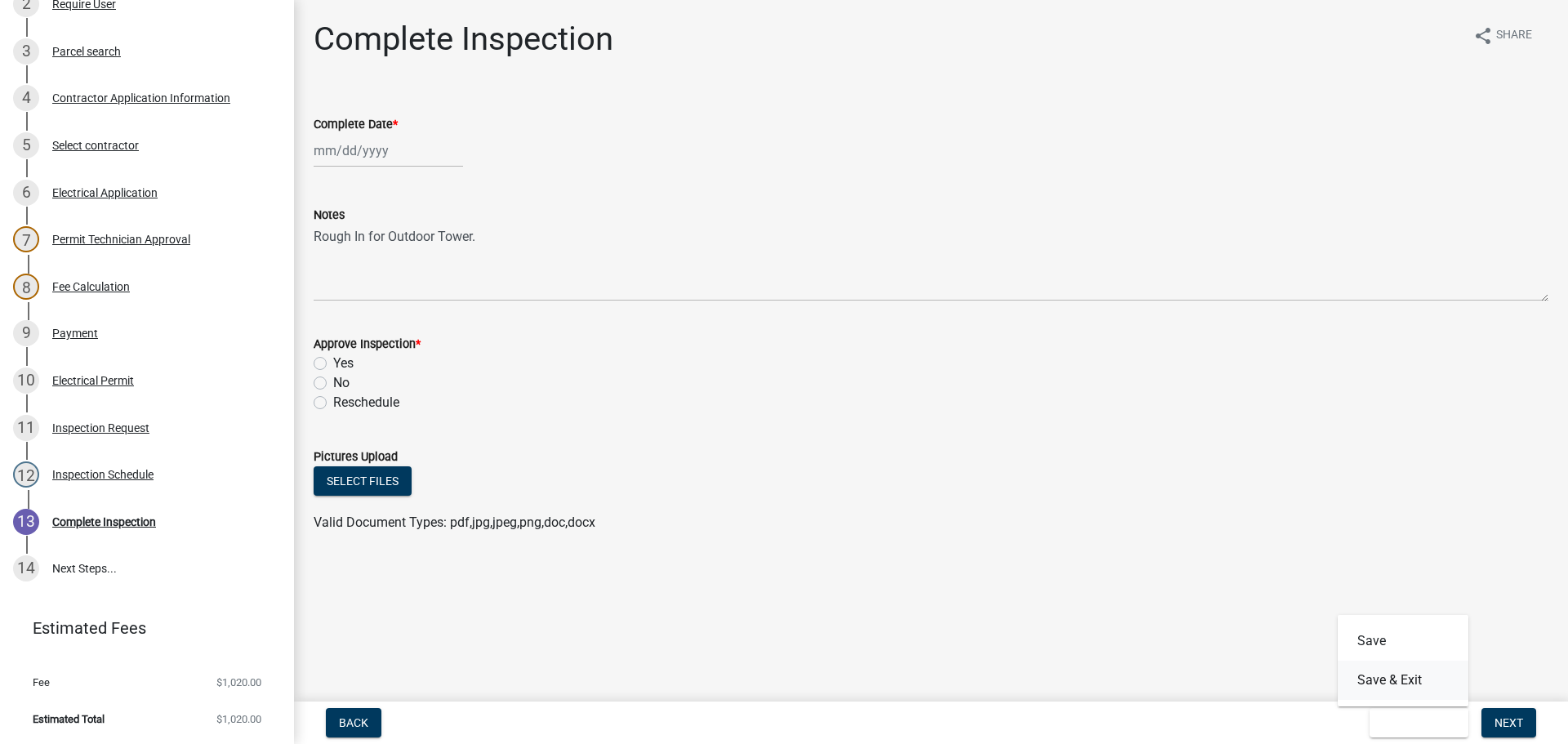
click at [1392, 679] on button "Save & Exit" at bounding box center [1402, 680] width 130 height 39
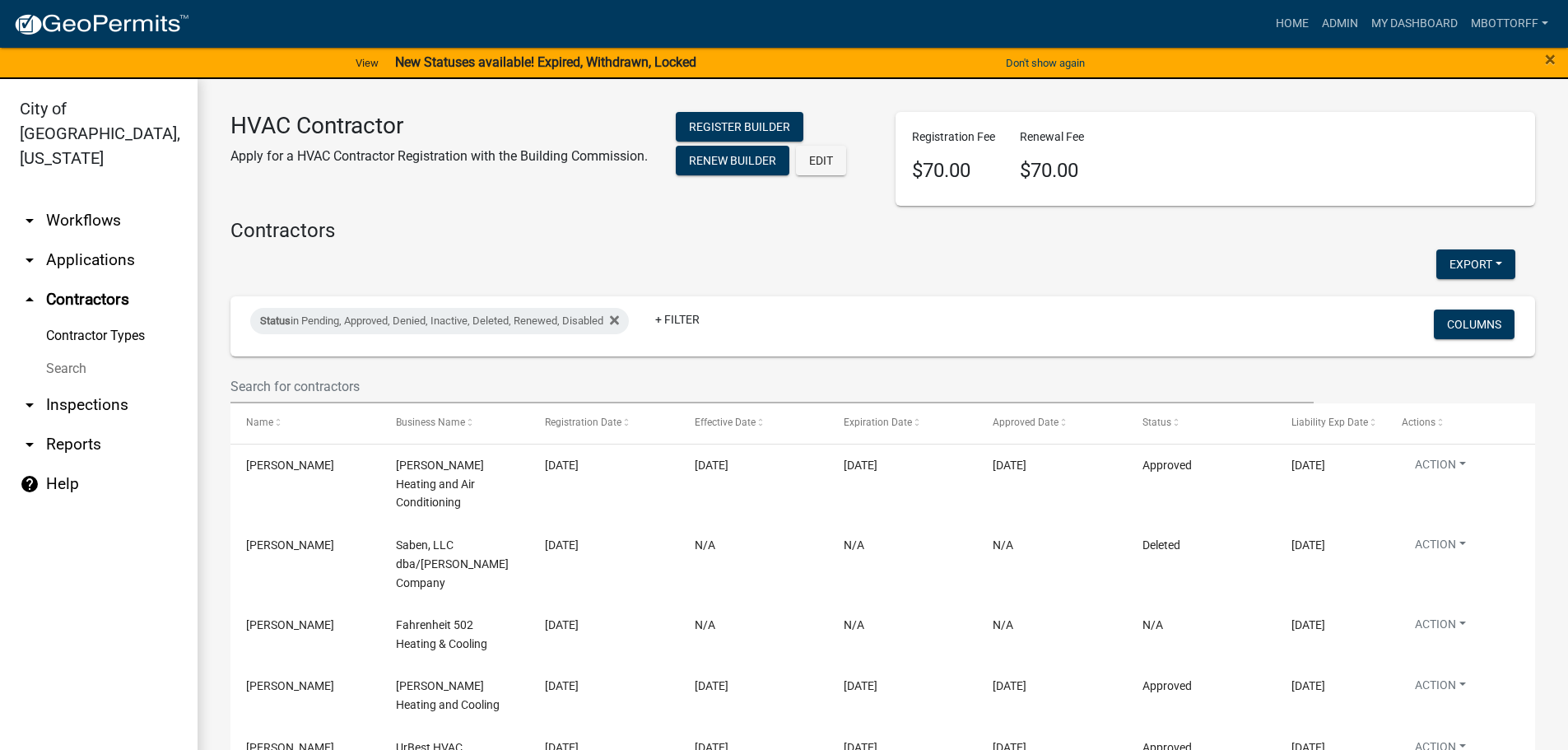
click at [68, 201] on link "arrow_drop_down Workflows" at bounding box center [98, 220] width 198 height 40
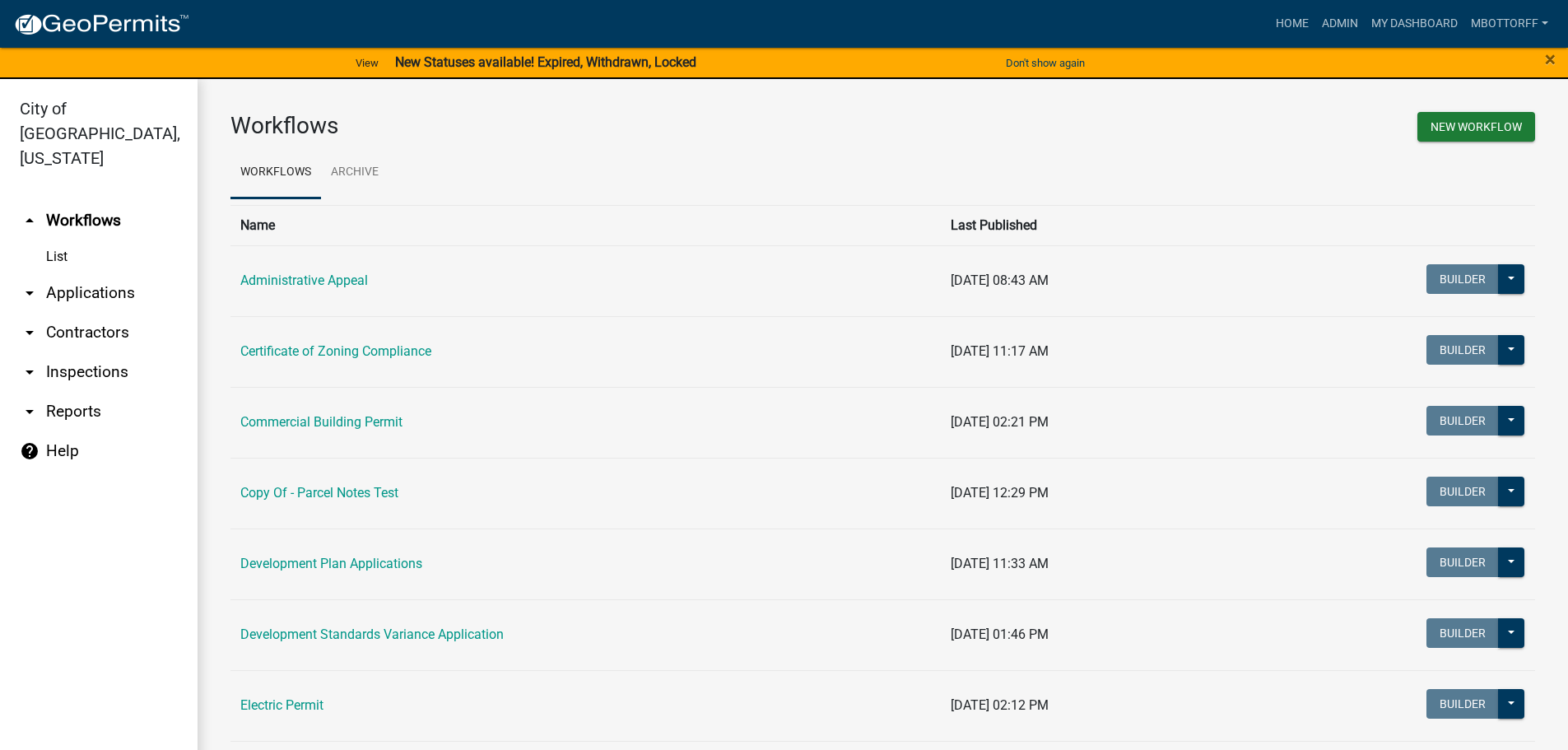
click at [107, 273] on link "arrow_drop_down Applications" at bounding box center [98, 293] width 198 height 40
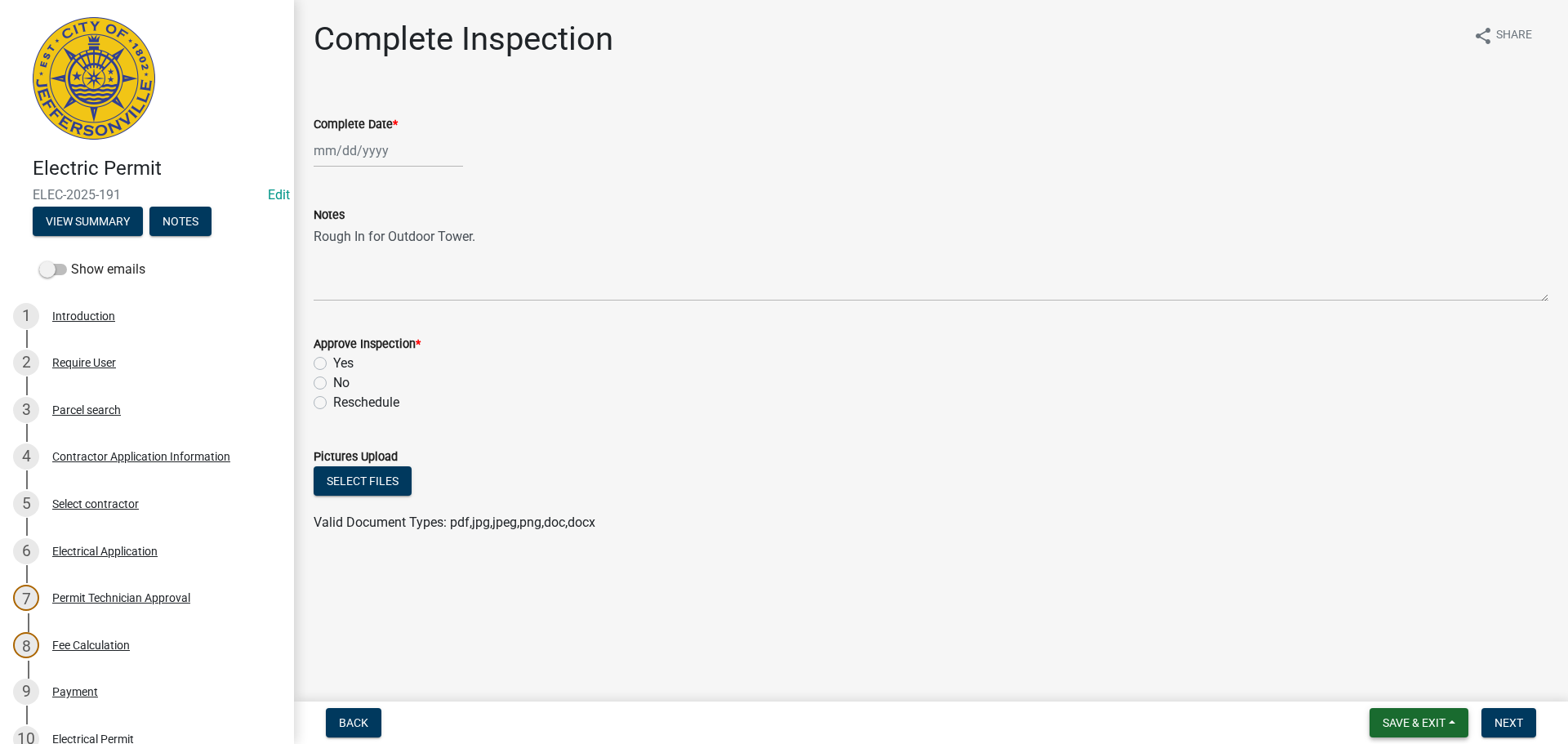
click at [1398, 711] on button "Save & Exit" at bounding box center [1418, 722] width 98 height 29
click at [1374, 672] on button "Save & Exit" at bounding box center [1402, 680] width 130 height 39
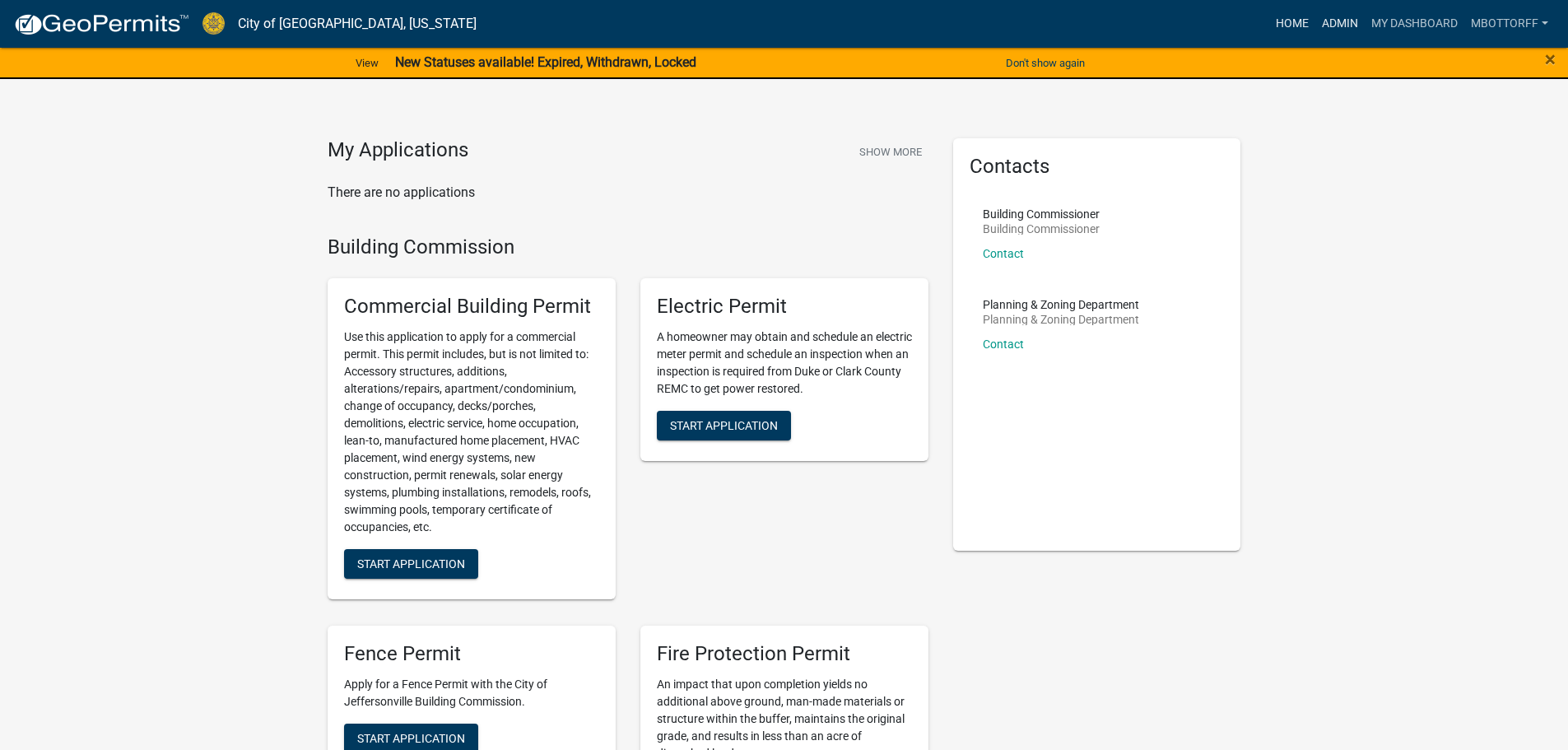
drag, startPoint x: 1334, startPoint y: 26, endPoint x: 1276, endPoint y: 26, distance: 58.0
click at [1334, 26] on link "Admin" at bounding box center [1339, 24] width 49 height 31
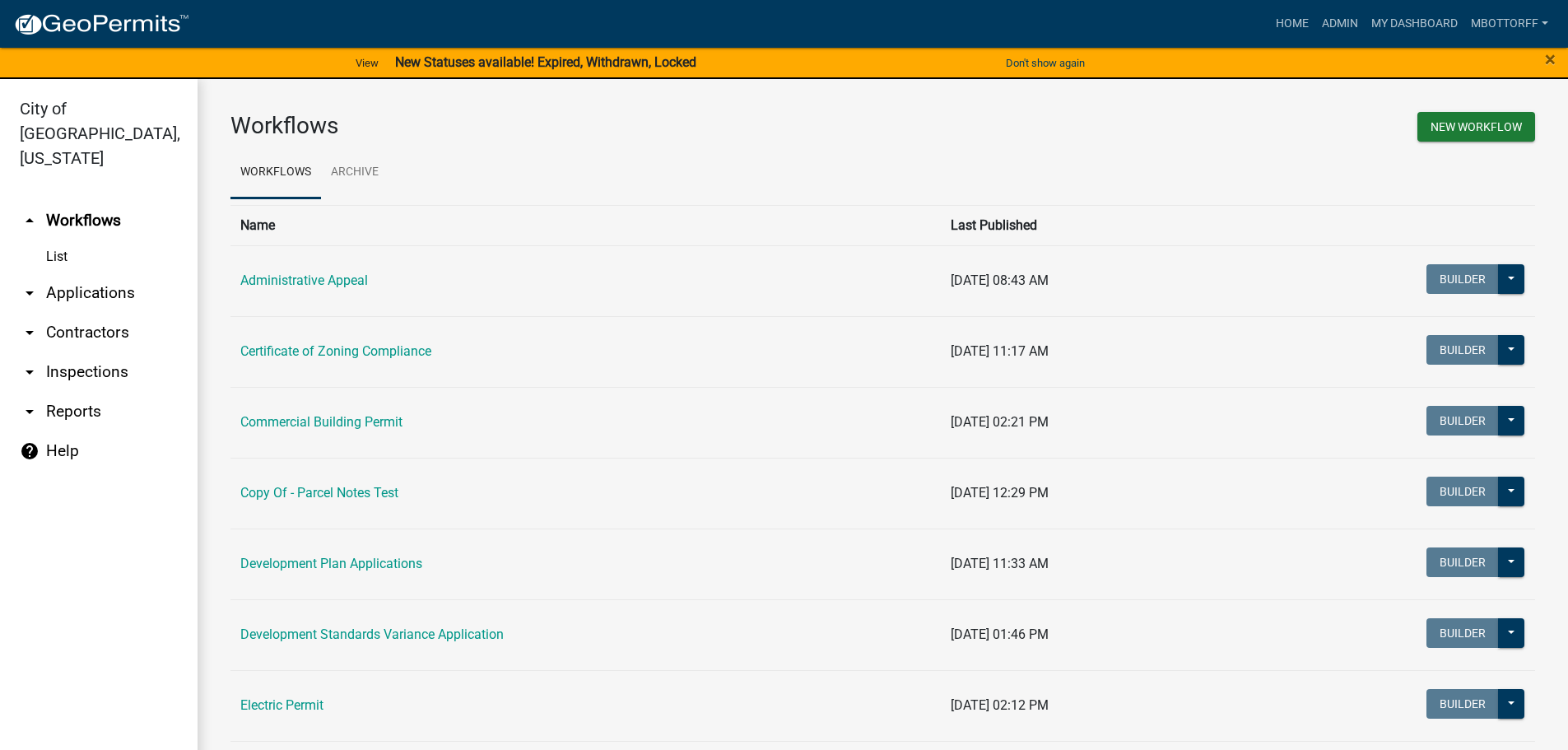
click at [91, 353] on link "arrow_drop_down Inspections" at bounding box center [98, 373] width 198 height 40
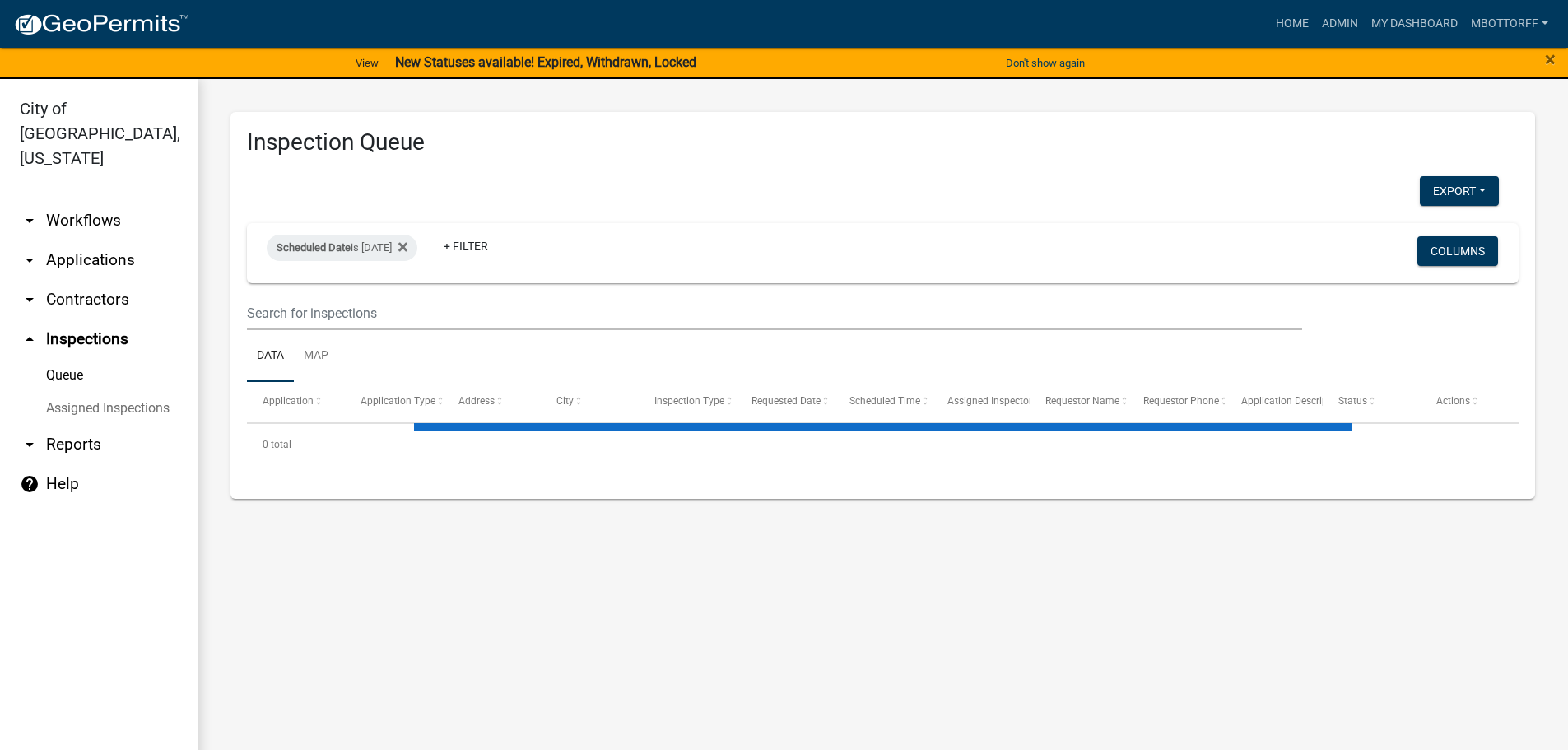
select select "3: 100"
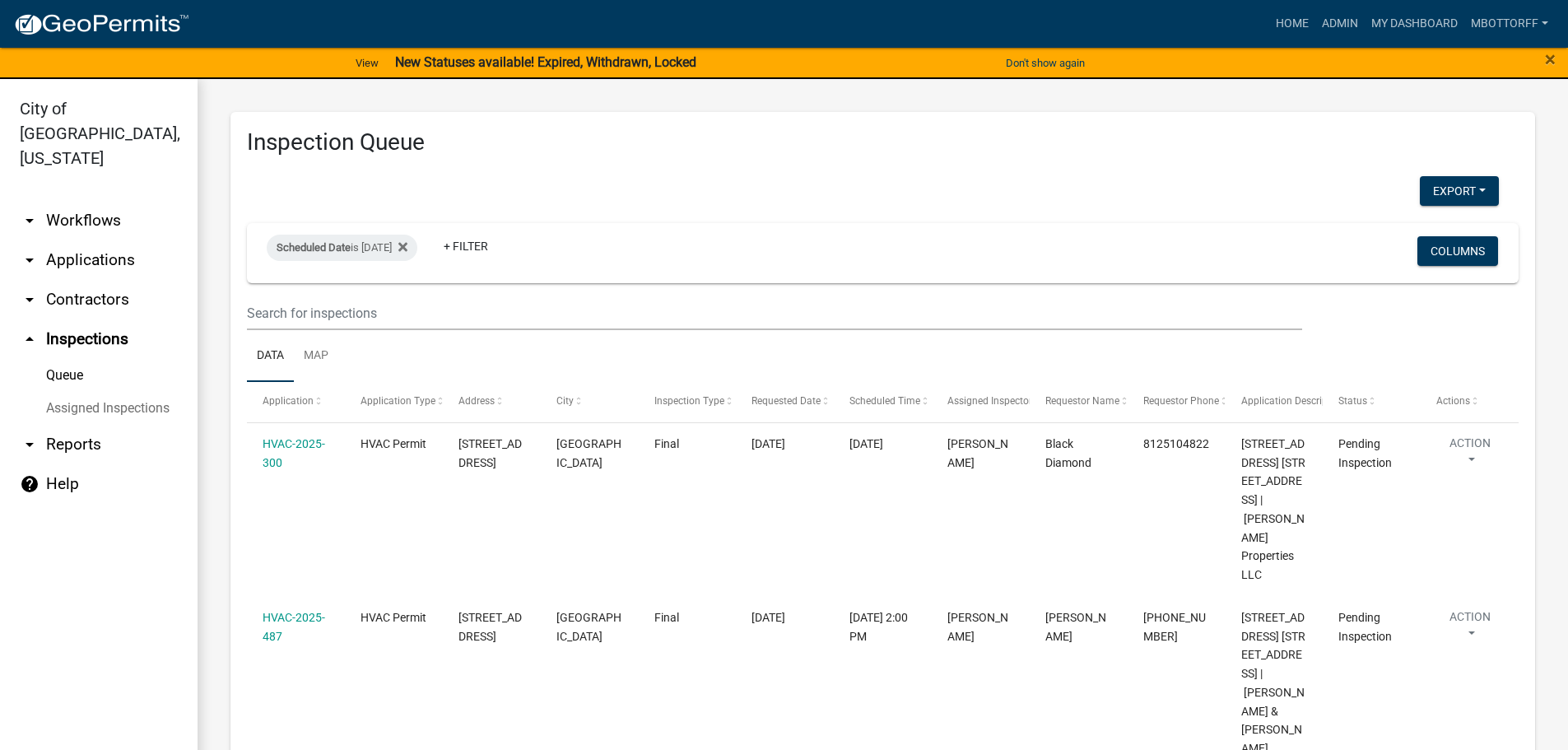
drag, startPoint x: 117, startPoint y: 383, endPoint x: 195, endPoint y: 373, distance: 78.6
click at [118, 392] on link "Assigned Inspections" at bounding box center [98, 408] width 198 height 33
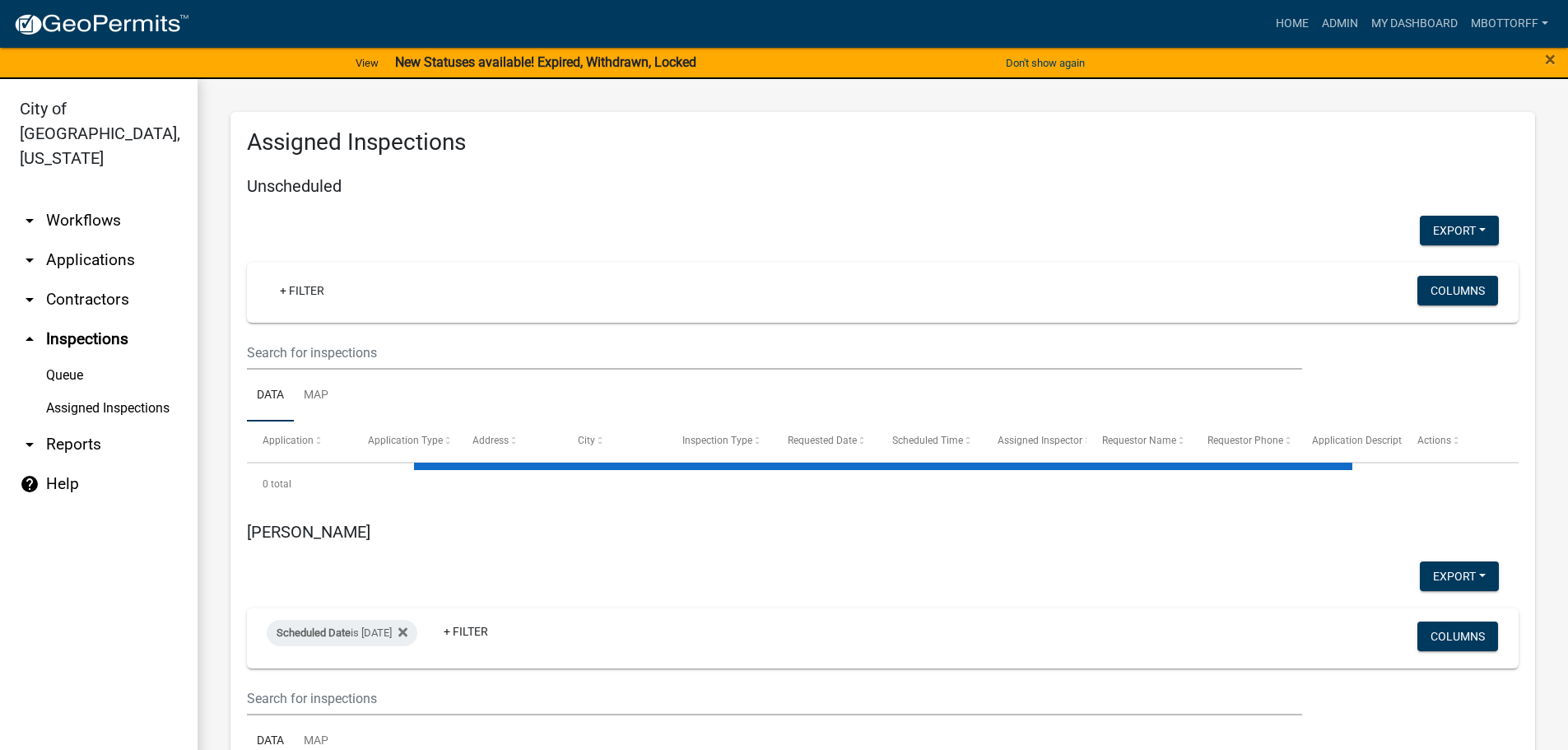
select select "3: 100"
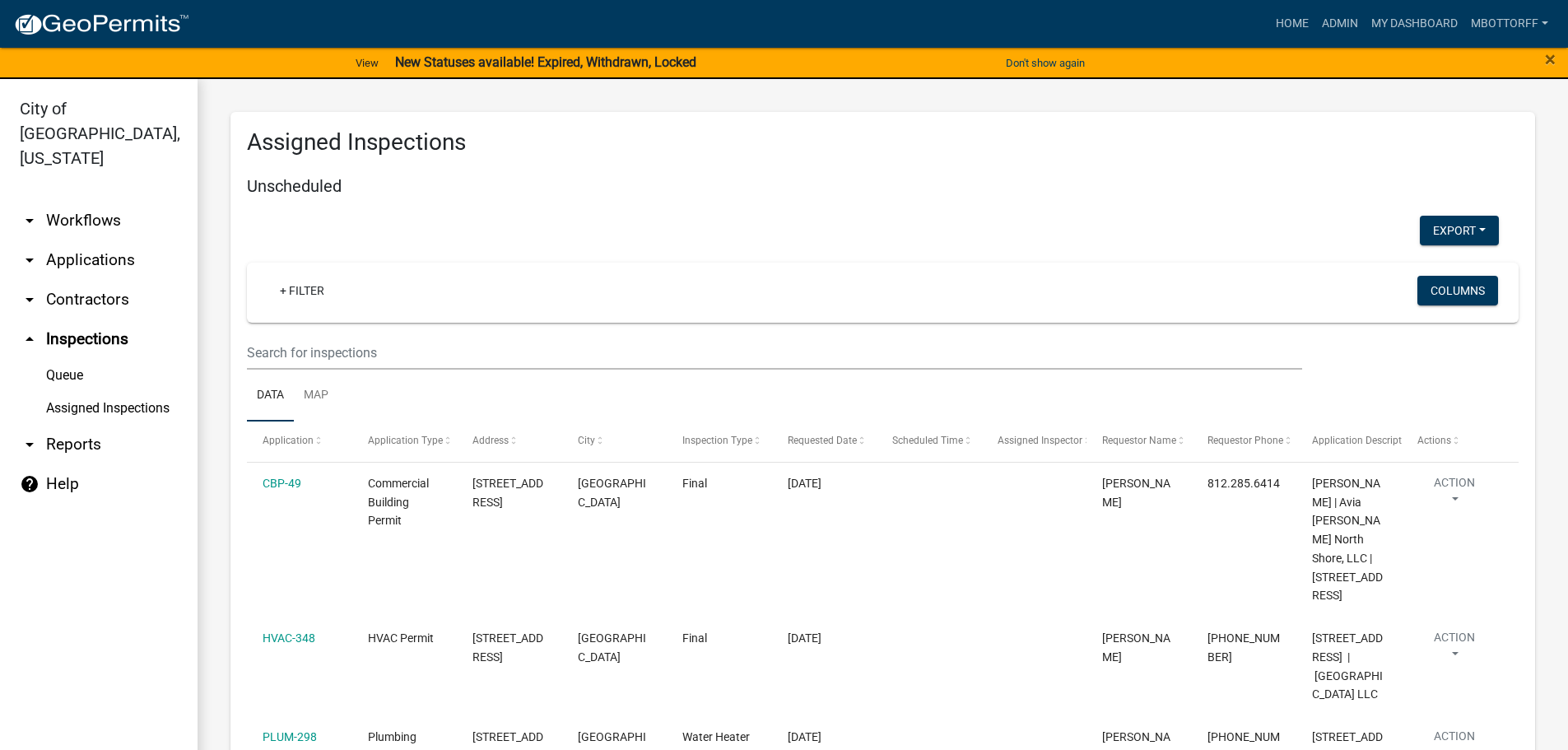
select select "1: 25"
click at [90, 392] on link "Assigned Inspections" at bounding box center [98, 408] width 198 height 33
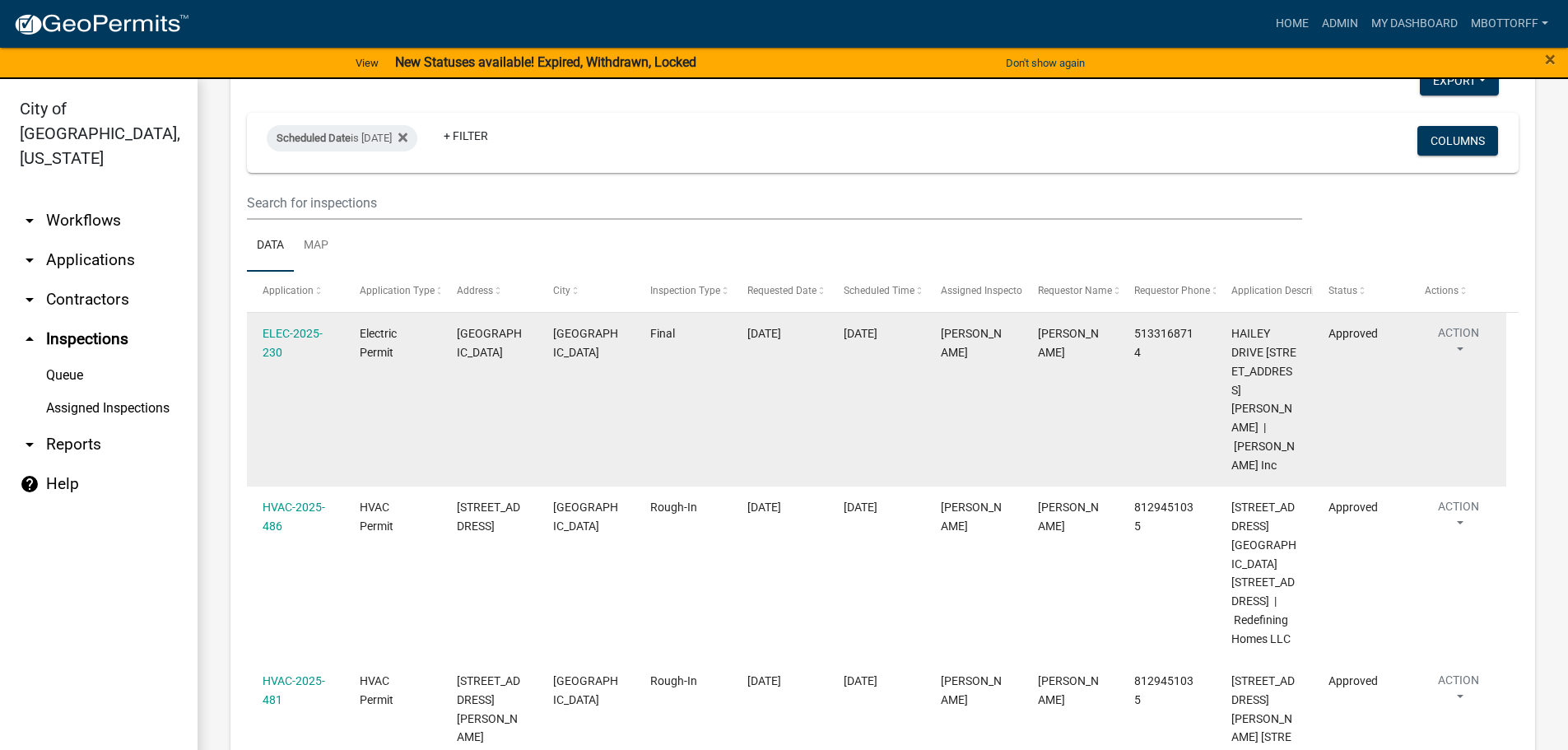
scroll to position [8070, 0]
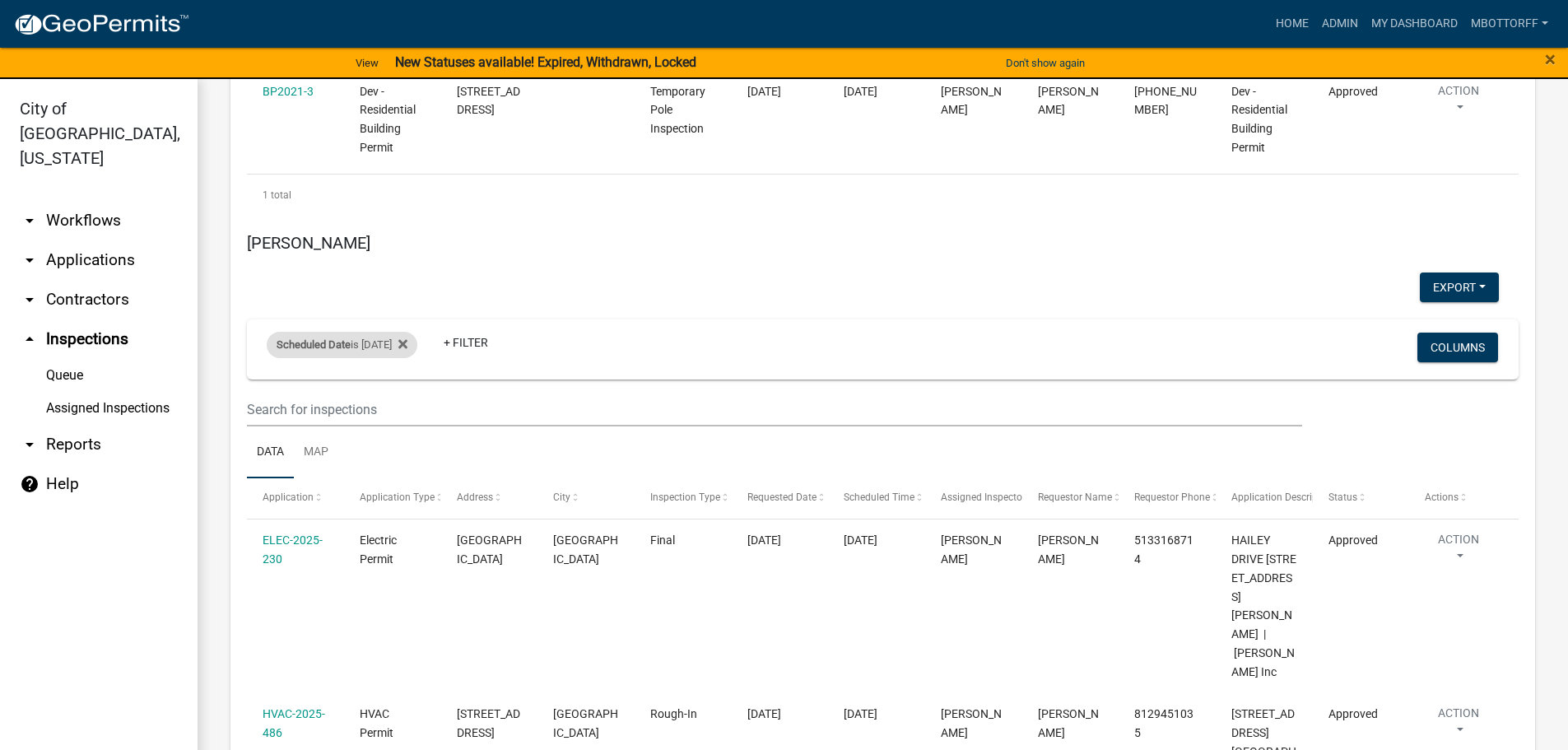
click at [394, 341] on div "Scheduled Date is [DATE]" at bounding box center [341, 345] width 150 height 26
click at [407, 403] on input "2025-08-21" at bounding box center [356, 407] width 115 height 34
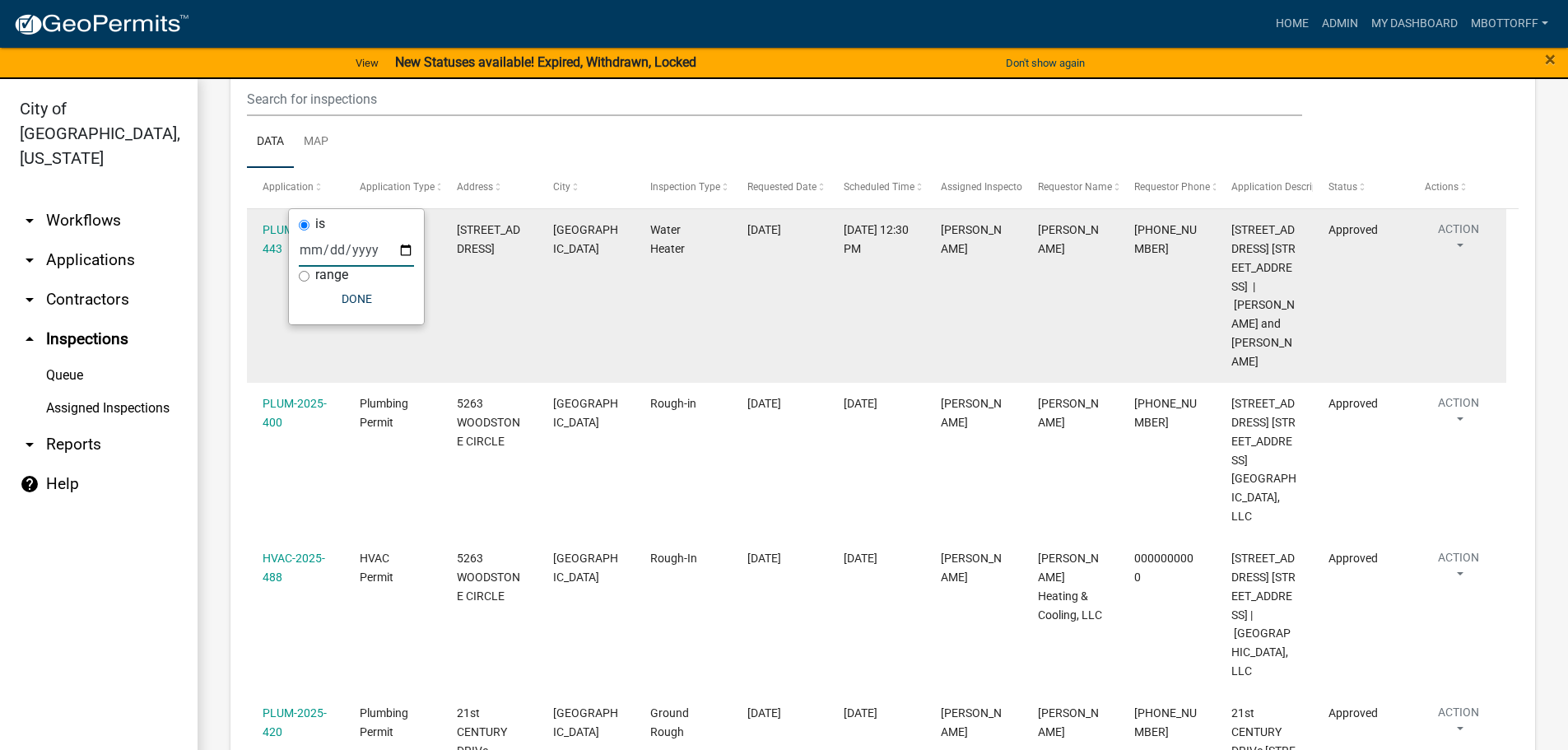
scroll to position [8226, 0]
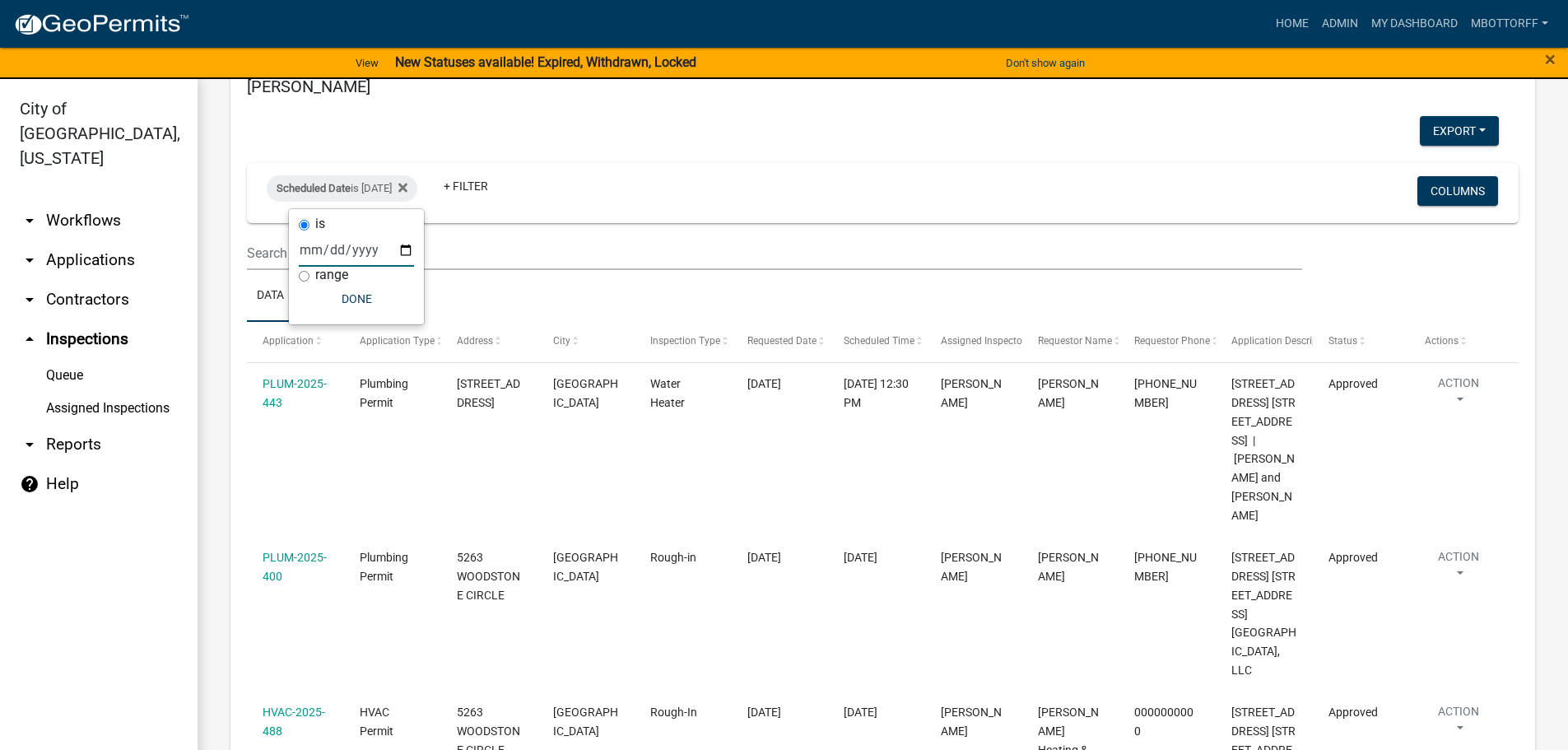
click at [405, 254] on input "2025-08-18" at bounding box center [356, 250] width 115 height 34
type input "2025-08-19"
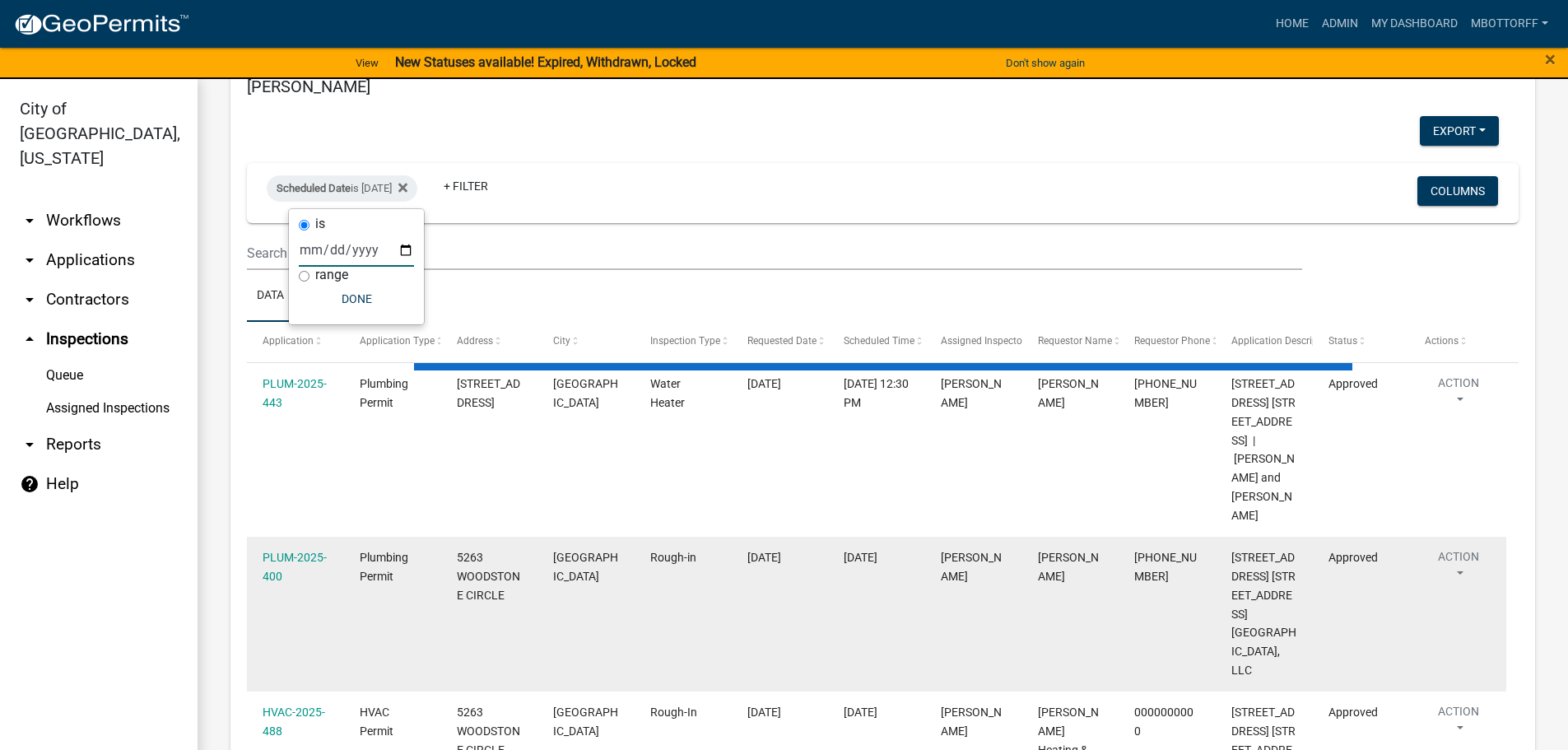
select select "3: 100"
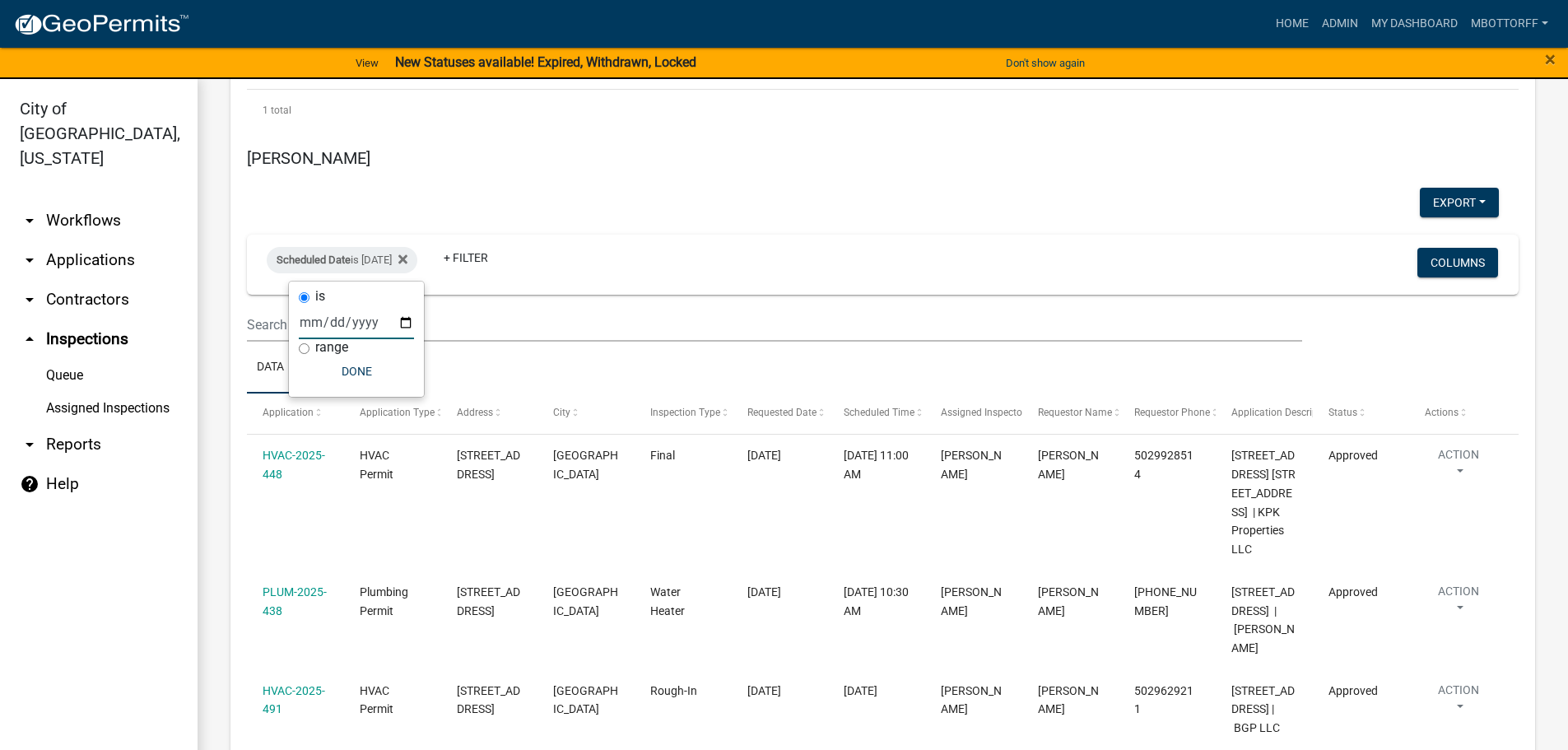
scroll to position [8154, 0]
click at [403, 323] on input "2025-08-19" at bounding box center [356, 323] width 115 height 34
type input "2025-08-20"
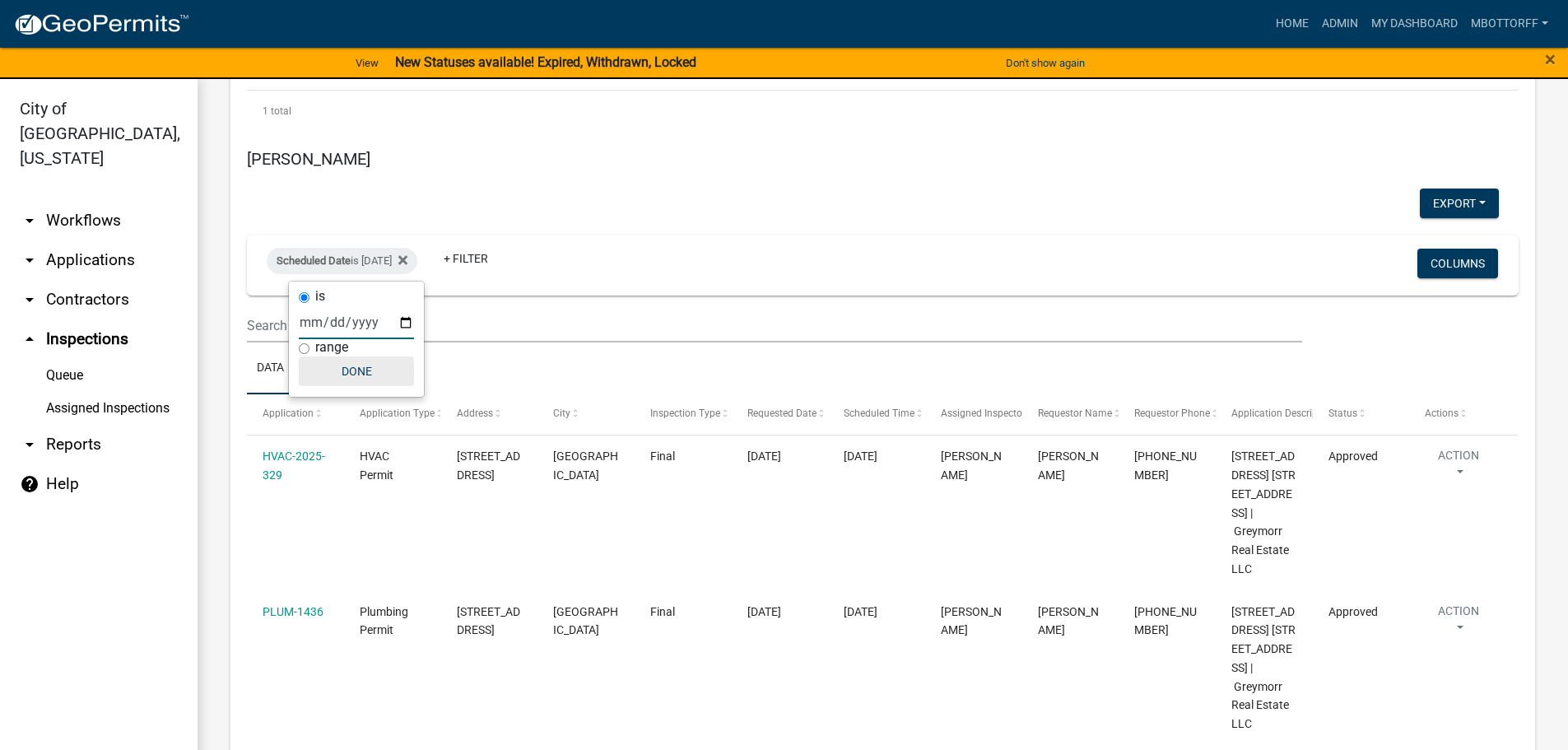
click at [365, 375] on button "Done" at bounding box center [356, 371] width 115 height 29
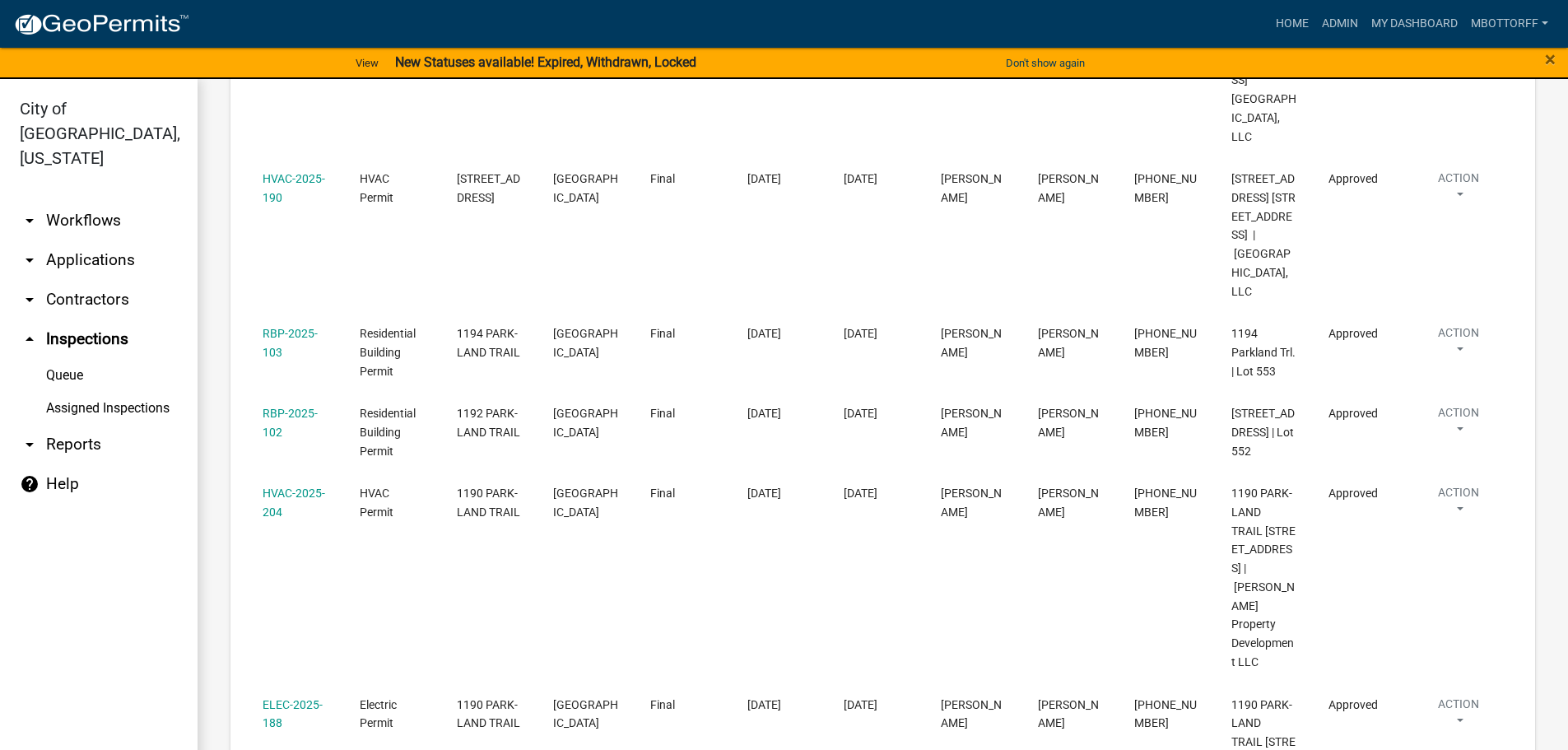
scroll to position [9390, 0]
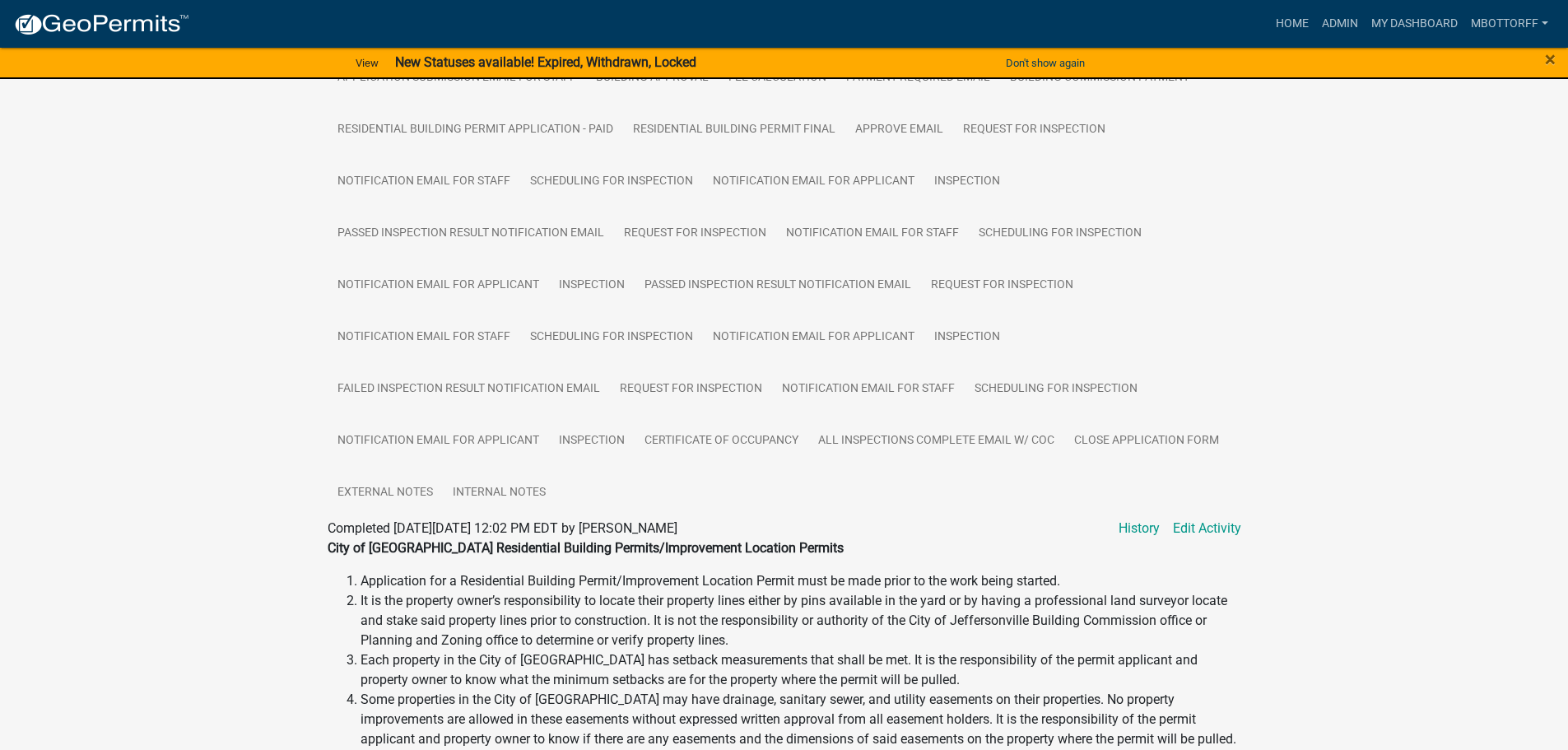
scroll to position [494, 0]
click at [698, 442] on link "Certificate of Occupancy" at bounding box center [721, 443] width 174 height 53
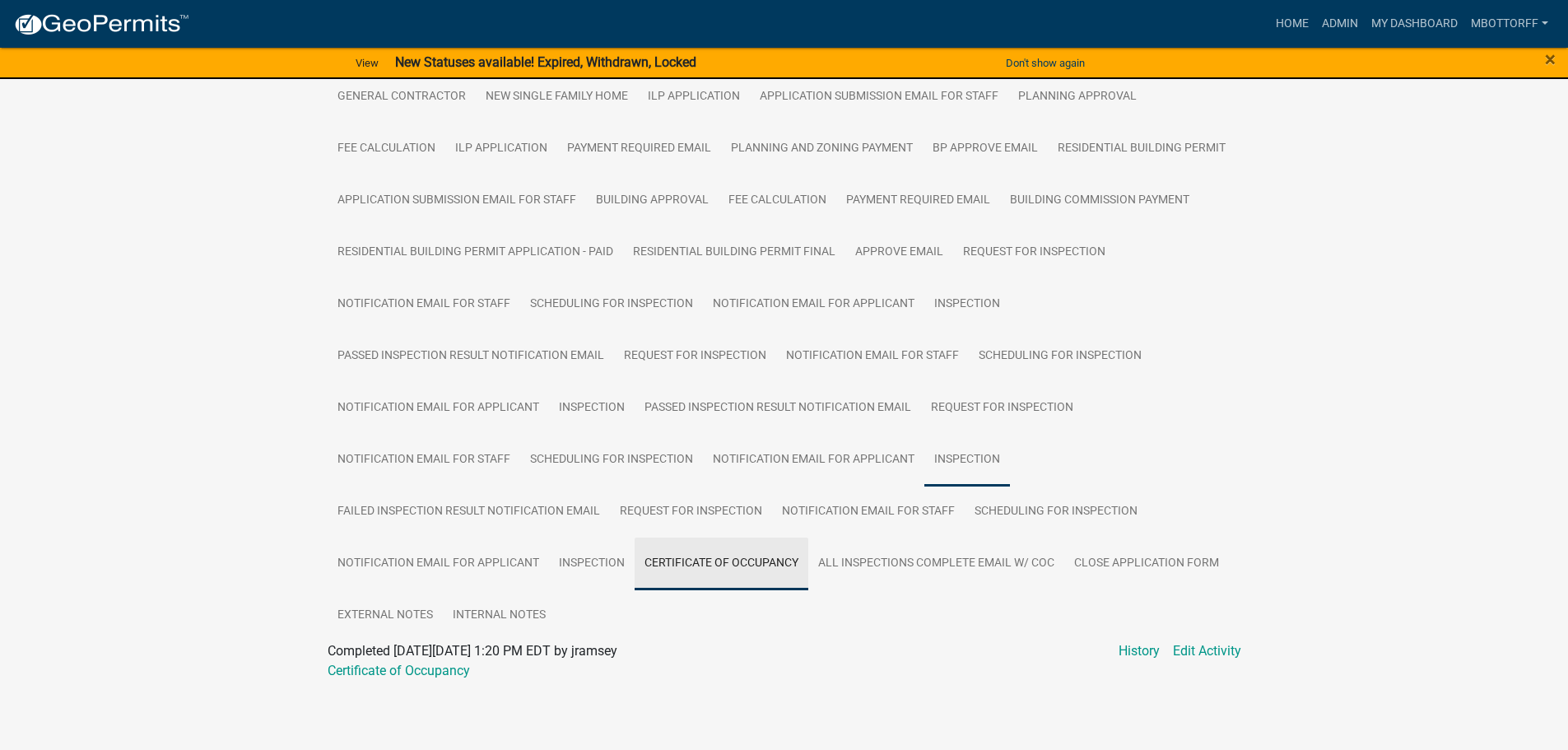
scroll to position [372, 0]
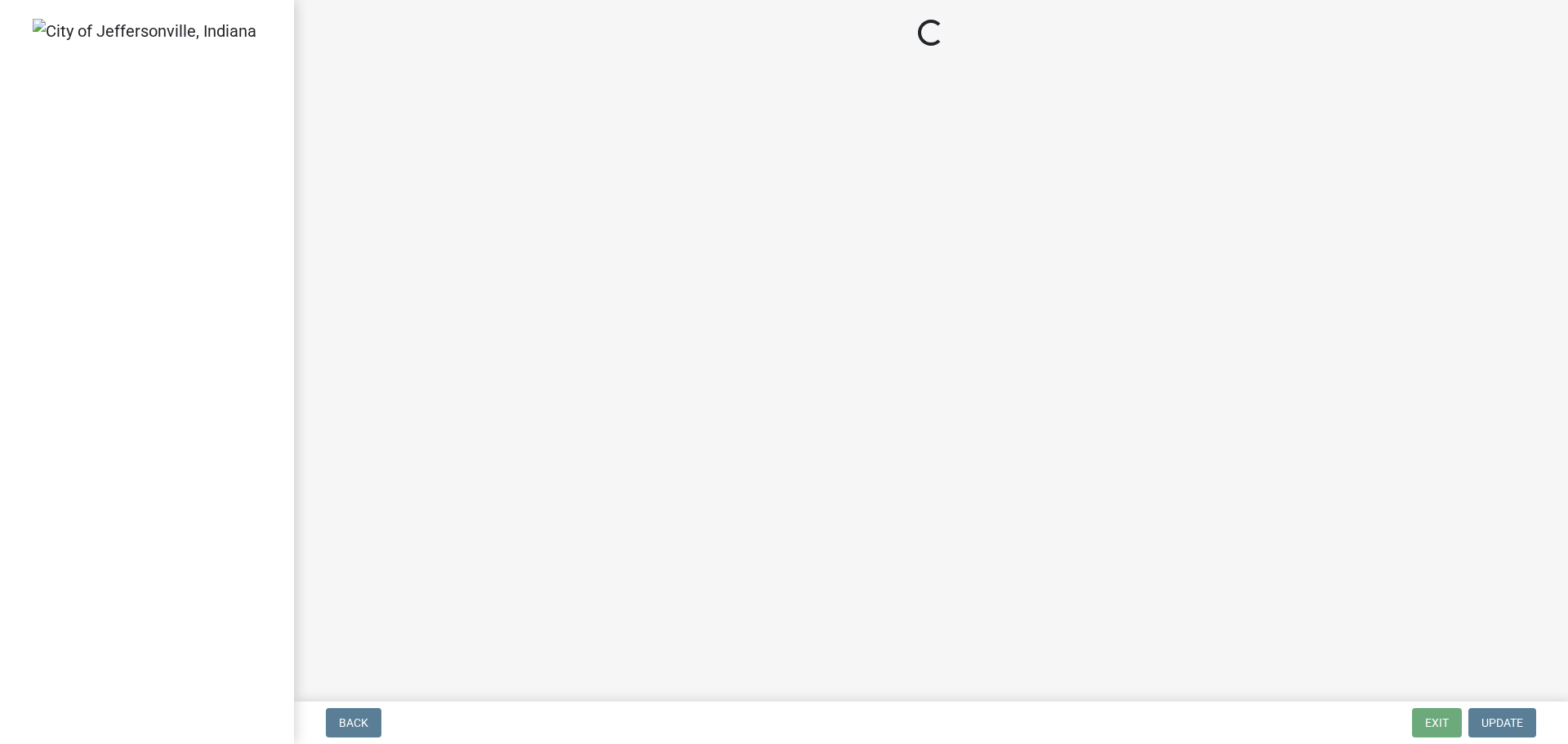
select select "3: 3"
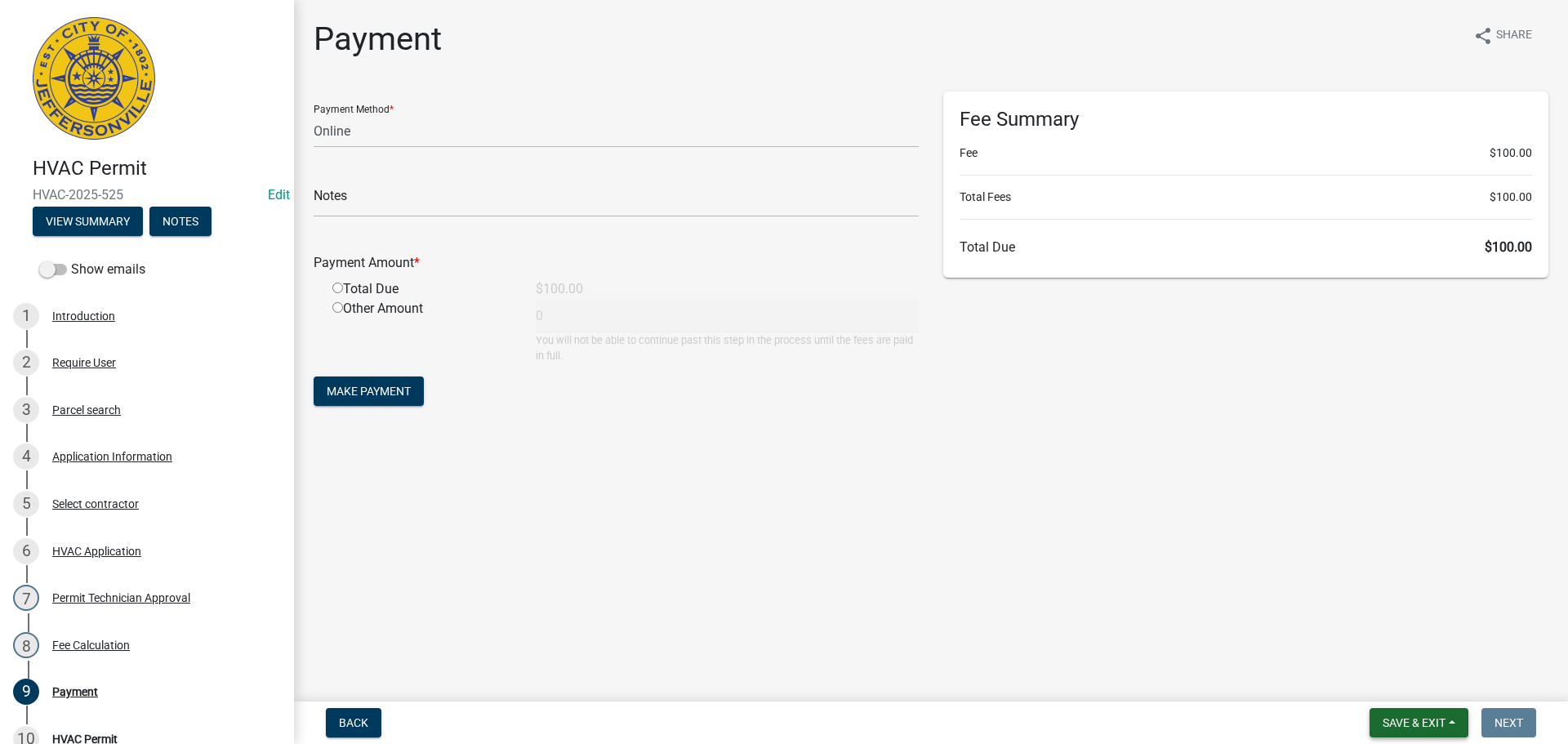
drag, startPoint x: 1414, startPoint y: 718, endPoint x: 1412, endPoint y: 709, distance: 9.2
click at [1414, 718] on span "Save & Exit" at bounding box center [1413, 723] width 63 height 13
click at [1404, 686] on button "Save & Exit" at bounding box center [1402, 680] width 130 height 39
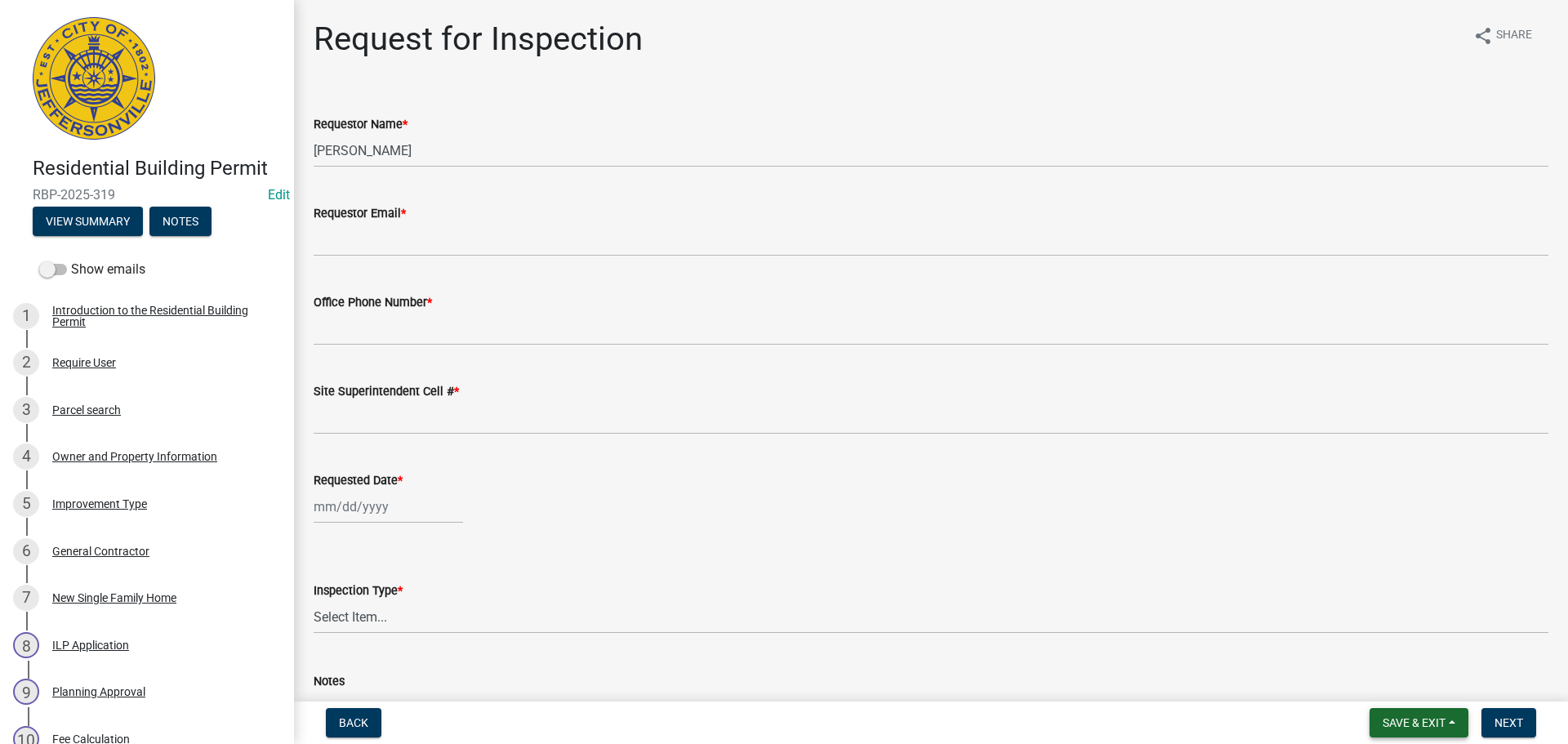
drag, startPoint x: 1400, startPoint y: 715, endPoint x: 1391, endPoint y: 705, distance: 13.5
click at [1400, 714] on button "Save & Exit" at bounding box center [1418, 722] width 98 height 29
click at [1381, 679] on button "Save & Exit" at bounding box center [1402, 680] width 130 height 39
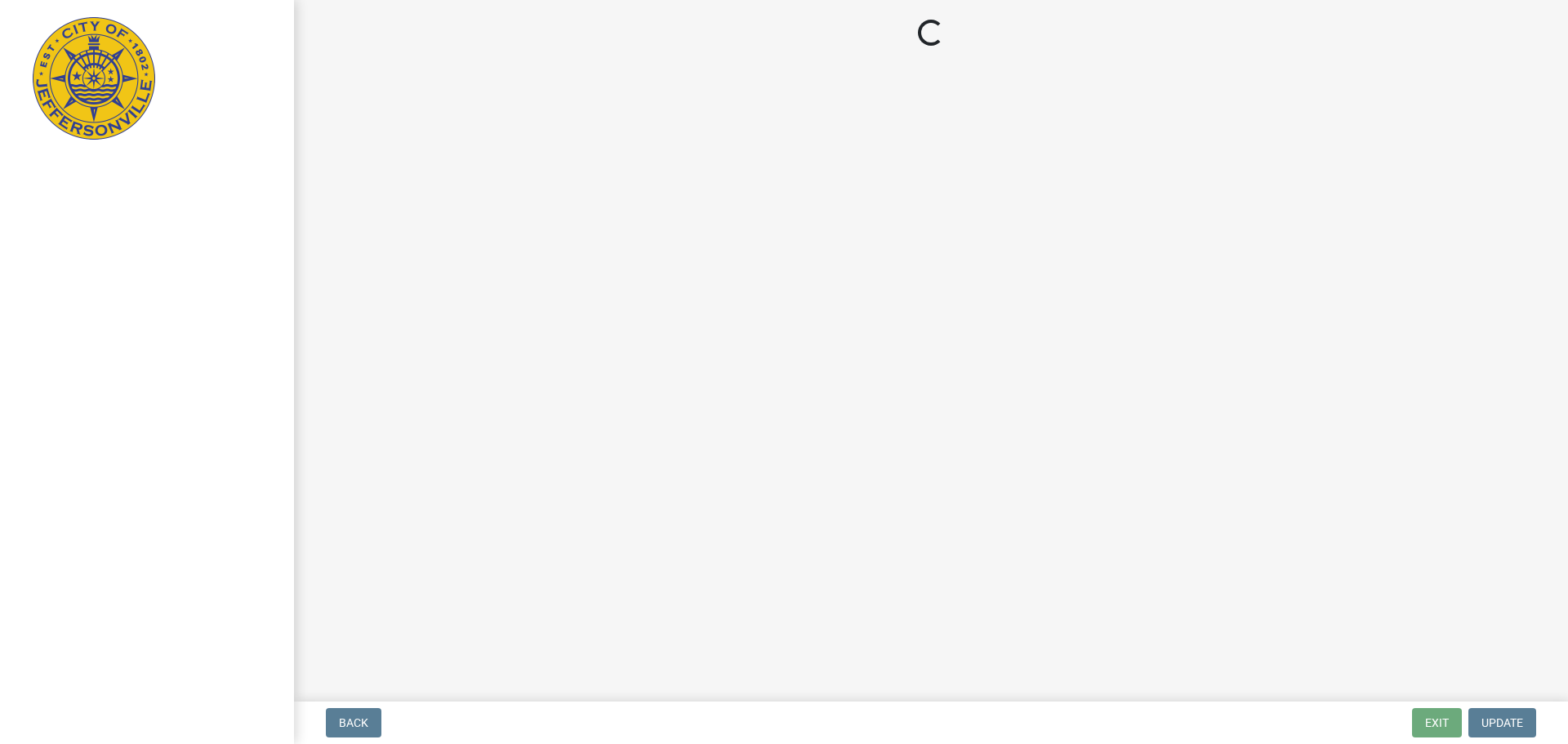
select select "3: 3"
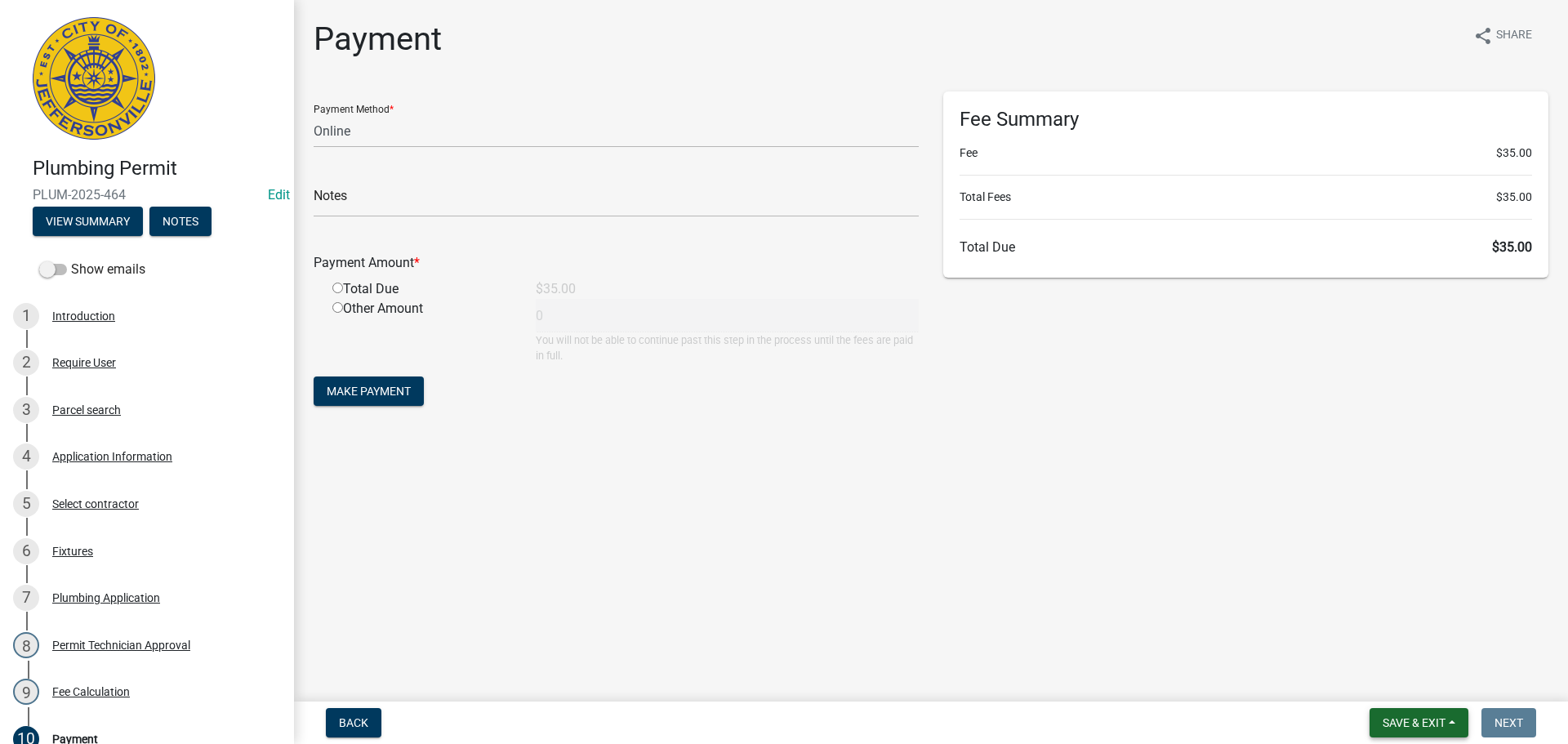
click at [1406, 721] on span "Save & Exit" at bounding box center [1413, 723] width 63 height 13
drag, startPoint x: 1405, startPoint y: 680, endPoint x: 1281, endPoint y: 641, distance: 130.0
click at [1404, 680] on button "Save & Exit" at bounding box center [1402, 680] width 130 height 39
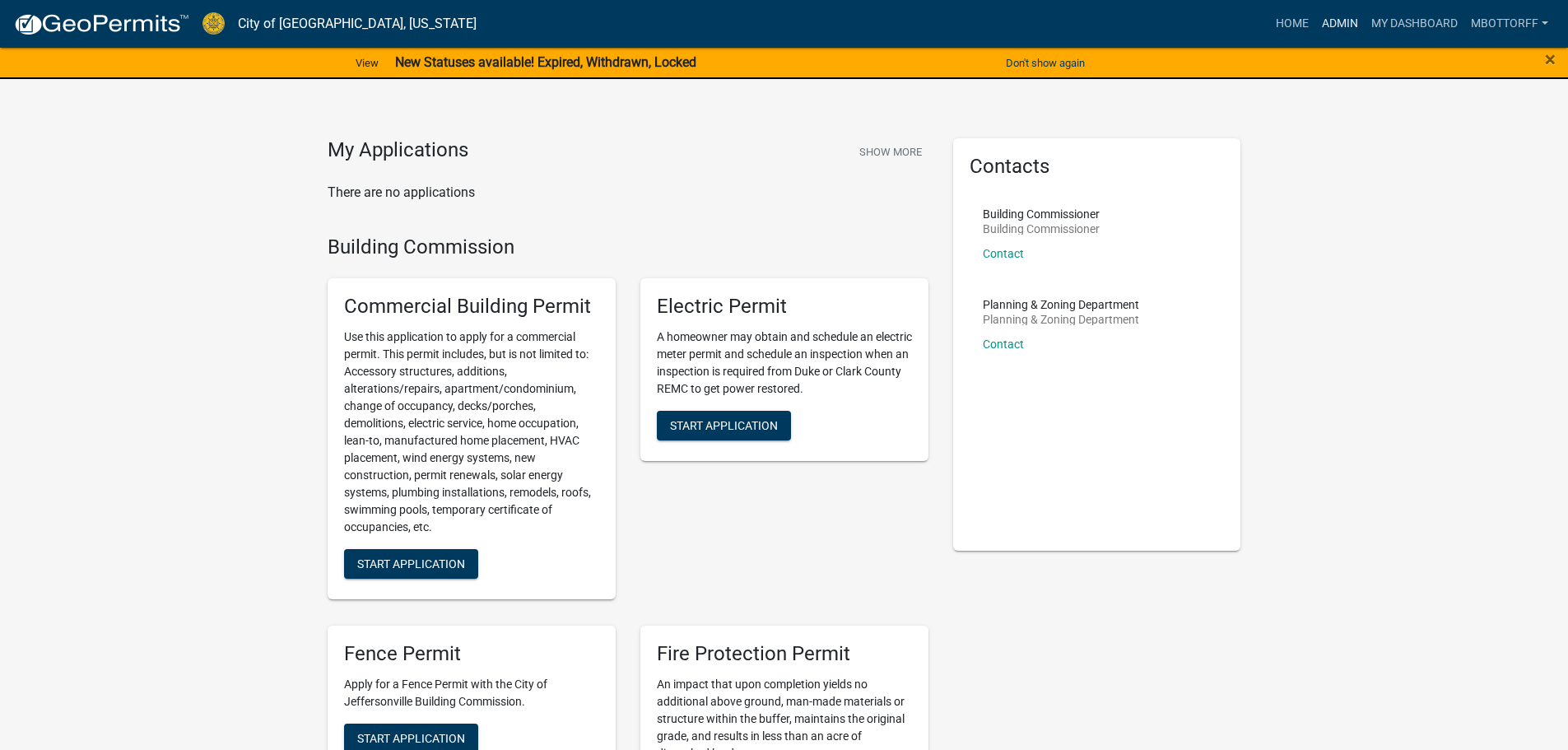
click at [1334, 23] on link "Admin" at bounding box center [1339, 24] width 49 height 31
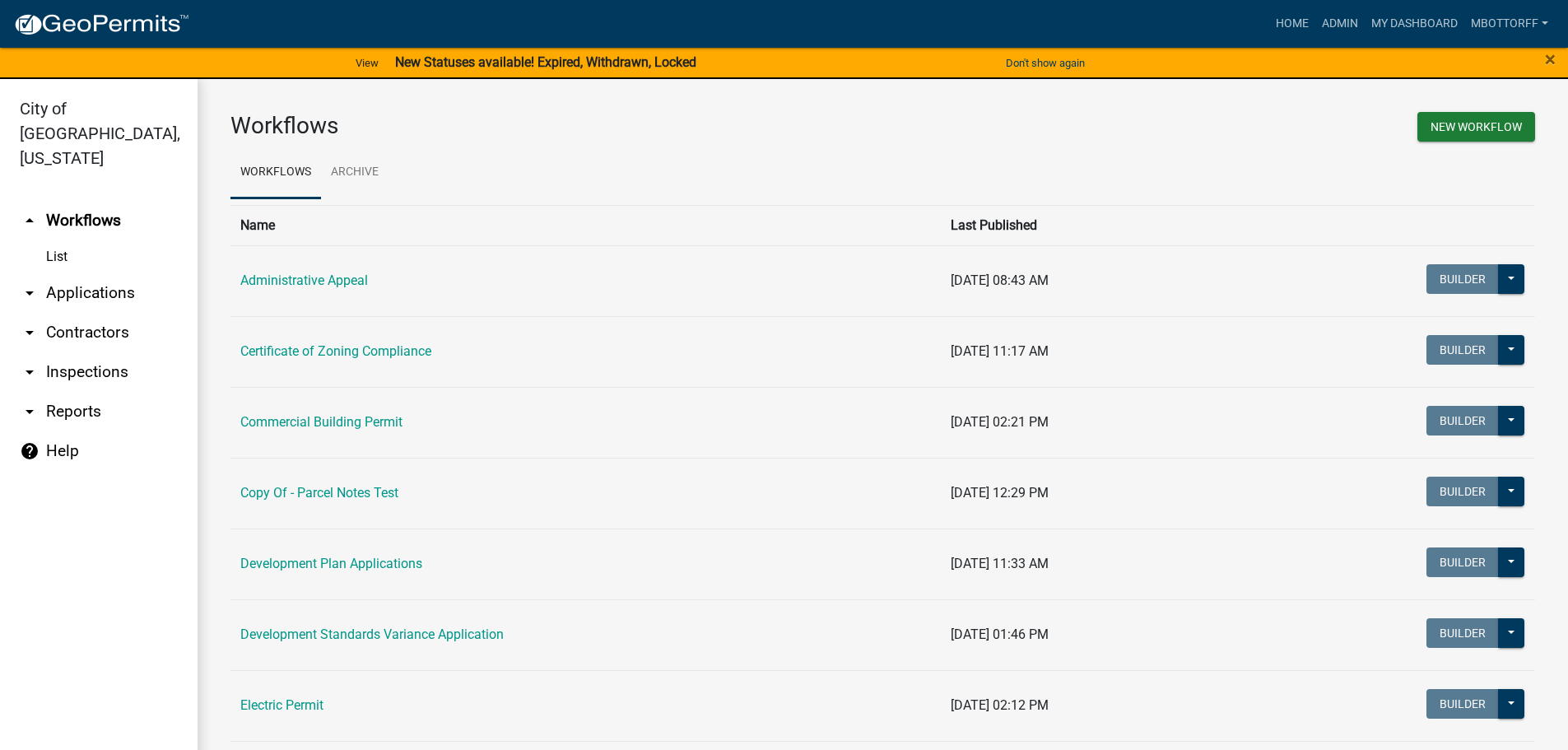
click at [95, 353] on link "arrow_drop_down Inspections" at bounding box center [98, 373] width 198 height 40
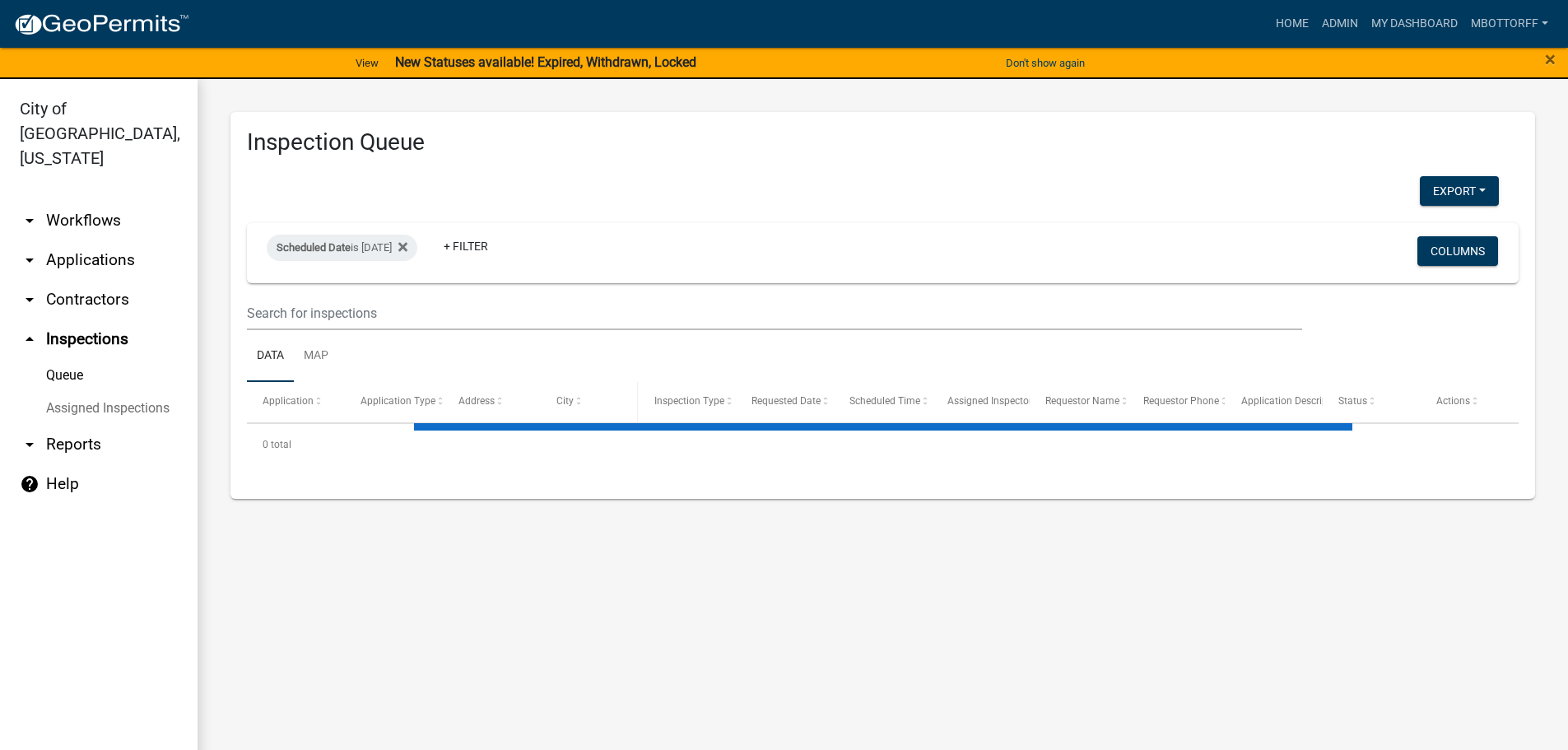
select select "3: 100"
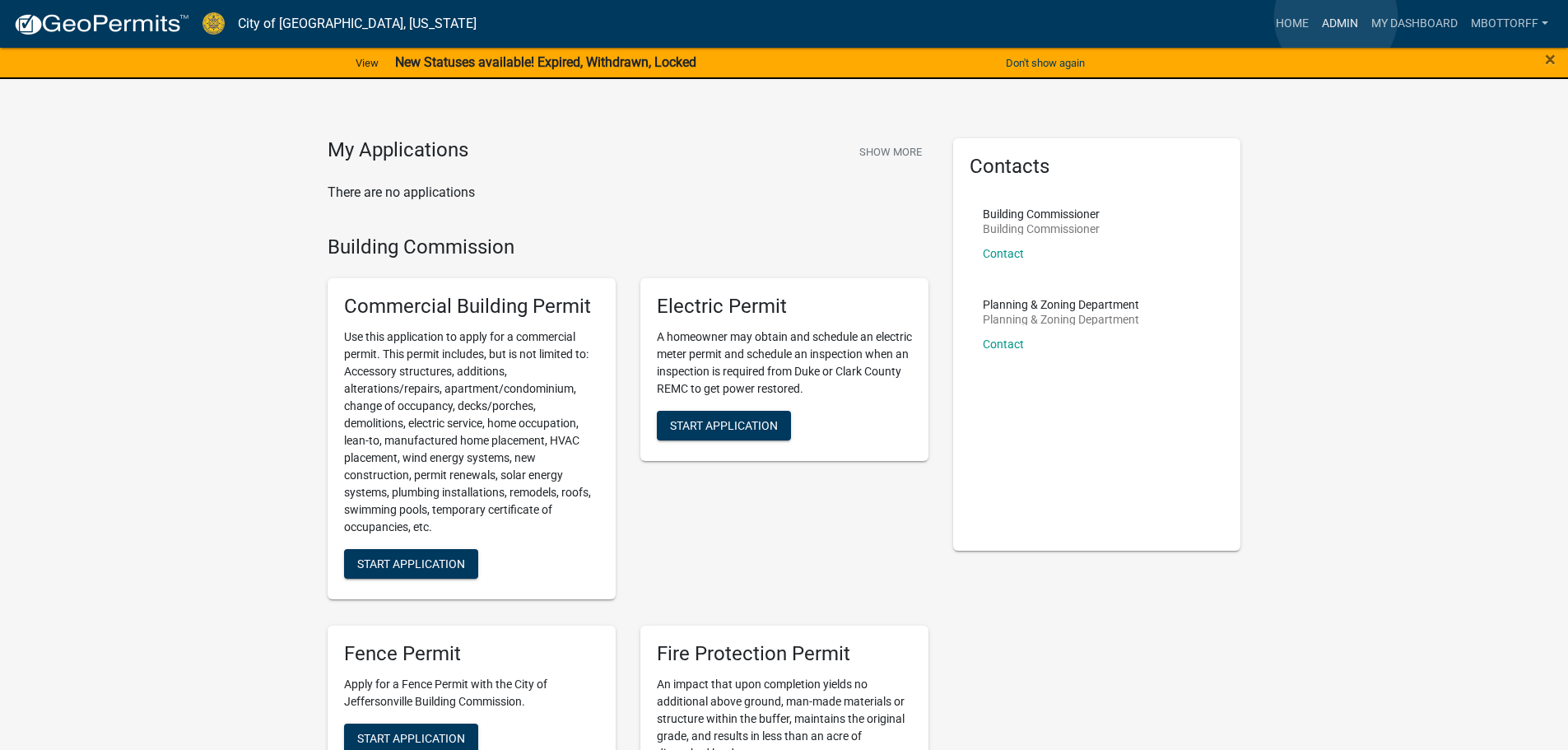
click at [1335, 17] on link "Admin" at bounding box center [1339, 24] width 49 height 31
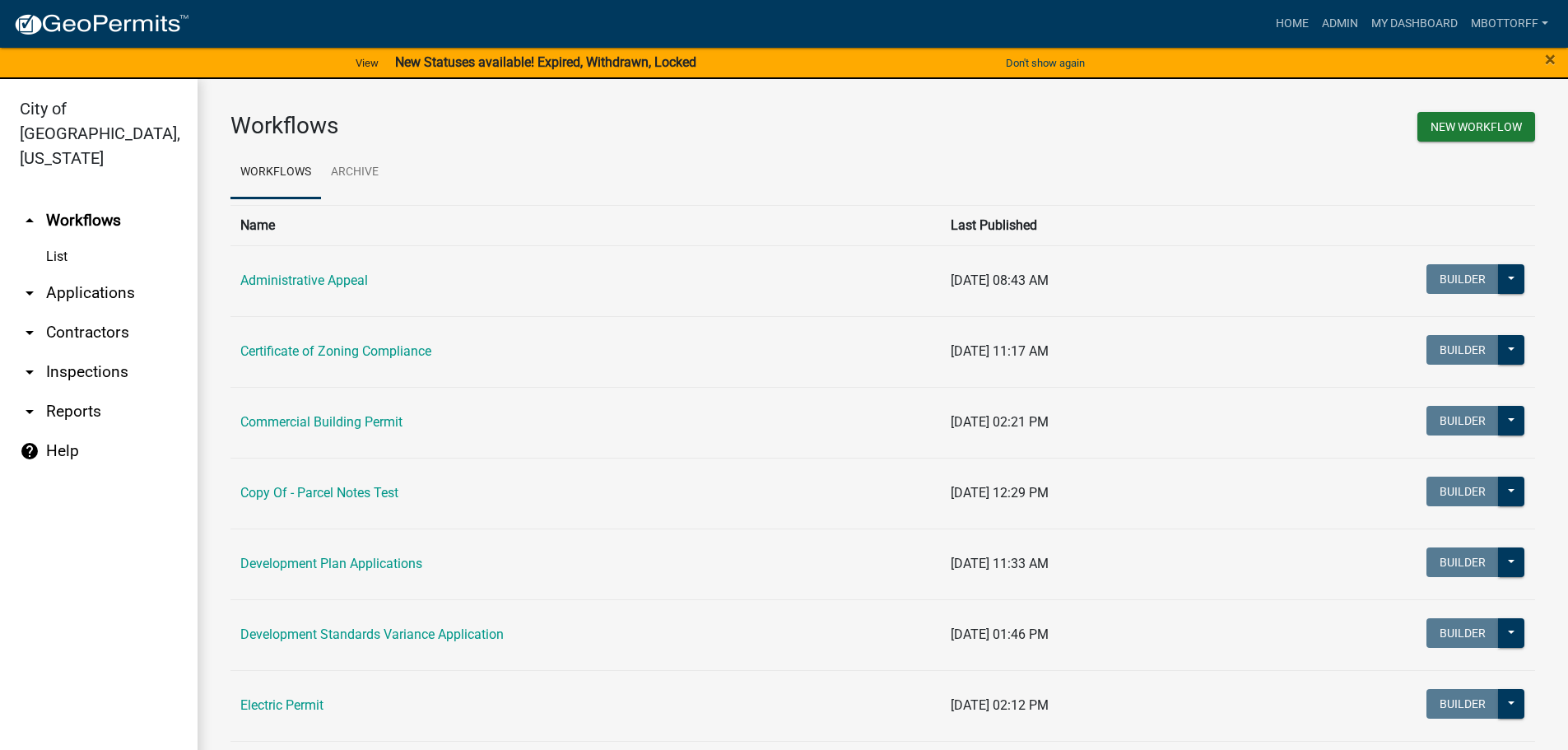
click at [79, 273] on link "arrow_drop_down Applications" at bounding box center [98, 293] width 198 height 40
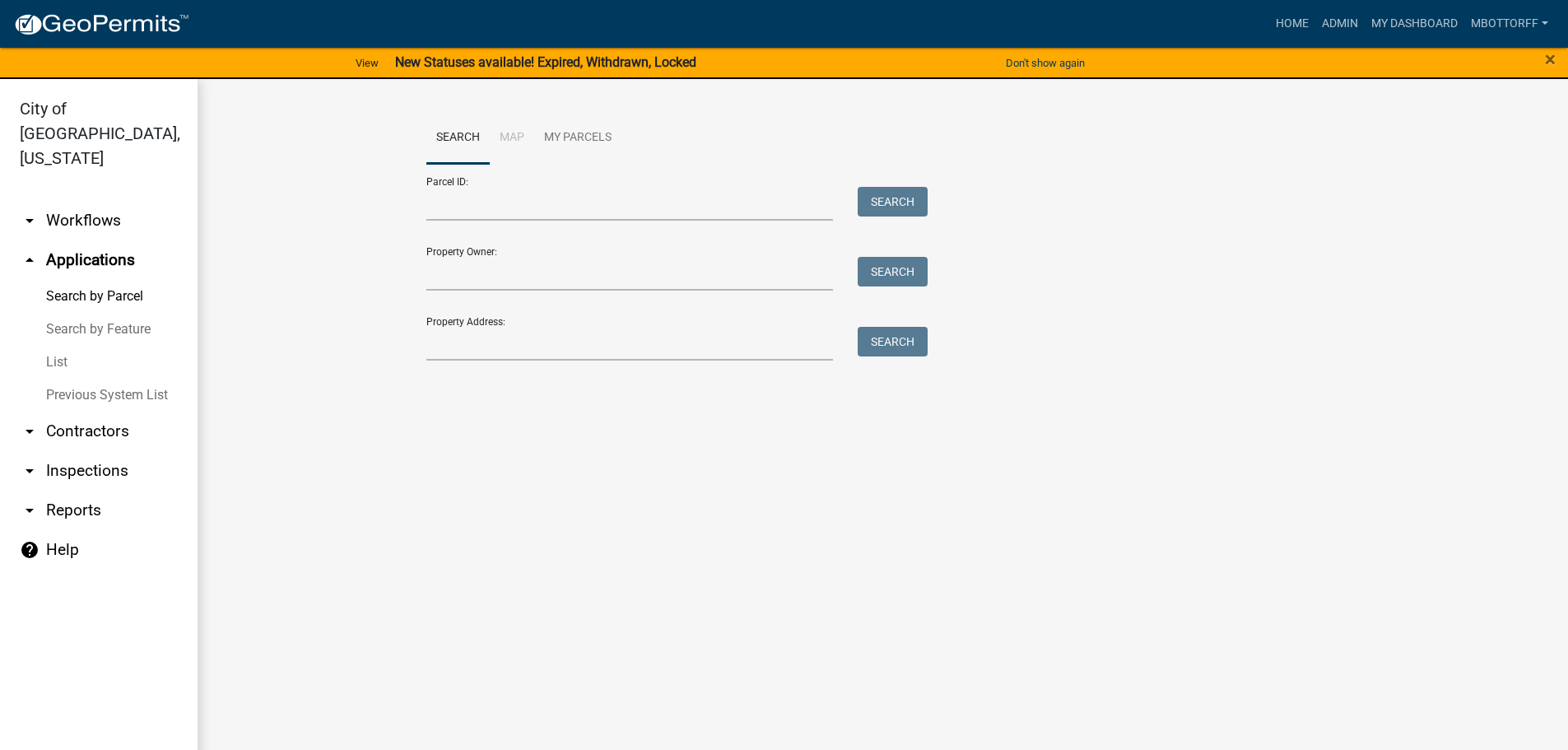
click at [59, 346] on link "List" at bounding box center [98, 362] width 198 height 33
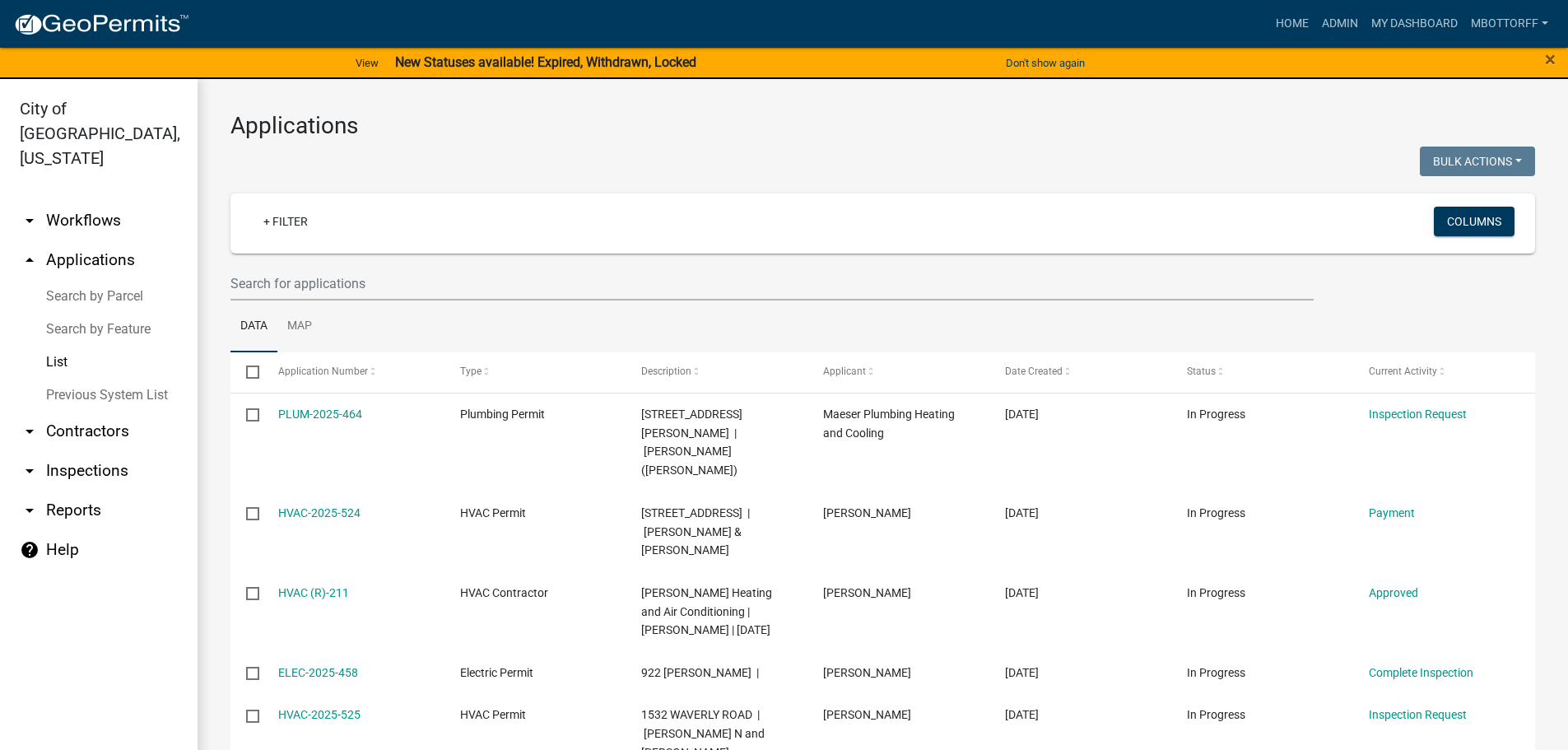
click at [78, 280] on link "Search by Parcel" at bounding box center [98, 296] width 198 height 33
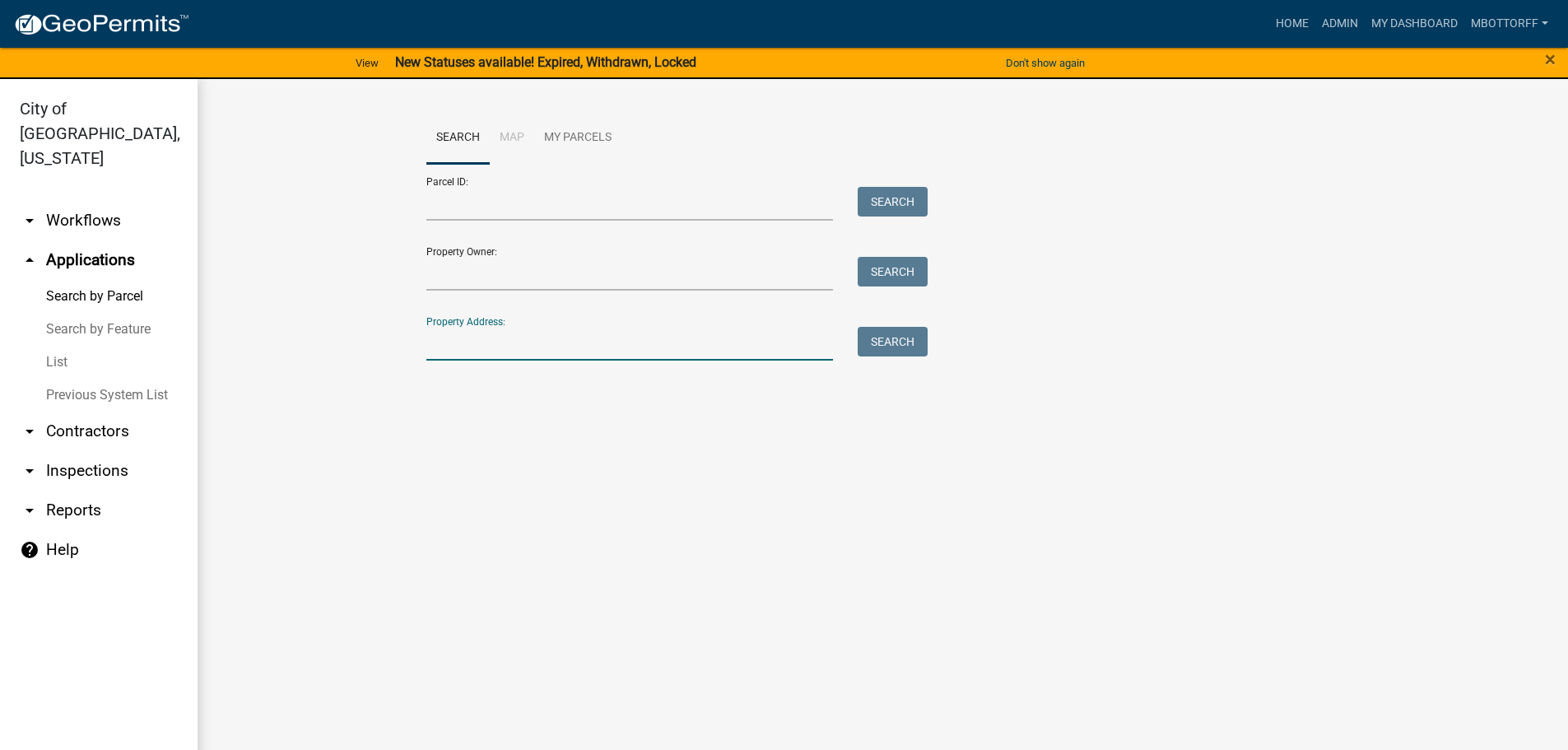
drag, startPoint x: 498, startPoint y: 352, endPoint x: 467, endPoint y: 337, distance: 34.4
click at [487, 347] on input "Property Address:" at bounding box center [629, 344] width 407 height 34
type input "3 RED"
click at [906, 349] on button "Search" at bounding box center [892, 341] width 70 height 29
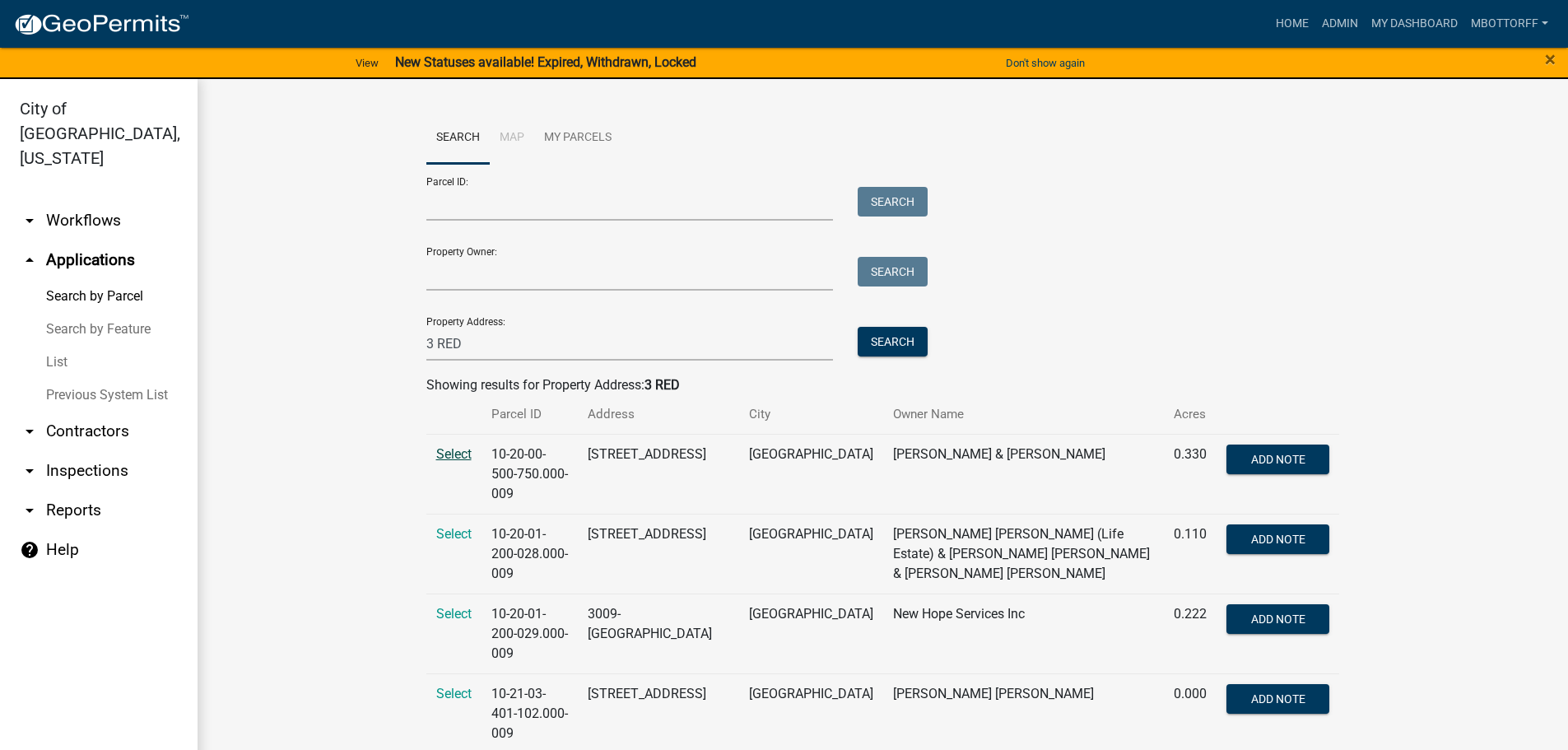
click at [449, 457] on span "Select" at bounding box center [453, 454] width 35 height 16
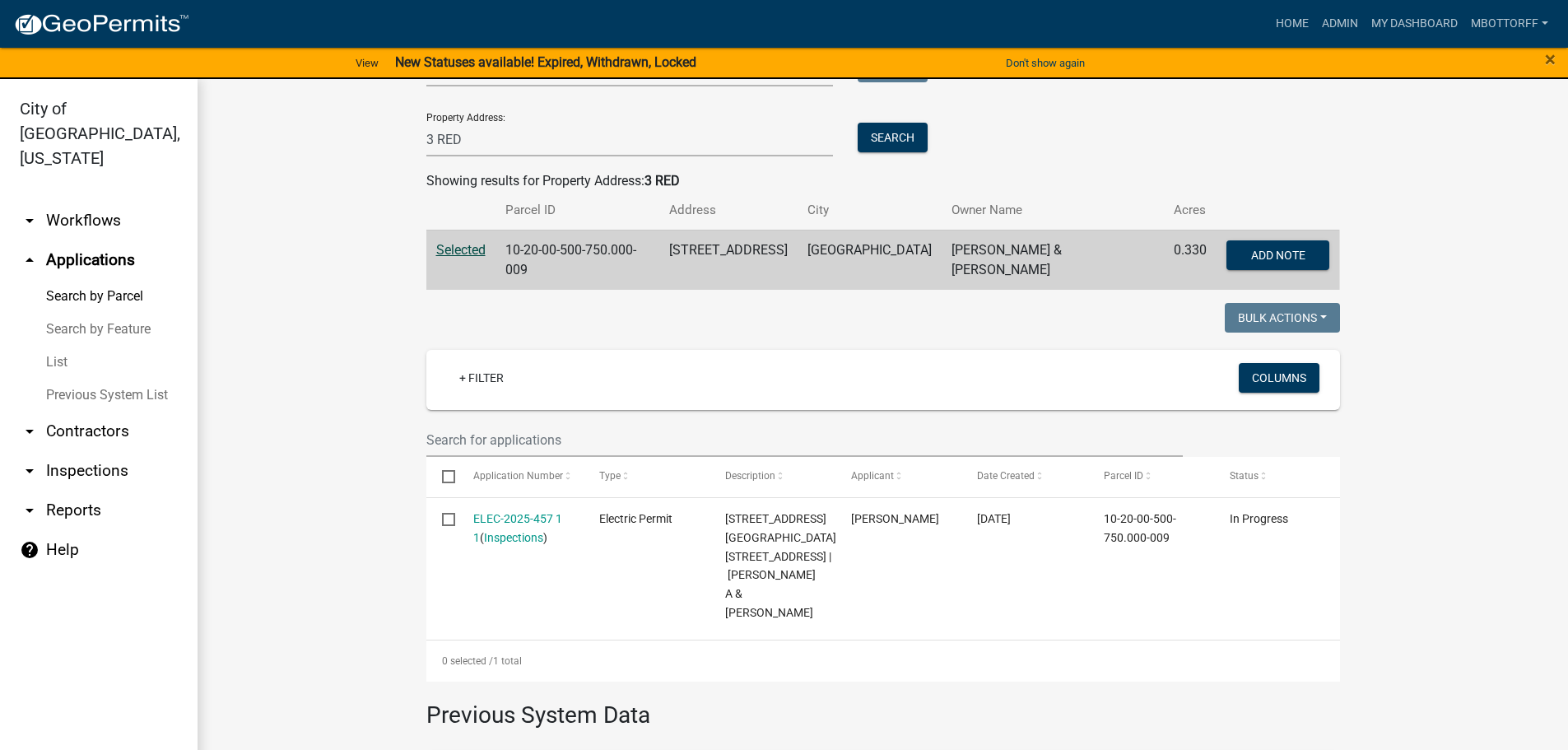
scroll to position [247, 0]
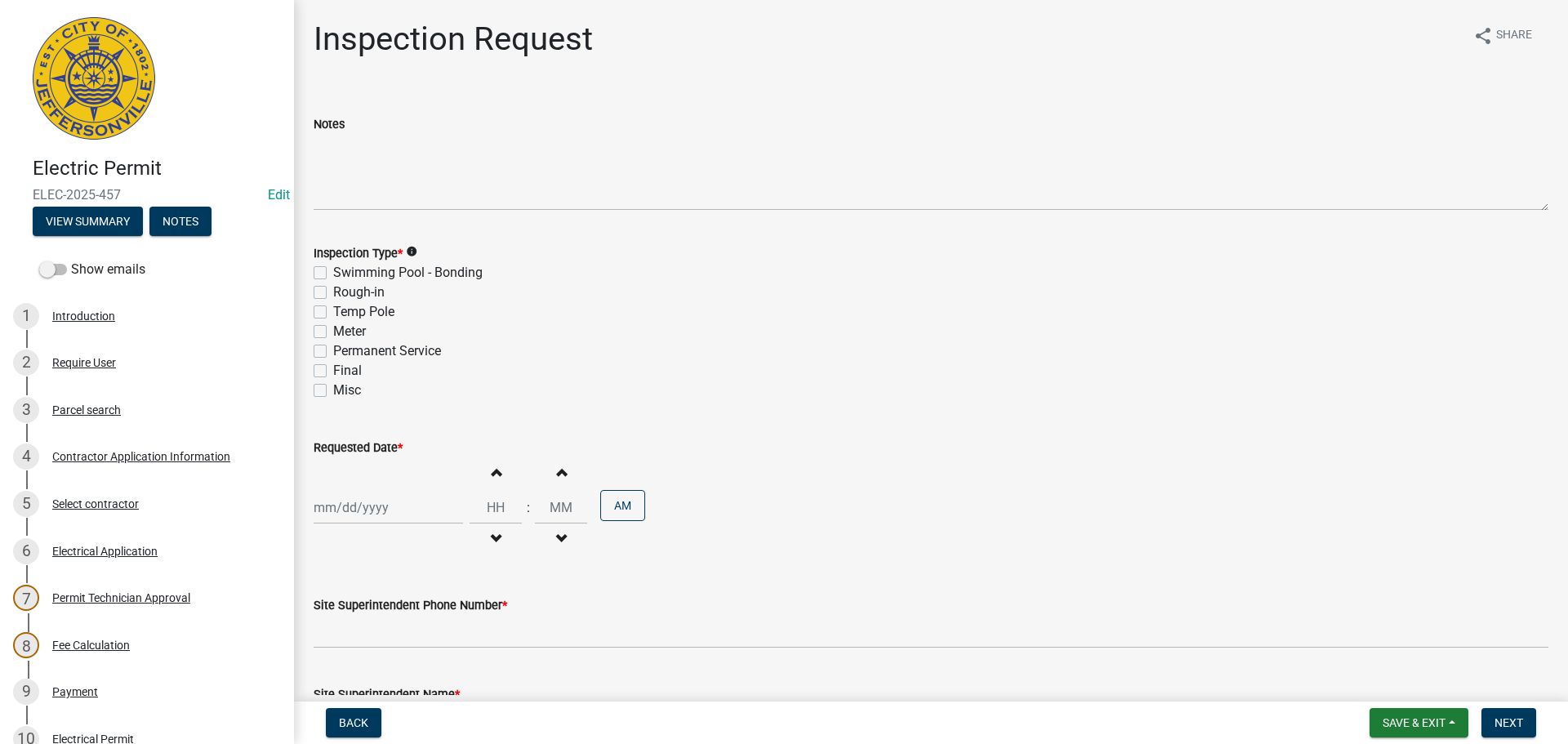
click at [333, 348] on label "Permanent Service" at bounding box center [386, 351] width 108 height 20
click at [333, 348] on input "Permanent Service" at bounding box center [338, 346] width 10 height 10
checkbox input "true"
checkbox input "false"
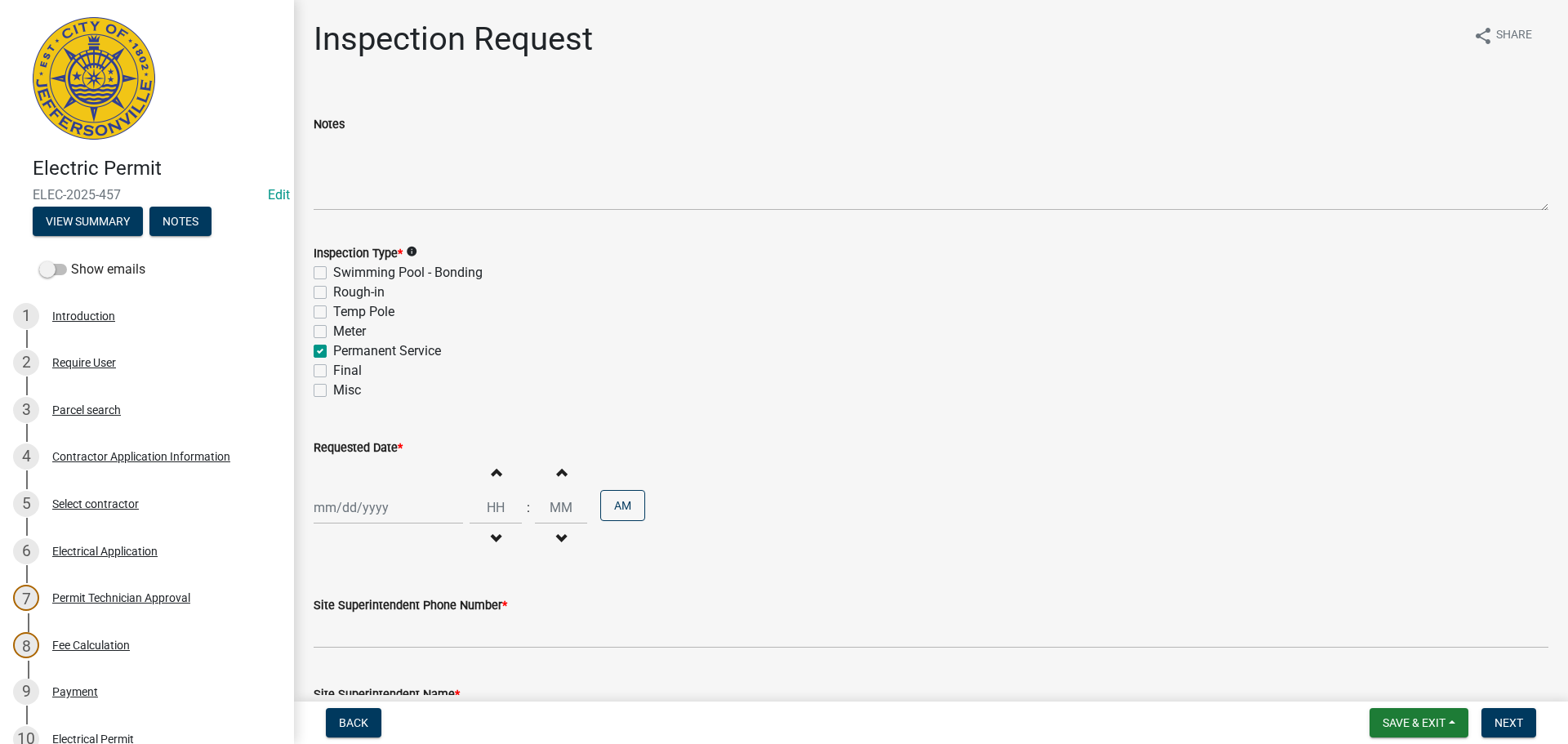
checkbox input "false"
checkbox input "true"
checkbox input "false"
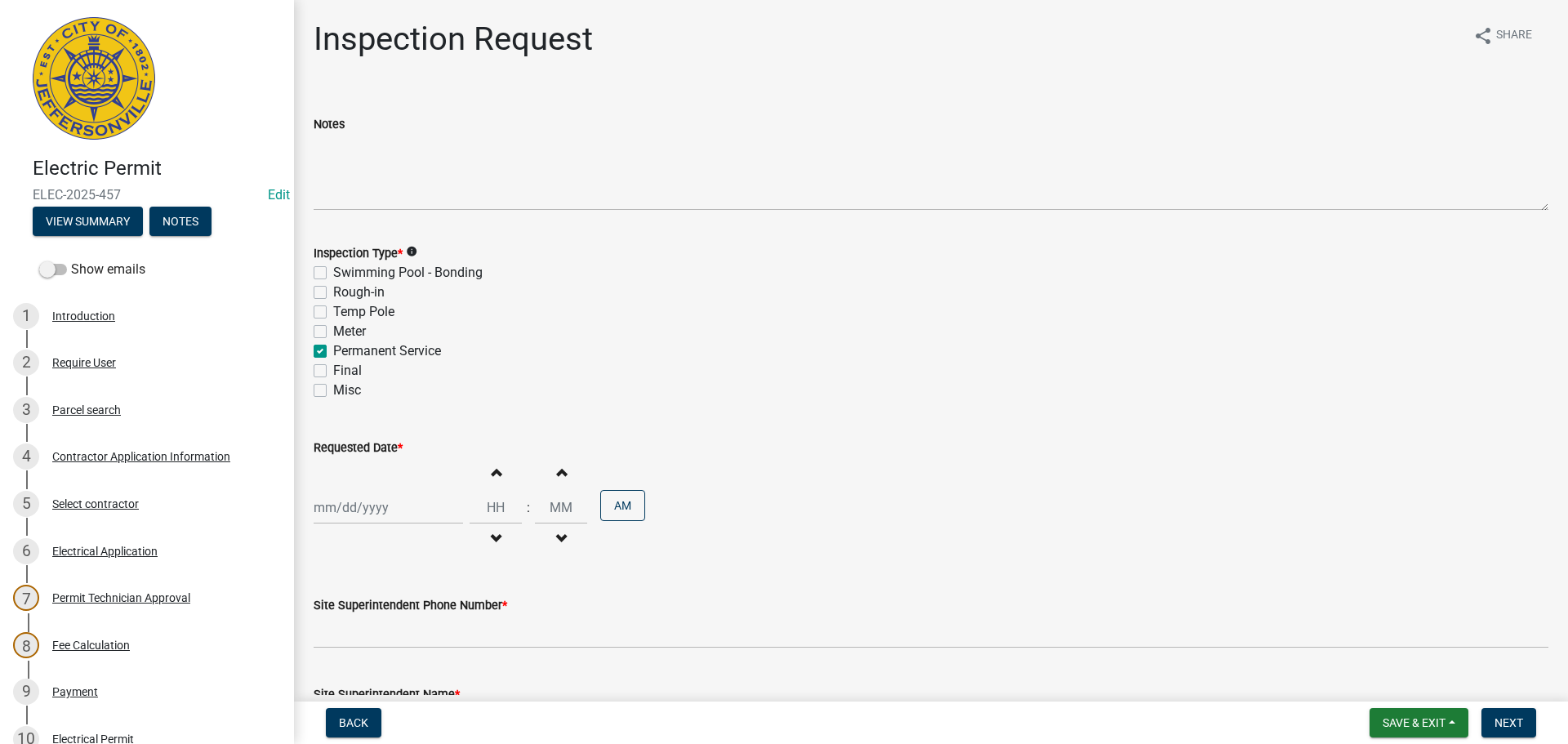
click at [333, 370] on label "Final" at bounding box center [347, 371] width 28 height 20
click at [333, 370] on input "Final" at bounding box center [338, 366] width 10 height 10
checkbox input "true"
checkbox input "false"
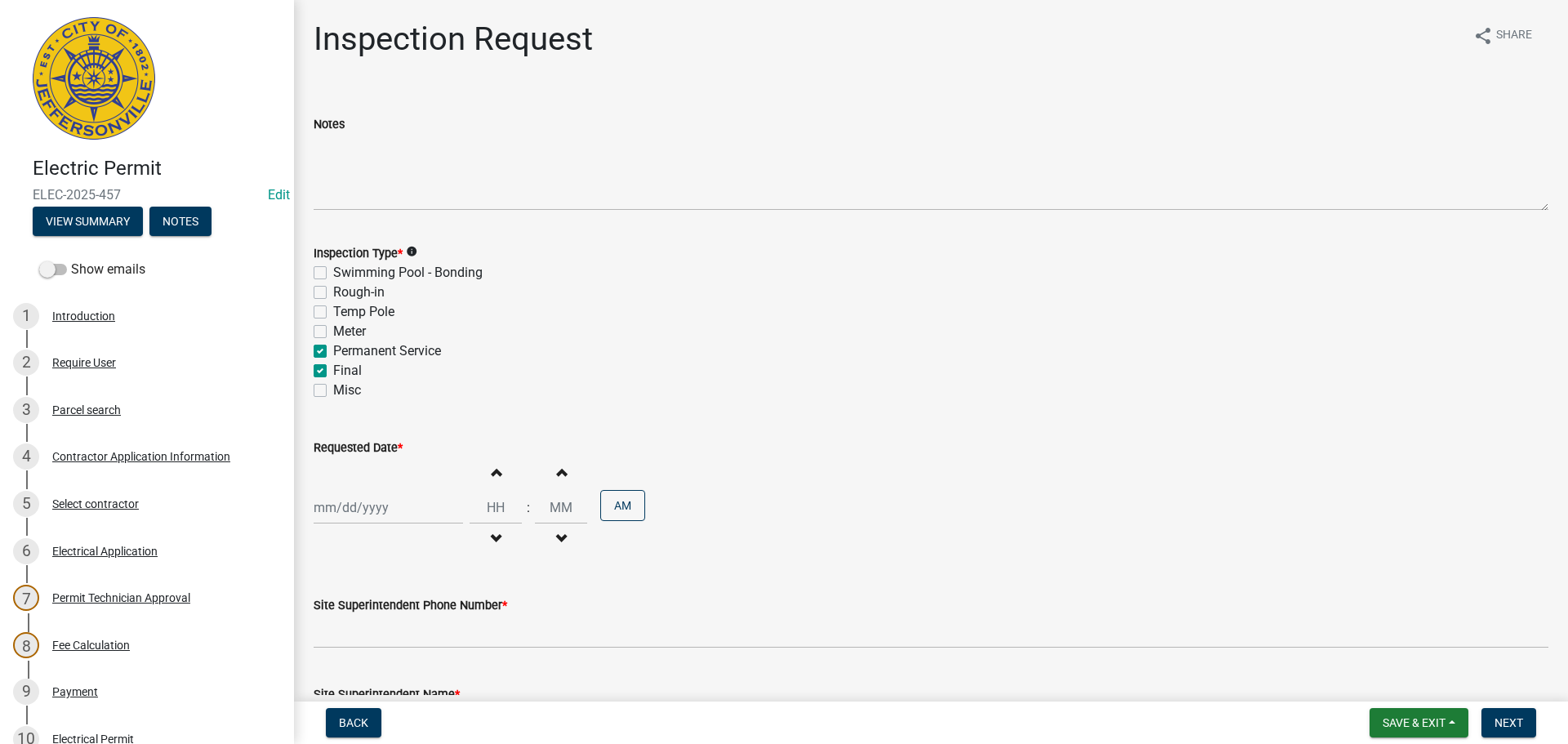
checkbox input "false"
checkbox input "true"
checkbox input "false"
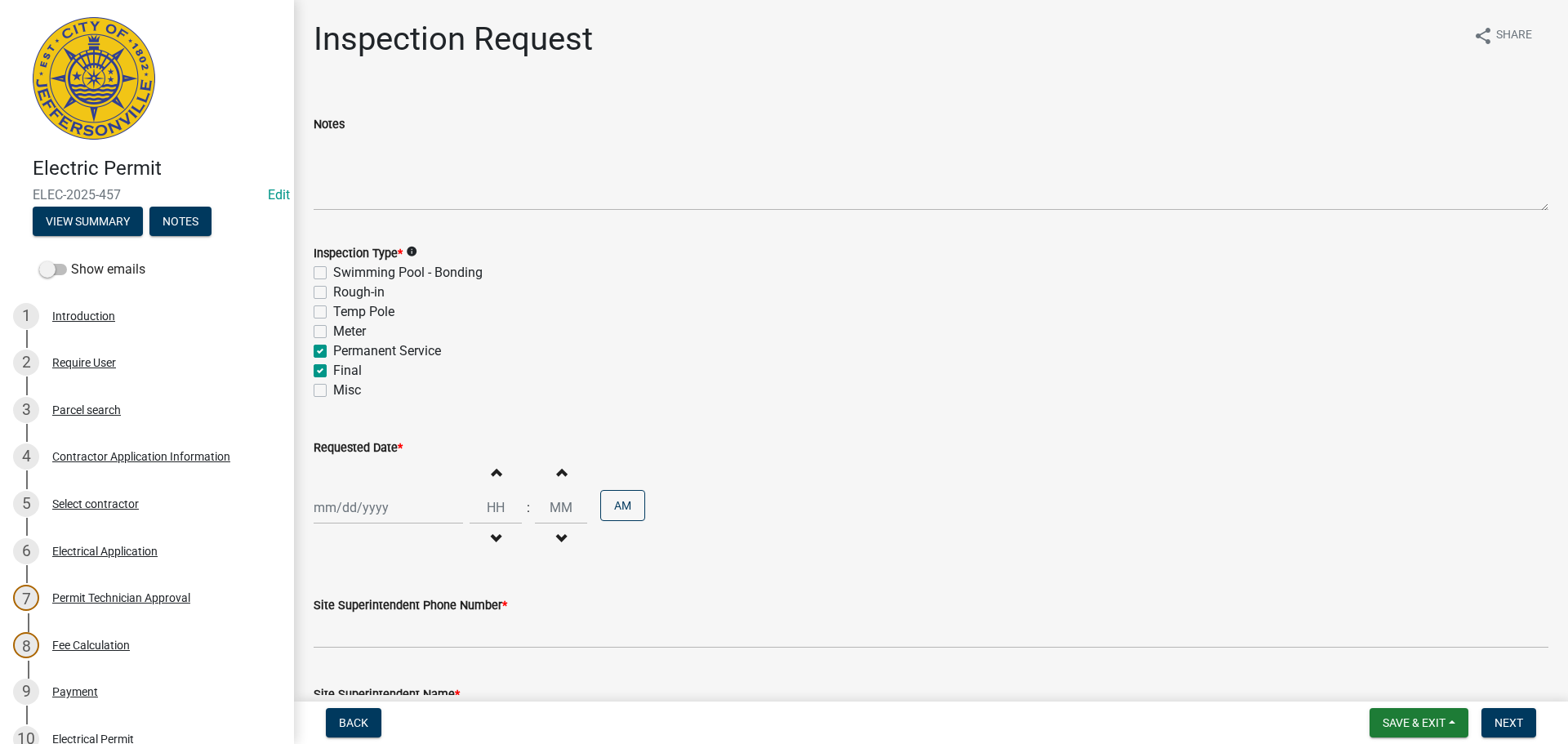
select select "8"
select select "2025"
click at [351, 509] on div "[PERSON_NAME] Feb Mar Apr [PERSON_NAME][DATE] Oct Nov [DATE] 1526 1527 1528 152…" at bounding box center [387, 508] width 149 height 34
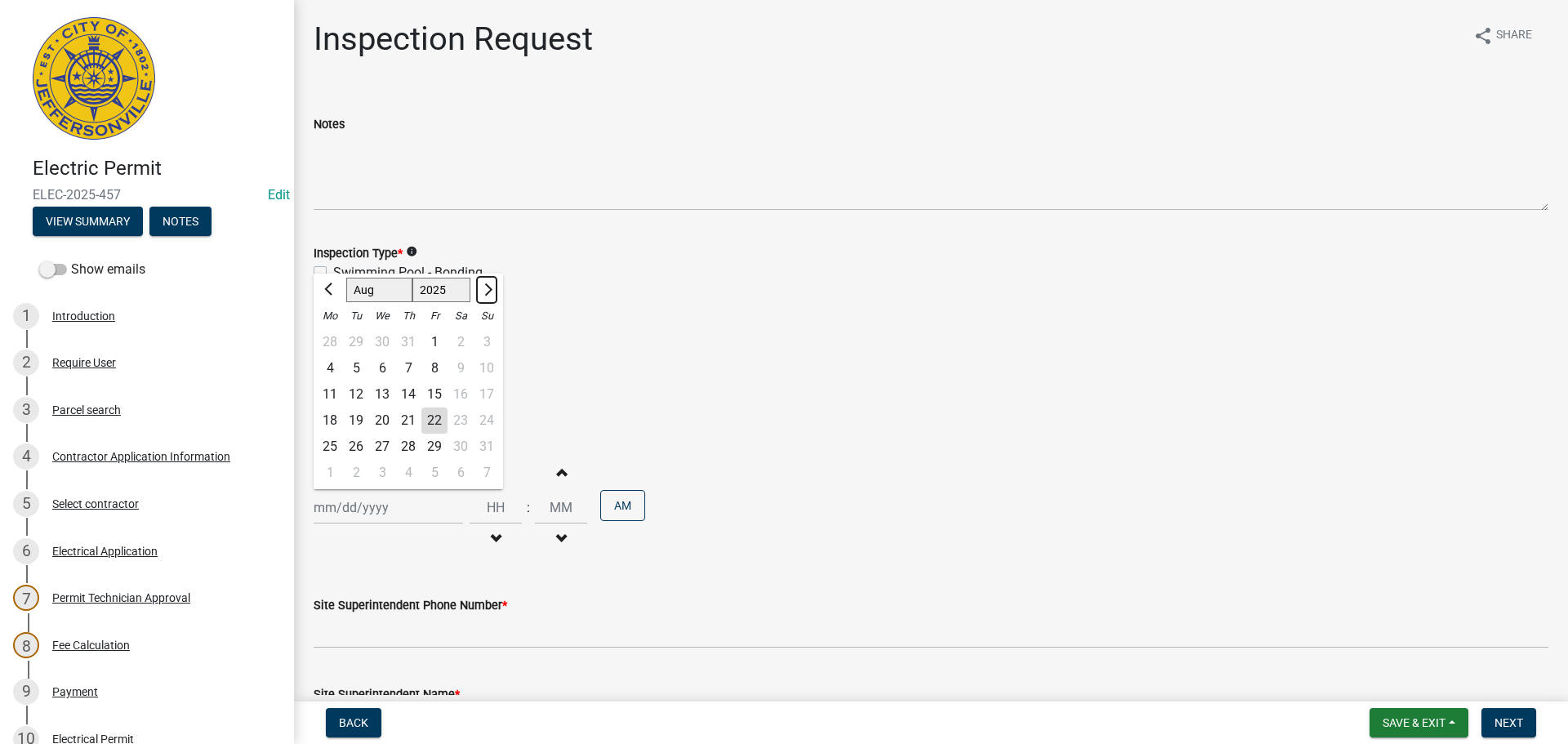
click at [487, 289] on span "Next month" at bounding box center [486, 289] width 12 height 12
select select "9"
click at [408, 366] on div "11" at bounding box center [408, 369] width 26 height 26
type input "[DATE]"
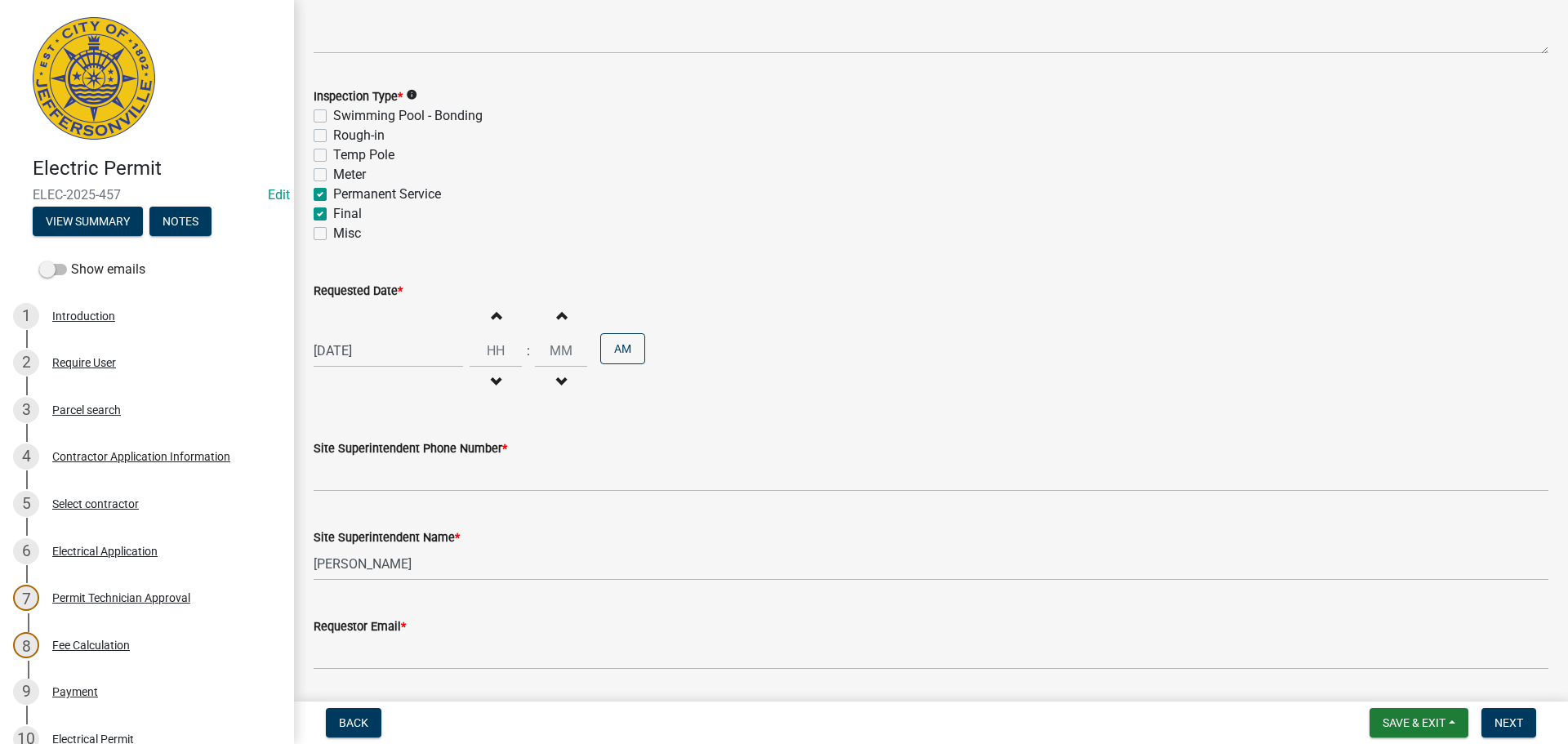
scroll to position [163, 0]
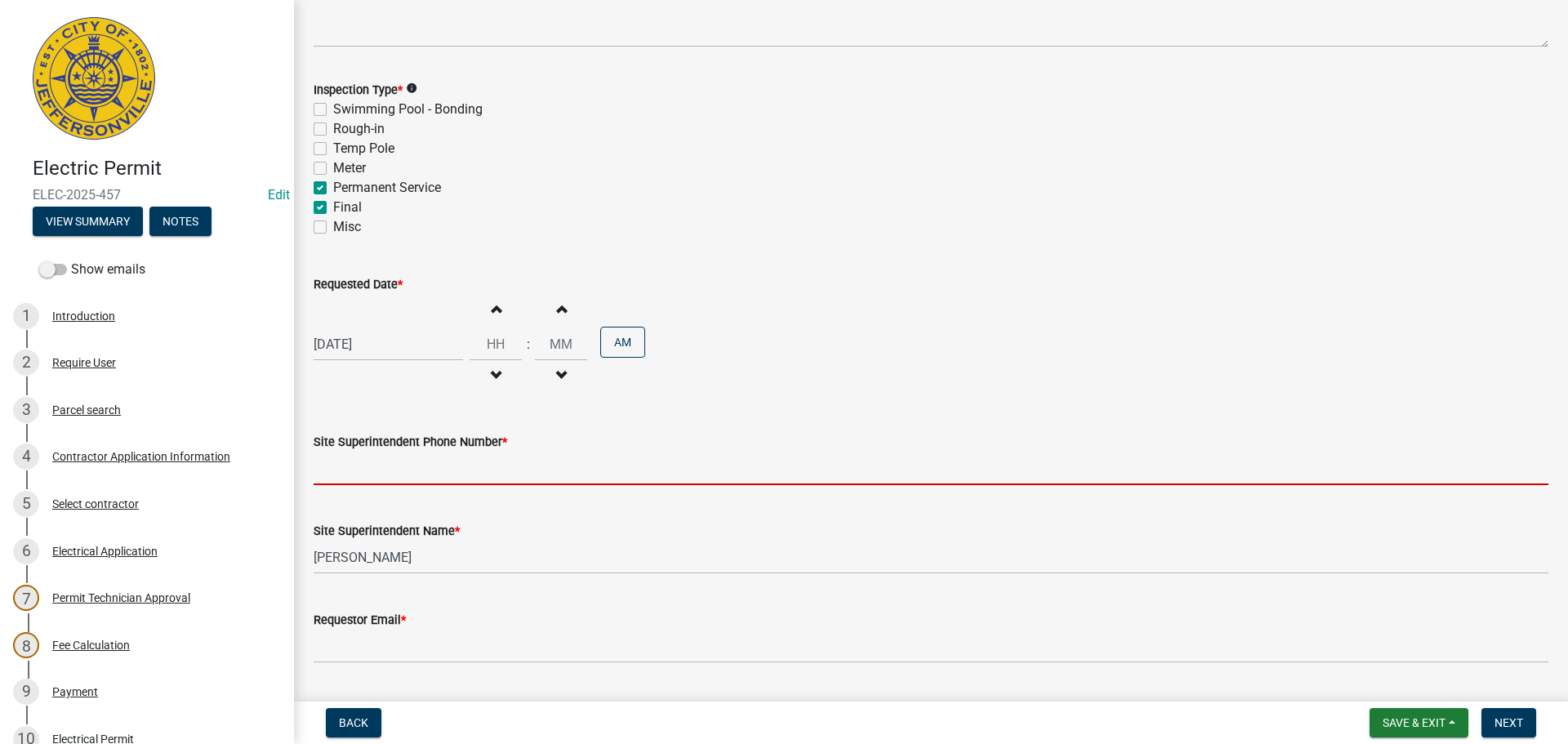
click at [346, 474] on input "Site Superintendent Phone Number *" at bounding box center [930, 468] width 1234 height 34
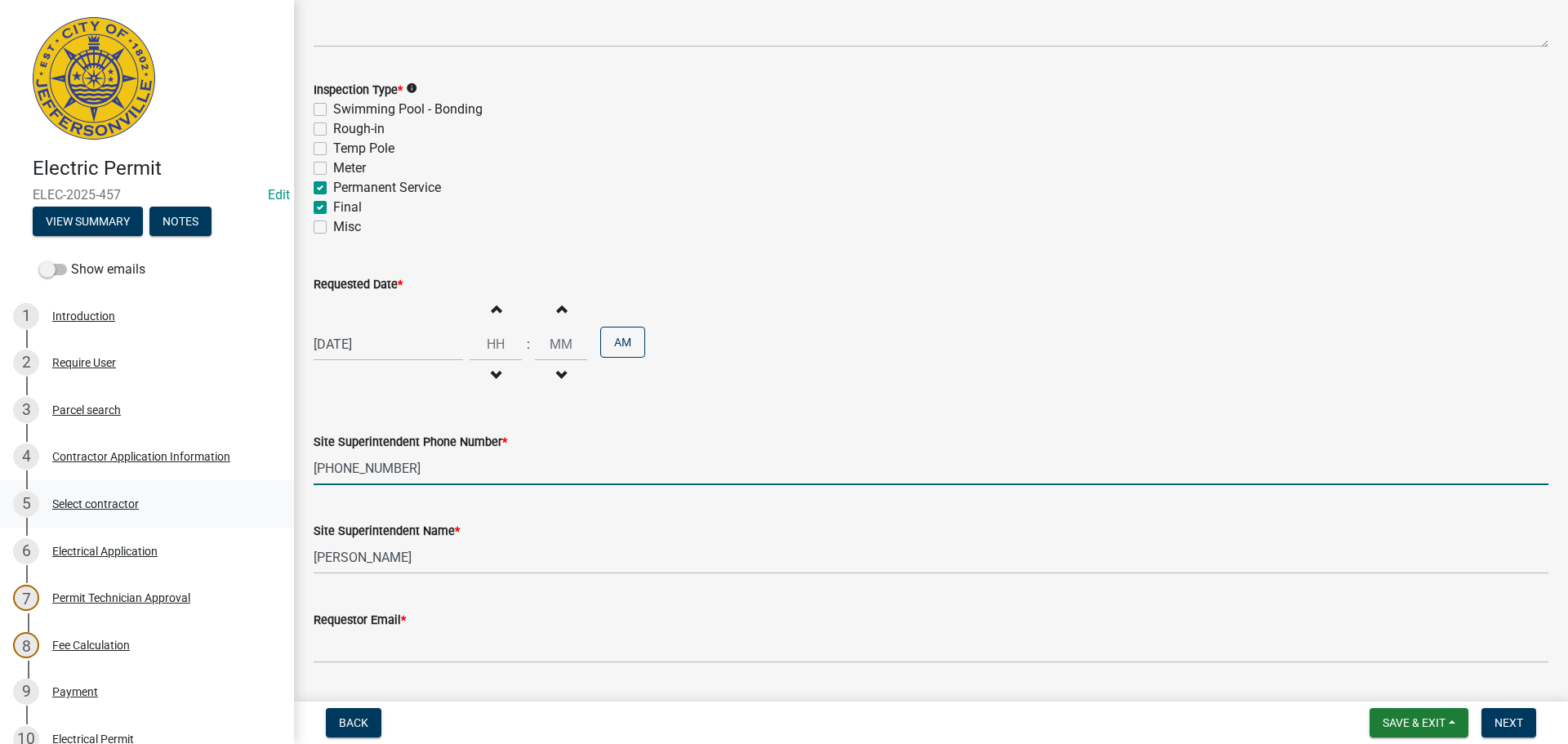
type input "[PHONE_NUMBER]"
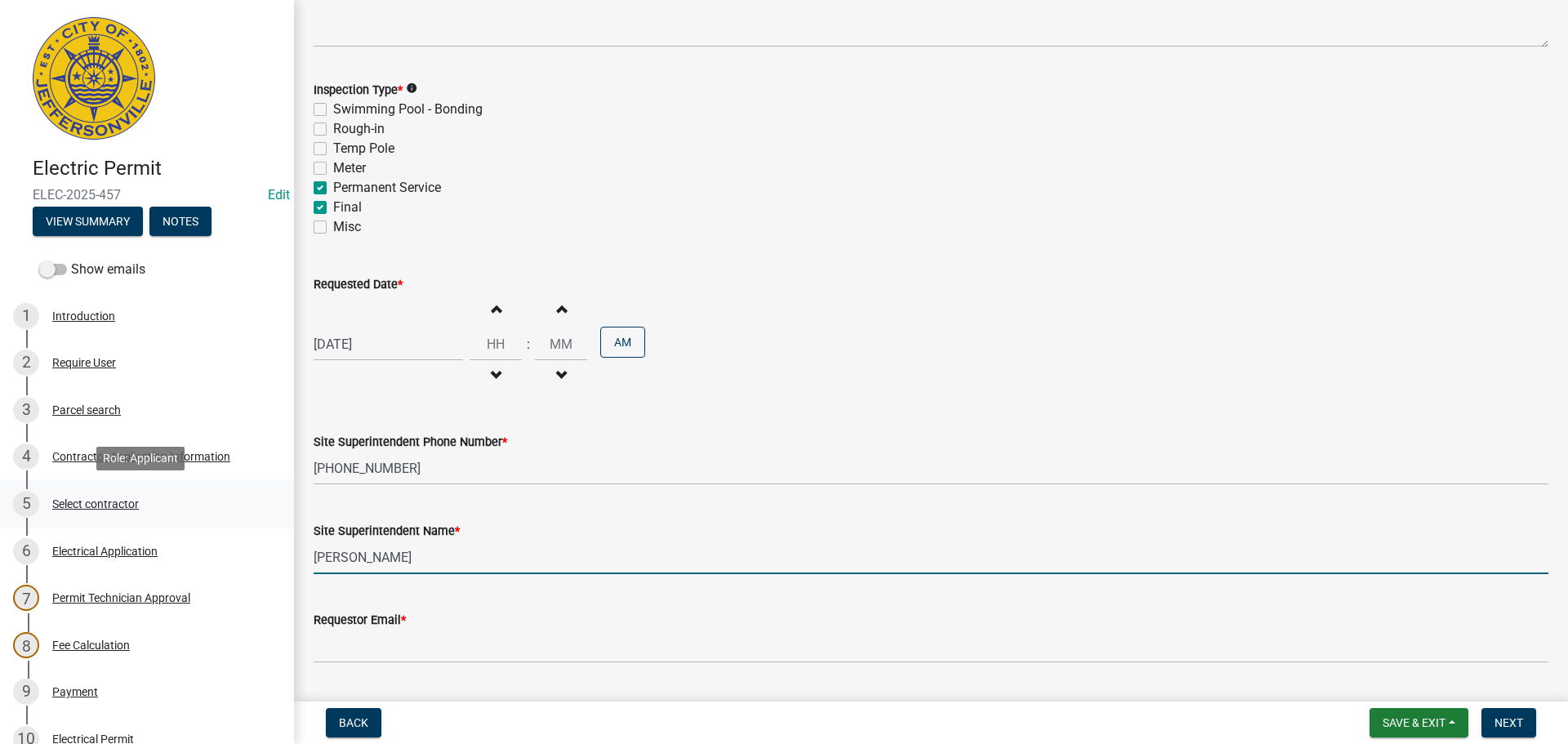
drag, startPoint x: 251, startPoint y: 525, endPoint x: 0, endPoint y: 524, distance: 251.0
click at [0, 521] on div "Electric Permit ELEC-2025-457 Edit View Summary Notes Show emails 1 Introductio…" at bounding box center [784, 372] width 1568 height 744
type input "JORDAN"
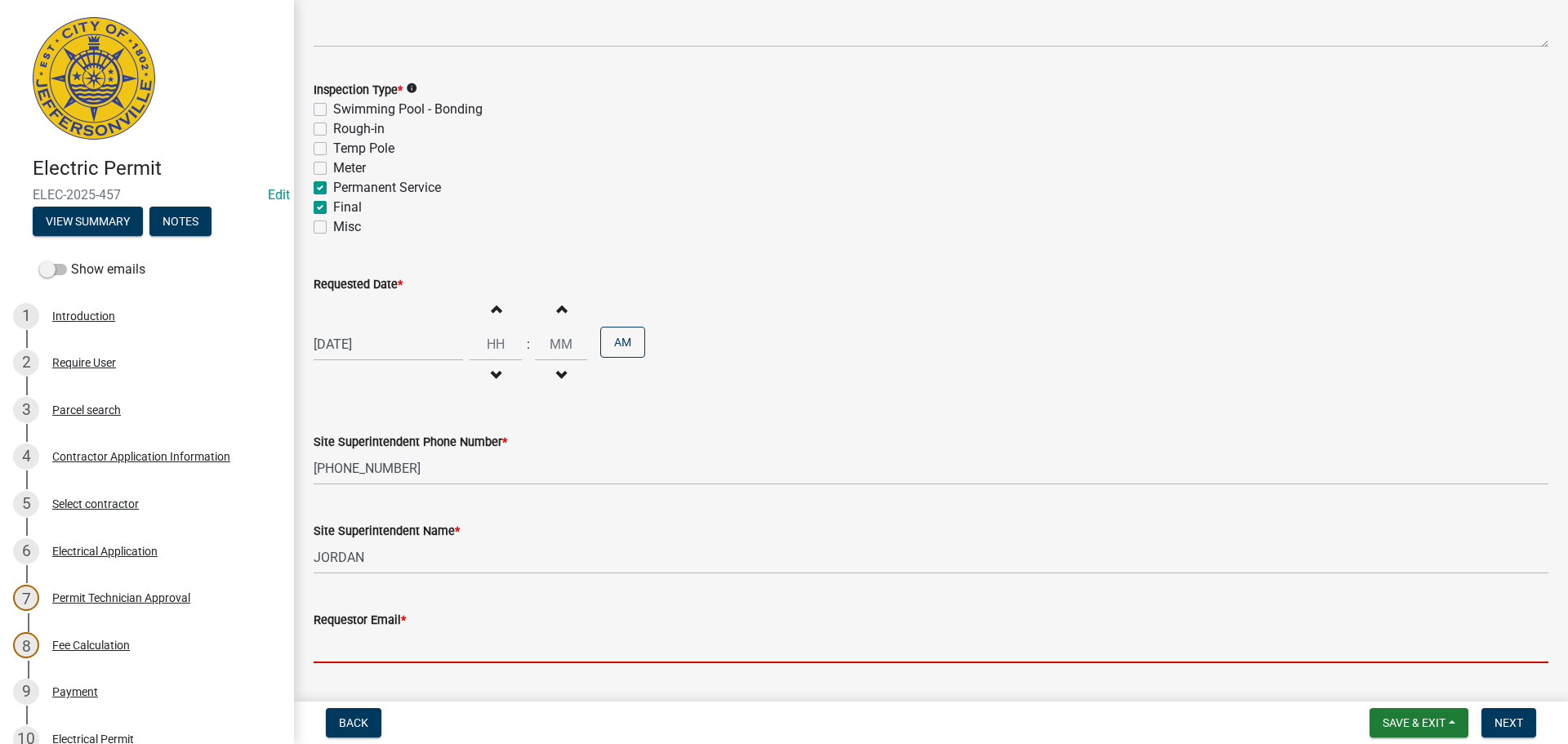
drag, startPoint x: 376, startPoint y: 631, endPoint x: 376, endPoint y: 623, distance: 8.0
click at [376, 631] on input "Requestor Email *" at bounding box center [930, 646] width 1234 height 34
type input "mbottorff@cityofjeff.net"
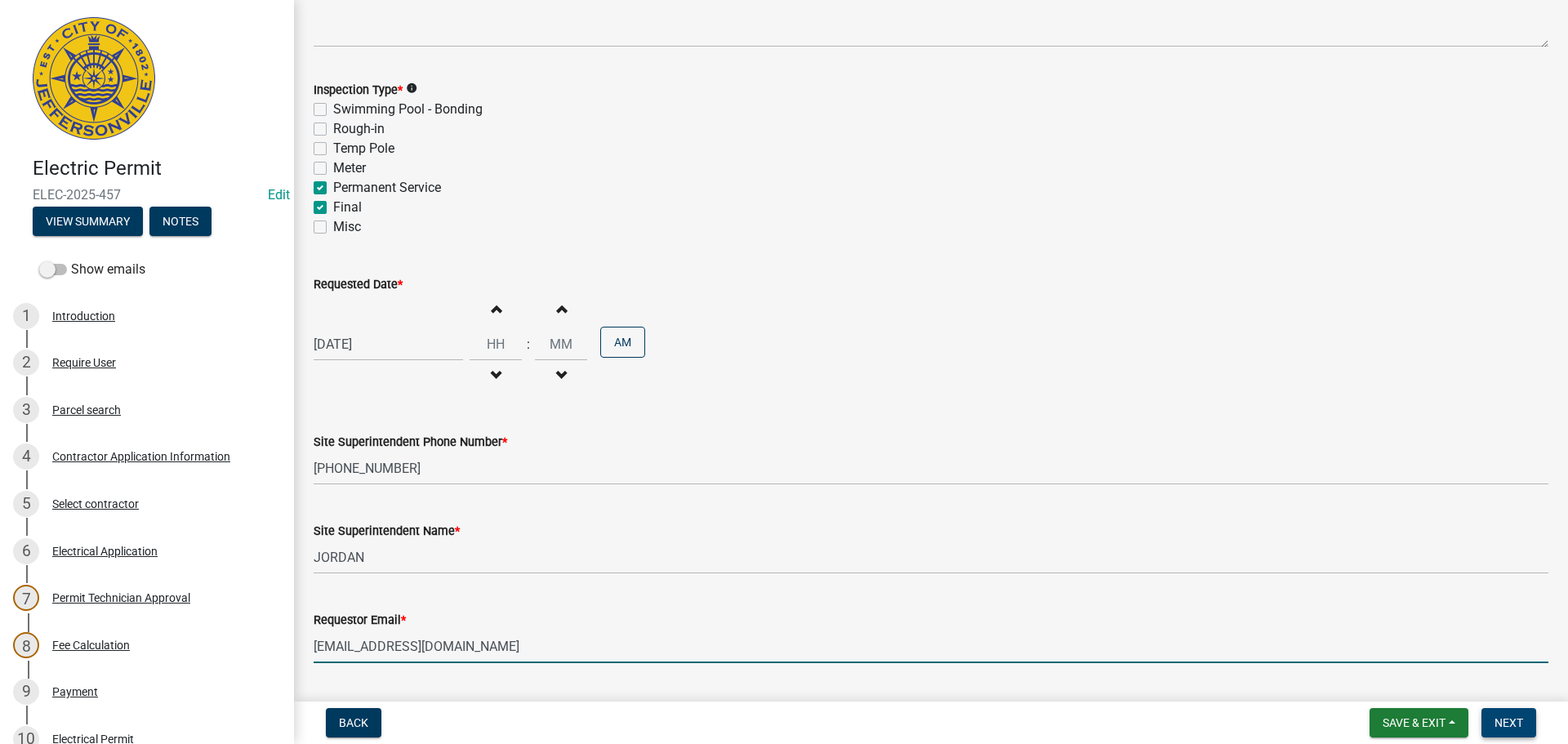
click at [1515, 713] on button "Next" at bounding box center [1508, 722] width 54 height 29
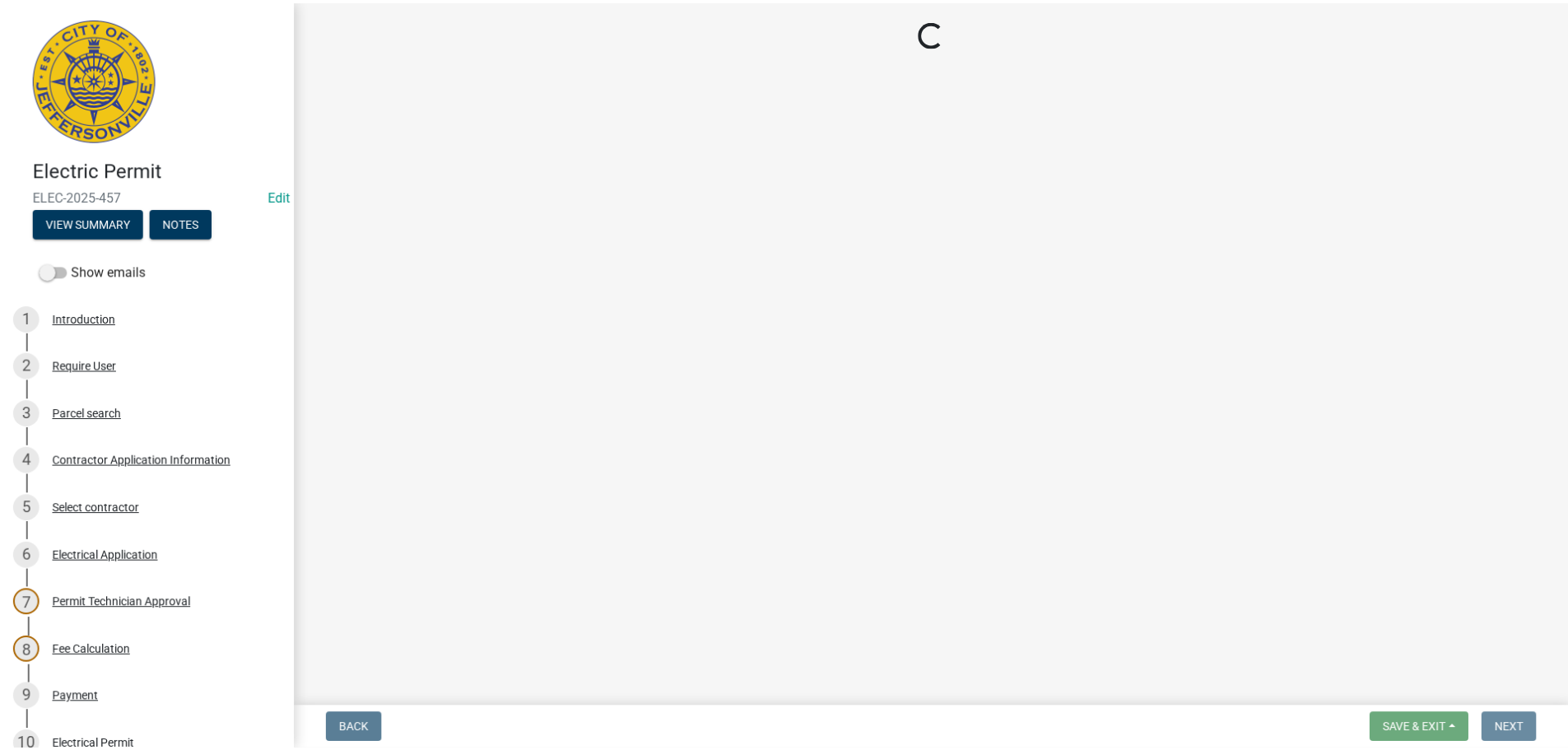
scroll to position [0, 0]
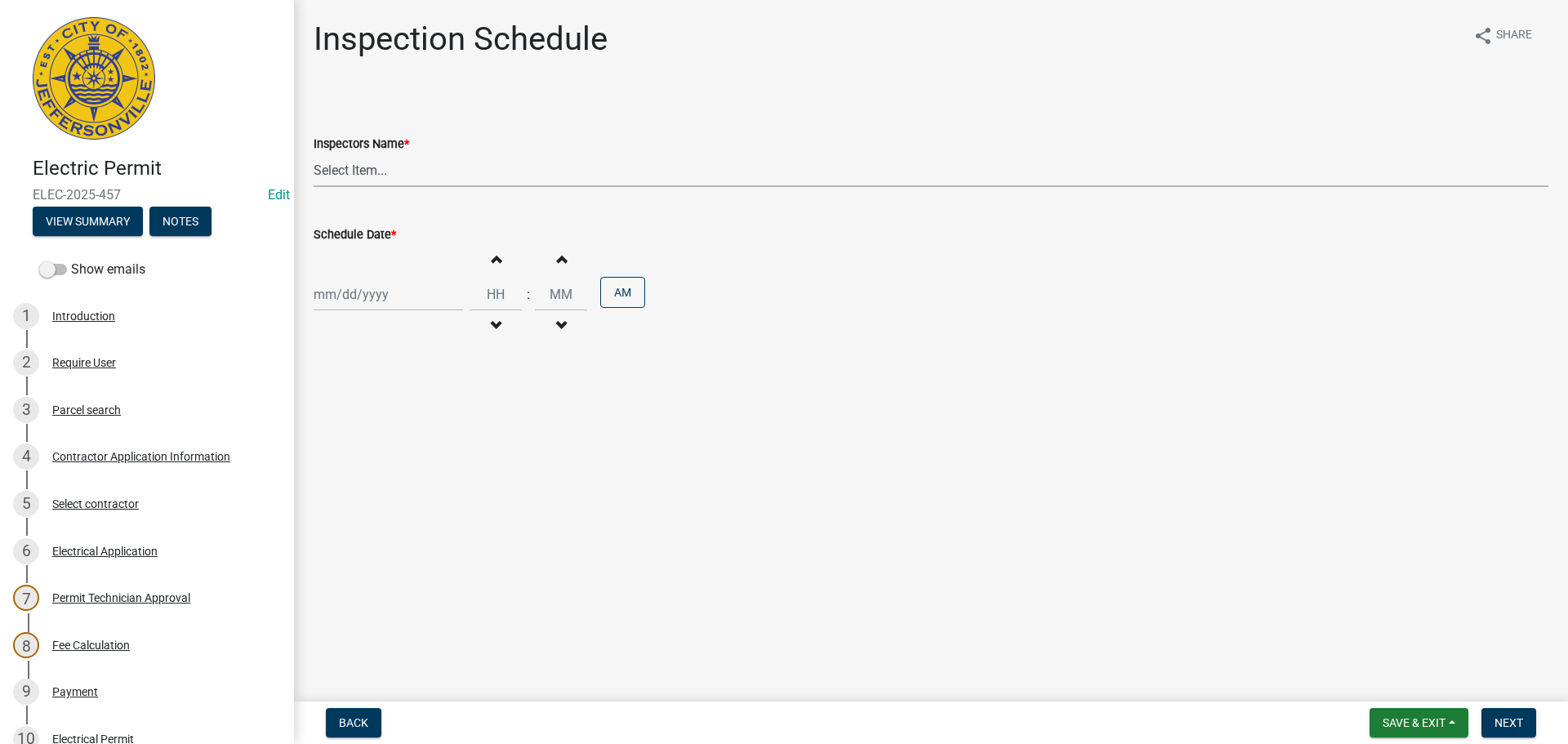
click at [343, 167] on select "Select Item... jramsey (Jeremy Ramsey) MaryFrey (Mary Frey) mkruer (Mike Kruer)…" at bounding box center [930, 171] width 1234 height 34
select select "36a8b8f0-2ef8-43e9-ae06-718f51af8d36"
click at [313, 154] on select "Select Item... jramsey (Jeremy Ramsey) MaryFrey (Mary Frey) mkruer (Mike Kruer)…" at bounding box center [930, 171] width 1234 height 34
click at [332, 288] on div at bounding box center [387, 295] width 149 height 34
select select "8"
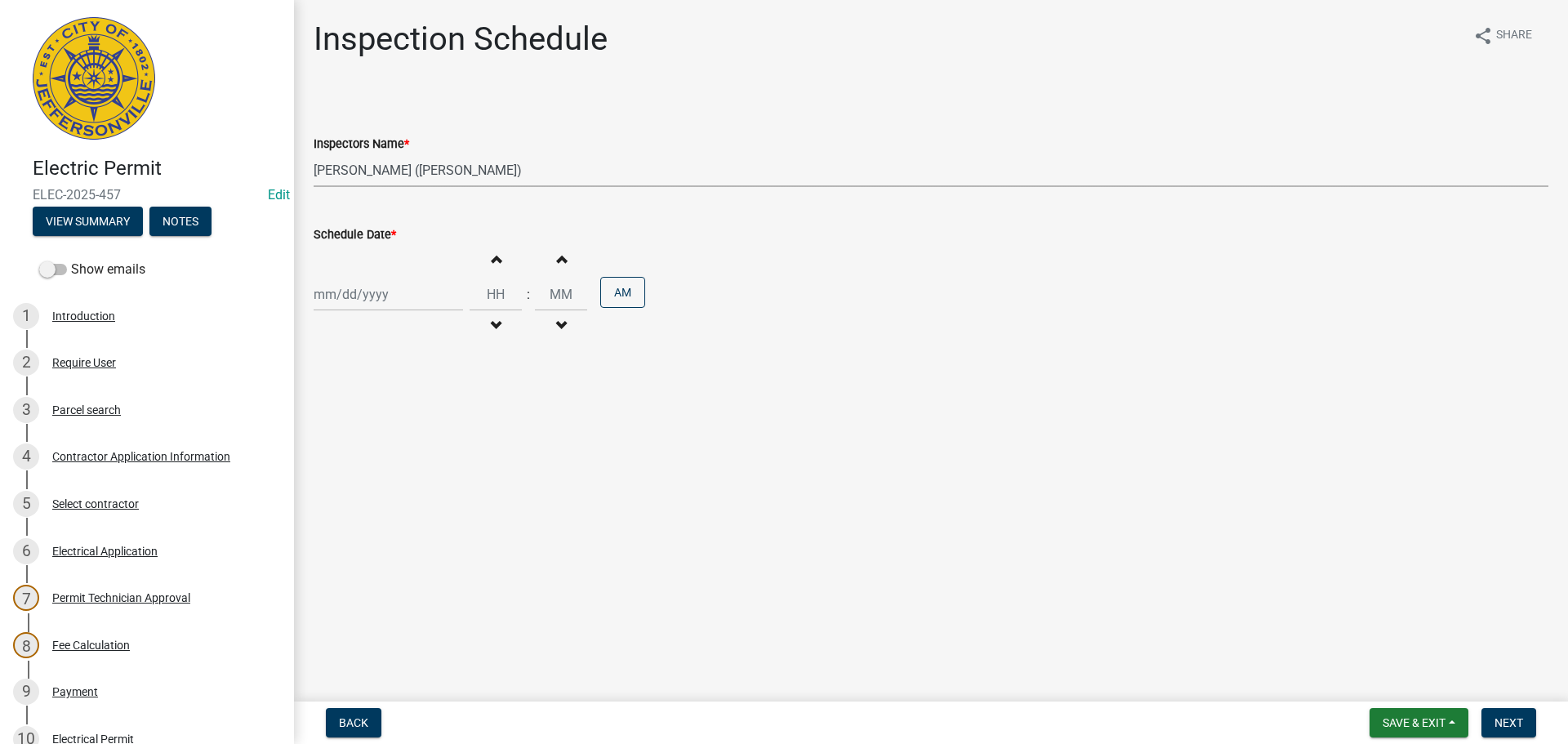
select select "2025"
click at [483, 327] on span "Next month" at bounding box center [486, 328] width 12 height 12
select select "9"
click at [403, 401] on div "11" at bounding box center [408, 408] width 26 height 26
type input "09/11/2025"
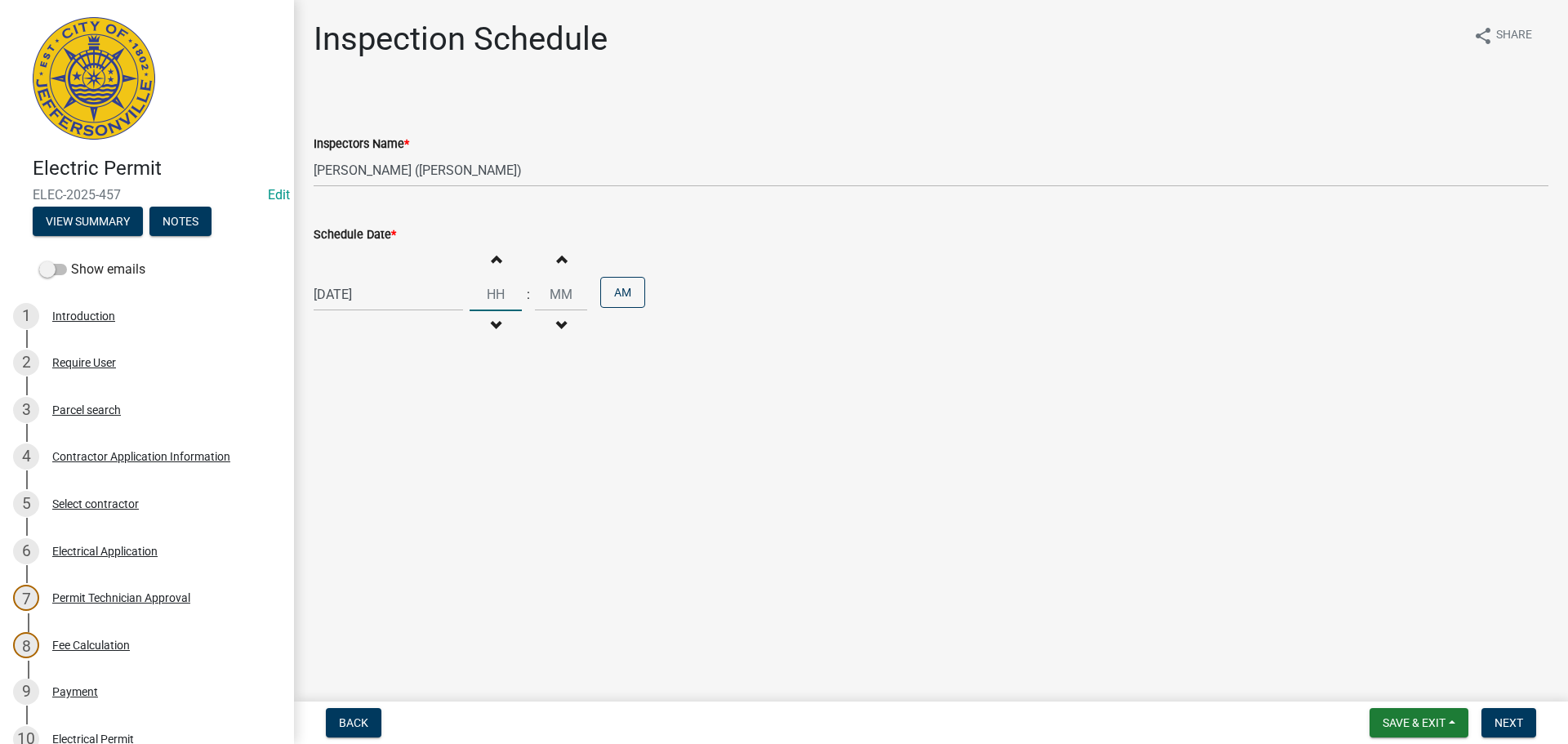
click at [492, 289] on input "Hours" at bounding box center [496, 295] width 53 height 34
type input "02"
type input "00"
click at [615, 293] on button "AM" at bounding box center [623, 292] width 45 height 31
click at [1504, 724] on span "Next" at bounding box center [1508, 723] width 28 height 13
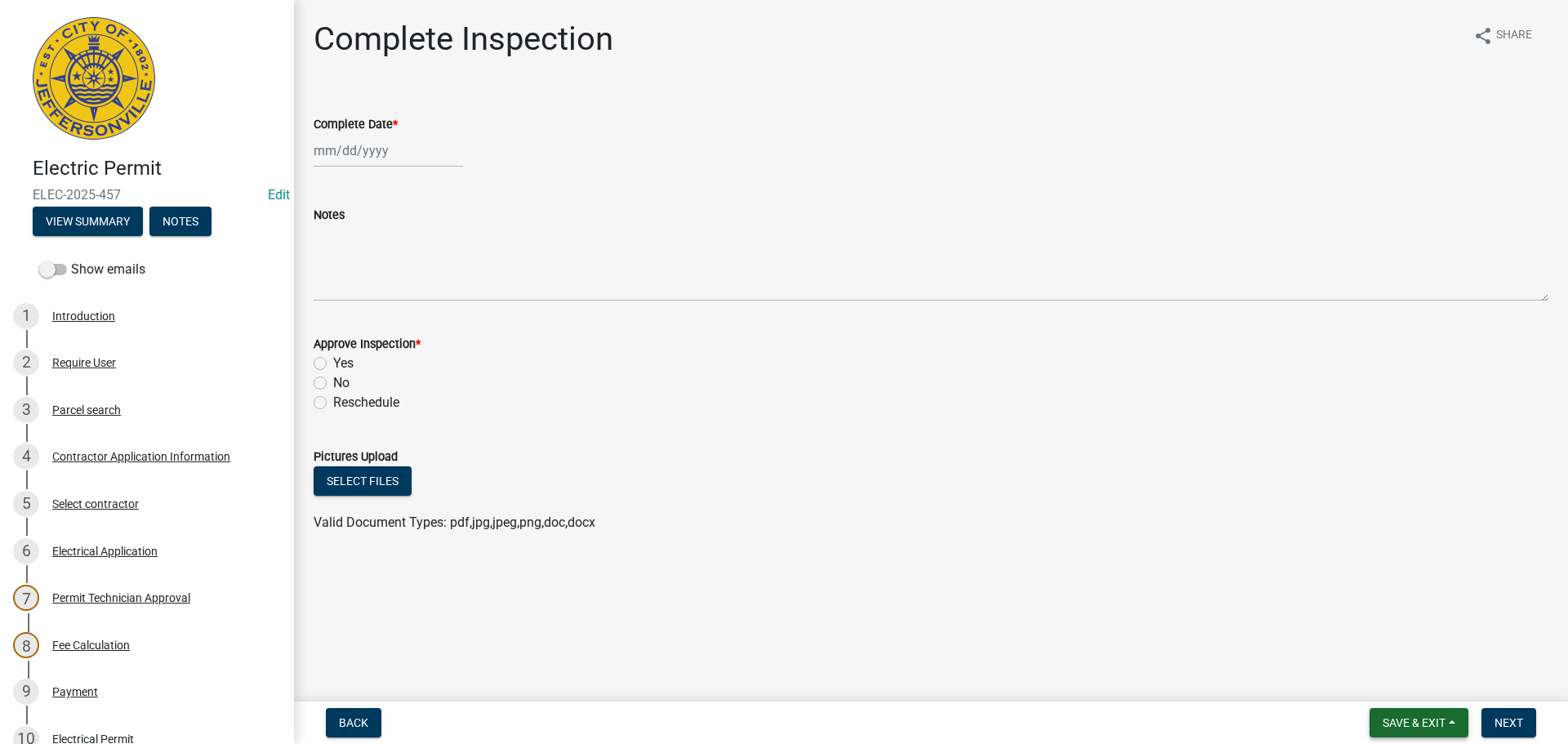
click at [1395, 721] on span "Save & Exit" at bounding box center [1413, 723] width 63 height 13
click at [1387, 681] on button "Save & Exit" at bounding box center [1402, 680] width 130 height 39
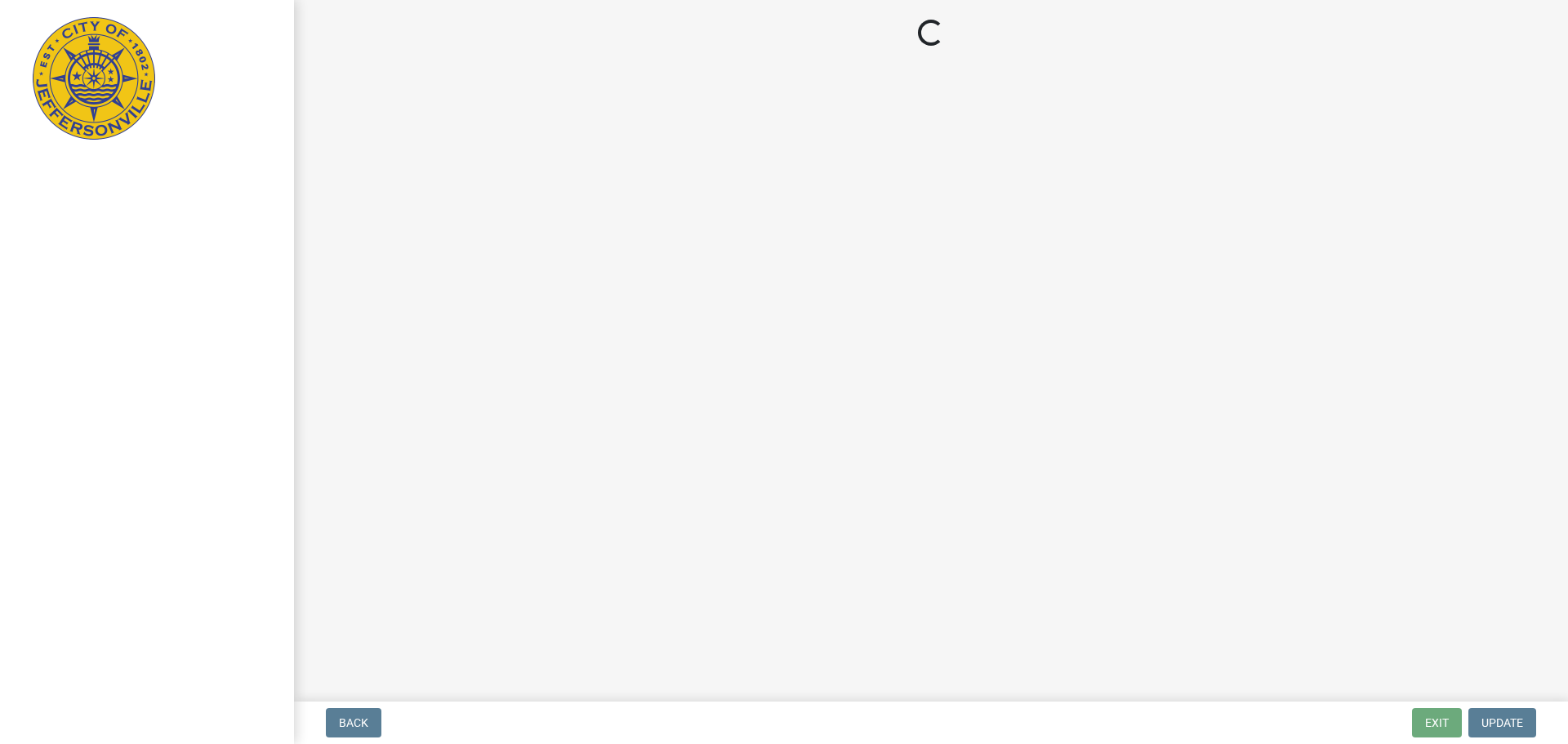
select select "3: 3"
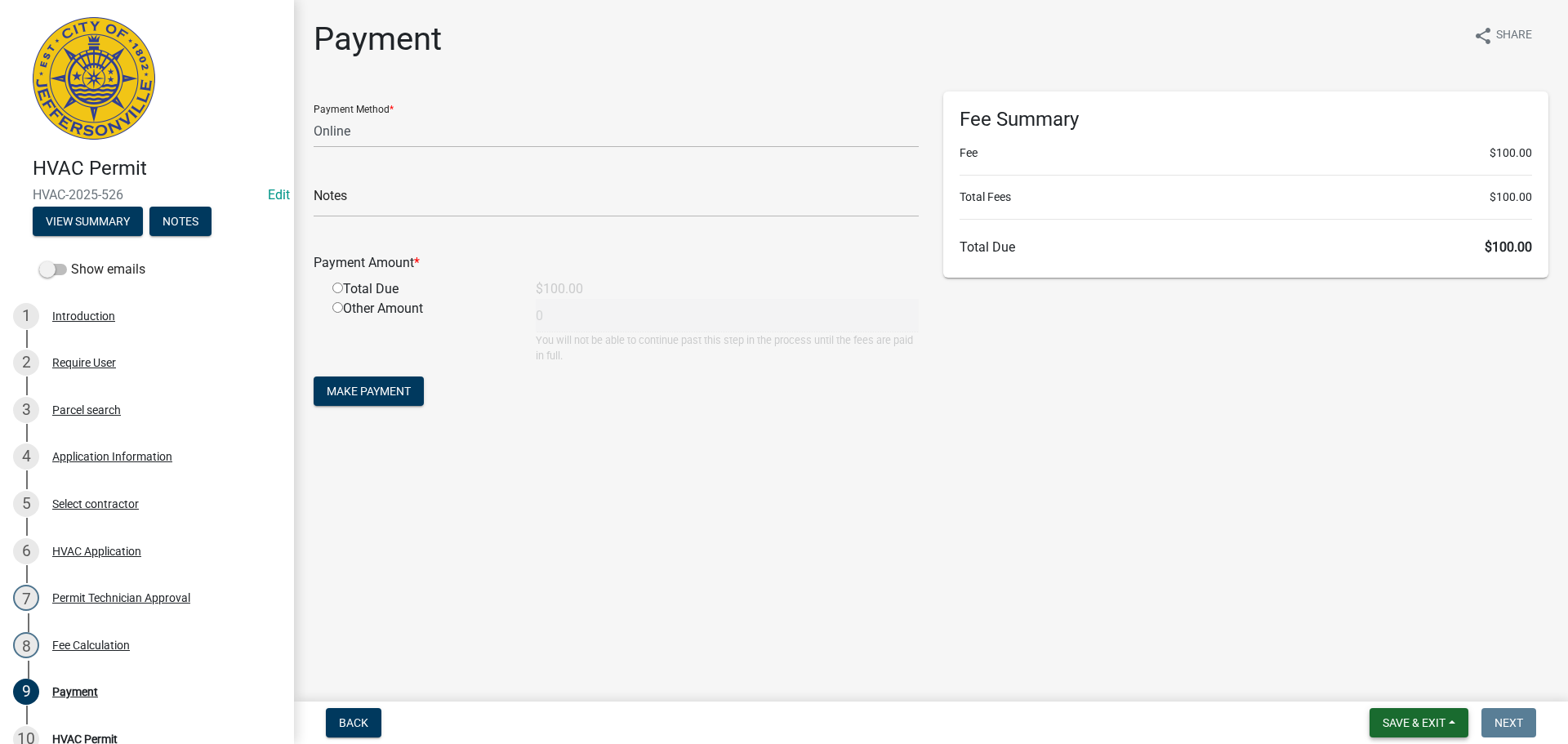
click at [1405, 720] on span "Save & Exit" at bounding box center [1413, 723] width 63 height 13
click at [1405, 677] on button "Save & Exit" at bounding box center [1402, 680] width 130 height 39
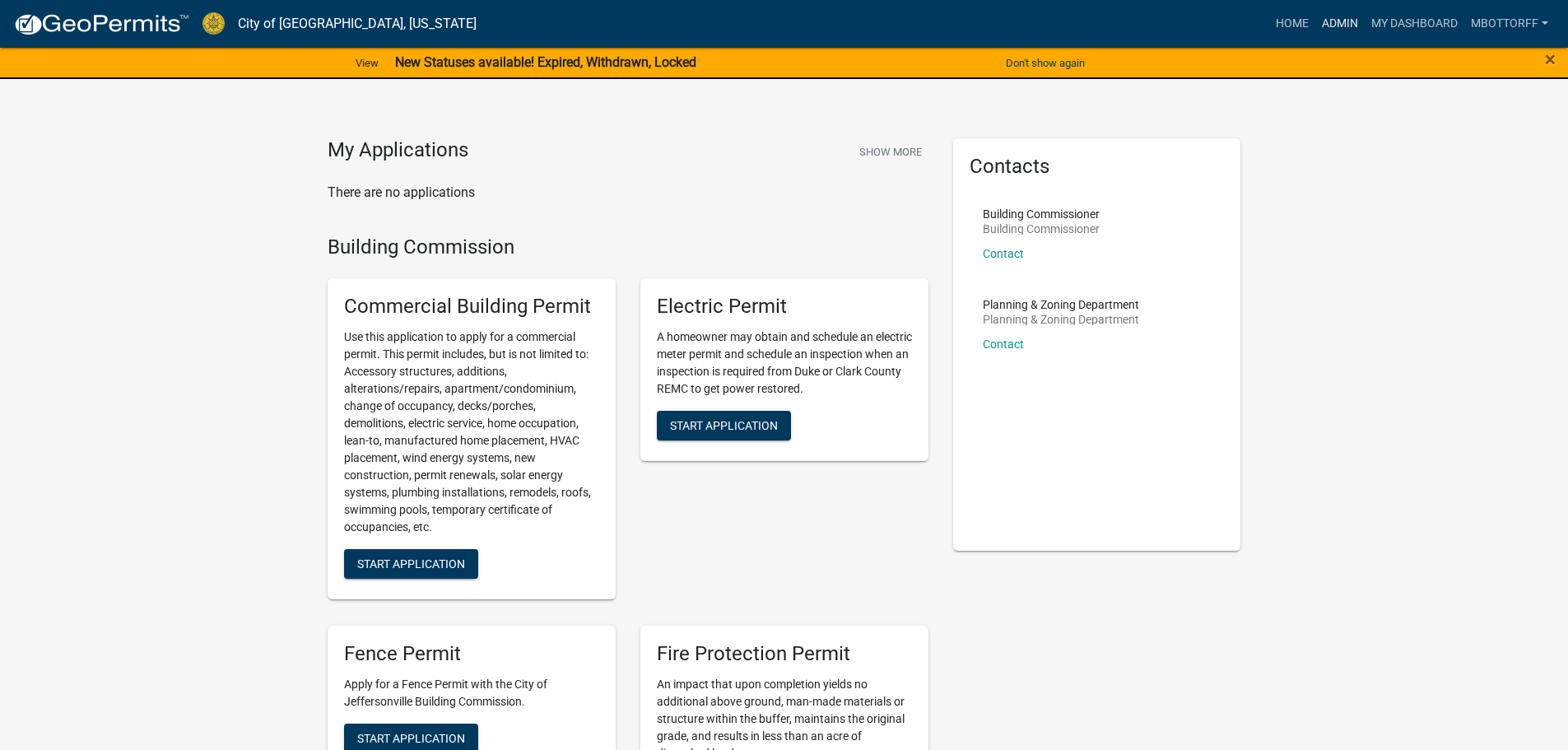
drag, startPoint x: 1333, startPoint y: 21, endPoint x: 1324, endPoint y: 25, distance: 9.8
click at [1333, 21] on link "Admin" at bounding box center [1339, 24] width 49 height 31
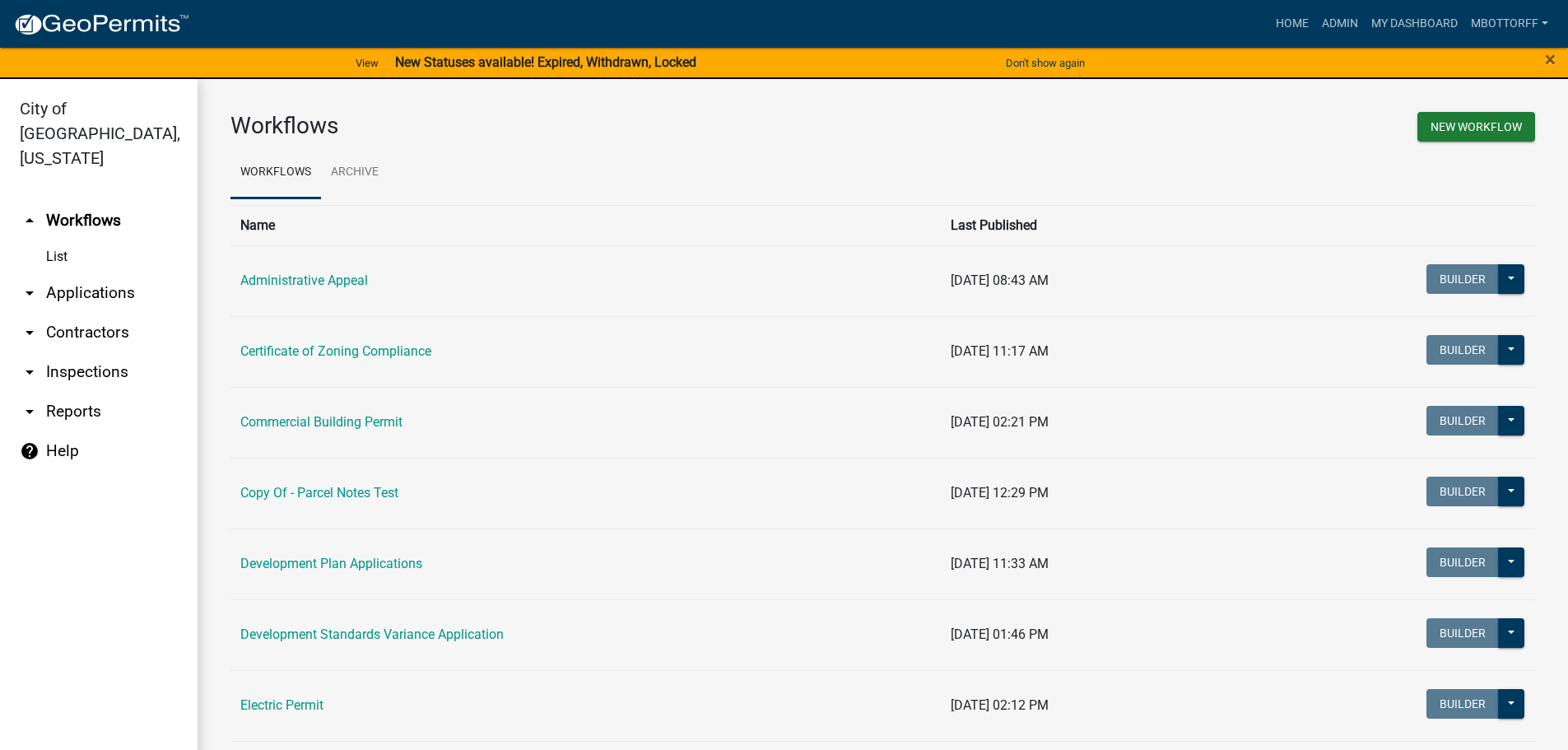
click at [87, 313] on link "arrow_drop_down Contractors" at bounding box center [98, 333] width 198 height 40
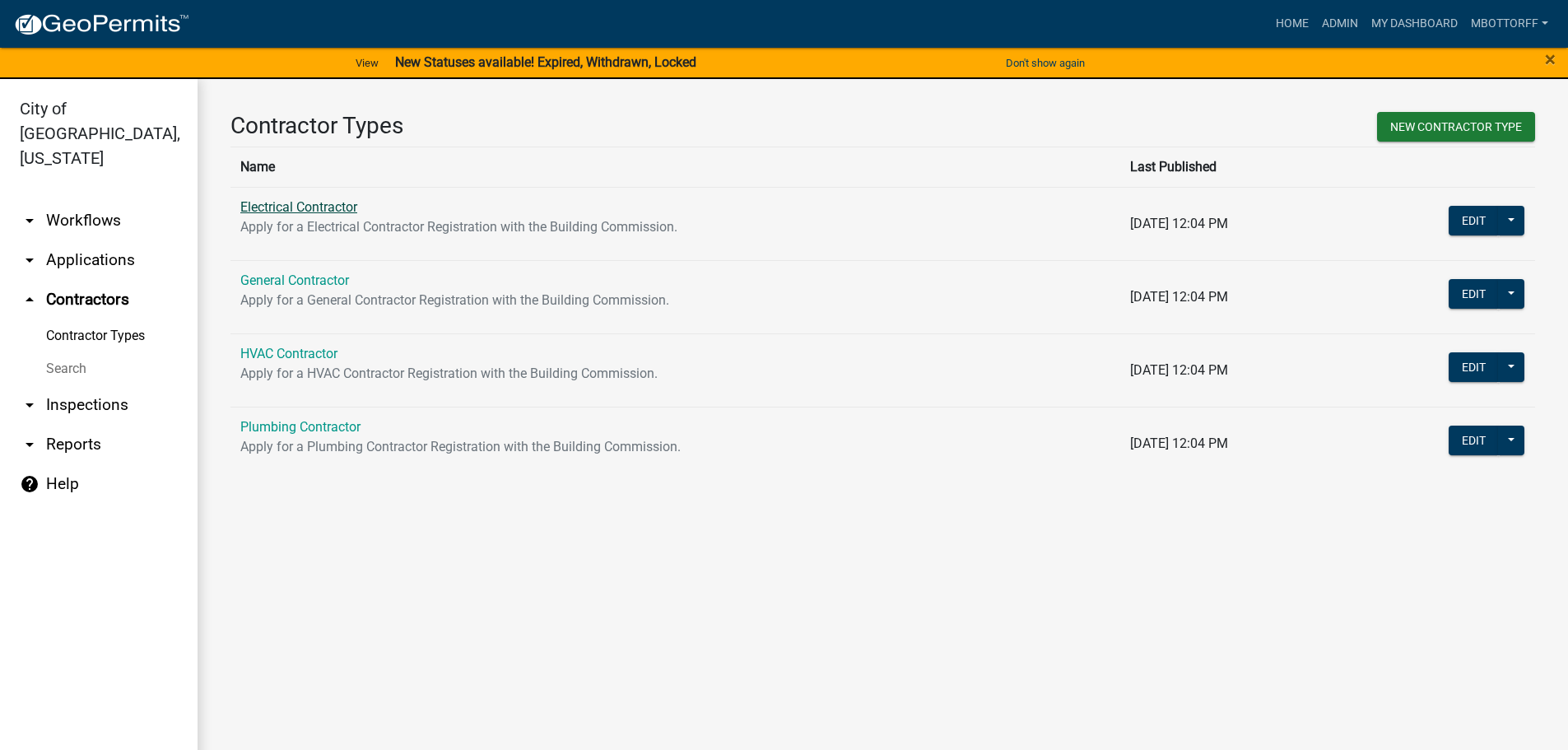
click at [284, 201] on link "Electrical Contractor" at bounding box center [299, 207] width 117 height 16
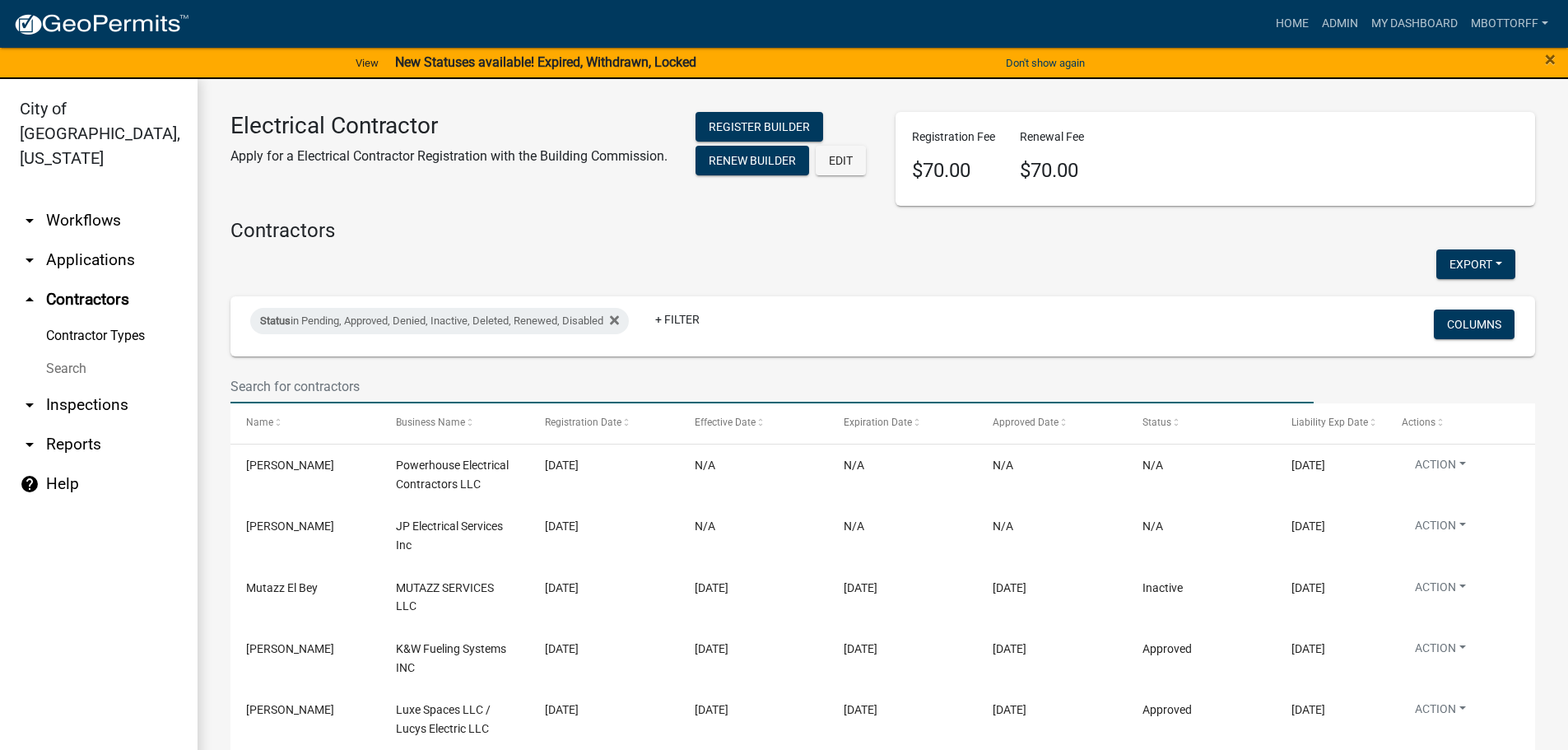
click at [305, 381] on input "text" at bounding box center [772, 387] width 1083 height 34
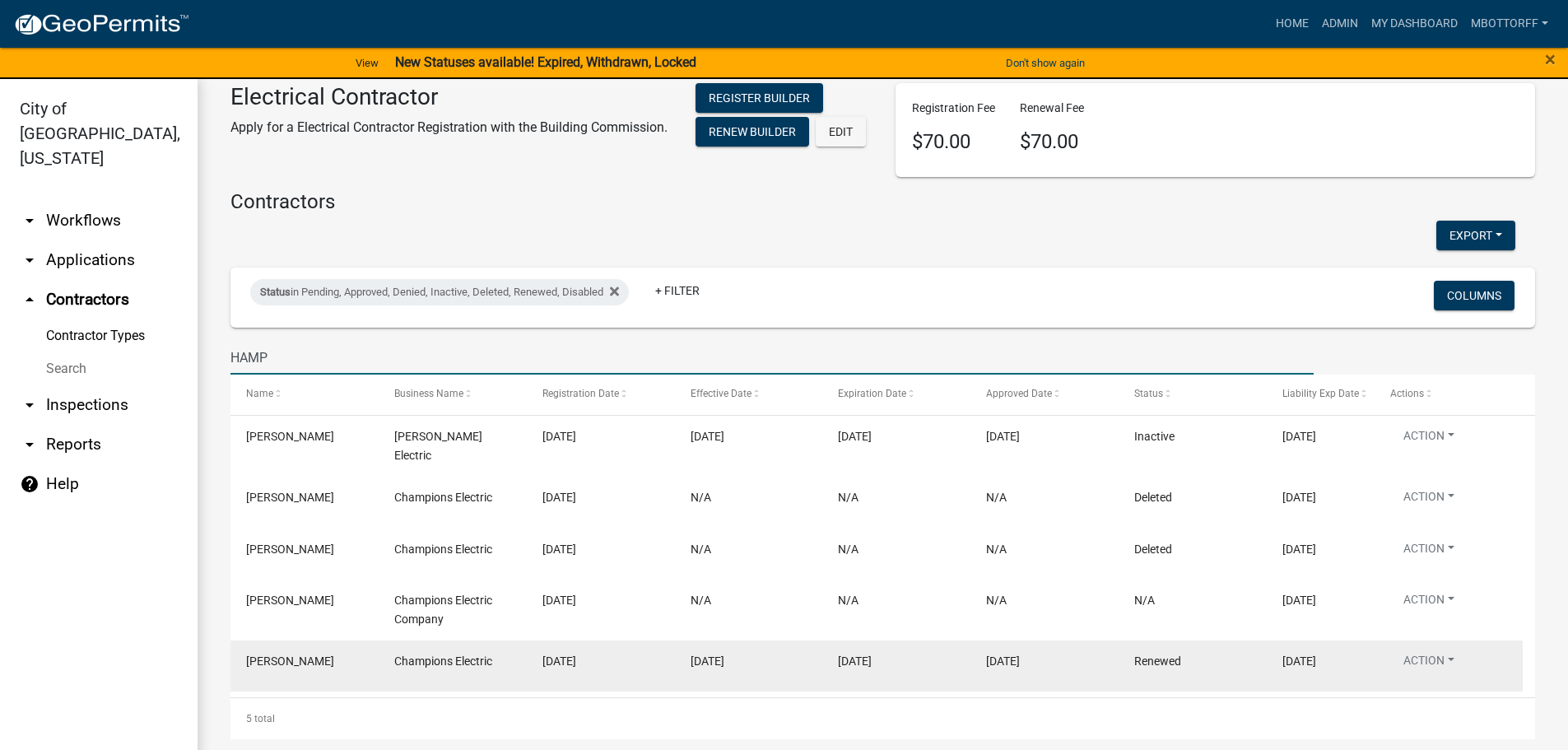
scroll to position [20, 0]
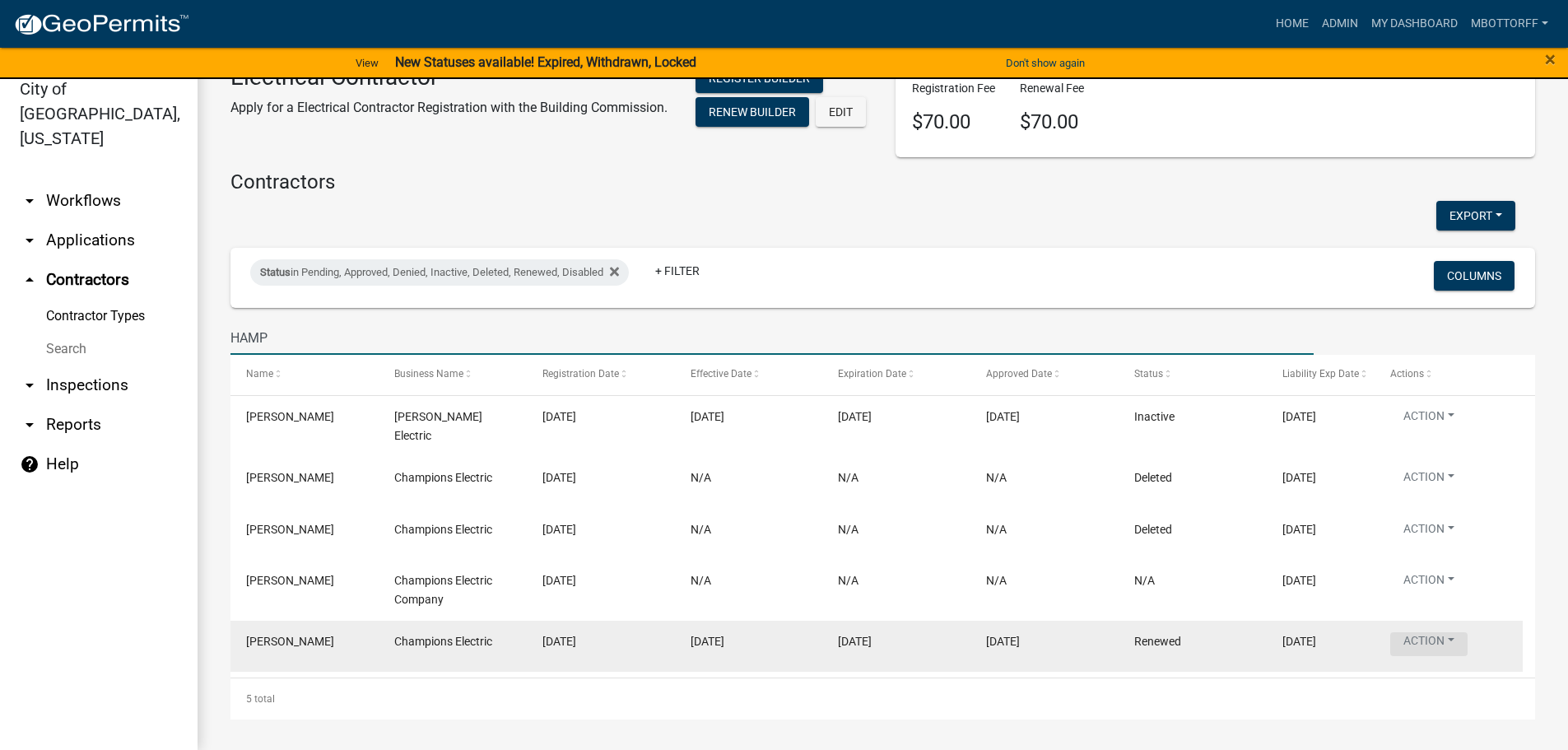
type input "HAMP"
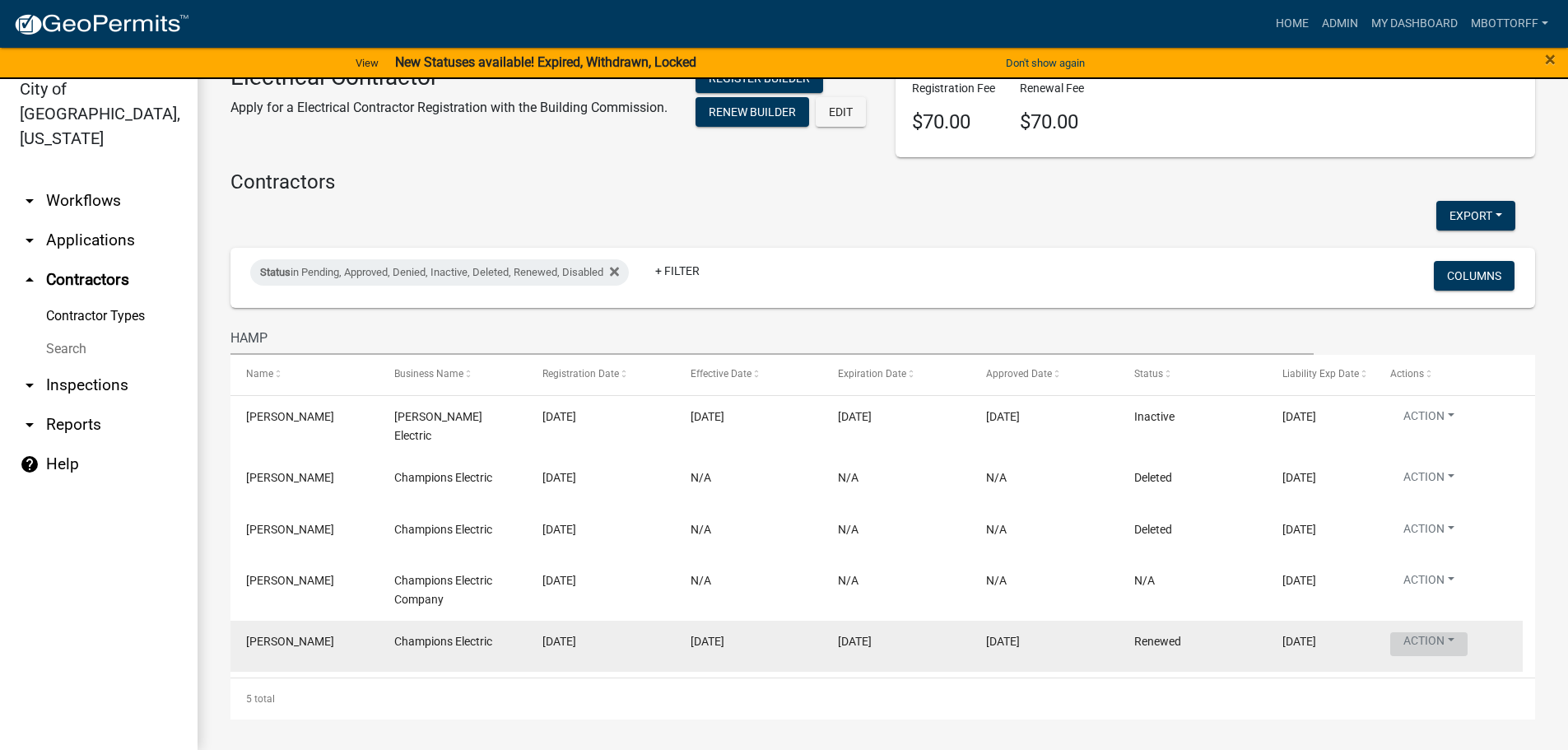
click at [1453, 431] on button "Action" at bounding box center [1429, 419] width 78 height 24
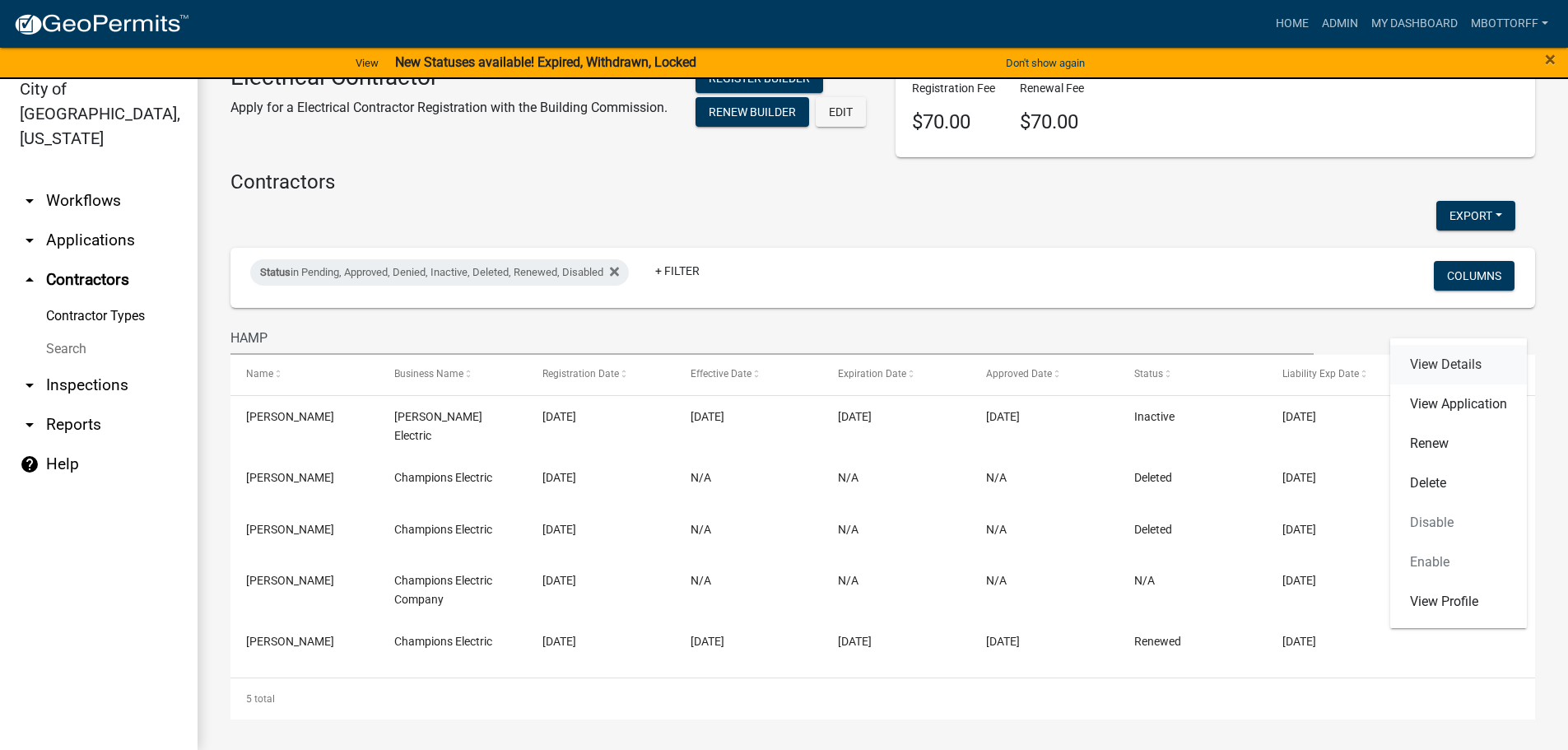
click at [1435, 351] on link "View Details" at bounding box center [1458, 365] width 137 height 40
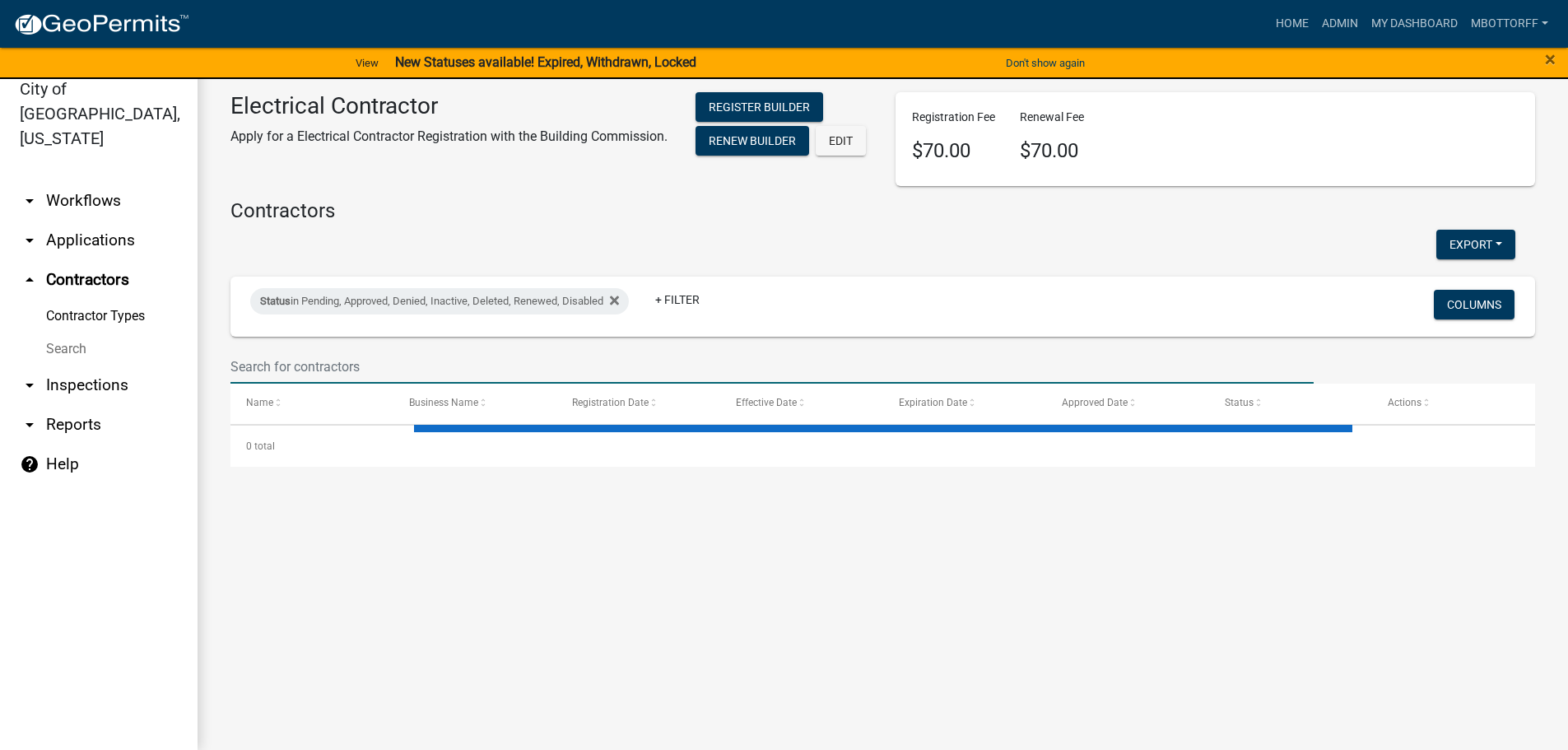
click at [302, 373] on input "text" at bounding box center [772, 367] width 1083 height 34
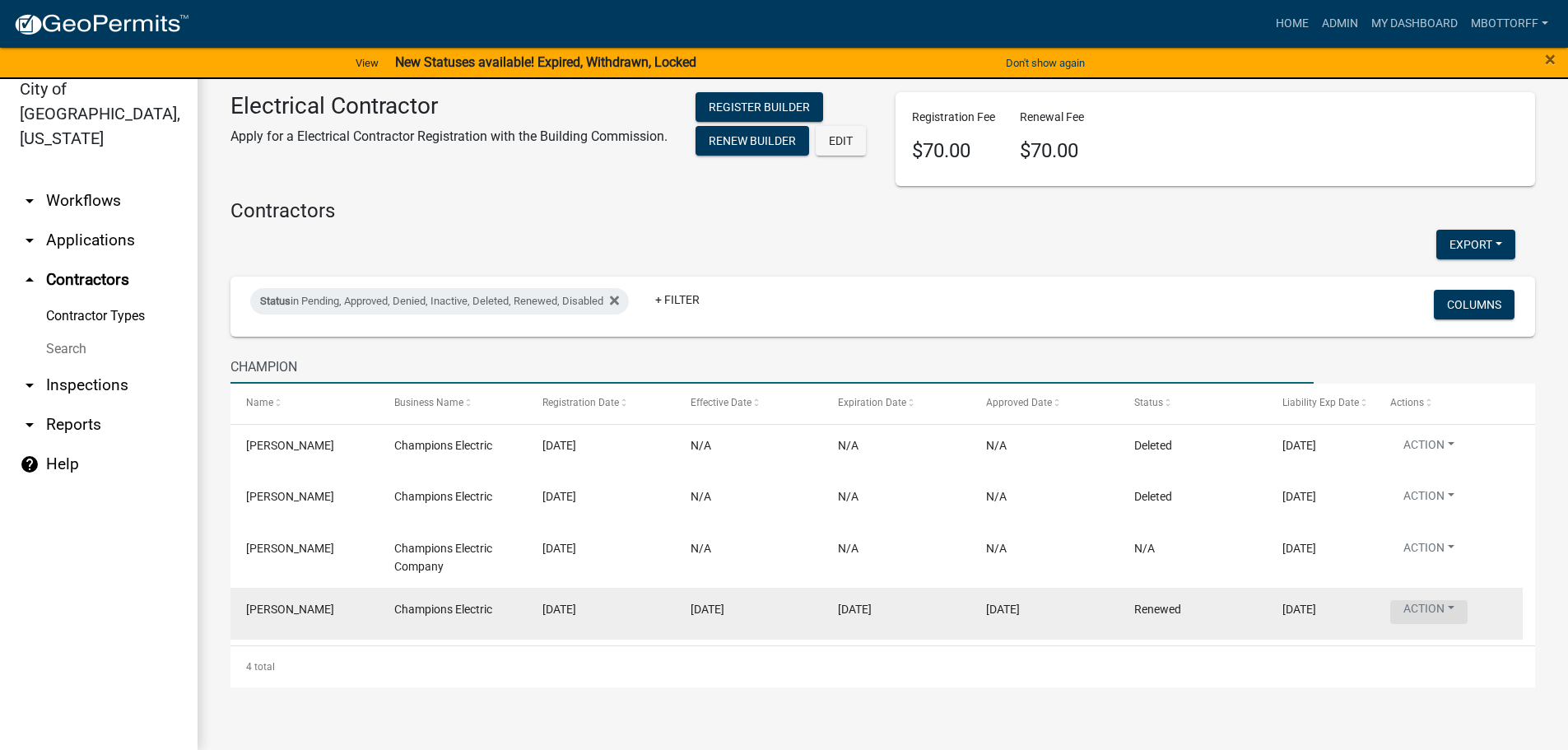
type input "CHAMPION"
click at [1454, 512] on button "Action" at bounding box center [1429, 498] width 78 height 24
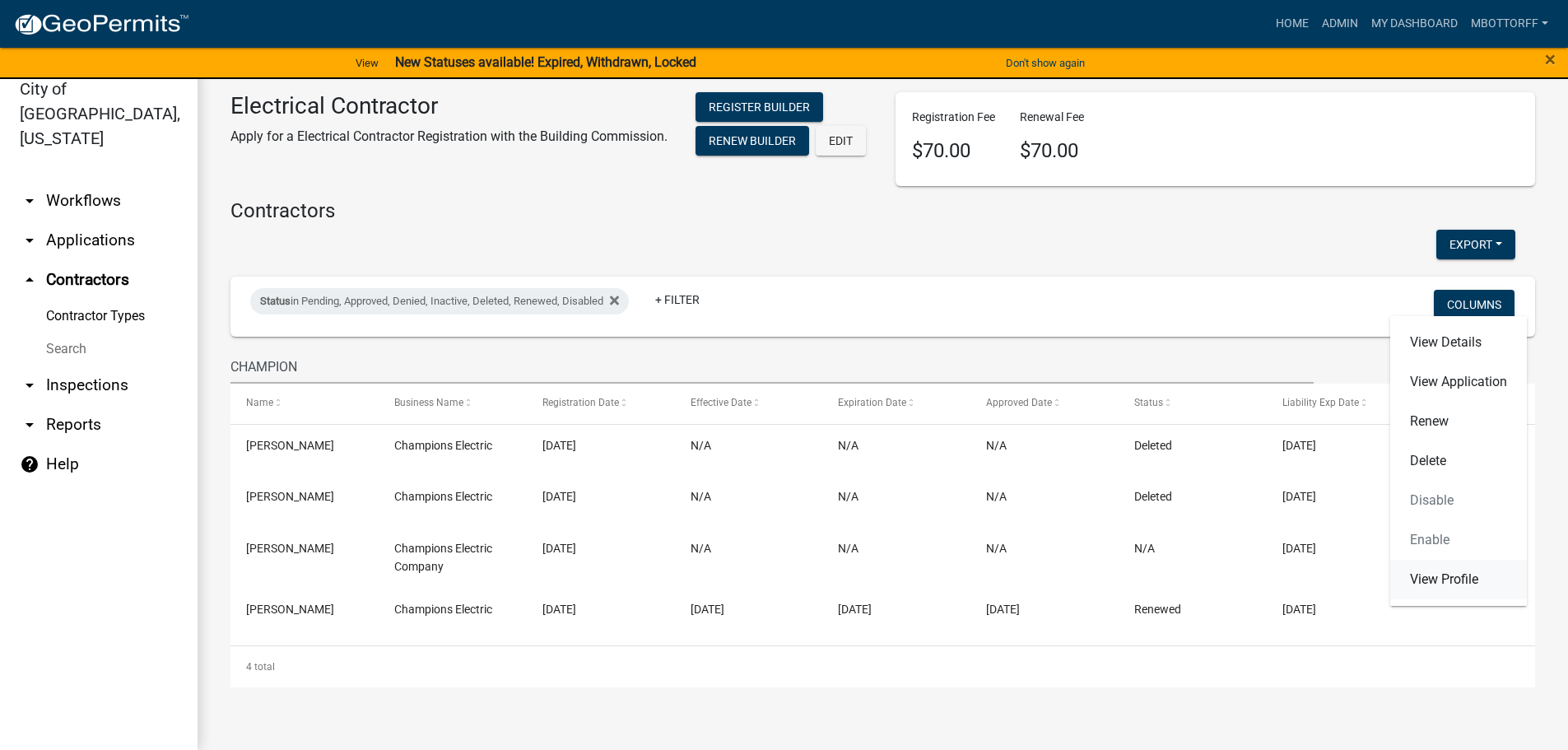
click at [1450, 577] on link "View Profile" at bounding box center [1458, 580] width 137 height 40
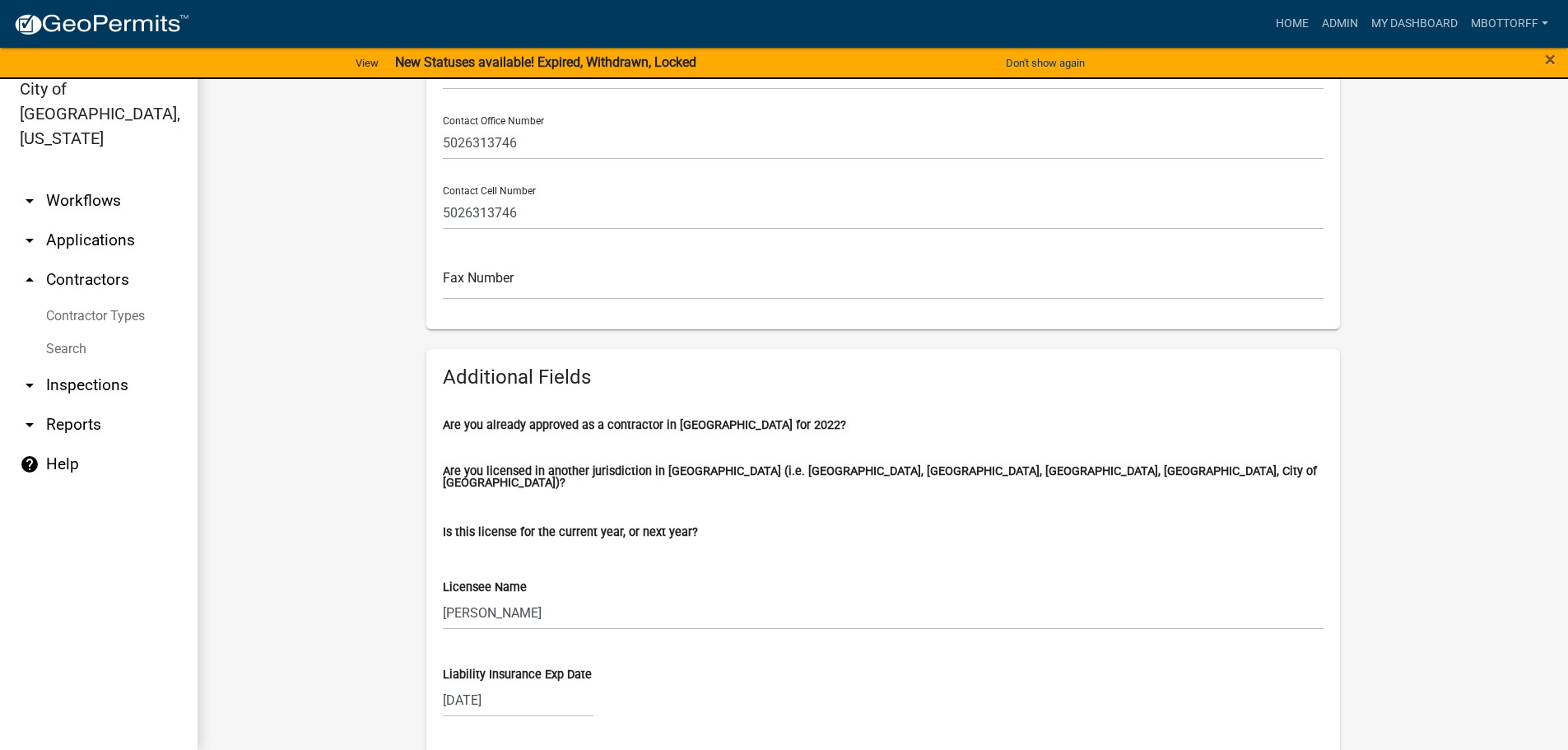
scroll to position [544, 0]
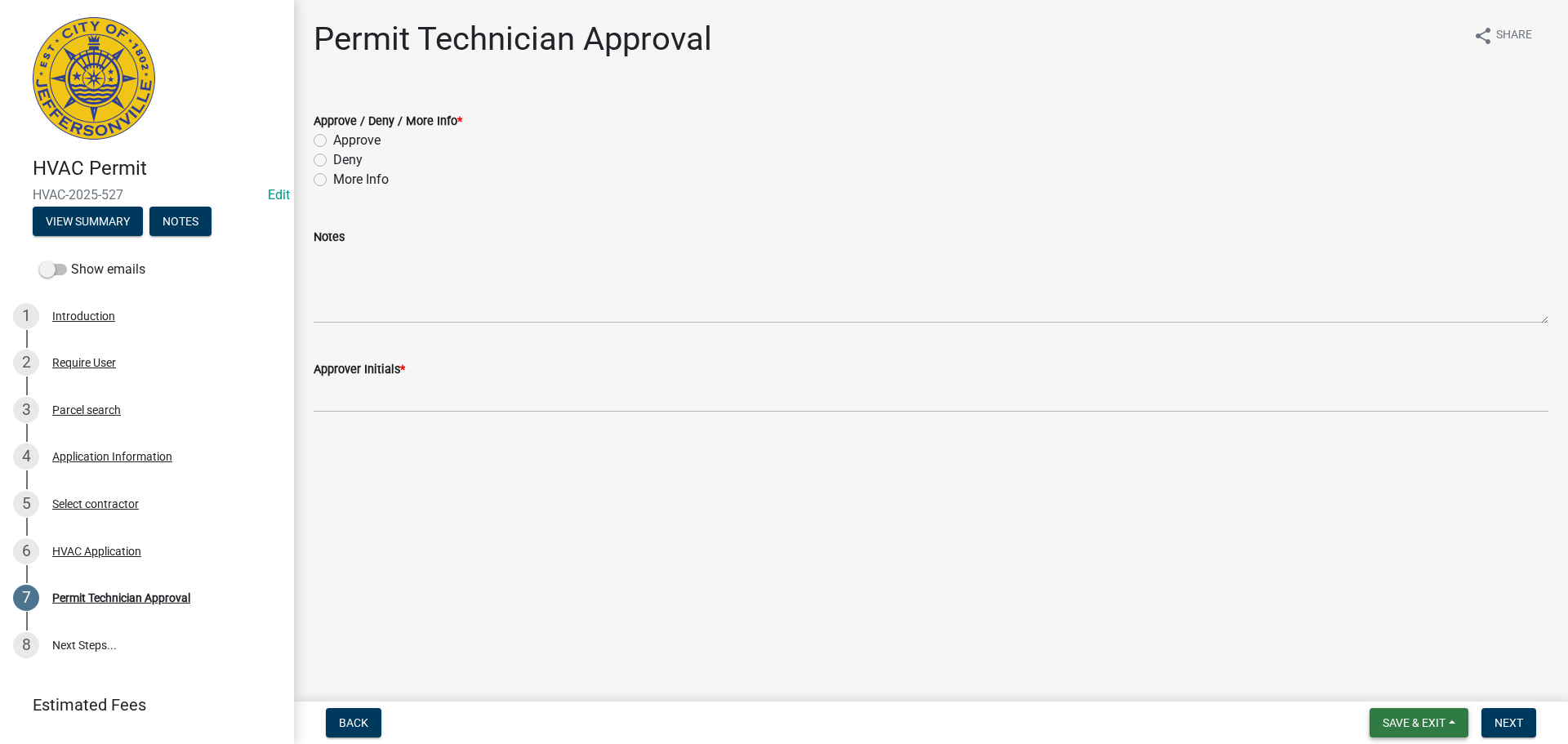
click at [1426, 717] on span "Save & Exit" at bounding box center [1413, 723] width 63 height 13
click at [1406, 686] on button "Save & Exit" at bounding box center [1402, 680] width 130 height 39
drag, startPoint x: 1386, startPoint y: 722, endPoint x: 1378, endPoint y: 706, distance: 17.9
click at [1386, 720] on span "Save & Exit" at bounding box center [1413, 723] width 63 height 13
click at [1360, 678] on button "Save & Exit" at bounding box center [1402, 680] width 130 height 39
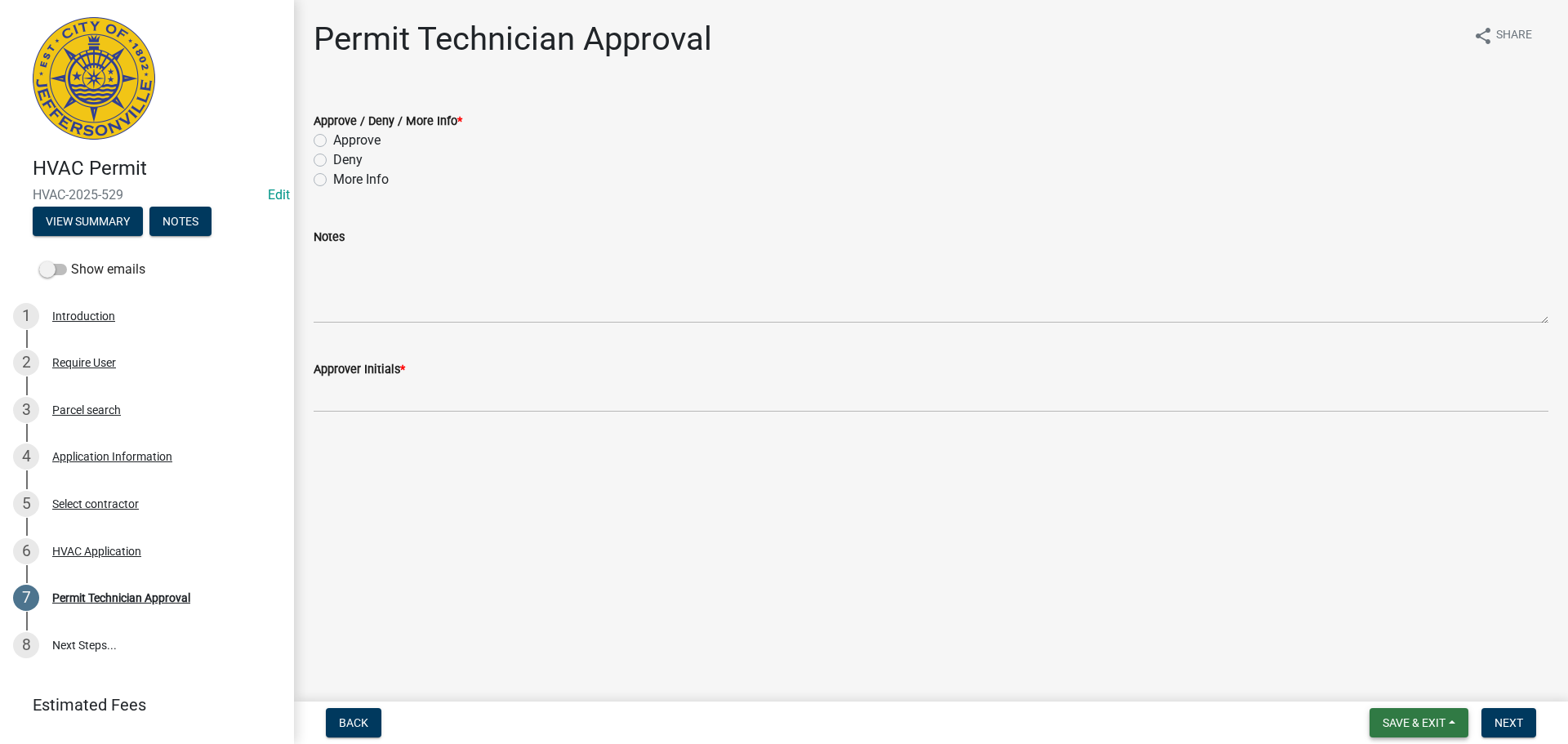
click at [1419, 715] on button "Save & Exit" at bounding box center [1418, 722] width 98 height 29
click at [1361, 676] on button "Save & Exit" at bounding box center [1402, 680] width 130 height 39
